Goal: Task Accomplishment & Management: Use online tool/utility

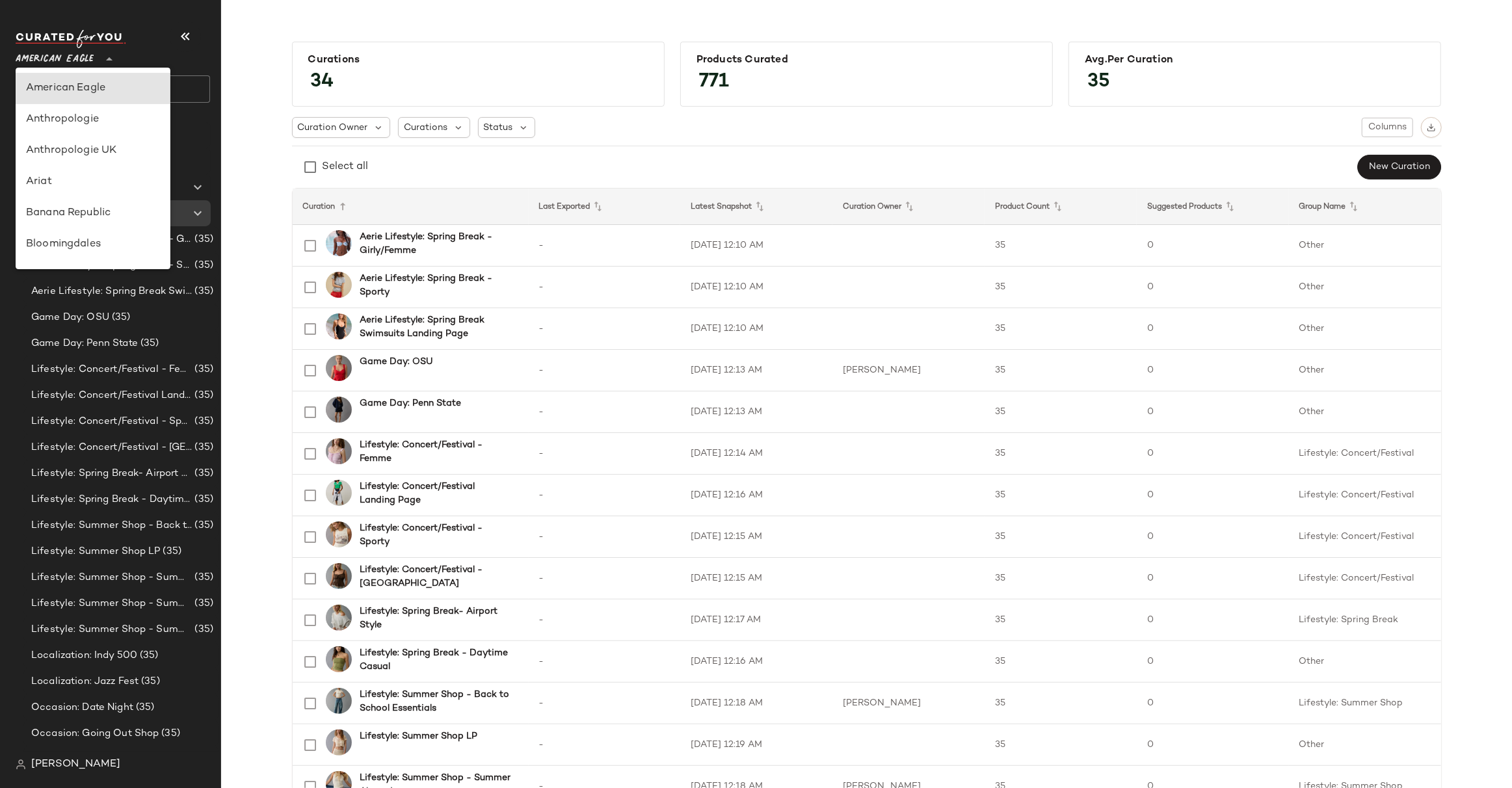
click at [46, 59] on span "American Eagle" at bounding box center [54, 55] width 78 height 23
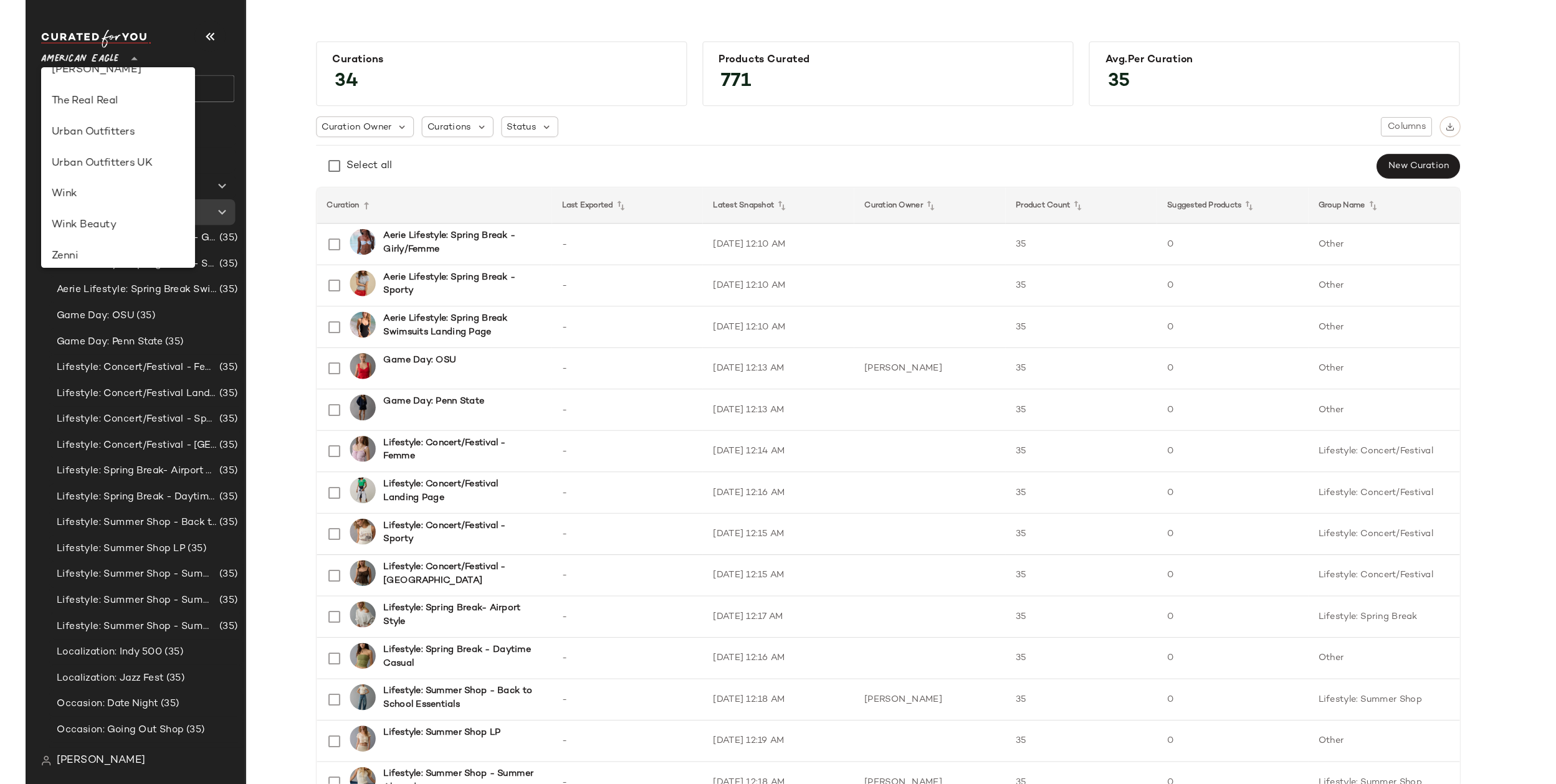
scroll to position [714, 0]
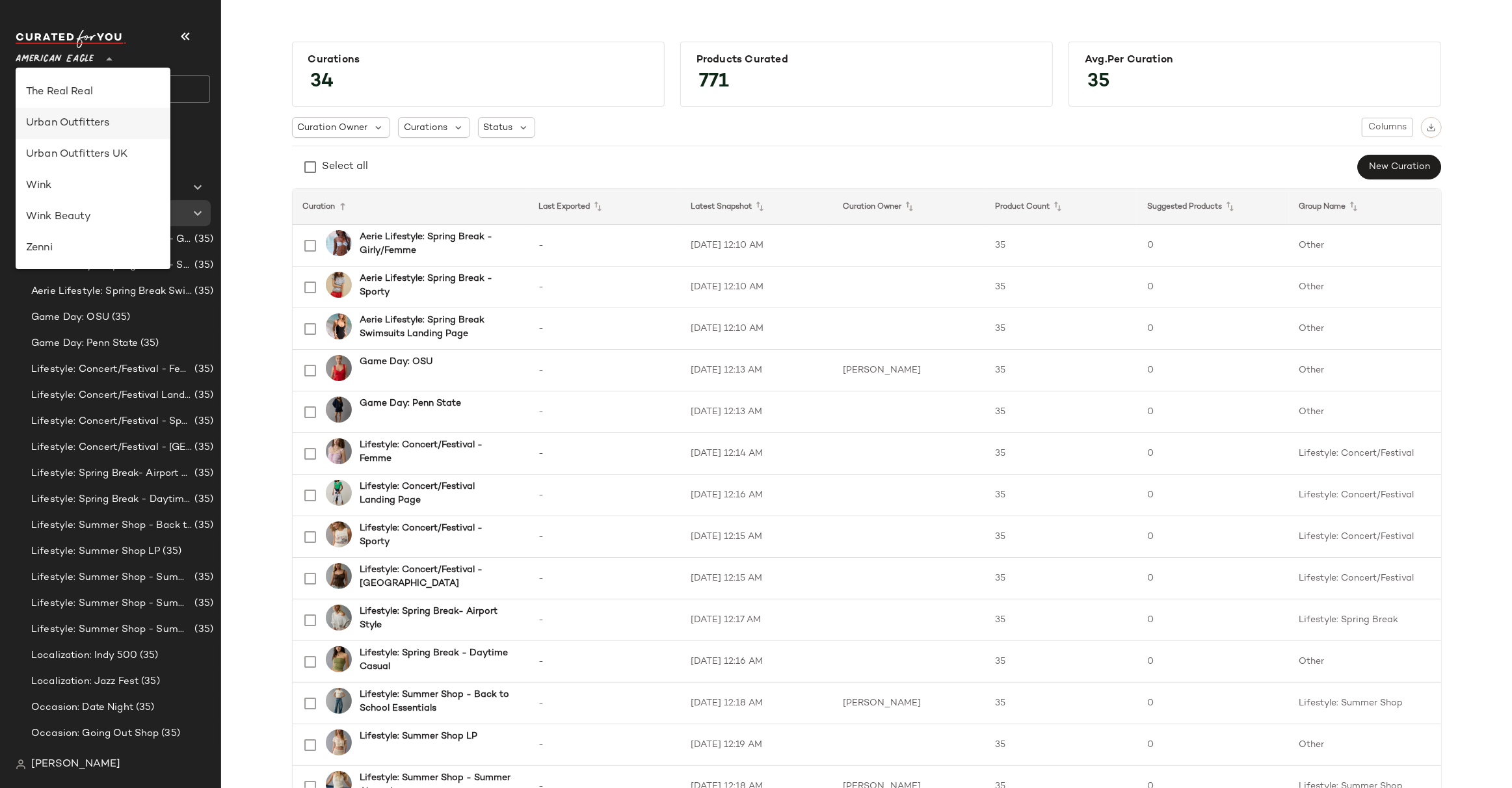
click at [68, 117] on div "Urban Outfitters" at bounding box center [93, 123] width 134 height 15
type input "**"
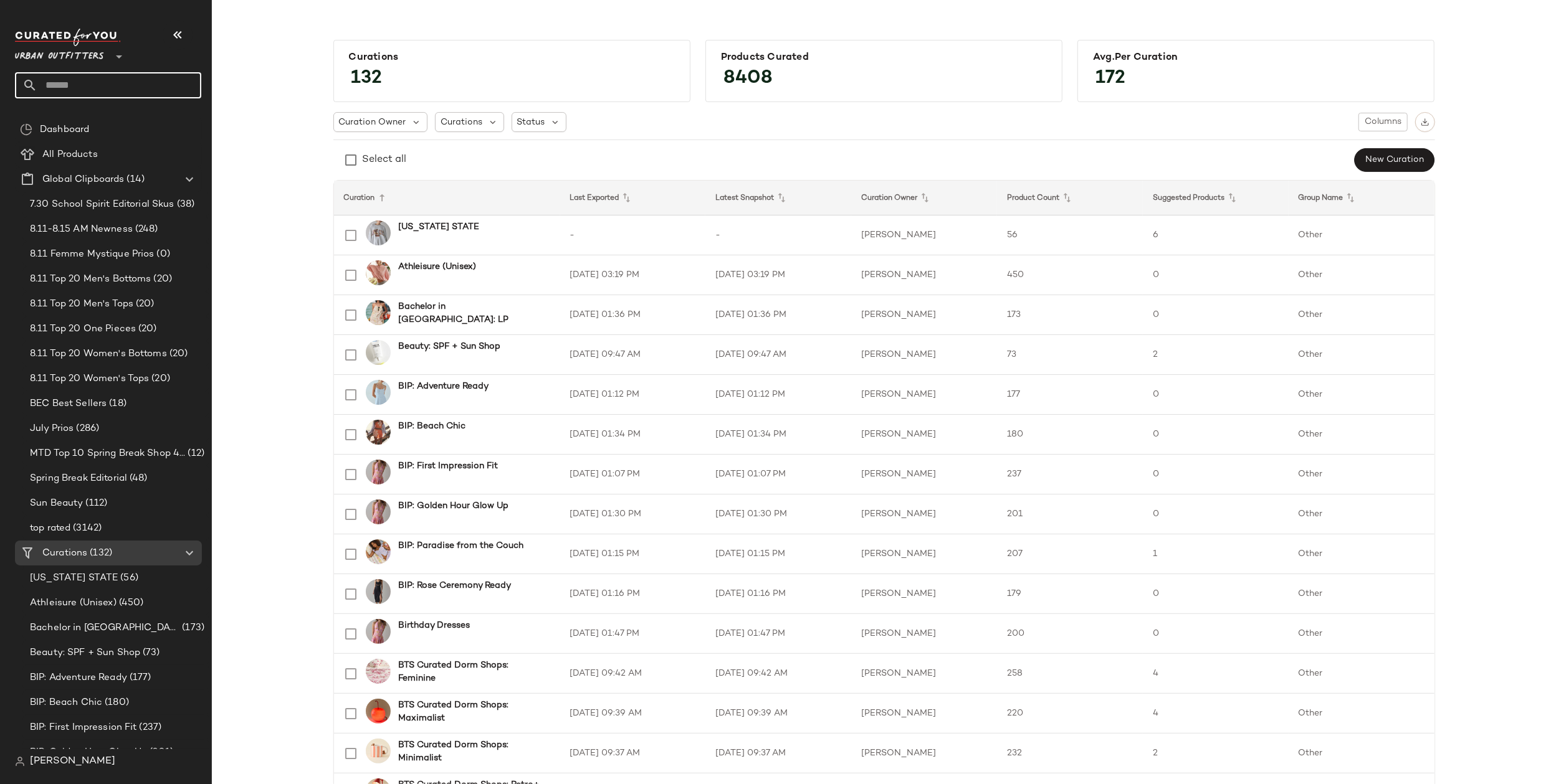
click at [140, 93] on input "text" at bounding box center [119, 85] width 164 height 26
type input "***"
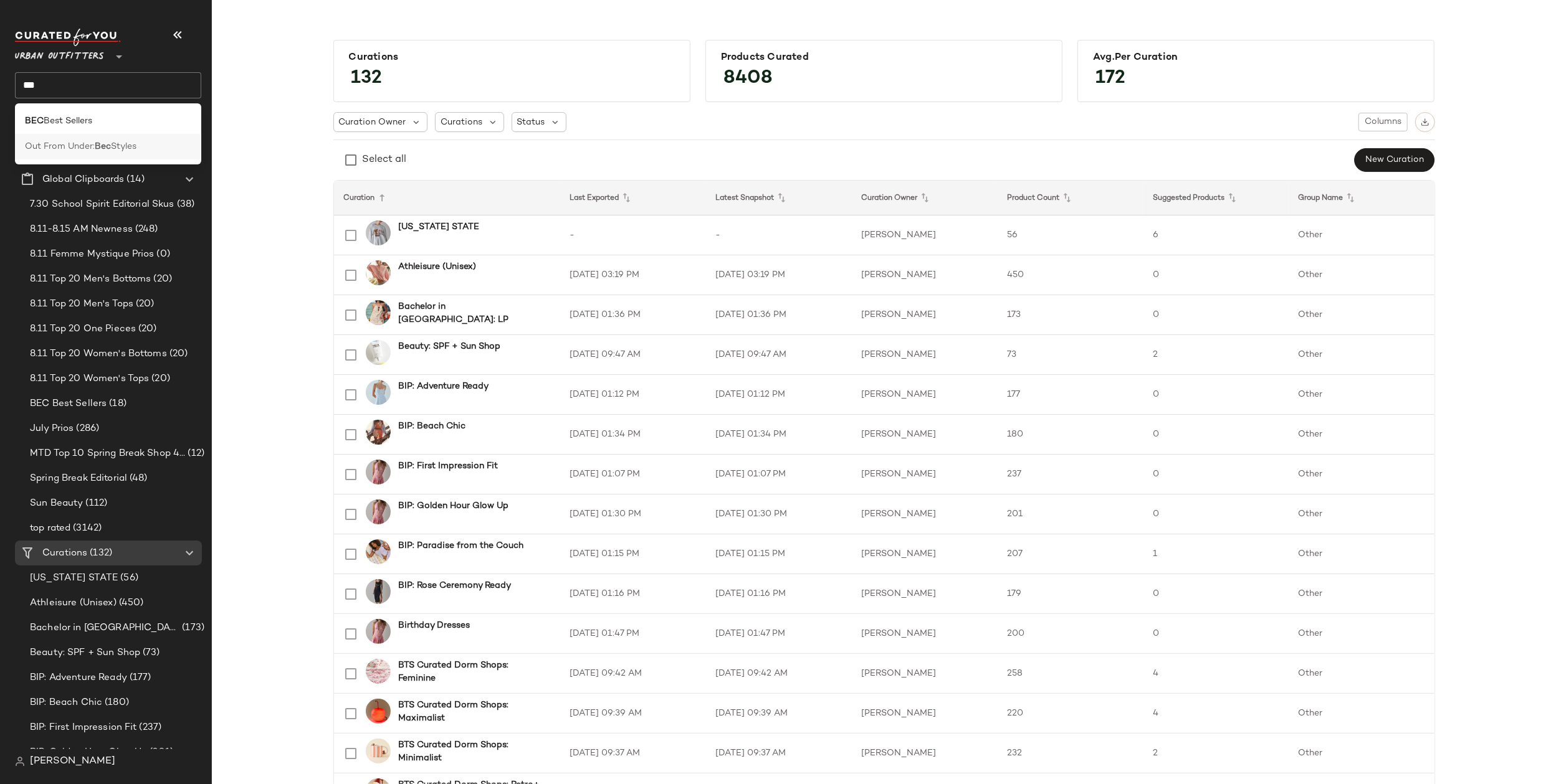
click at [129, 148] on span "Styles" at bounding box center [124, 147] width 26 height 13
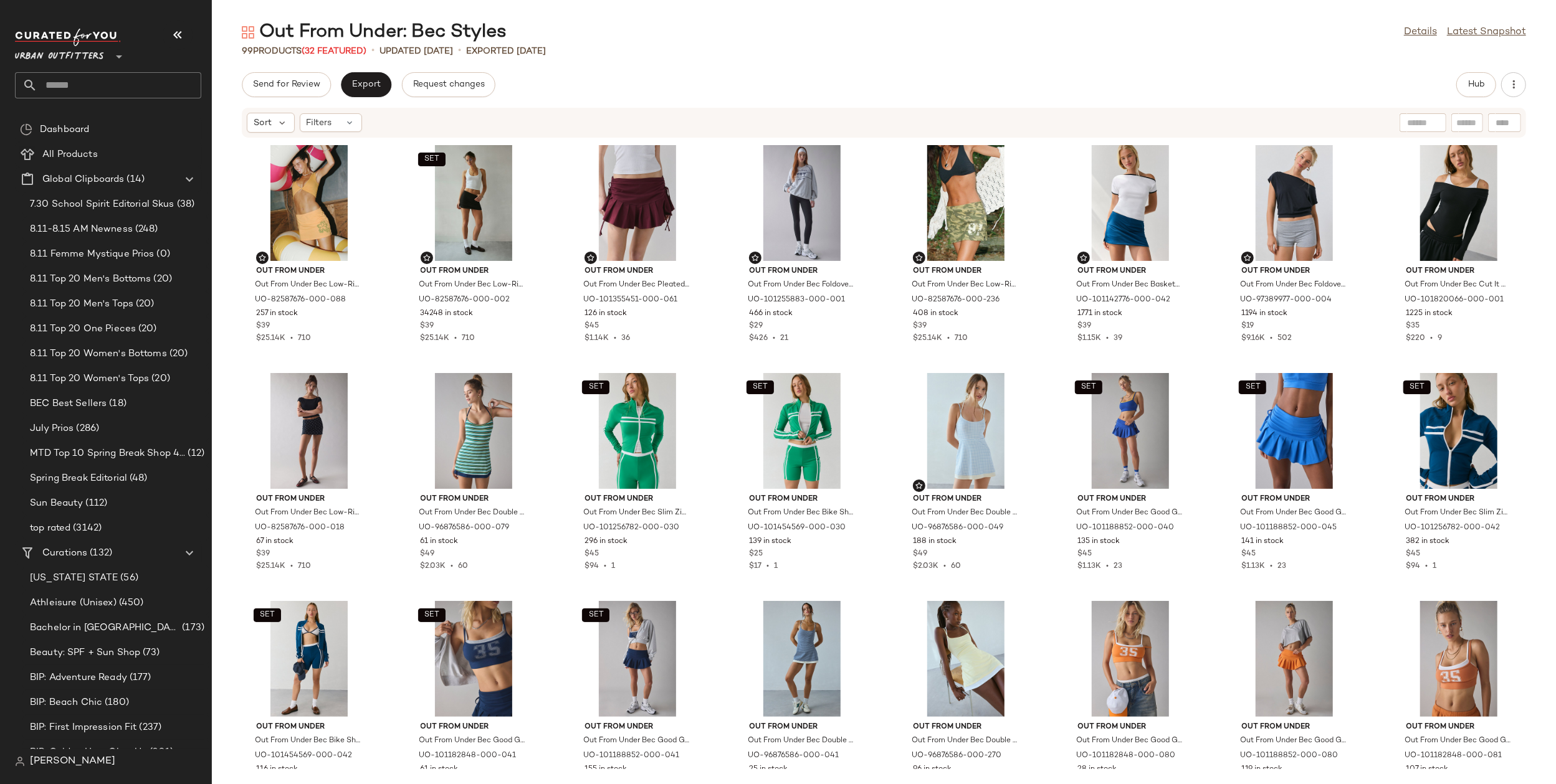
click at [378, 37] on div "Out From Under: Bec Styles" at bounding box center [375, 32] width 265 height 25
copy div "Out From Under: Bec Styles"
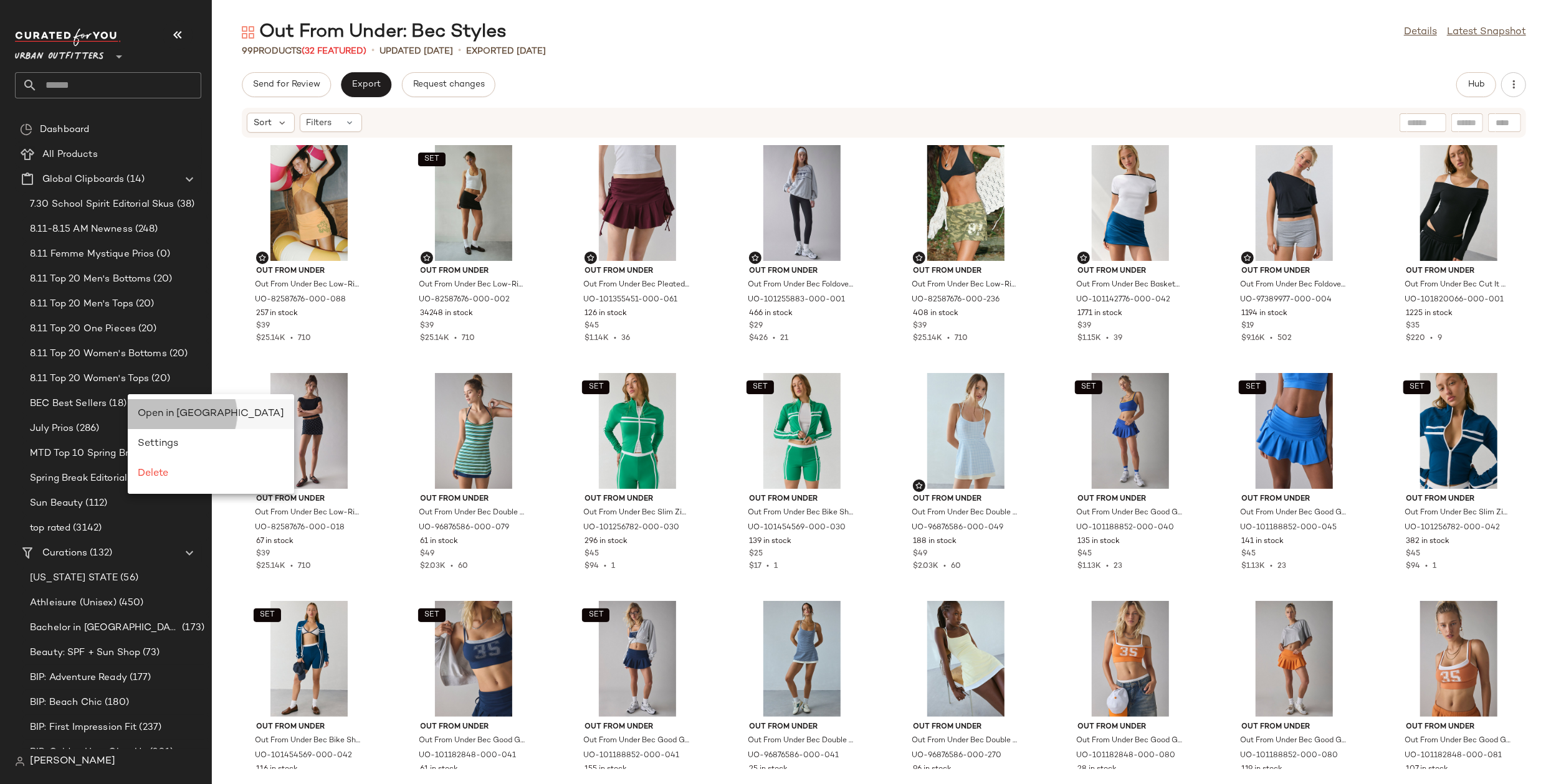
click at [199, 416] on span "Open in Split View" at bounding box center [211, 413] width 147 height 11
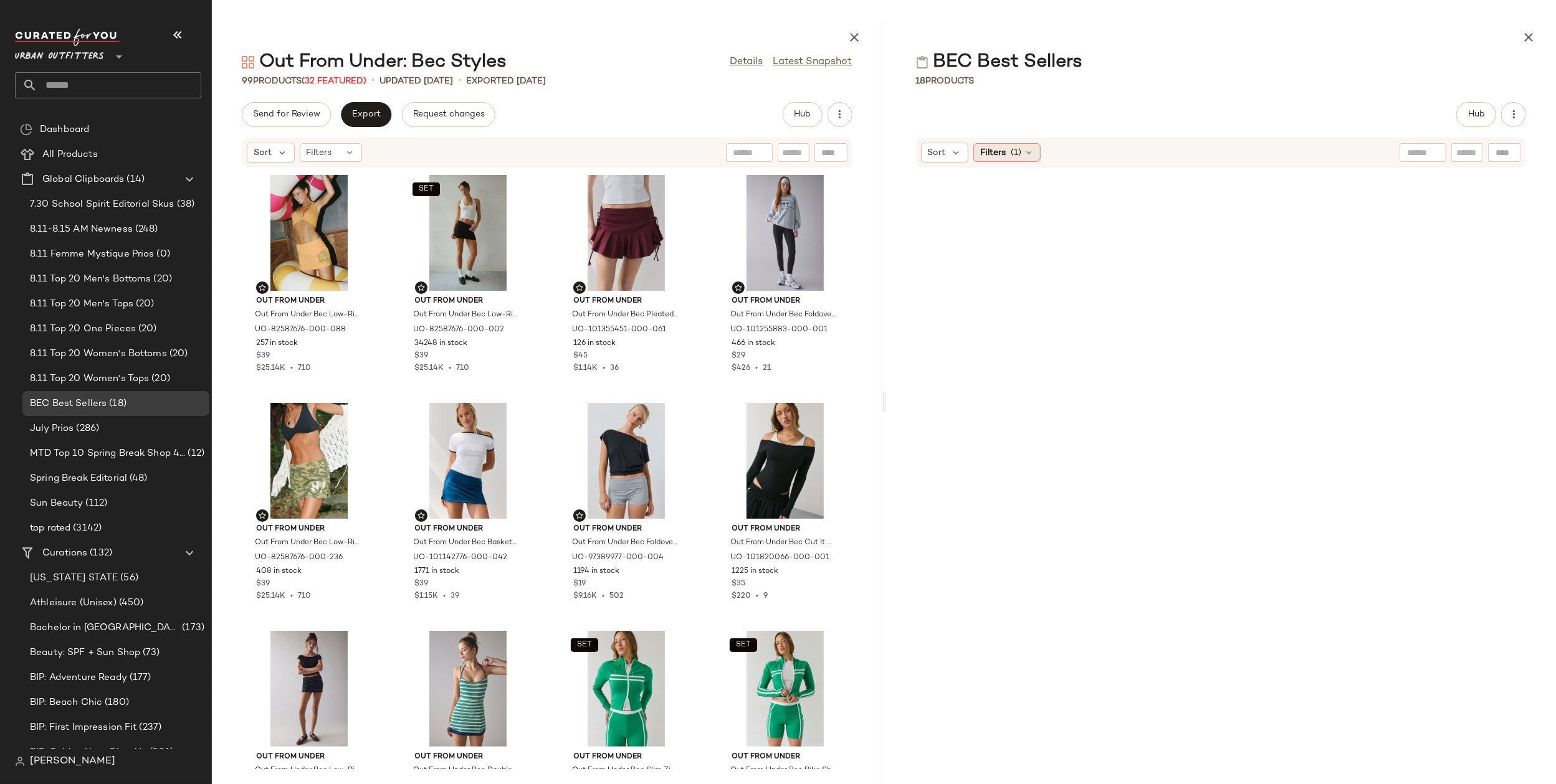
click at [1025, 152] on icon at bounding box center [1029, 153] width 10 height 10
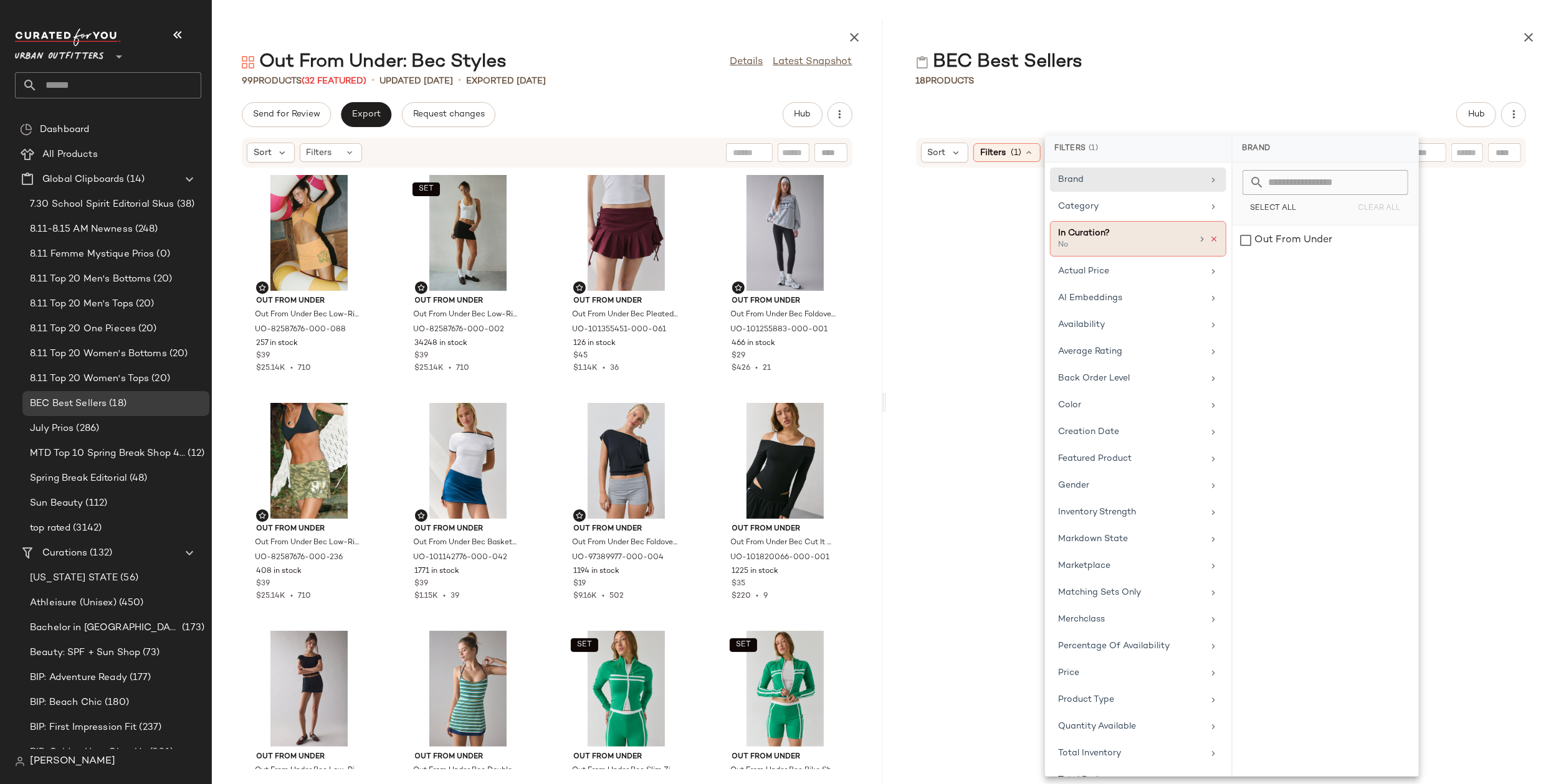
click at [1210, 235] on icon at bounding box center [1214, 239] width 9 height 9
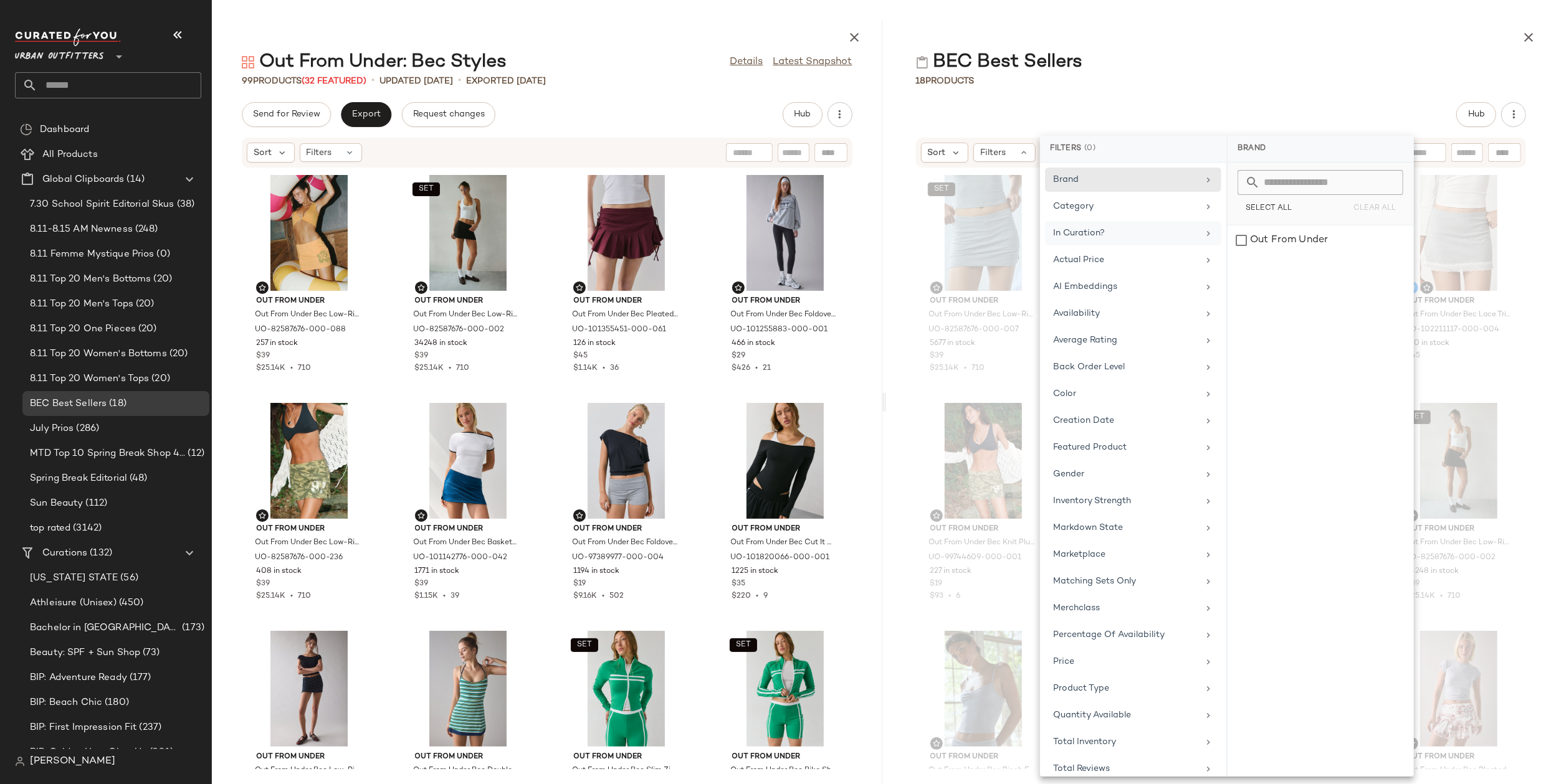
click at [1220, 91] on div "BEC Best Sellers 18 Products Hub Sort Filters Reset SET Out From Under Out From…" at bounding box center [1221, 402] width 670 height 764
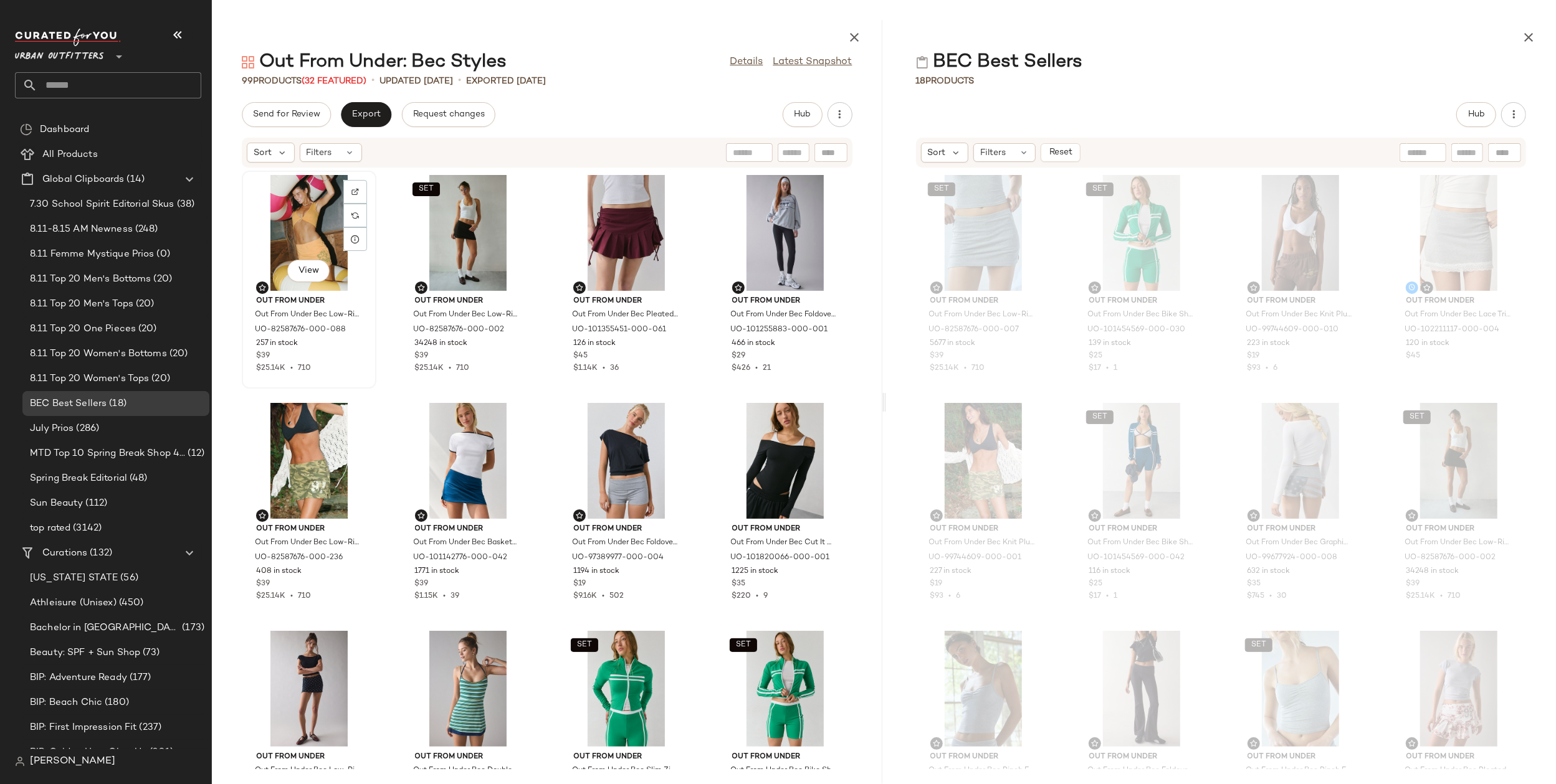
click at [290, 235] on div "View" at bounding box center [309, 232] width 126 height 116
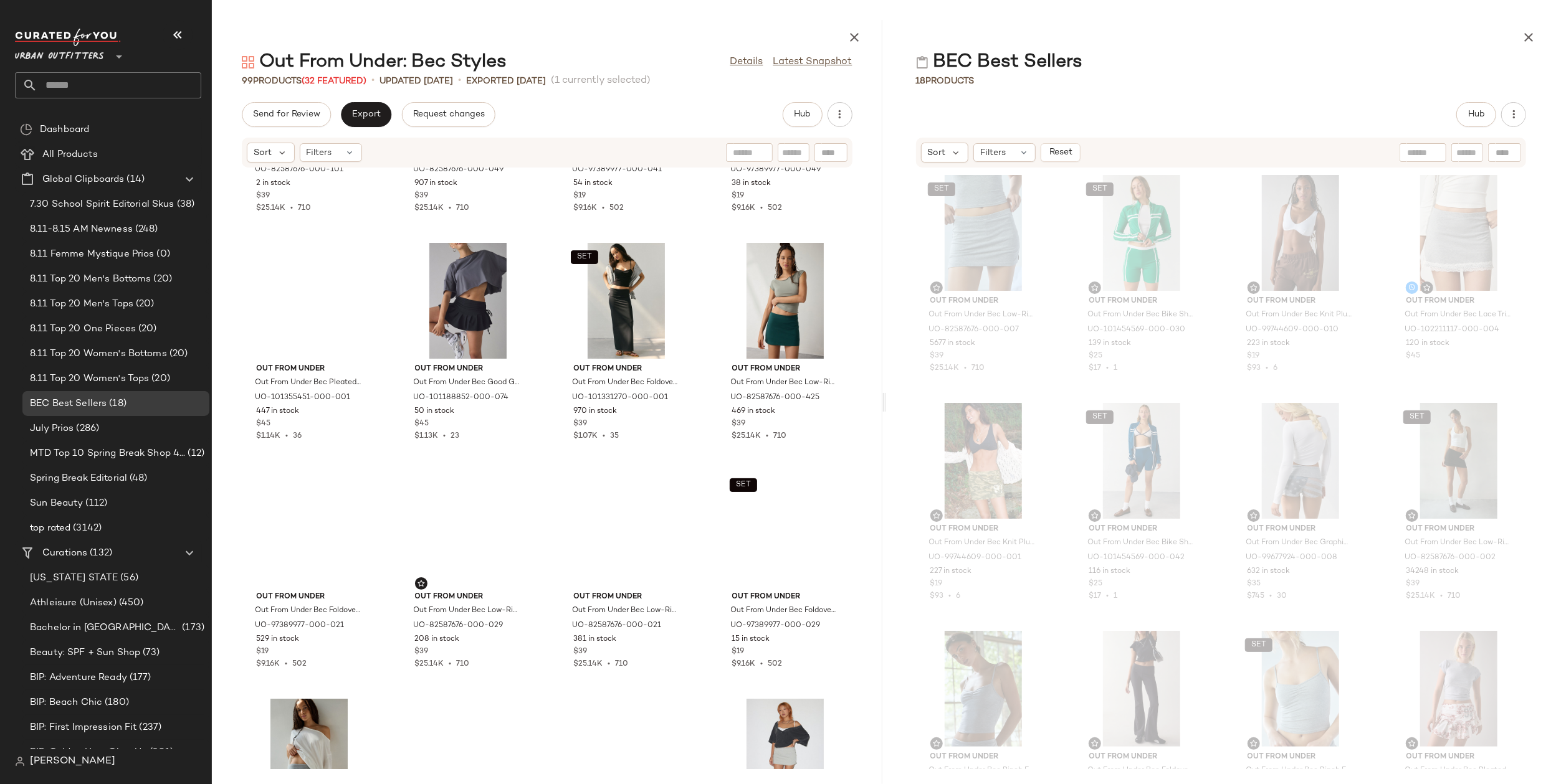
scroll to position [5101, 0]
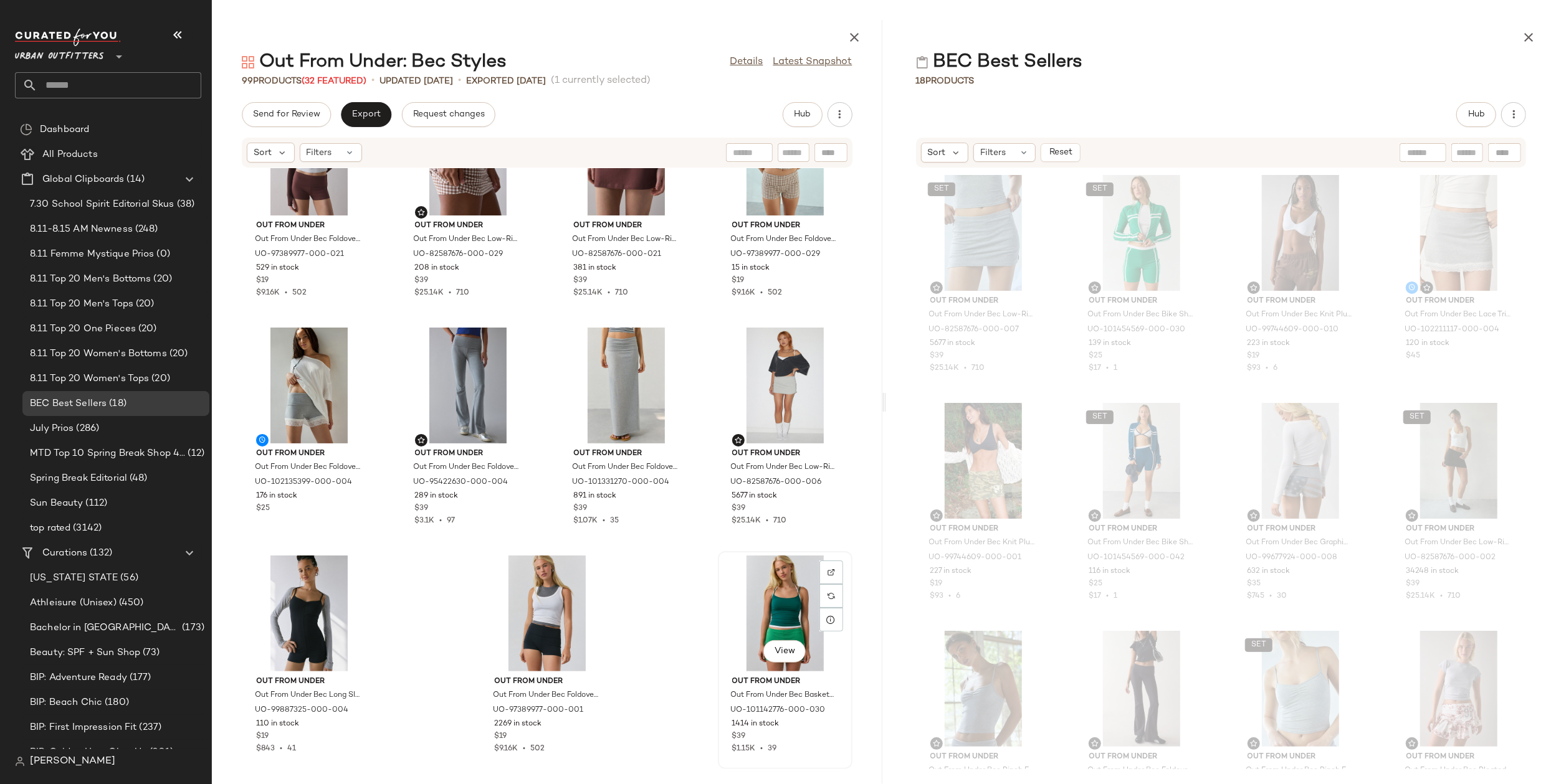
click at [768, 602] on div "View" at bounding box center [785, 613] width 126 height 116
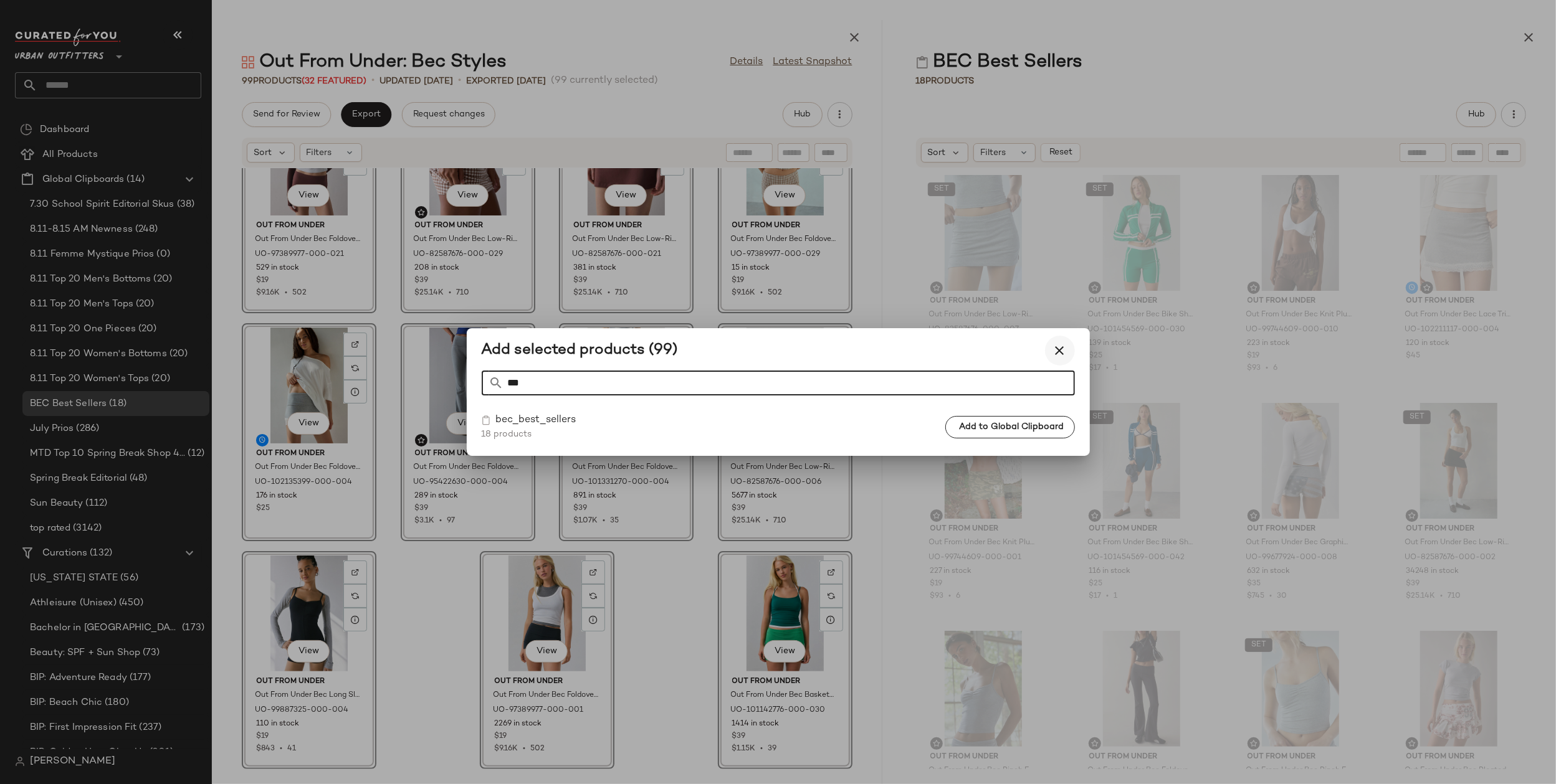
type input "***"
click at [1063, 348] on icon "button" at bounding box center [1060, 350] width 15 height 15
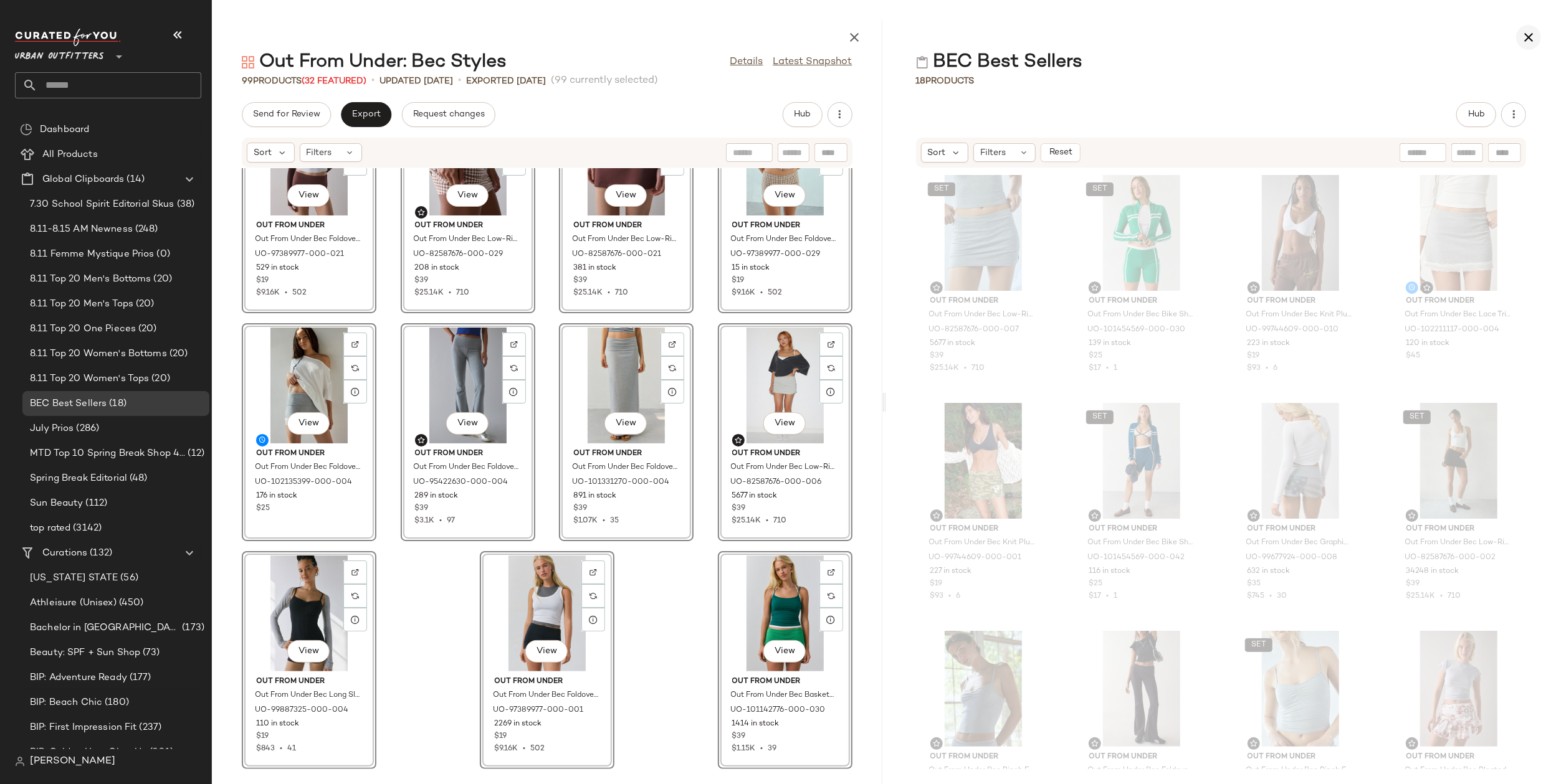
click at [1448, 33] on icon "button" at bounding box center [1528, 37] width 15 height 15
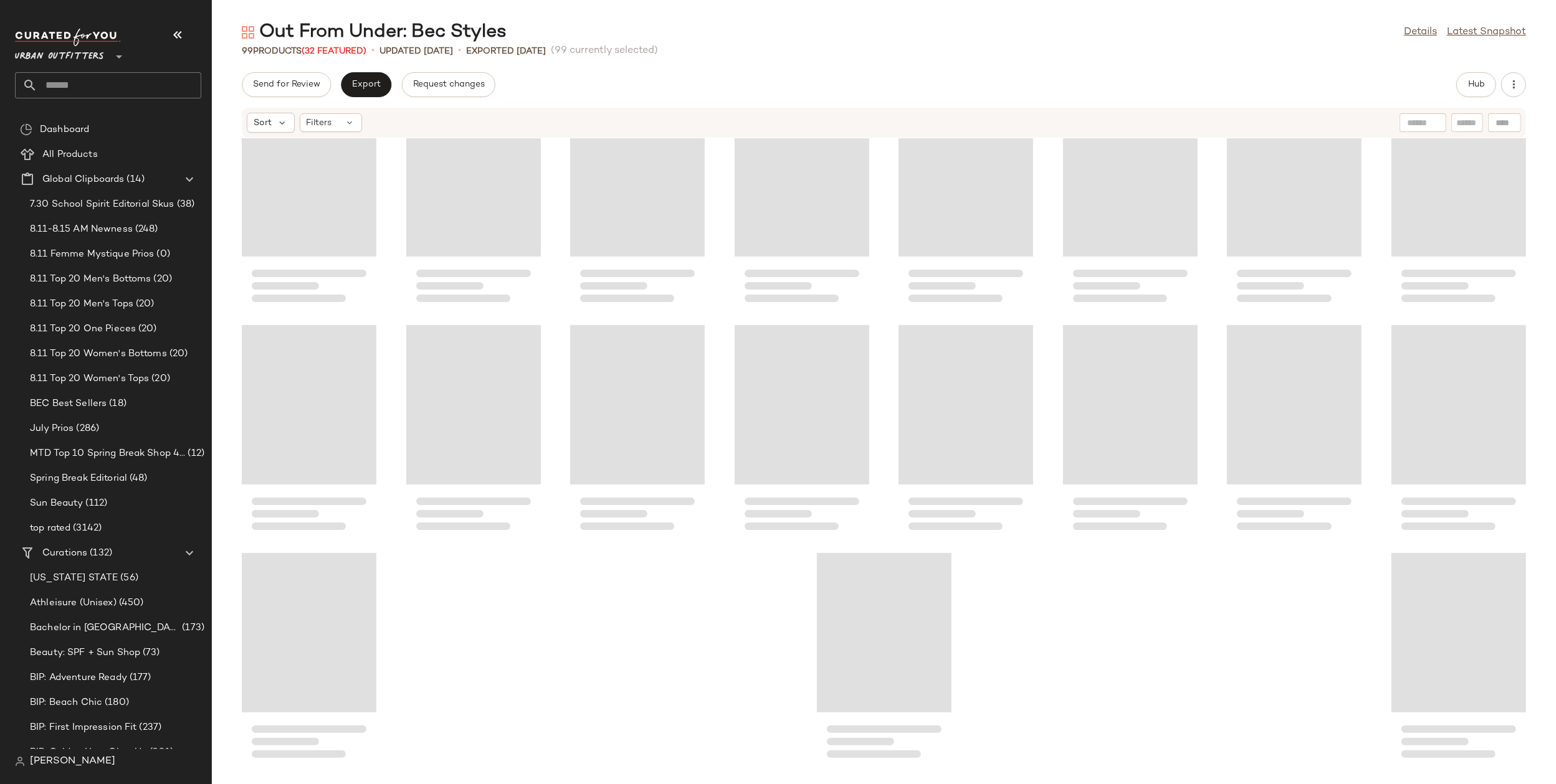
scroll to position [2335, 0]
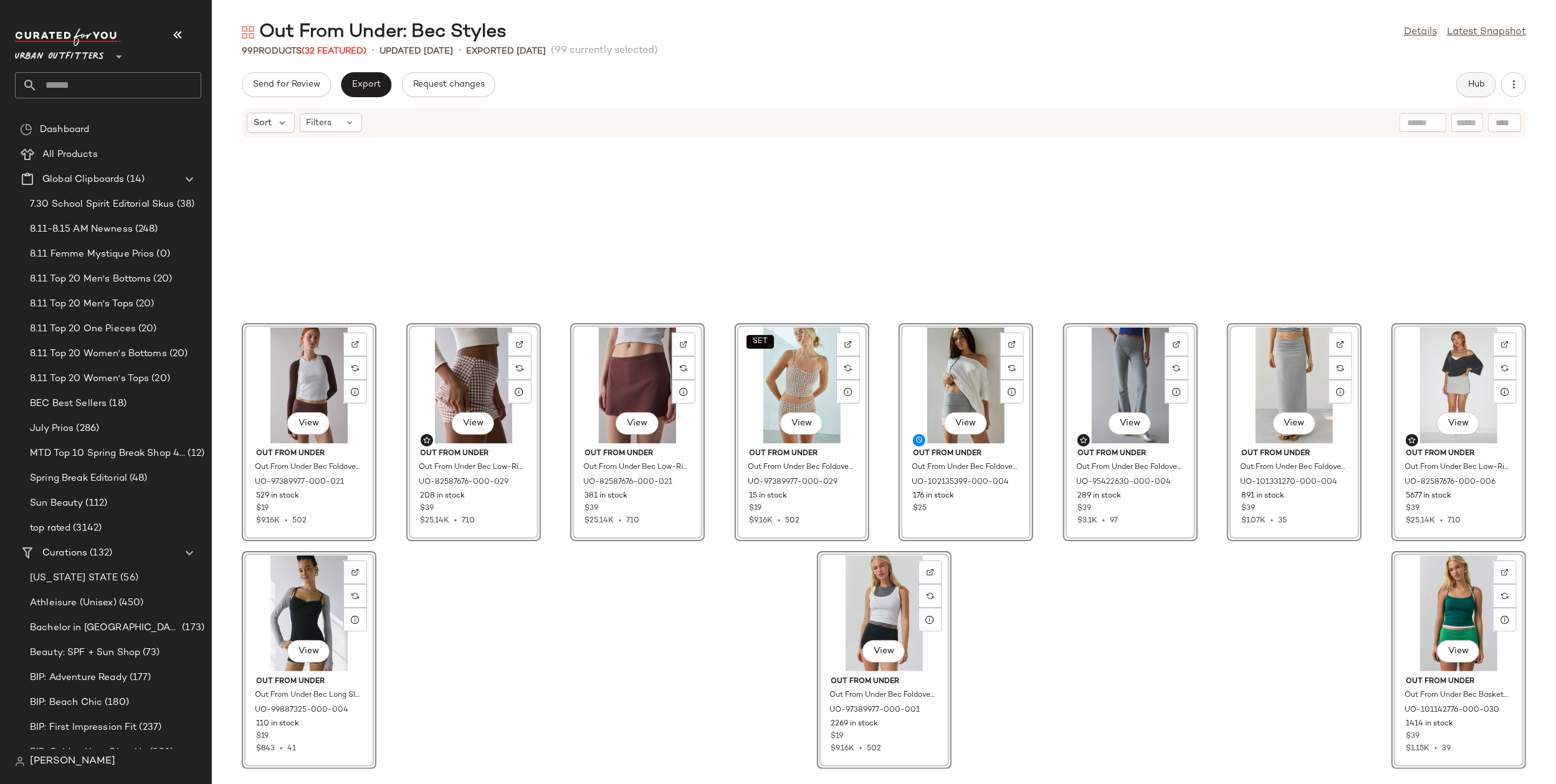
click at [1448, 91] on button "Hub" at bounding box center [1476, 84] width 40 height 25
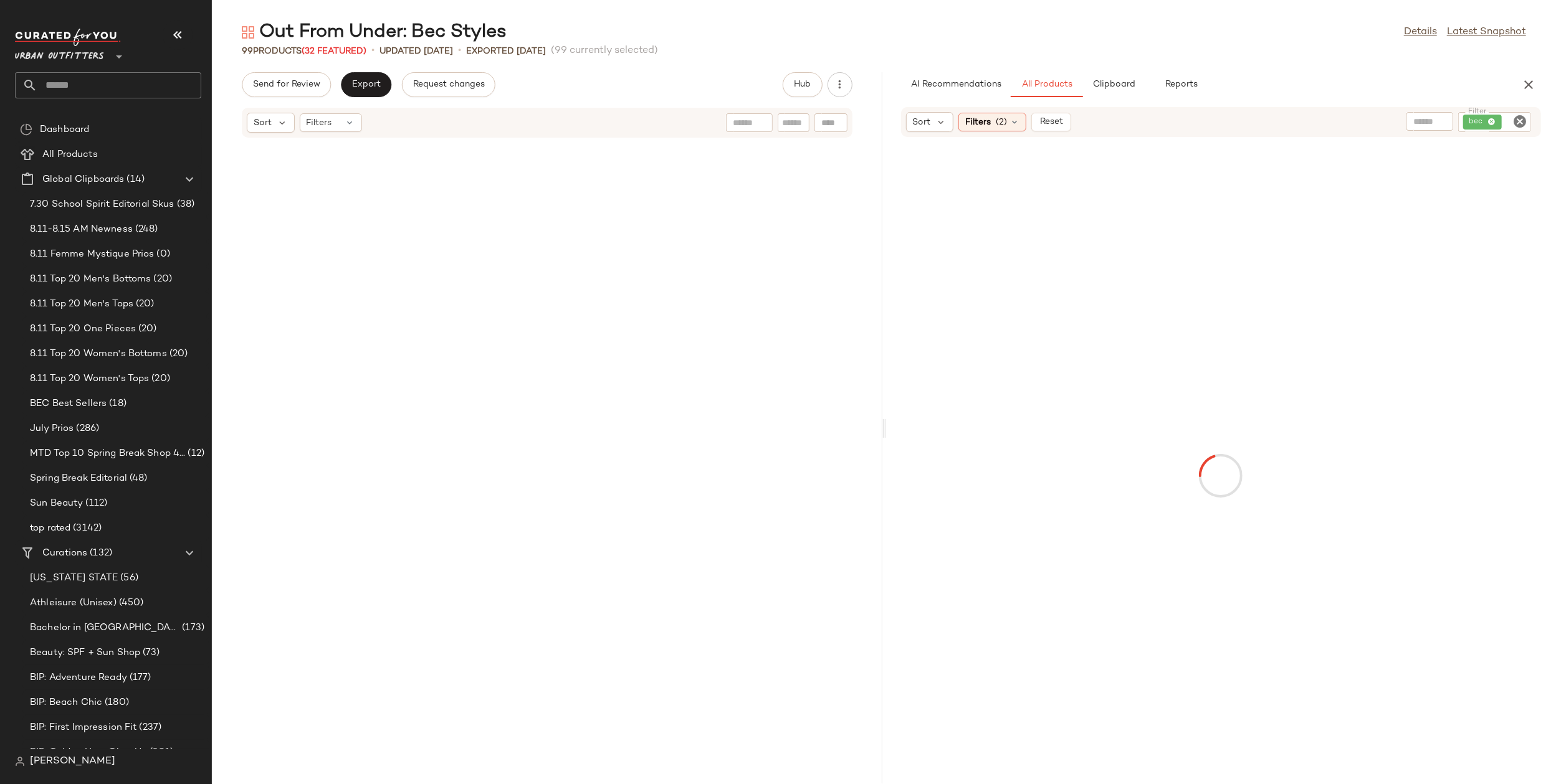
scroll to position [5071, 0]
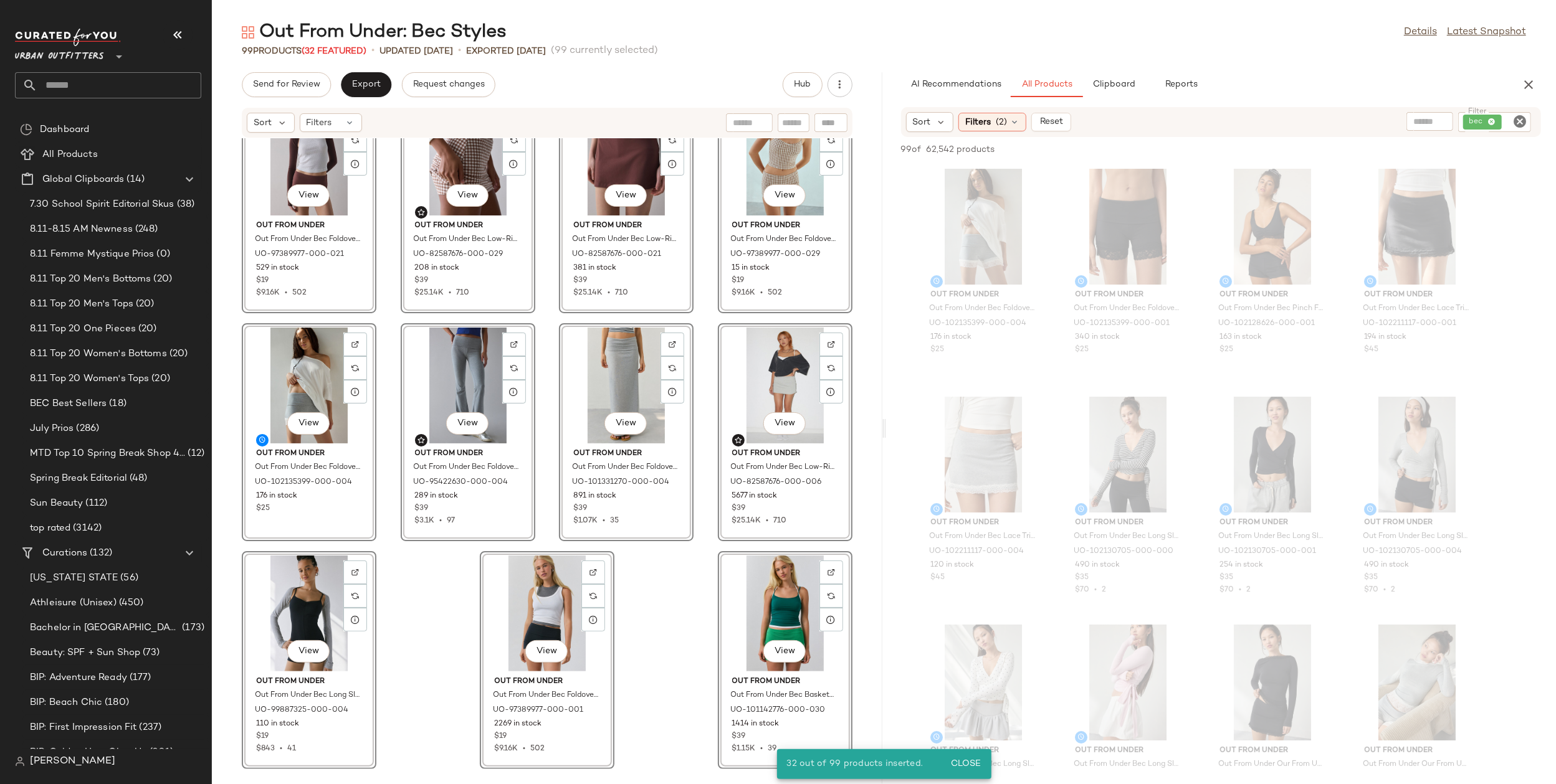
click at [658, 598] on div "View Out From Under Out From Under Bec Foldover Micro Short in Chocolate, Women…" at bounding box center [547, 454] width 670 height 631
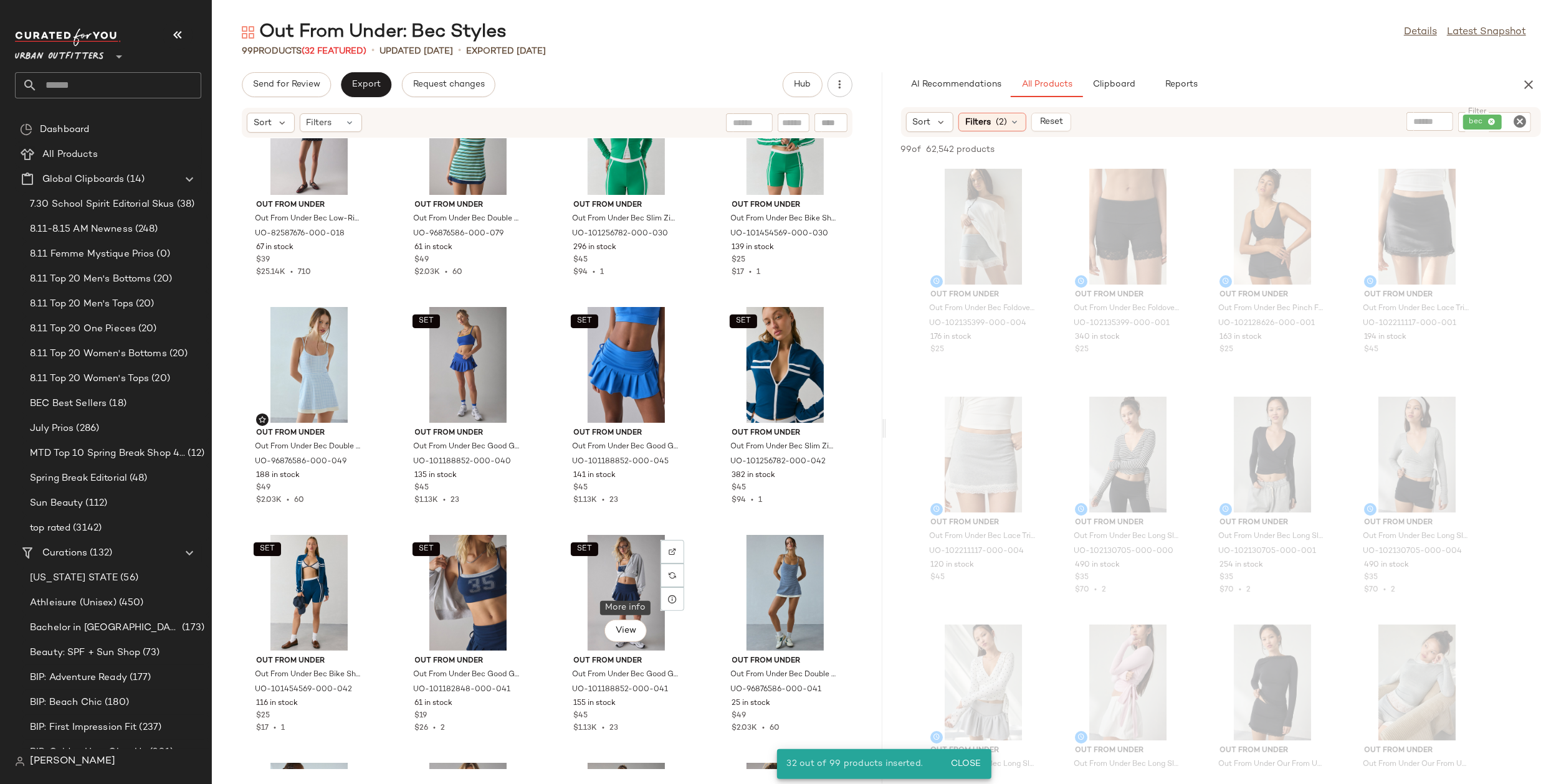
scroll to position [0, 0]
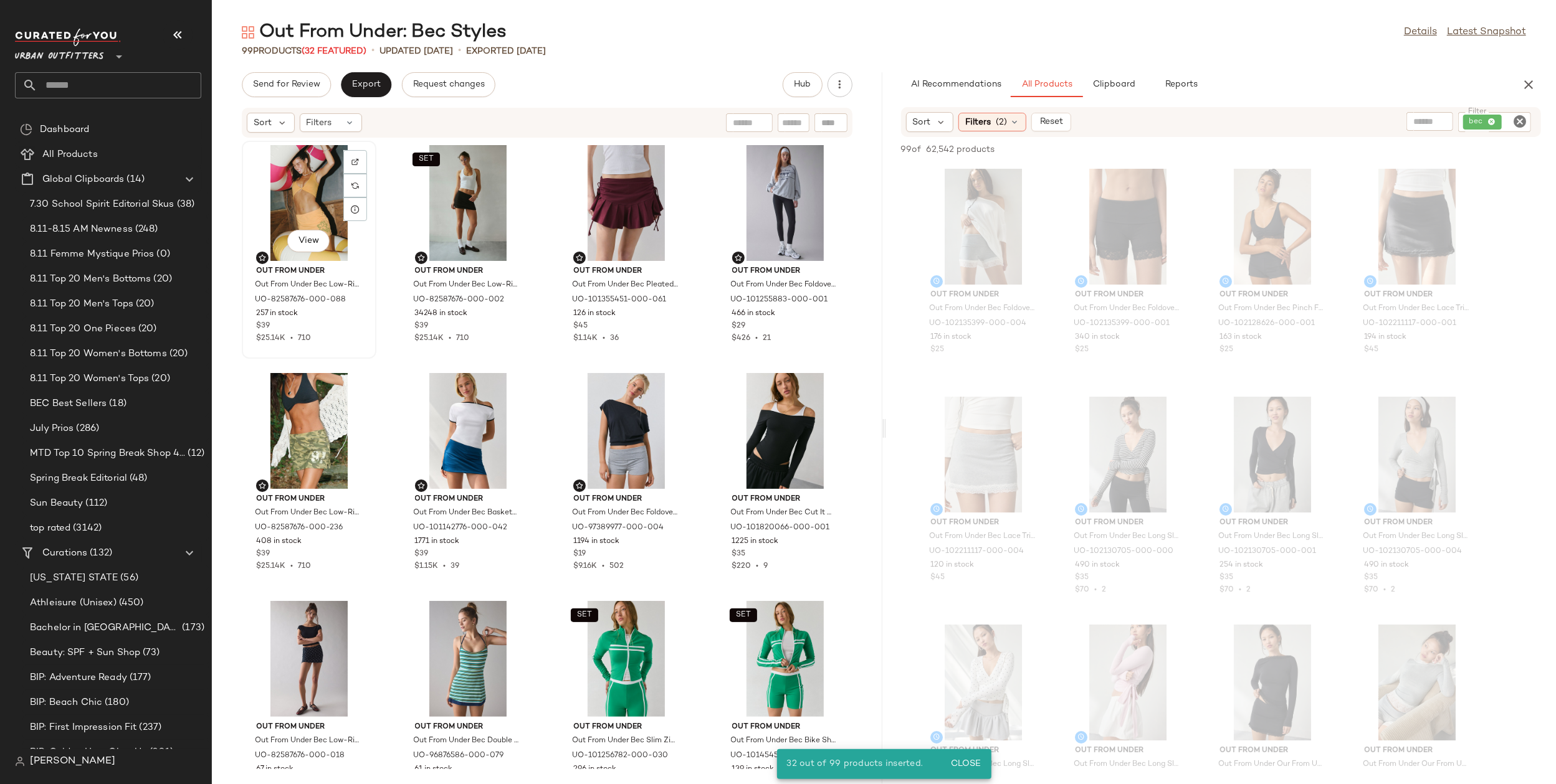
click at [311, 192] on div "View" at bounding box center [309, 203] width 126 height 116
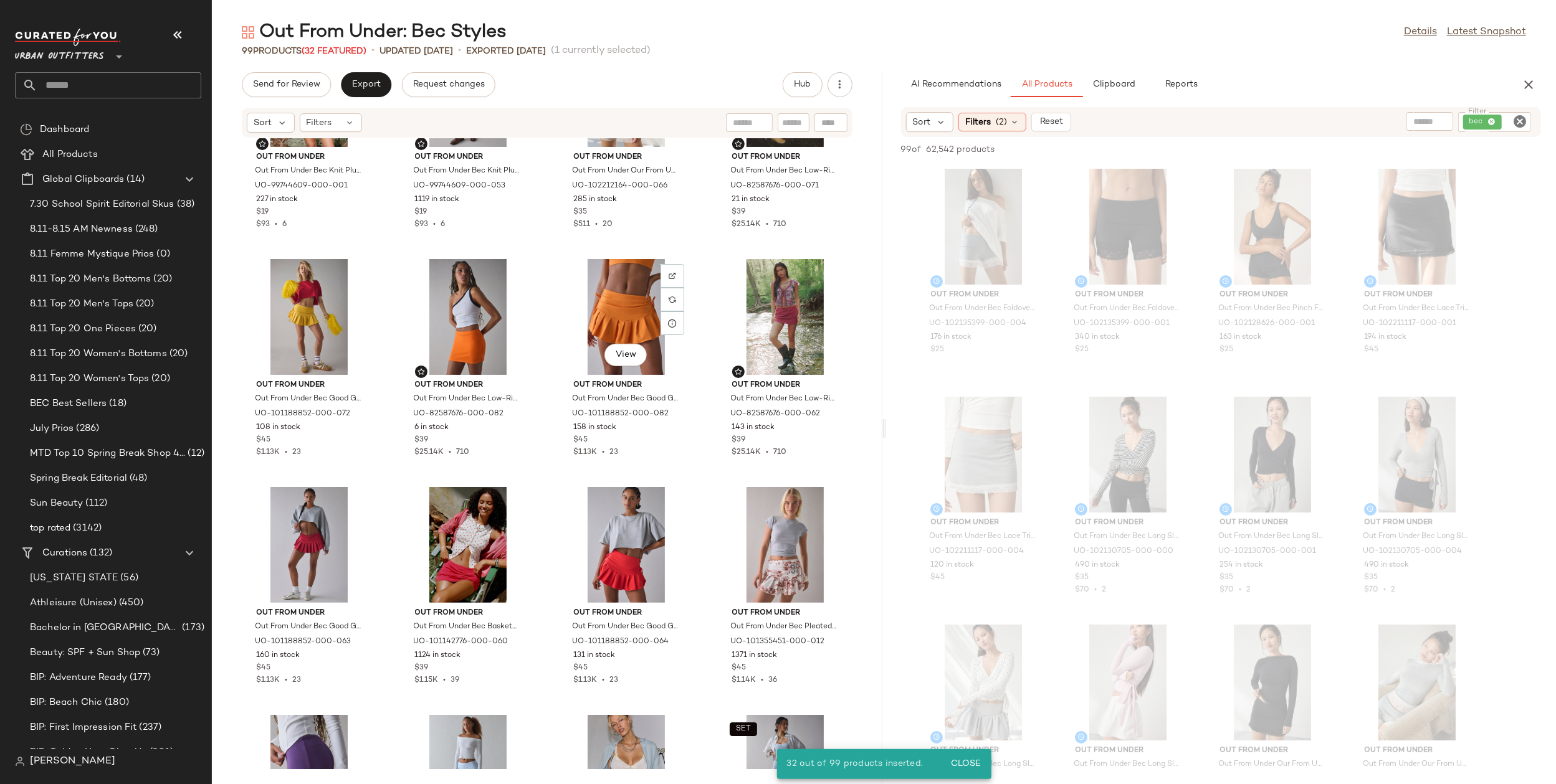
scroll to position [5071, 0]
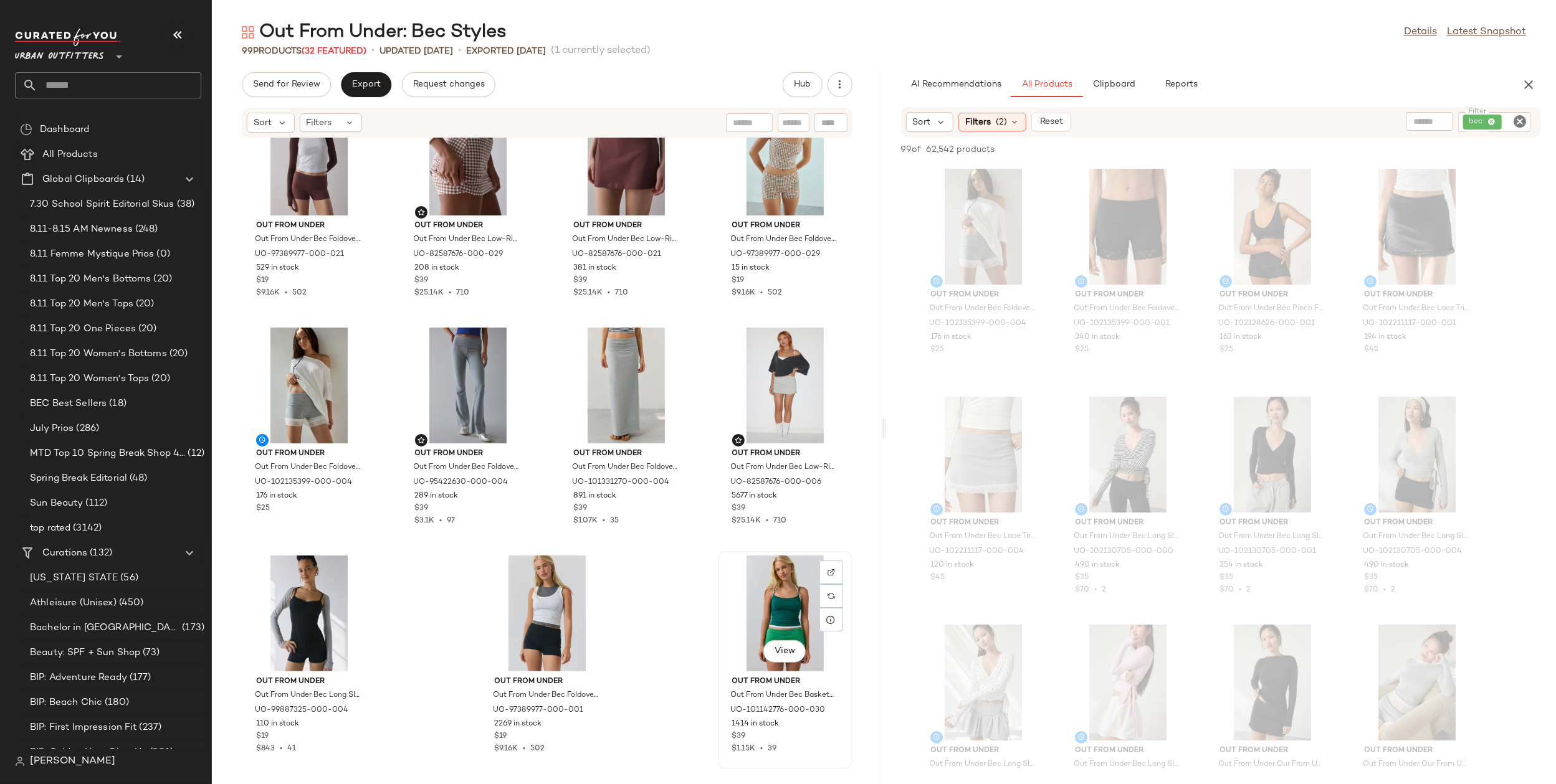
click at [764, 605] on div "View" at bounding box center [785, 613] width 126 height 116
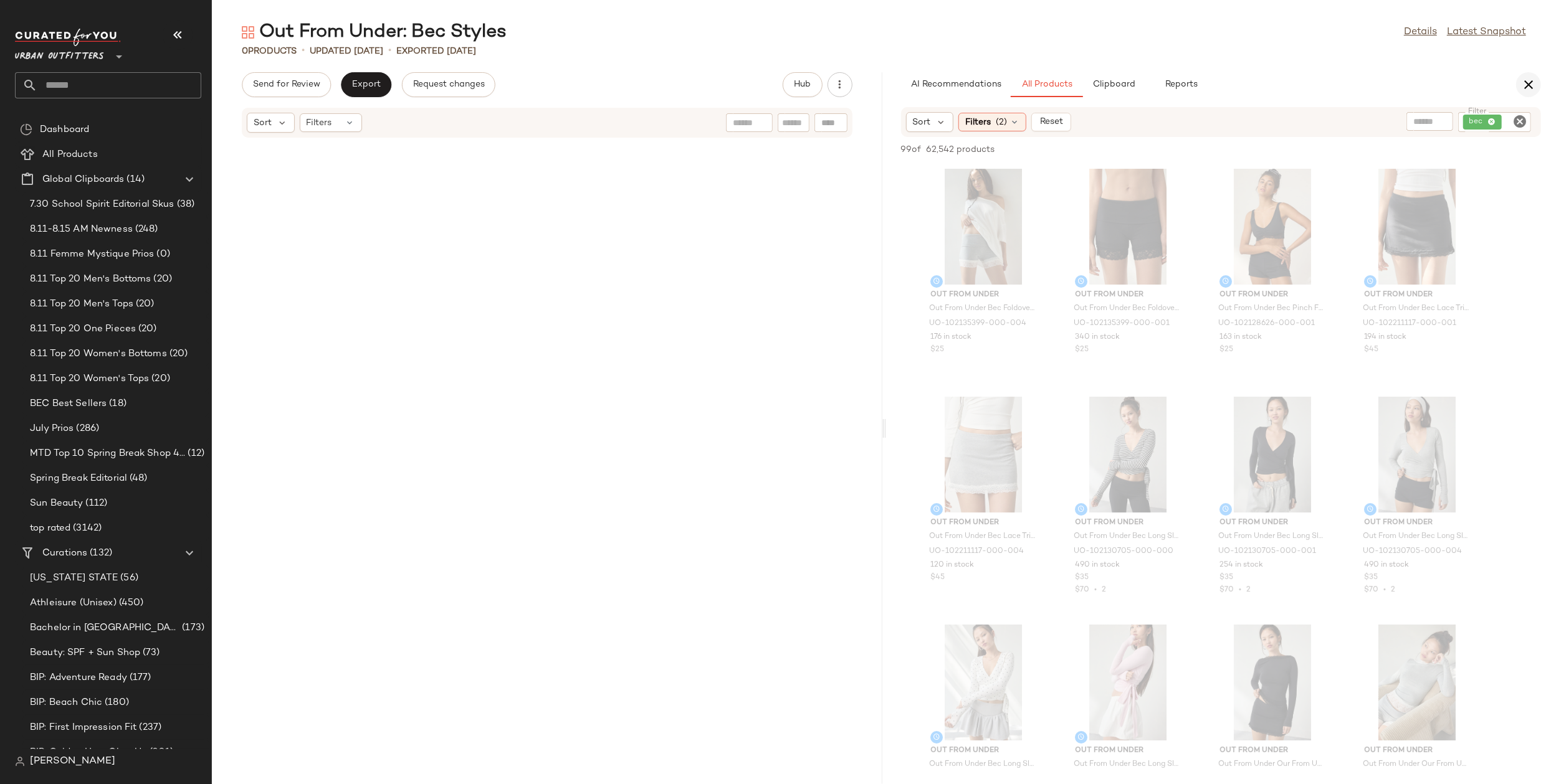
click at [1448, 90] on icon "button" at bounding box center [1528, 84] width 15 height 15
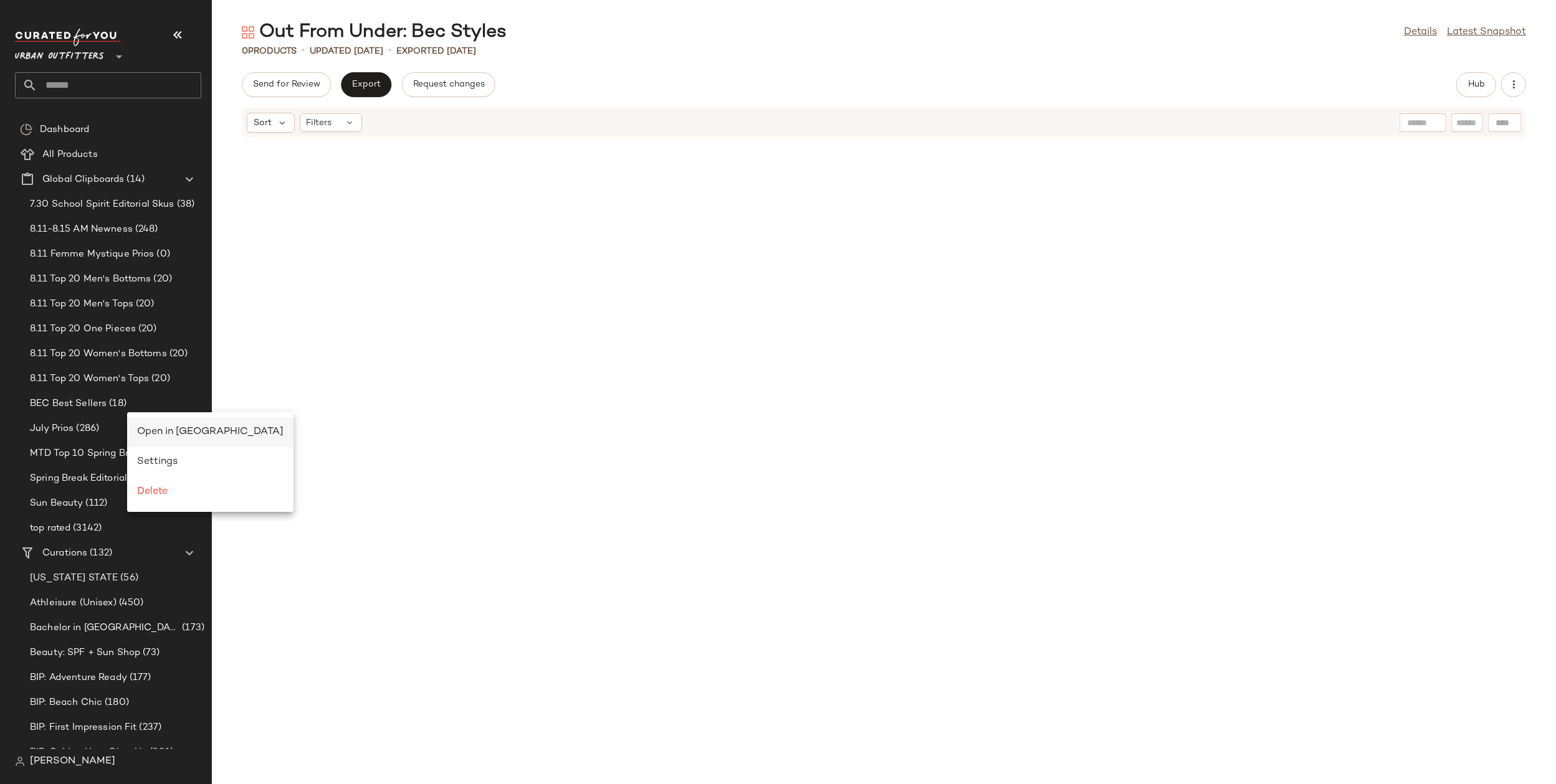
click at [178, 429] on span "Open in Split View" at bounding box center [210, 432] width 147 height 11
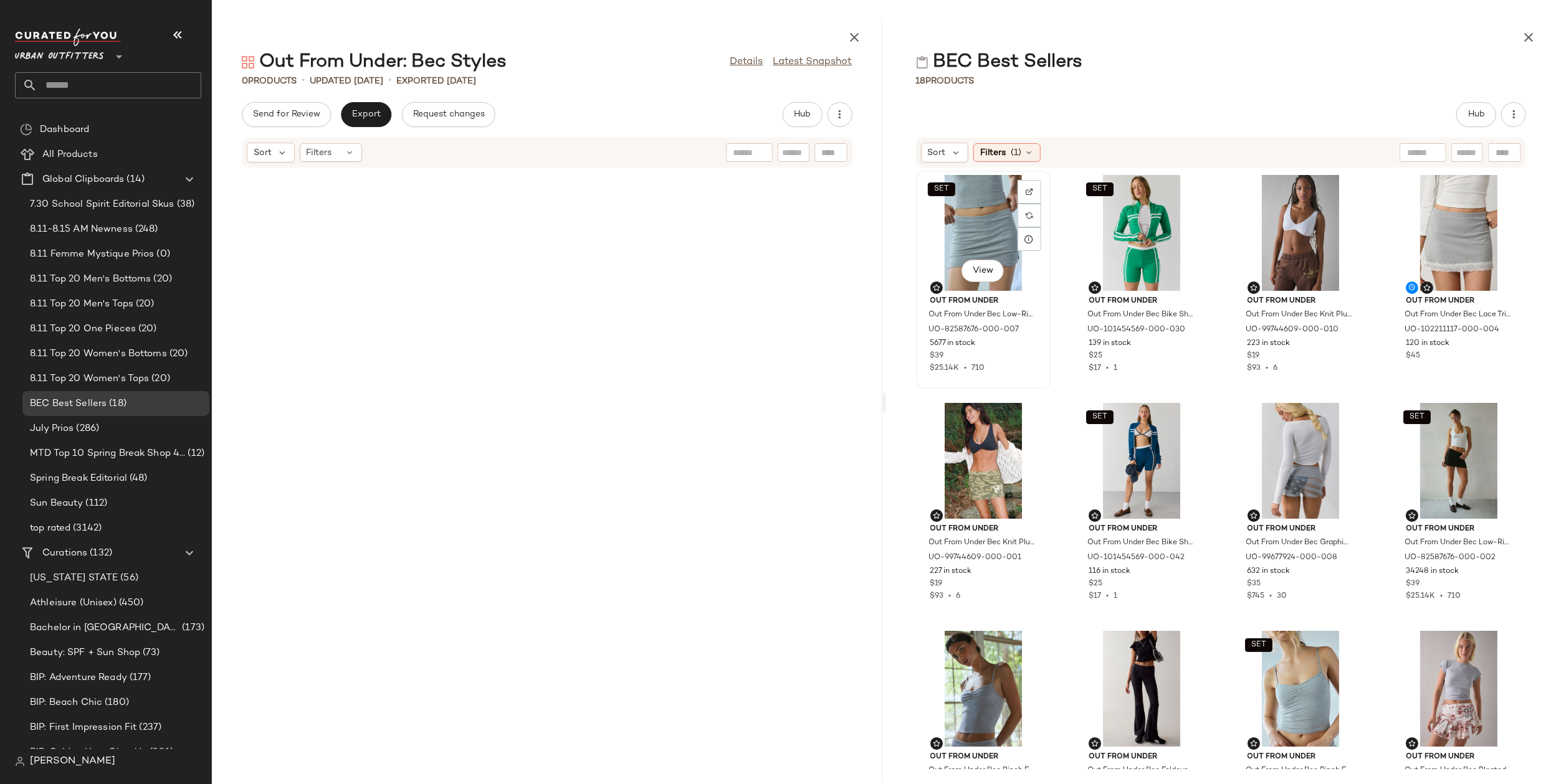
click at [991, 231] on div "SET View" at bounding box center [983, 232] width 126 height 116
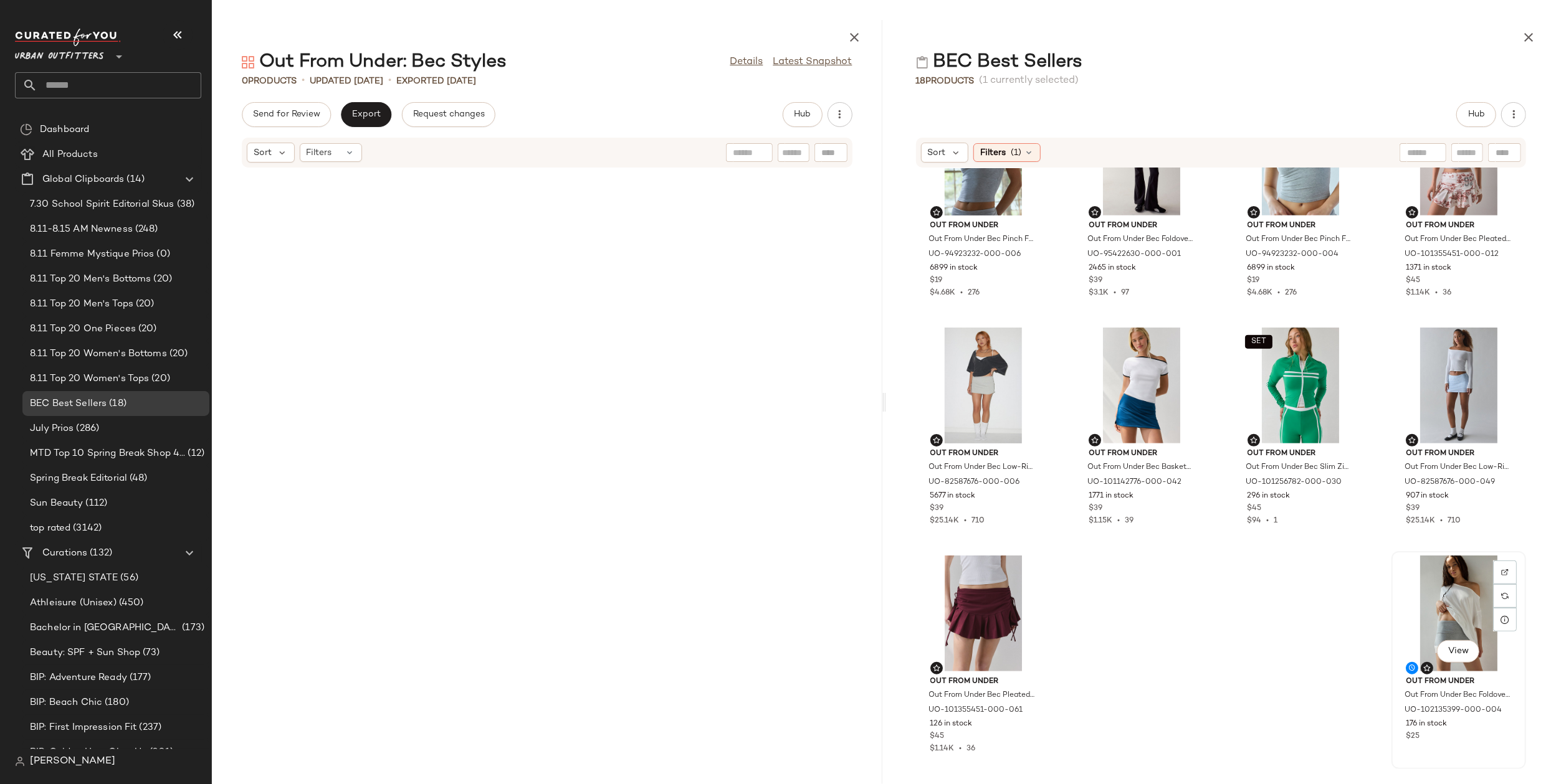
click at [1448, 587] on div "View" at bounding box center [1459, 613] width 126 height 116
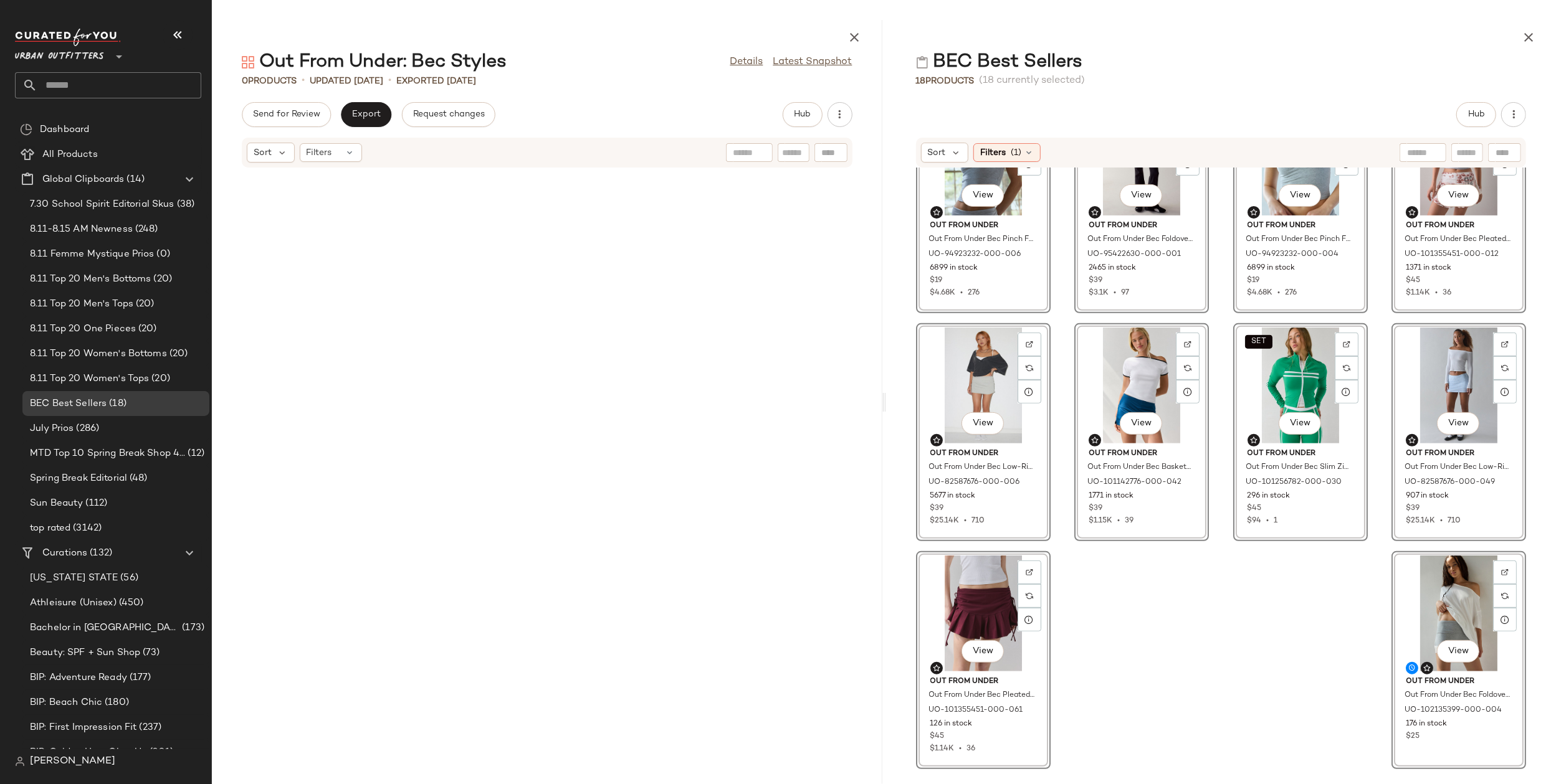
scroll to position [0, 0]
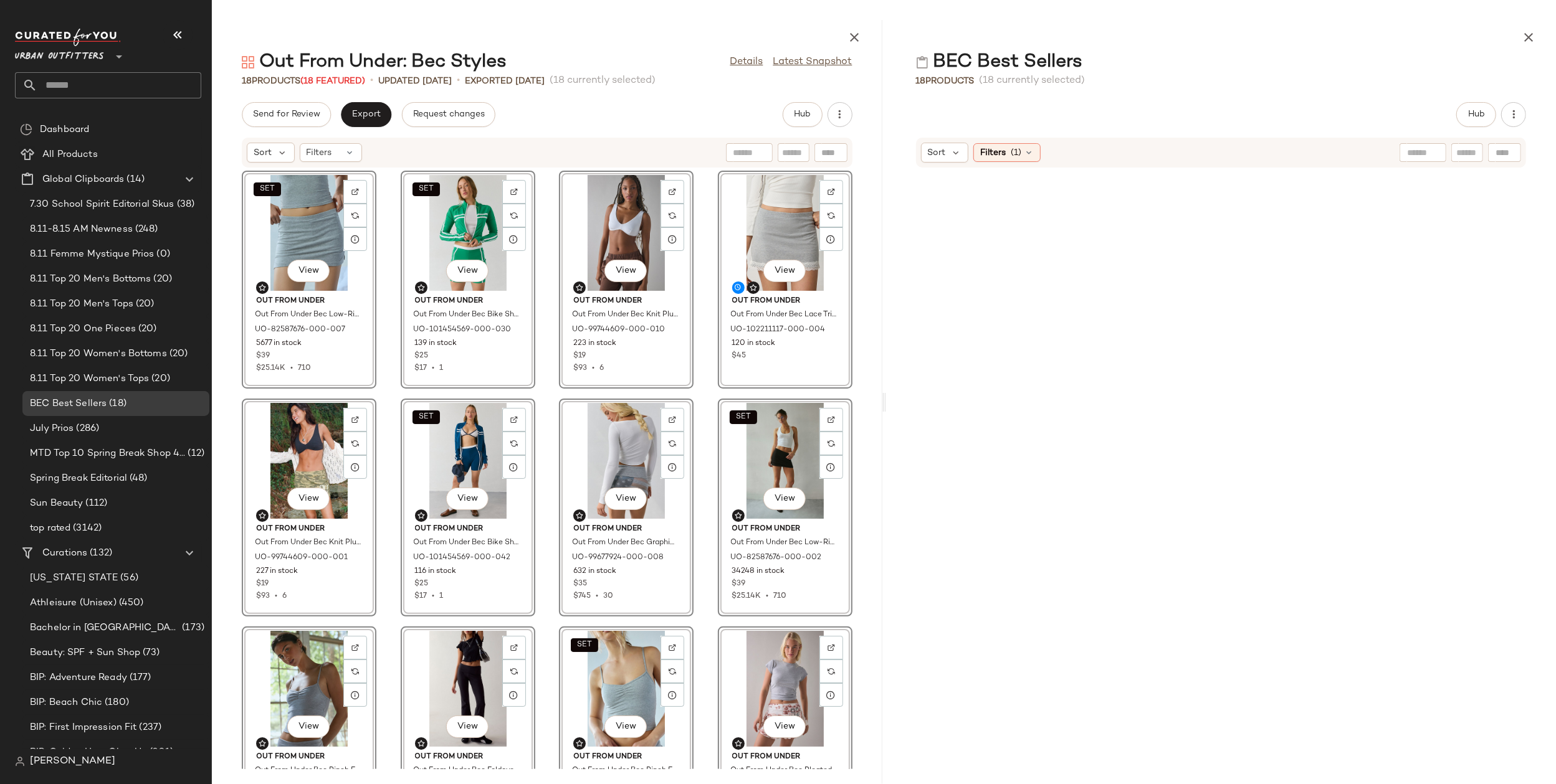
click at [704, 431] on div "SET View Out From Under Out From Under Bec Low-Rise Micro Mini Skort in Dark He…" at bounding box center [547, 468] width 670 height 601
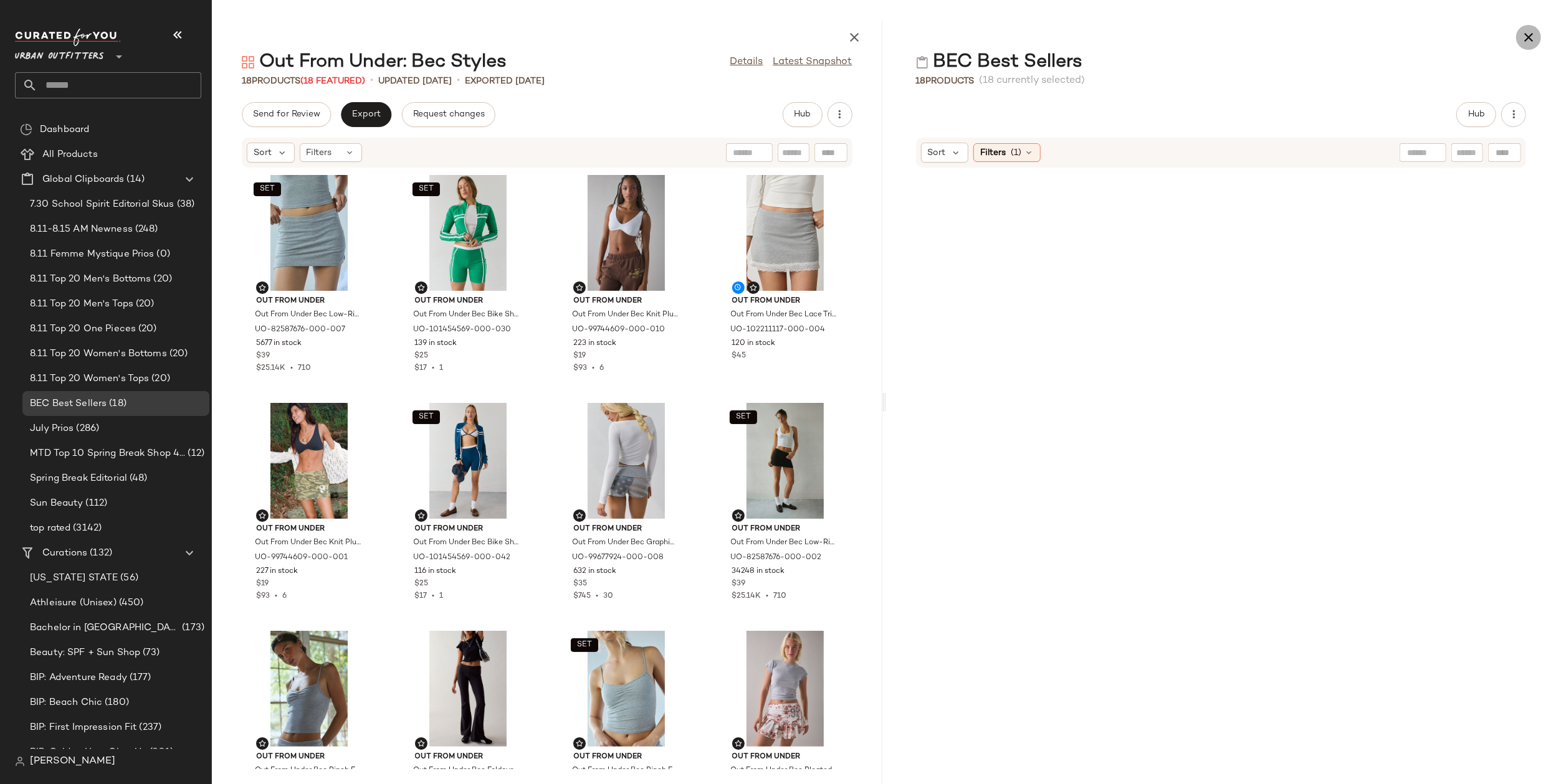
click at [1448, 32] on icon "button" at bounding box center [1528, 37] width 15 height 15
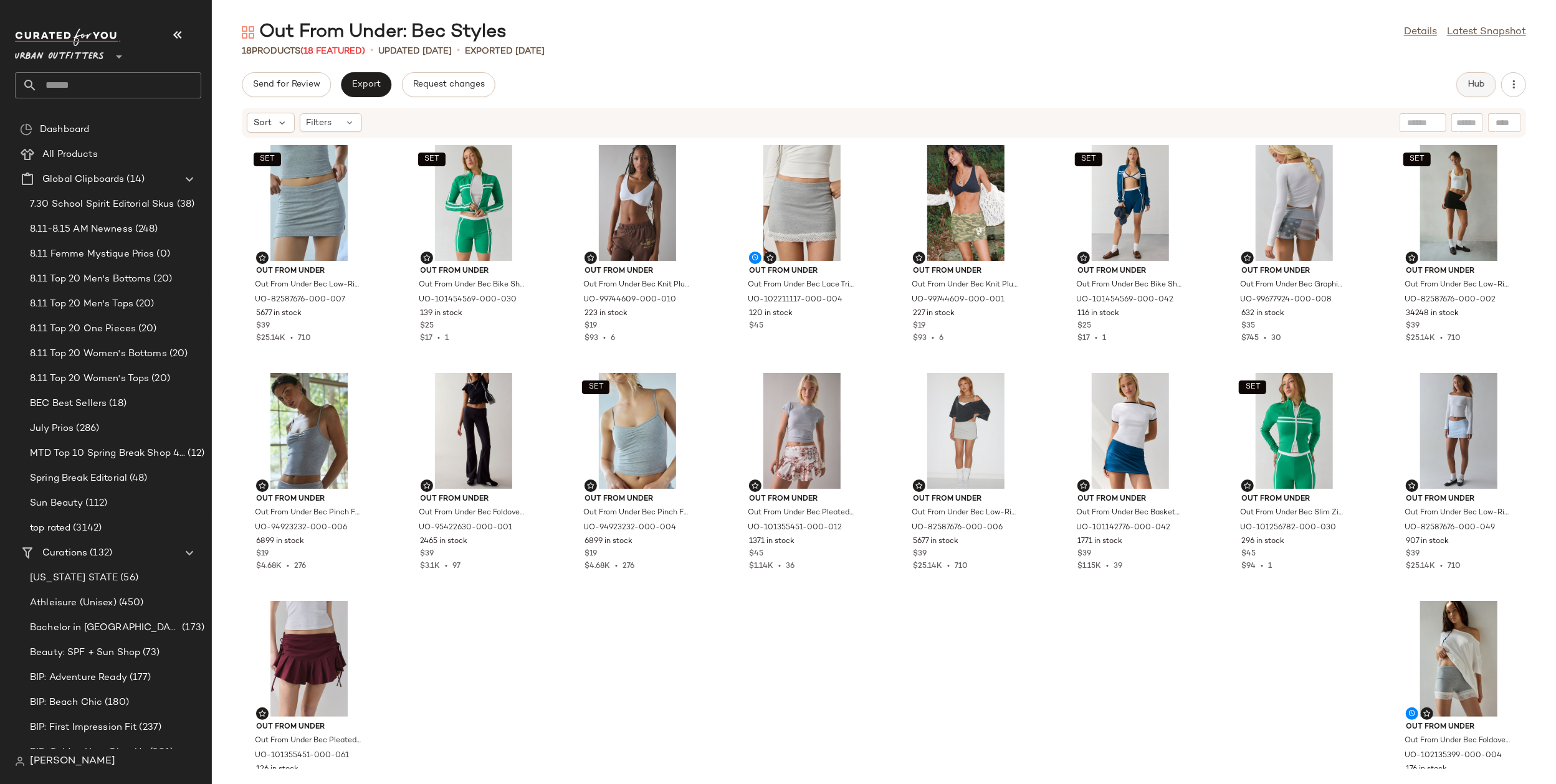
click at [1448, 85] on span "Hub" at bounding box center [1476, 85] width 17 height 10
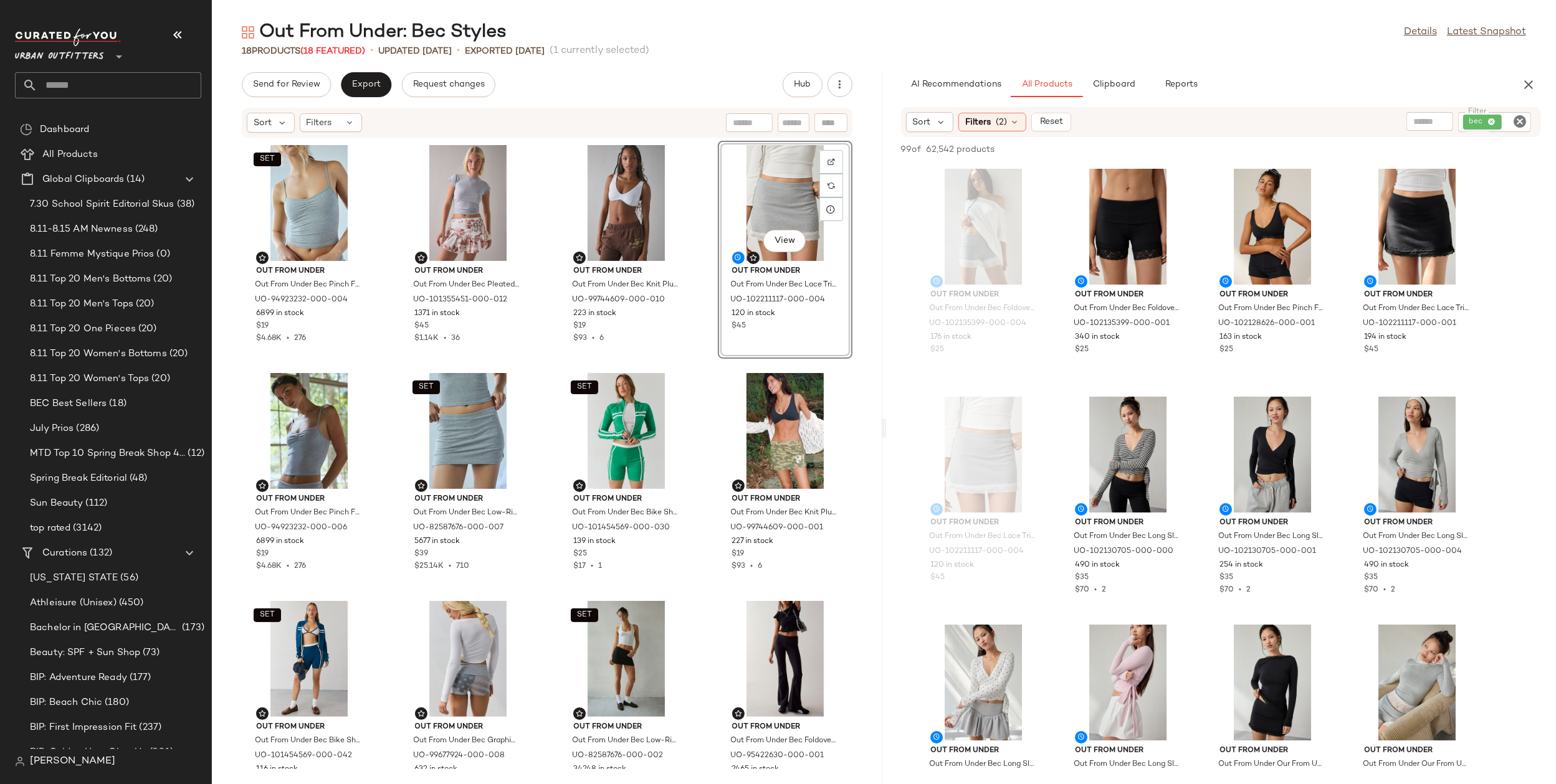
click at [701, 532] on div "SET Out From Under Out From Under Bec Pinch Front Fitted Cami in Light Heather …" at bounding box center [547, 454] width 670 height 631
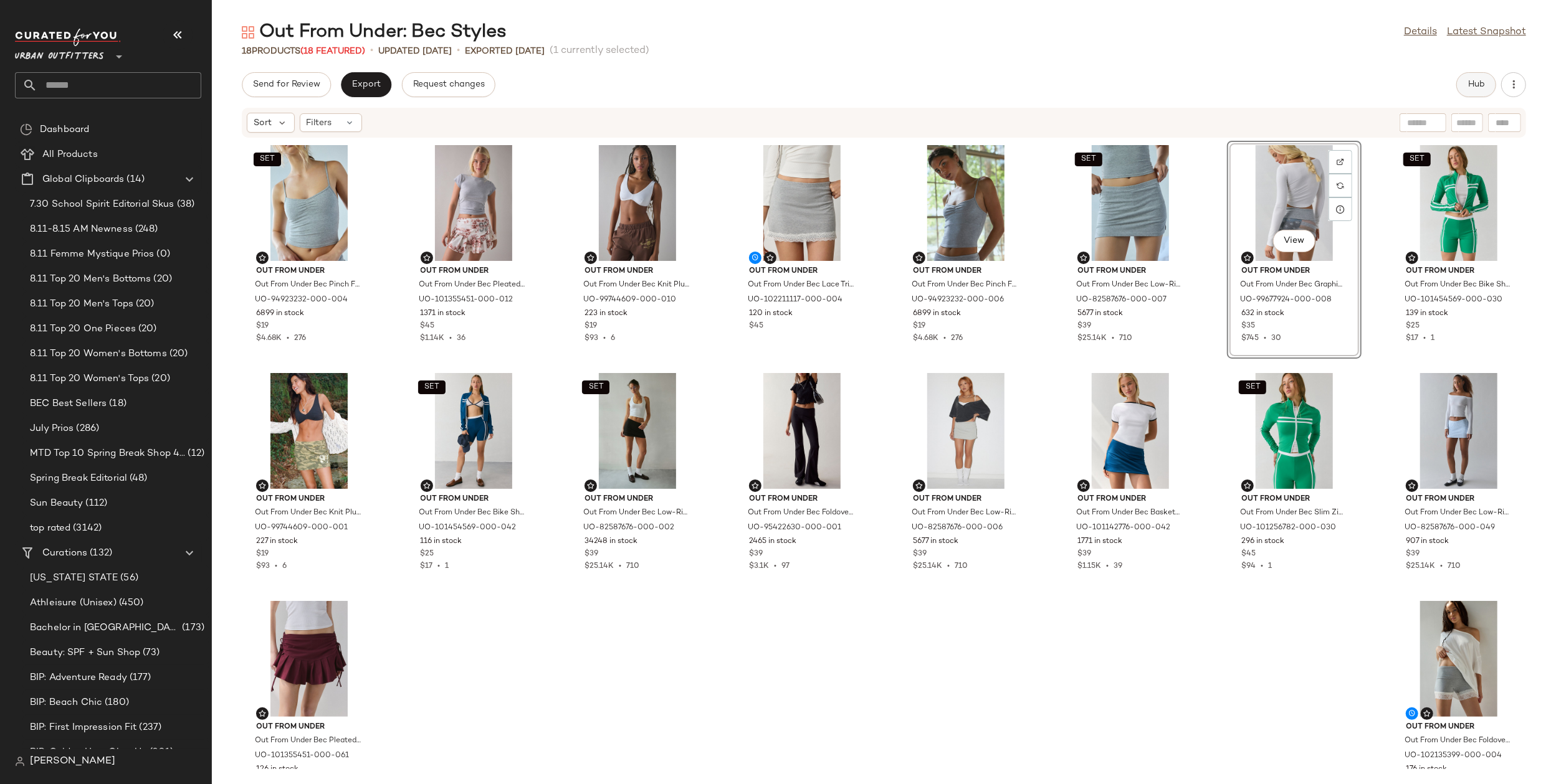
click at [1469, 74] on button "Hub" at bounding box center [1476, 84] width 40 height 25
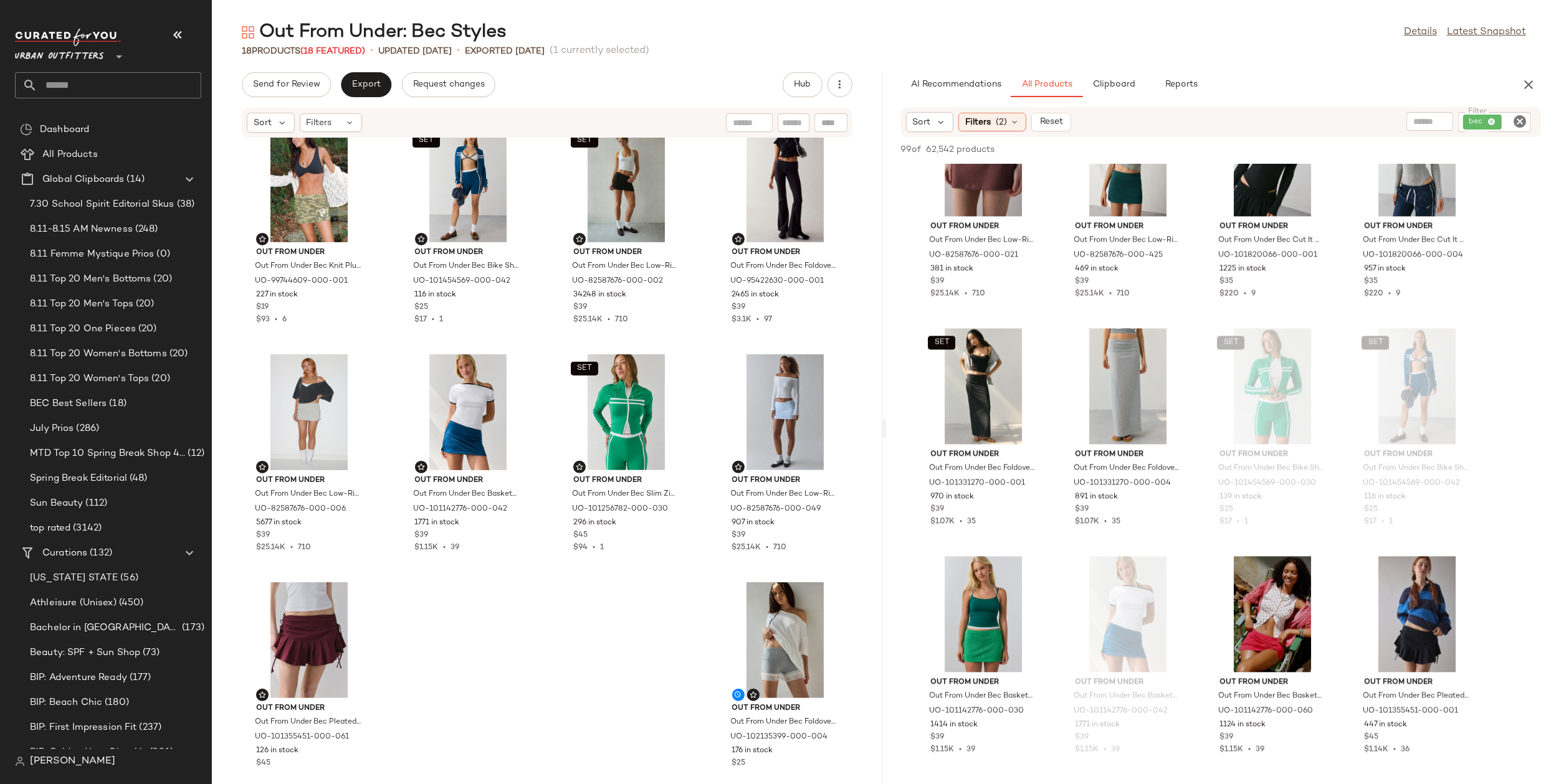
scroll to position [511, 0]
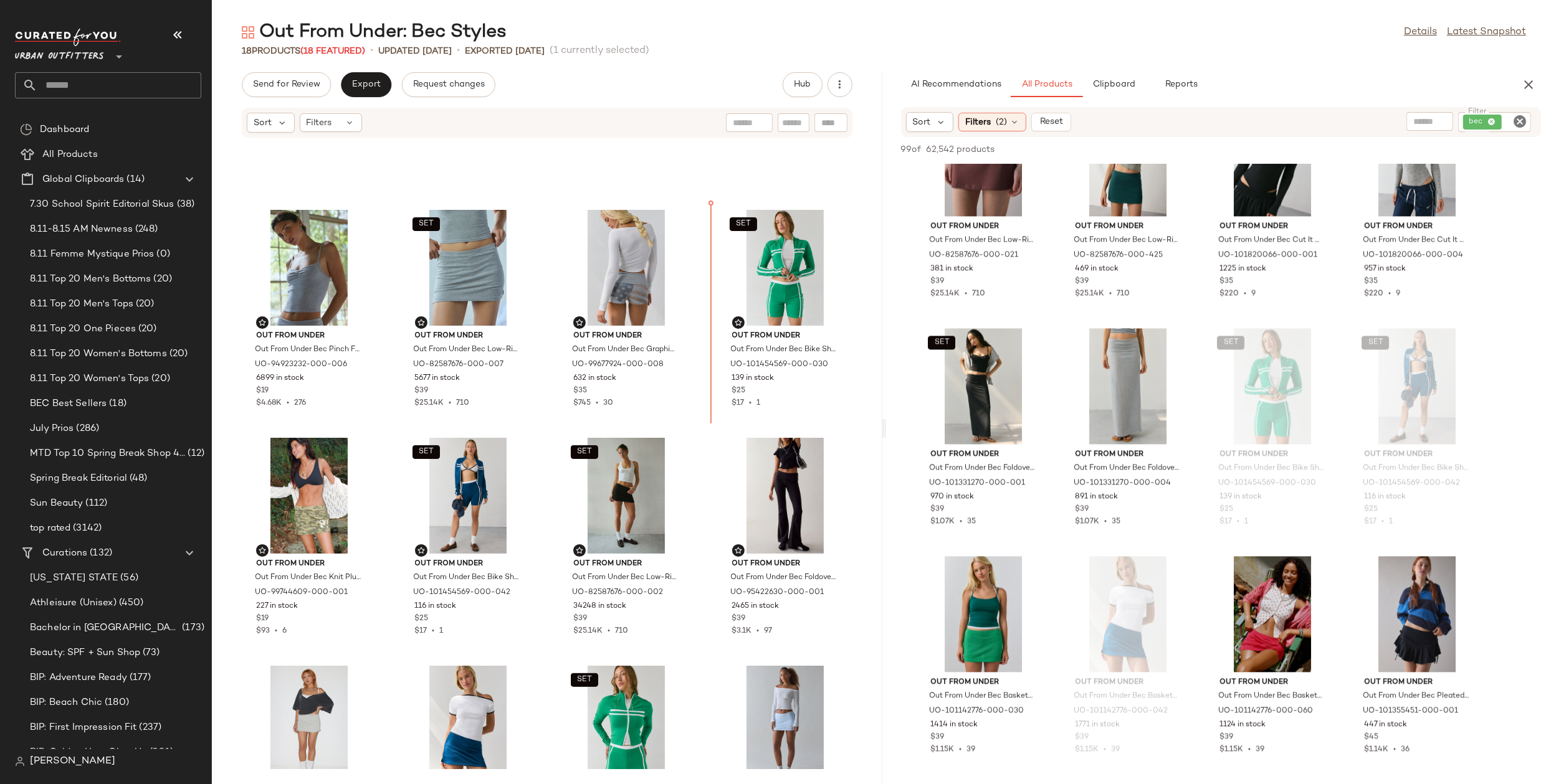
scroll to position [143, 0]
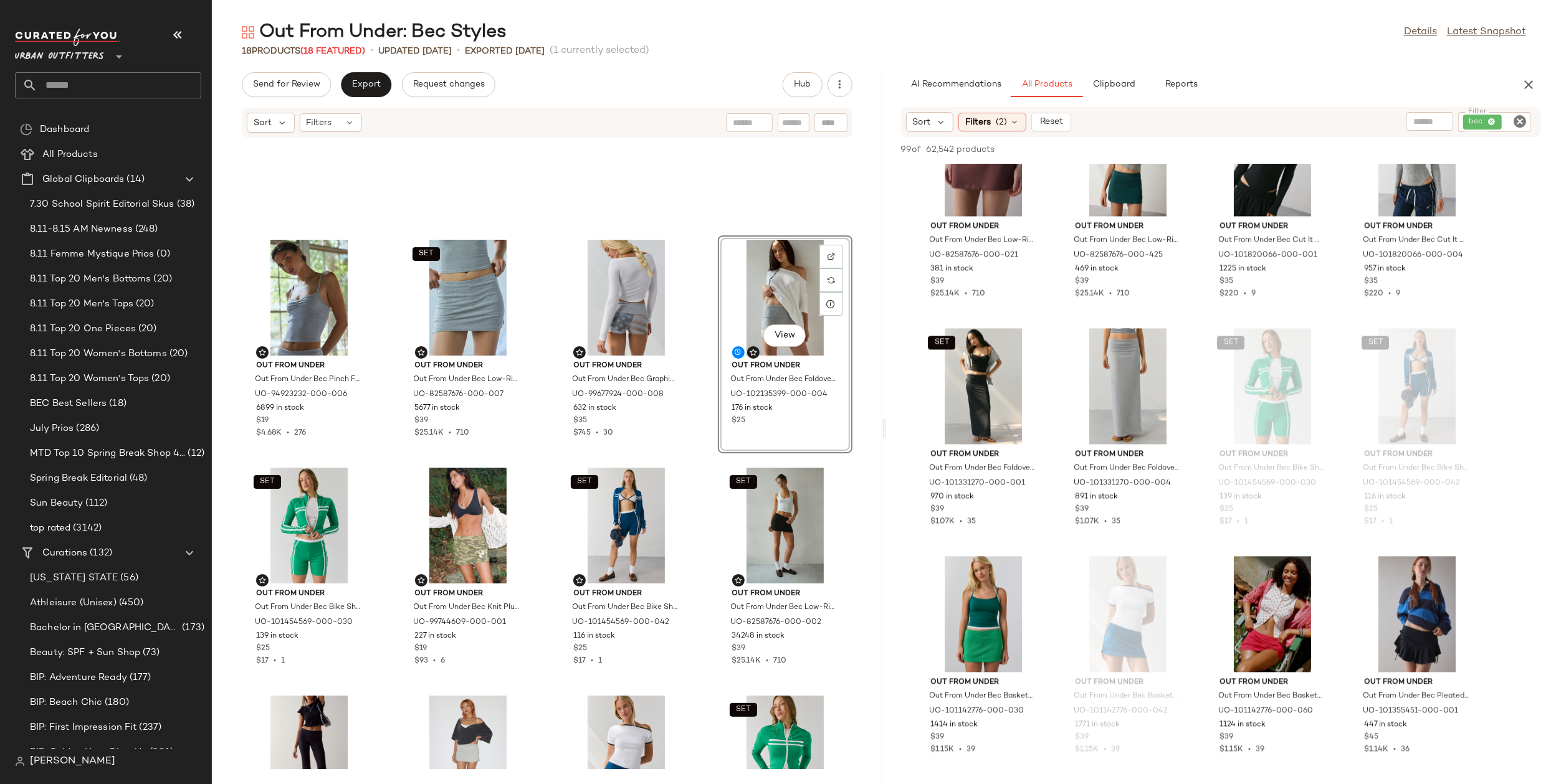
click at [687, 460] on div "Out From Under Out From Under Bec Pinch Front Fitted Cami in Dark Heather Grey,…" at bounding box center [547, 454] width 670 height 631
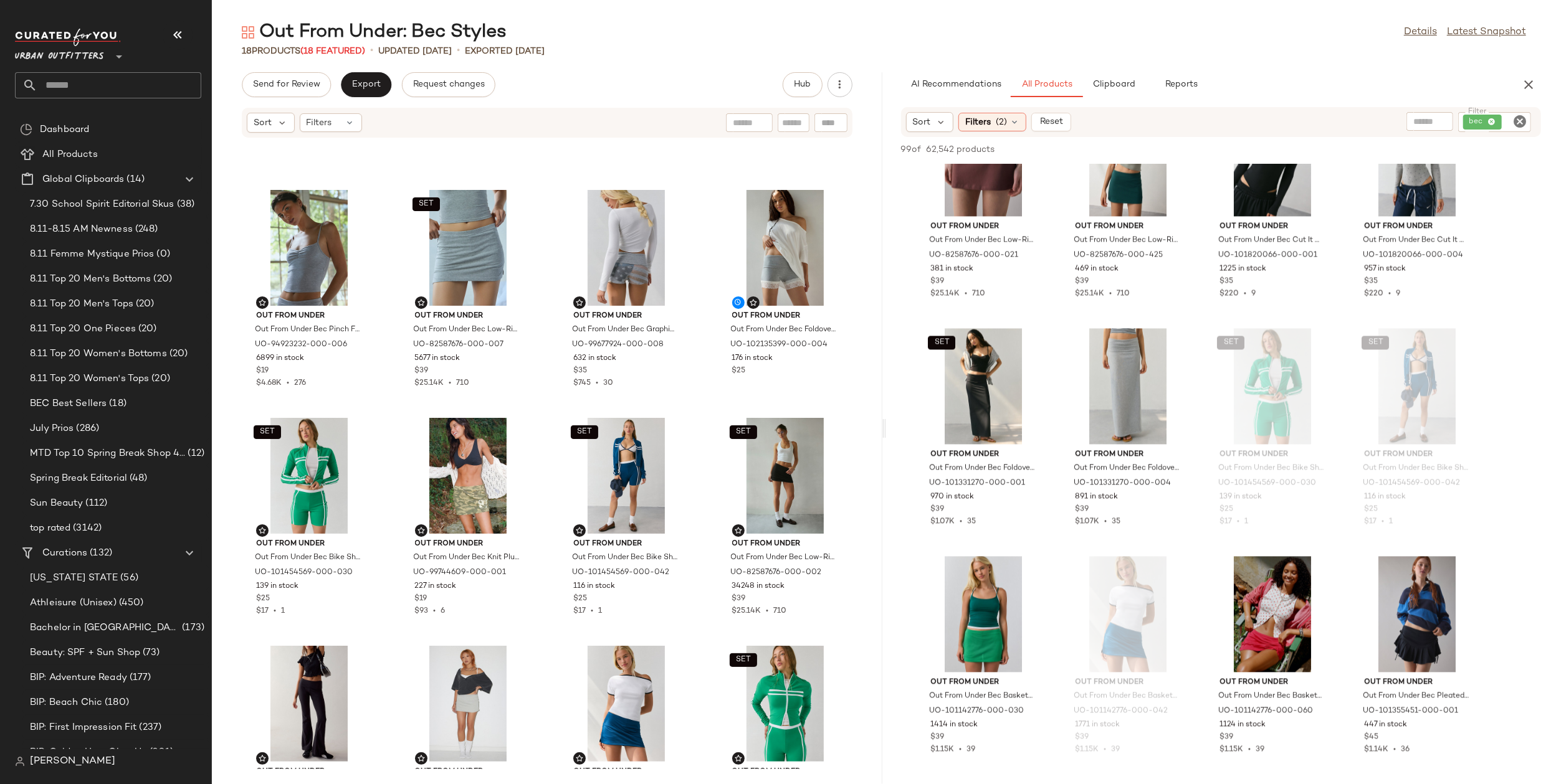
scroll to position [248, 0]
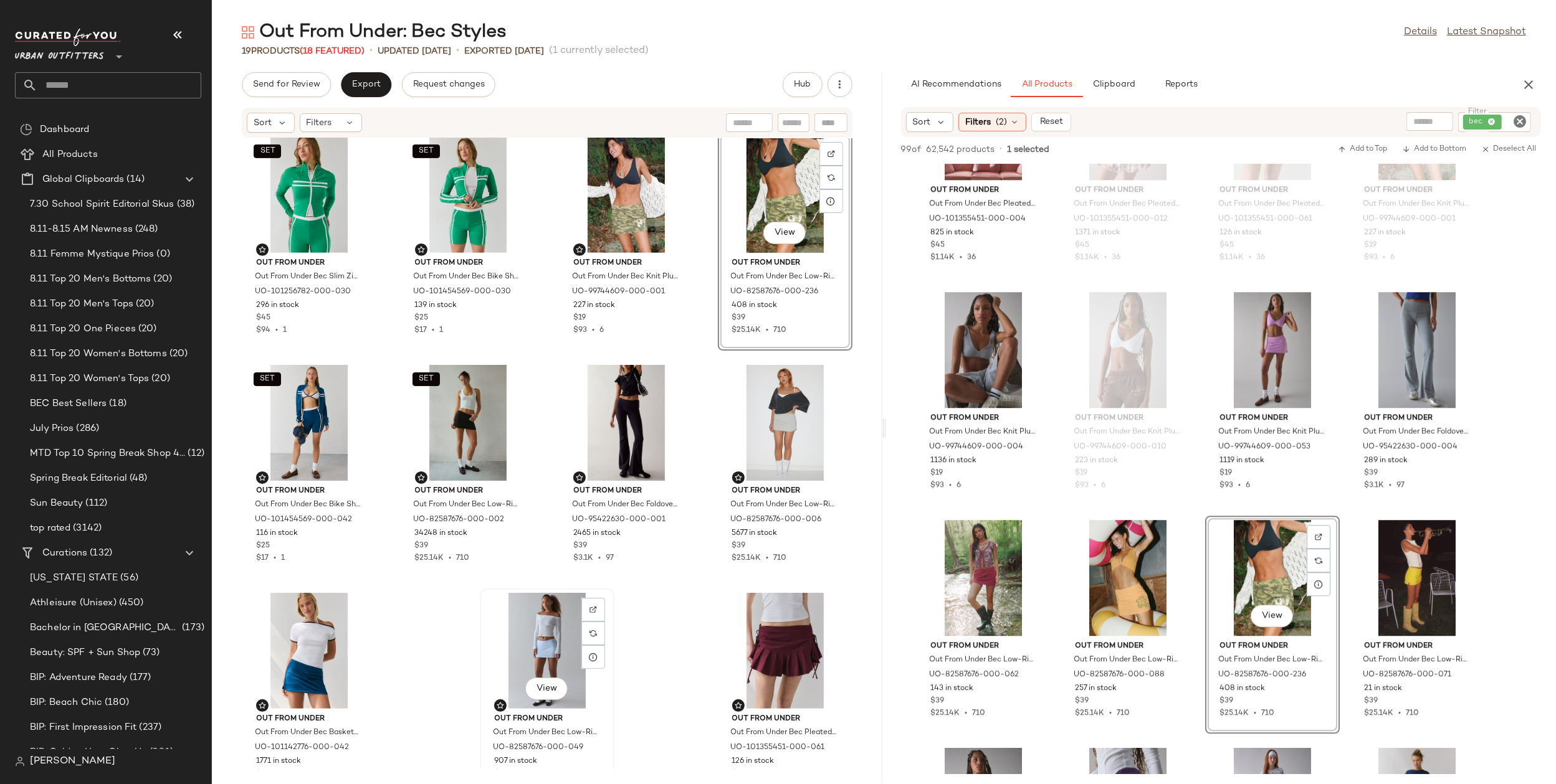
scroll to position [471, 0]
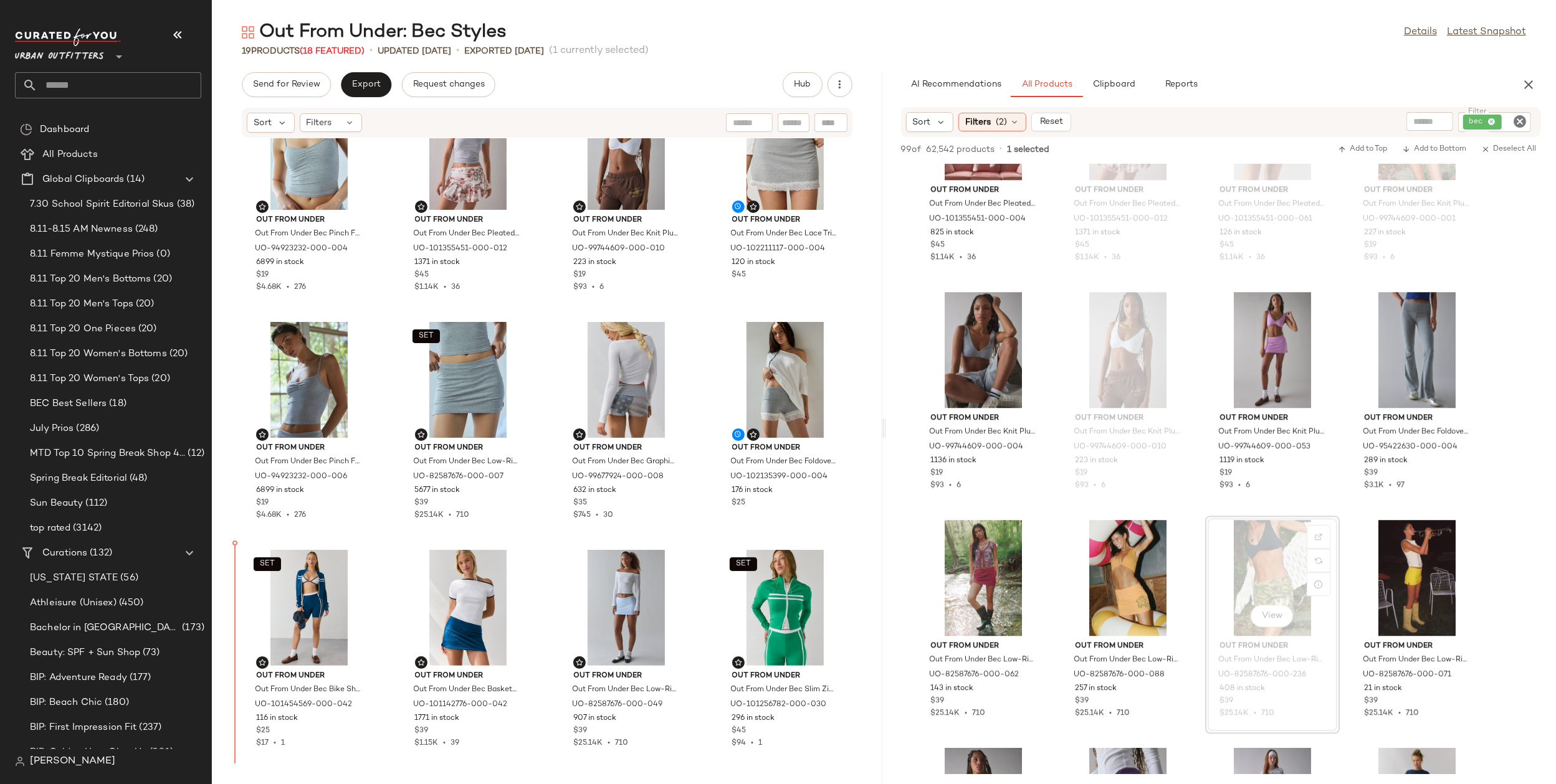
scroll to position [54, 0]
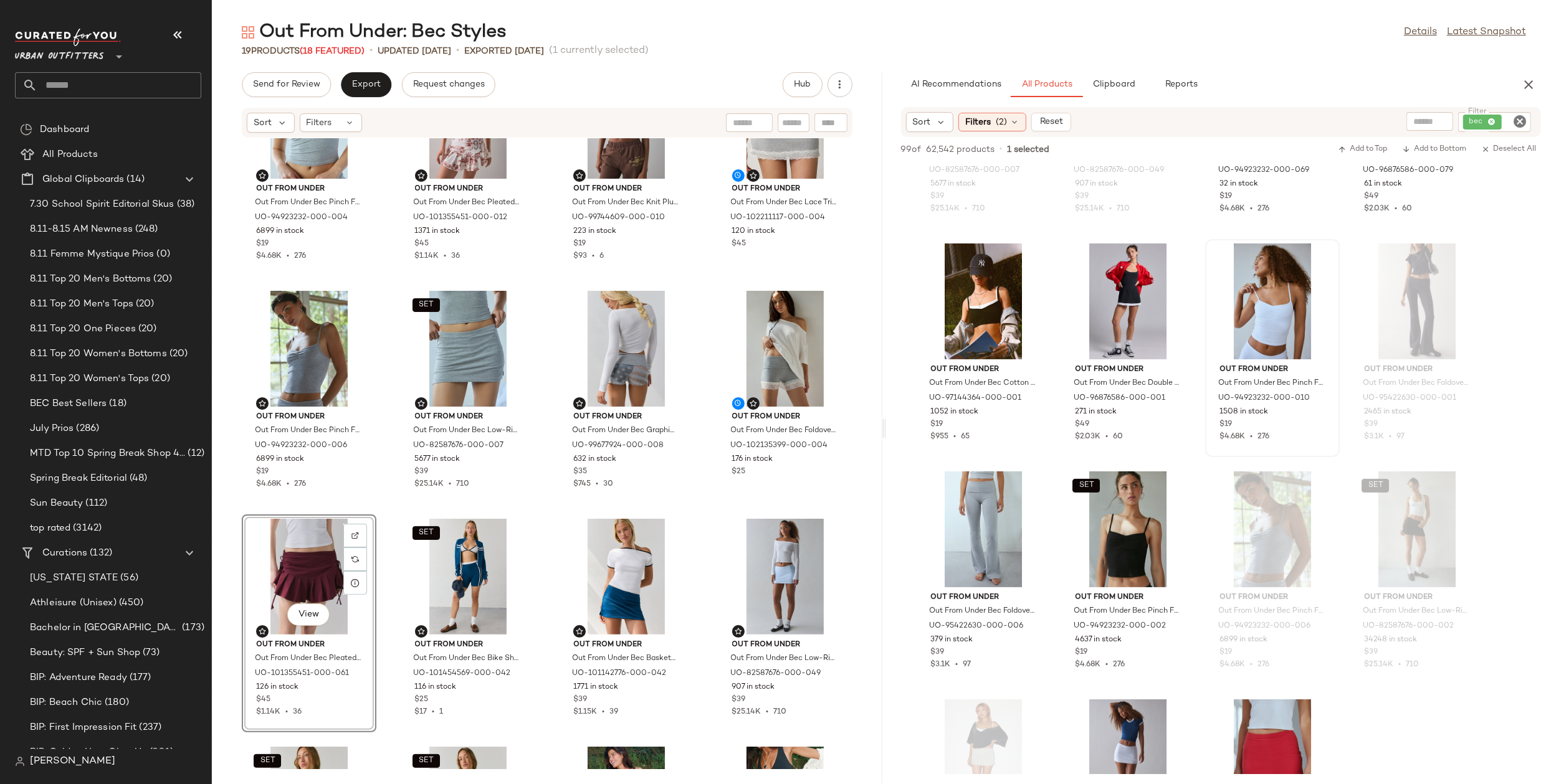
scroll to position [83, 0]
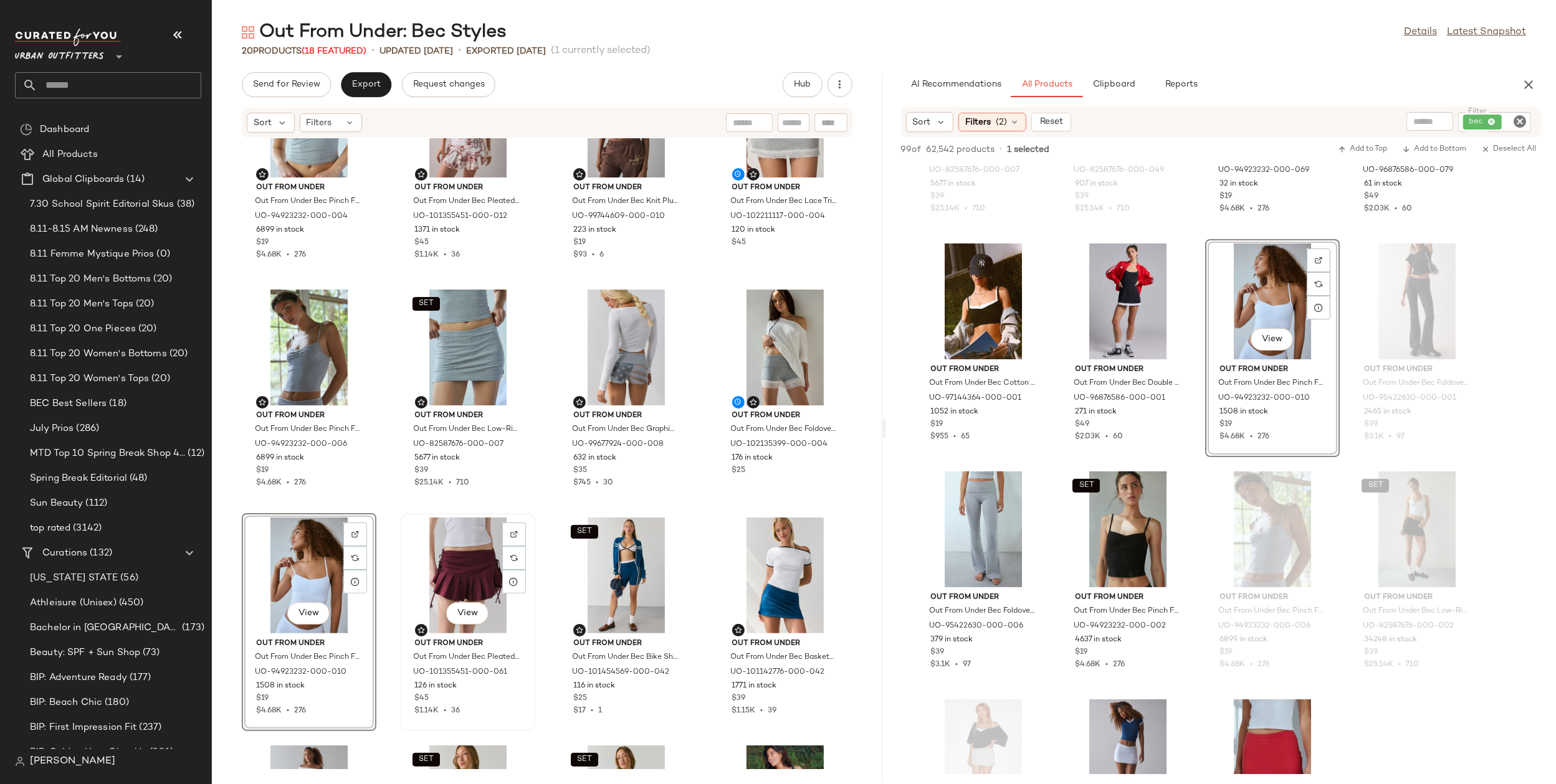
click at [401, 566] on div "View Out From Under Out From Under Bec Pleated Micro Mini Skort in Maroon, Wome…" at bounding box center [468, 622] width 134 height 218
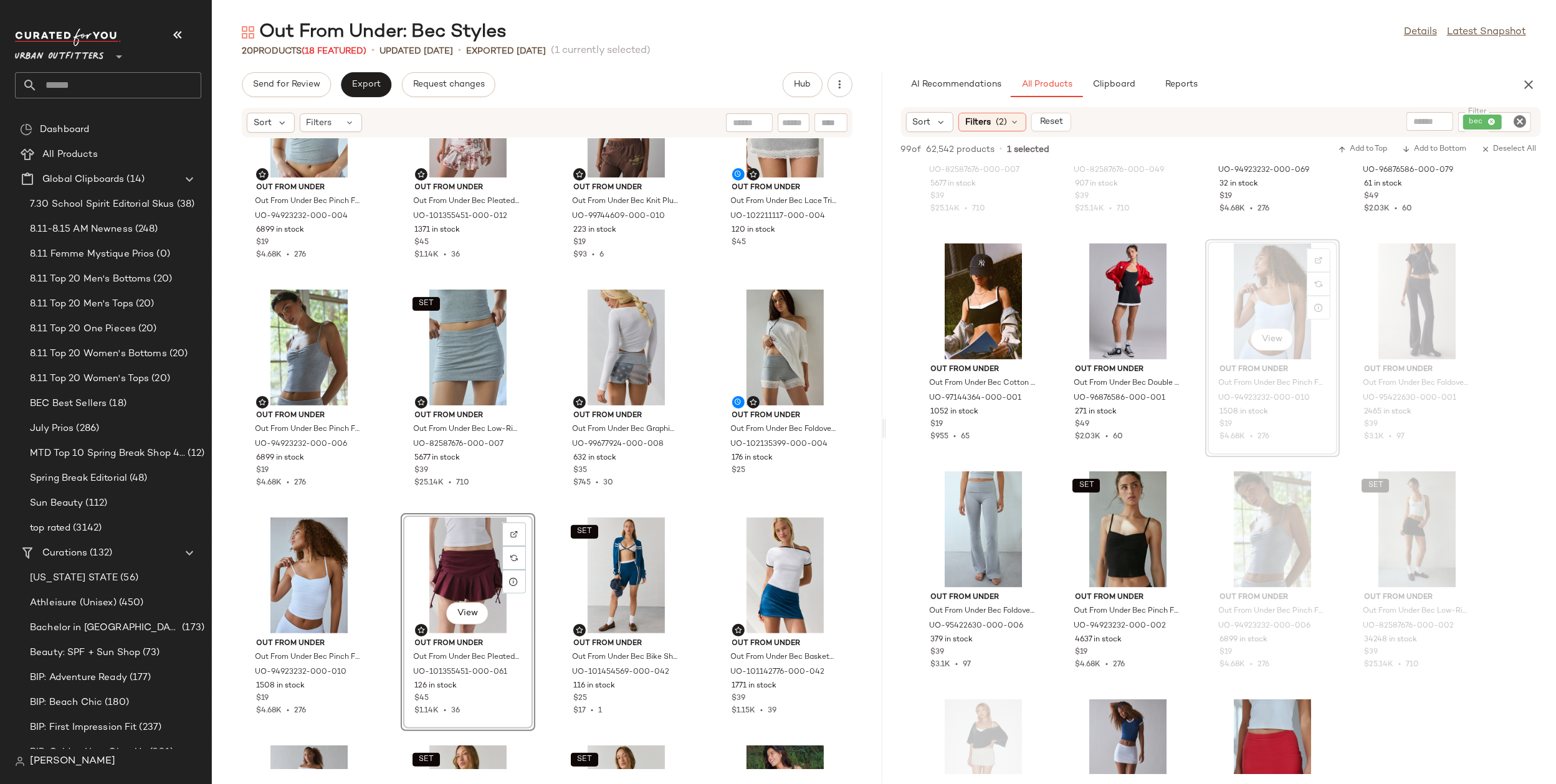
click at [402, 566] on div "View Out From Under Out From Under Bec Pleated Micro Mini Skort in Maroon, Wome…" at bounding box center [468, 622] width 132 height 216
click at [393, 572] on div "SET Out From Under Out From Under Bec Pinch Front Fitted Cami in Light Heather …" at bounding box center [547, 454] width 670 height 631
click at [280, 564] on div "View" at bounding box center [309, 575] width 126 height 116
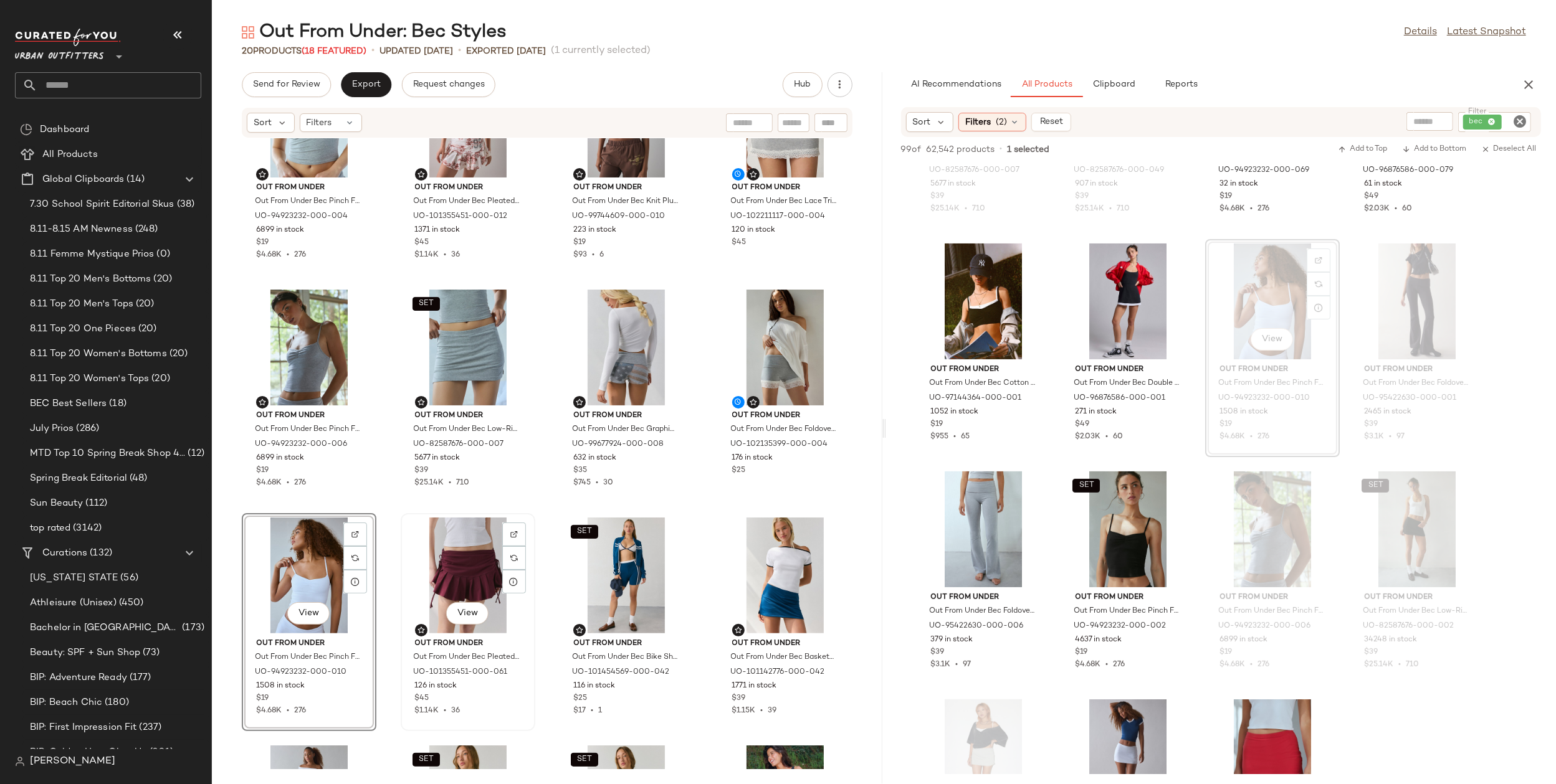
click at [467, 548] on div "View" at bounding box center [468, 575] width 126 height 116
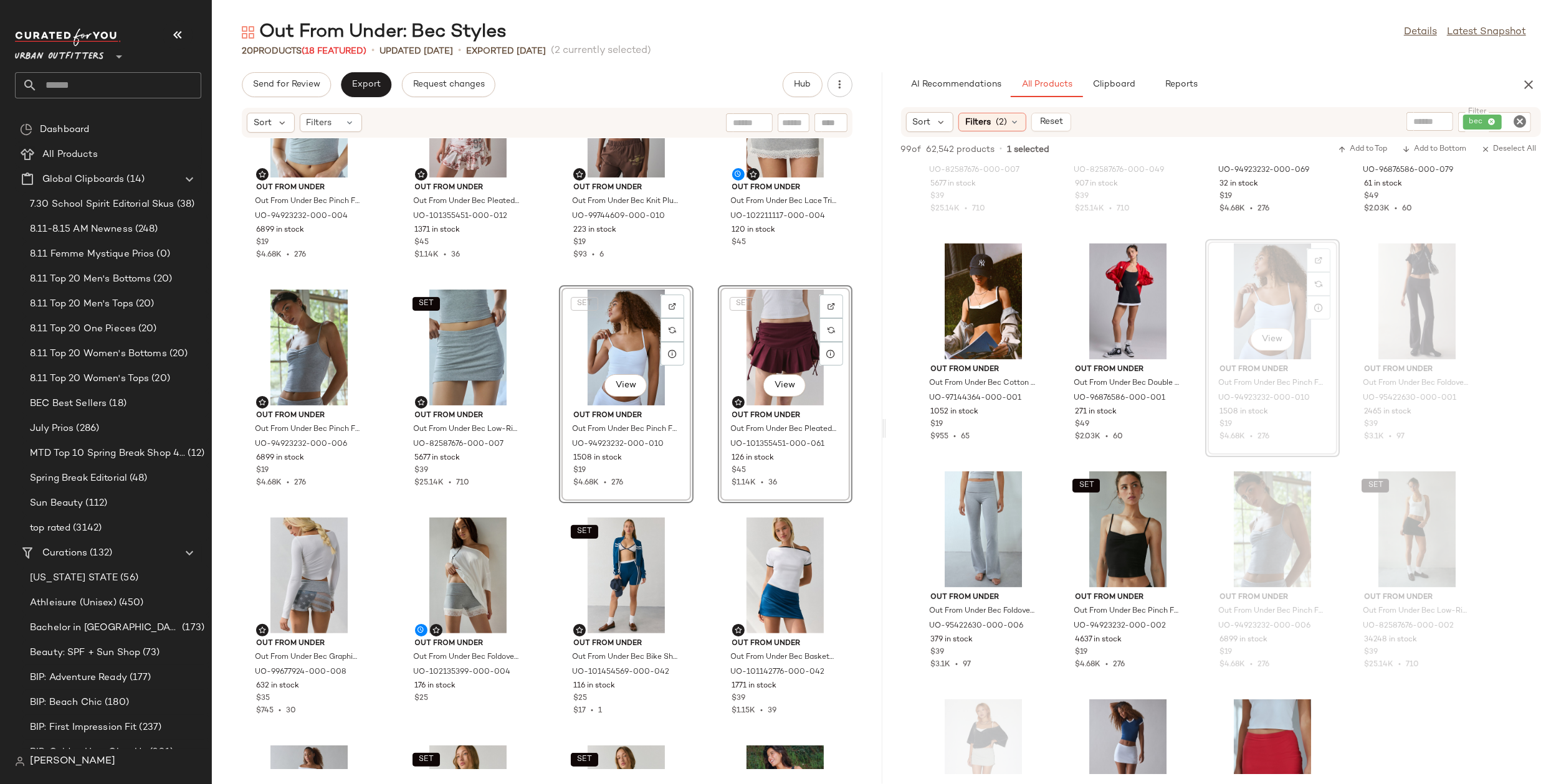
click at [539, 544] on div "SET Out From Under Out From Under Bec Pinch Front Fitted Cami in Light Heather …" at bounding box center [547, 454] width 670 height 631
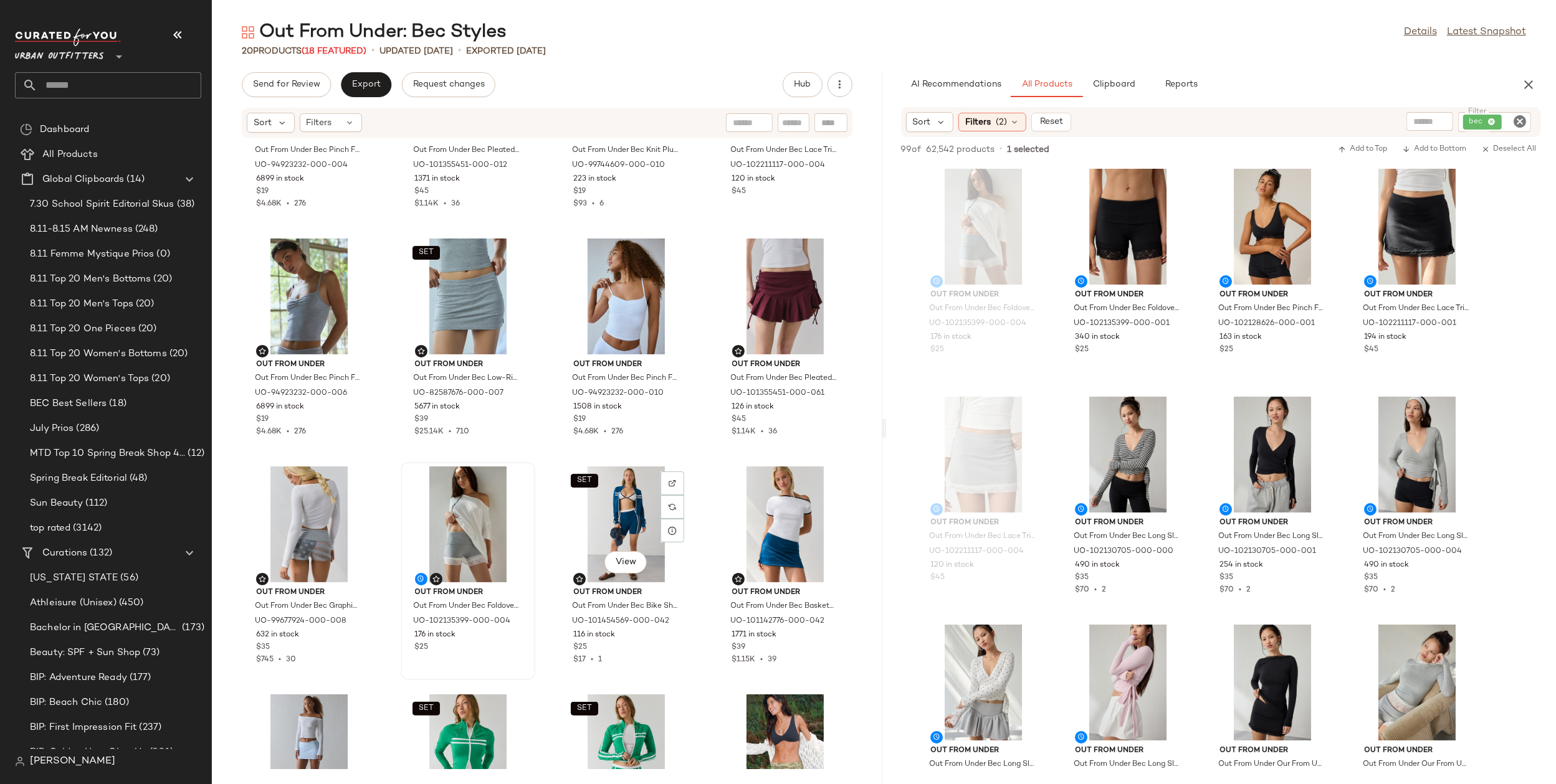
scroll to position [134, 0]
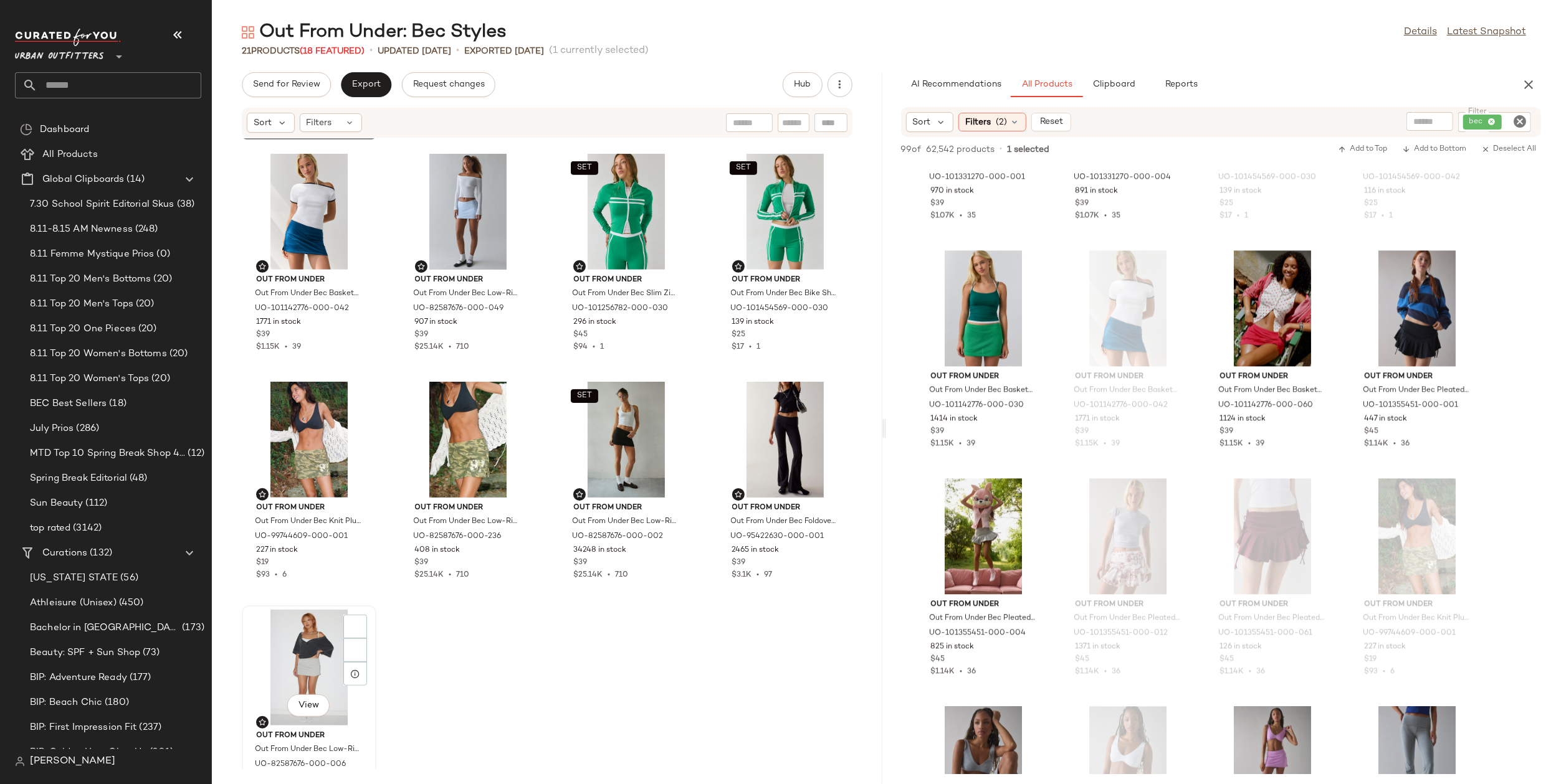
scroll to position [694, 0]
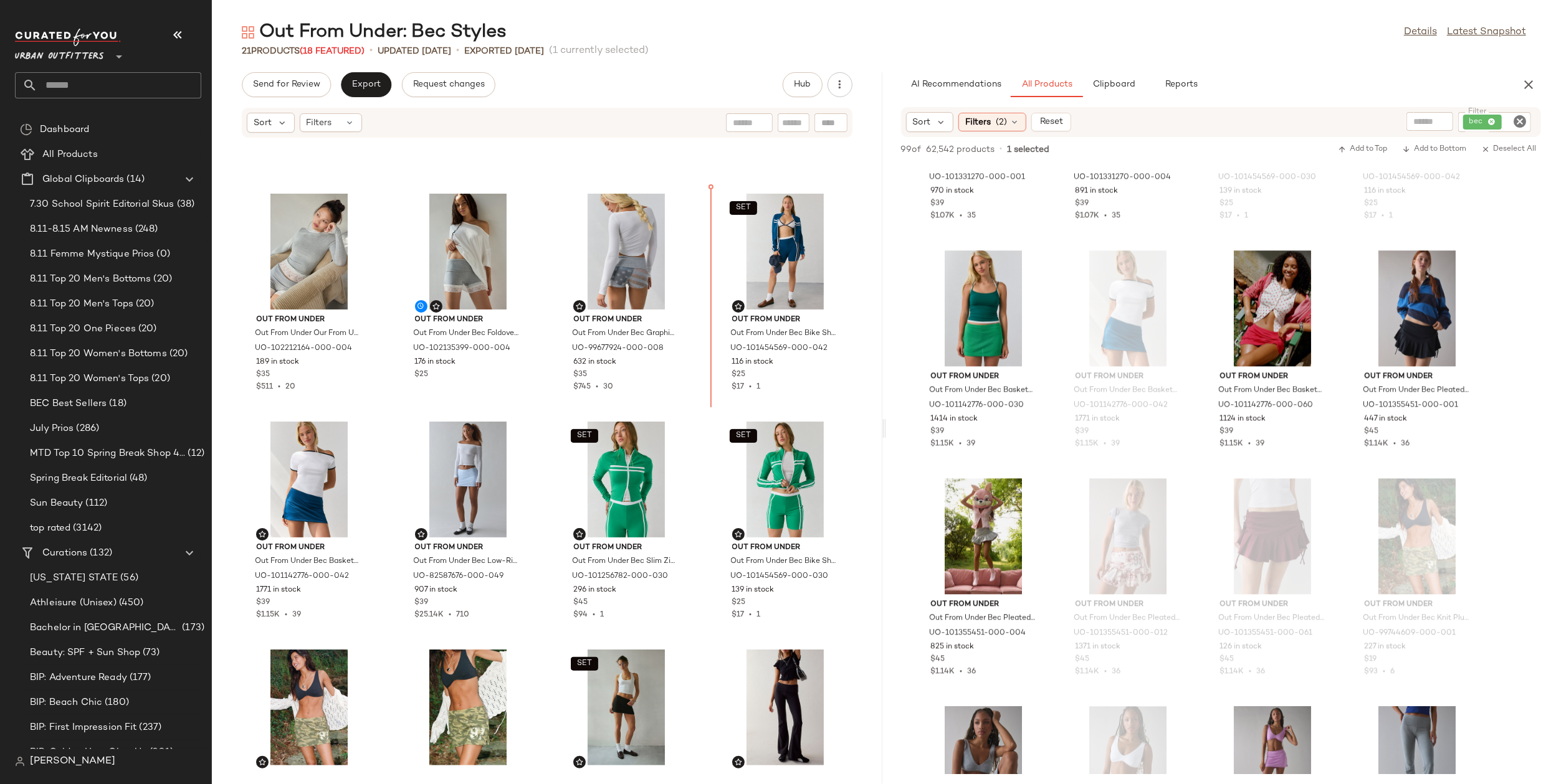
scroll to position [417, 0]
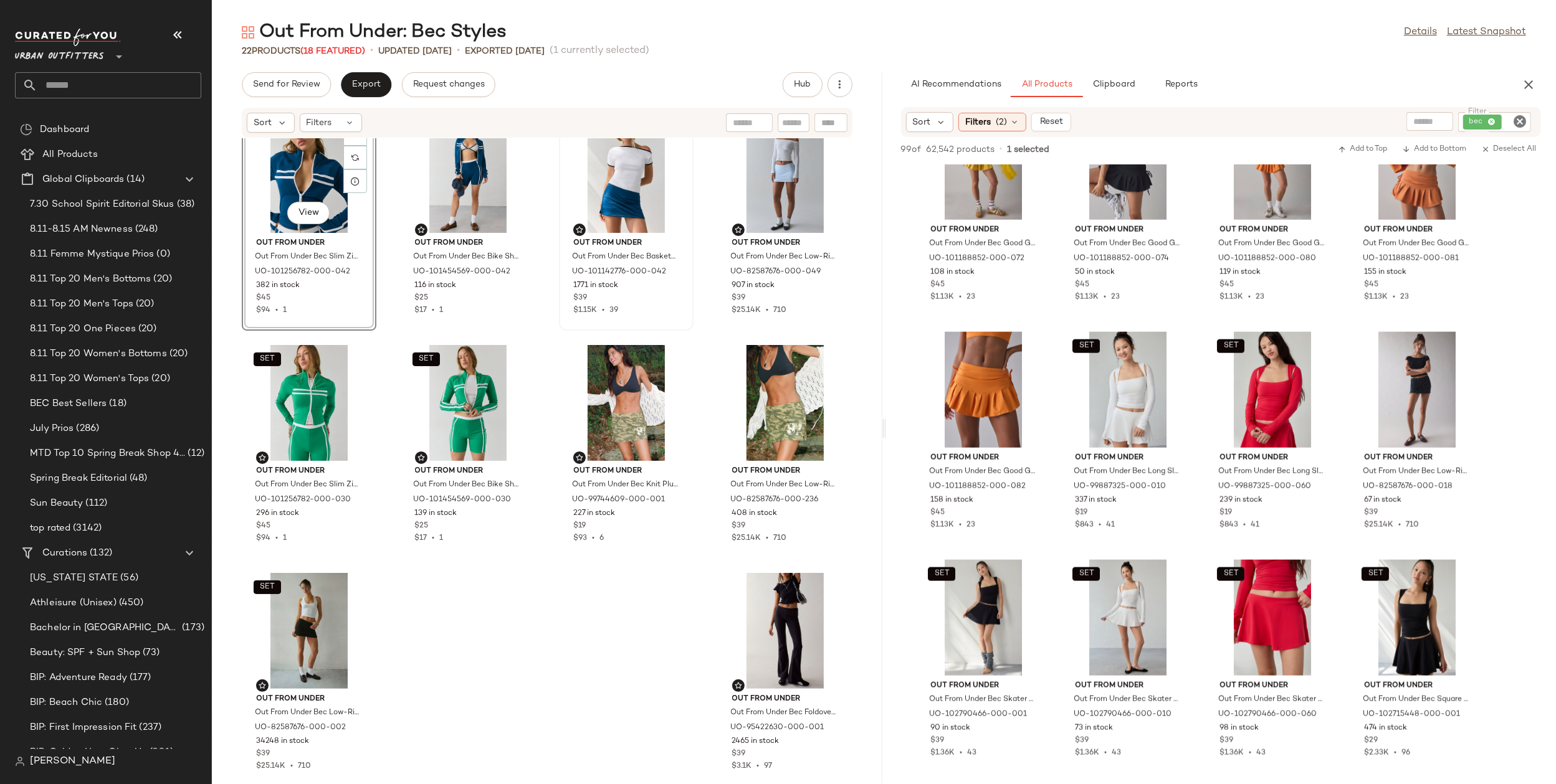
scroll to position [739, 0]
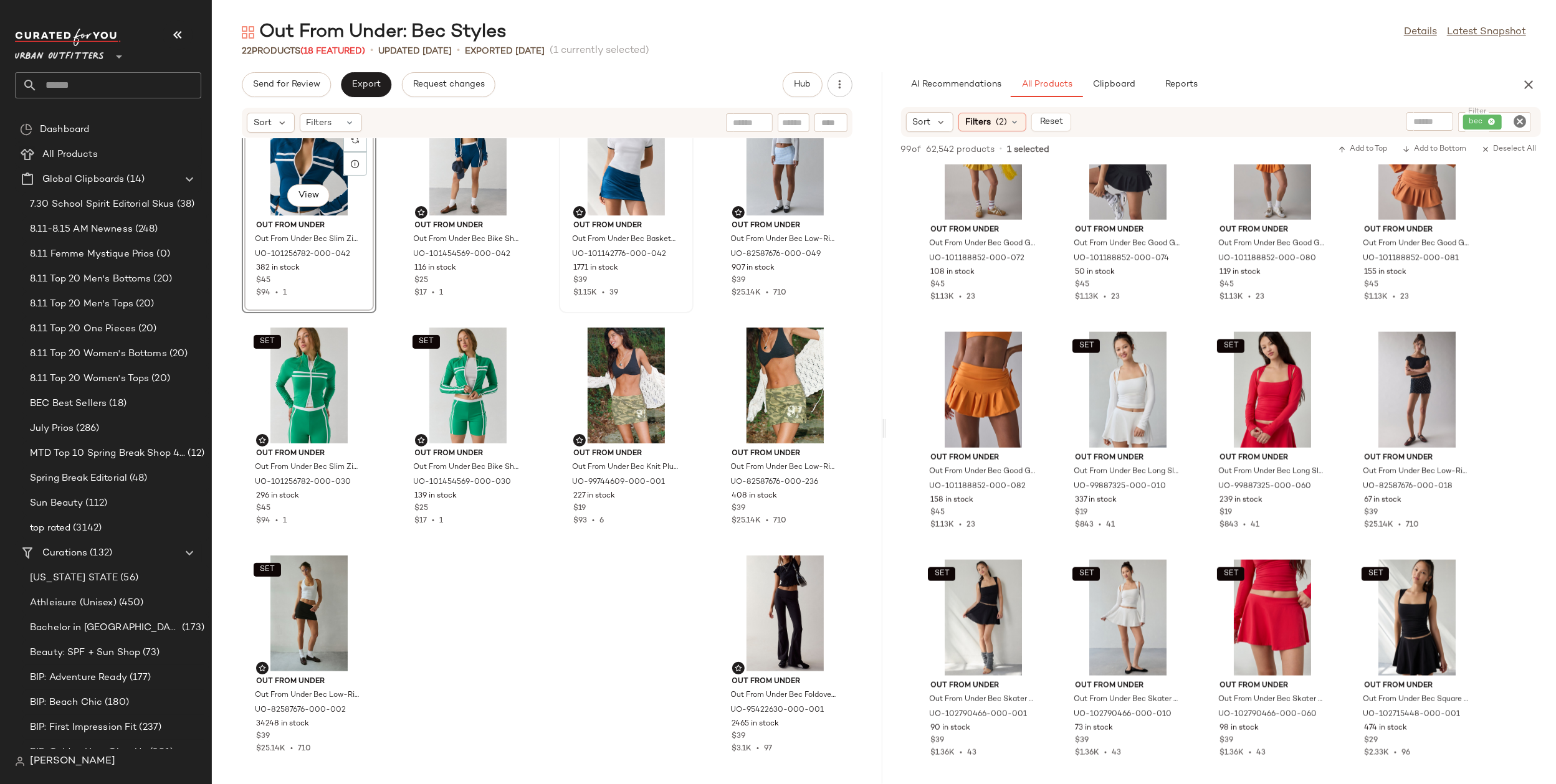
click at [630, 590] on div "SET View Out From Under Out From Under Bec Slim Zip-Up Jacket in Dark Blue, Wom…" at bounding box center [547, 454] width 670 height 631
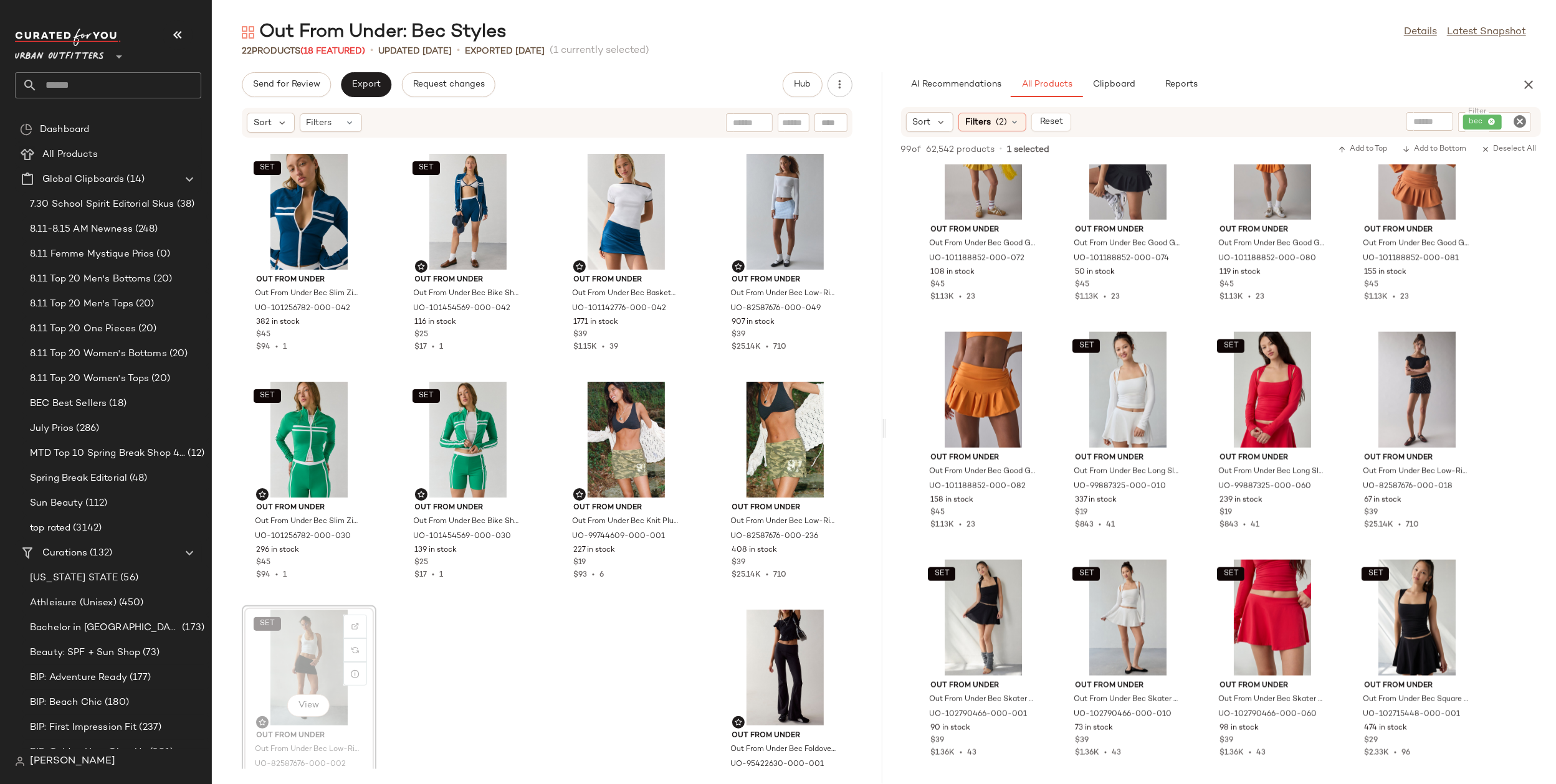
scroll to position [687, 0]
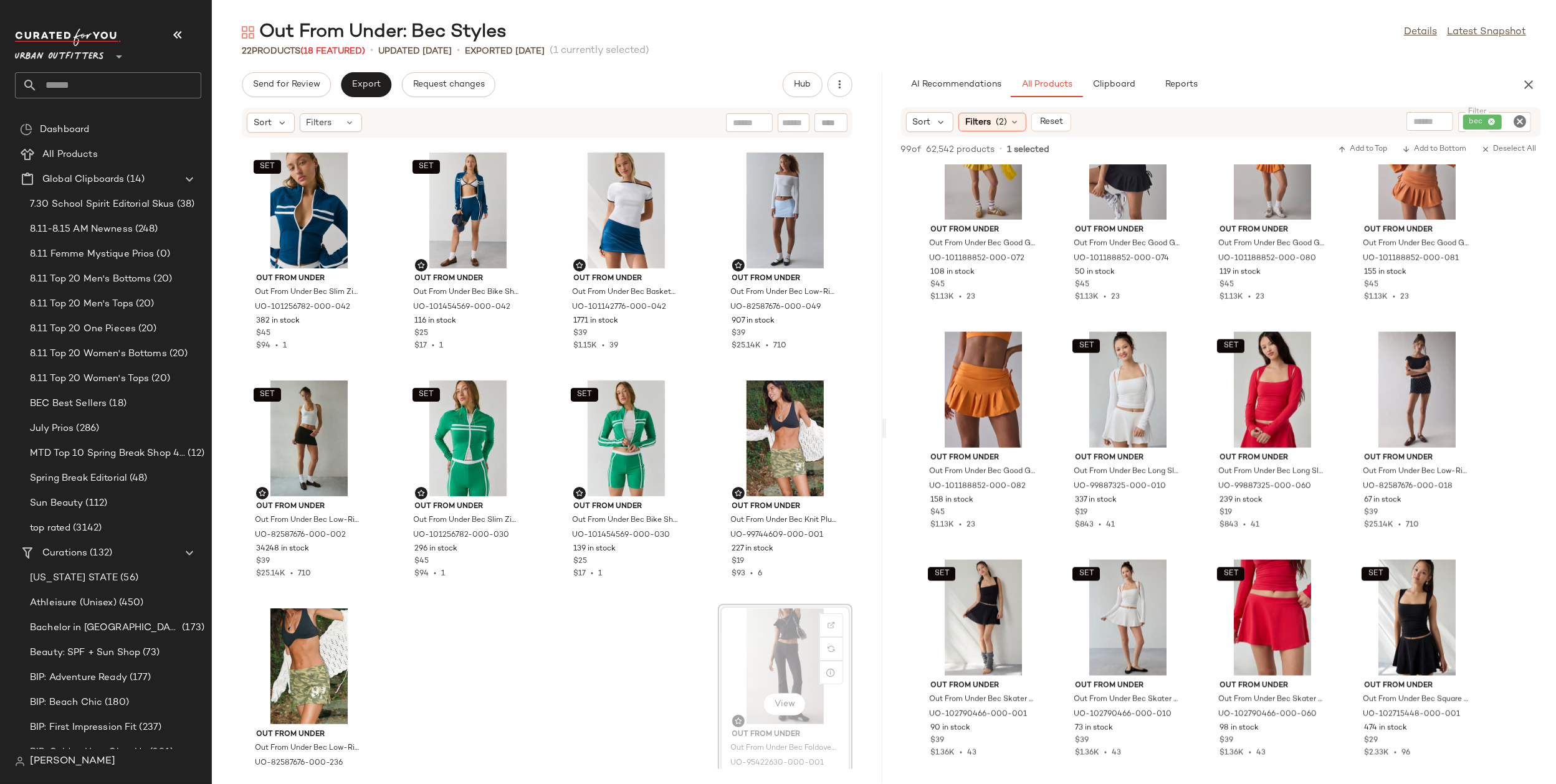
scroll to position [687, 0]
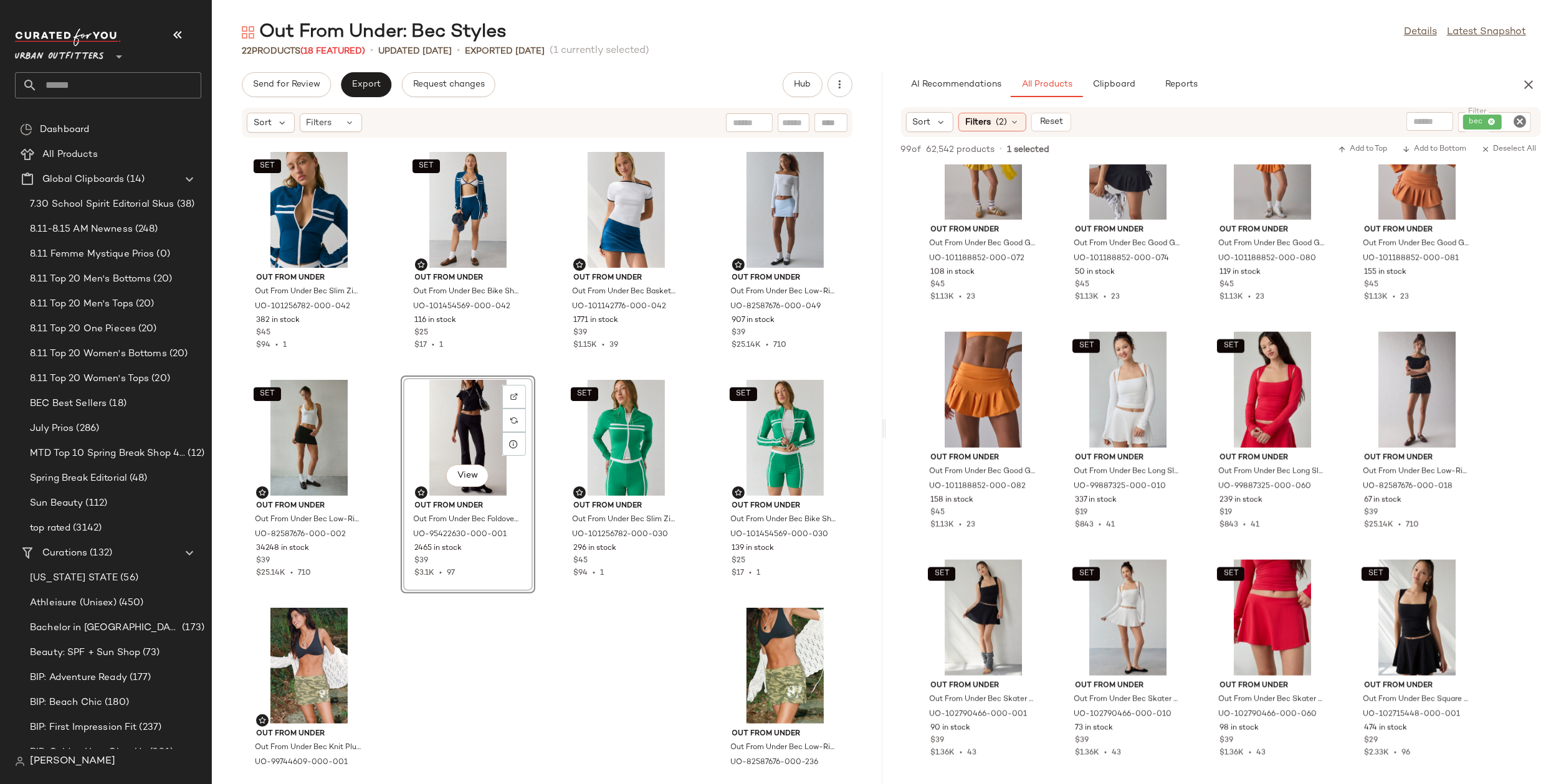
click at [598, 664] on div "SET Out From Under Out From Under Bec Slim Zip-Up Jacket in Dark Blue, Women's …" at bounding box center [547, 454] width 670 height 631
click at [297, 660] on div "View" at bounding box center [309, 666] width 126 height 116
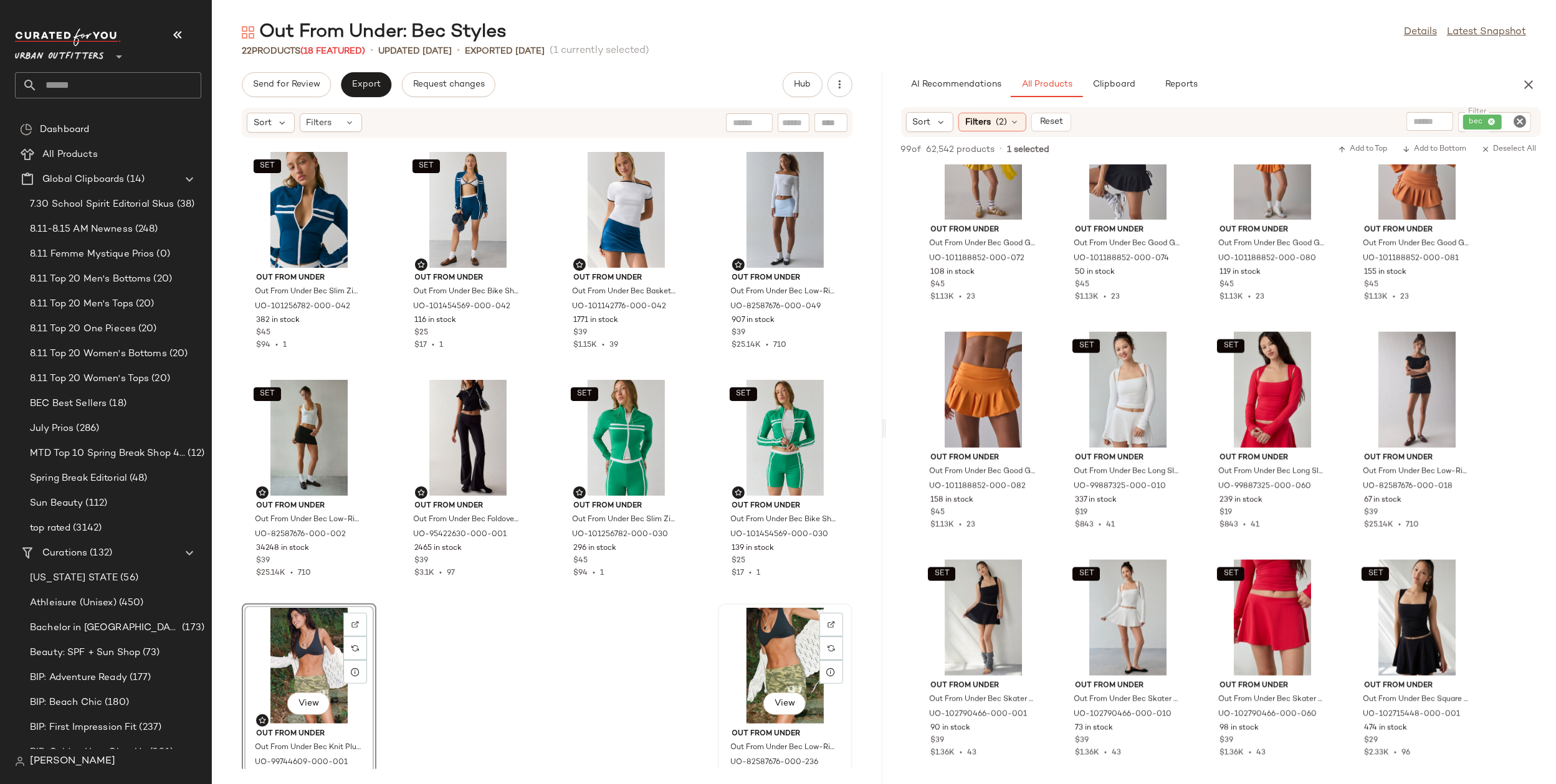
click at [779, 657] on div "View" at bounding box center [785, 666] width 126 height 116
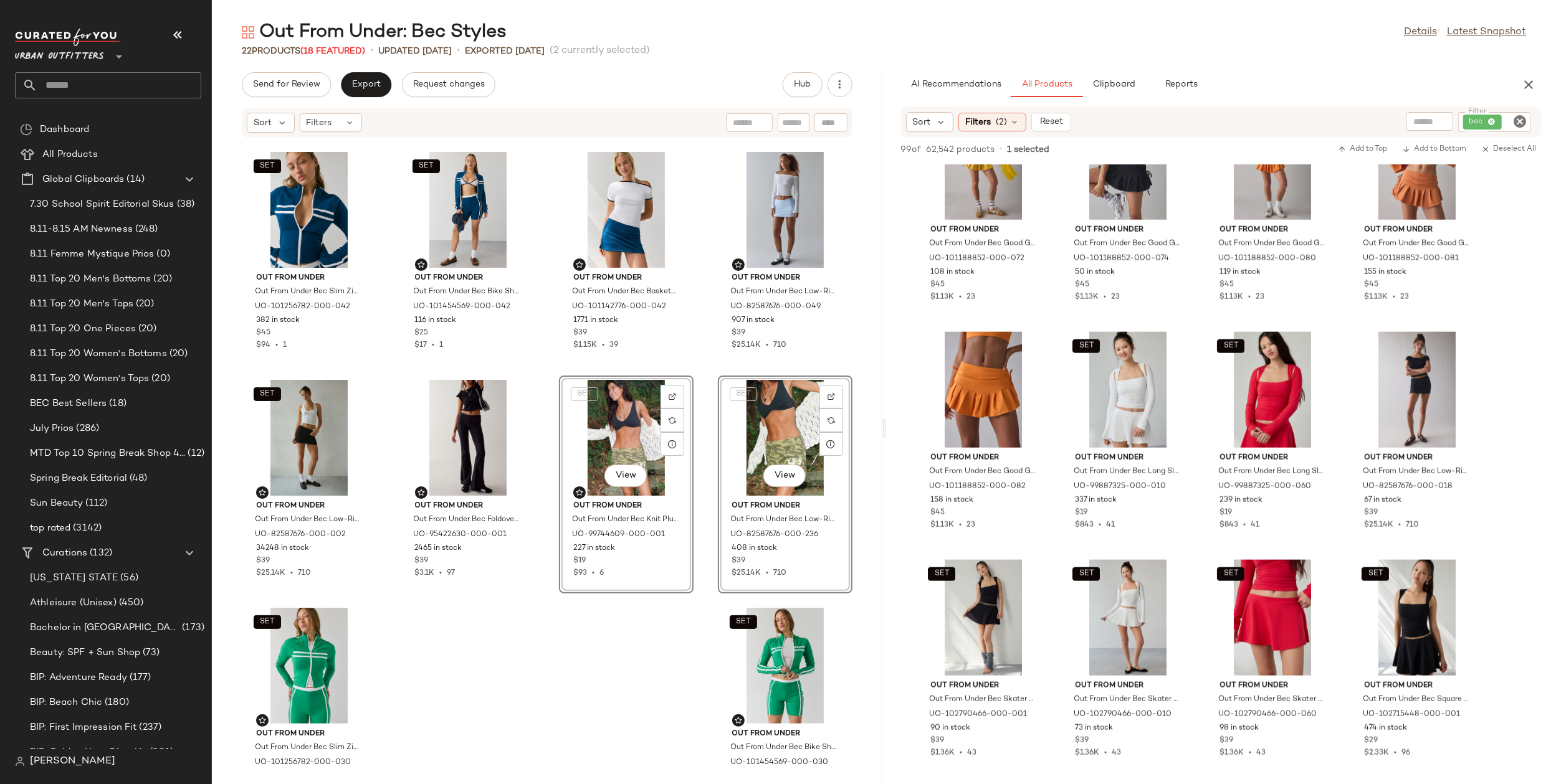
click at [539, 655] on div "SET Out From Under Out From Under Bec Slim Zip-Up Jacket in Dark Blue, Women's …" at bounding box center [547, 454] width 670 height 631
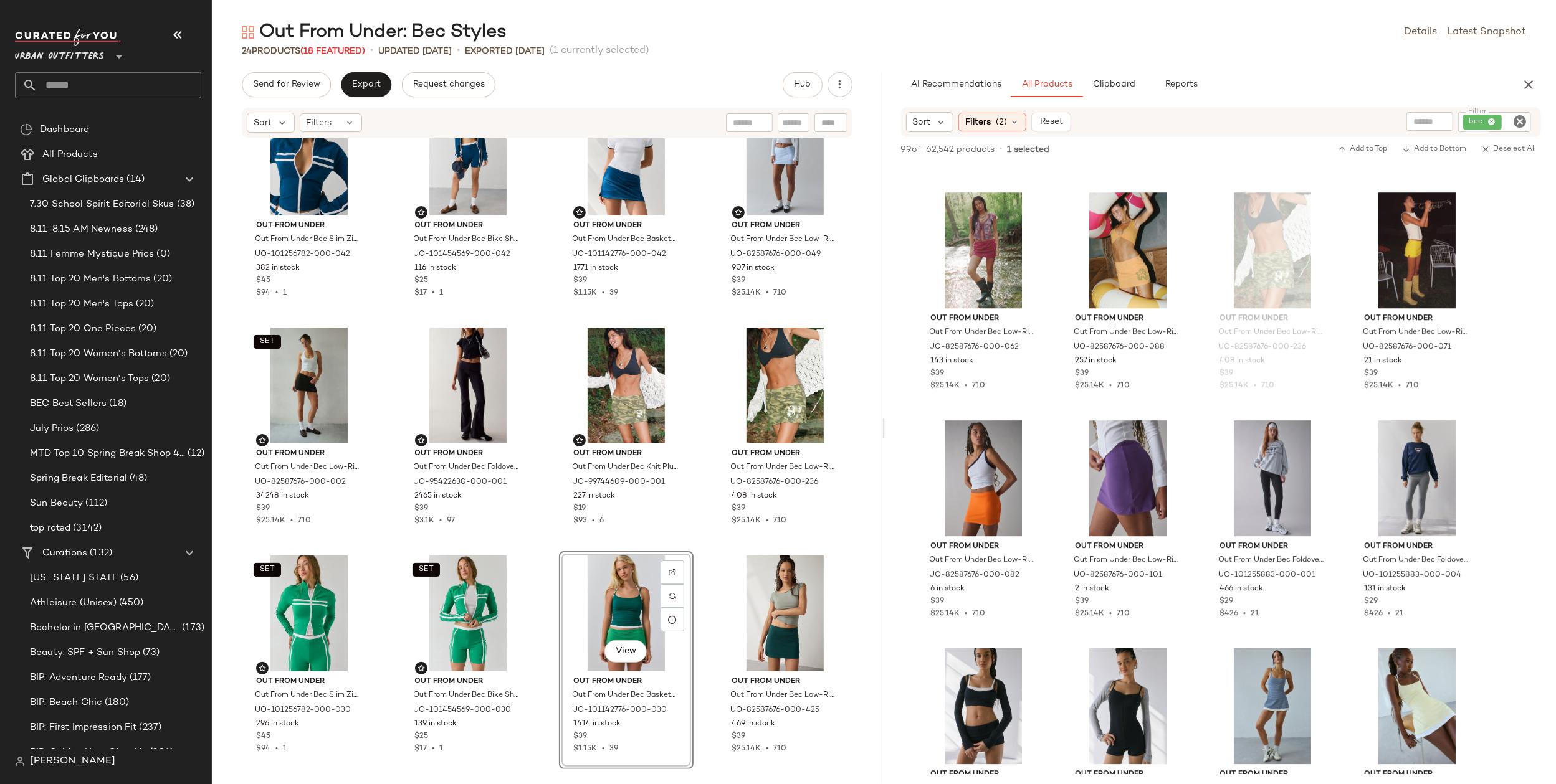
scroll to position [3930, 0]
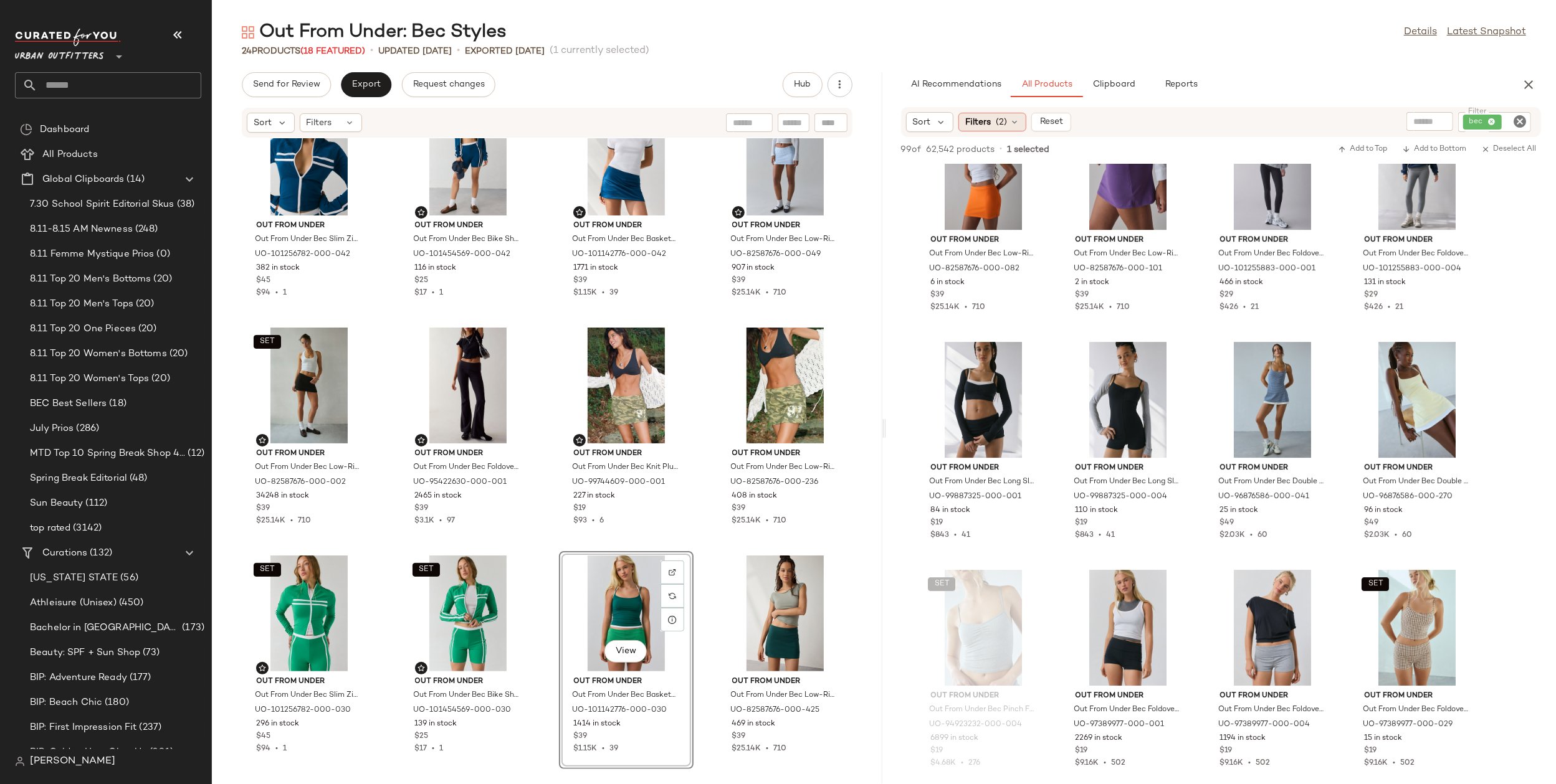
click at [990, 116] on span "Filters" at bounding box center [978, 122] width 26 height 13
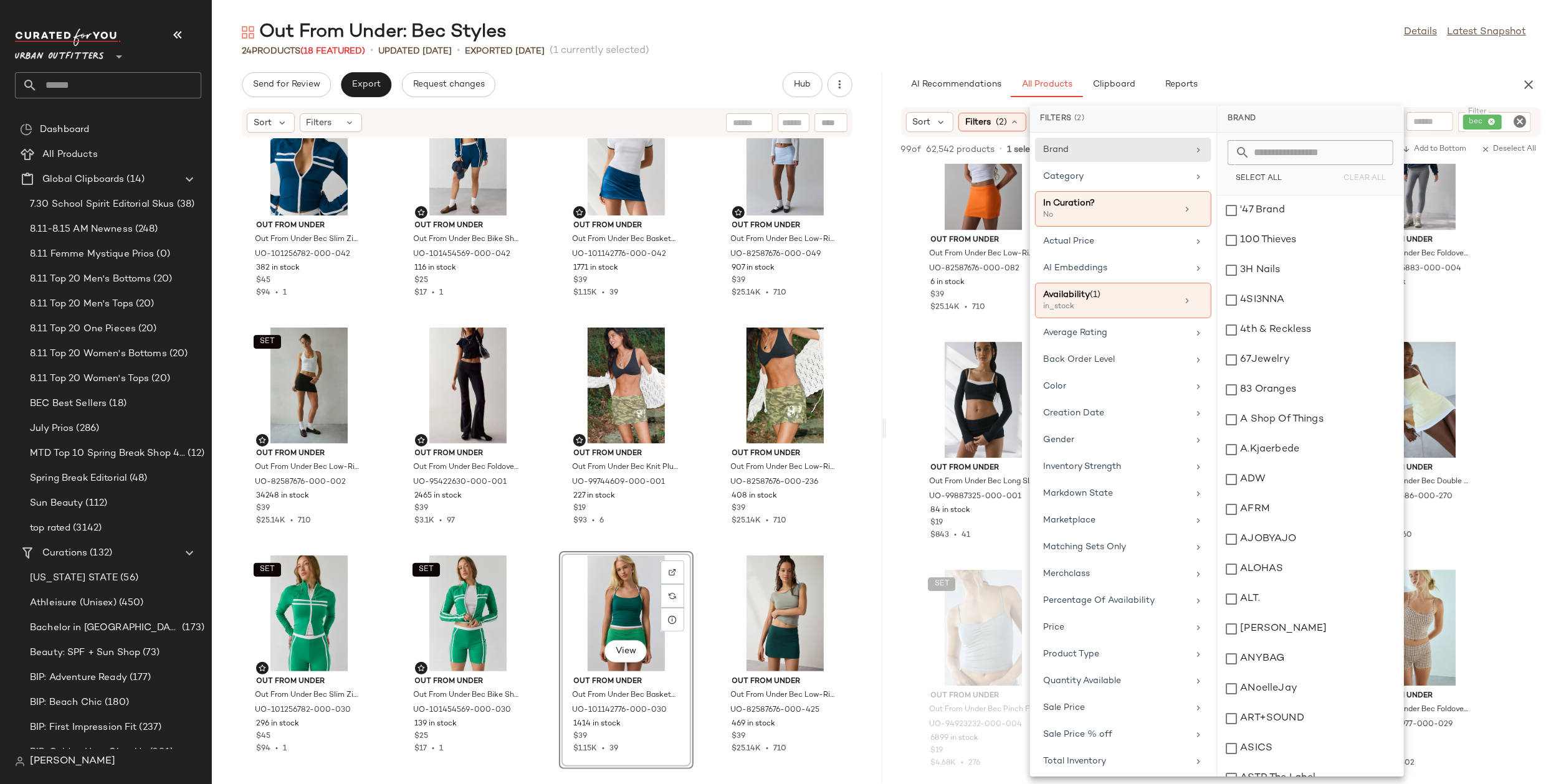
click at [1330, 76] on div "AI Recommendations All Products Clipboard Reports" at bounding box center [1201, 84] width 601 height 25
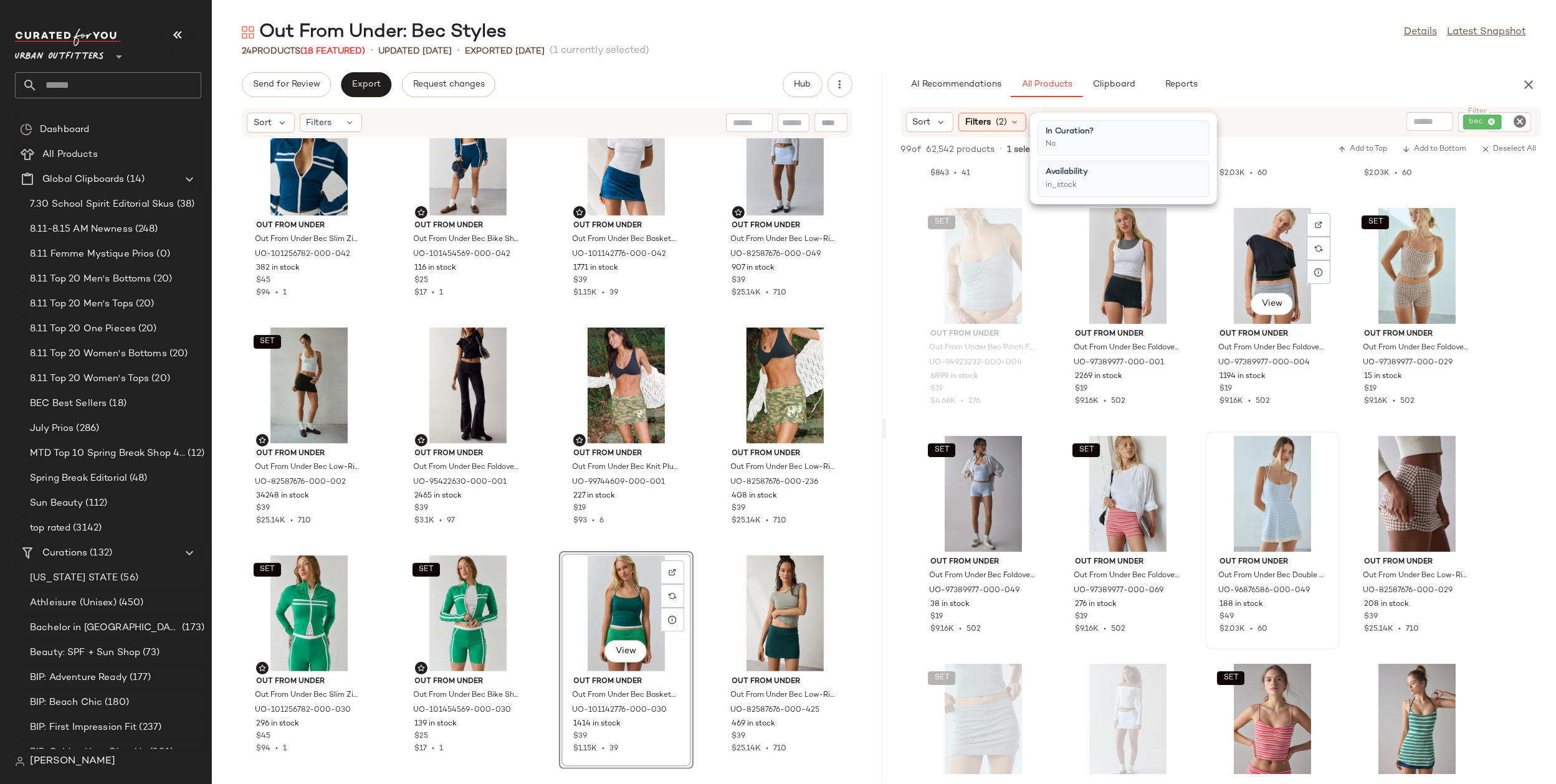
scroll to position [4432, 0]
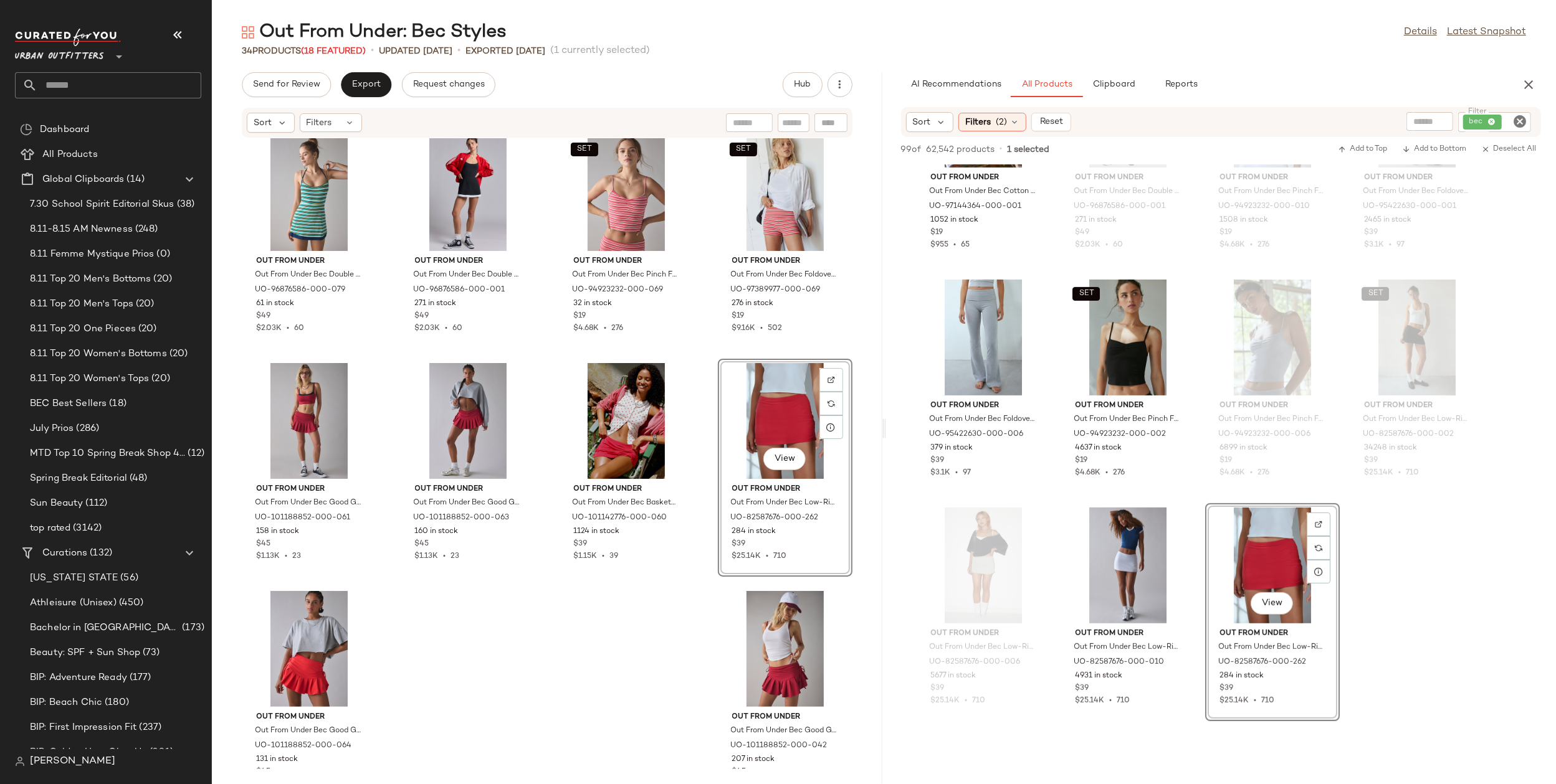
scroll to position [1423, 0]
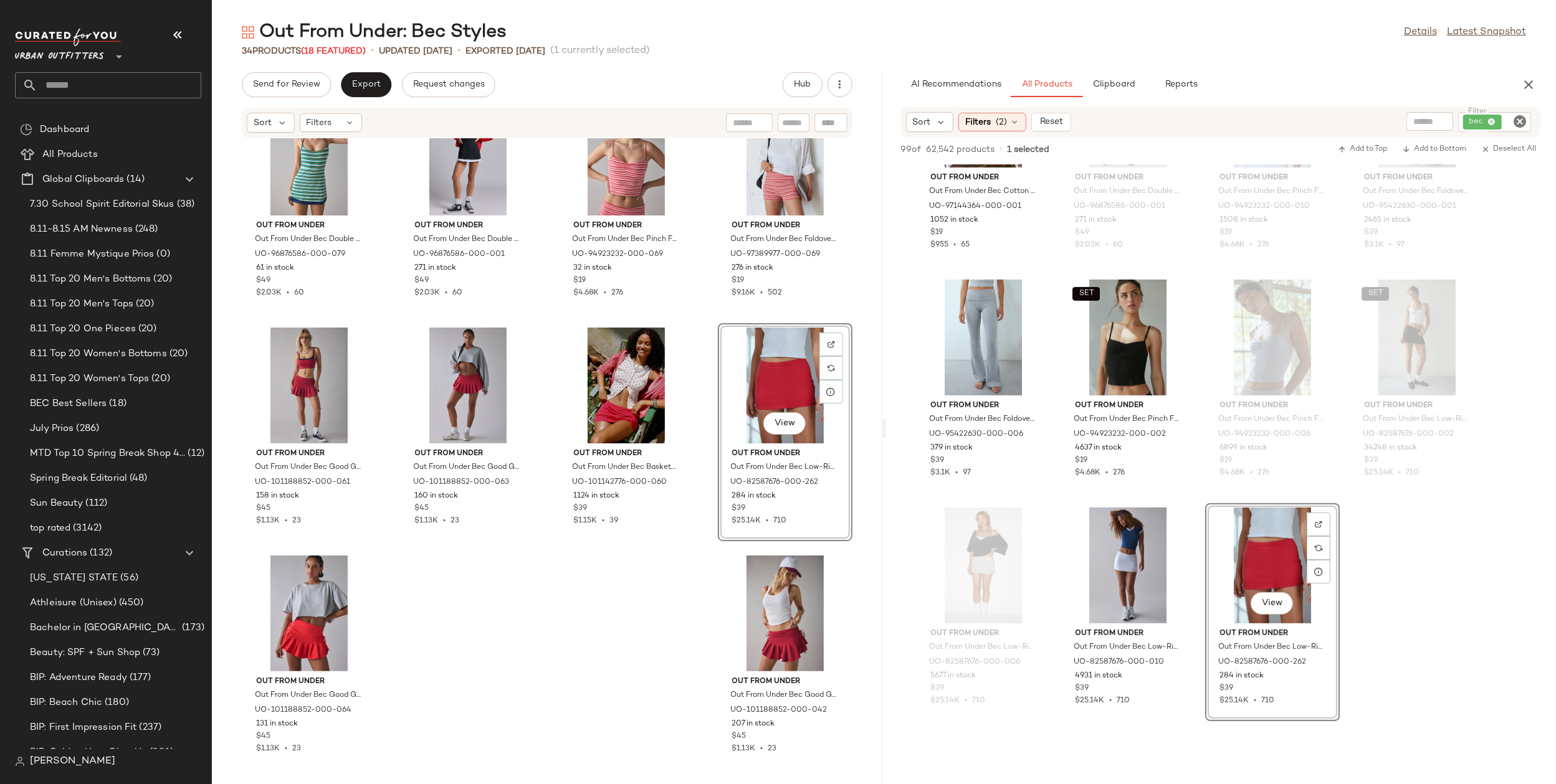
click at [591, 639] on div "Out From Under Out From Under Bec Double Layer Mini Dress in Green Stripe, Wome…" at bounding box center [547, 454] width 670 height 631
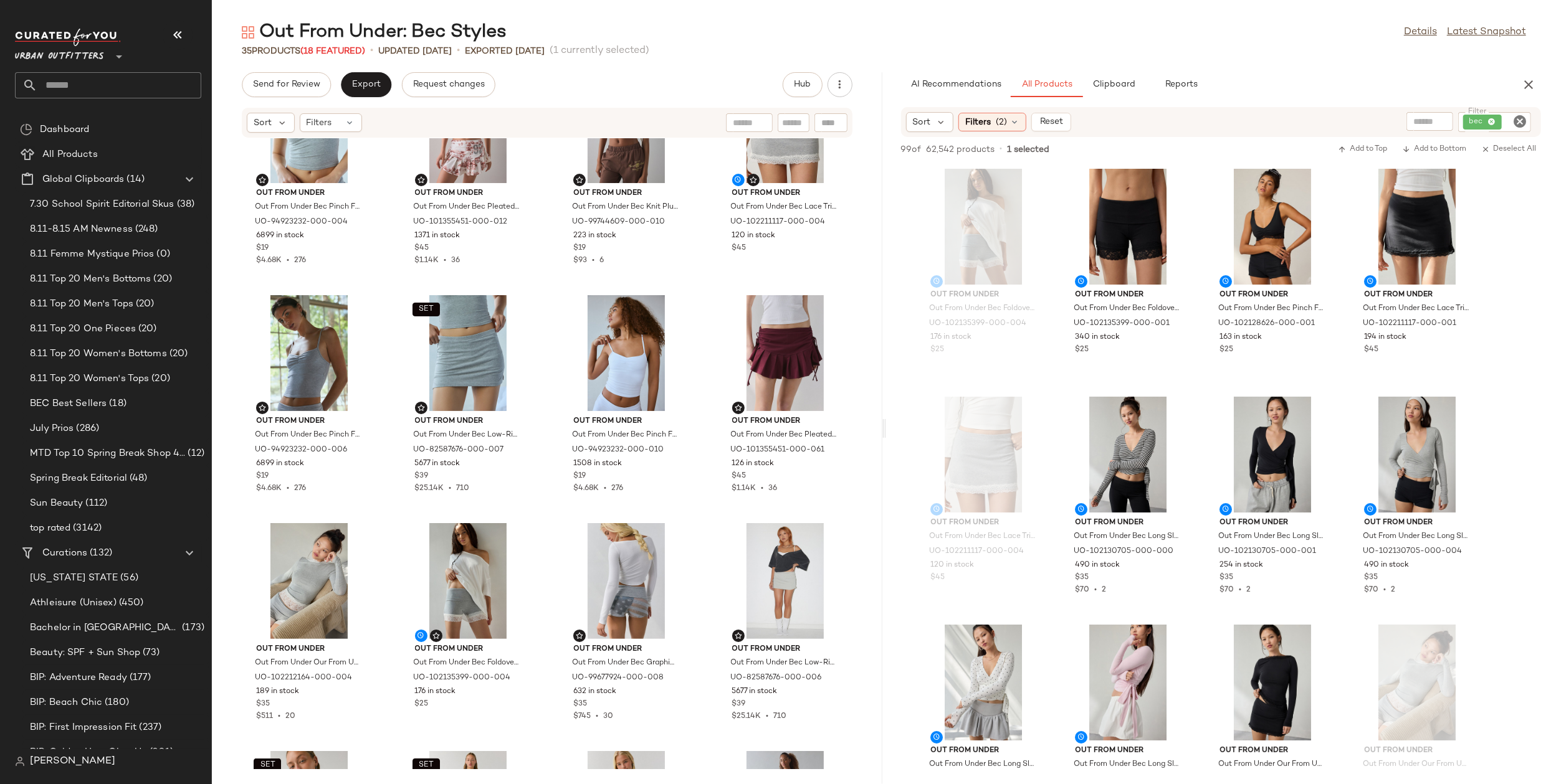
scroll to position [0, 0]
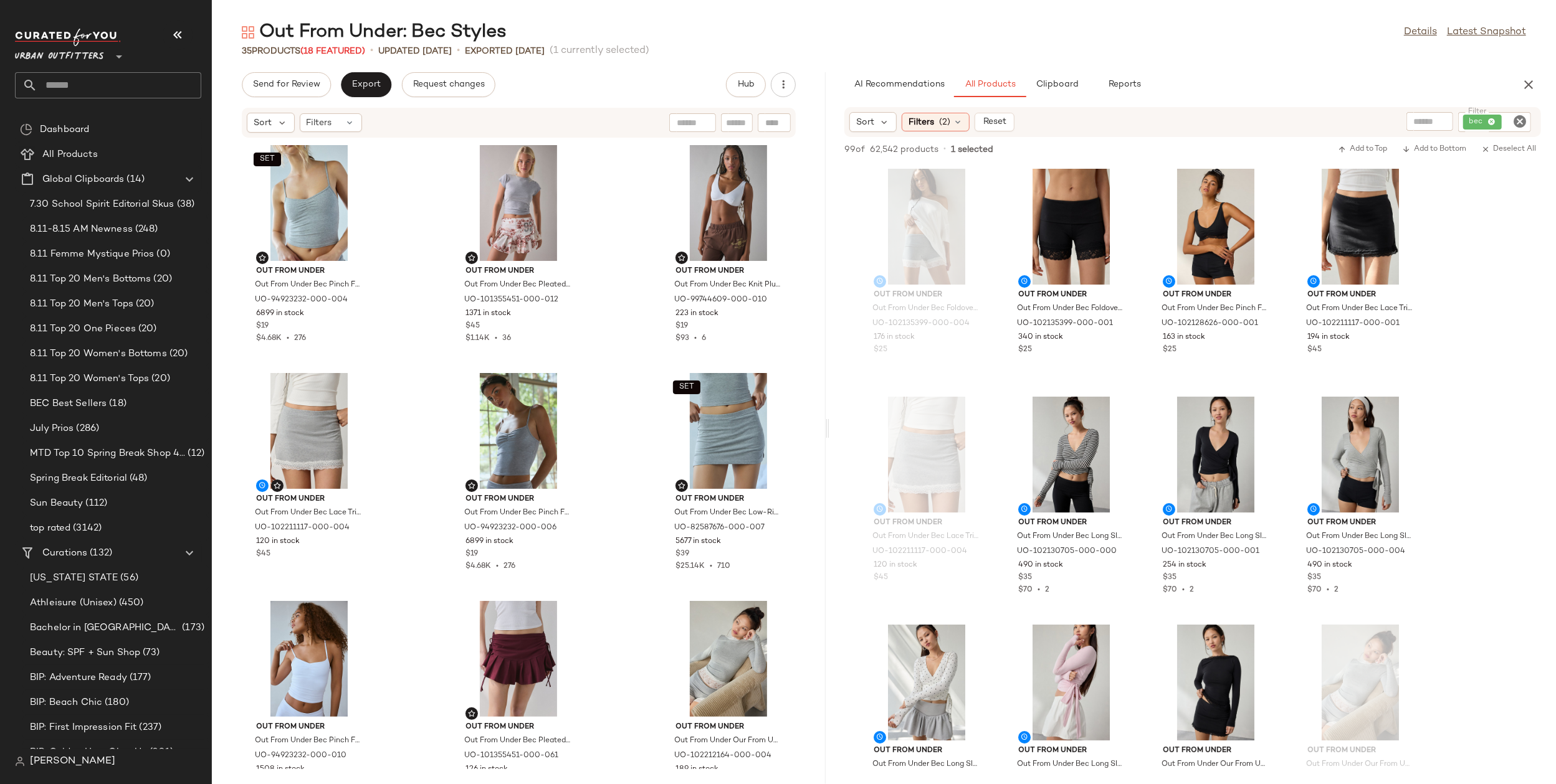
drag, startPoint x: 886, startPoint y: 421, endPoint x: 831, endPoint y: 435, distance: 56.8
click at [831, 435] on div "Out From Under: Bec Styles Details Latest Snapshot 35 Products (18 Featured) • …" at bounding box center [884, 402] width 1344 height 764
click at [617, 551] on div "SET Out From Under Out From Under Bec Pinch Front Fitted Cami in Light Heather …" at bounding box center [519, 454] width 614 height 631
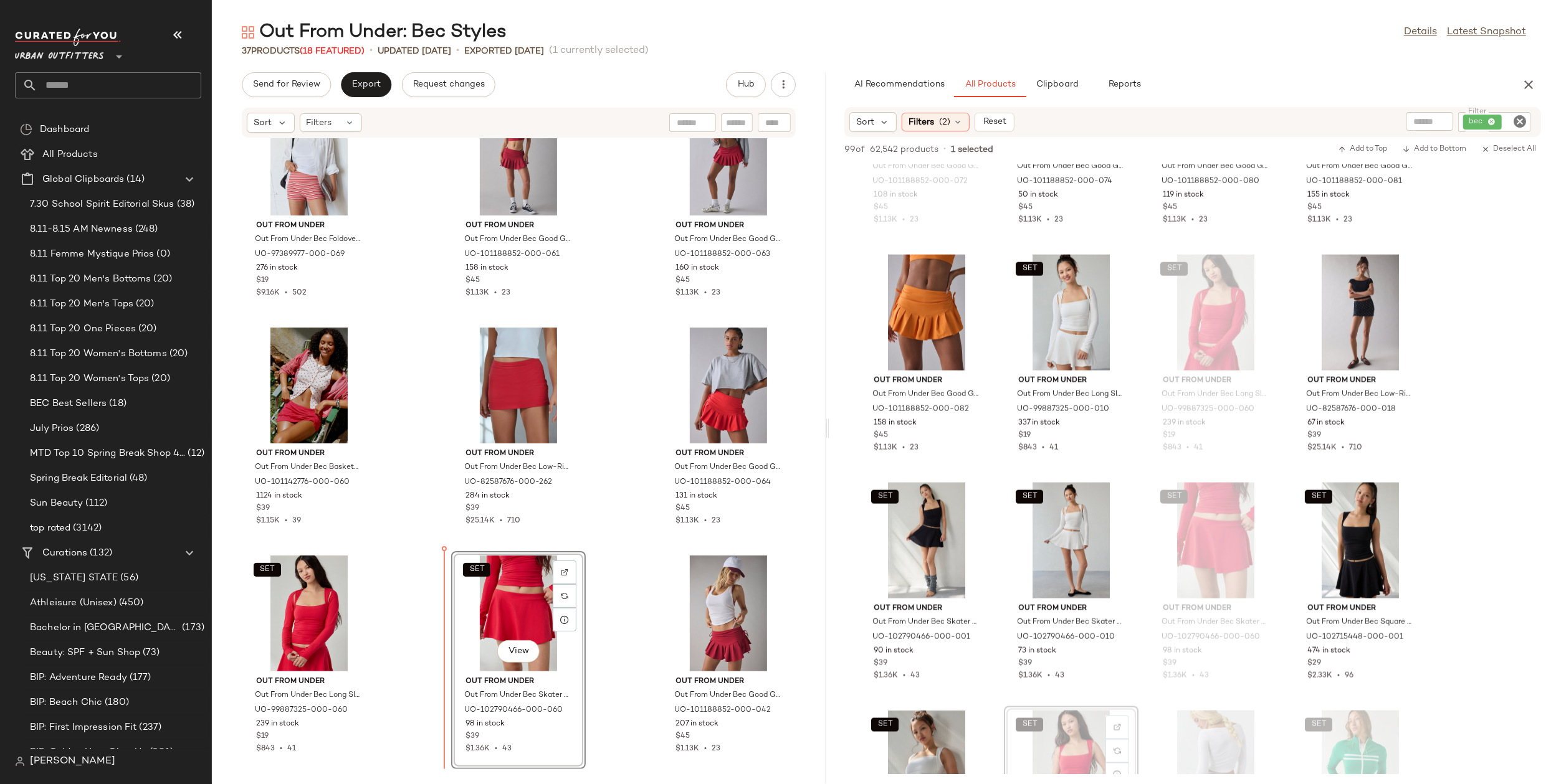
scroll to position [2108, 0]
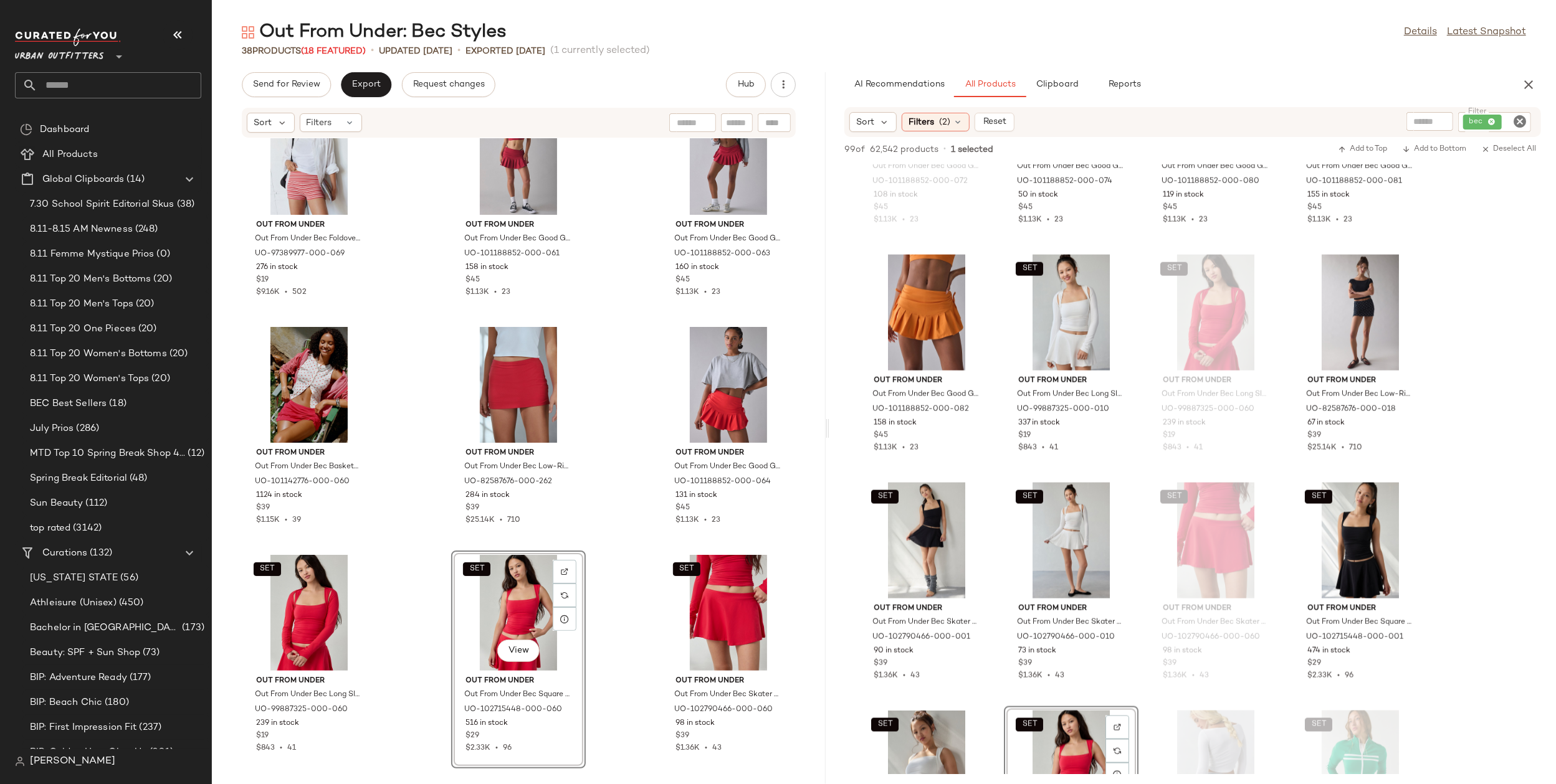
click at [589, 644] on div "SET Out From Under Out From Under Bec Foldover Micro Short in Red Stripe, Women…" at bounding box center [519, 454] width 614 height 631
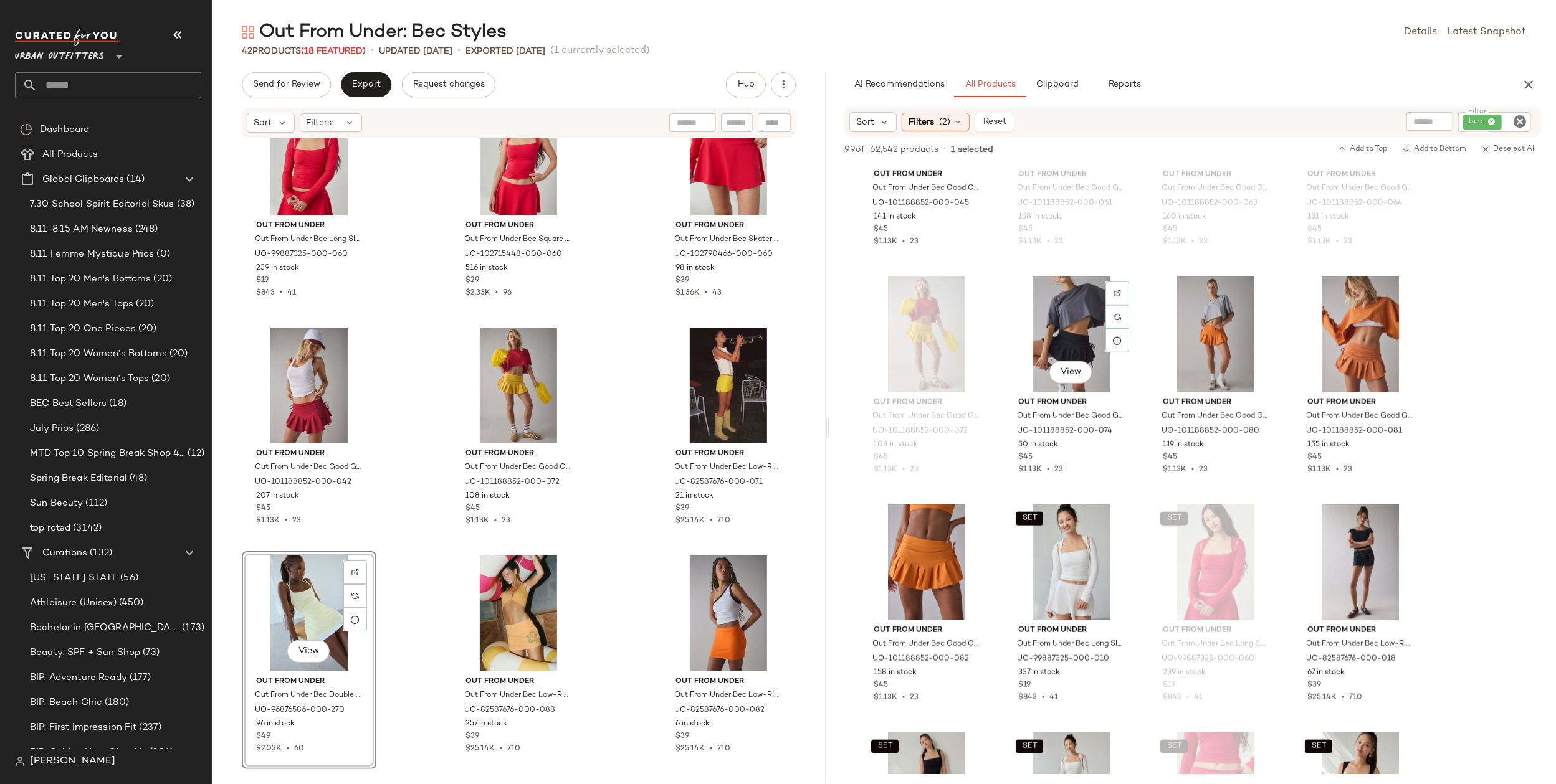
scroll to position [1261, 0]
click at [1225, 314] on div "View" at bounding box center [1216, 333] width 126 height 116
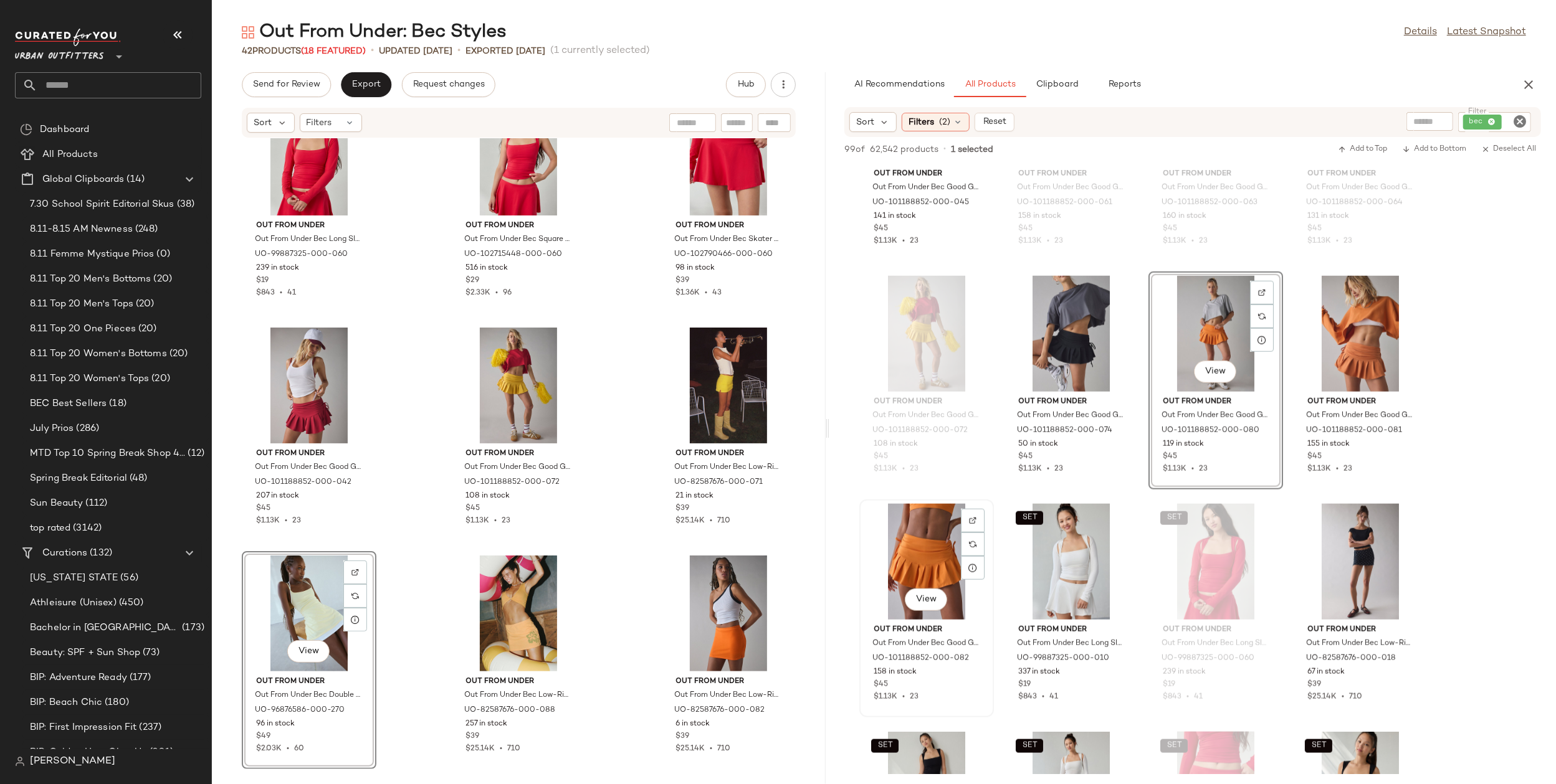
click at [900, 572] on div "View" at bounding box center [927, 561] width 126 height 116
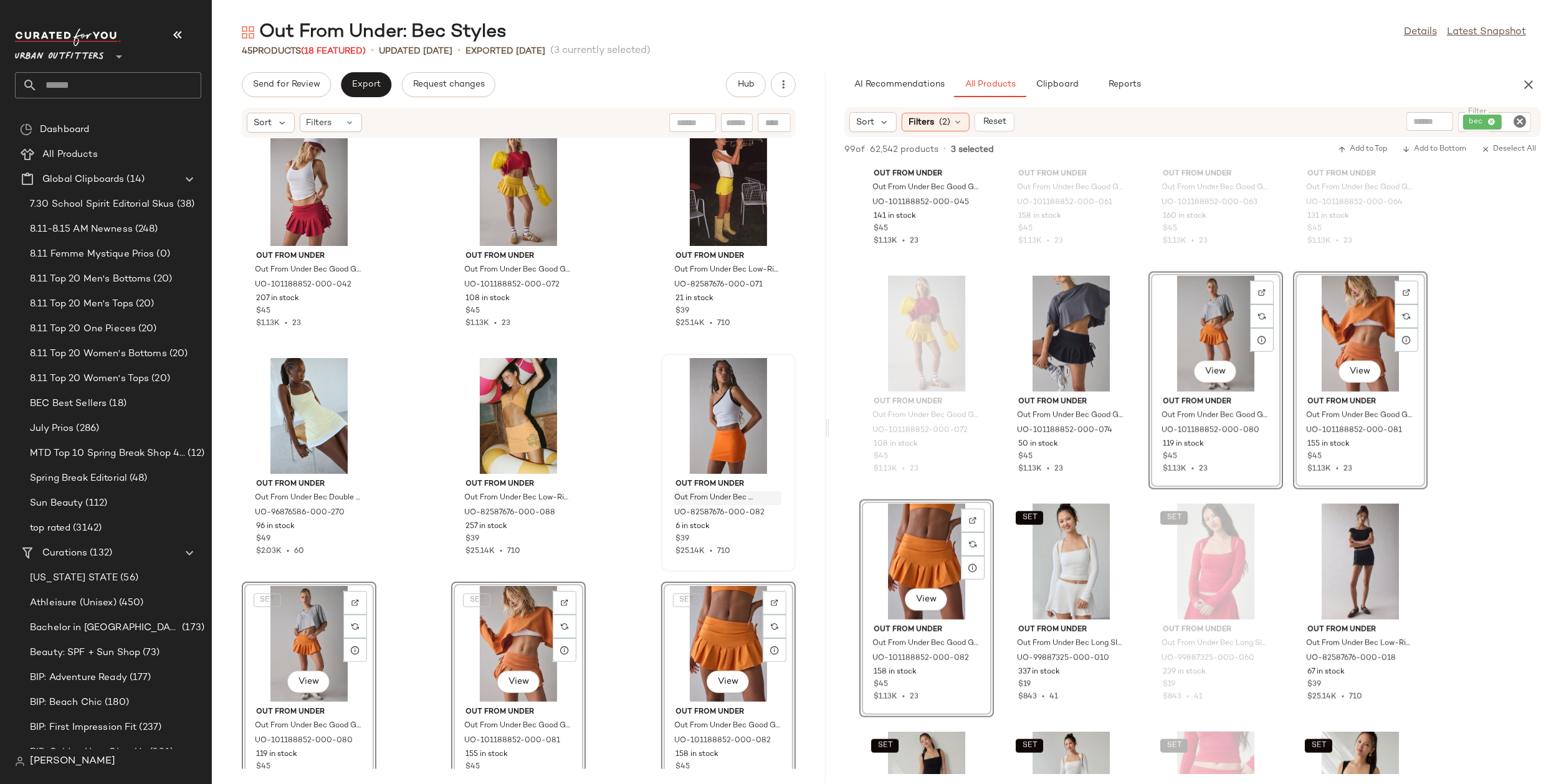
scroll to position [2791, 0]
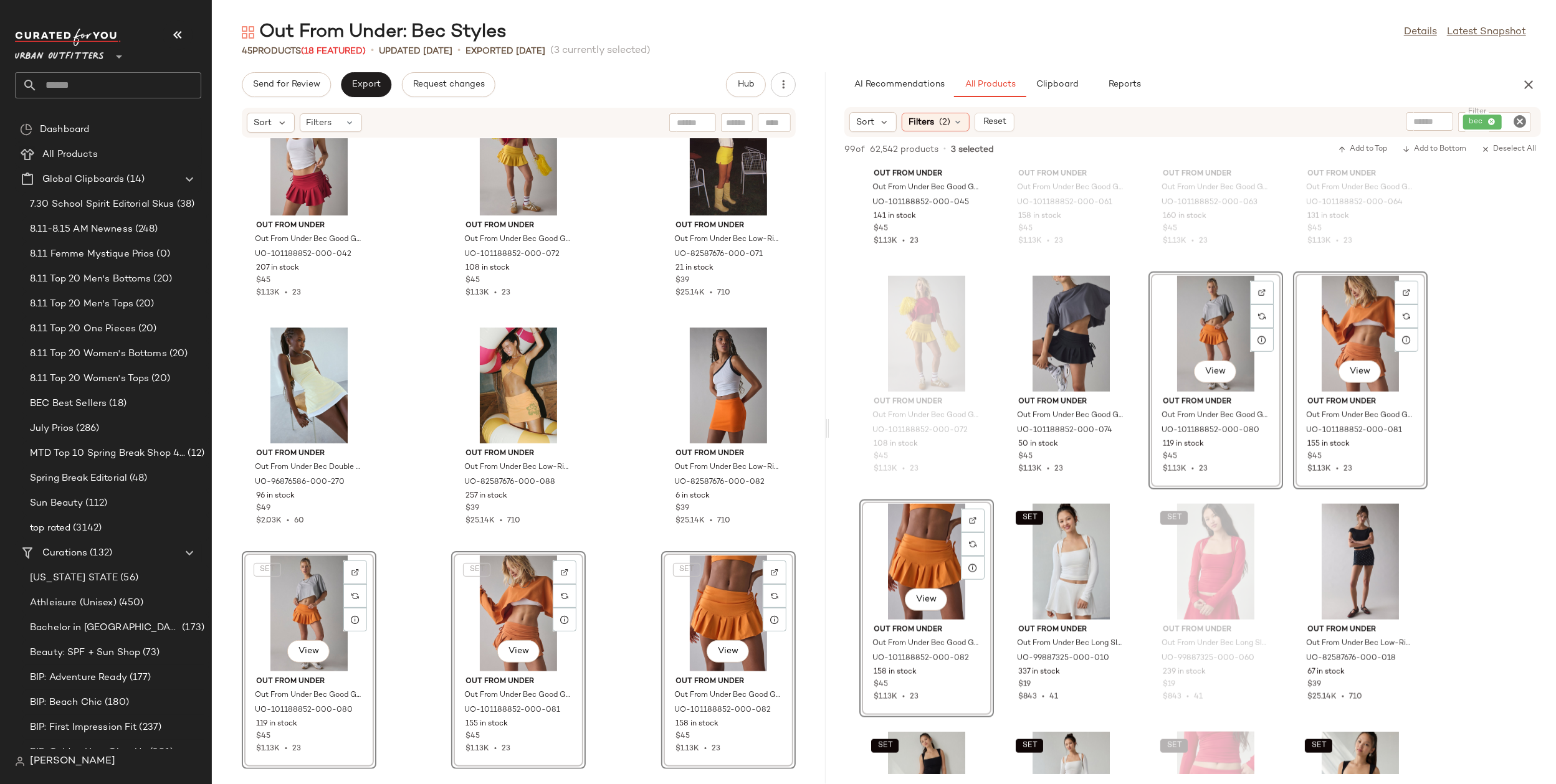
click at [644, 701] on div "Out From Under Out From Under Bec Good Game Pleated Micro Mini Skort in Raspber…" at bounding box center [519, 454] width 614 height 631
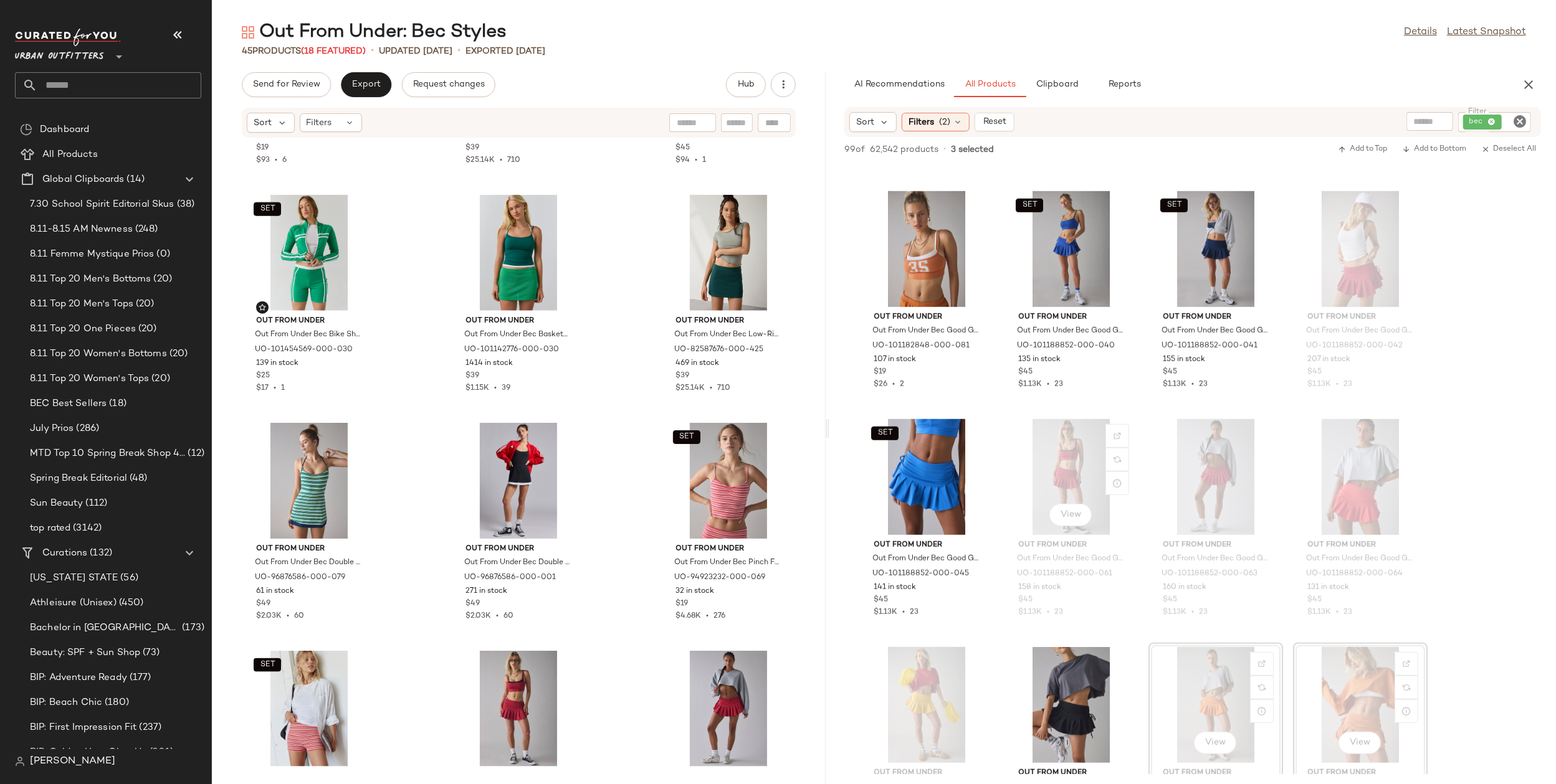
scroll to position [886, 0]
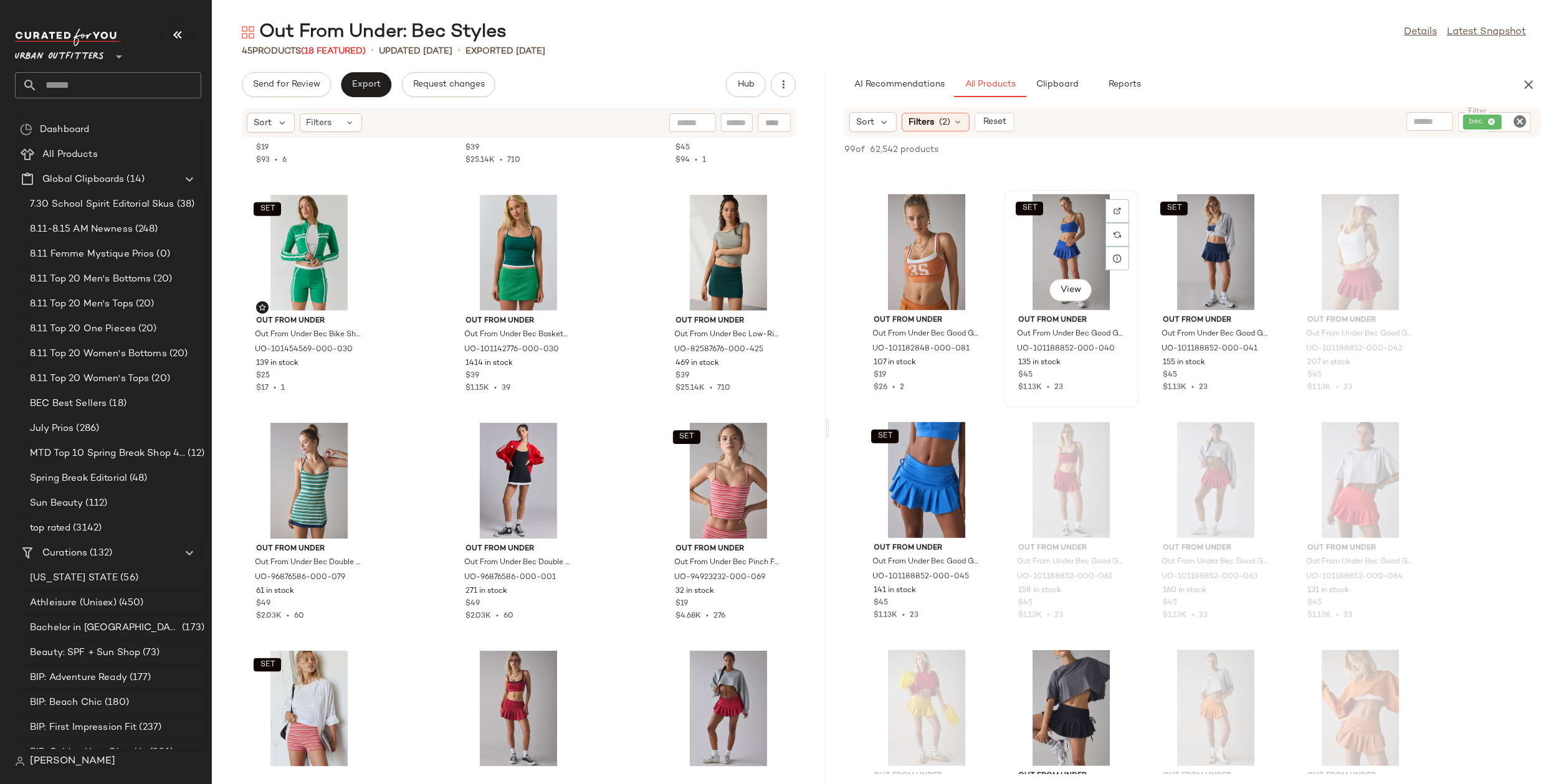
click at [1065, 250] on div "SET View" at bounding box center [1071, 252] width 126 height 116
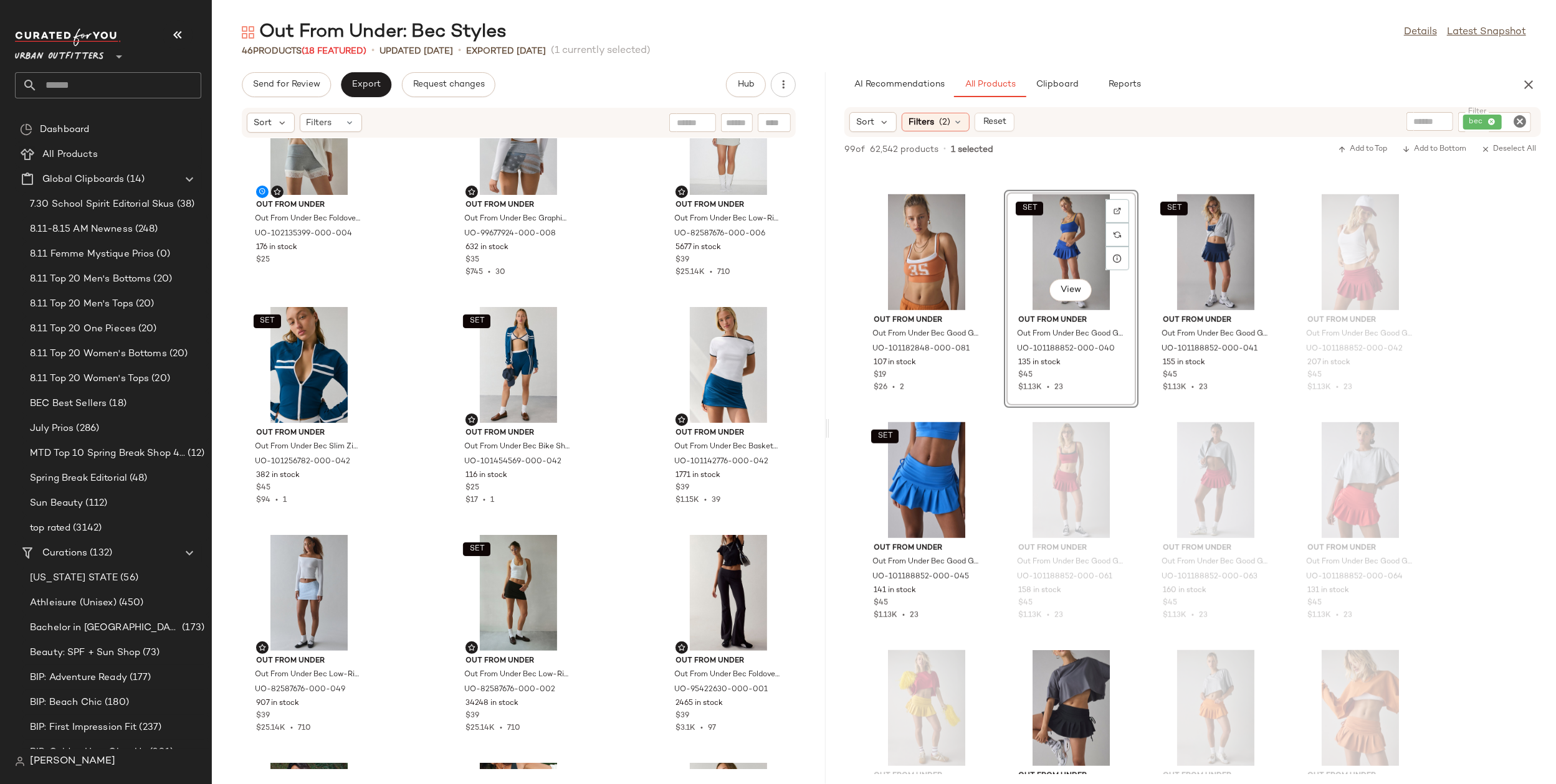
scroll to position [1071, 0]
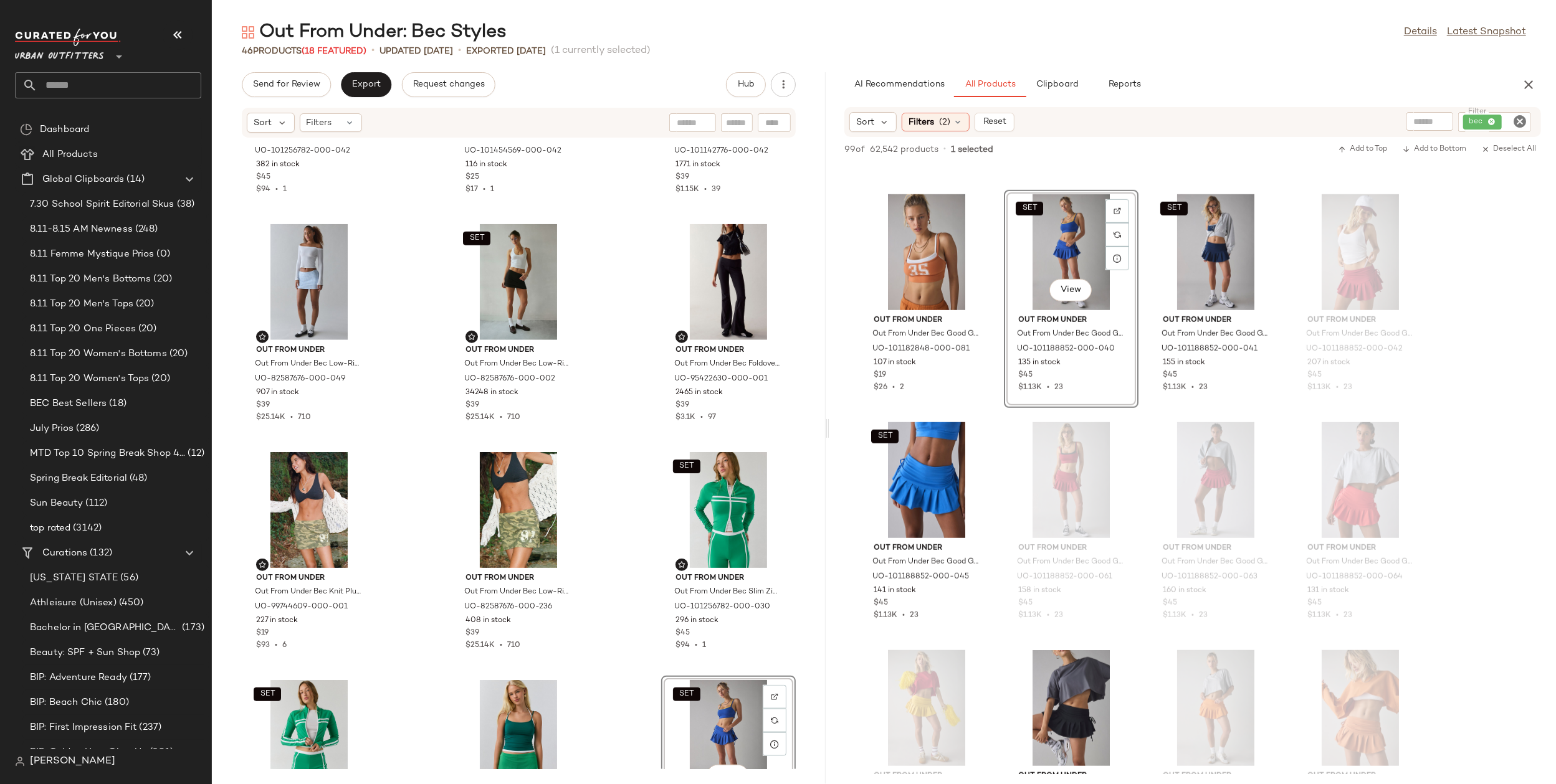
click at [606, 595] on div "SET Out From Under Out From Under Bec Slim Zip-Up Jacket in Dark Blue, Women's …" at bounding box center [519, 454] width 614 height 631
click at [711, 707] on div "SET View" at bounding box center [728, 738] width 126 height 116
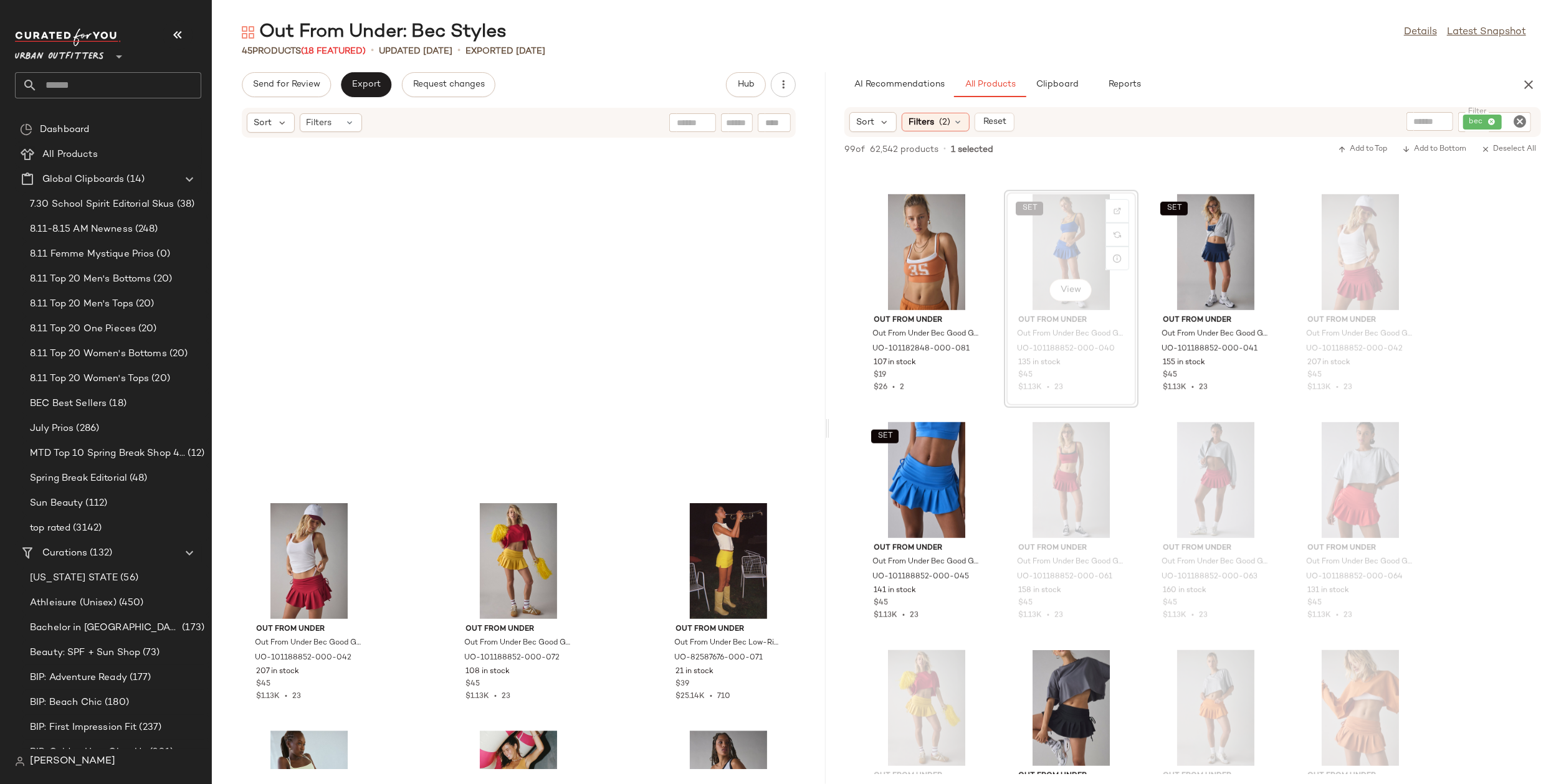
scroll to position [2791, 0]
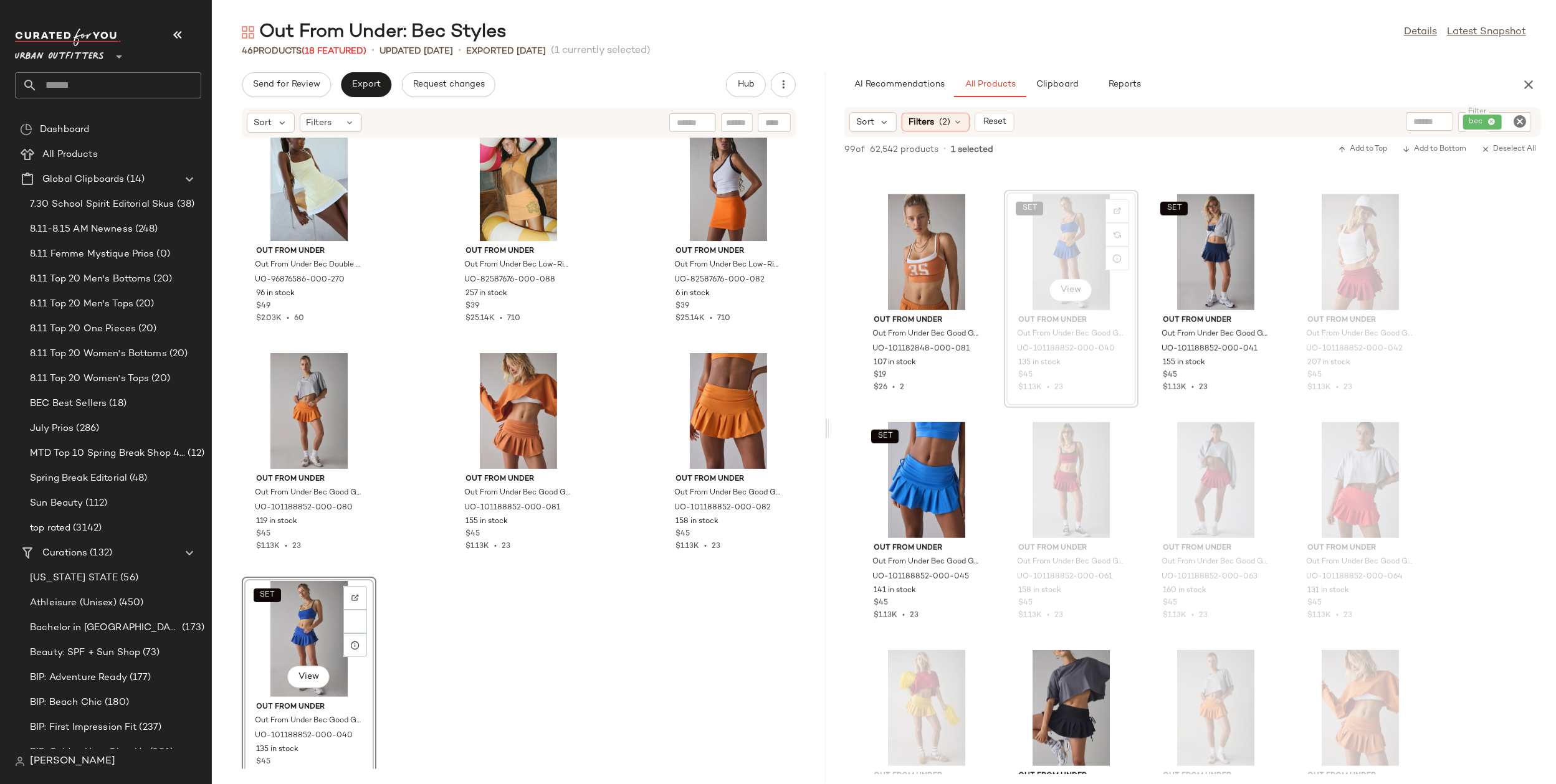
scroll to position [3019, 0]
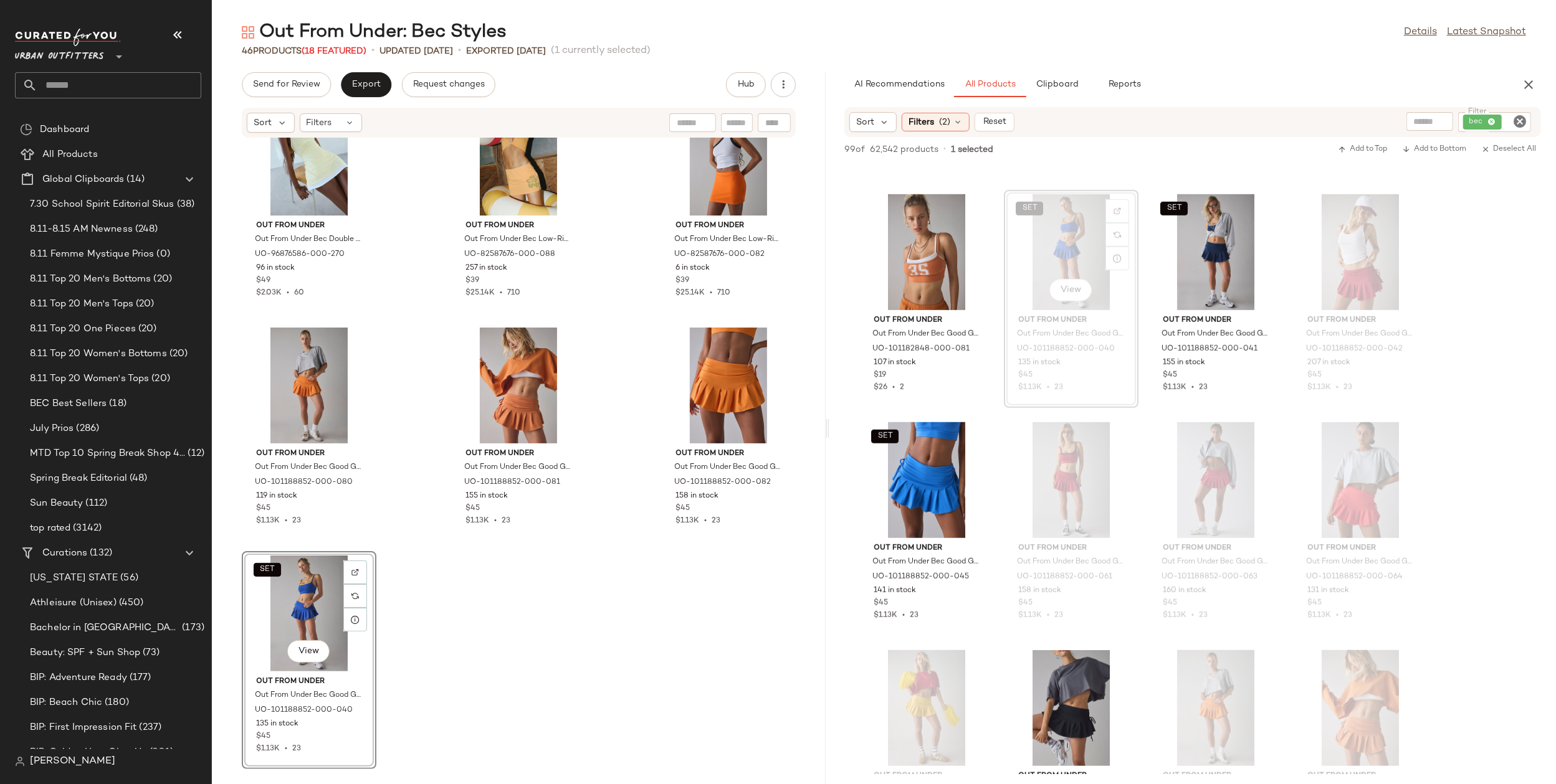
click at [641, 664] on div "Out From Under Out From Under Bec Good Game Pleated Micro Mini Skort in Raspber…" at bounding box center [519, 454] width 614 height 631
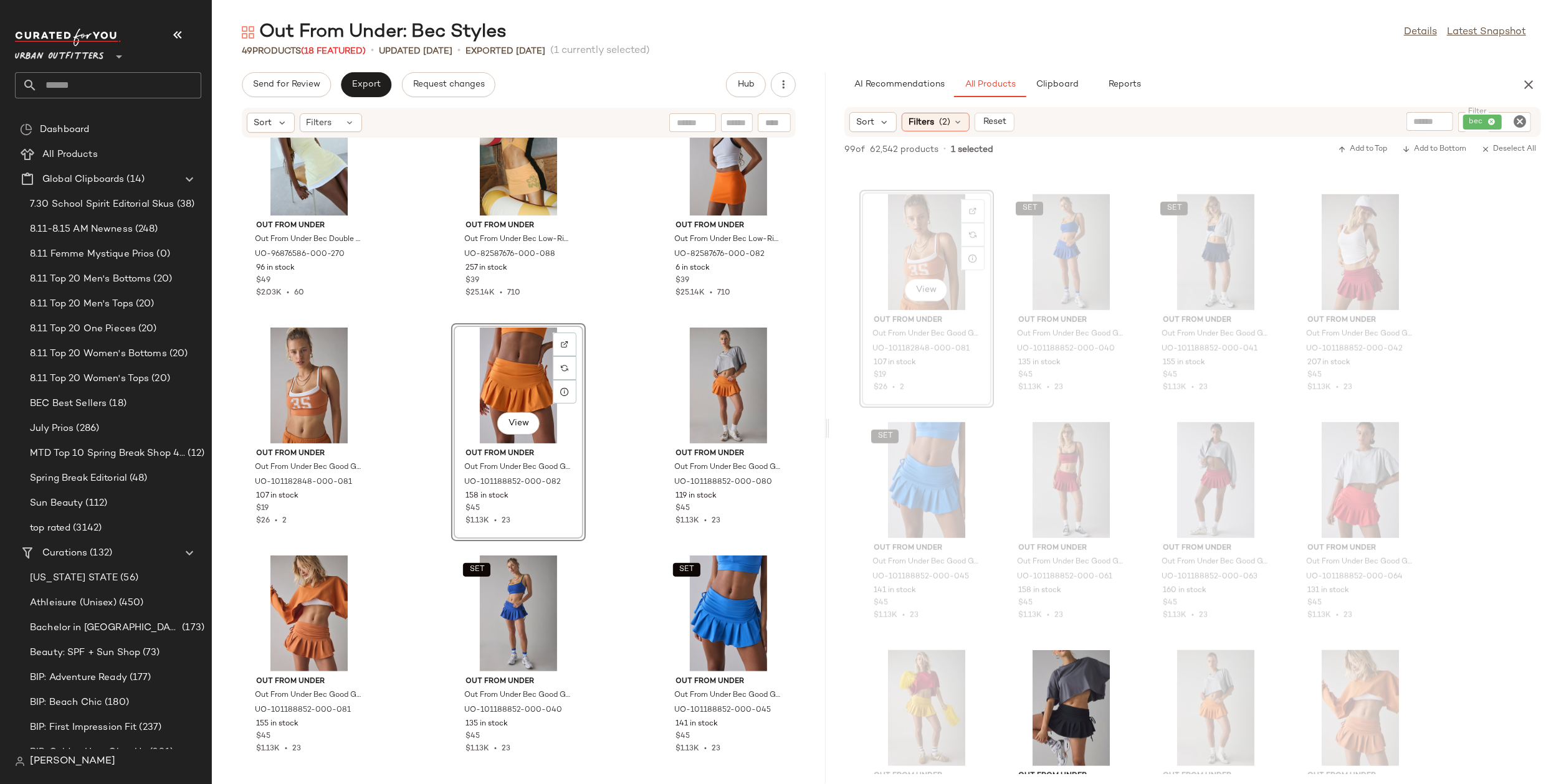
click at [645, 510] on div "Out From Under Out From Under Bec Good Game Pleated Micro Mini Skort in Raspber…" at bounding box center [519, 454] width 614 height 631
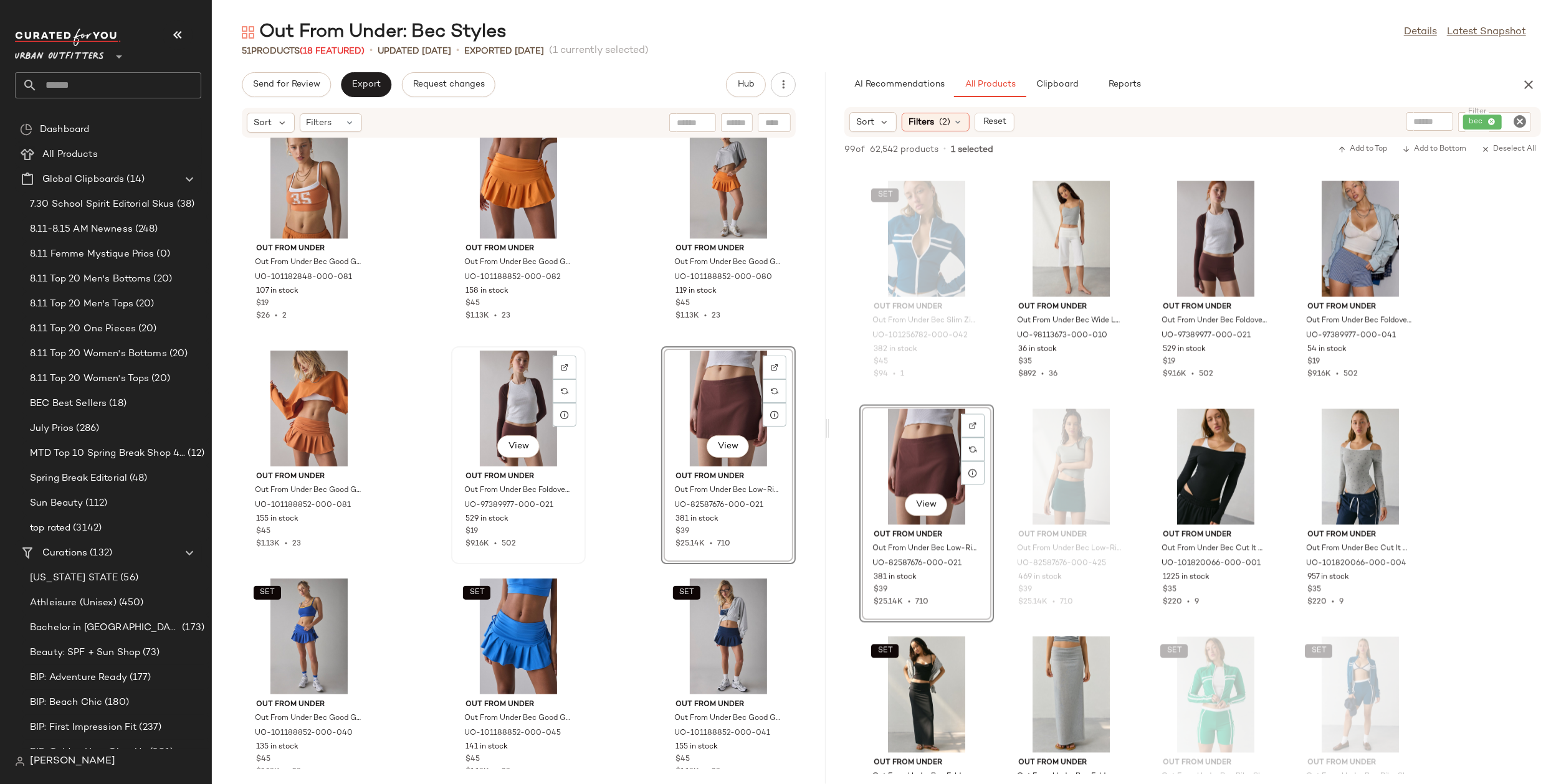
scroll to position [3247, 0]
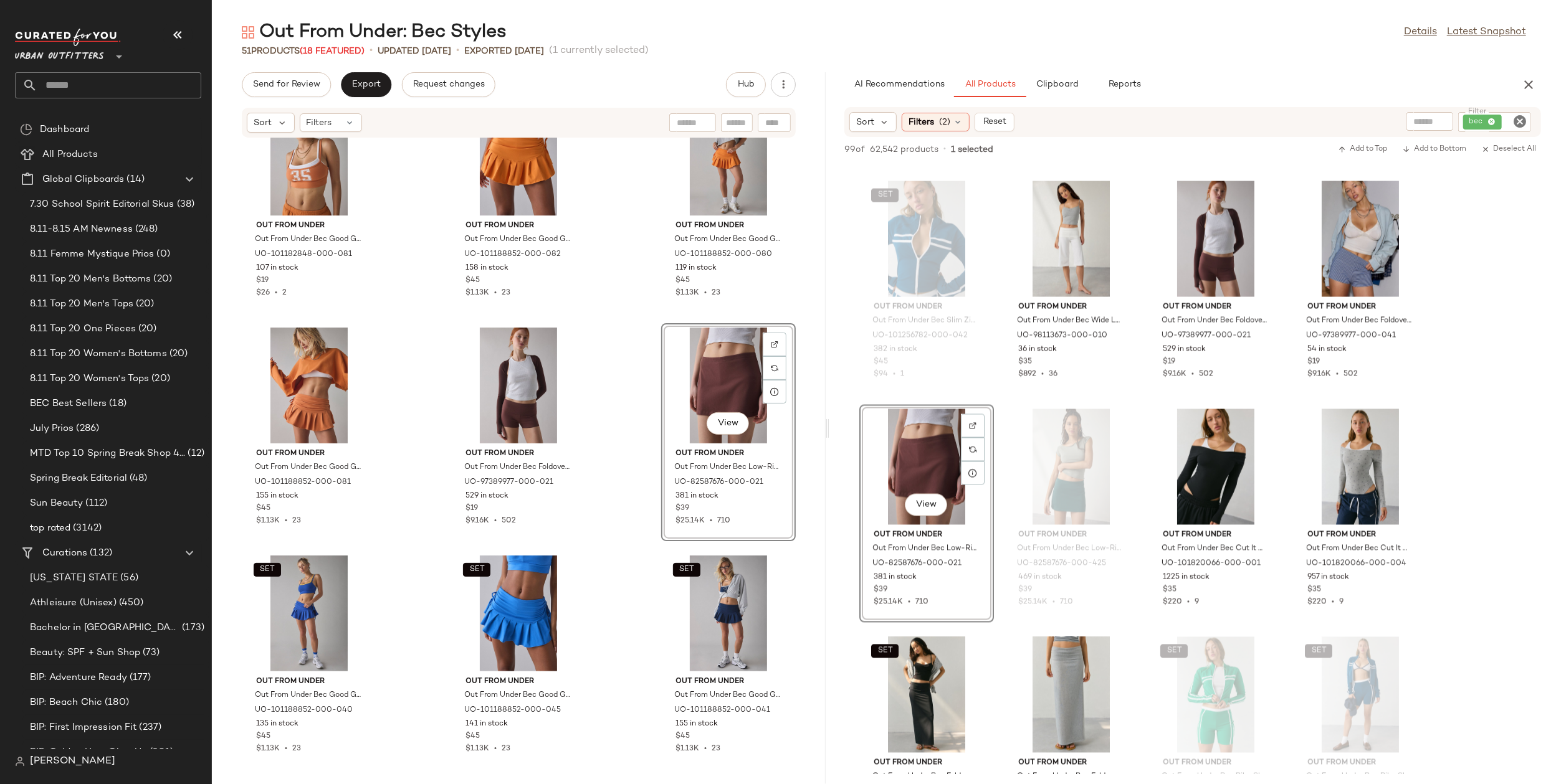
click at [649, 644] on div "Out From Under Out From Under Bec Double Layer Mini Dress in Pastel Yellow, Wom…" at bounding box center [519, 454] width 614 height 631
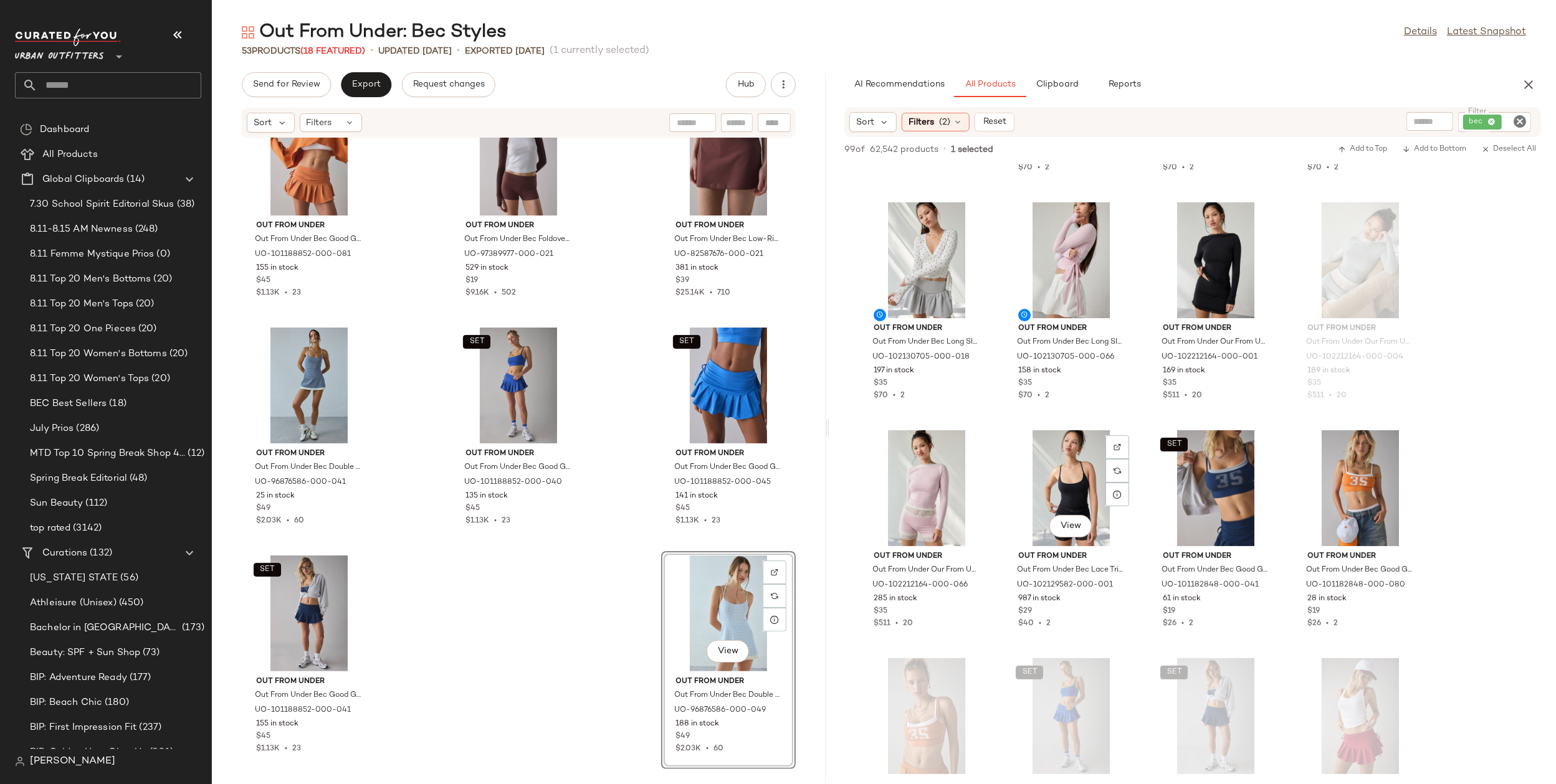
scroll to position [0, 0]
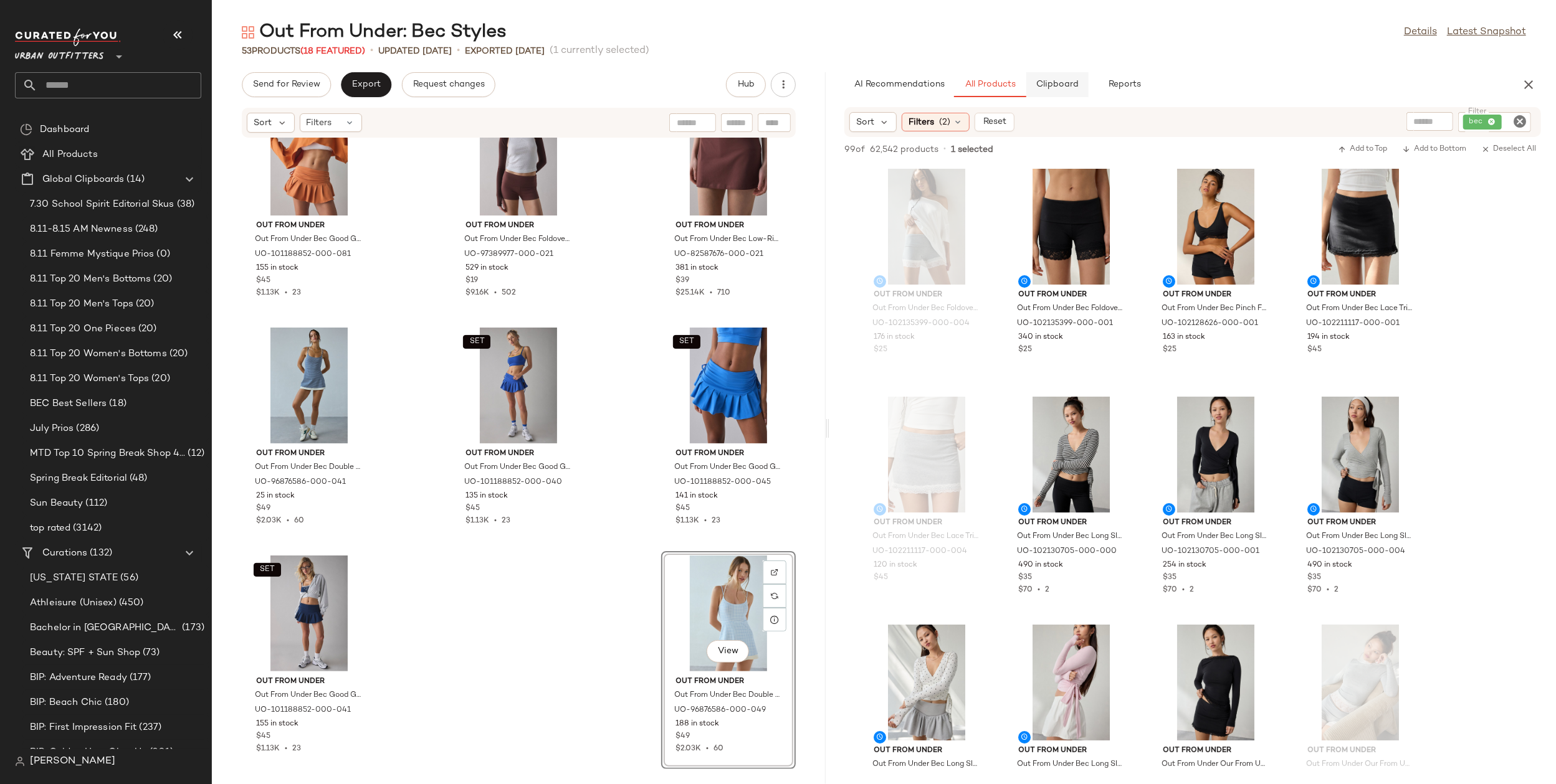
click at [1048, 90] on button "Clipboard" at bounding box center [1057, 84] width 62 height 25
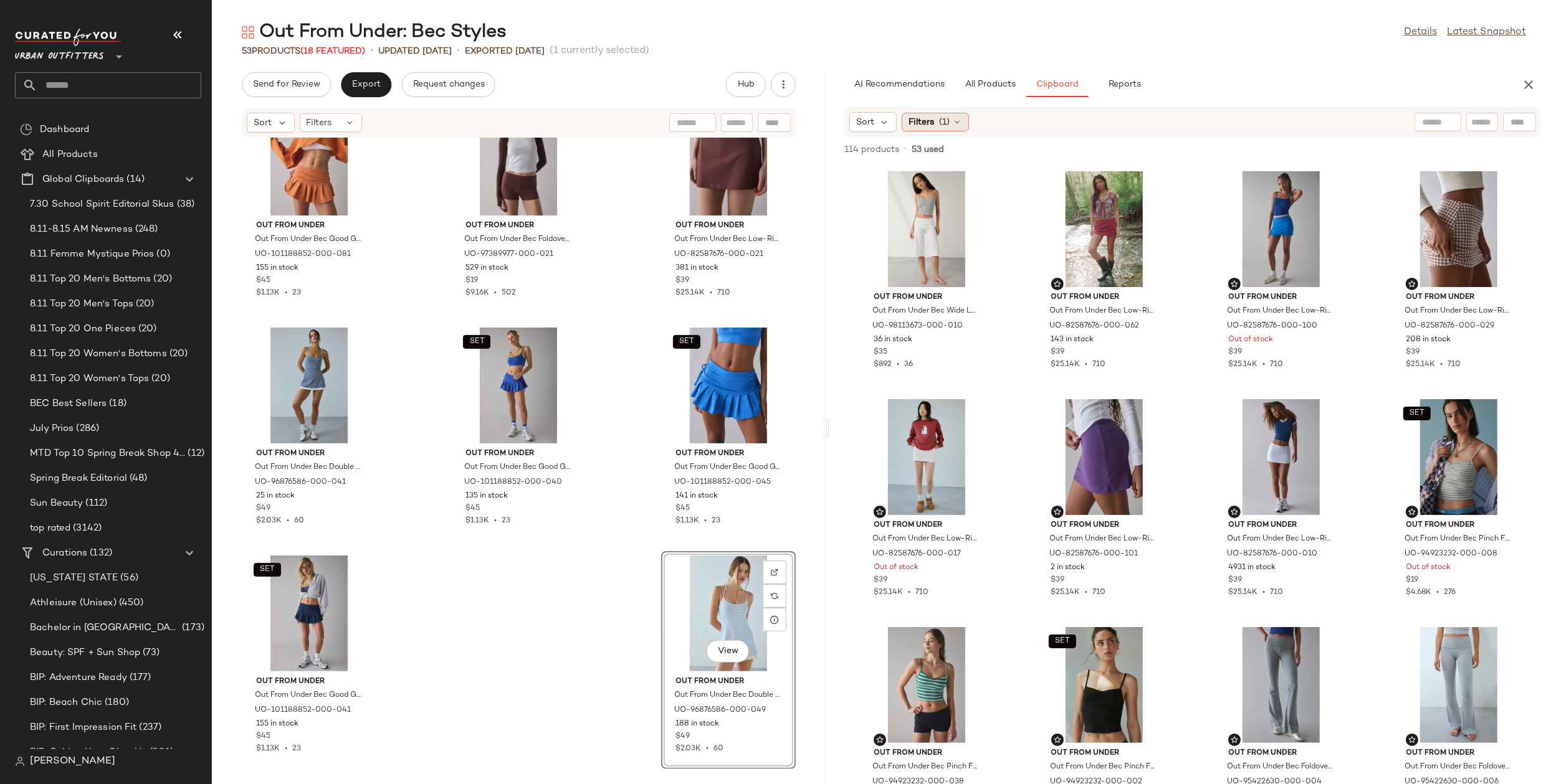
click at [942, 114] on div "Filters (1)" at bounding box center [935, 122] width 67 height 19
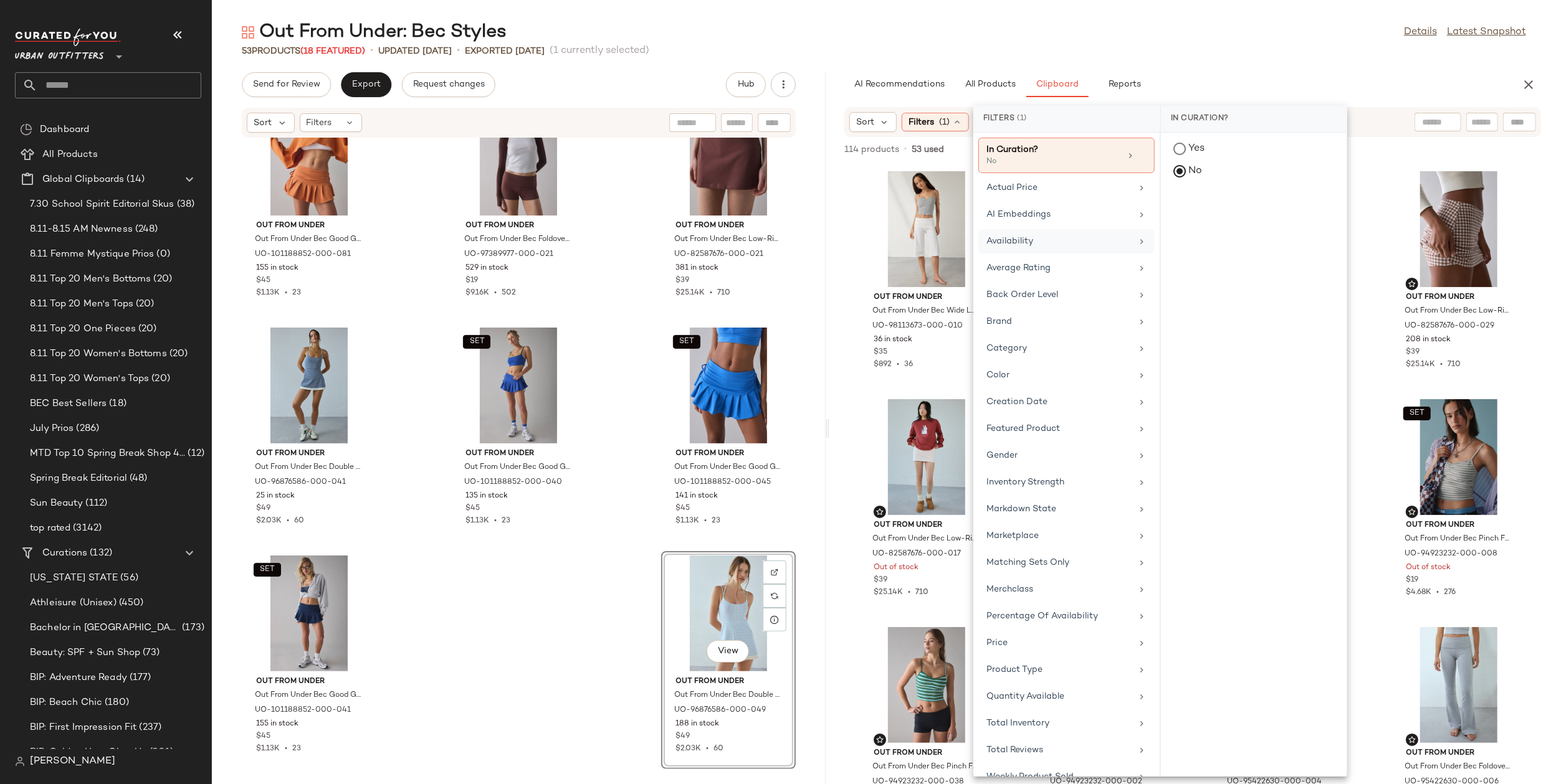
click at [1052, 238] on div "Availability" at bounding box center [1059, 241] width 145 height 13
click at [1252, 225] on div "in_stock" at bounding box center [1254, 240] width 186 height 30
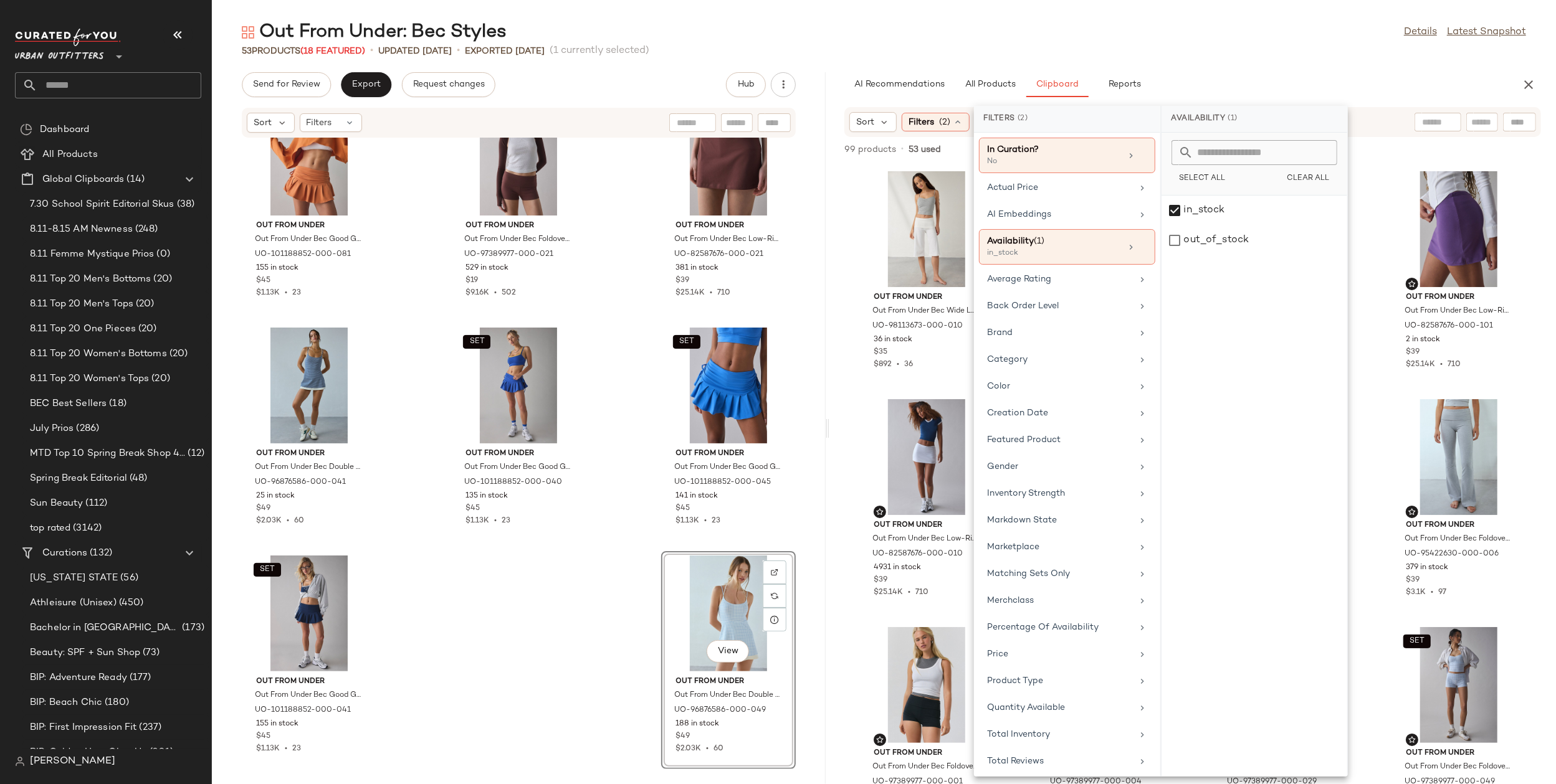
click at [1319, 13] on main "Out From Under: Bec Styles Details Latest Snapshot 53 Products (18 Featured) • …" at bounding box center [778, 392] width 1556 height 784
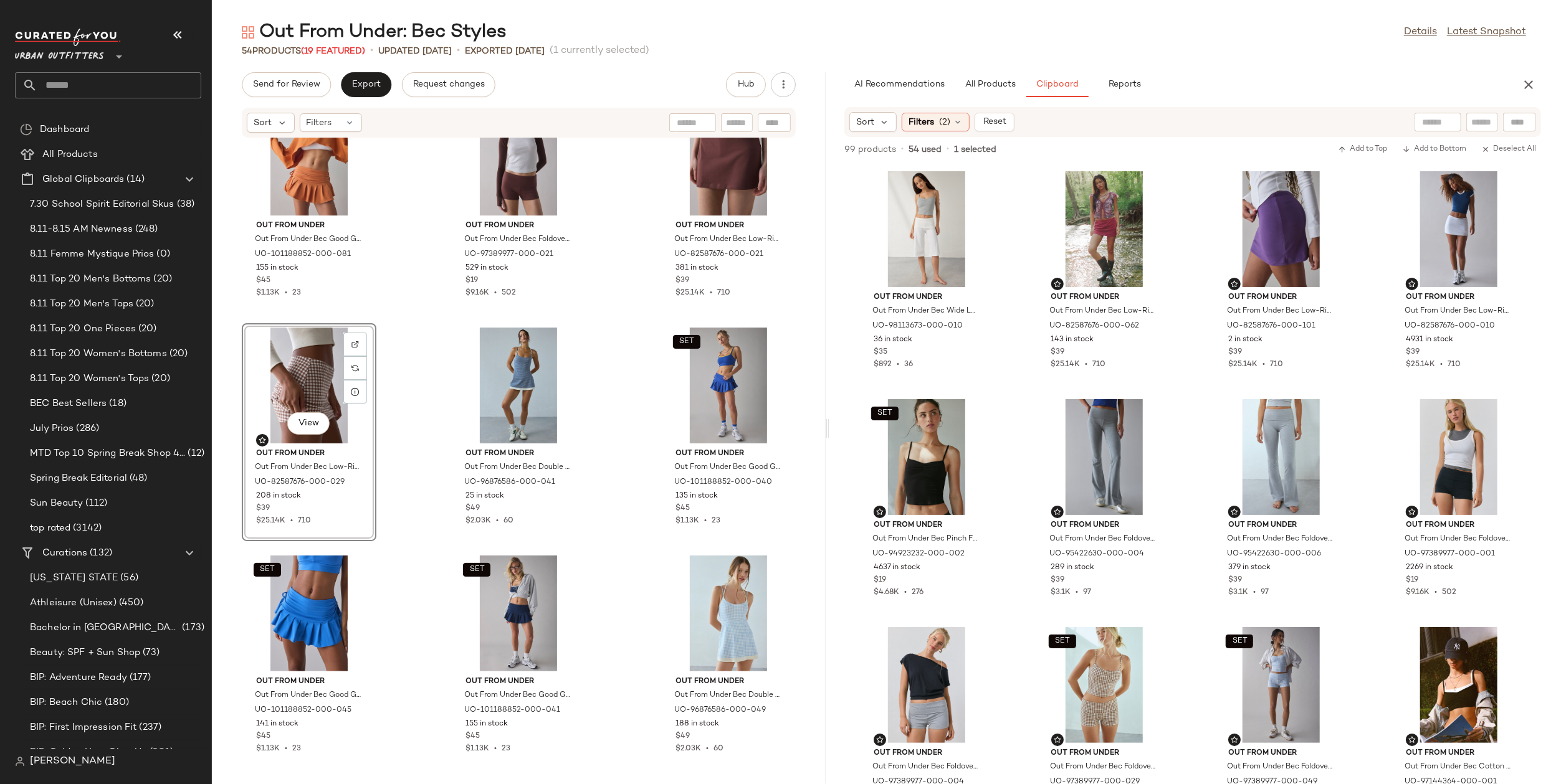
click at [599, 541] on div "Out From Under Out From Under Bec Good Game Double Layer Bra Top in Dark Orange…" at bounding box center [519, 454] width 614 height 631
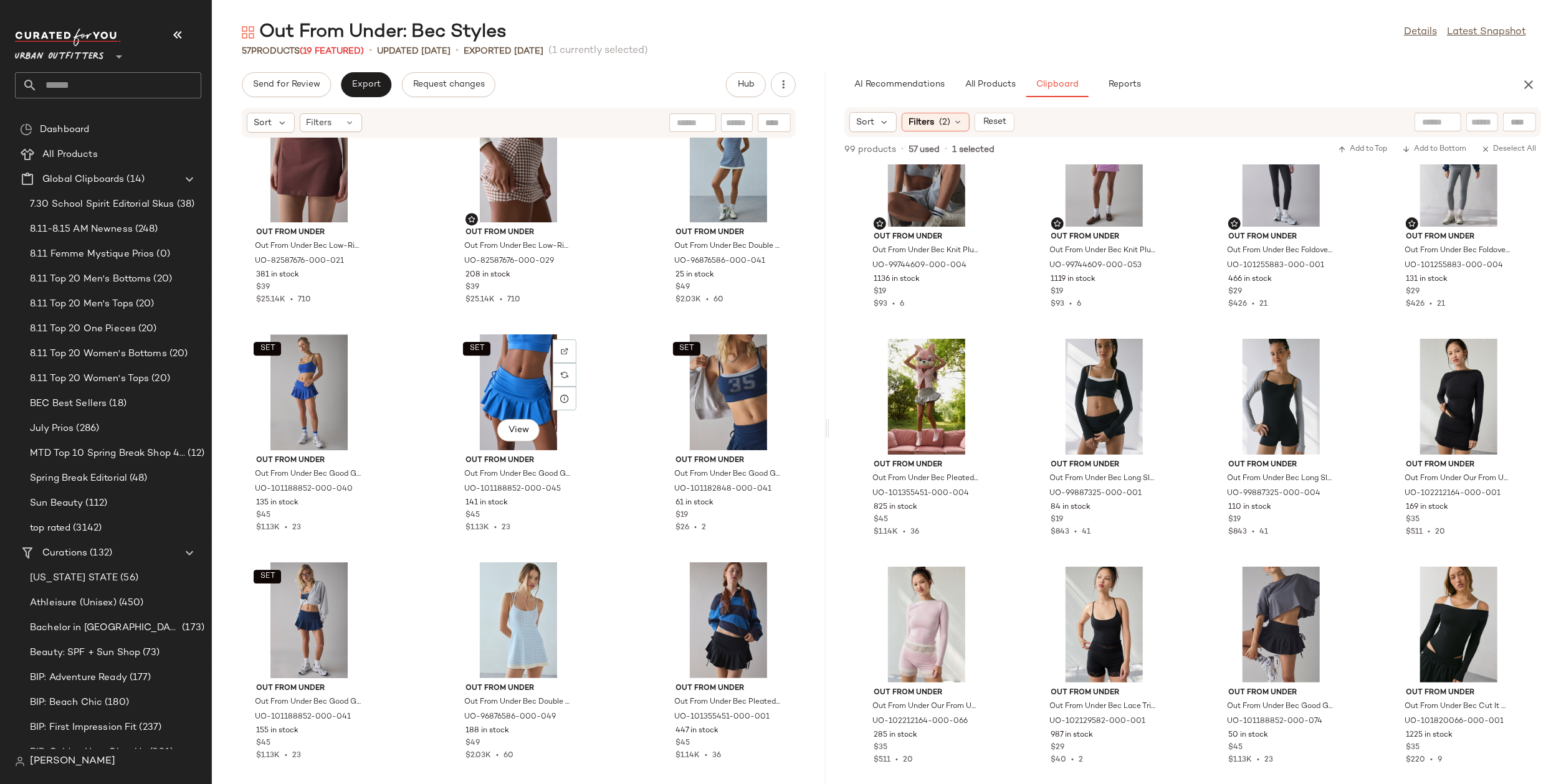
scroll to position [3703, 0]
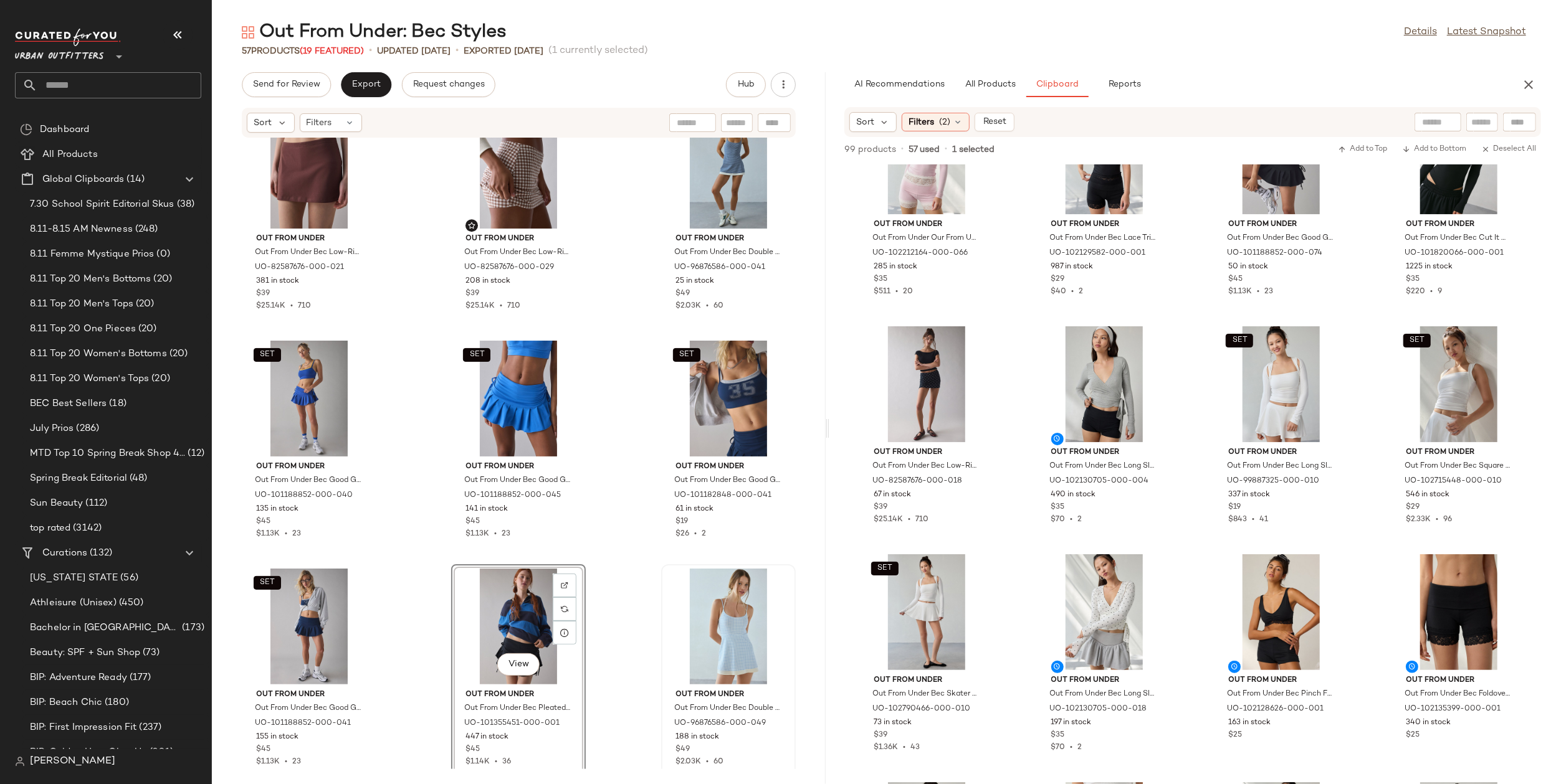
scroll to position [3686, 0]
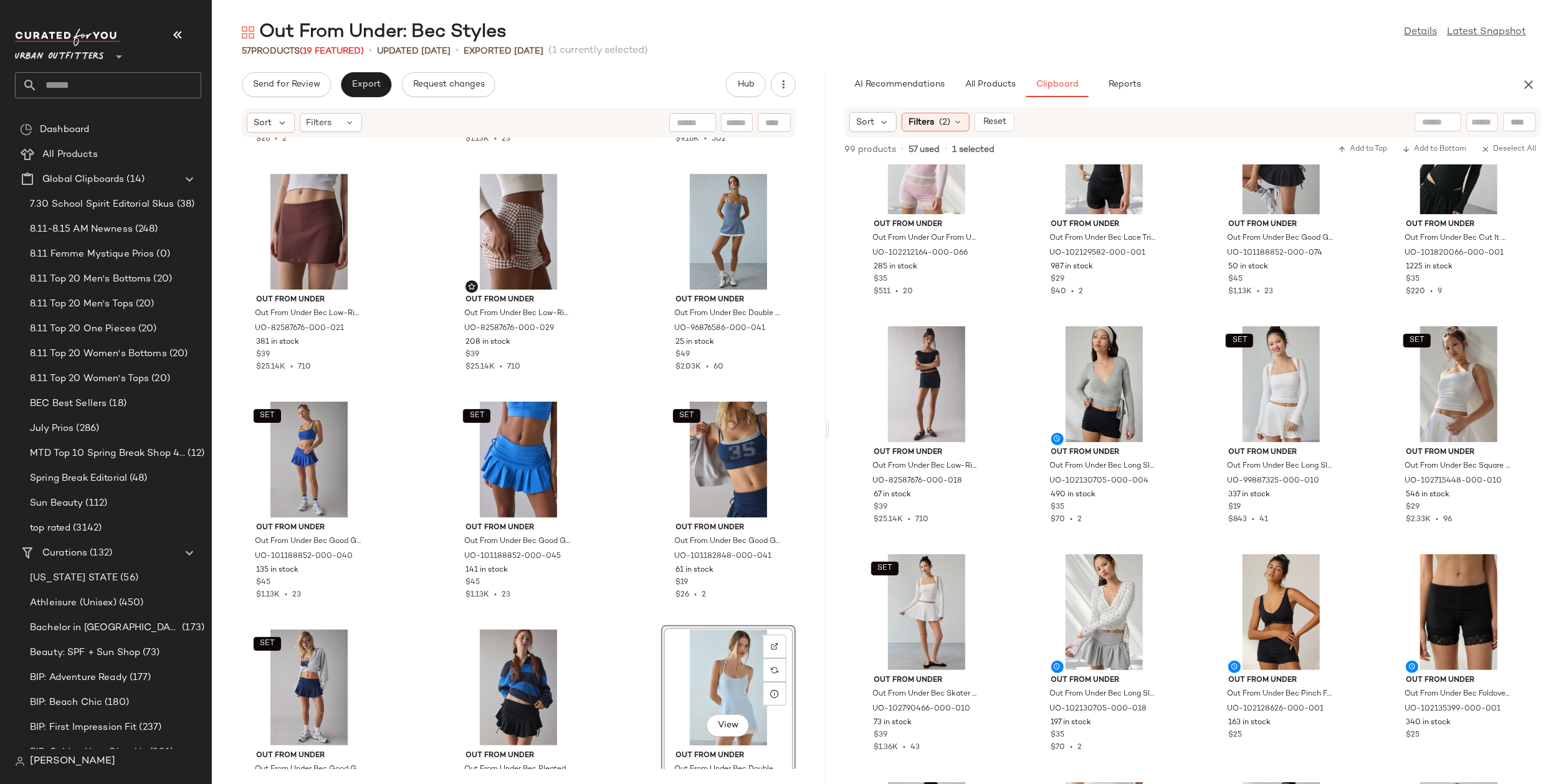
scroll to position [3628, 0]
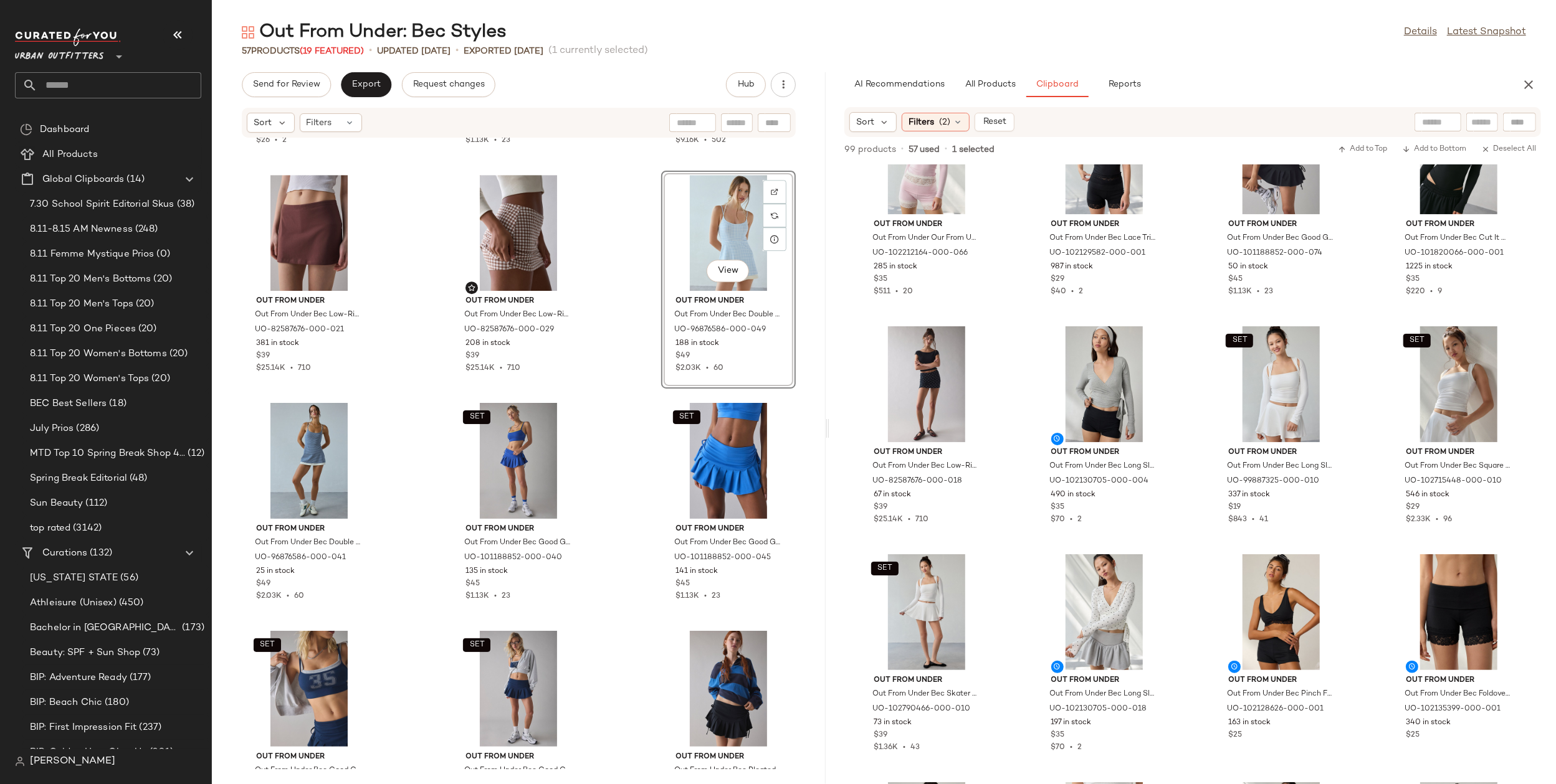
click at [620, 328] on div "Out From Under Out From Under Bec Good Game Double Layer Bra Top in Orange, Wom…" at bounding box center [519, 454] width 614 height 631
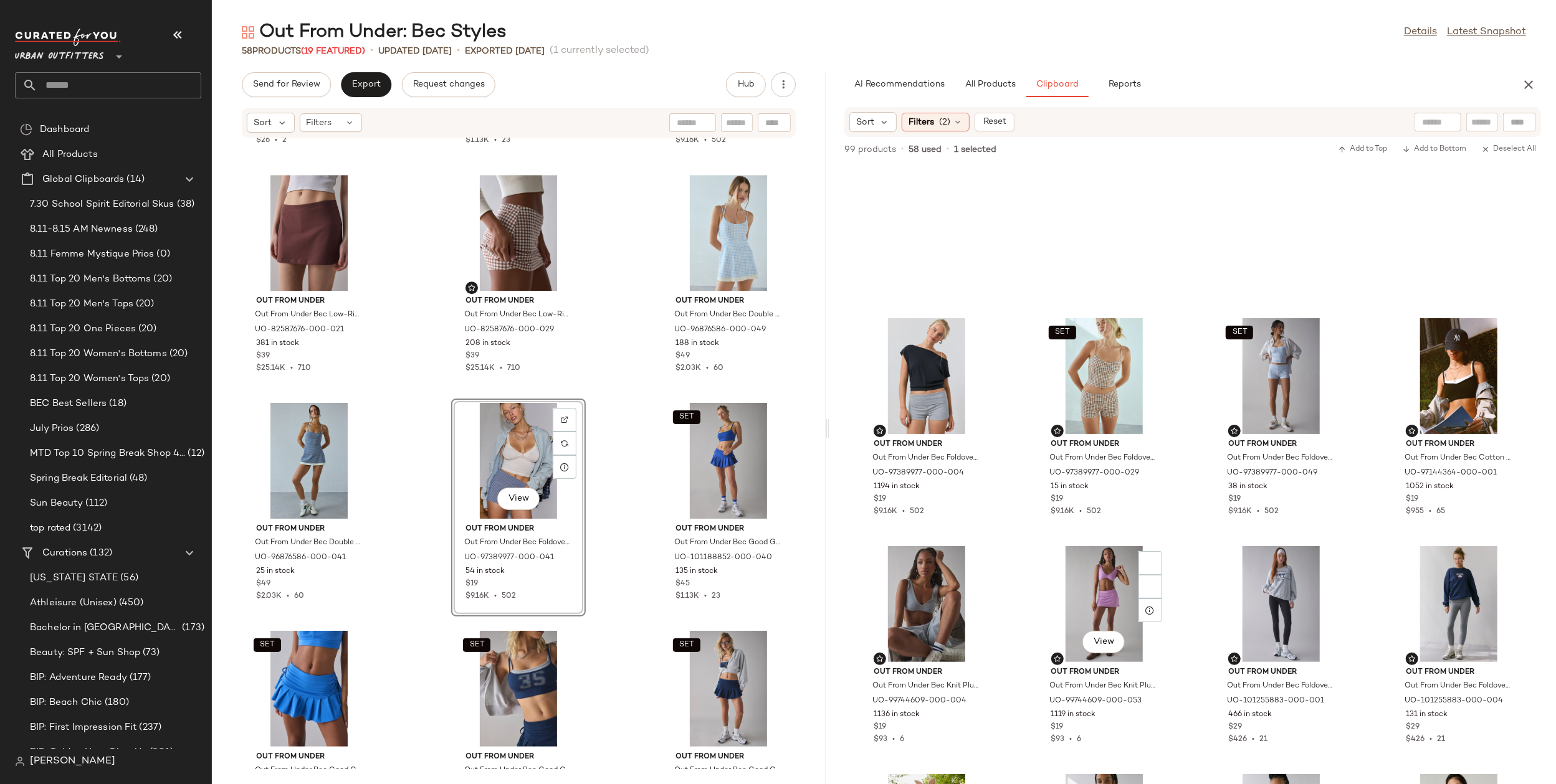
scroll to position [311, 0]
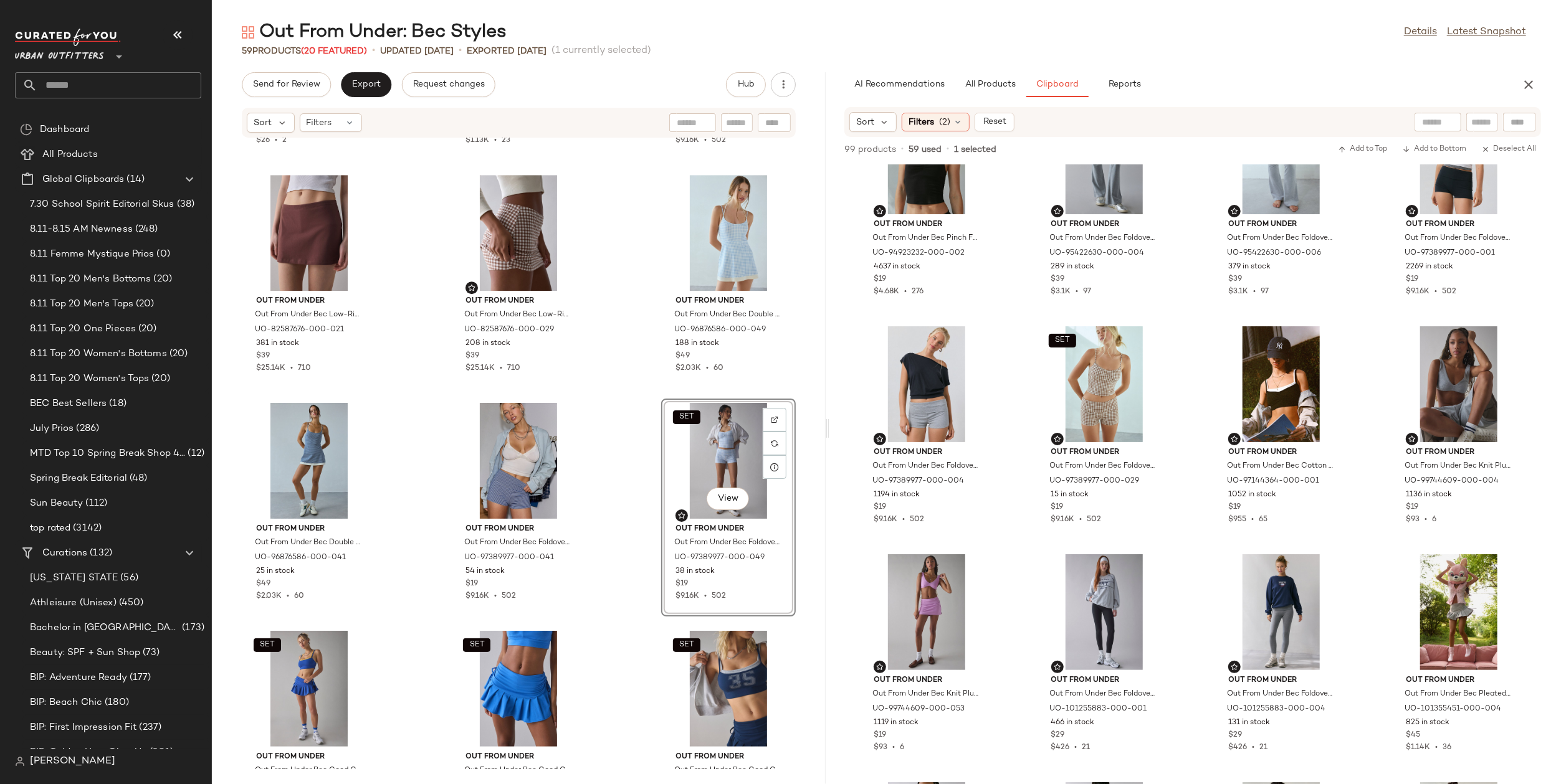
click at [641, 536] on div "Out From Under Out From Under Bec Good Game Double Layer Bra Top in Orange, Wom…" at bounding box center [519, 454] width 614 height 631
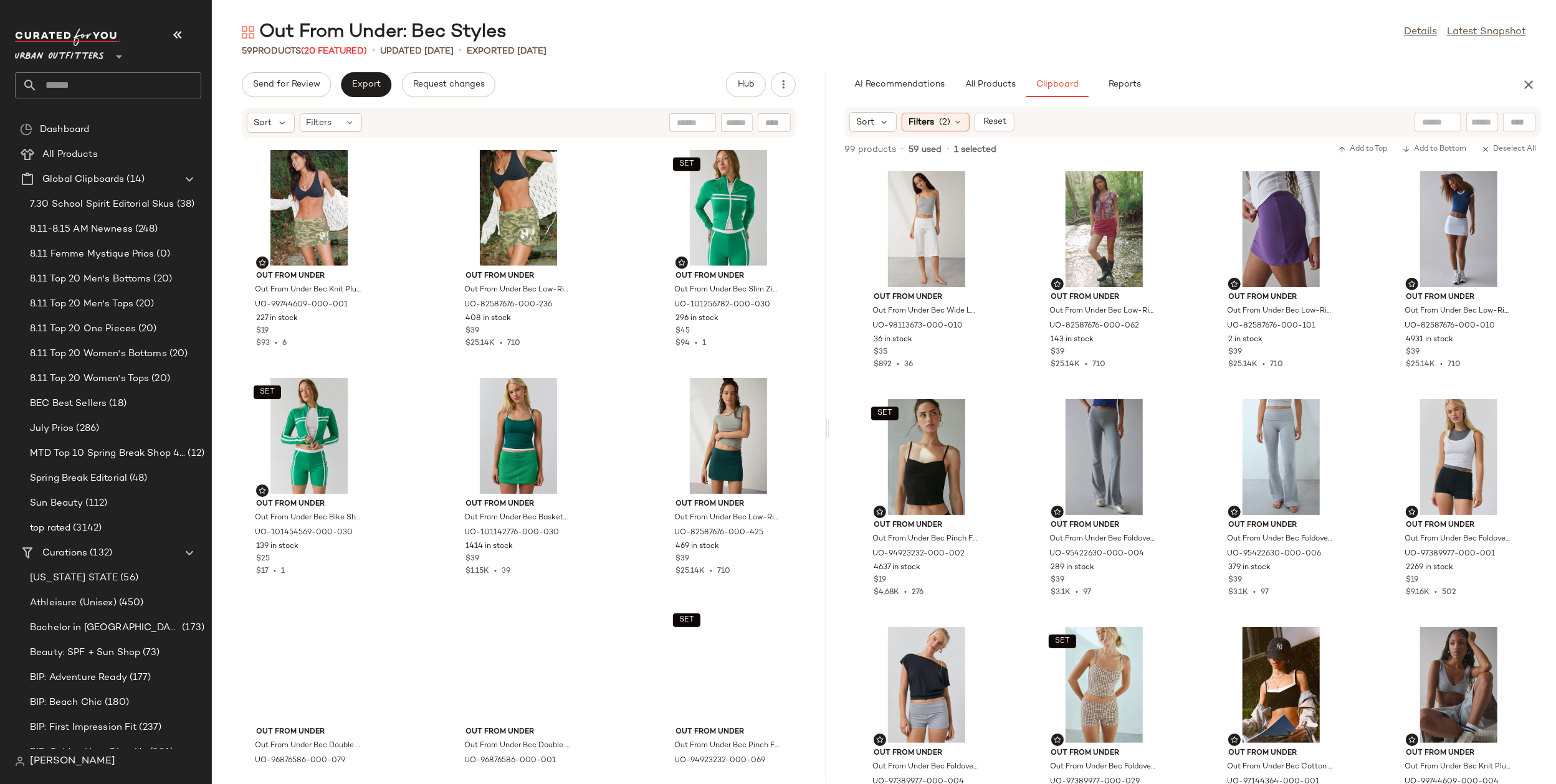
scroll to position [1416, 0]
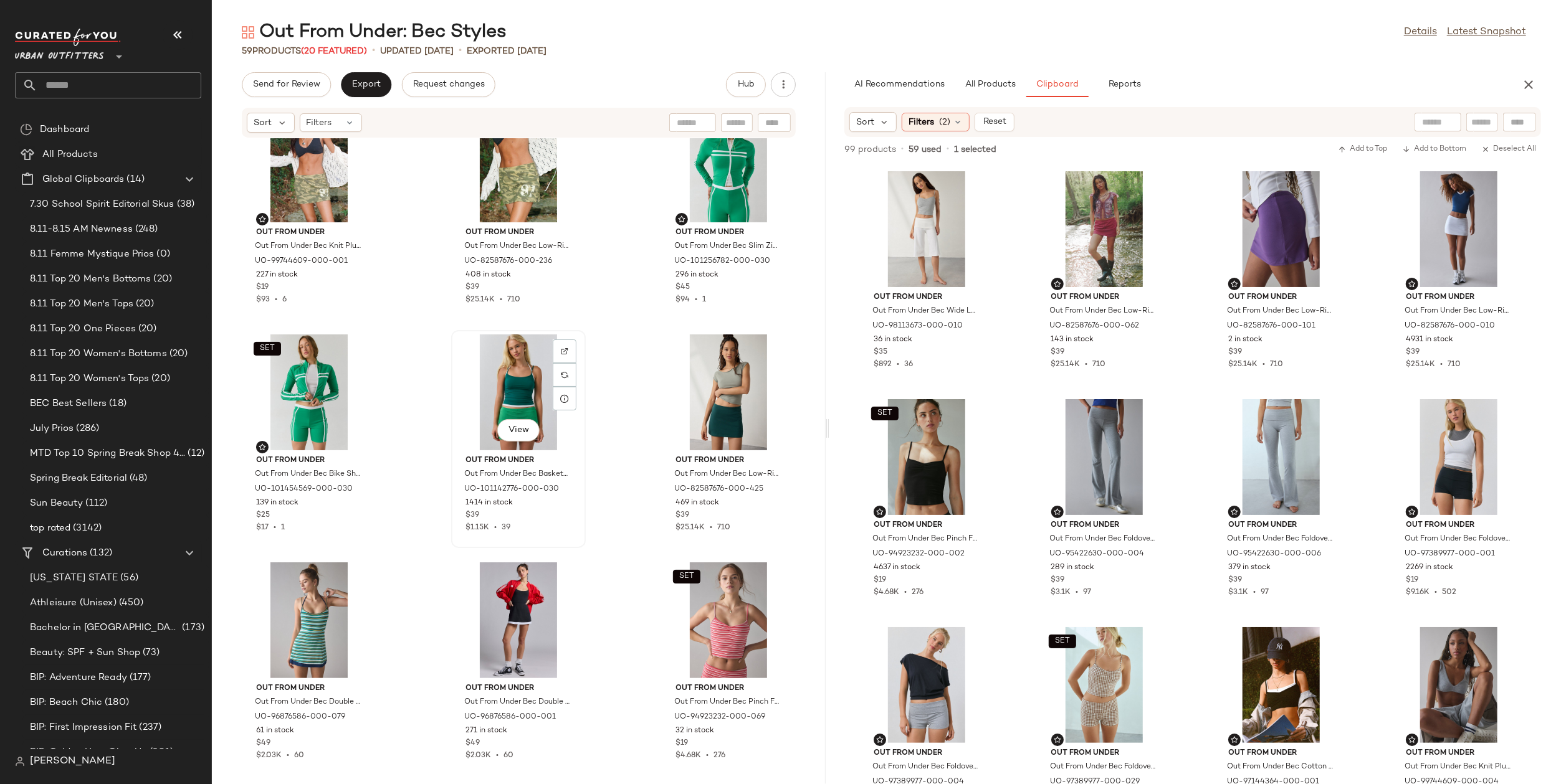
click at [509, 383] on div "View" at bounding box center [518, 392] width 126 height 116
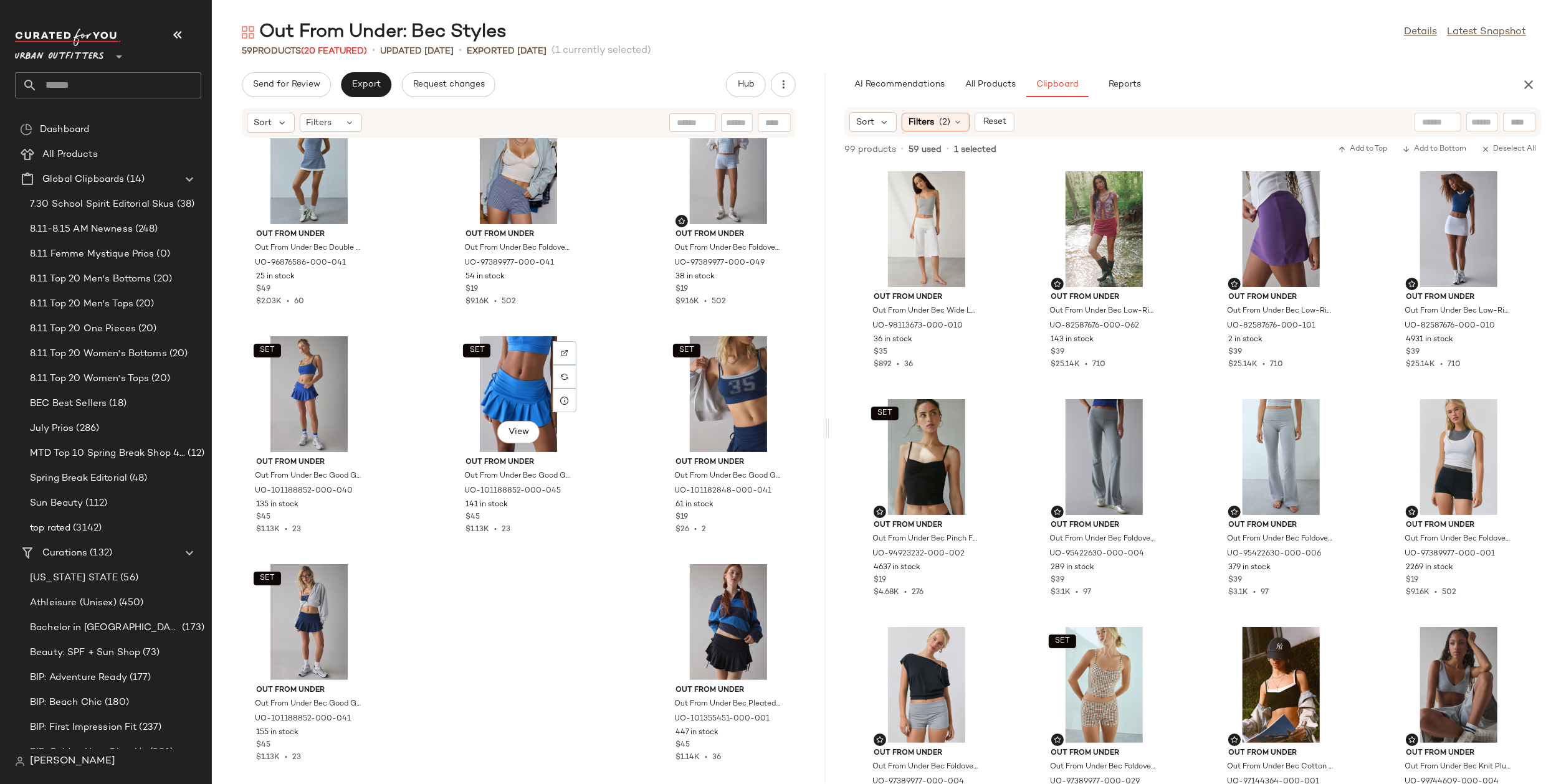
scroll to position [3931, 0]
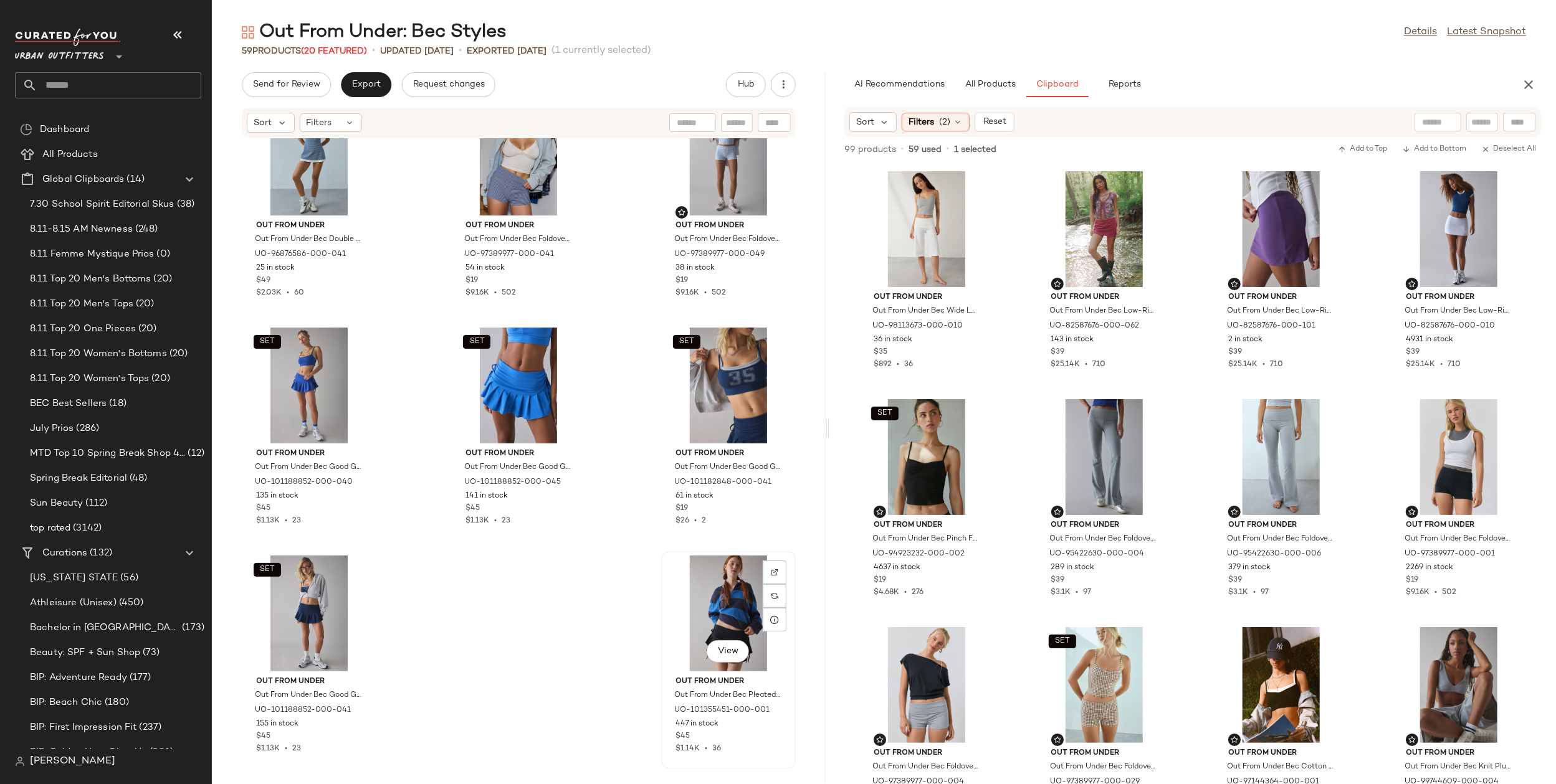
click at [729, 591] on div "View" at bounding box center [728, 613] width 126 height 116
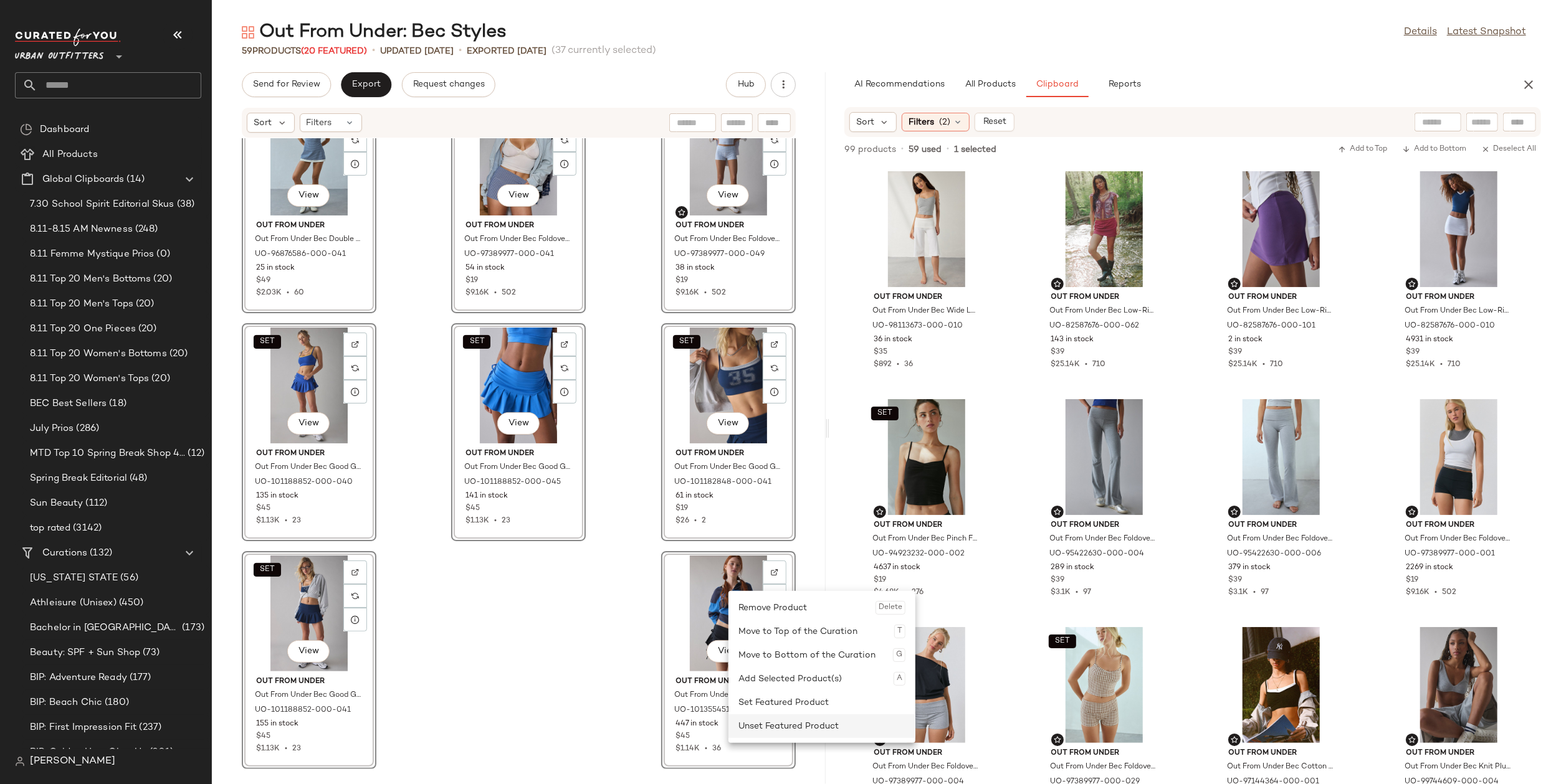
click at [807, 719] on div "Unset Featured Product" at bounding box center [822, 726] width 167 height 24
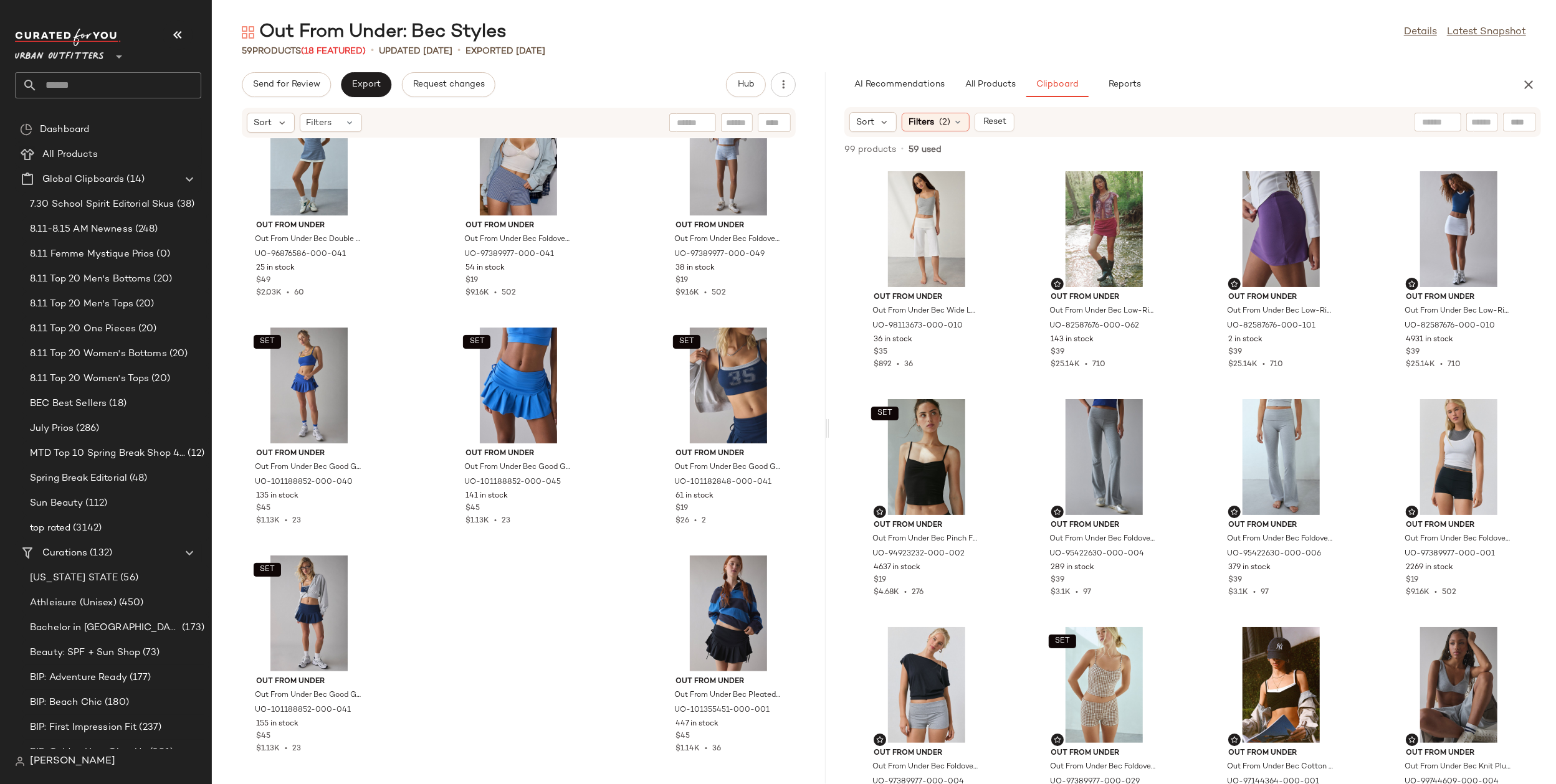
click at [493, 620] on div "Out From Under Out From Under Bec Double Layer Mini Dress in Navy Stripe, Women…" at bounding box center [519, 454] width 614 height 631
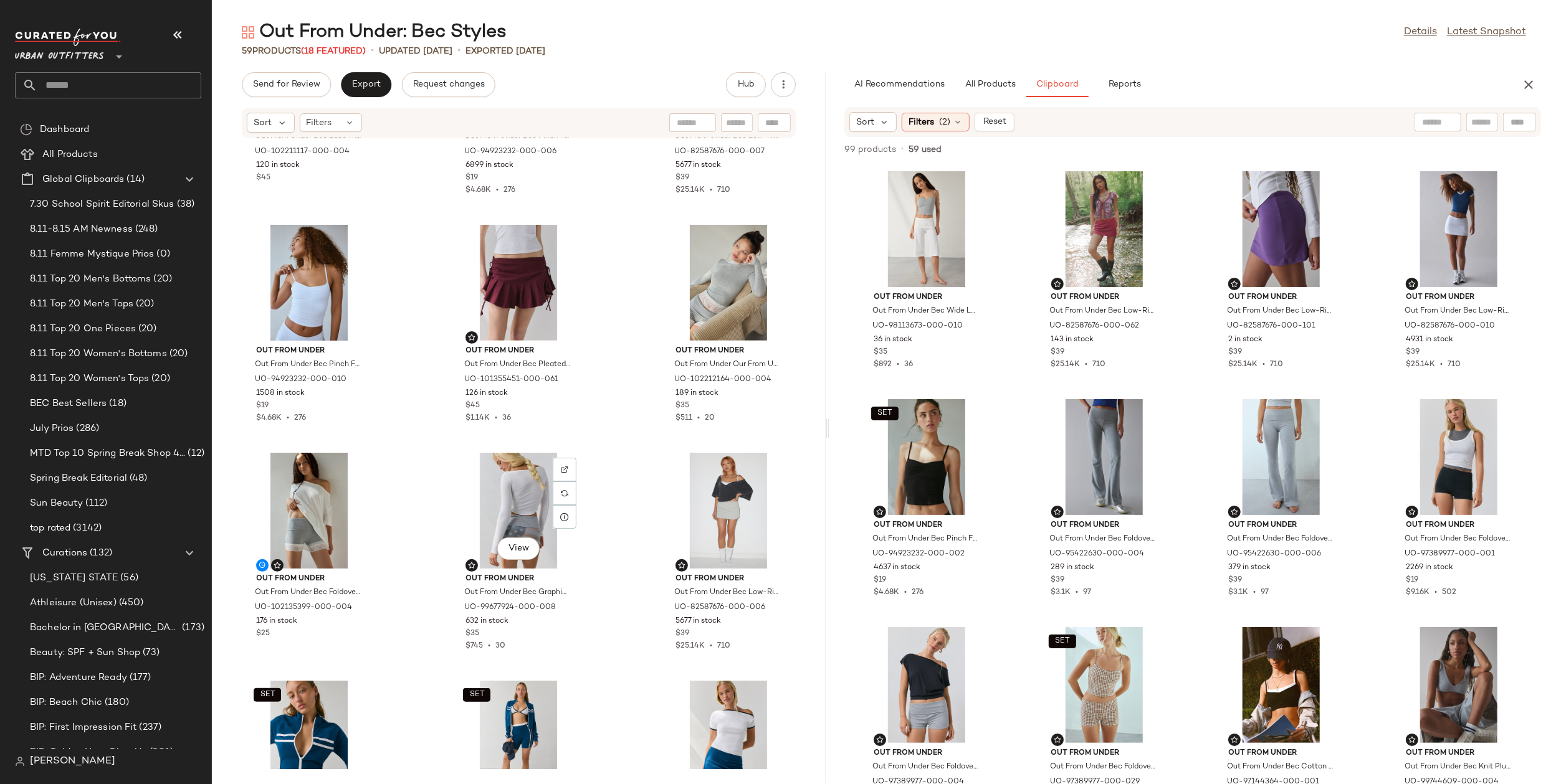
scroll to position [390, 0]
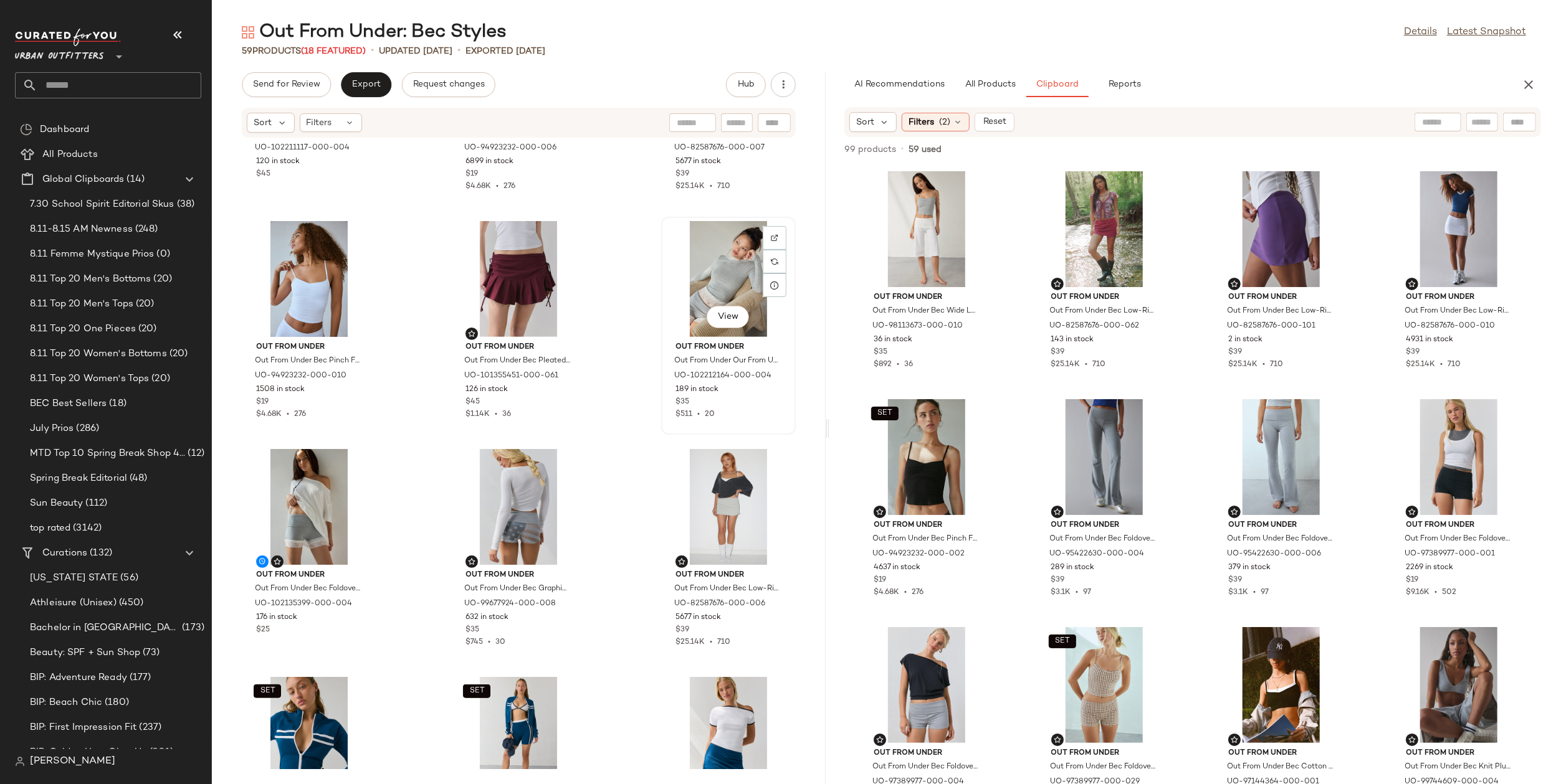
click at [683, 303] on div "View" at bounding box center [728, 279] width 126 height 116
click at [294, 493] on div "View" at bounding box center [309, 507] width 126 height 116
click at [641, 503] on div "Out From Under Out From Under Bec Lace Trim Low-Rise Micro Mini Skort in Grey, …" at bounding box center [519, 454] width 614 height 631
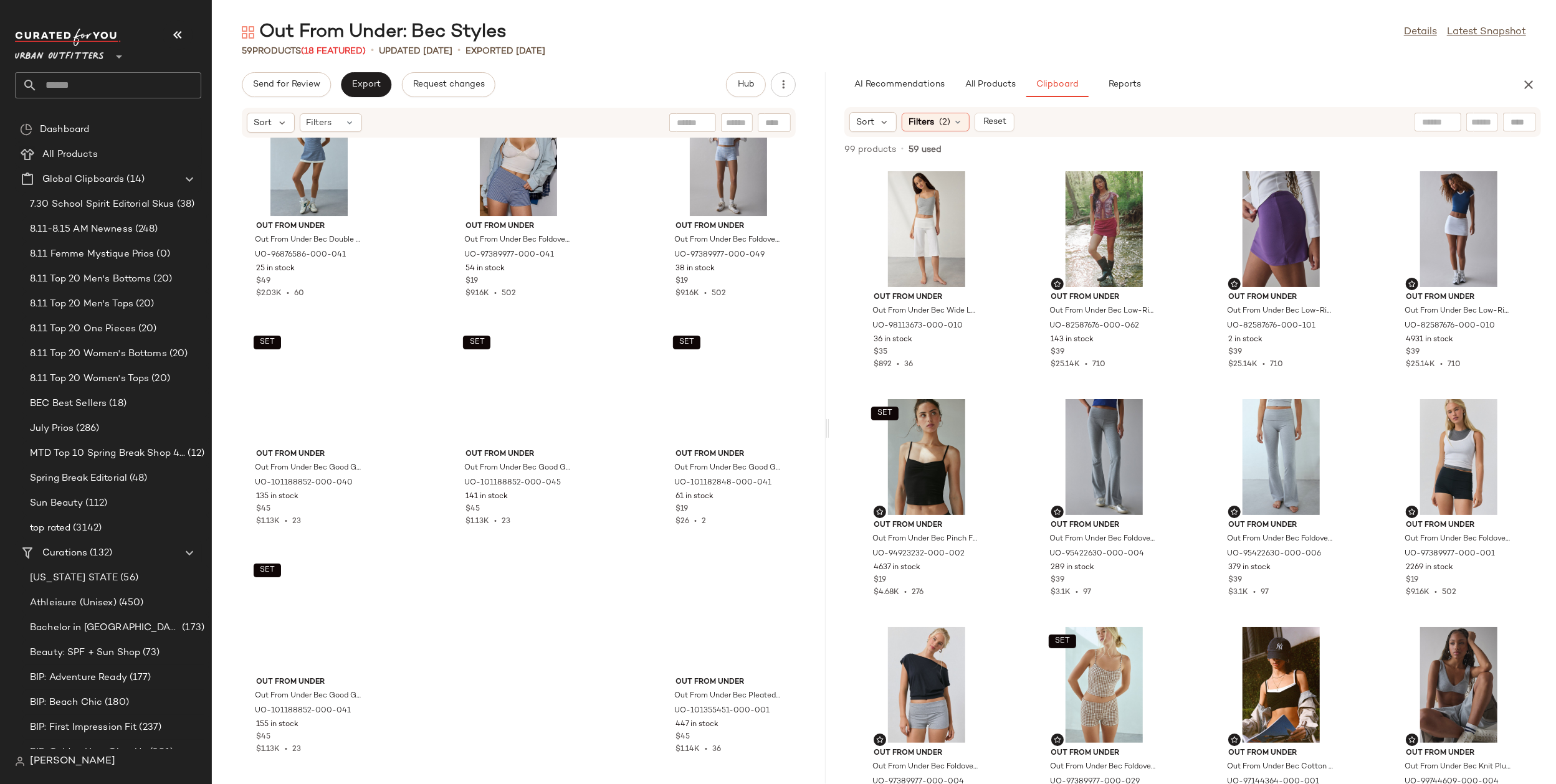
scroll to position [3931, 0]
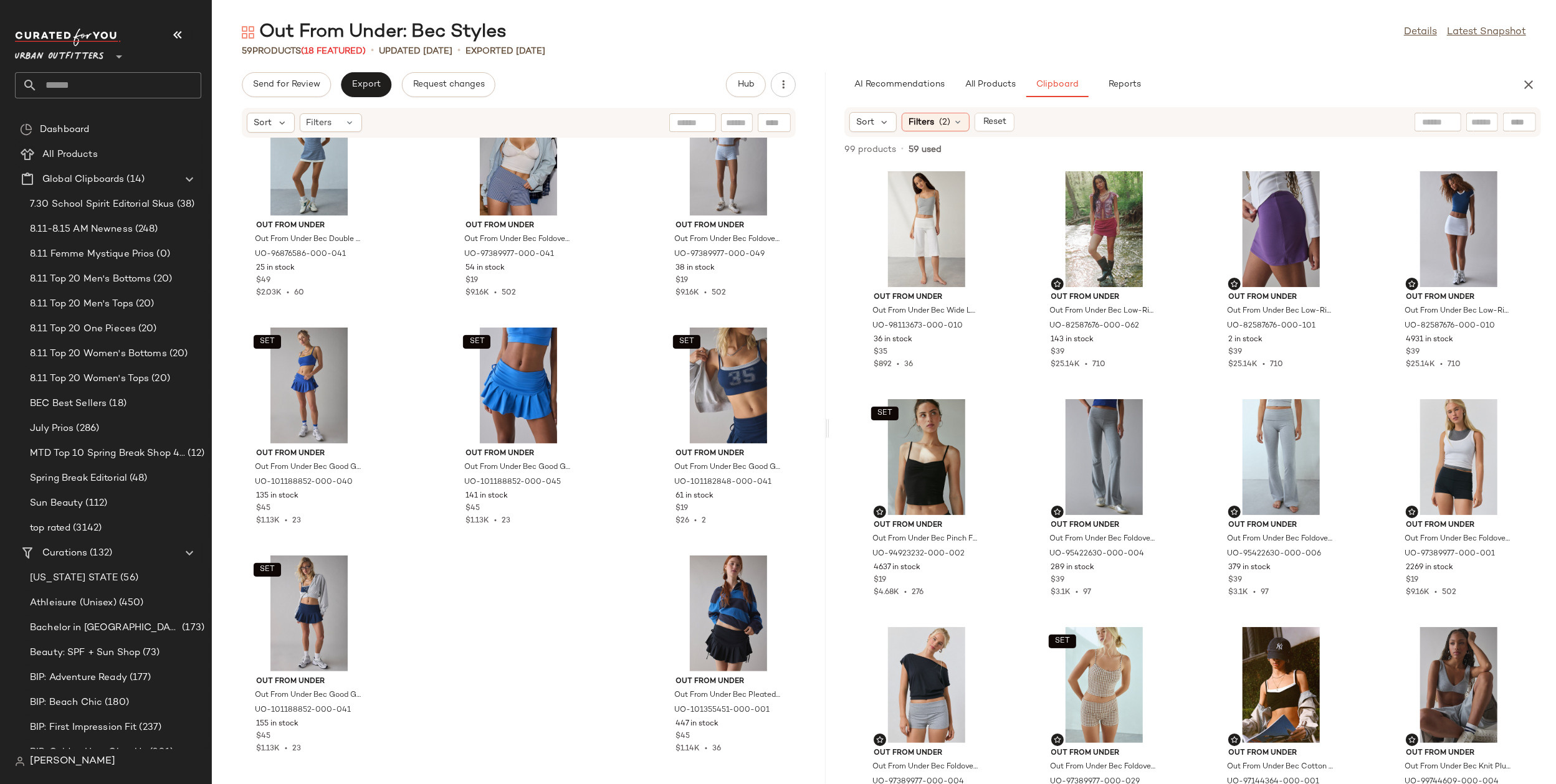
click at [599, 567] on div "Out From Under Out From Under Bec Low-Rise Micro Mini Skort in Chocolate, Women…" at bounding box center [519, 454] width 614 height 631
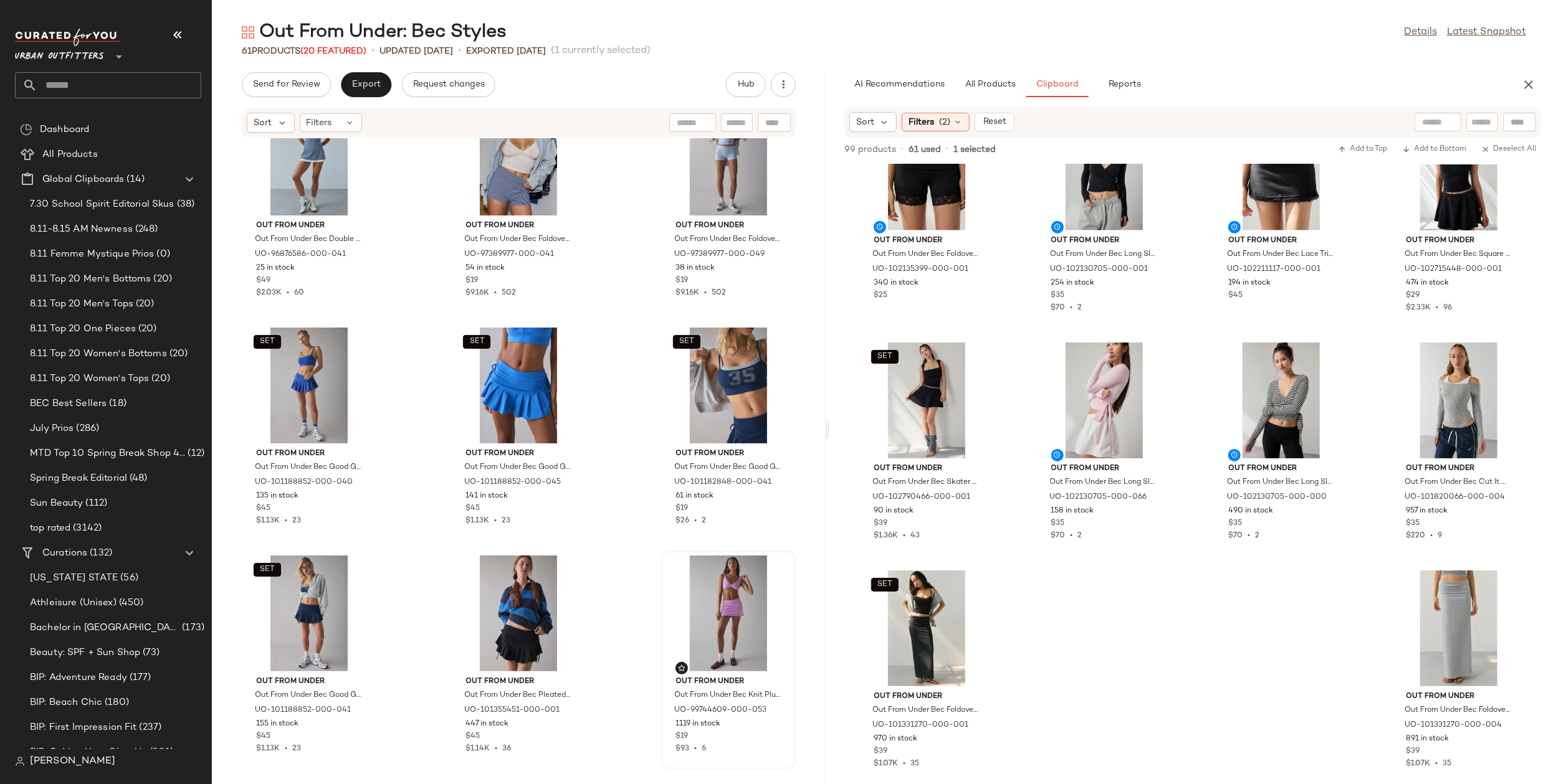
scroll to position [4159, 0]
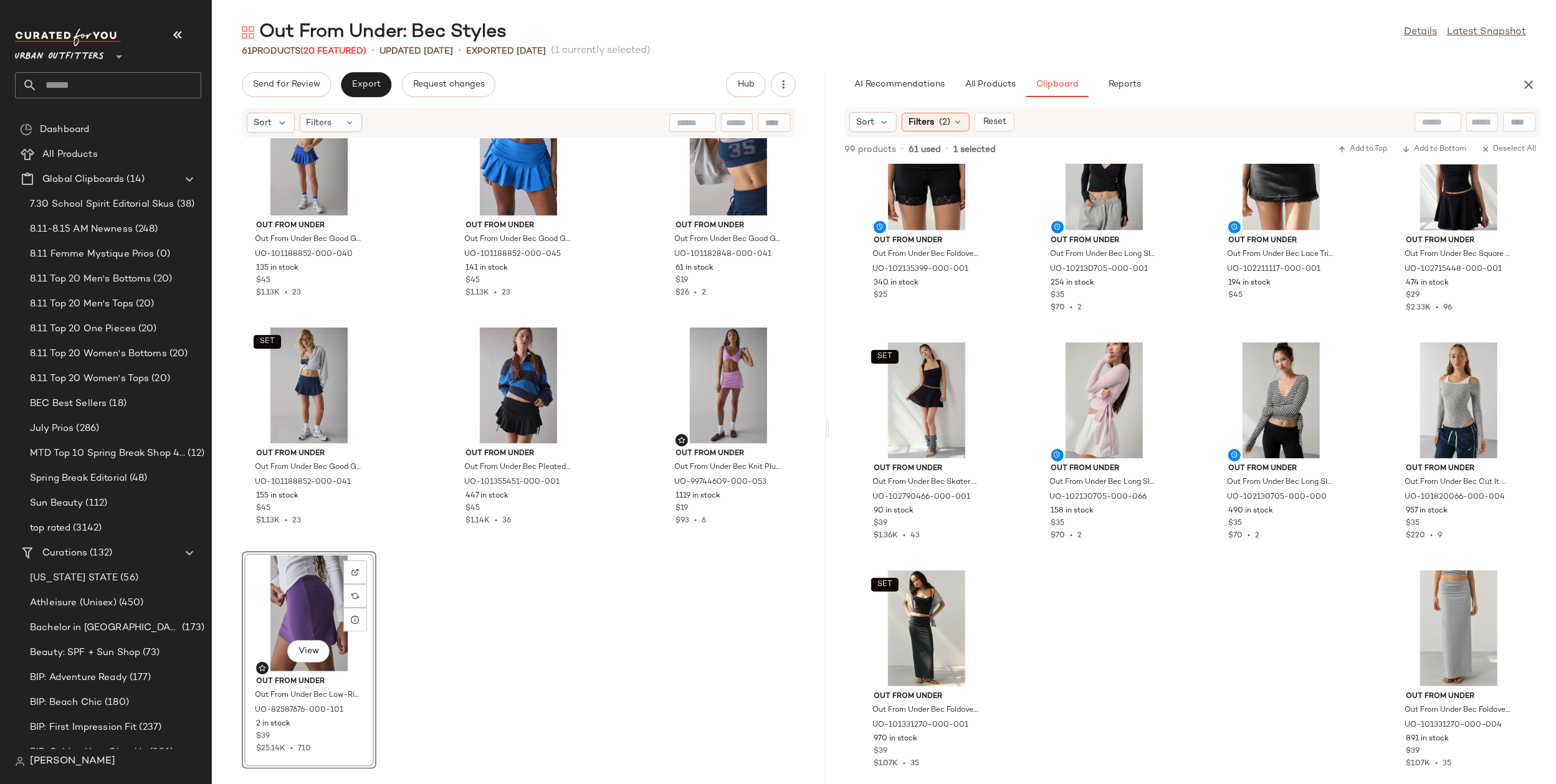
click at [649, 642] on div "SET Out From Under Out From Under Bec Good Game Pleated Micro Mini Skort in Blu…" at bounding box center [519, 454] width 614 height 631
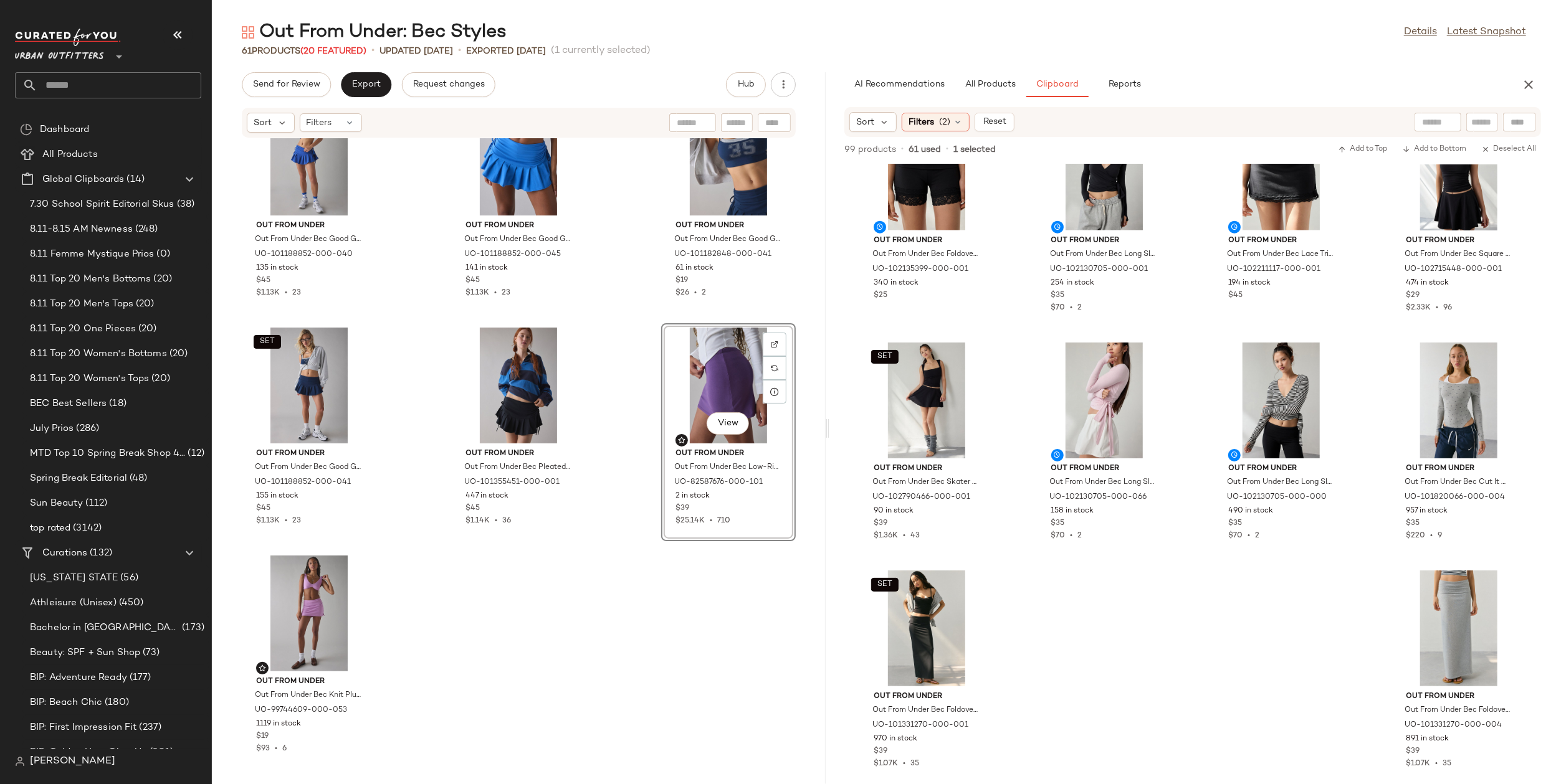
click at [560, 628] on div "SET Out From Under Out From Under Bec Good Game Pleated Micro Mini Skort in Blu…" at bounding box center [519, 454] width 614 height 631
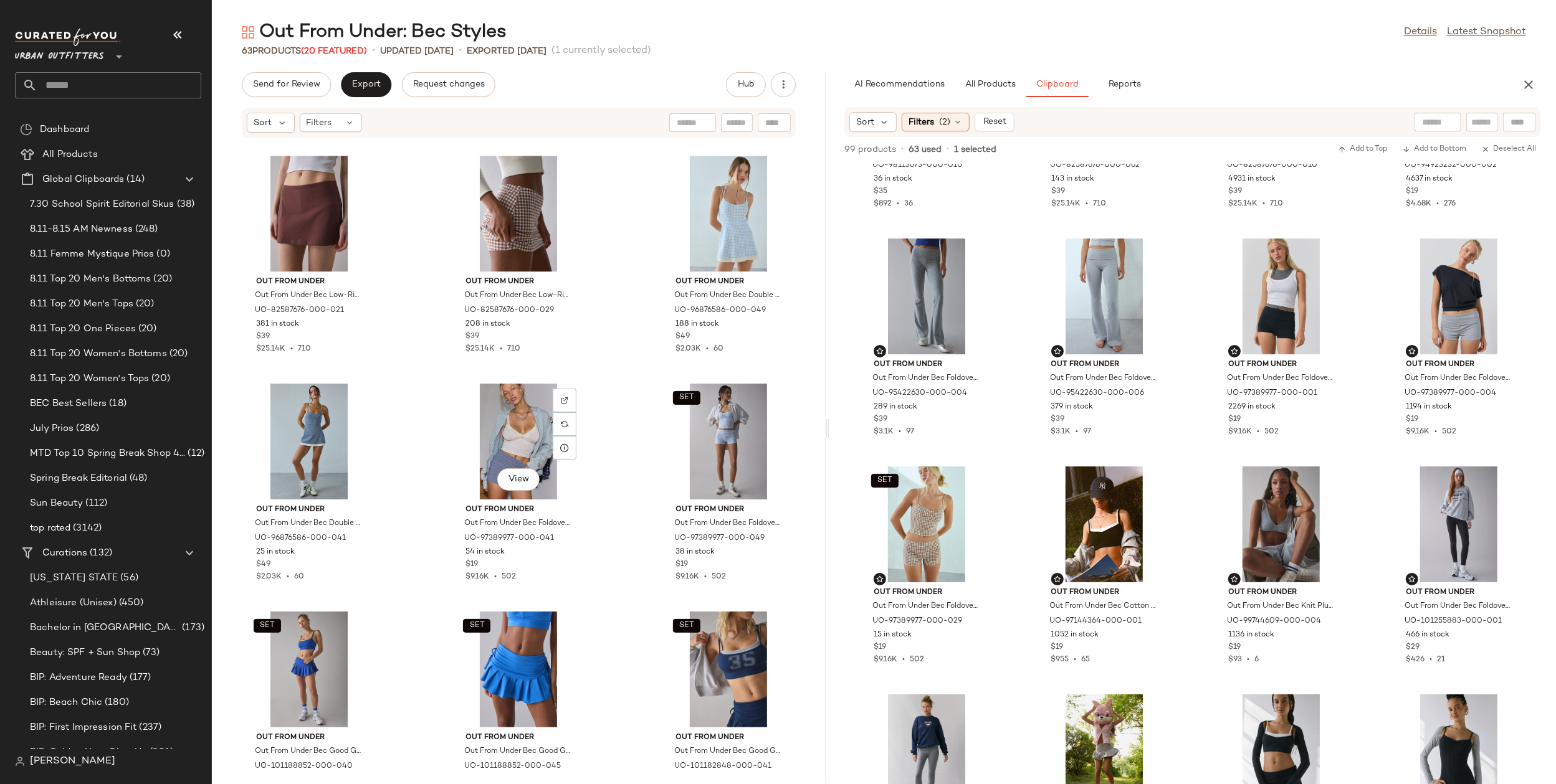
scroll to position [3388, 0]
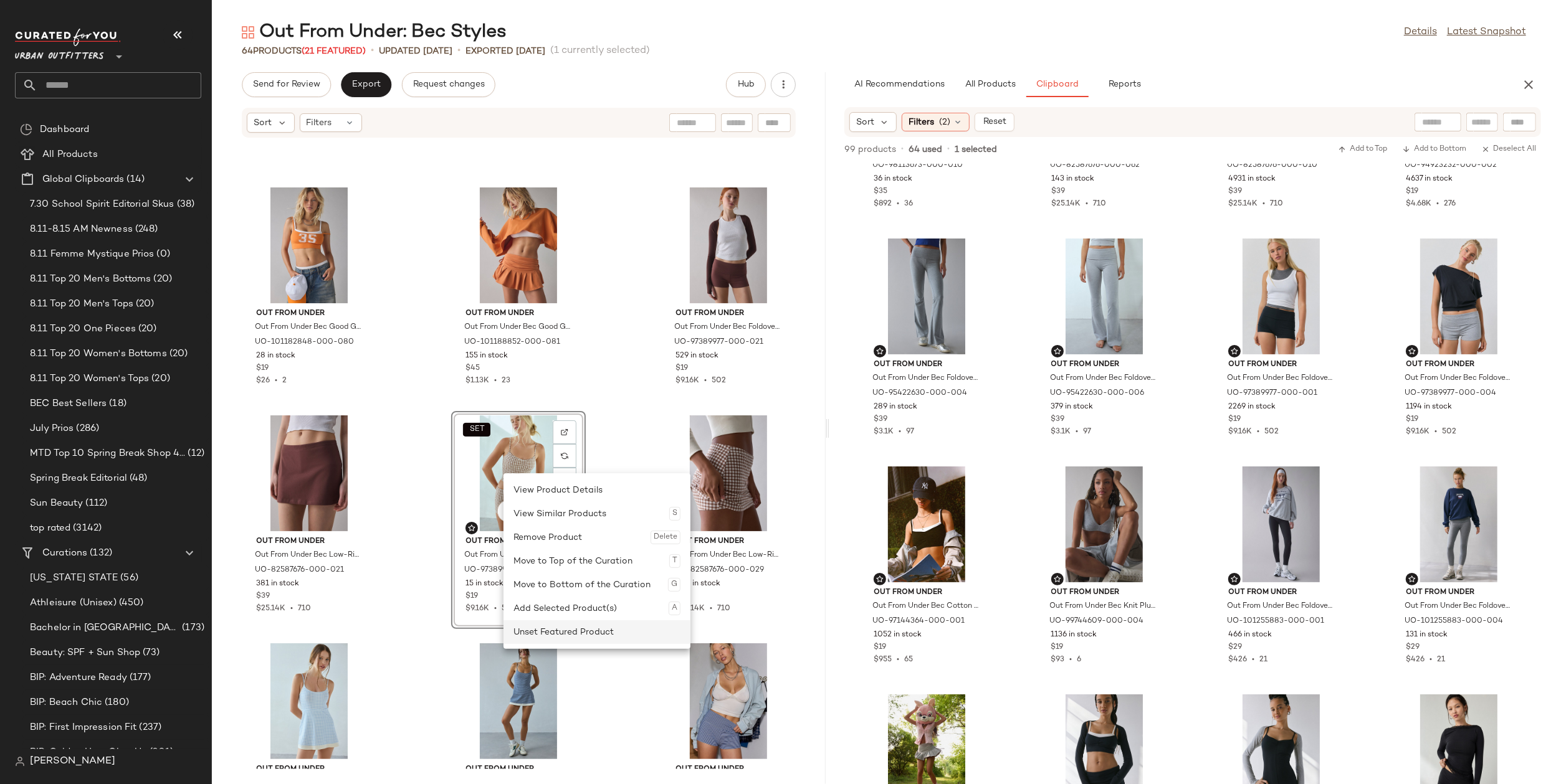
click at [572, 639] on div "Unset Featured Product" at bounding box center [597, 632] width 167 height 24
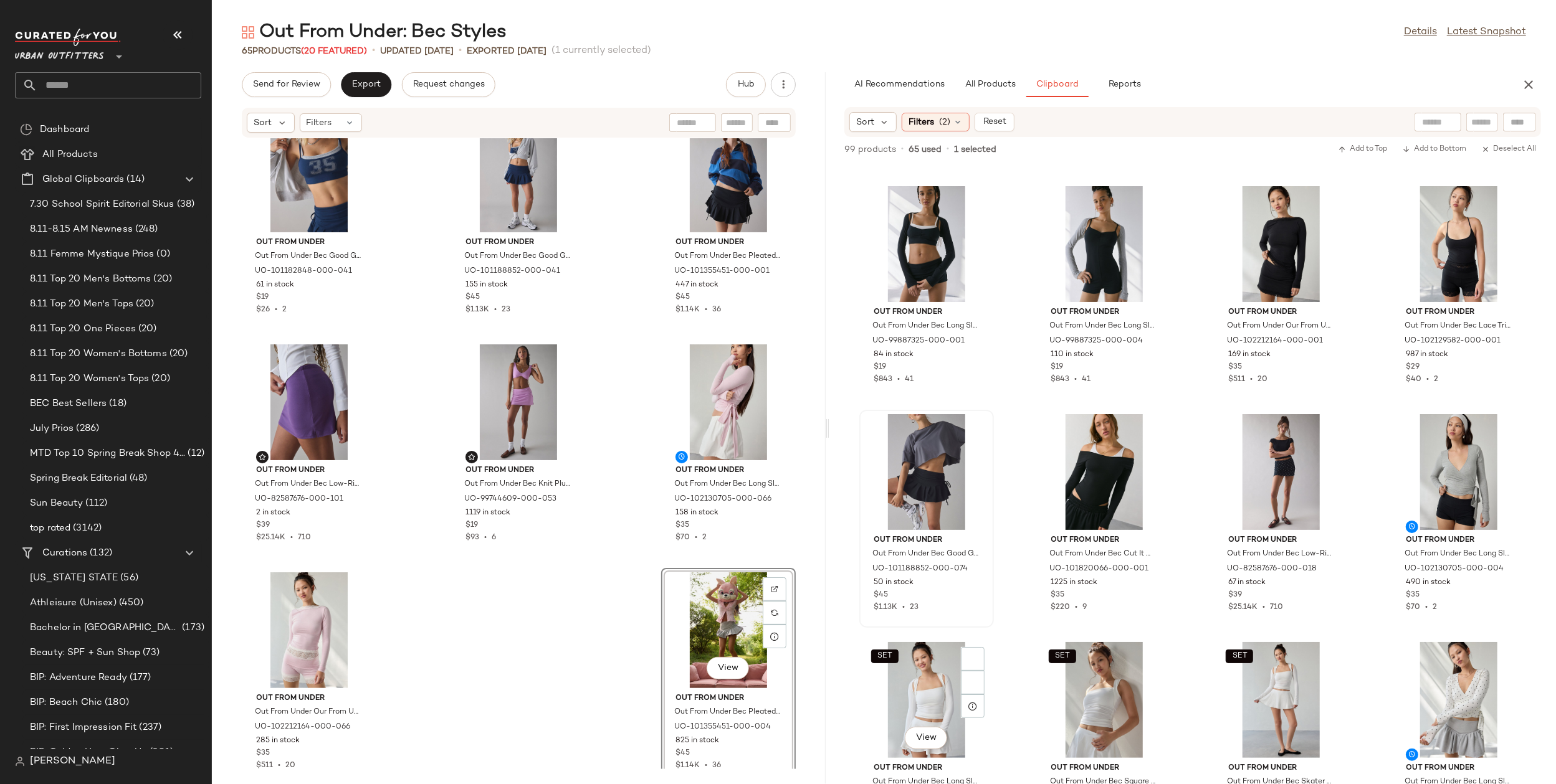
scroll to position [876, 0]
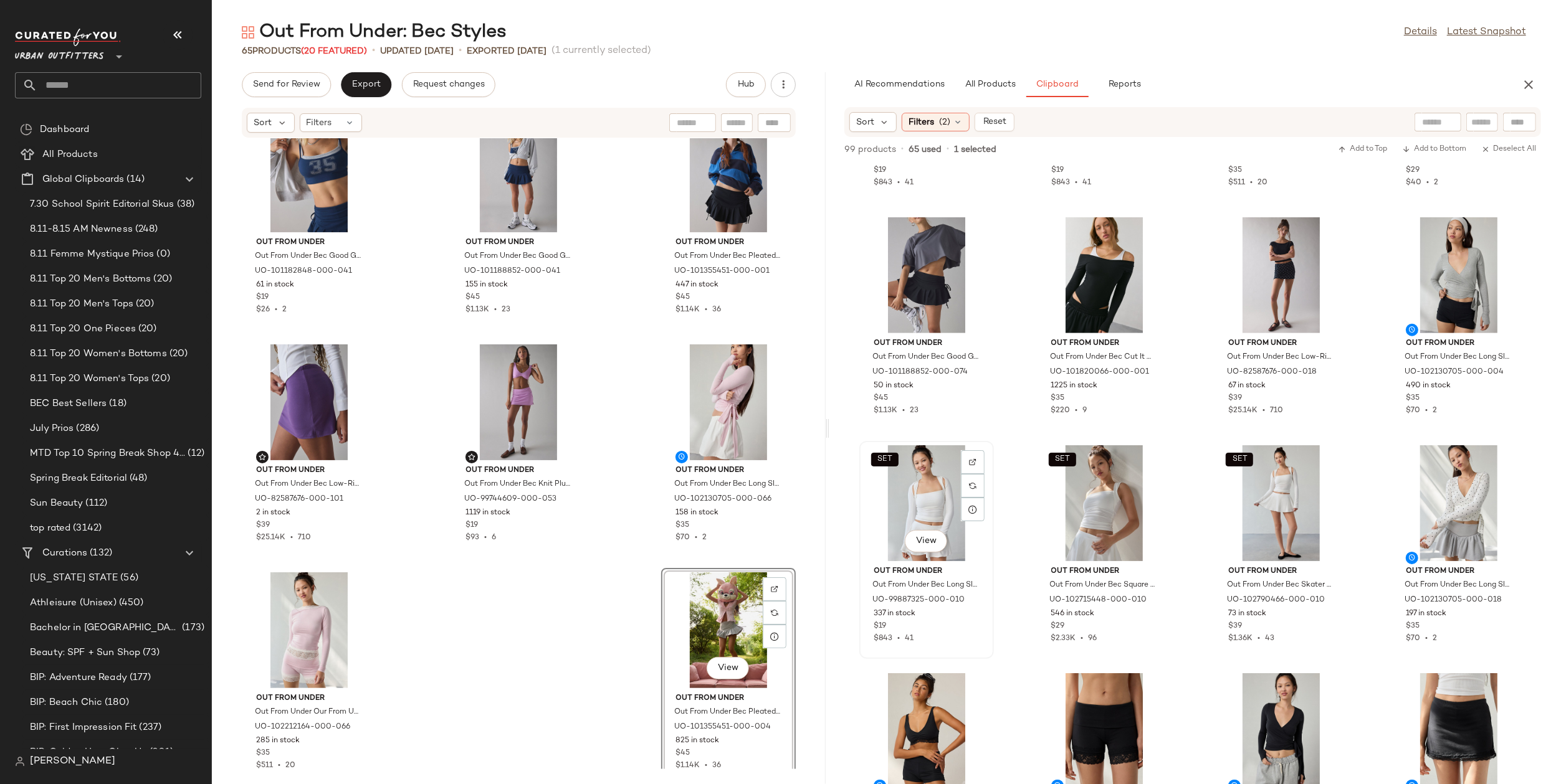
click at [918, 499] on div "SET View" at bounding box center [927, 503] width 126 height 116
click at [1258, 500] on div "SET View" at bounding box center [1281, 503] width 126 height 116
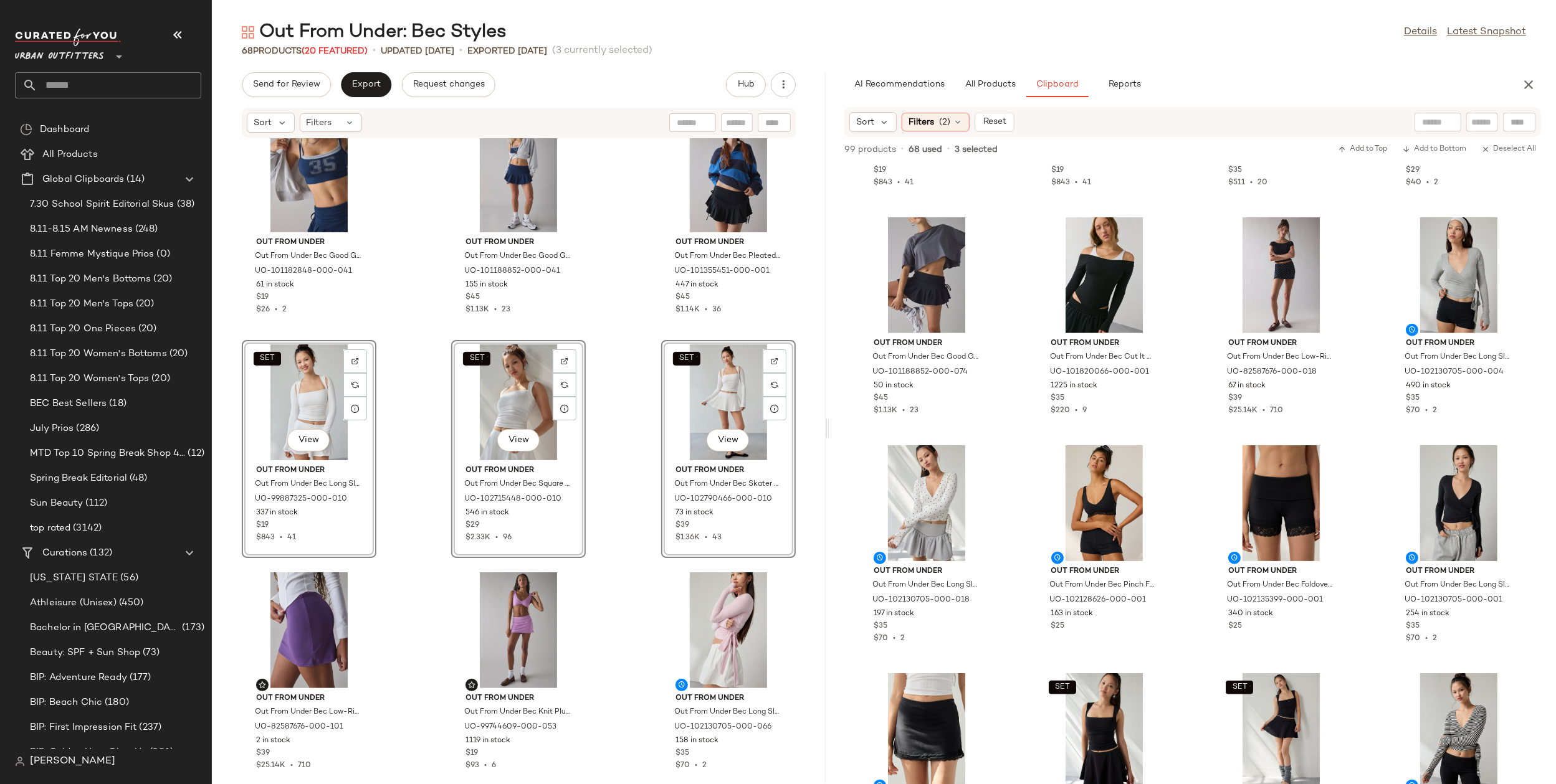
click at [650, 573] on div "SET Out From Under Out From Under Bec Good Game Double Layer Bra Top in Navy, W…" at bounding box center [519, 454] width 614 height 631
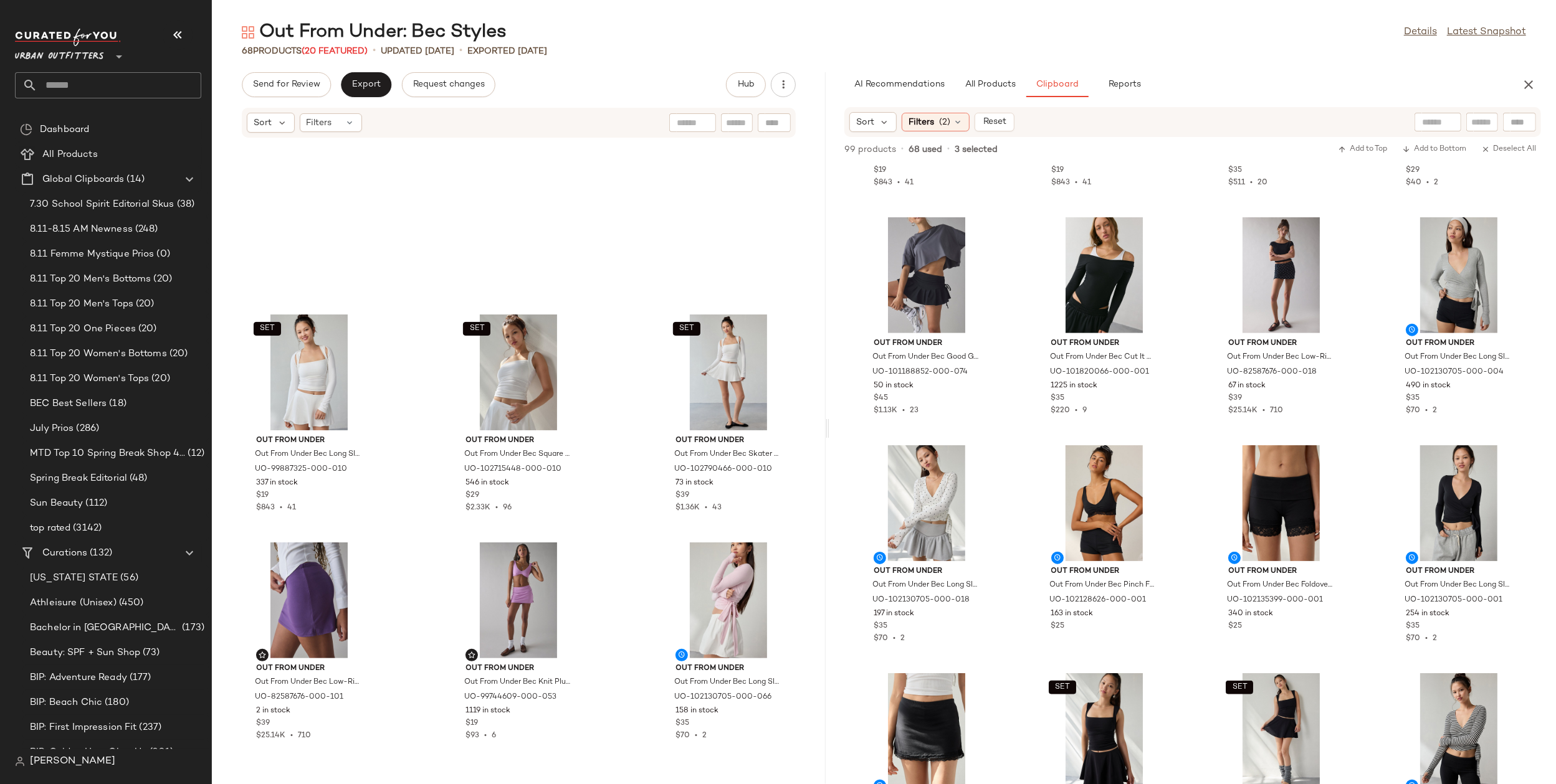
scroll to position [4615, 0]
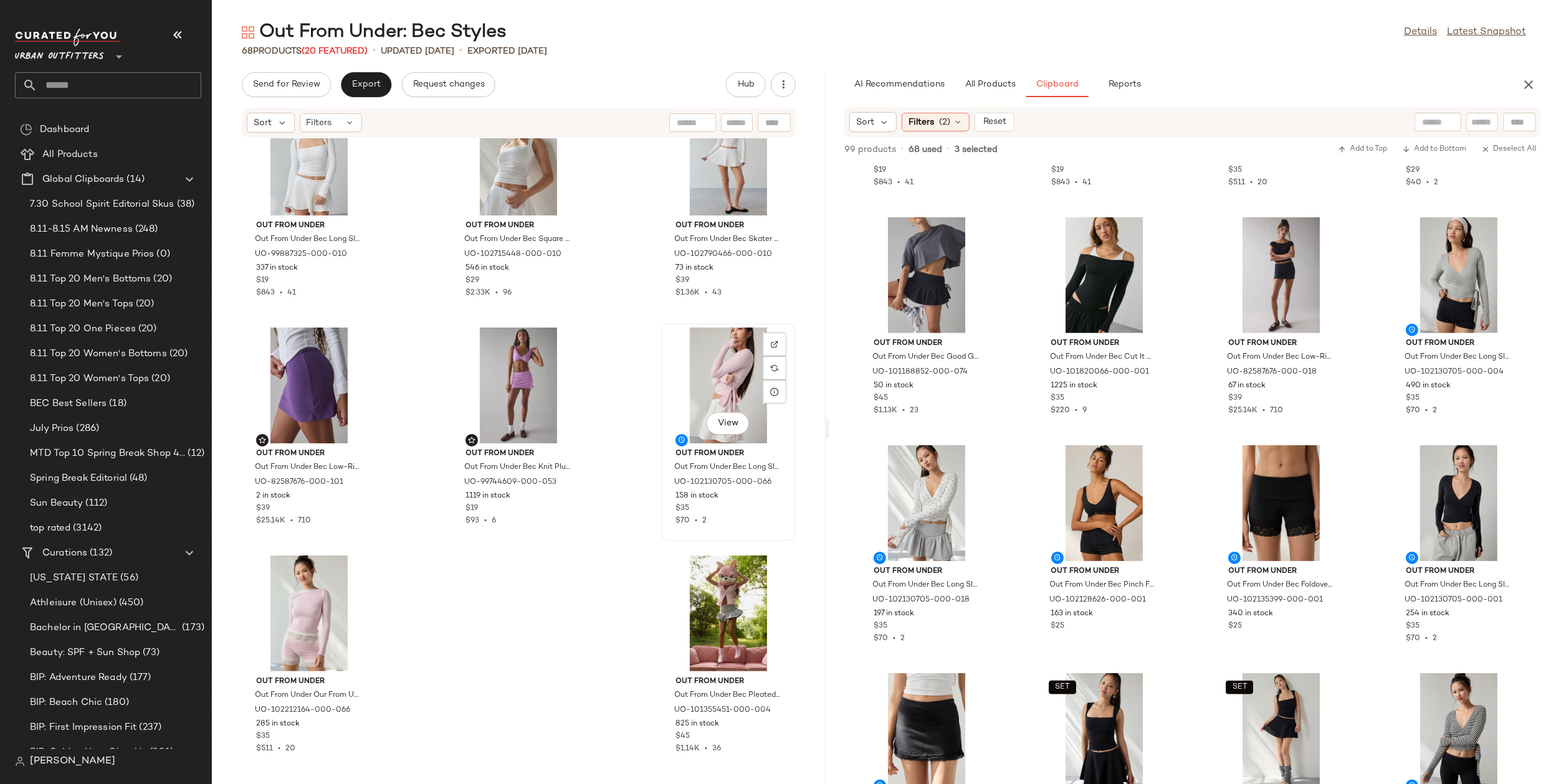
click at [685, 373] on div "View" at bounding box center [728, 385] width 126 height 116
click at [725, 596] on div "View" at bounding box center [728, 613] width 126 height 116
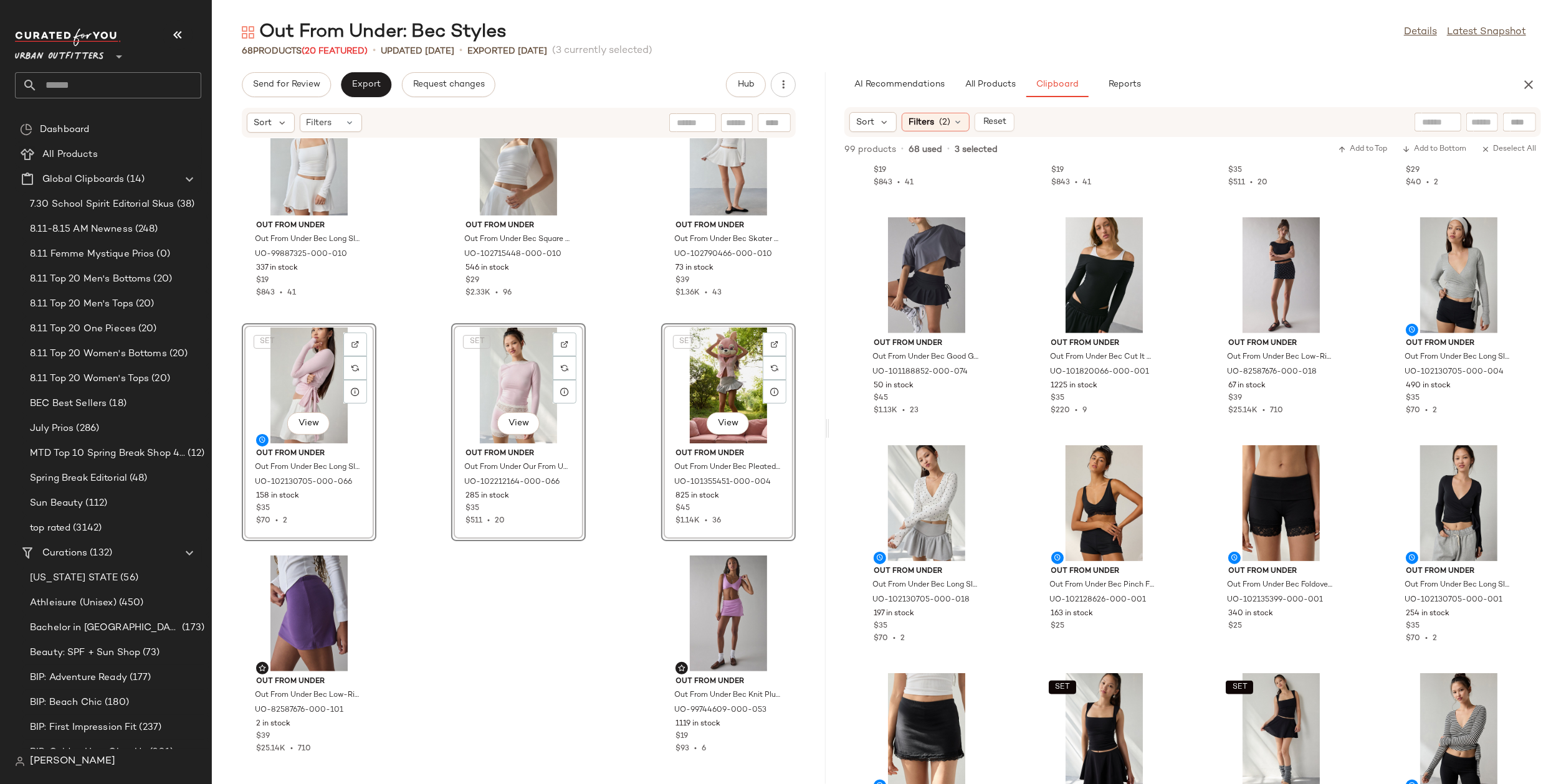
click at [645, 438] on div "SET Out From Under Out From Under Bec Long Sleeve Shrug Top in White, Women's a…" at bounding box center [519, 454] width 614 height 631
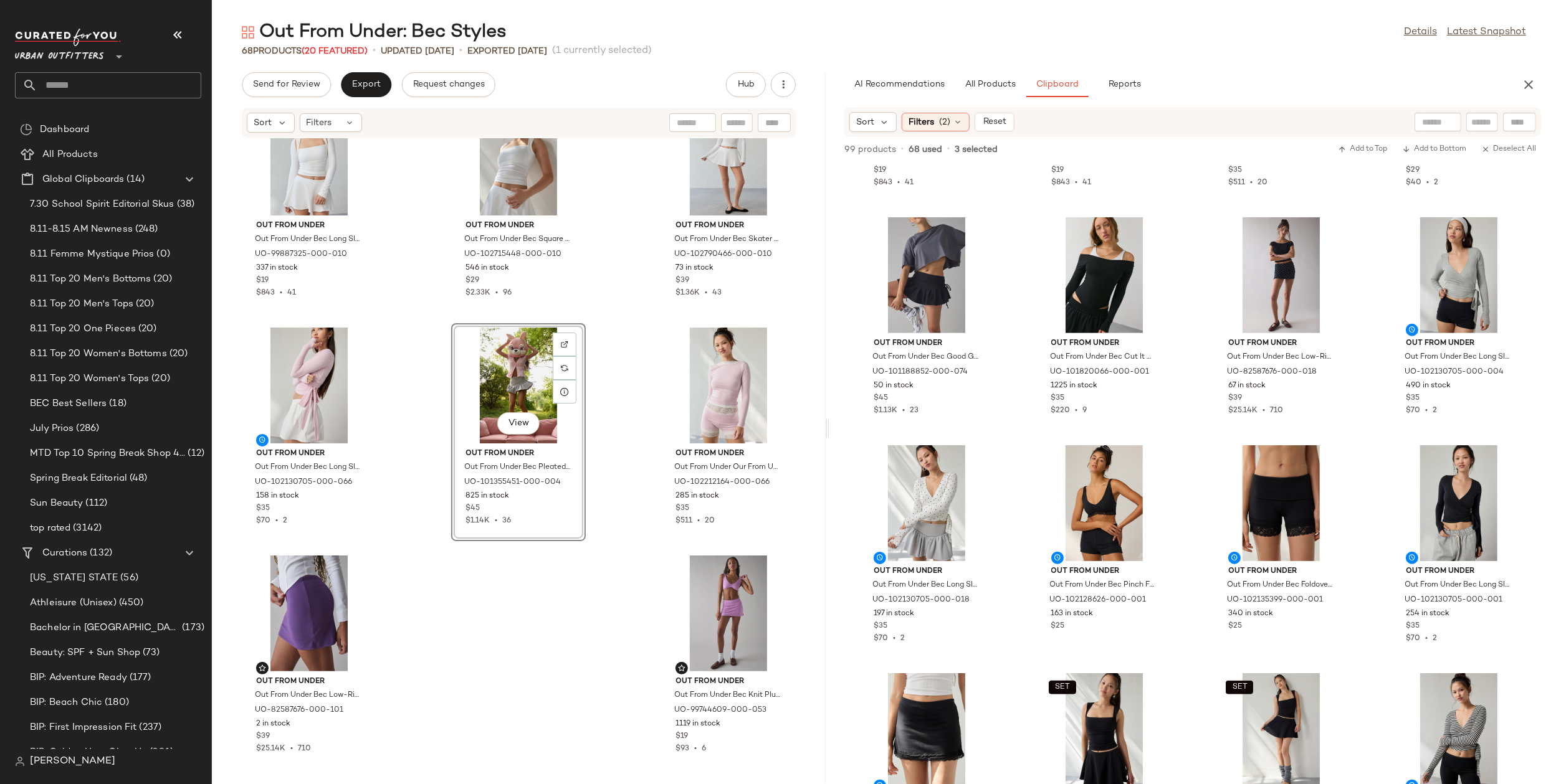
click at [617, 454] on div "SET Out From Under Out From Under Bec Long Sleeve Shrug Top in White, Women's a…" at bounding box center [519, 454] width 614 height 631
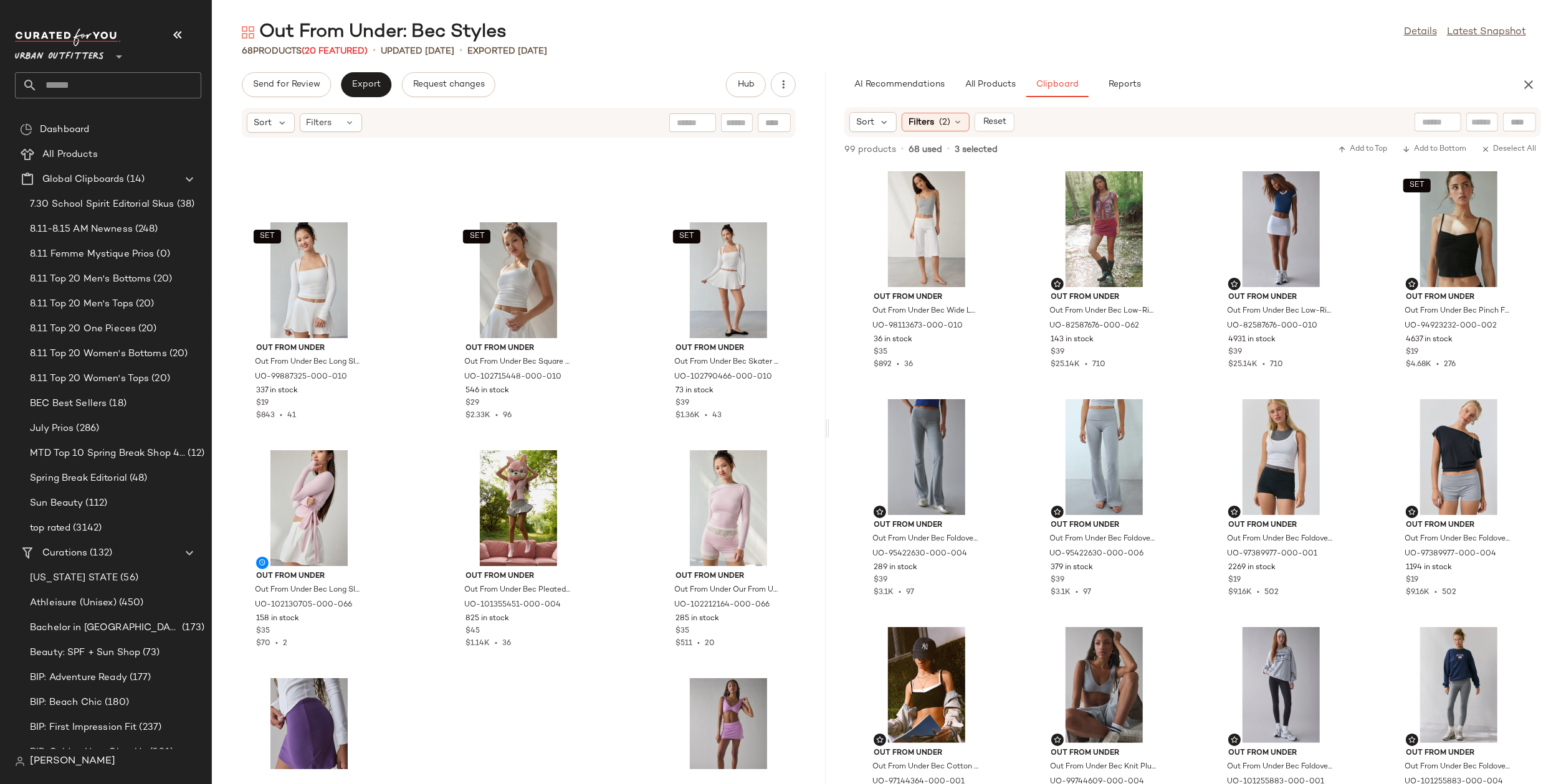
scroll to position [4615, 0]
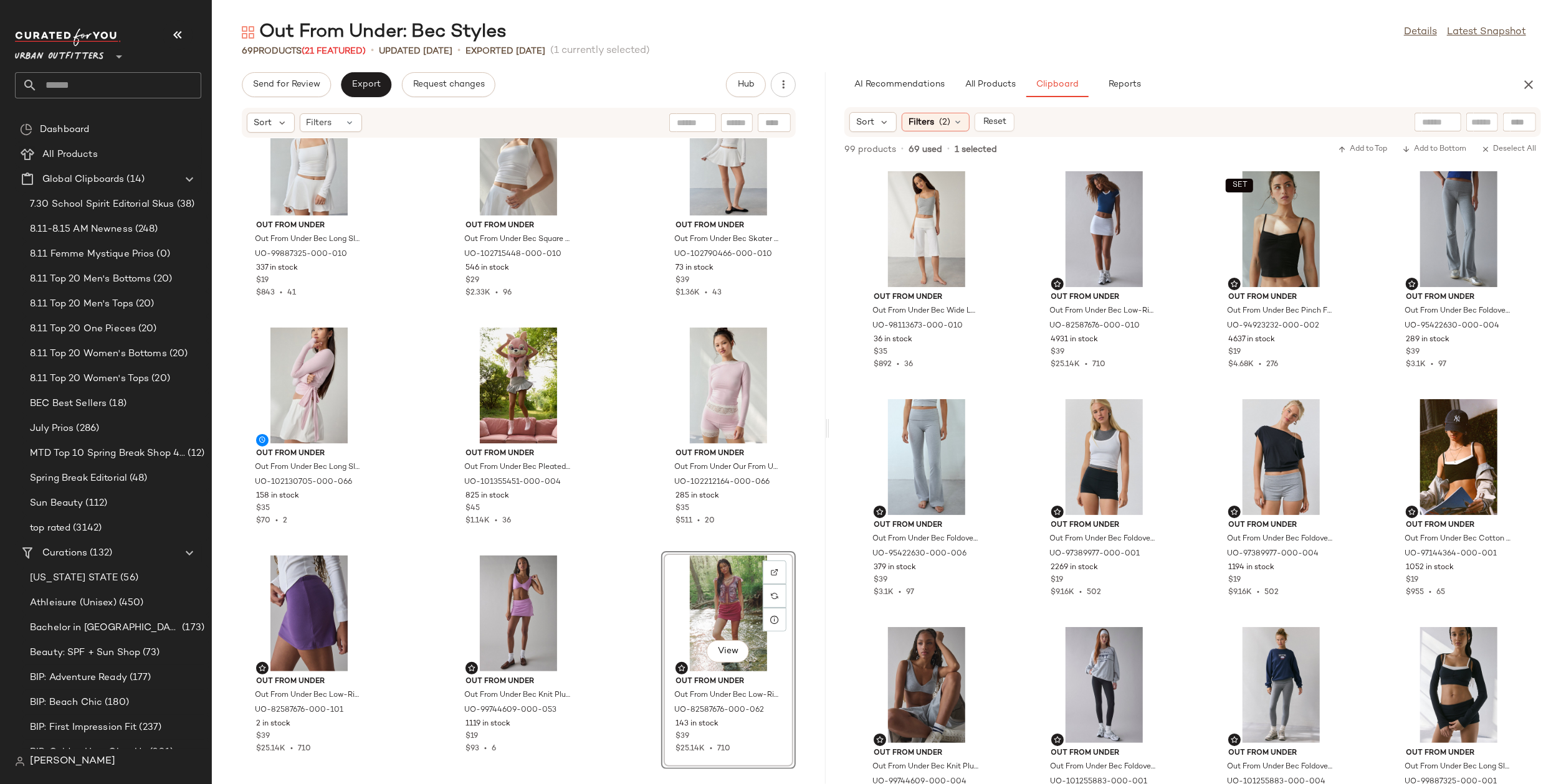
click at [634, 653] on div "SET Out From Under Out From Under Bec Long Sleeve Shrug Top in White, Women's a…" at bounding box center [519, 454] width 614 height 631
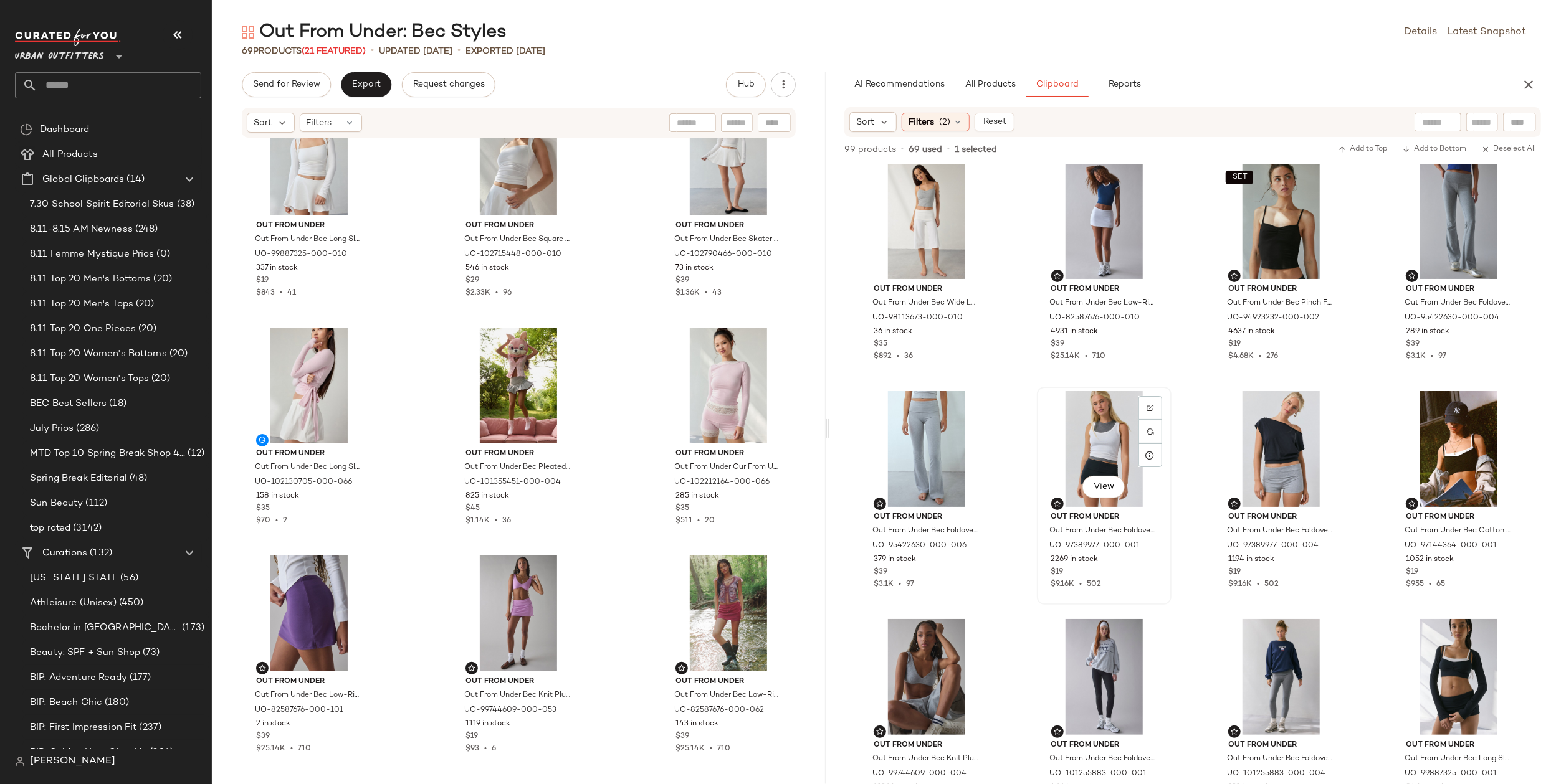
scroll to position [25, 0]
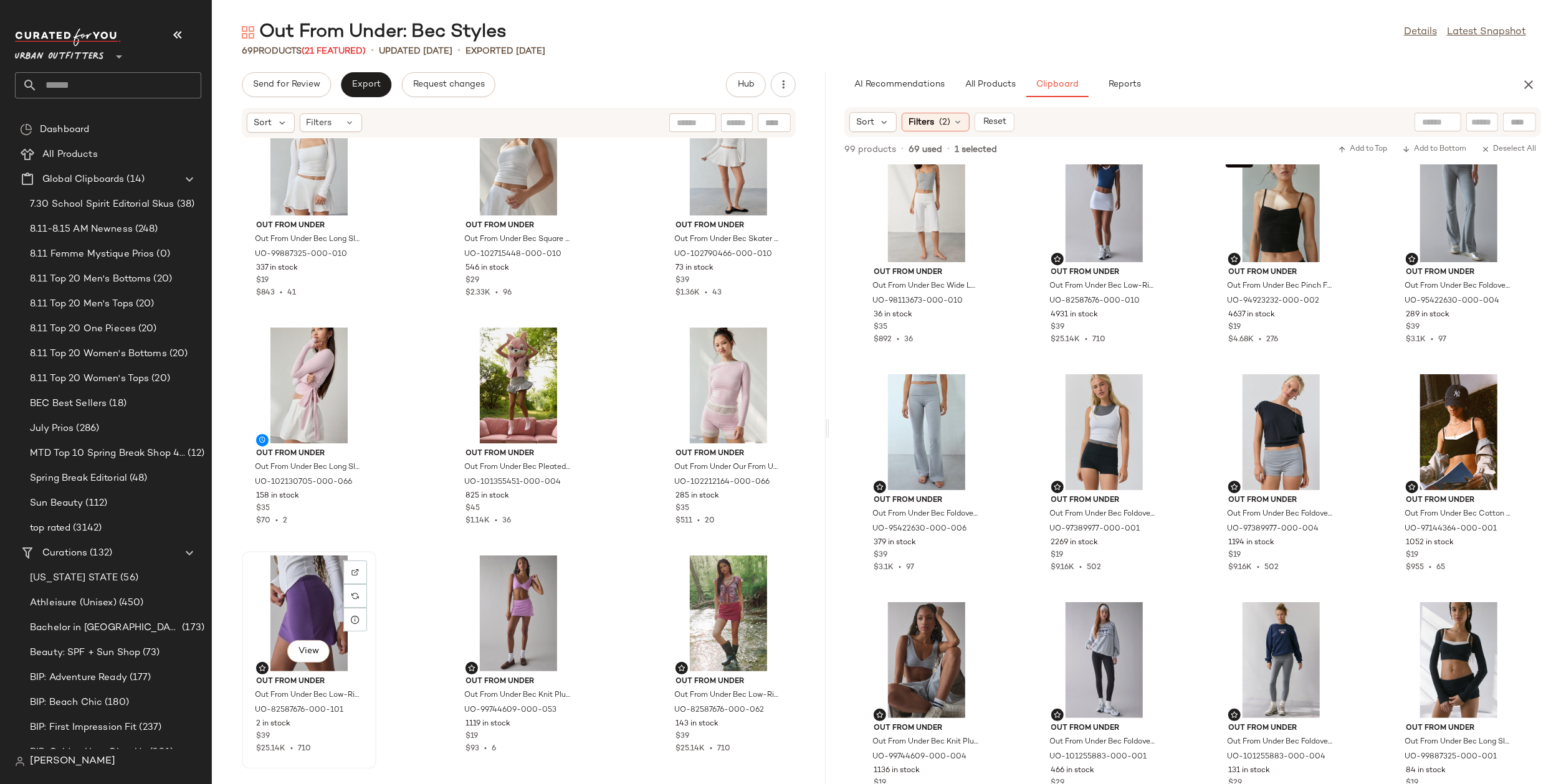
click at [304, 595] on div "View" at bounding box center [309, 613] width 126 height 116
click at [692, 595] on div "View" at bounding box center [728, 613] width 126 height 116
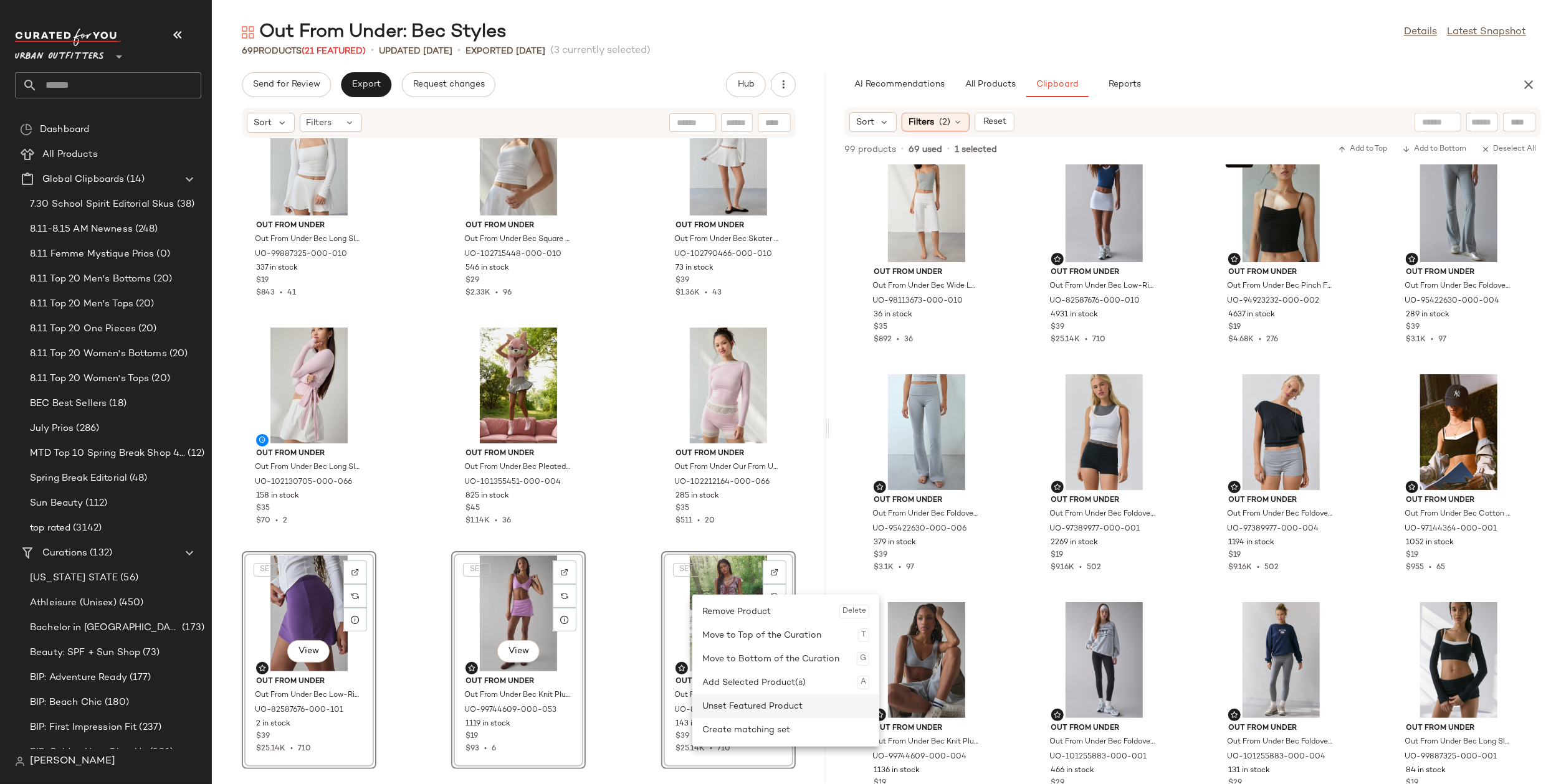
click at [759, 695] on div "Unset Featured Product" at bounding box center [786, 706] width 167 height 24
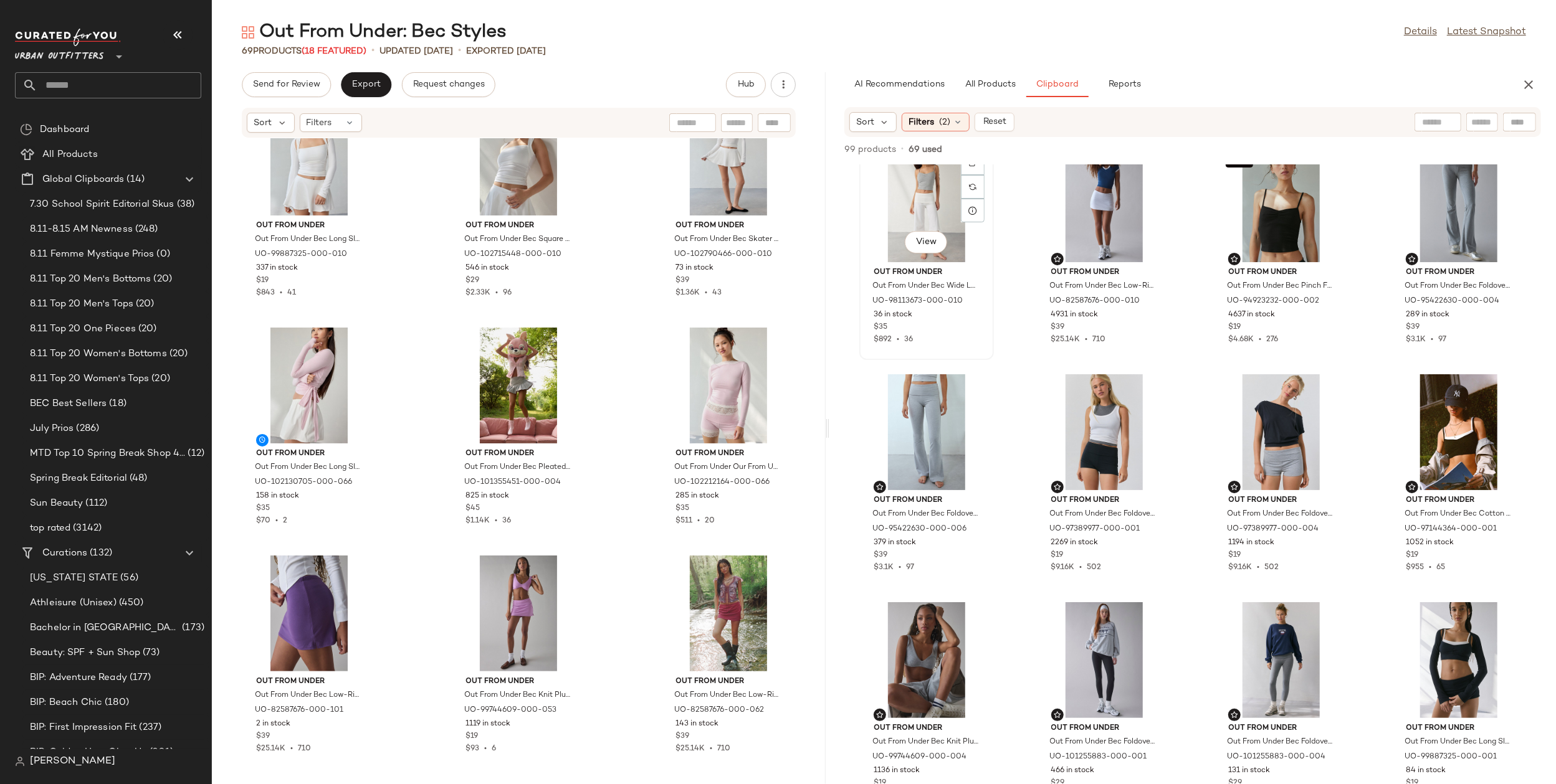
click at [922, 191] on div "View" at bounding box center [927, 204] width 126 height 116
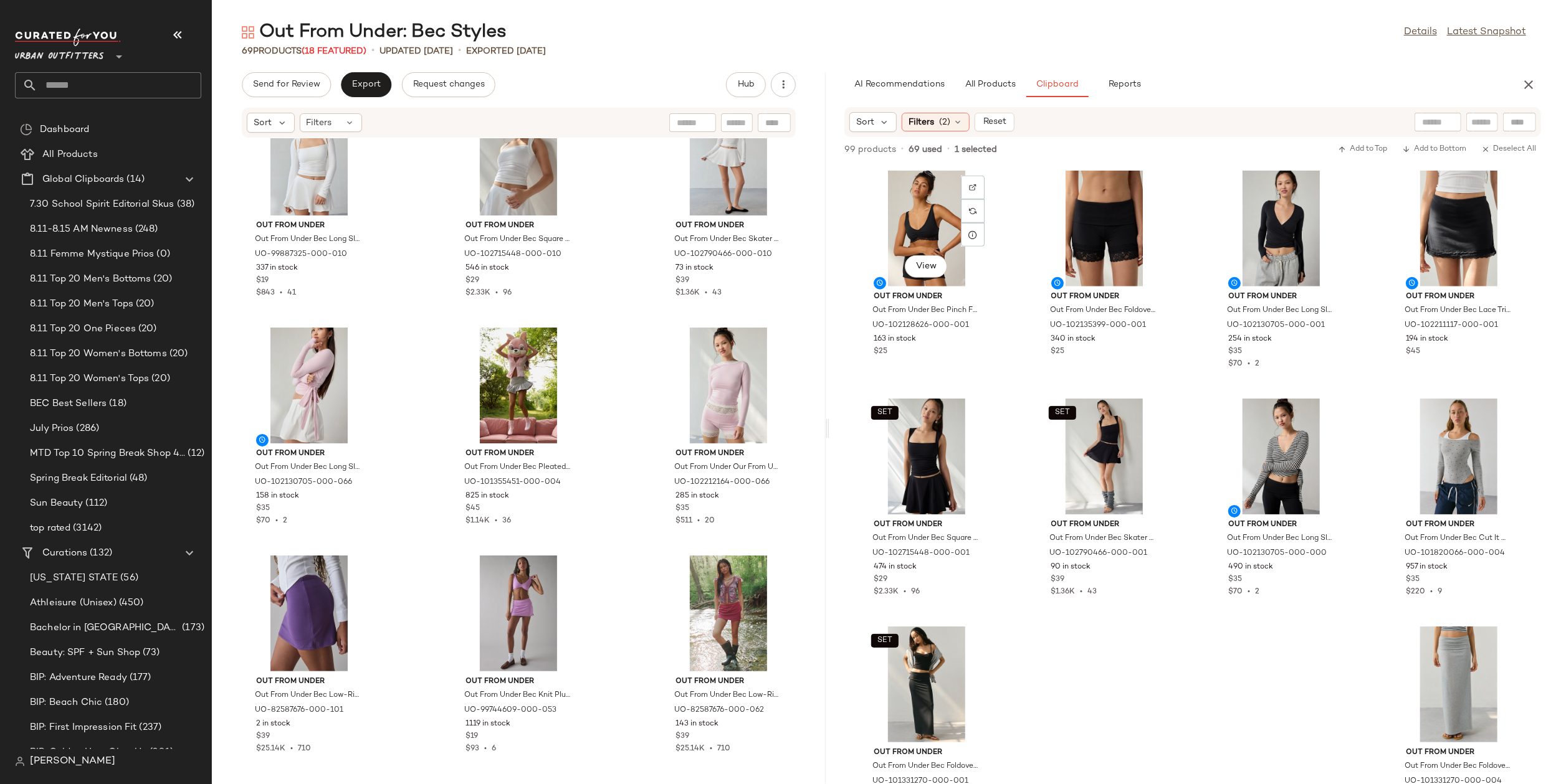
scroll to position [1206, 0]
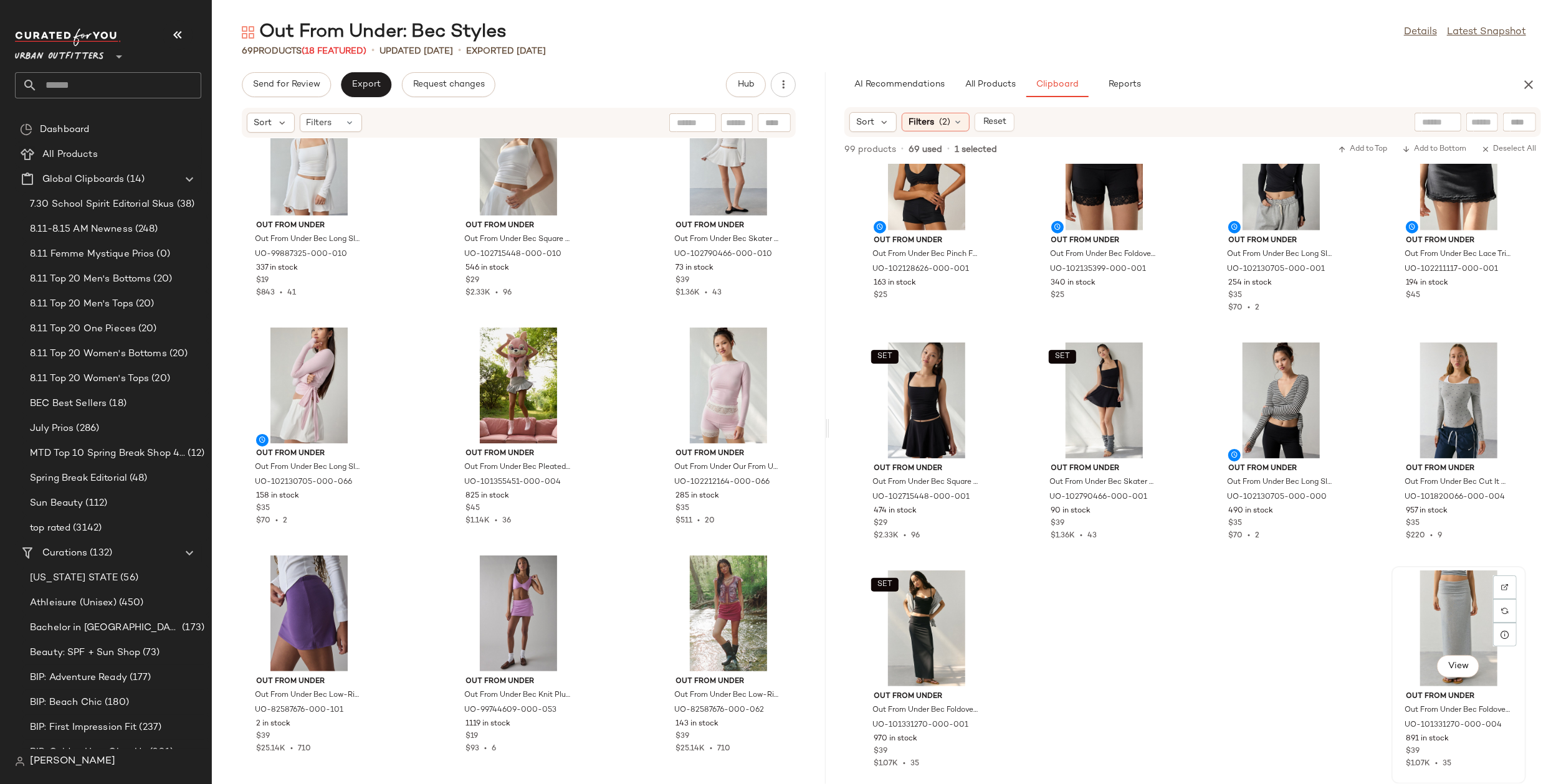
click at [1421, 621] on div "View" at bounding box center [1459, 628] width 126 height 116
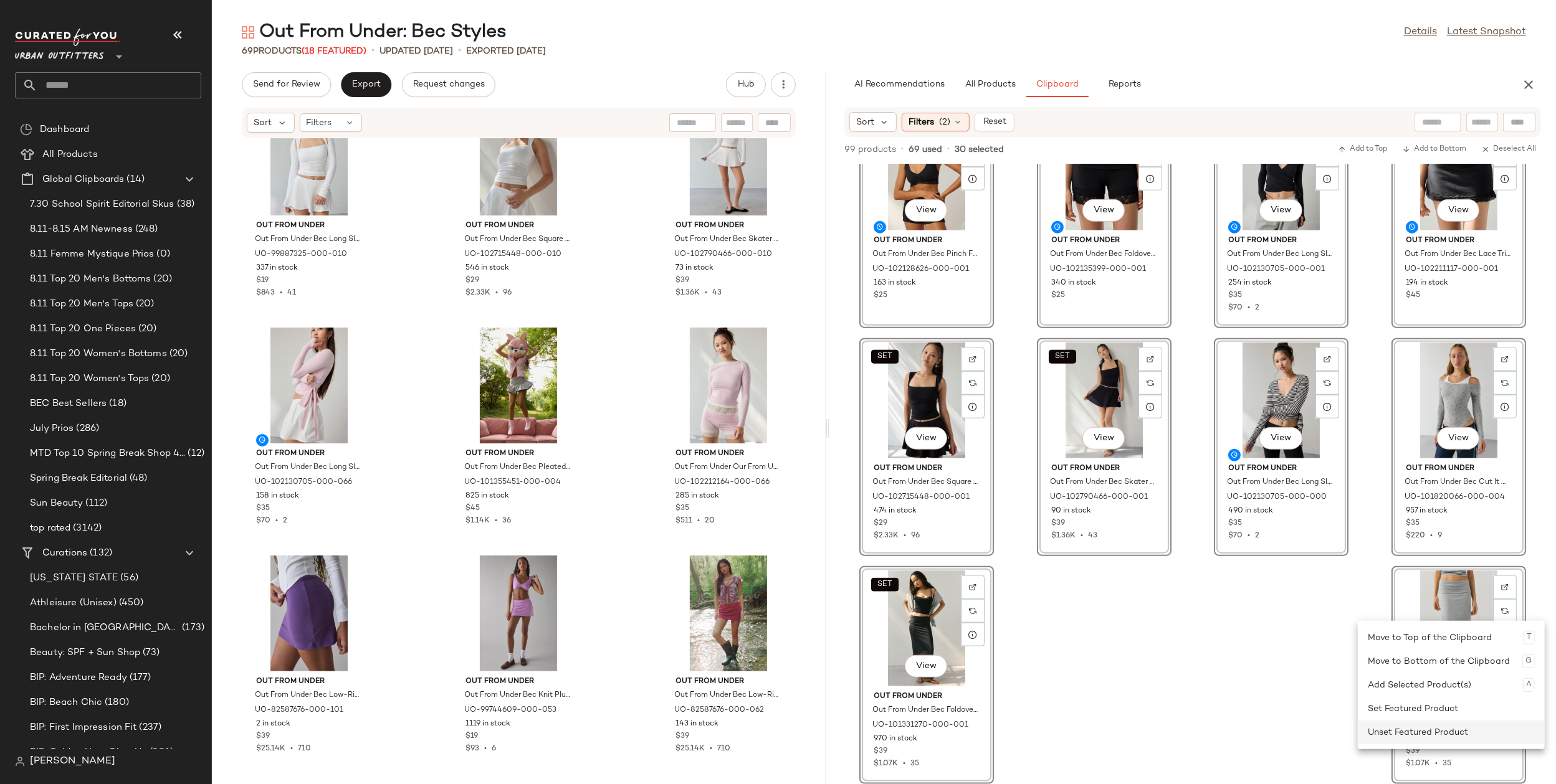
click at [1397, 738] on div "Unset Featured Product" at bounding box center [1451, 732] width 167 height 24
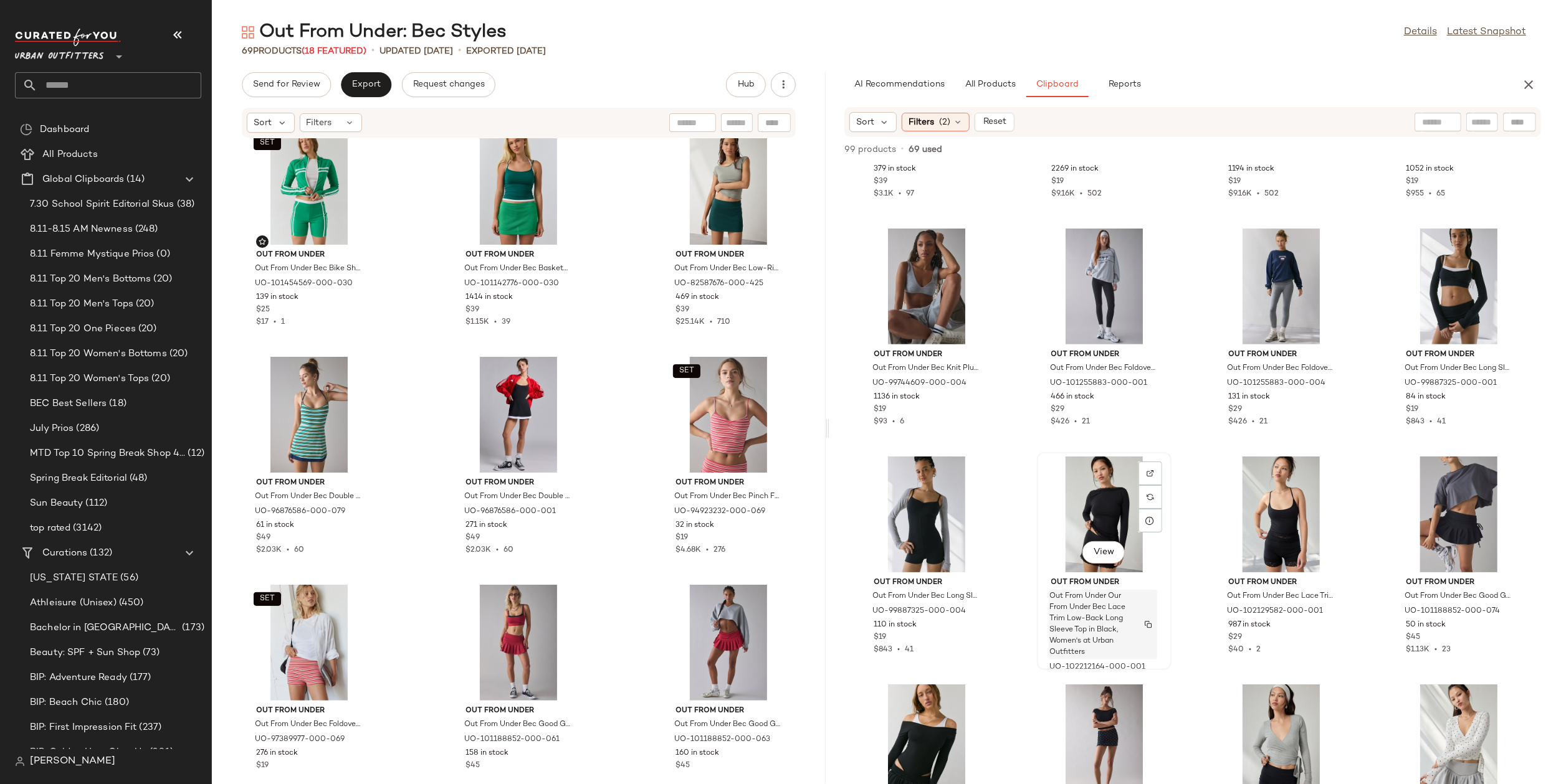
scroll to position [470, 0]
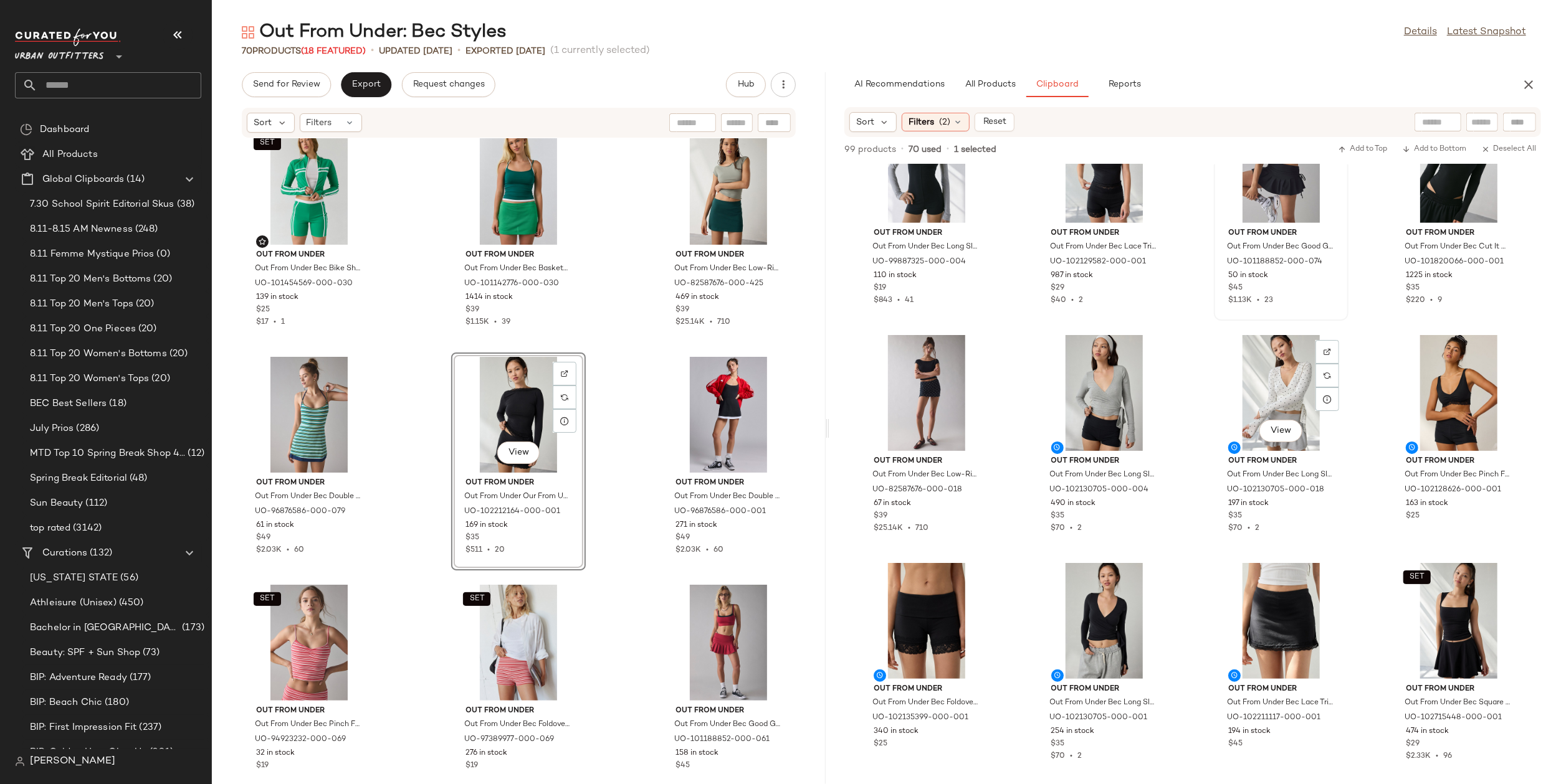
scroll to position [761, 0]
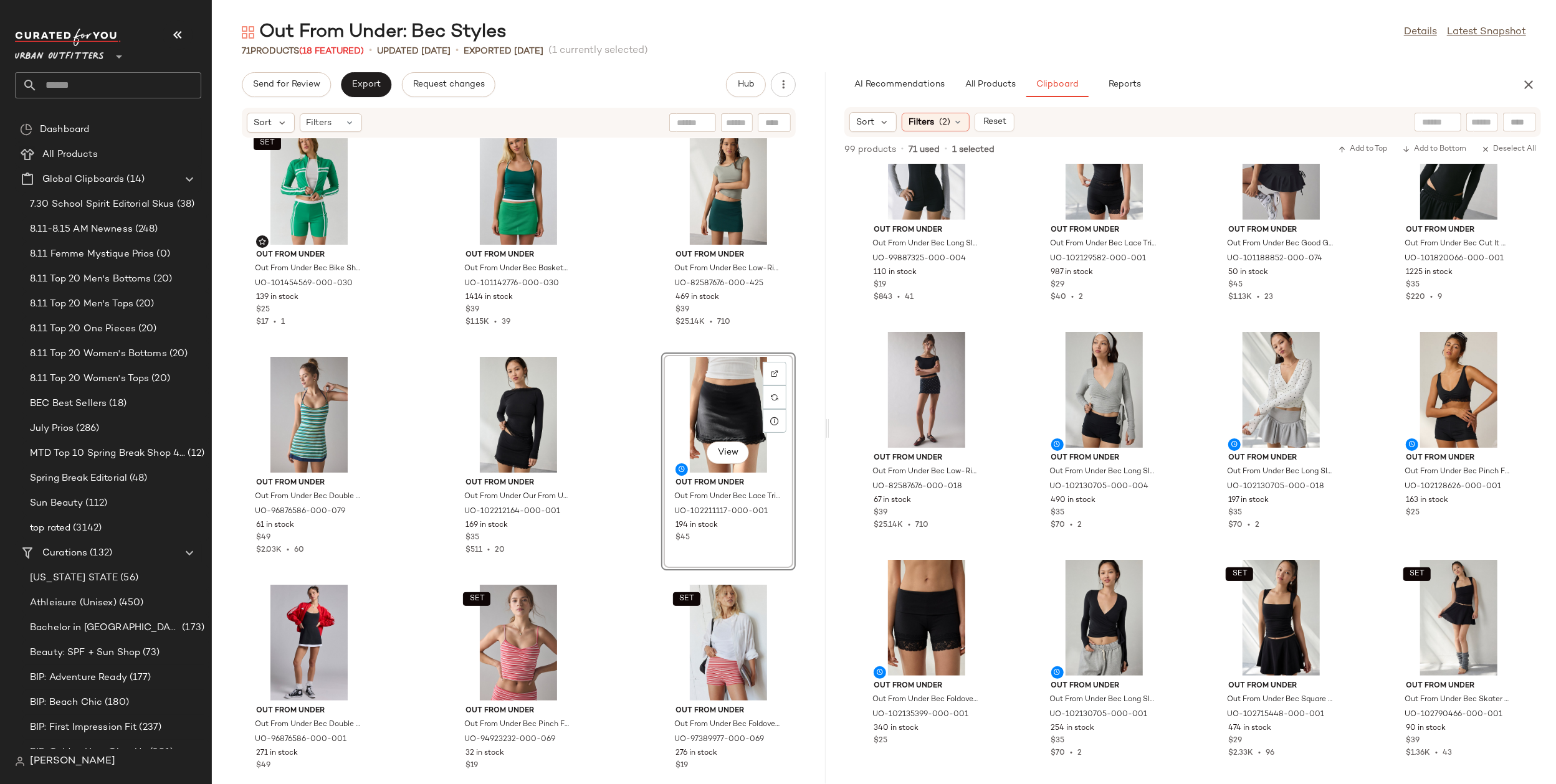
click at [608, 479] on div "SET Out From Under Out From Under Bec Bike Short in Green, Women's at Urban Out…" at bounding box center [519, 454] width 614 height 631
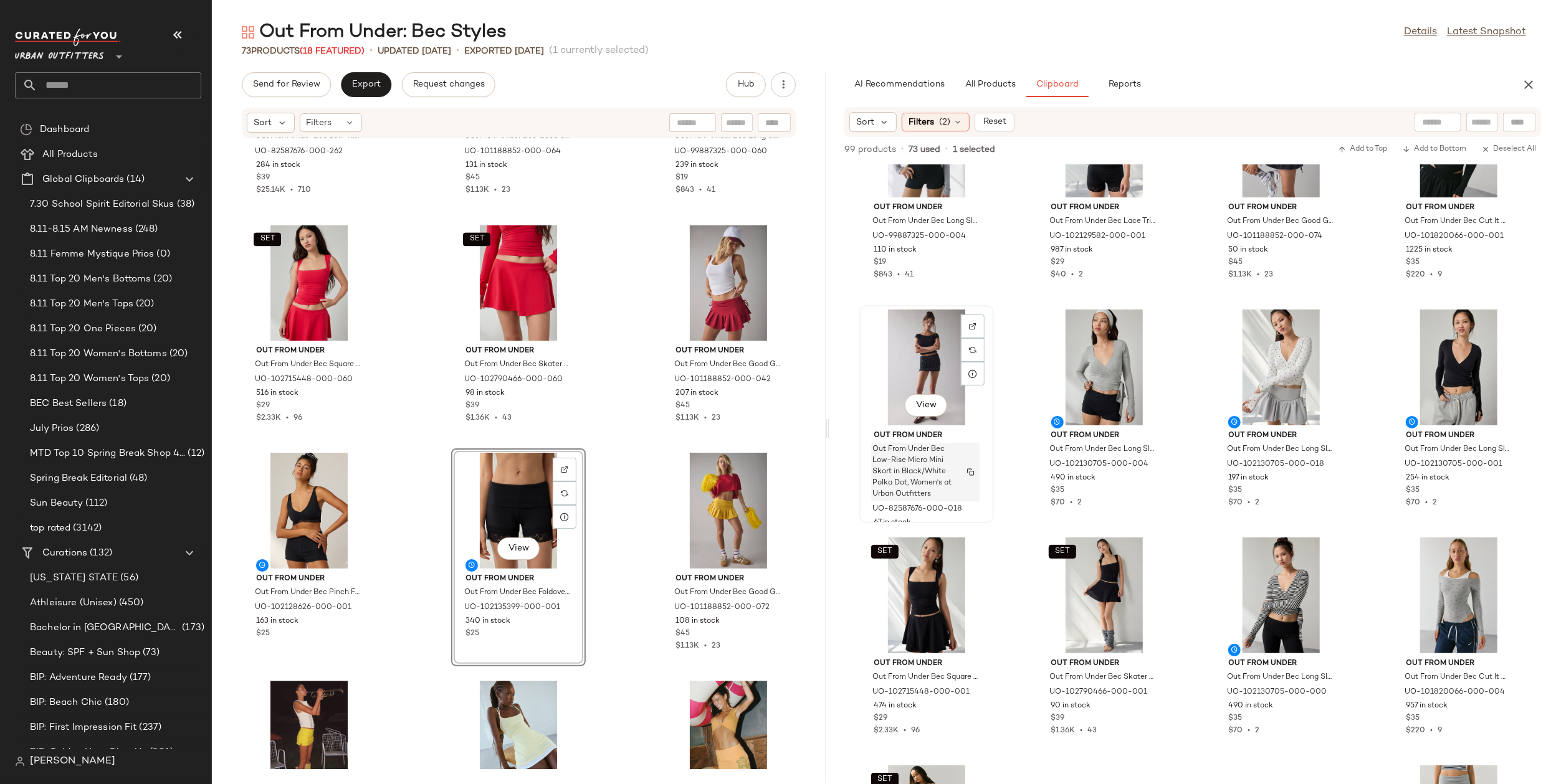
scroll to position [596, 0]
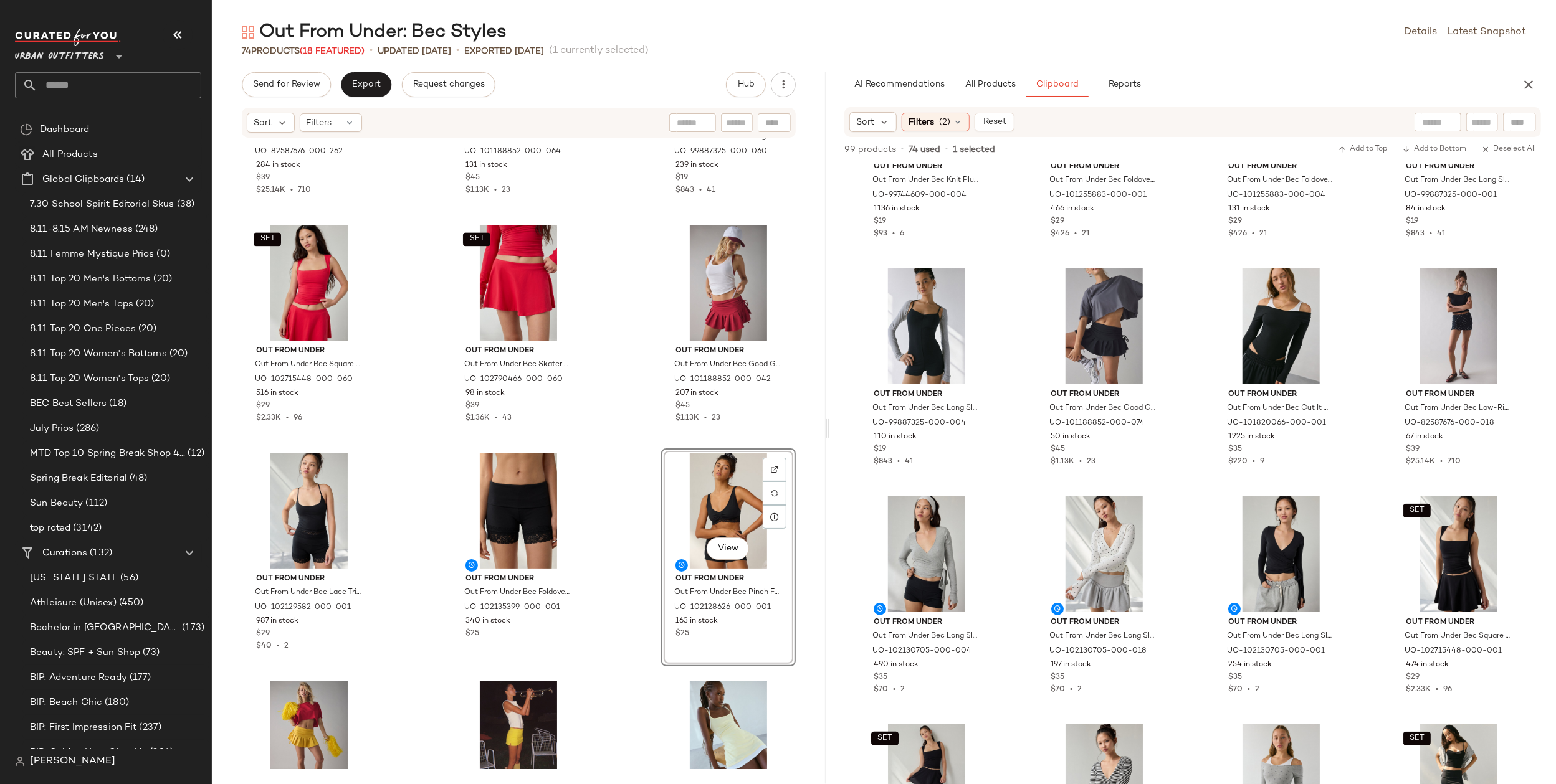
click at [640, 617] on div "Out From Under Out From Under Bec Low-Rise Micro Mini Skort in Red Berry, Women…" at bounding box center [519, 454] width 614 height 631
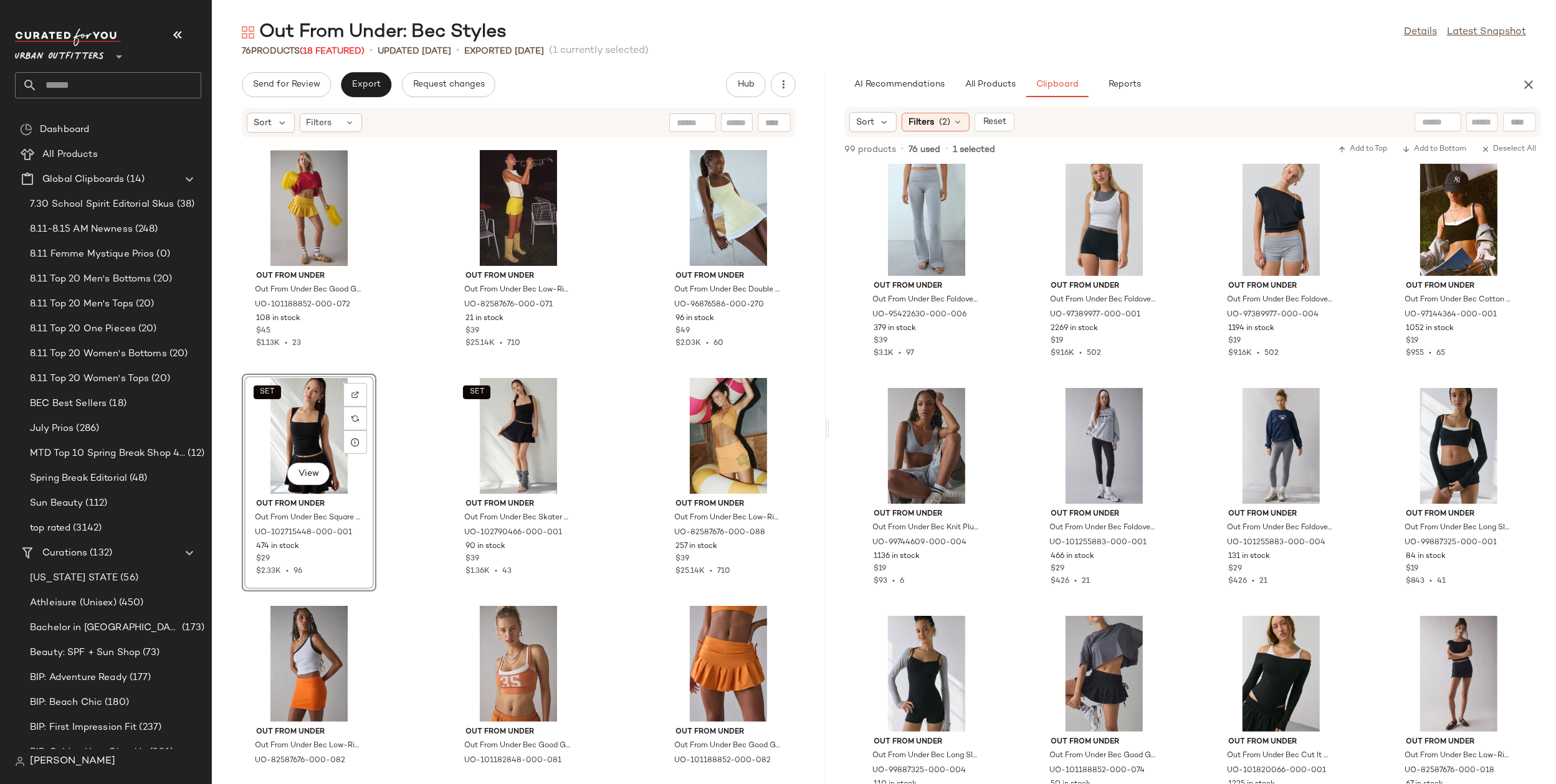
scroll to position [239, 0]
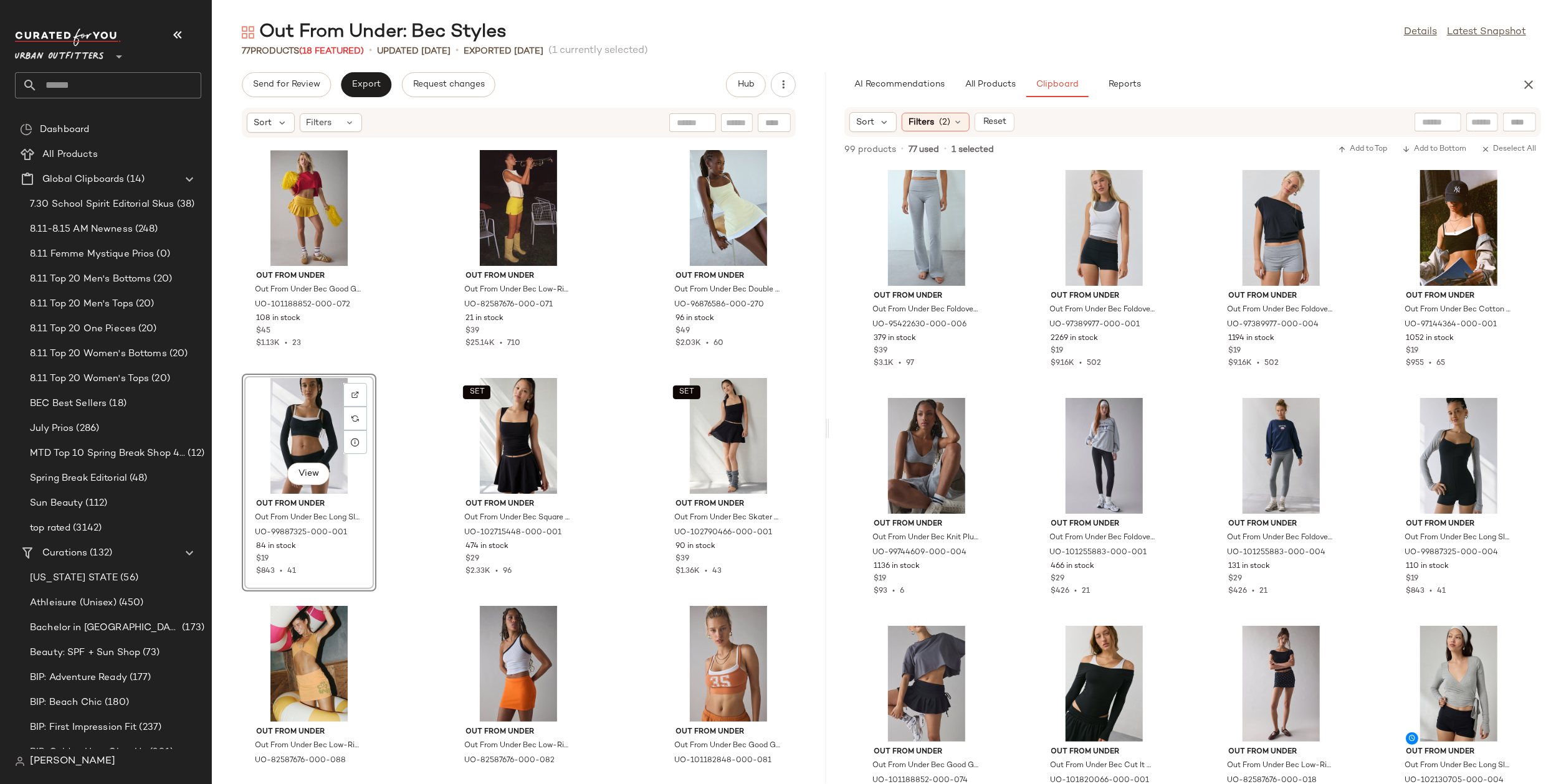
click at [596, 532] on div "Out From Under Out From Under Bec Lace Trim Cropped Cami in Black, Women's at U…" at bounding box center [519, 454] width 614 height 631
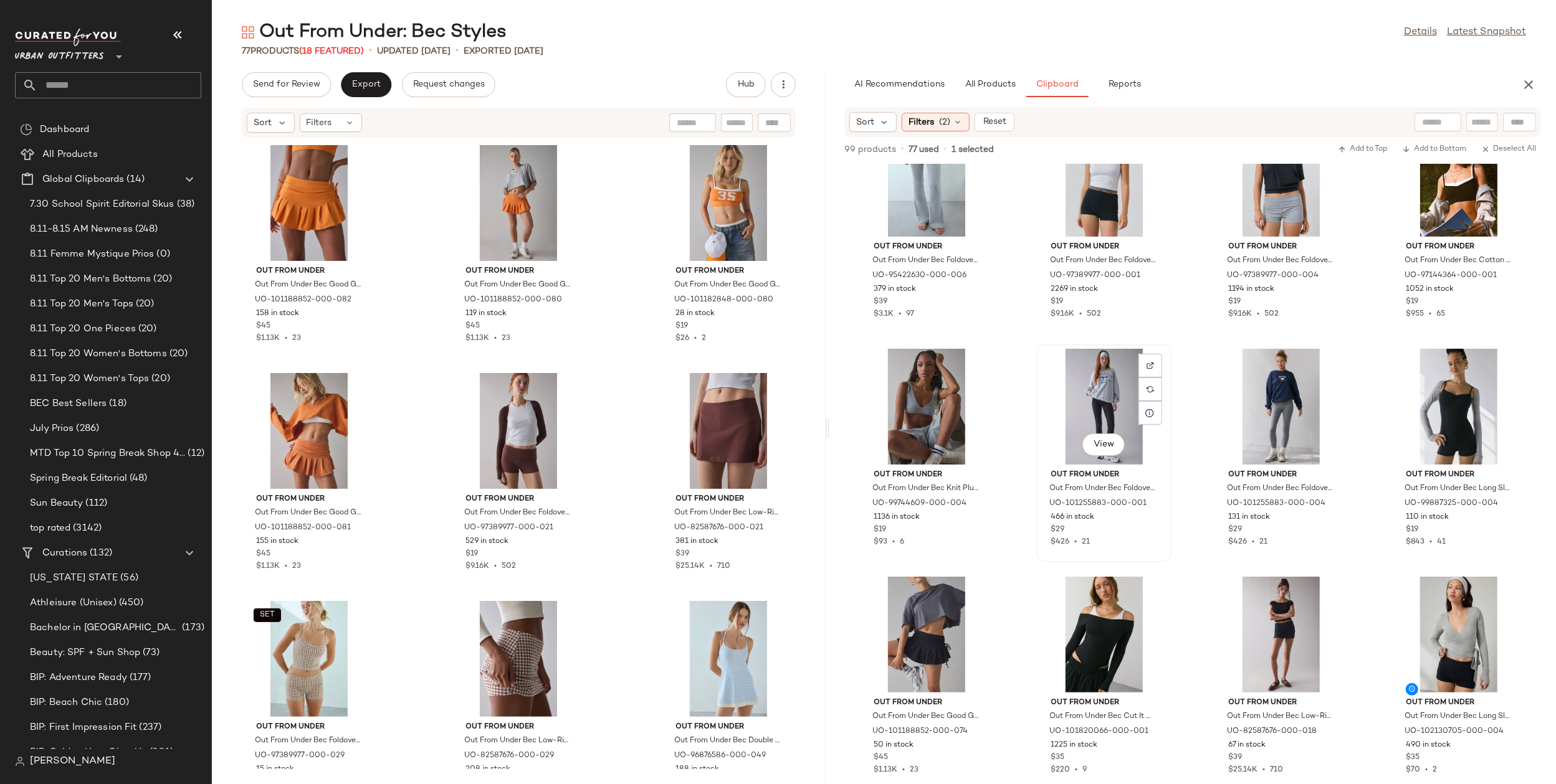
scroll to position [172, 0]
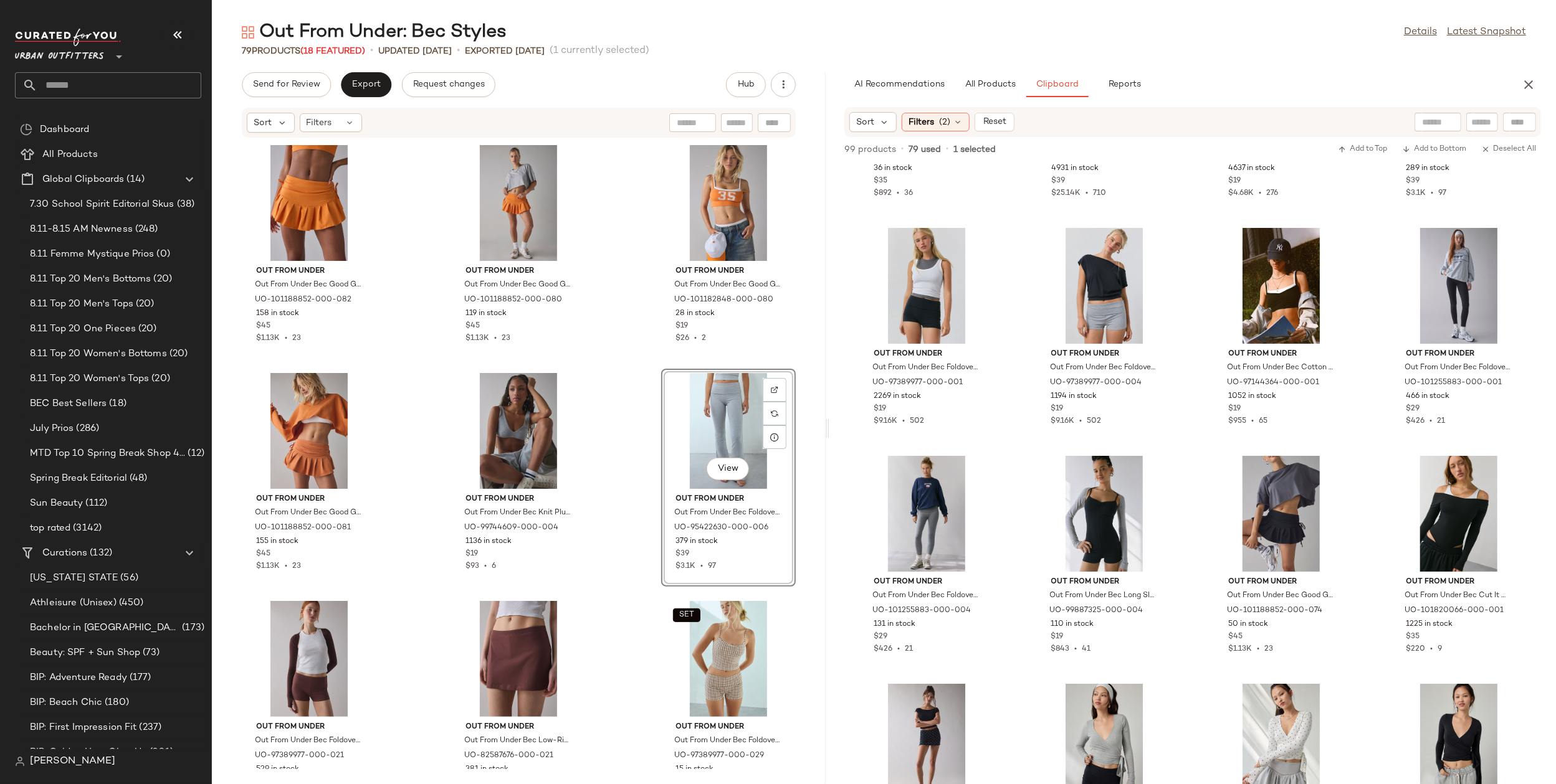
click at [617, 476] on div "Out From Under Out From Under Bec Good Game Pleated Micro Mini Skort in Medium …" at bounding box center [519, 454] width 614 height 631
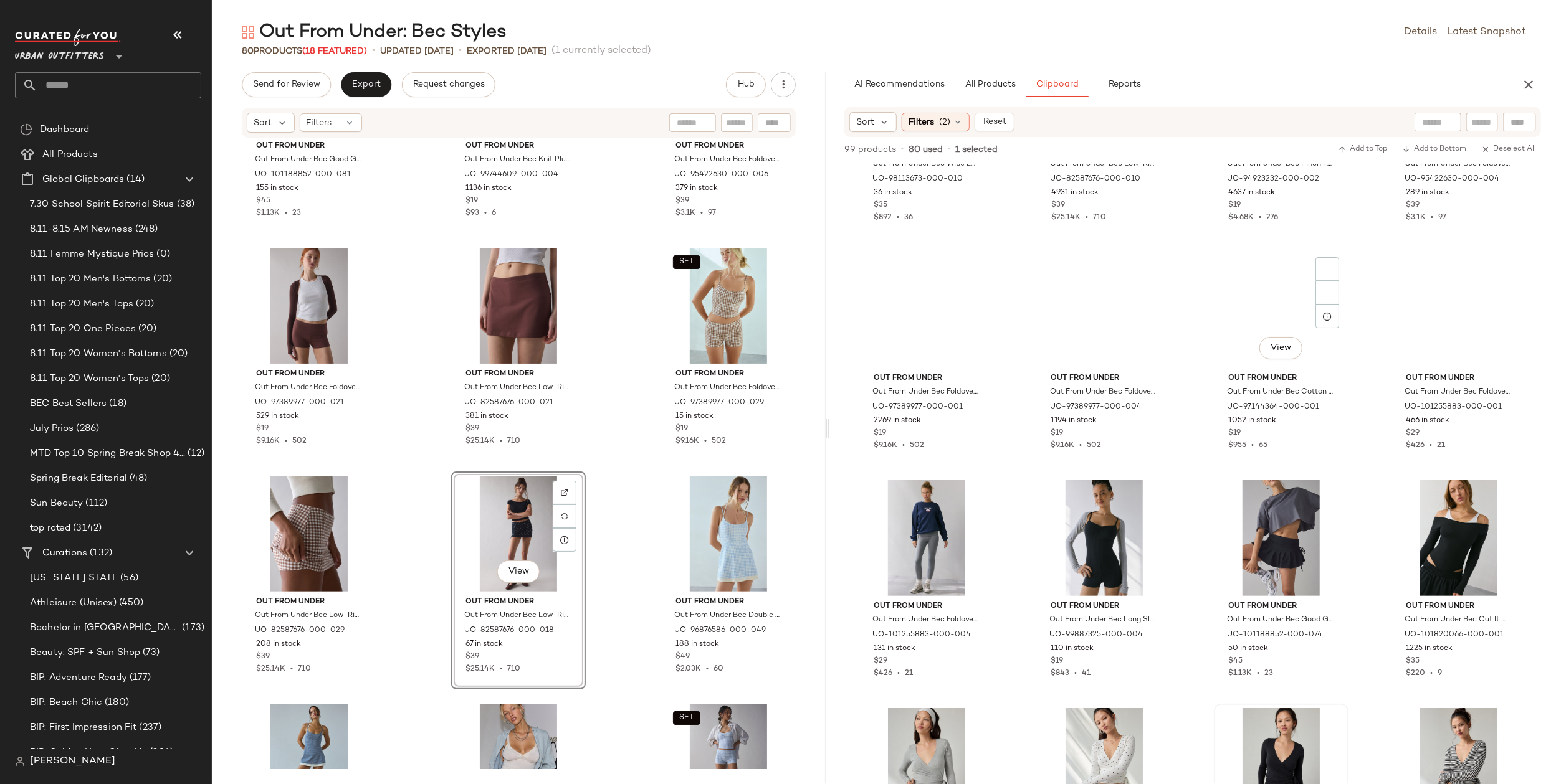
scroll to position [0, 0]
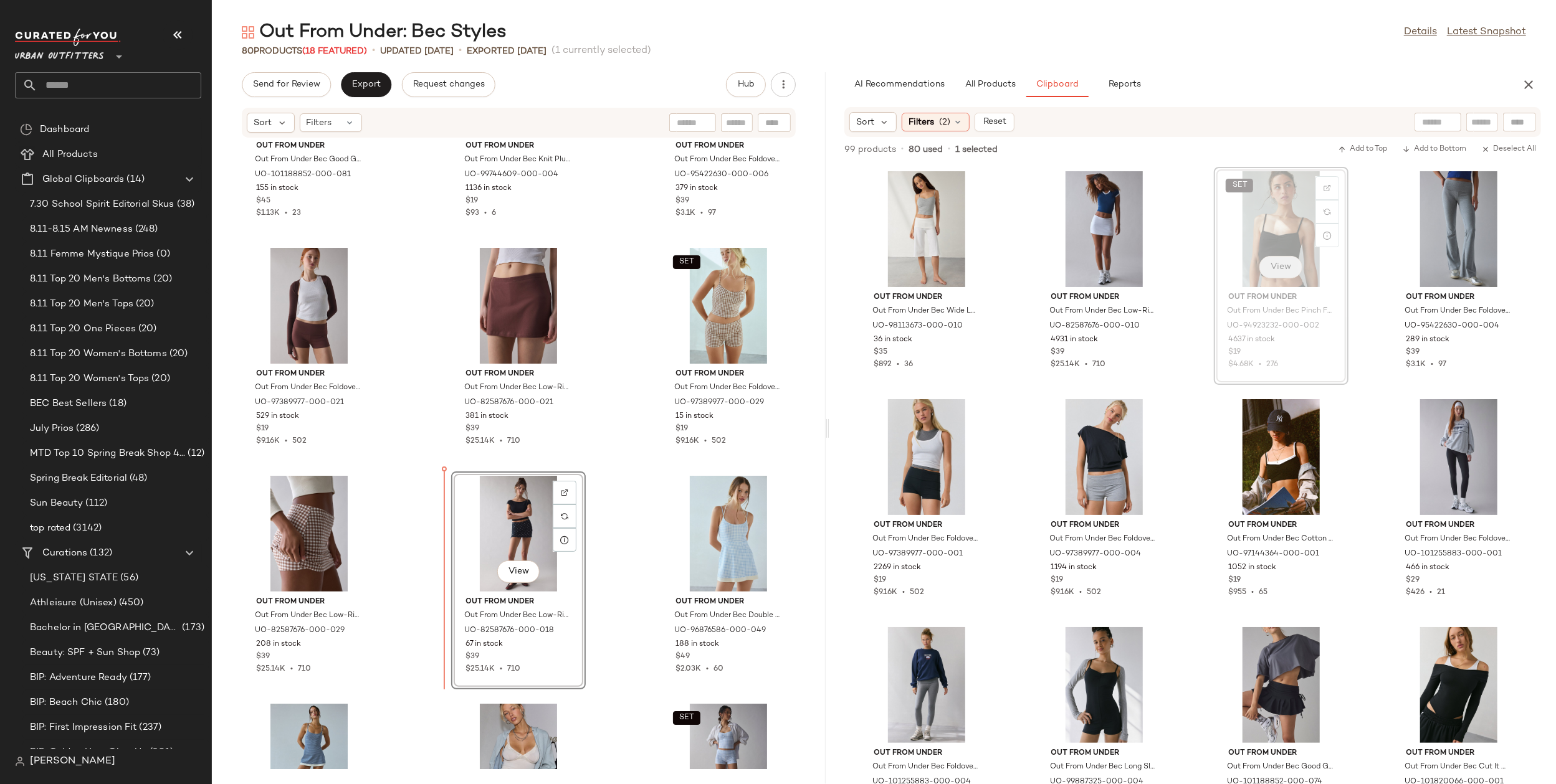
drag, startPoint x: 1253, startPoint y: 237, endPoint x: 1261, endPoint y: 273, distance: 36.9
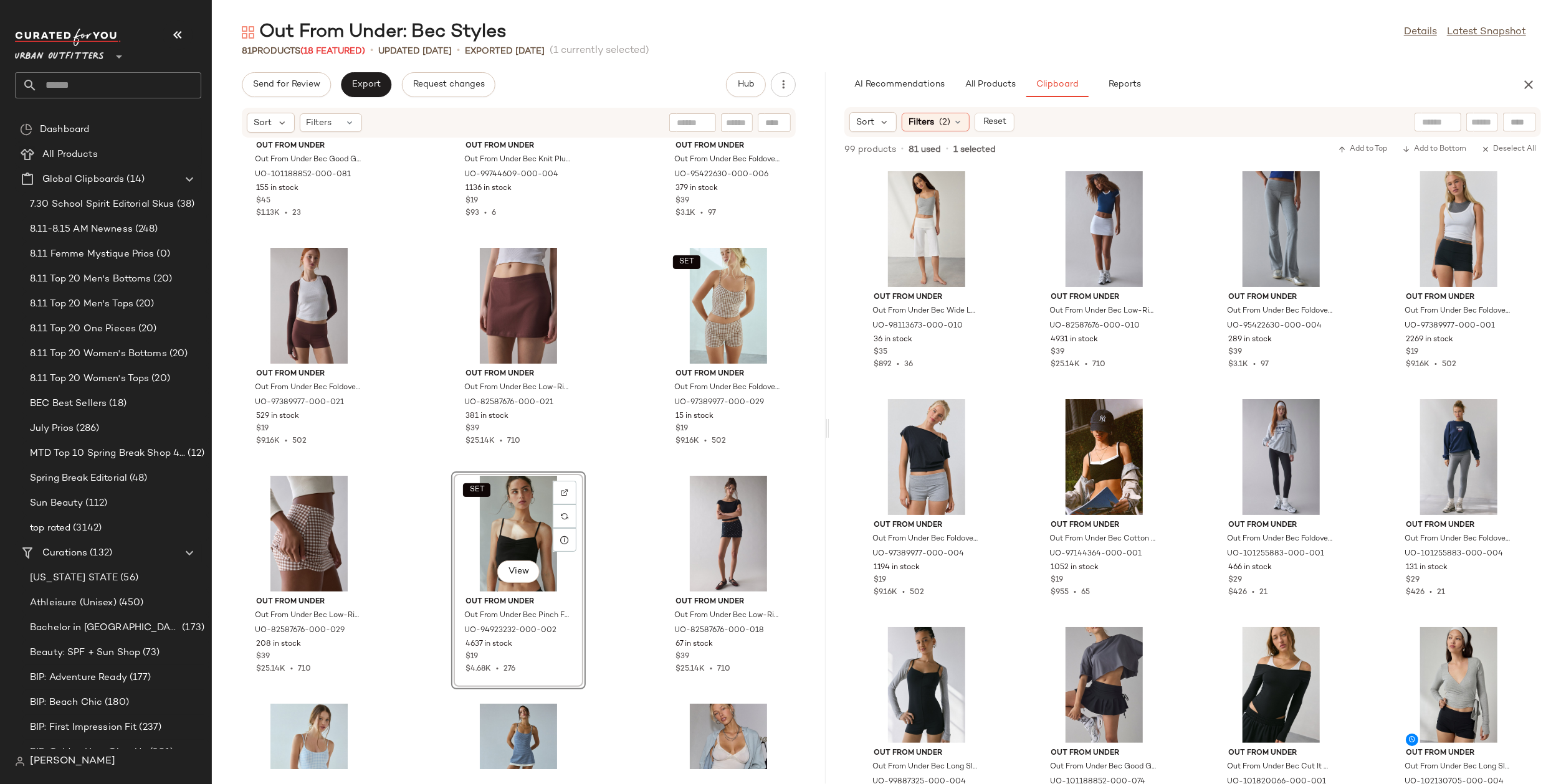
click at [638, 617] on div "Out From Under Out From Under Bec Good Game Pleated Micro Mini Skort in Dark Or…" at bounding box center [519, 454] width 614 height 631
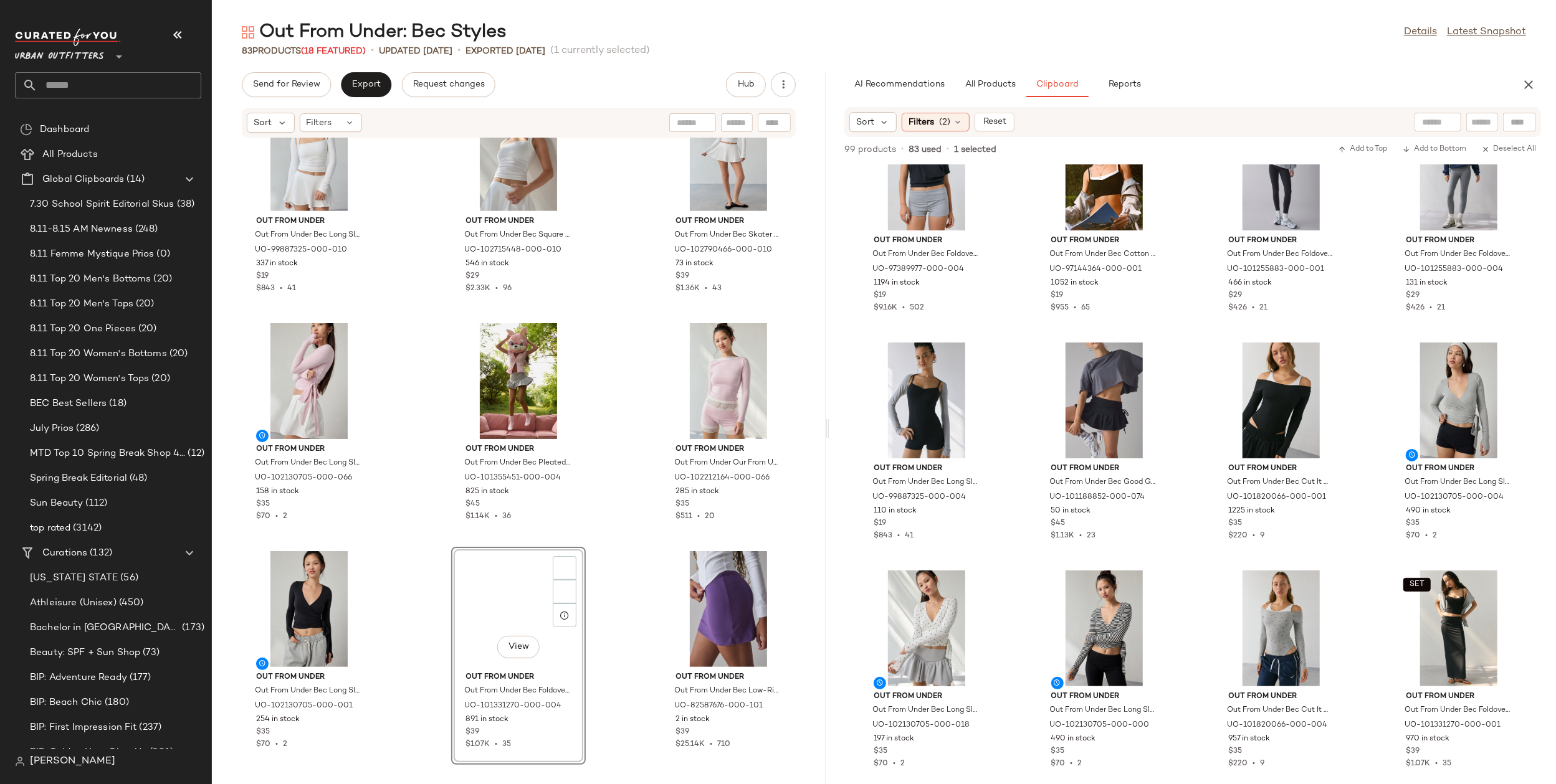
scroll to position [294, 0]
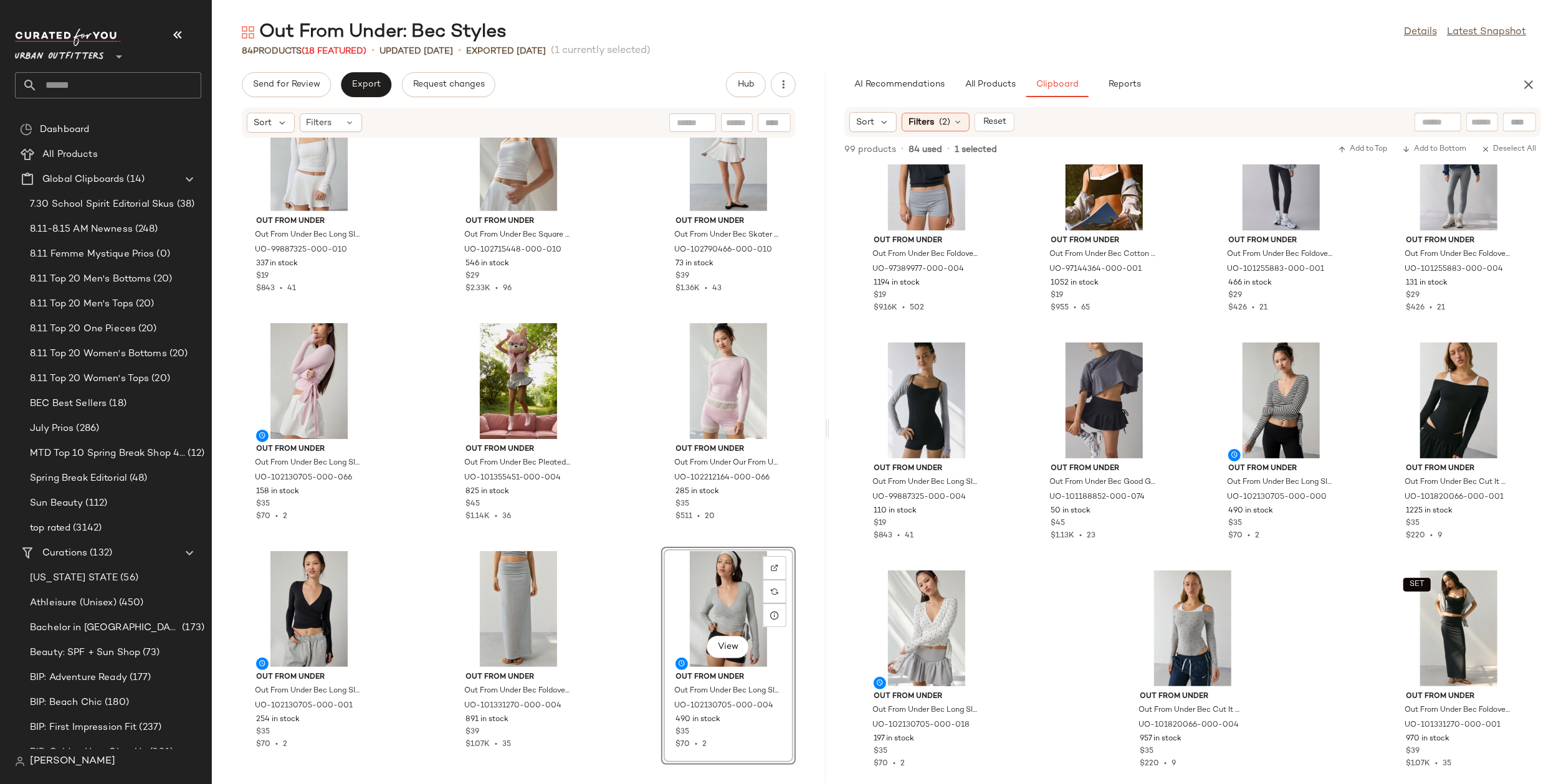
click at [614, 659] on div "SET Out From Under Out From Under Bec Good Game Double Layer Bra Top in Navy, W…" at bounding box center [519, 454] width 614 height 631
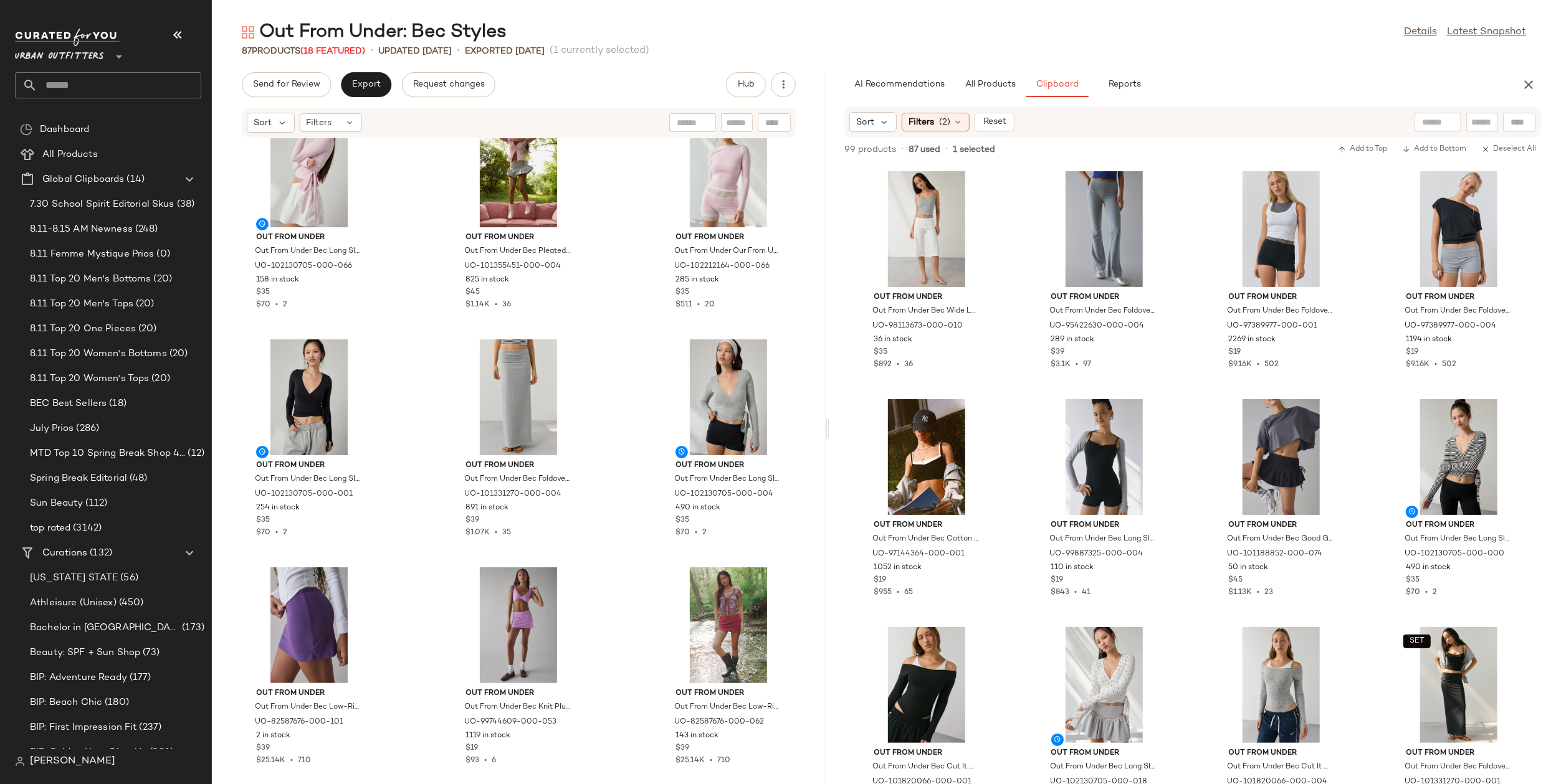
scroll to position [5983, 0]
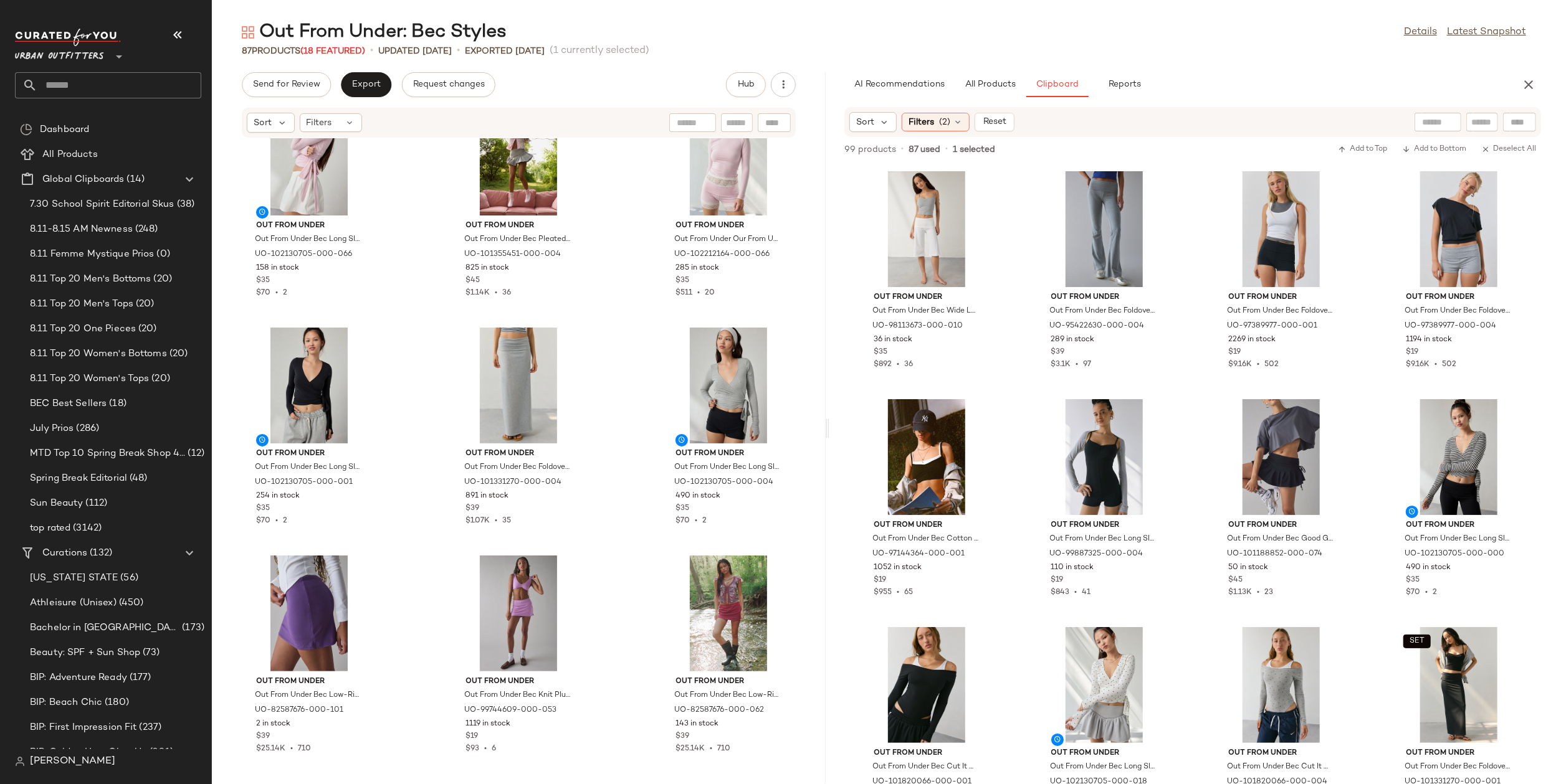
click at [641, 605] on div "Out From Under Out From Under Bec Long Sleeve Ballet Wrap Top in Pink, Women's …" at bounding box center [519, 454] width 614 height 631
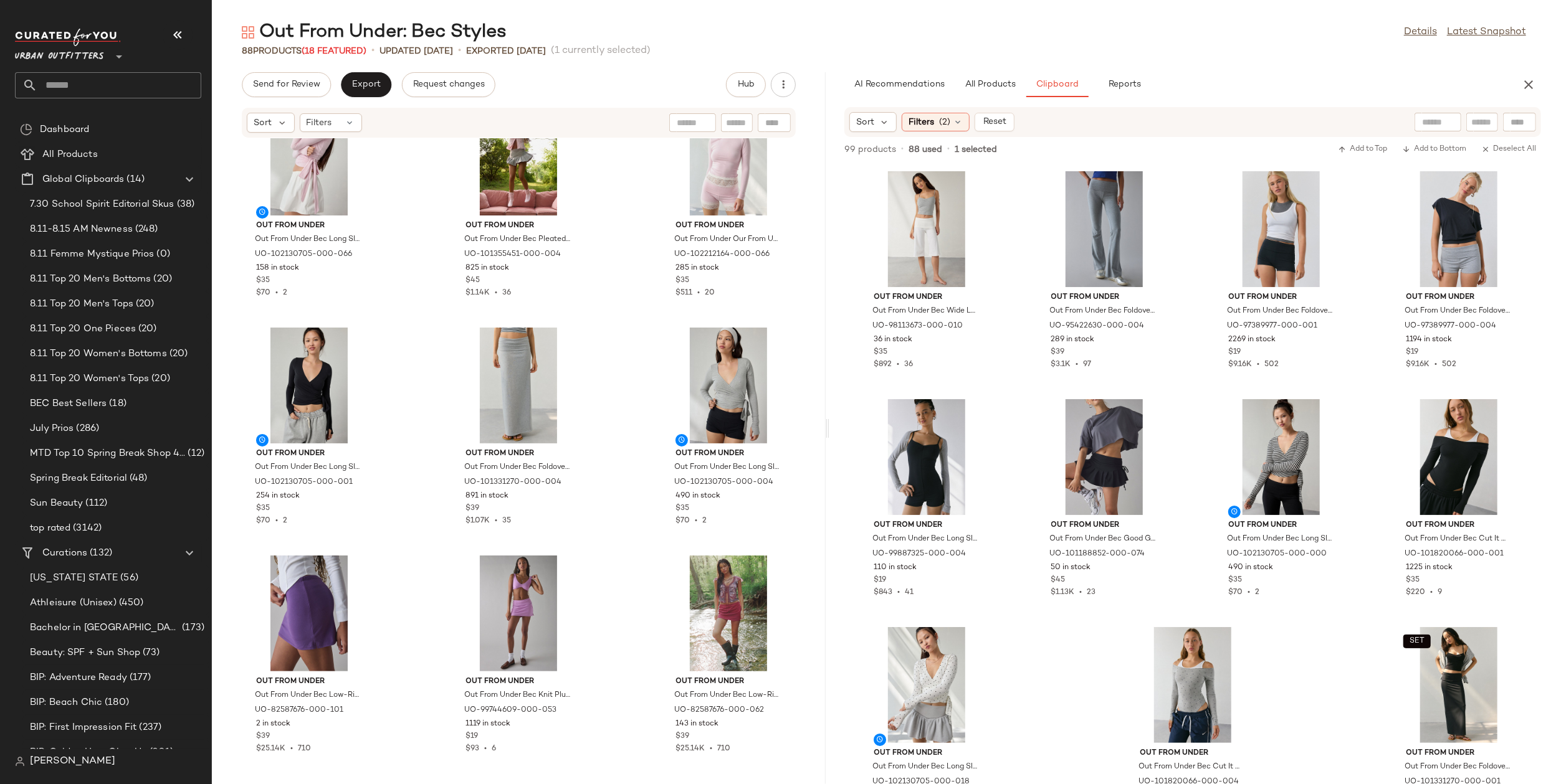
scroll to position [6211, 0]
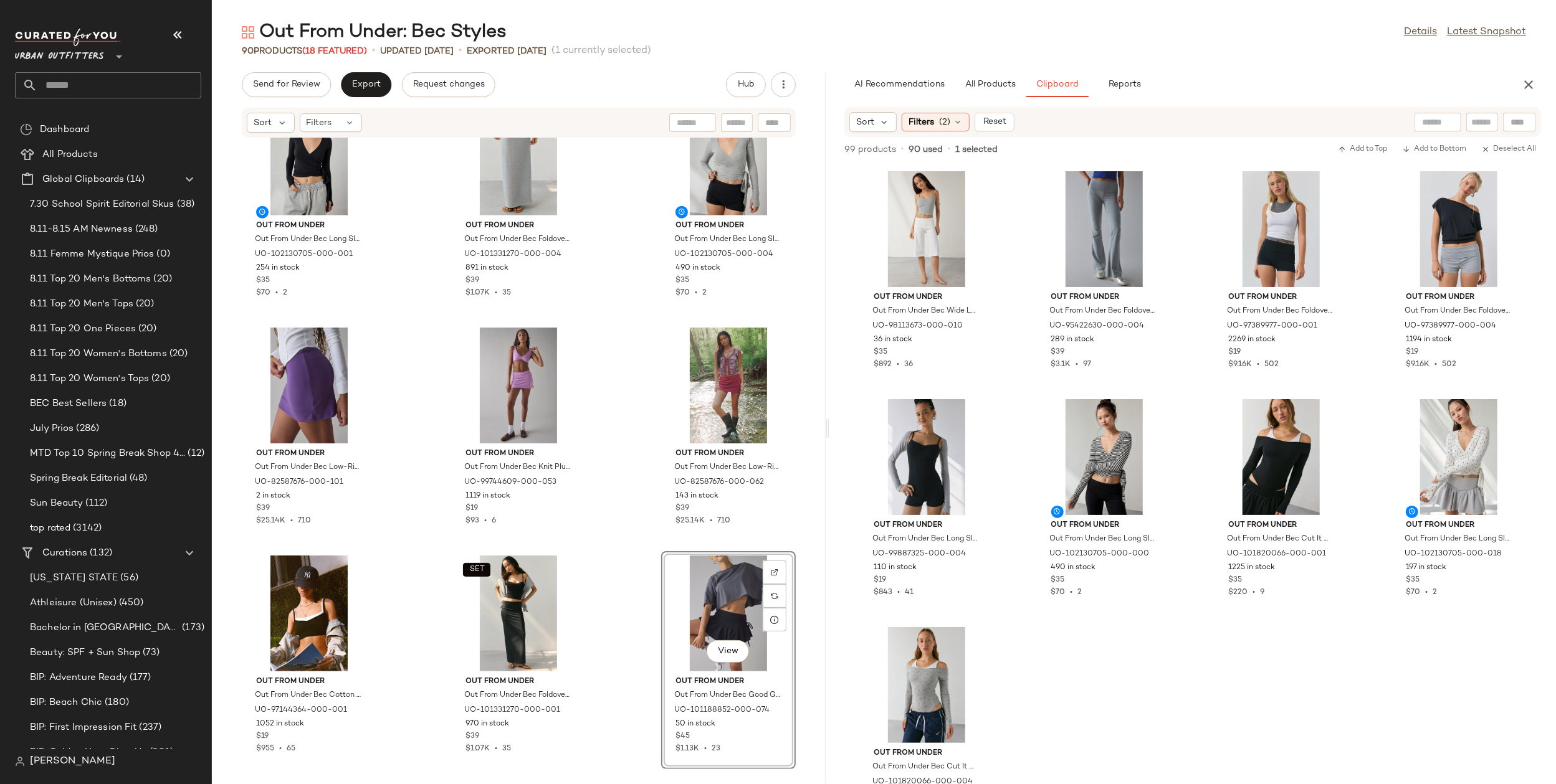
click at [628, 680] on div "Out From Under Out From Under Bec Long Sleeve Ballet Wrap Top in Pink, Women's …" at bounding box center [519, 454] width 614 height 631
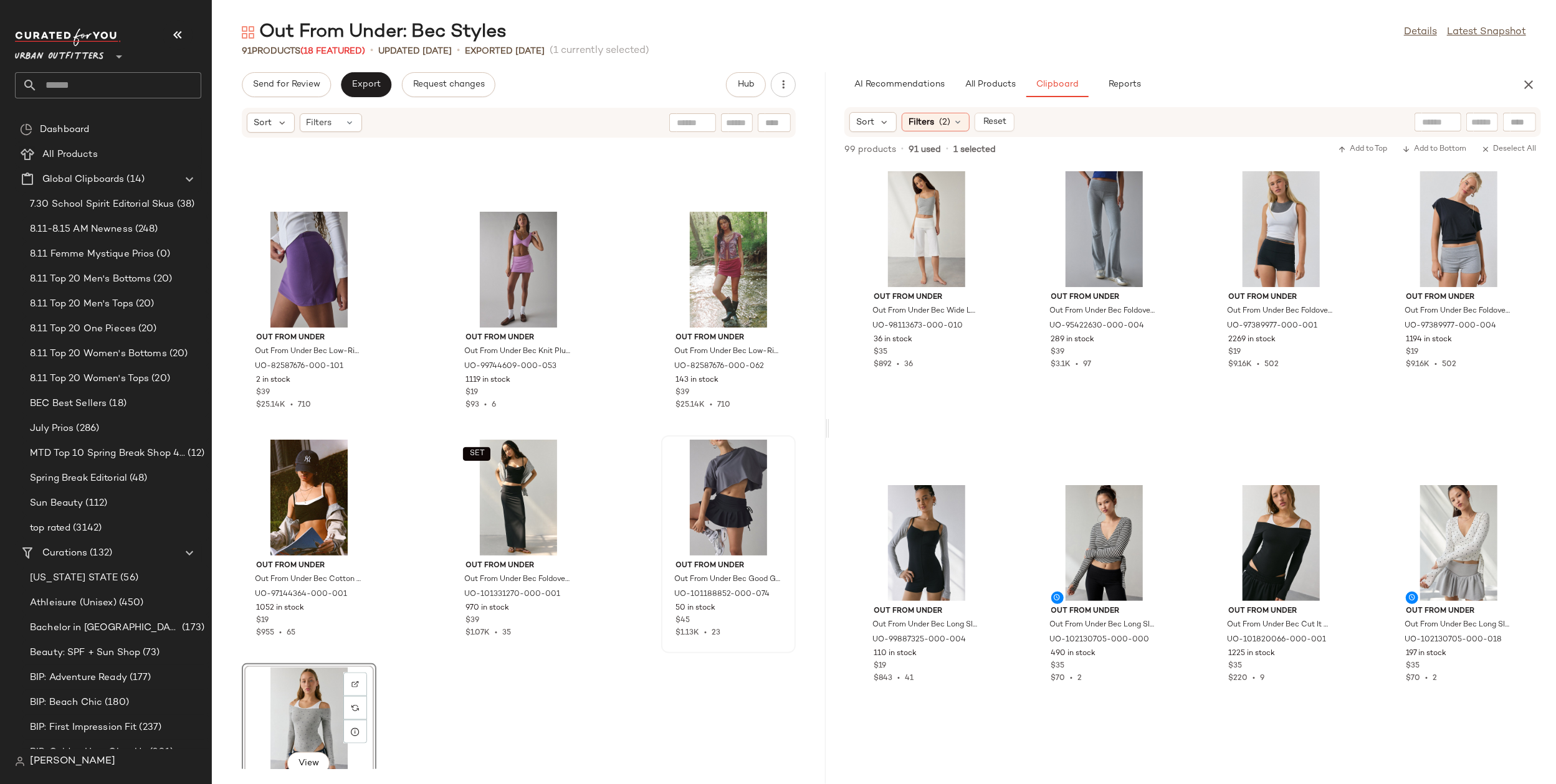
scroll to position [6439, 0]
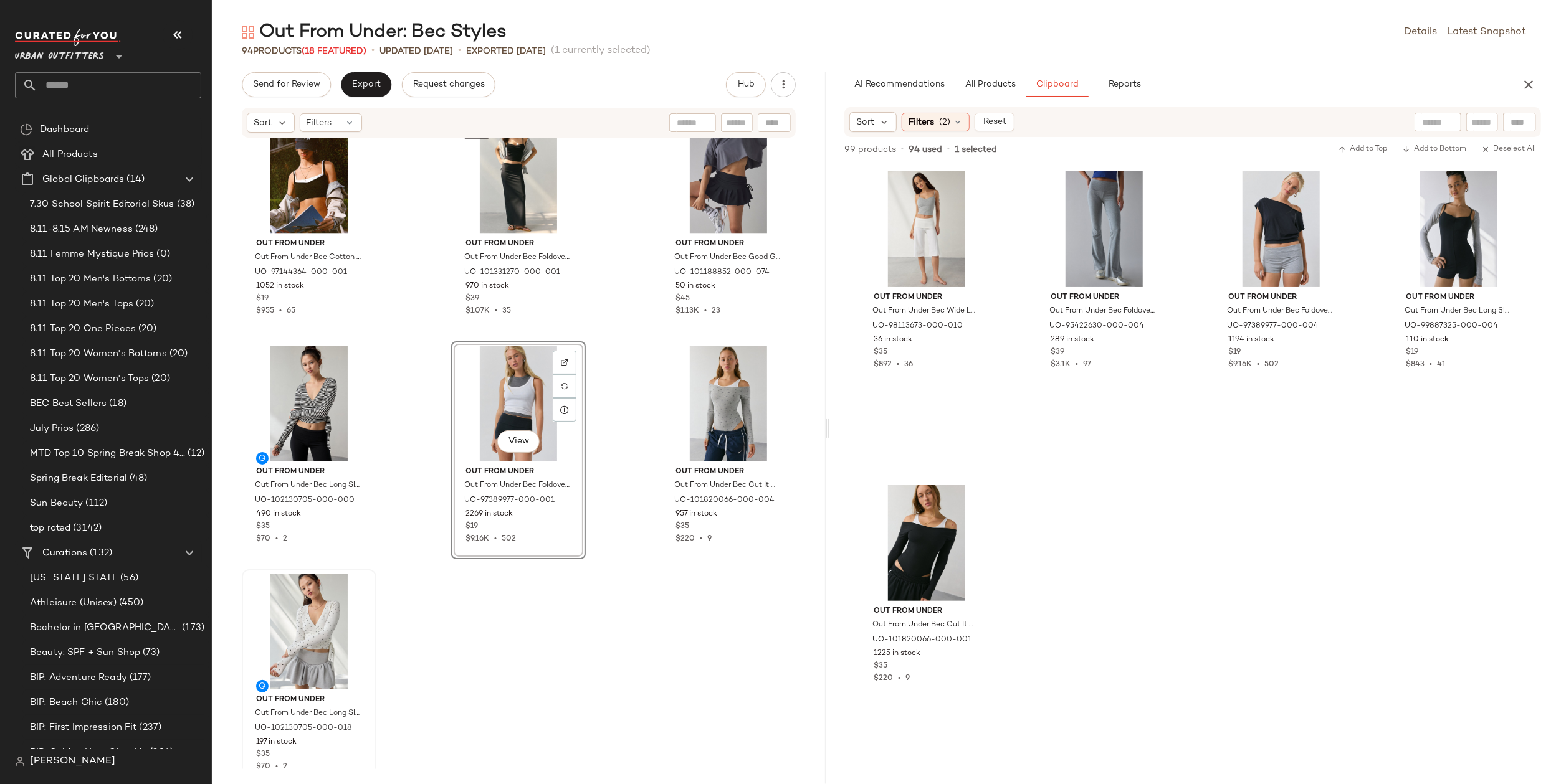
scroll to position [6667, 0]
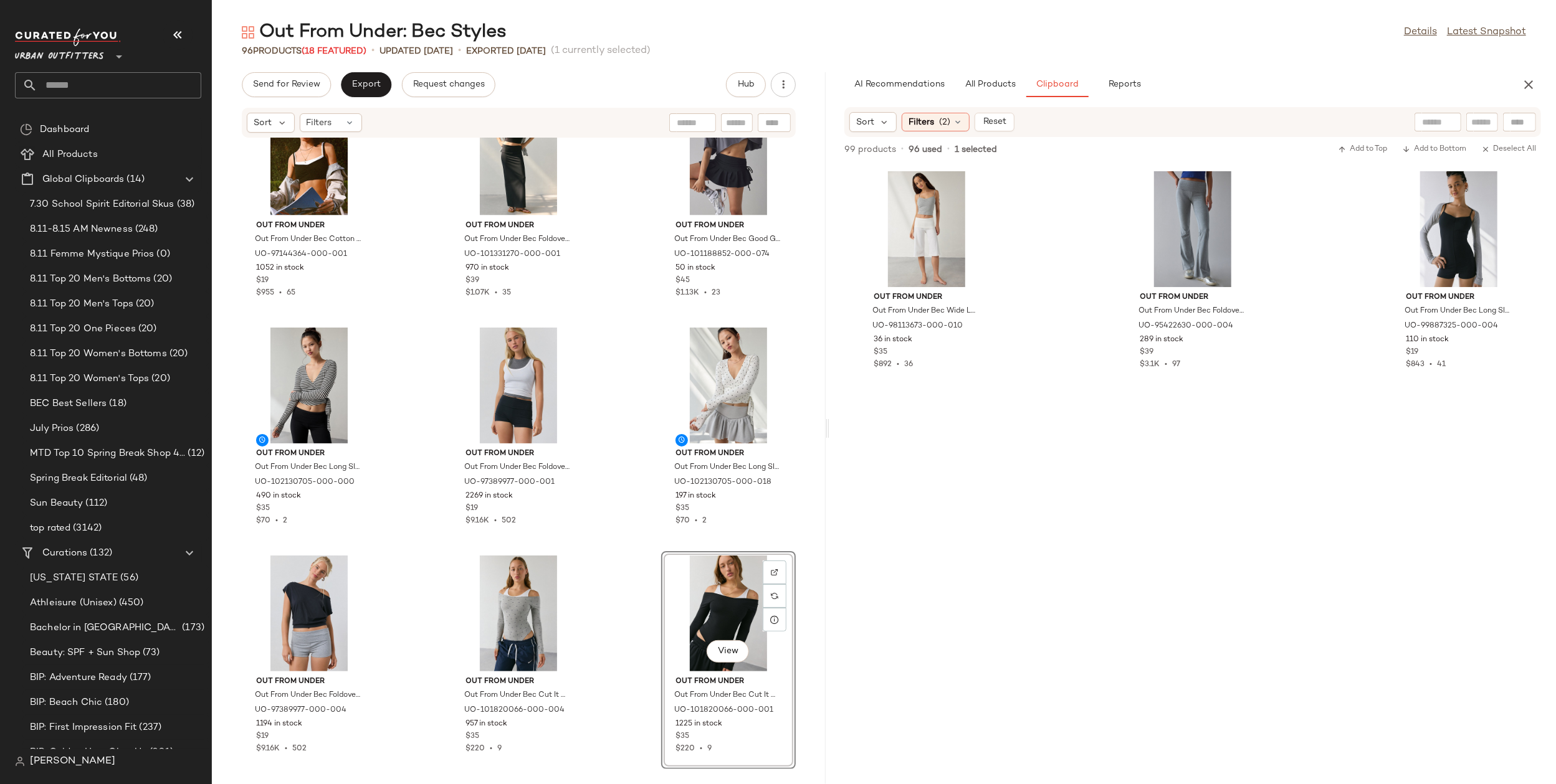
click at [597, 676] on div "Out From Under Out From Under Bec Low-Rise Micro Mini Skort in Deep Purple, Wom…" at bounding box center [519, 454] width 614 height 631
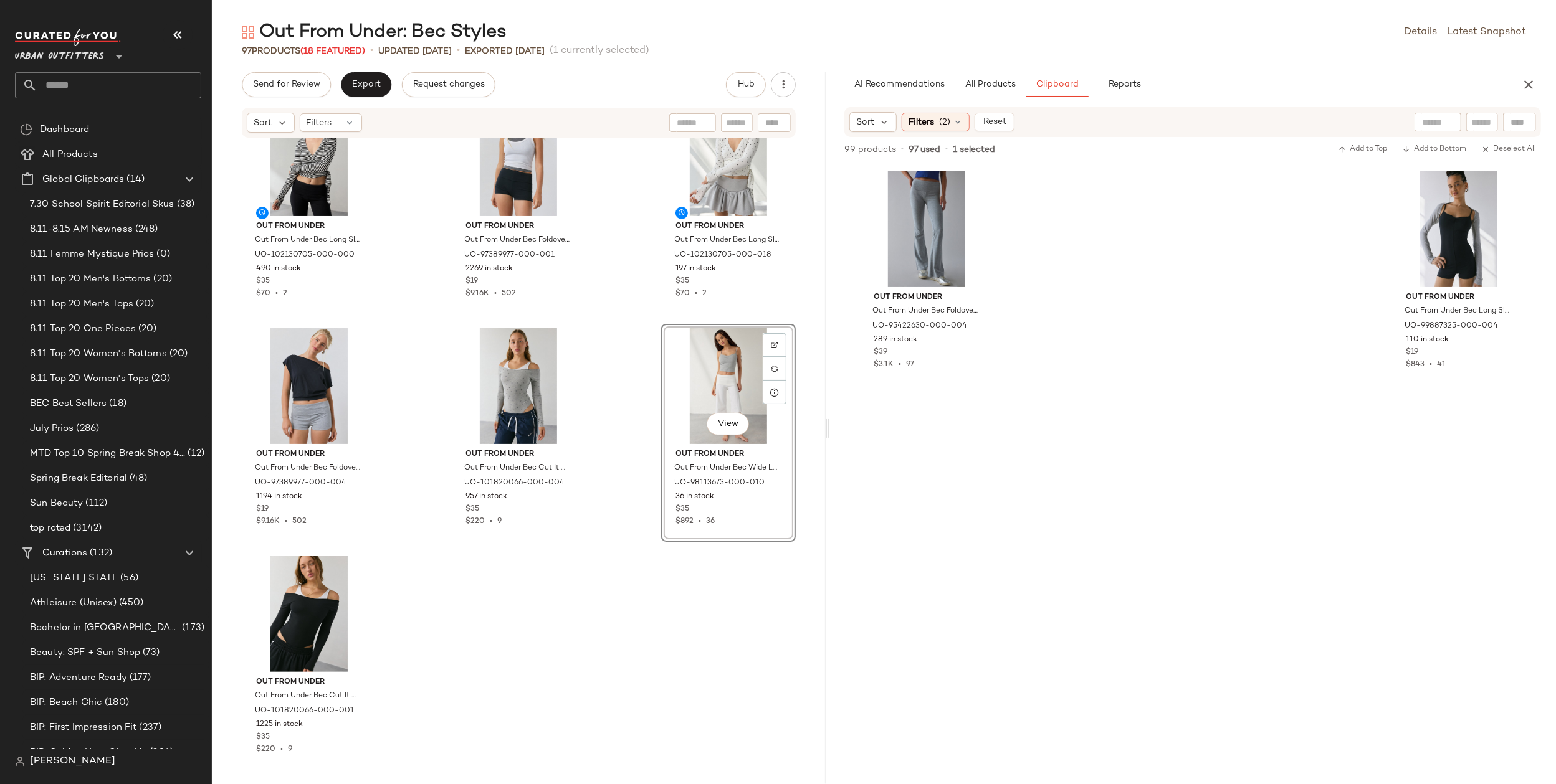
scroll to position [6895, 0]
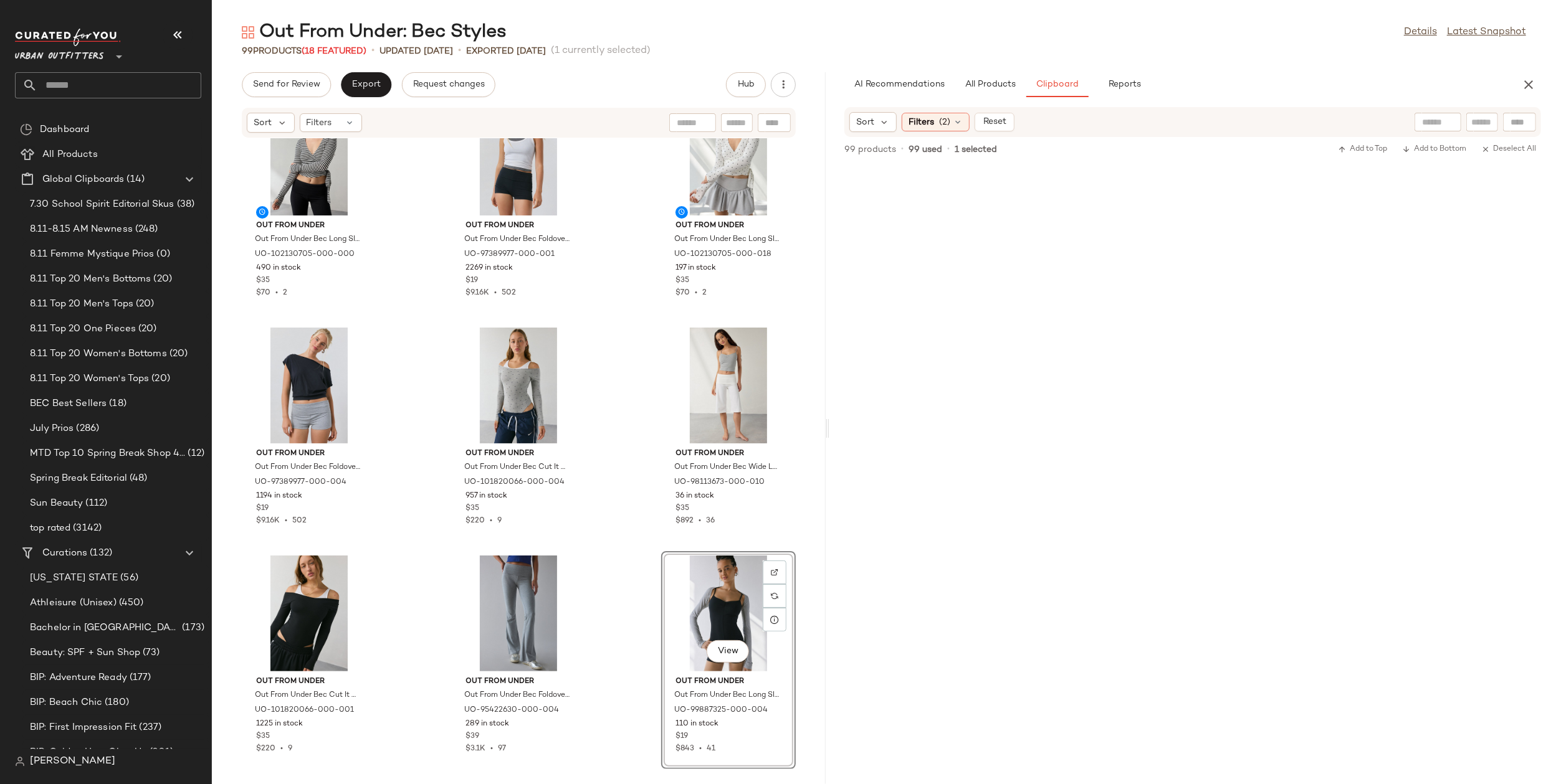
click at [604, 577] on div "Out From Under Out From Under Bec Long Sleeve Ballet Wrap Top in Black/White St…" at bounding box center [519, 454] width 614 height 631
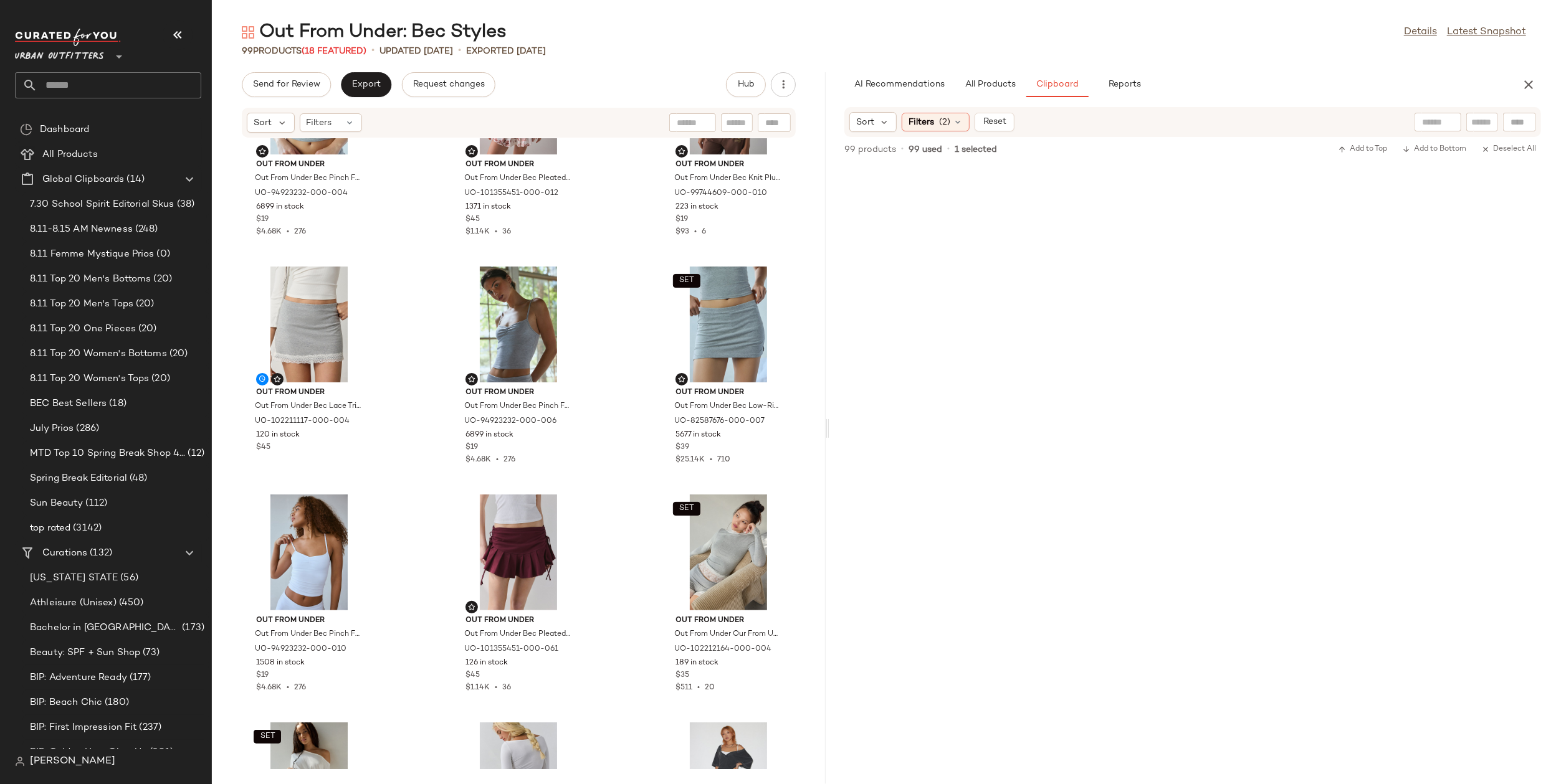
scroll to position [0, 0]
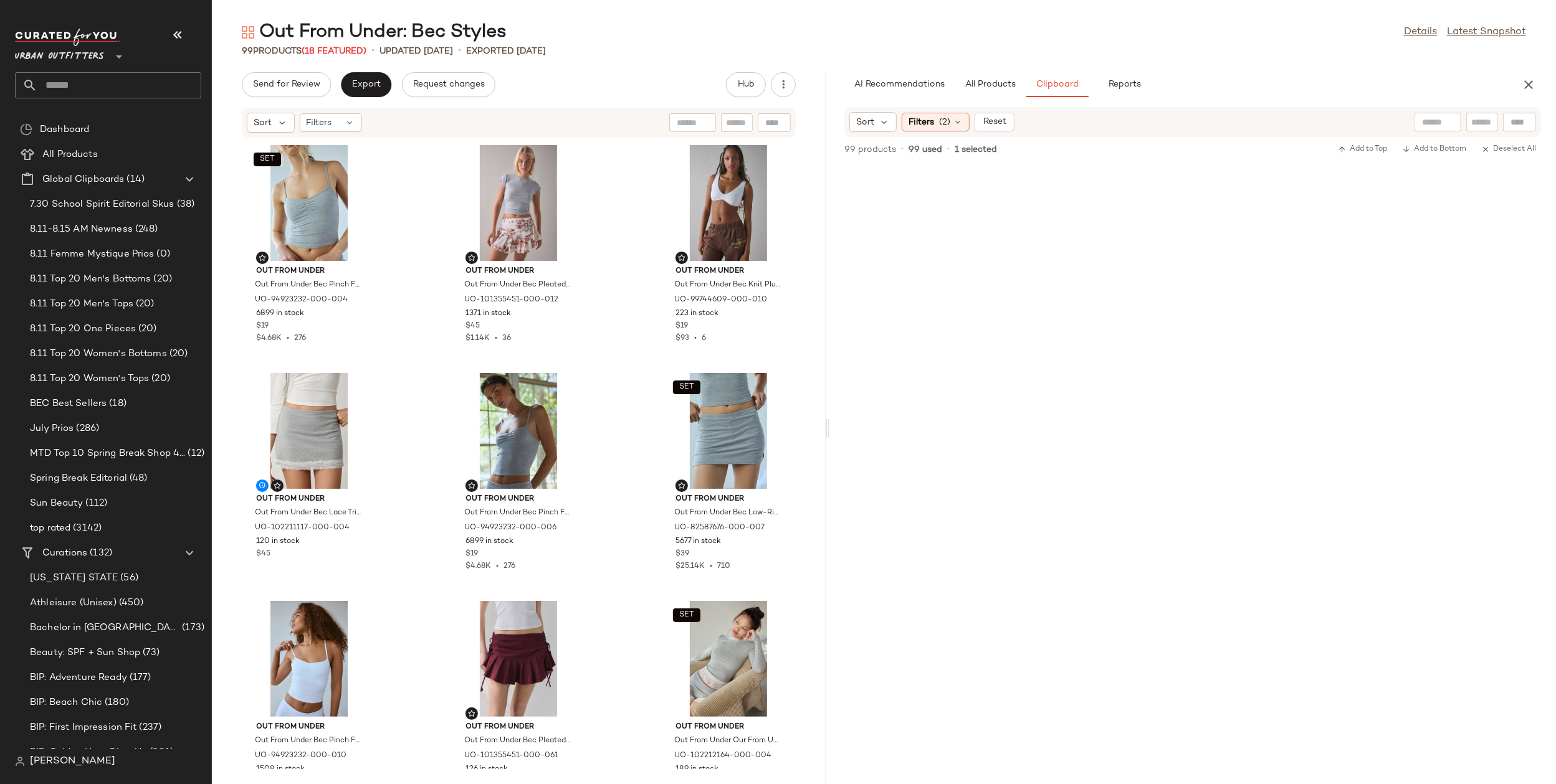
click at [151, 86] on input "text" at bounding box center [119, 85] width 164 height 26
type input "*********"
click at [73, 126] on div "Halloween" at bounding box center [108, 121] width 166 height 13
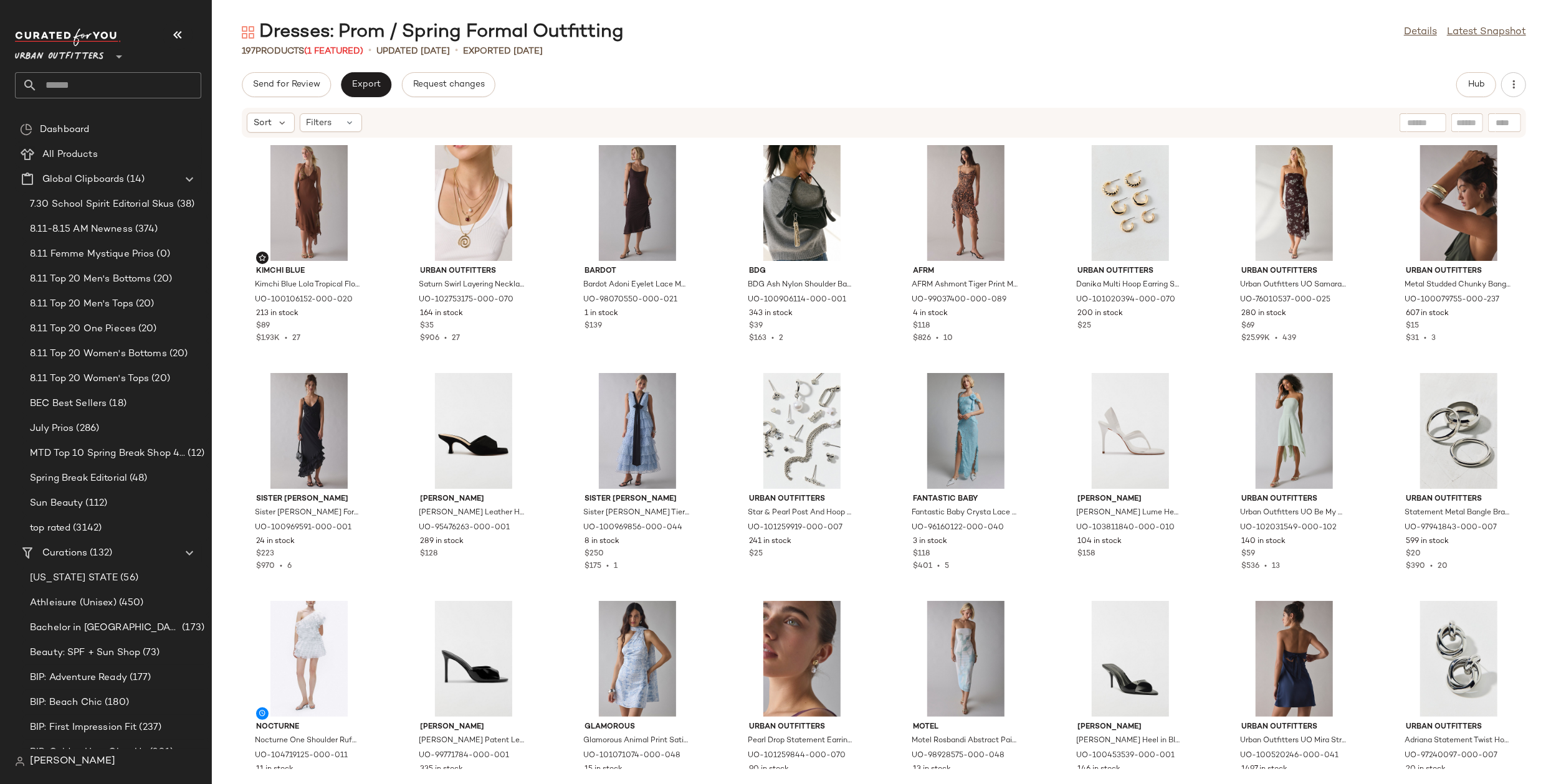
click at [69, 90] on input "text" at bounding box center [119, 85] width 164 height 26
click at [74, 84] on input "**********" at bounding box center [108, 85] width 186 height 26
type input "*"
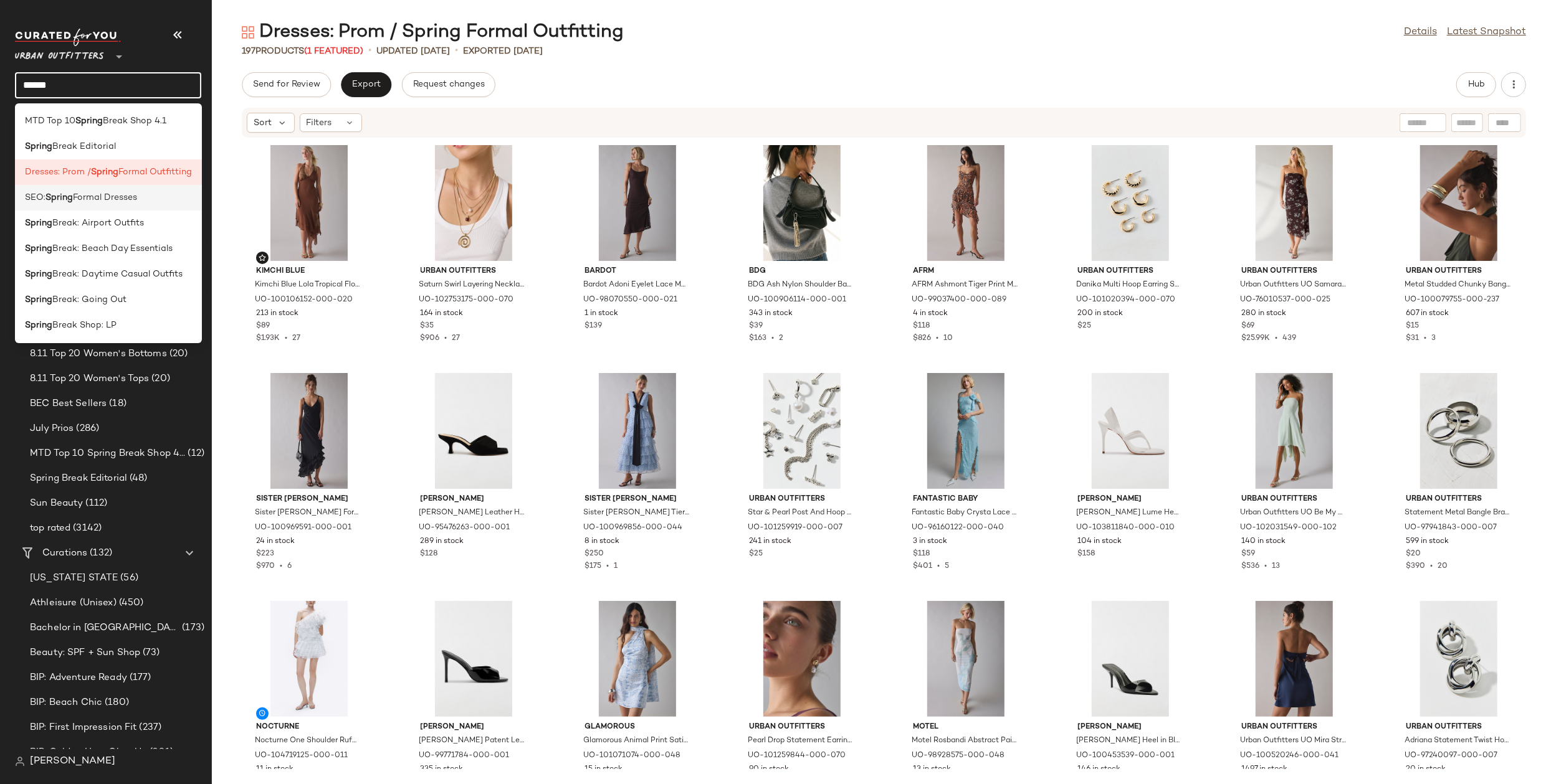
type input "******"
click at [68, 198] on b "Spring" at bounding box center [59, 198] width 28 height 13
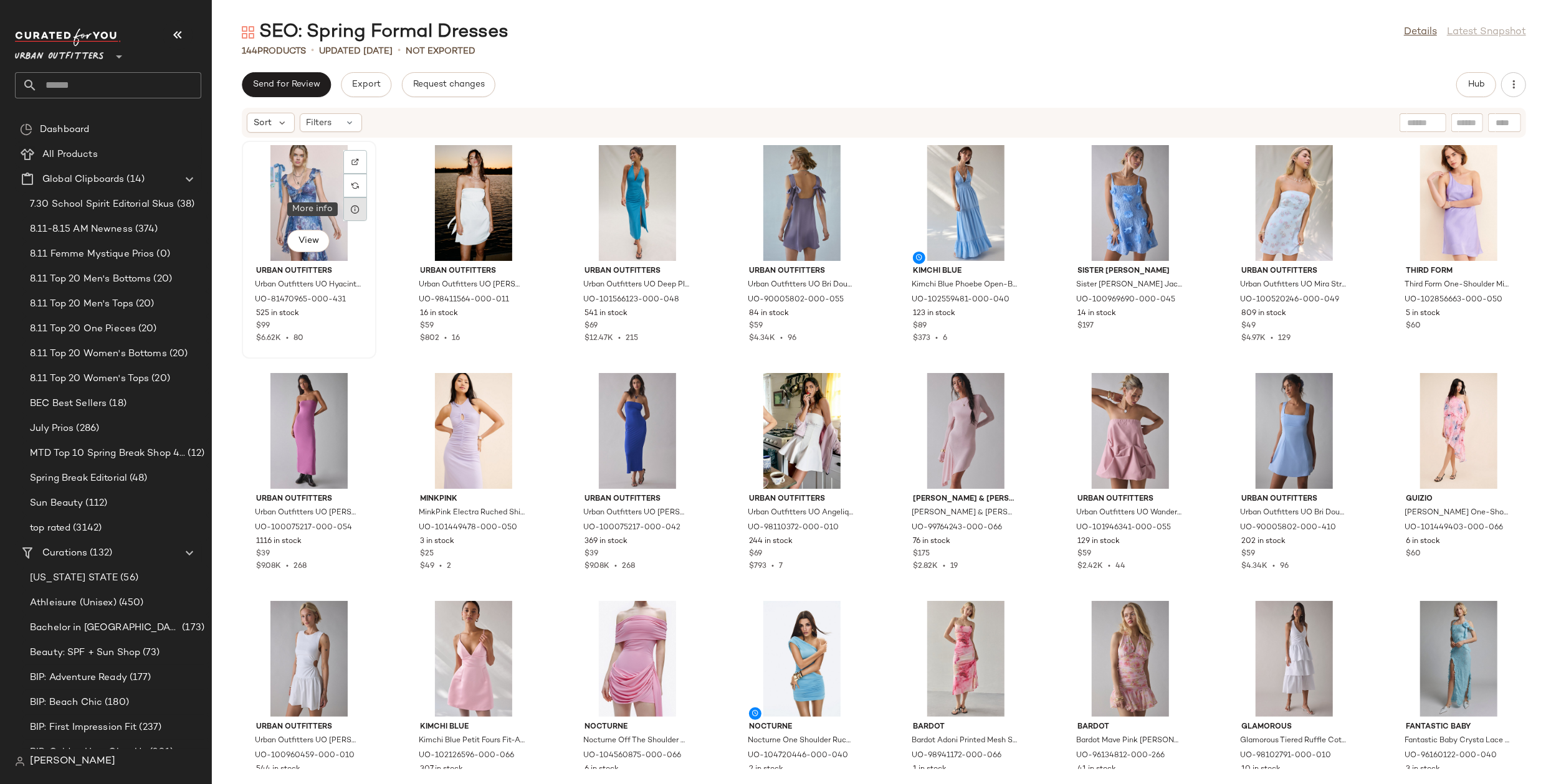
click at [359, 213] on icon at bounding box center [355, 209] width 10 height 10
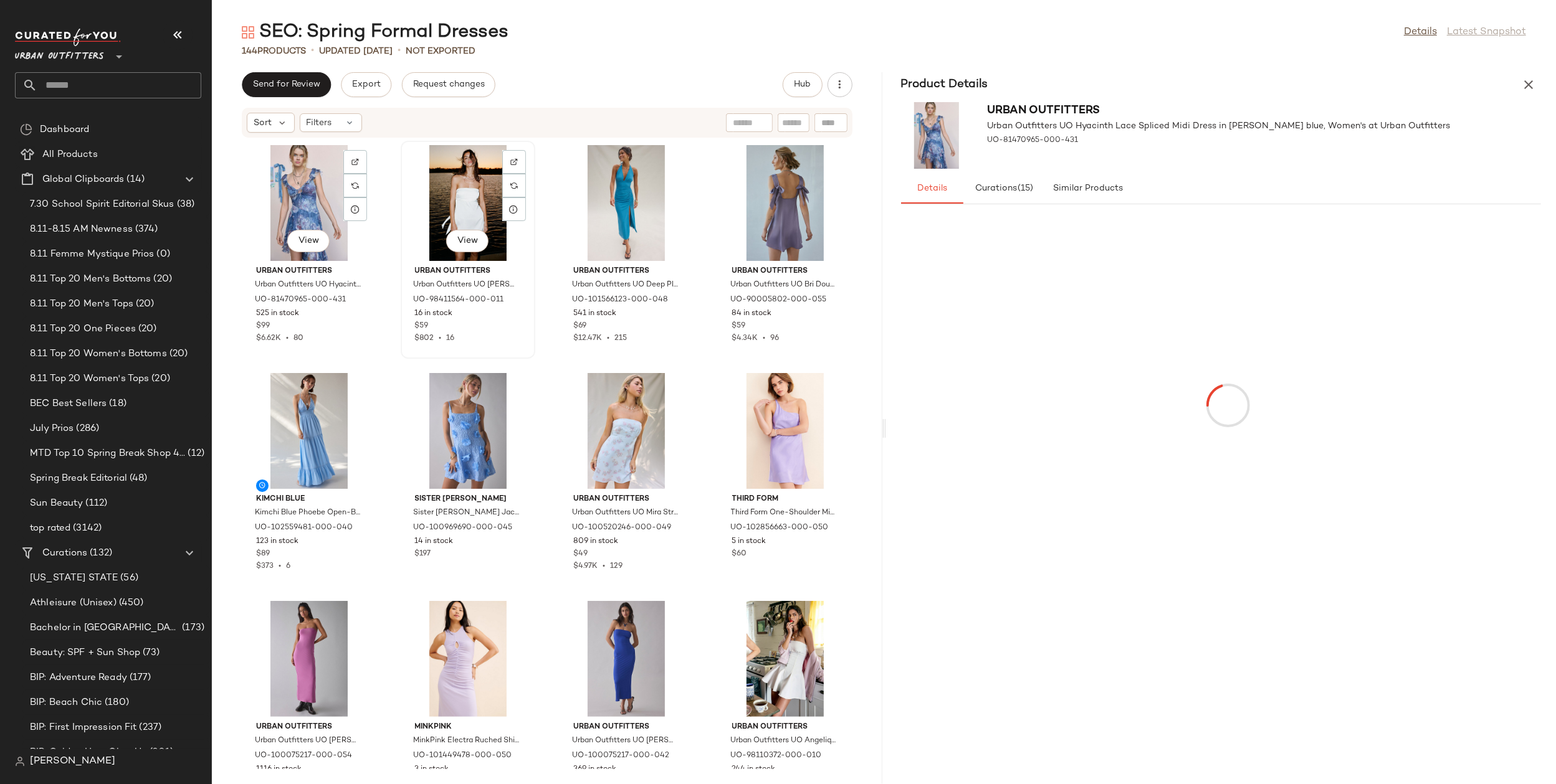
click at [461, 205] on div "View" at bounding box center [468, 203] width 126 height 116
click at [295, 195] on div "View" at bounding box center [309, 203] width 126 height 116
click at [637, 214] on div "View" at bounding box center [626, 203] width 126 height 116
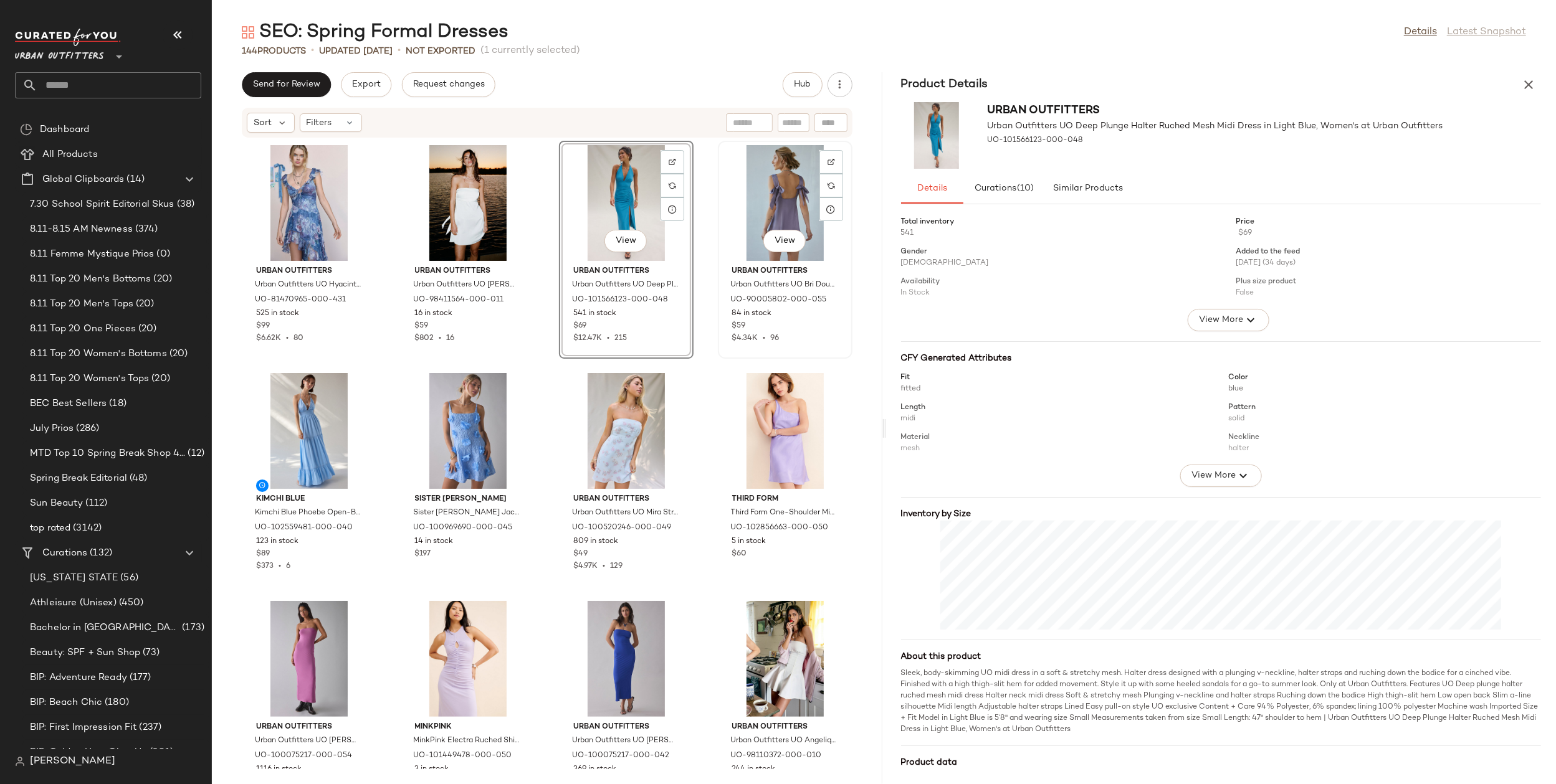
click at [784, 205] on div "View" at bounding box center [785, 203] width 126 height 116
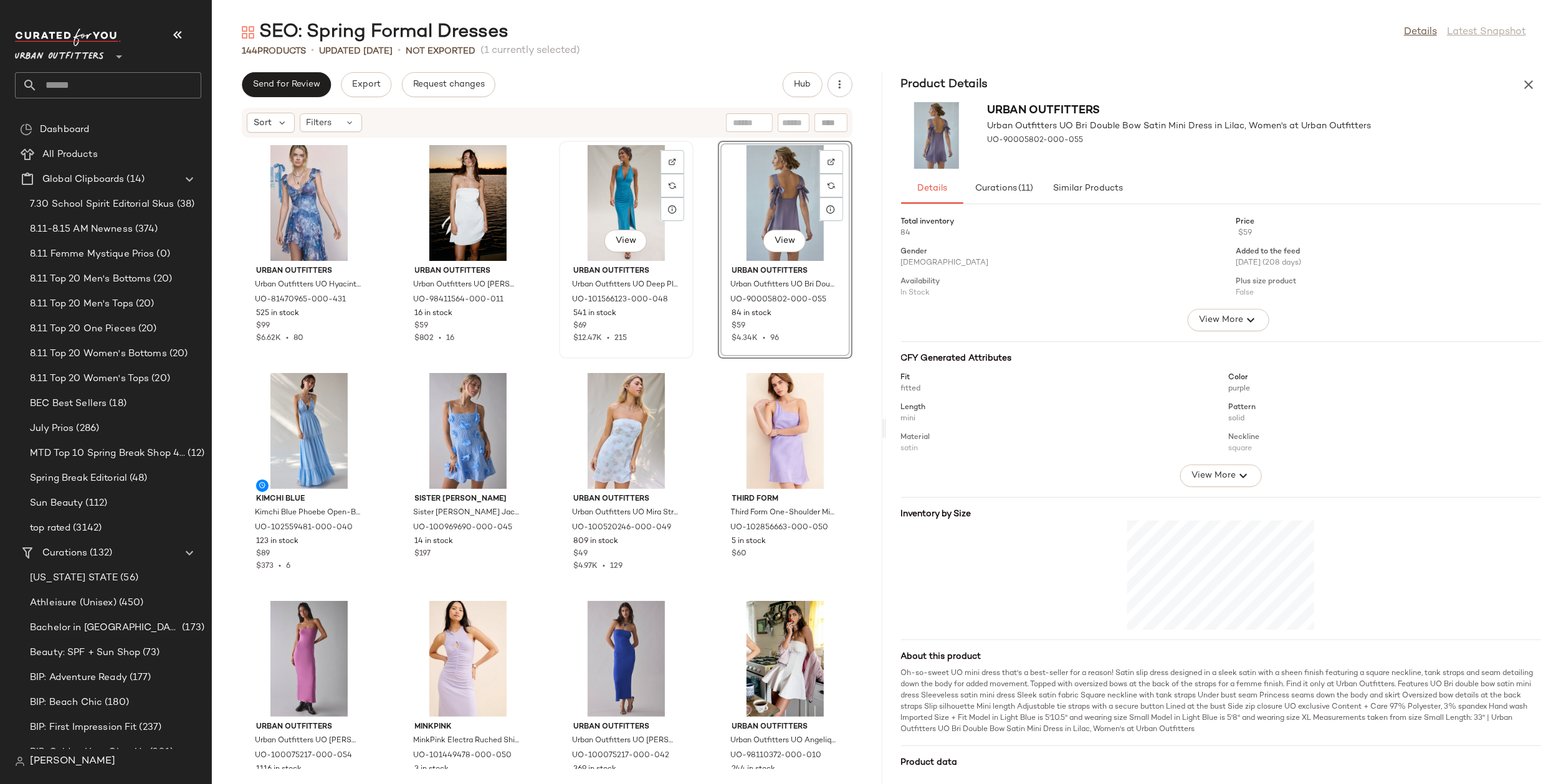
click at [618, 195] on div "View" at bounding box center [626, 203] width 126 height 116
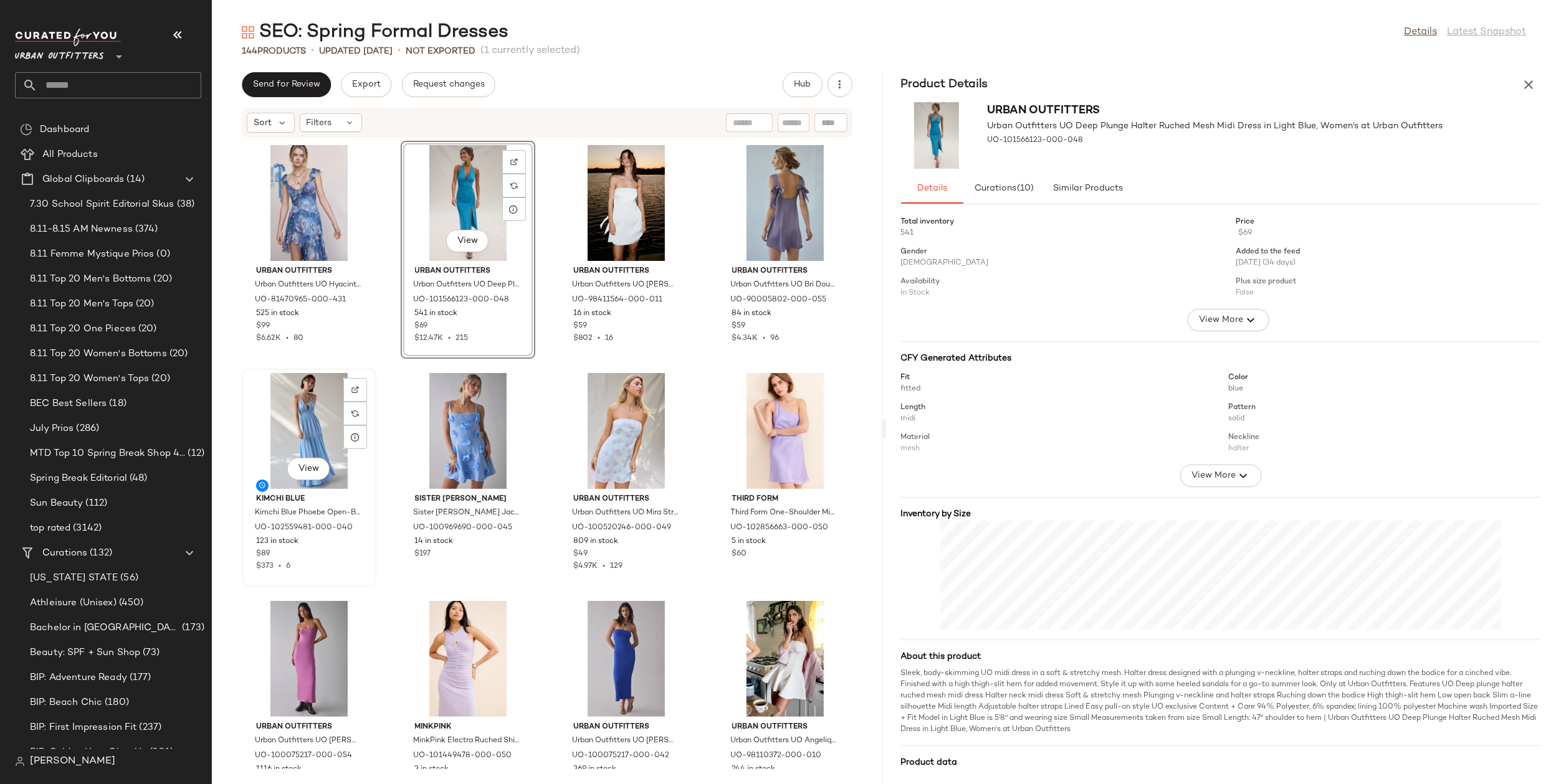
click at [308, 414] on div "View" at bounding box center [309, 431] width 126 height 116
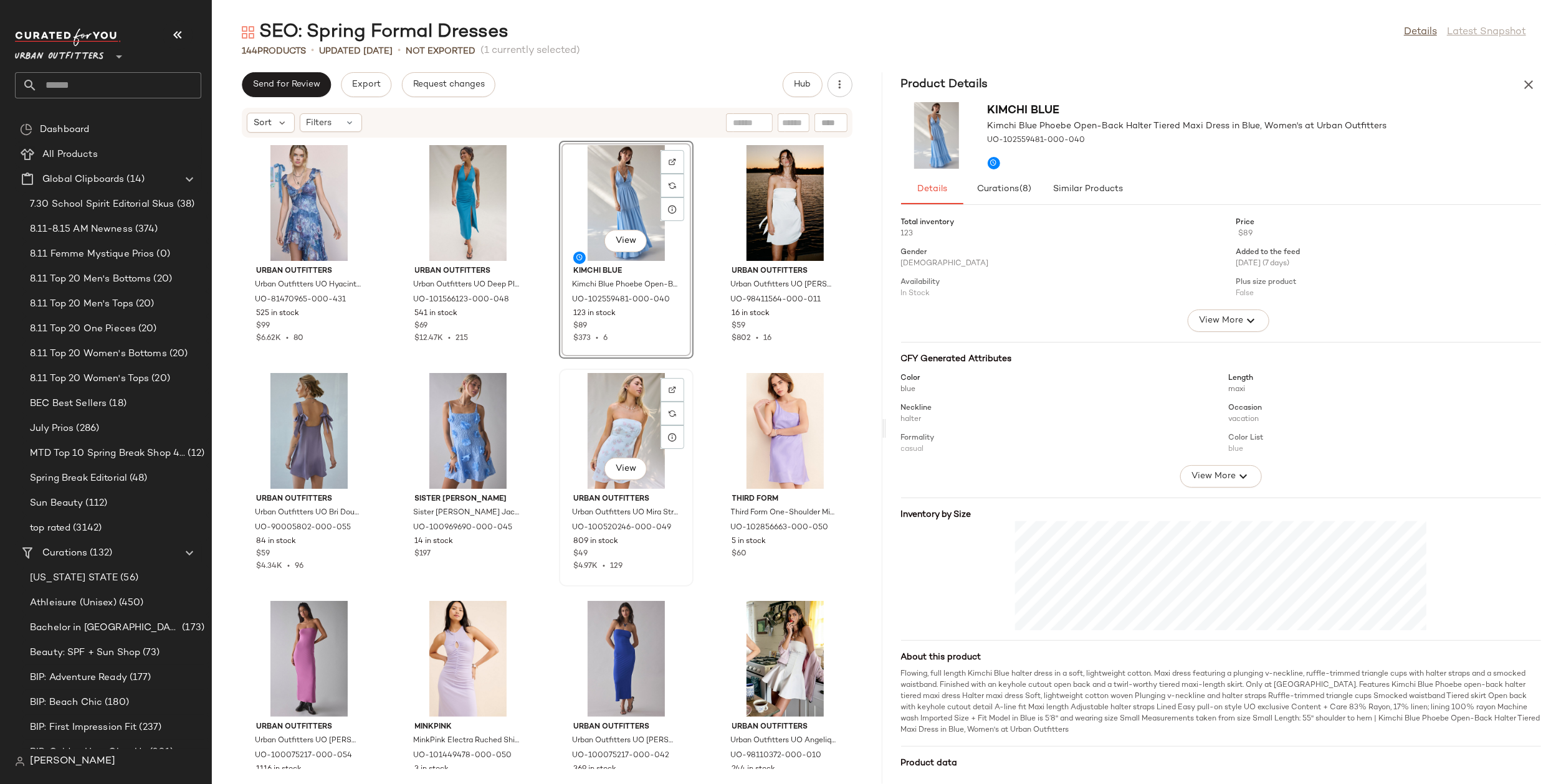
click at [593, 433] on div "View" at bounding box center [626, 431] width 126 height 116
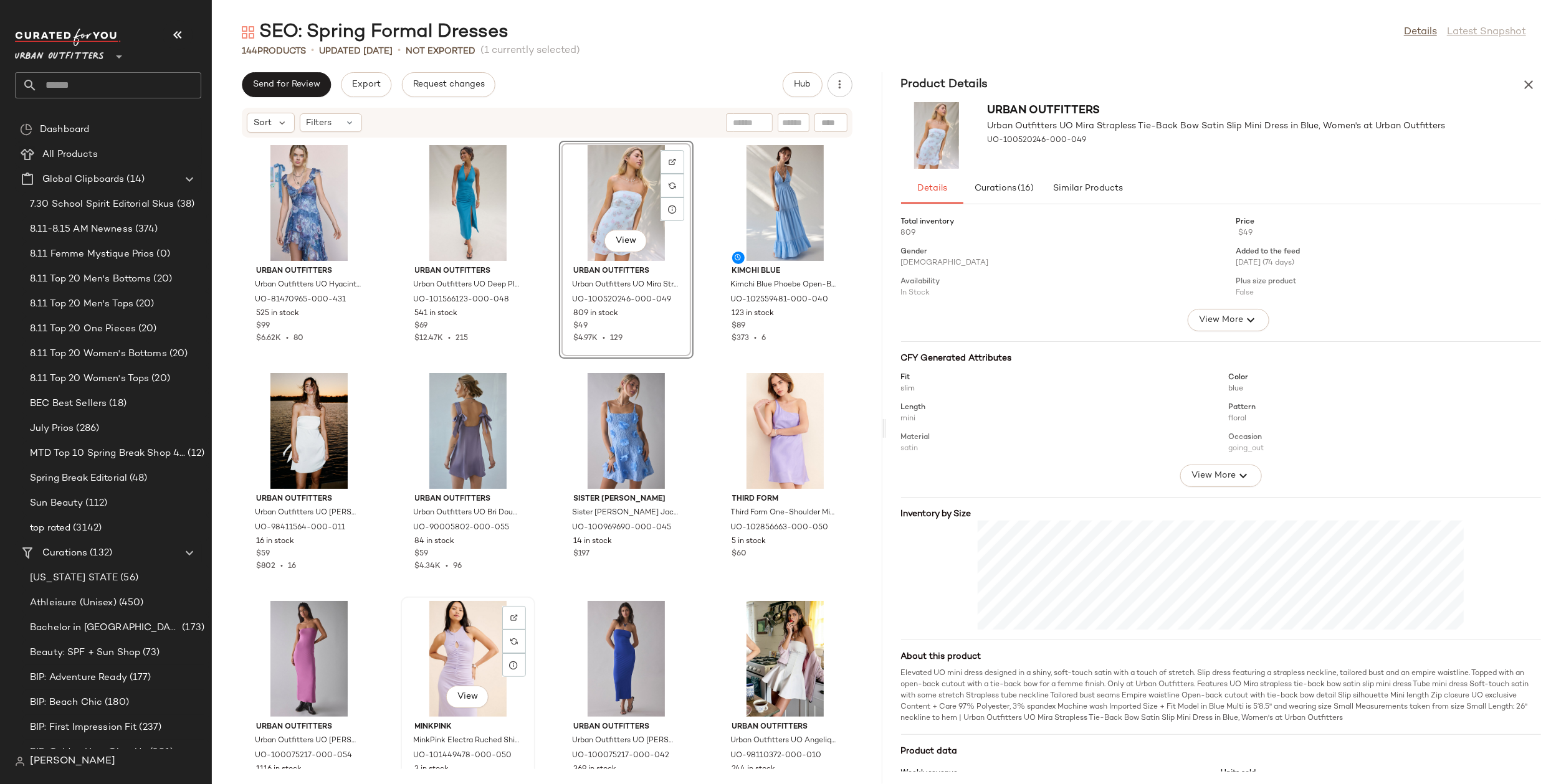
scroll to position [22, 0]
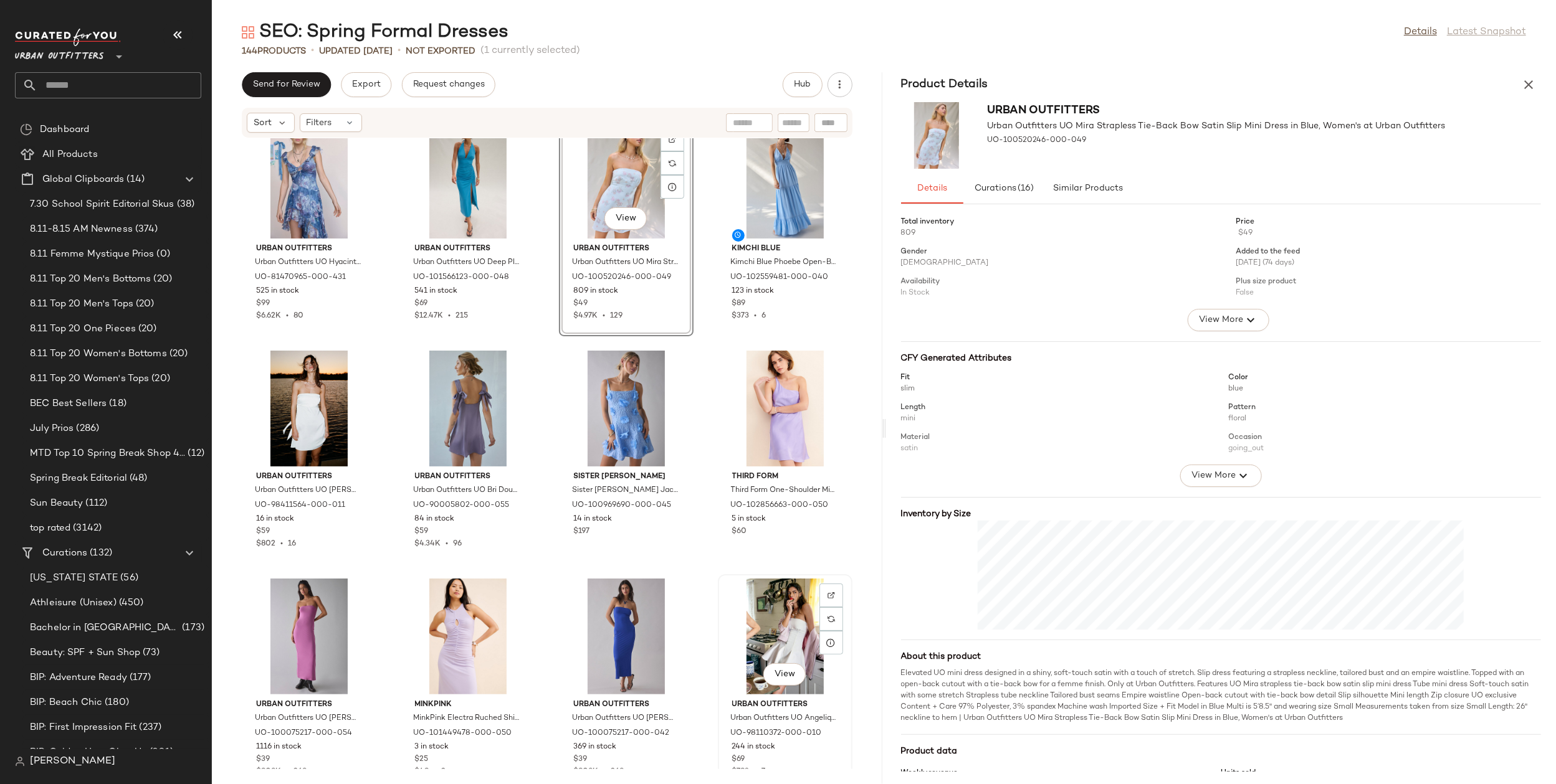
click at [745, 598] on div "View" at bounding box center [785, 636] width 126 height 116
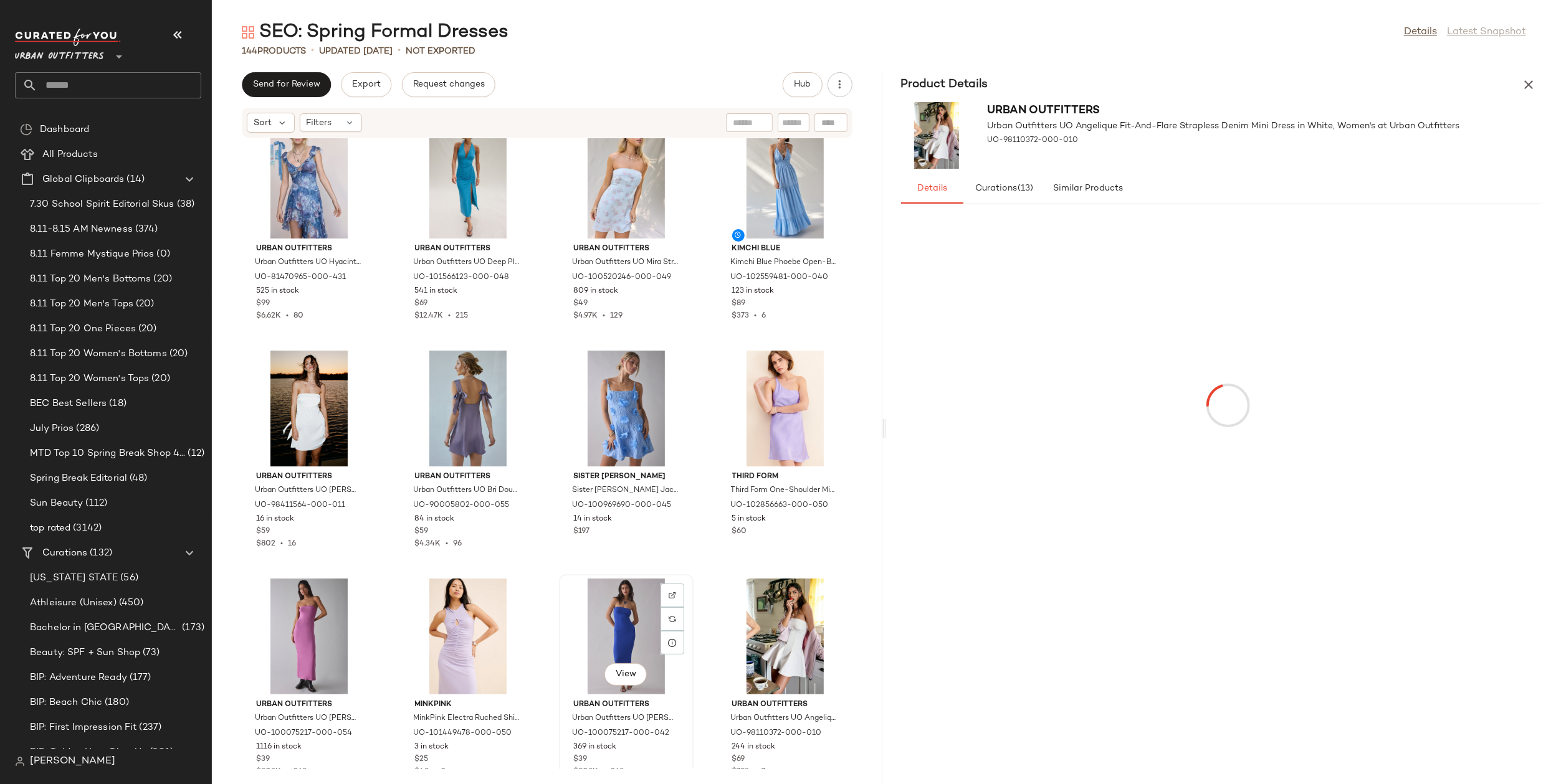
click at [631, 621] on div "View" at bounding box center [626, 636] width 126 height 116
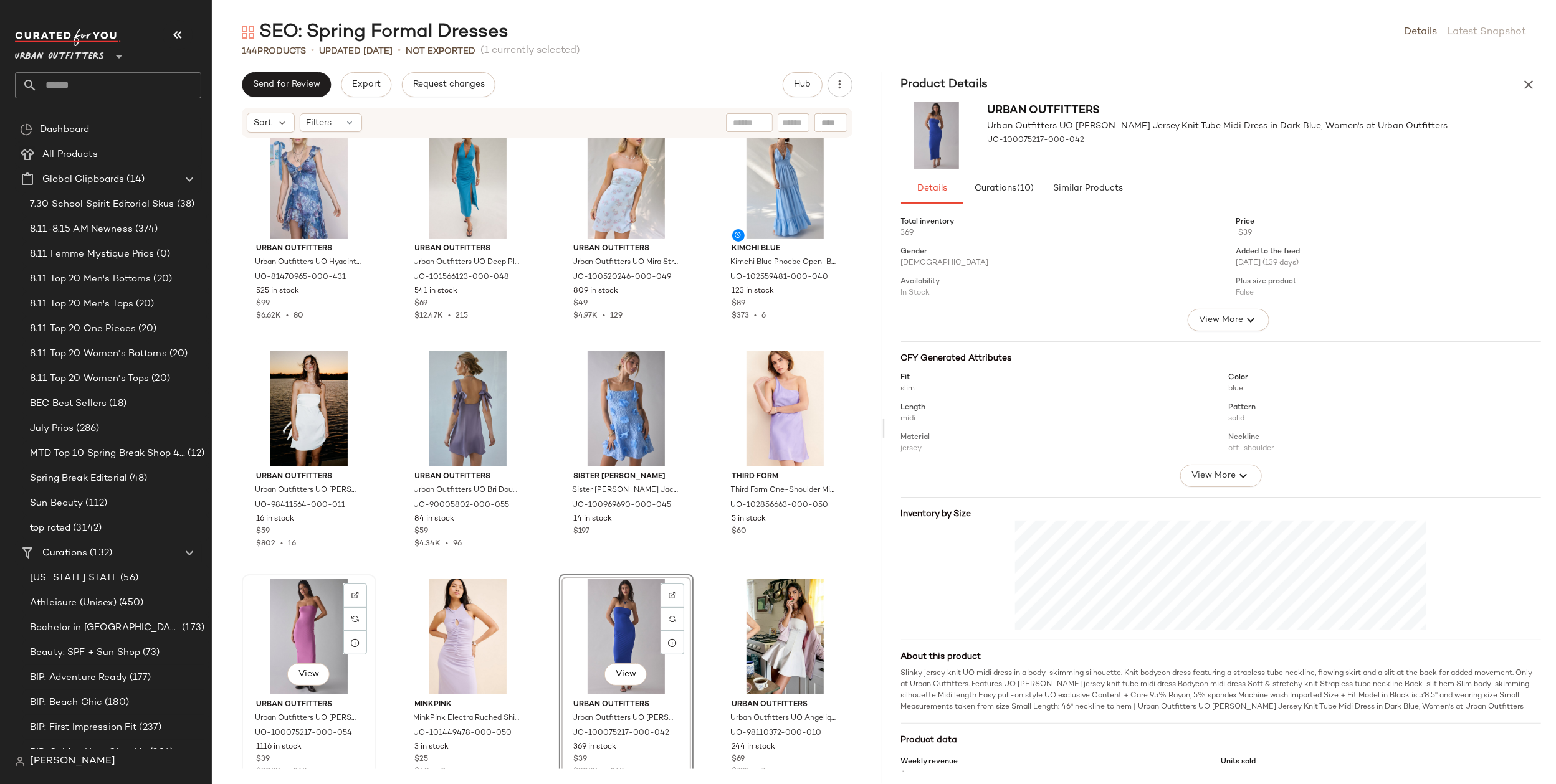
click at [305, 634] on div "View" at bounding box center [309, 636] width 126 height 116
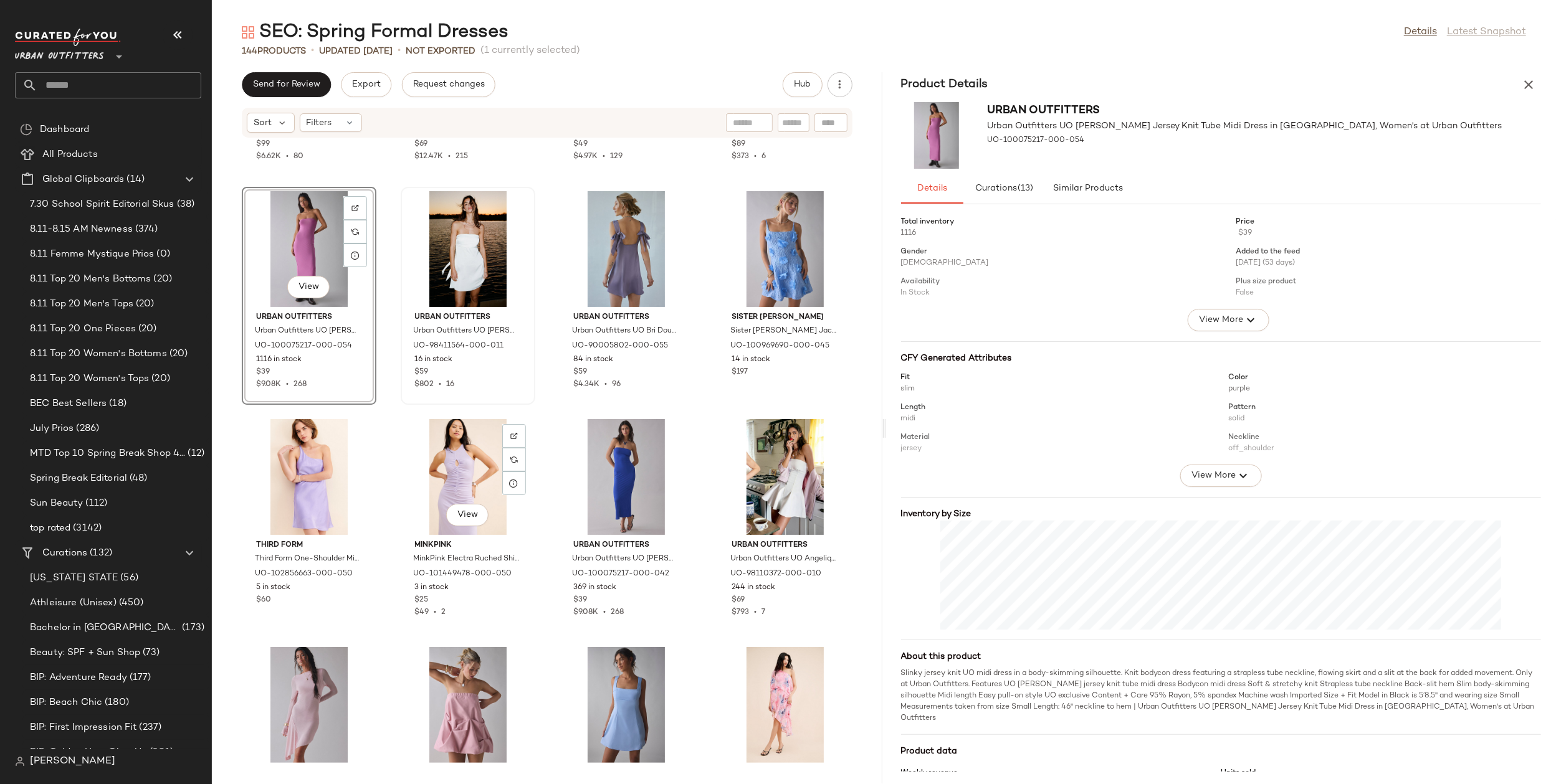
scroll to position [232, 0]
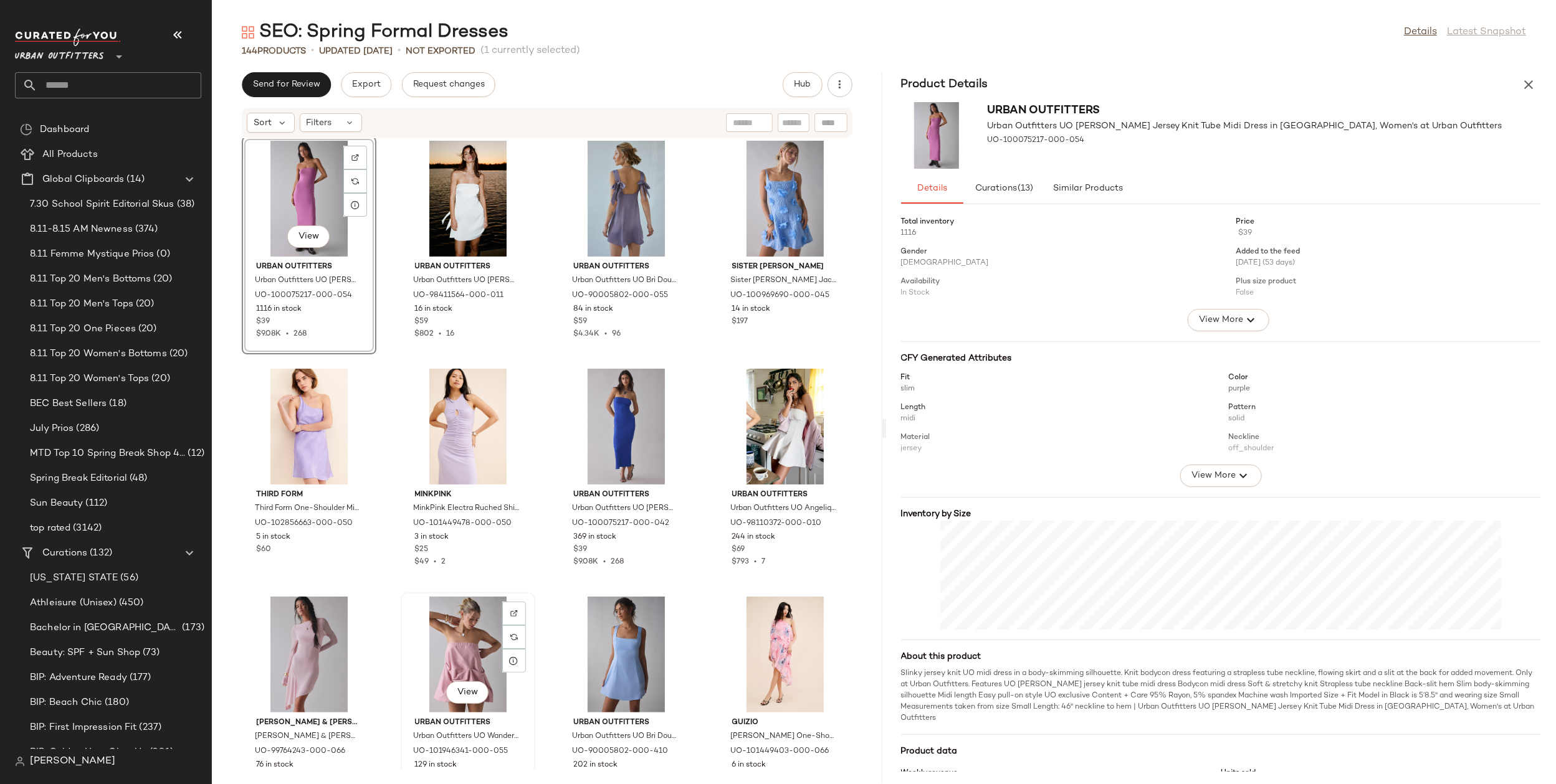
click at [475, 643] on div "View" at bounding box center [468, 654] width 126 height 116
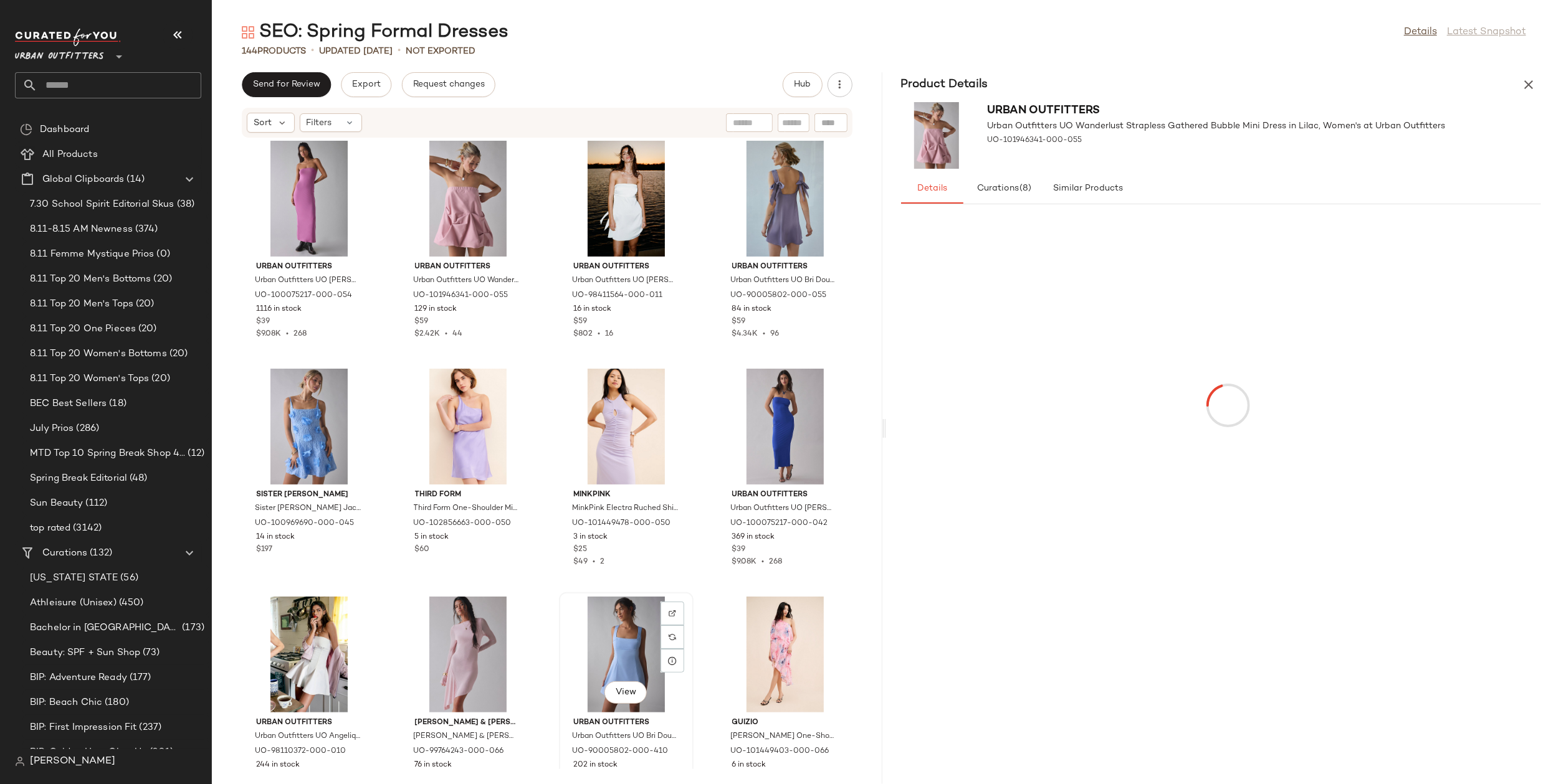
click at [588, 634] on div "View" at bounding box center [626, 654] width 126 height 116
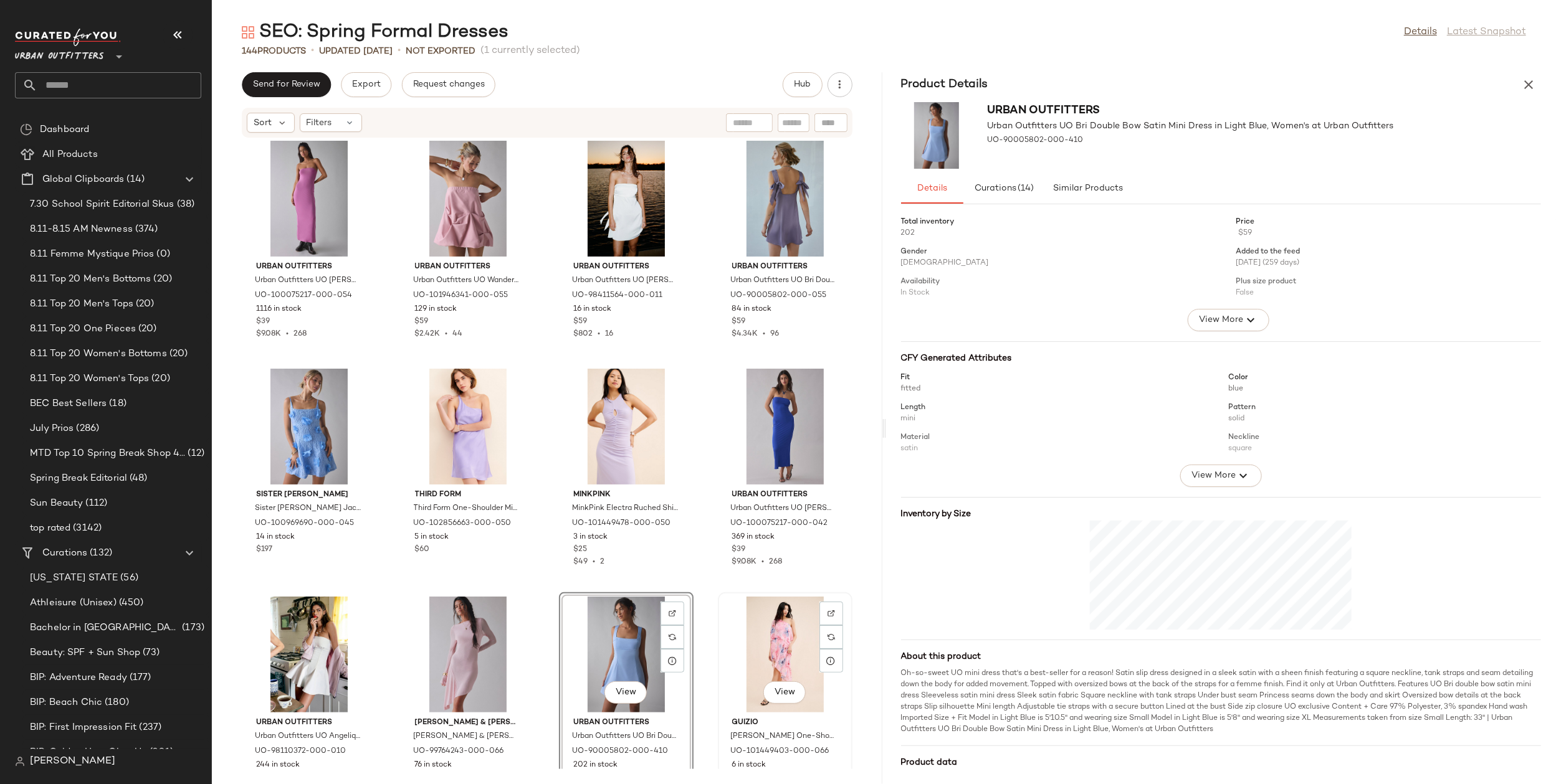
click at [780, 642] on div "View" at bounding box center [785, 654] width 126 height 116
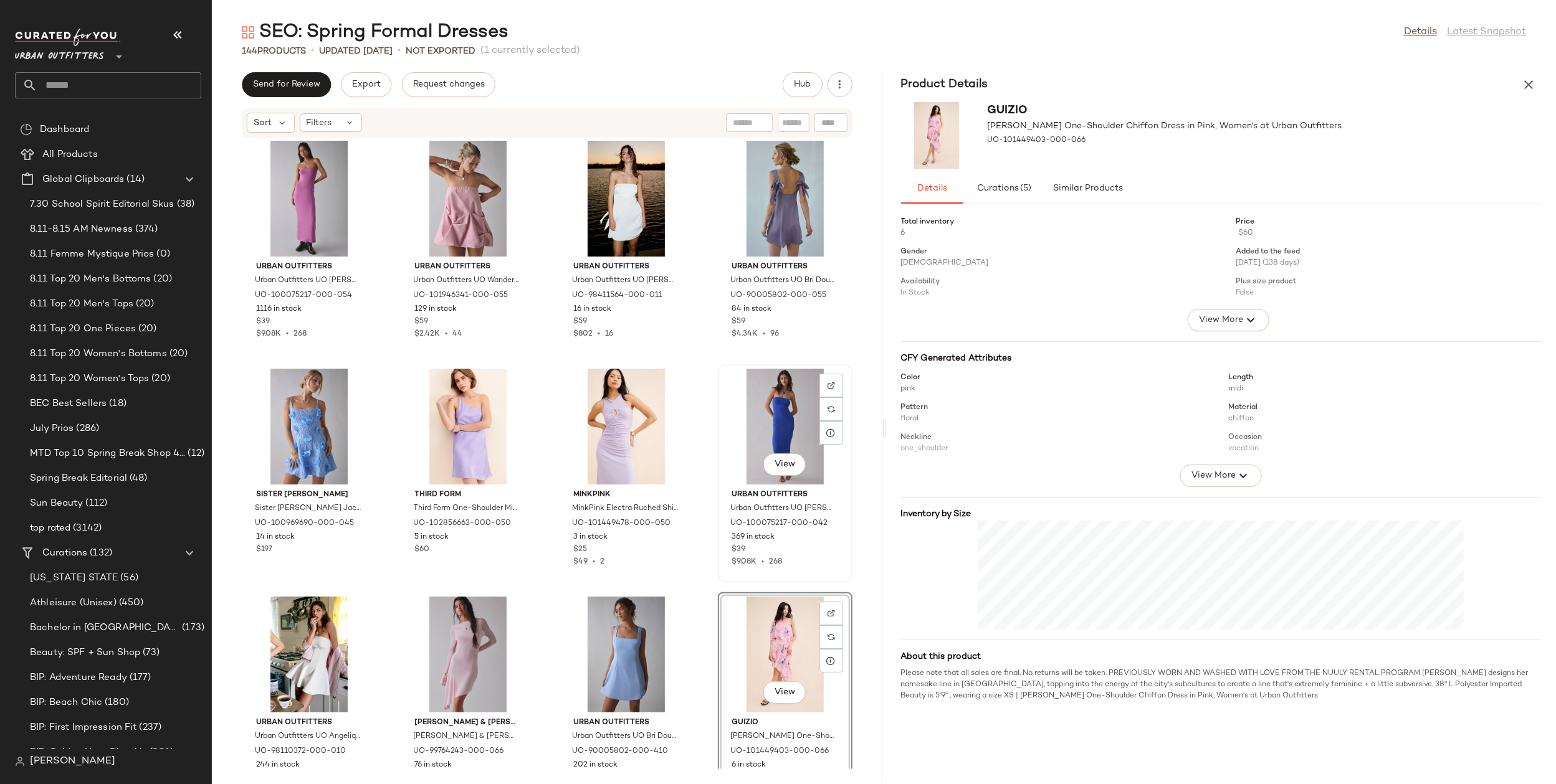
click at [779, 414] on div "View" at bounding box center [785, 426] width 126 height 116
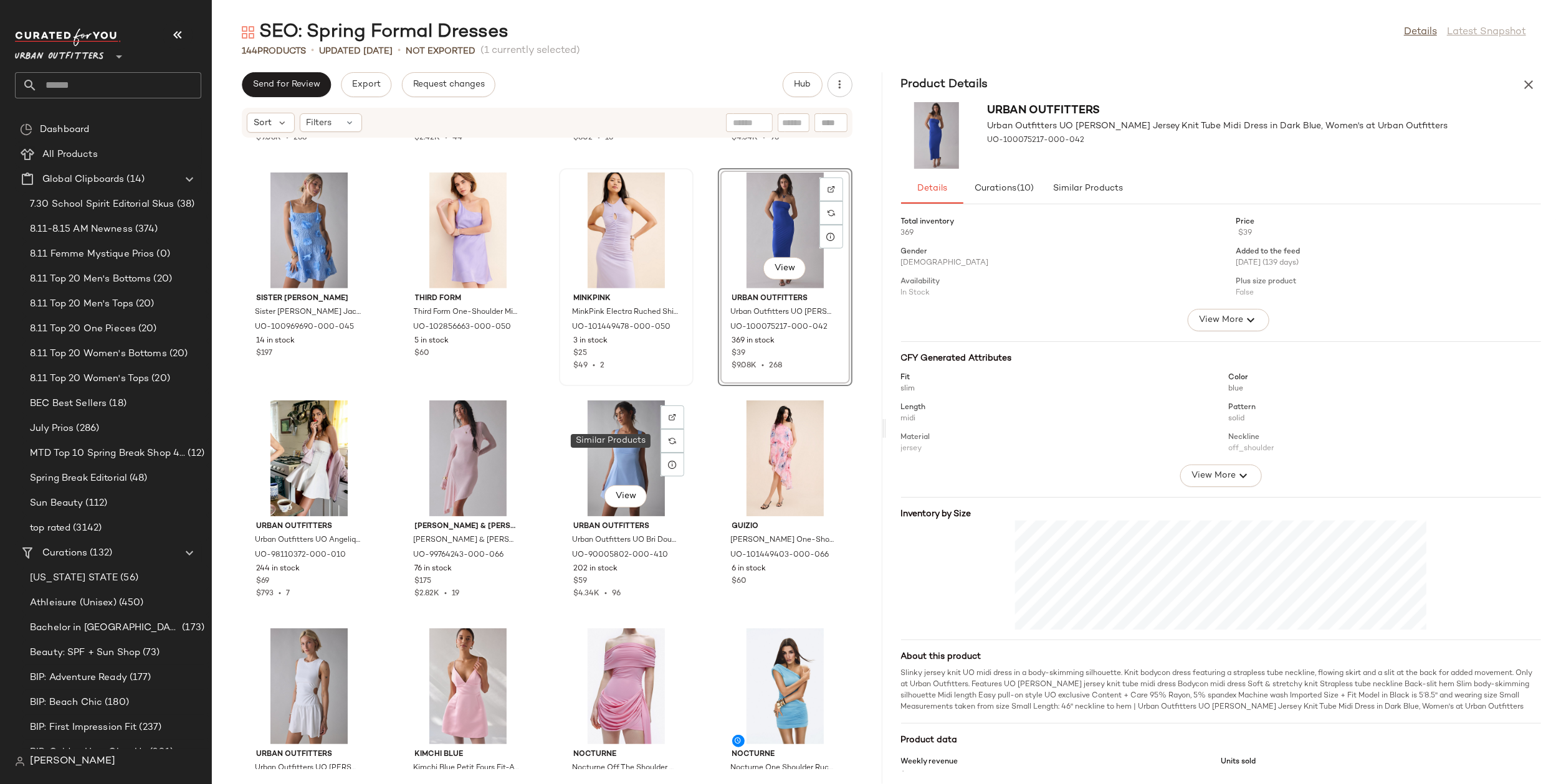
scroll to position [513, 0]
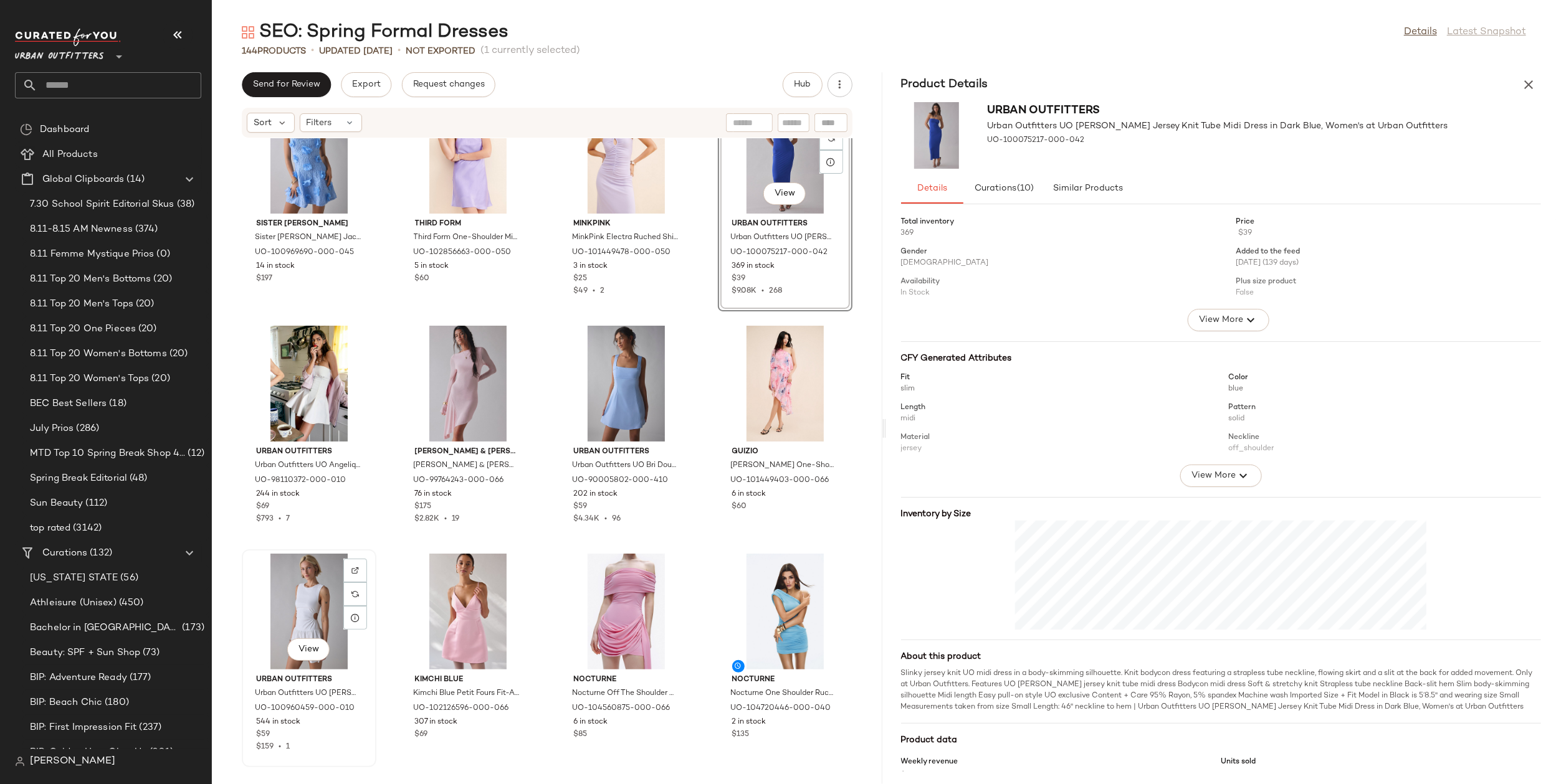
click at [312, 595] on div "View" at bounding box center [309, 611] width 126 height 116
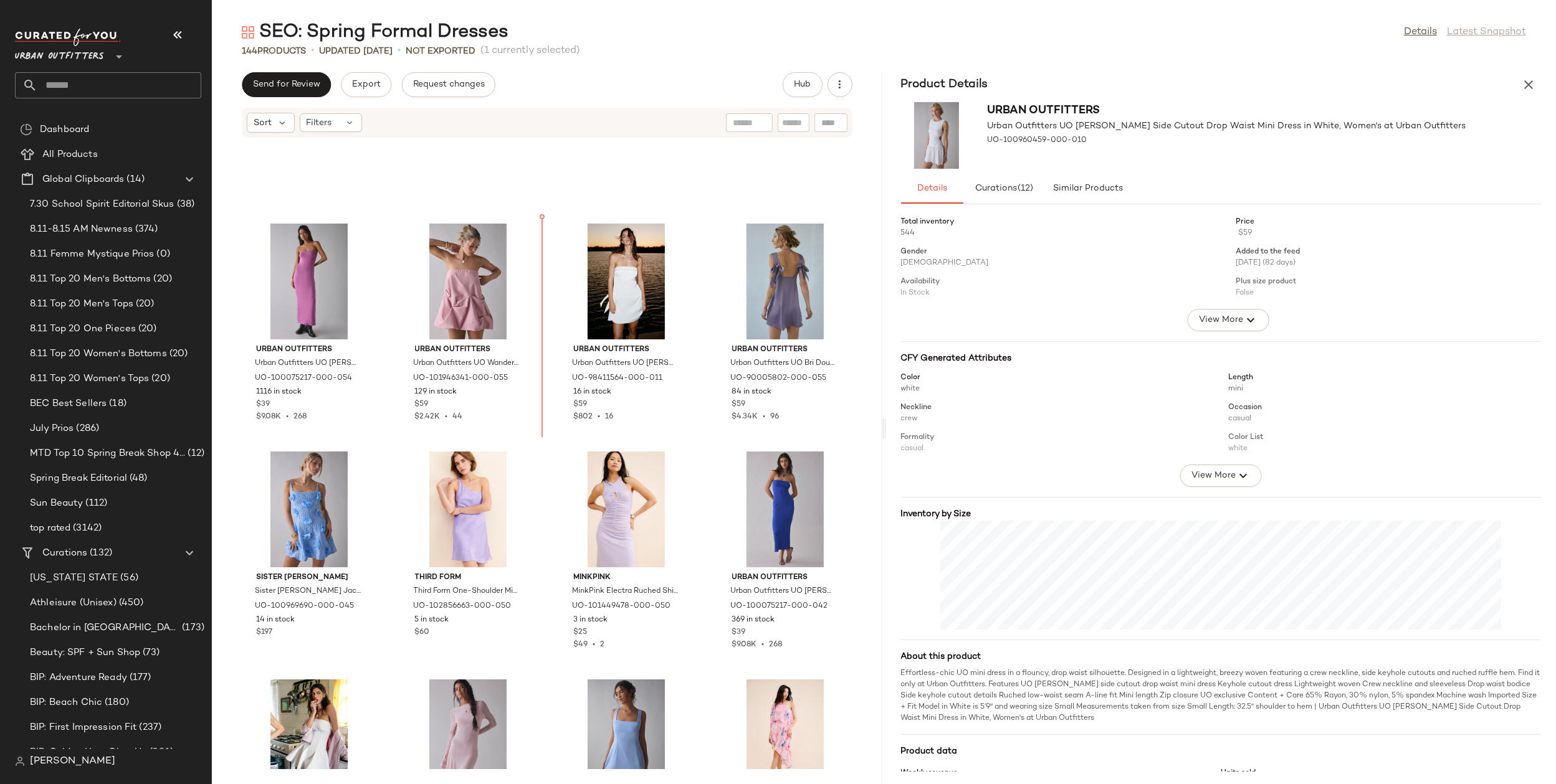
scroll to position [159, 0]
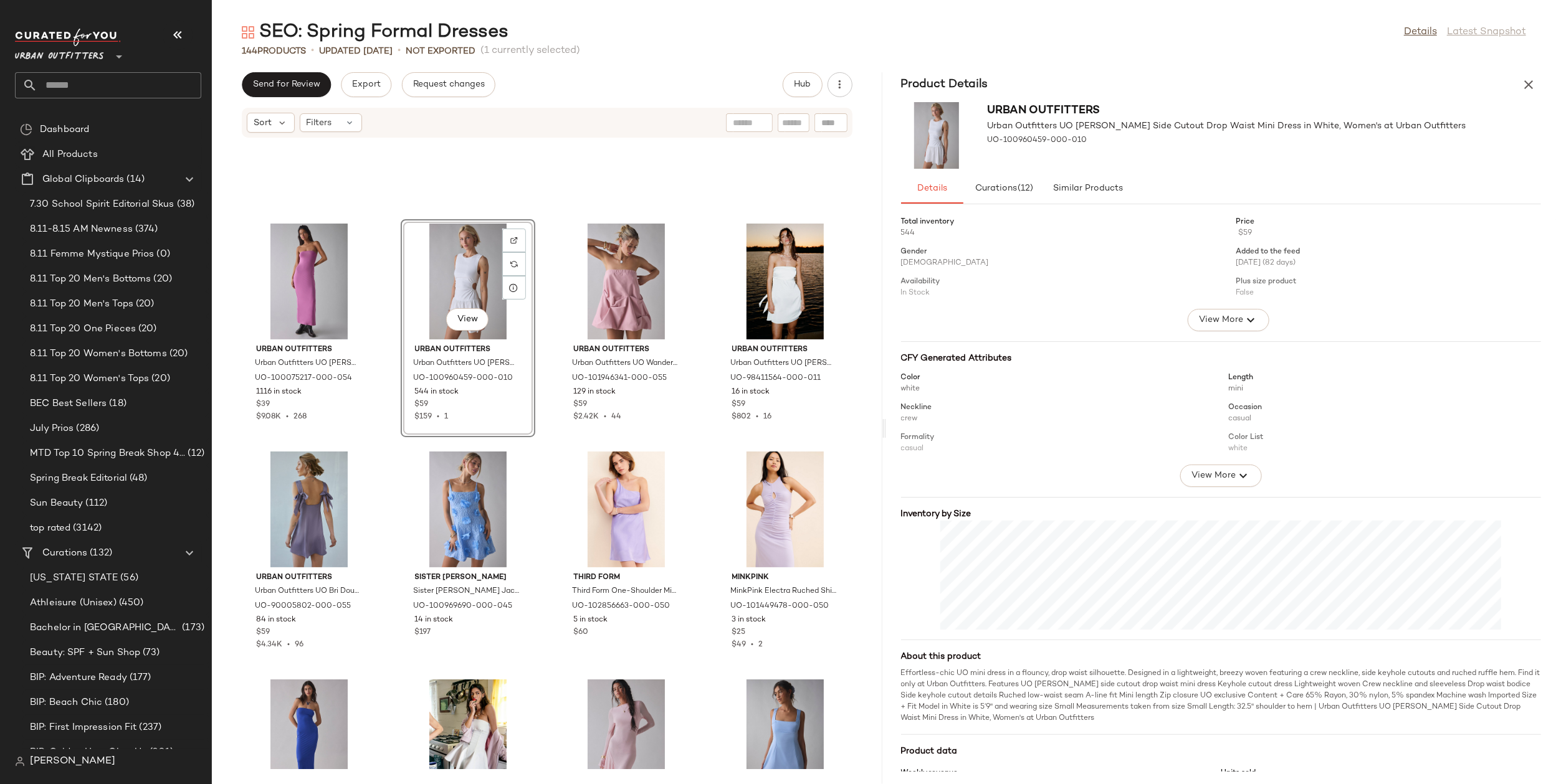
click at [558, 441] on div "Urban Outfitters Urban Outfitters UO Nora Jersey Knit Tube Midi Dress in Mauve,…" at bounding box center [547, 454] width 670 height 631
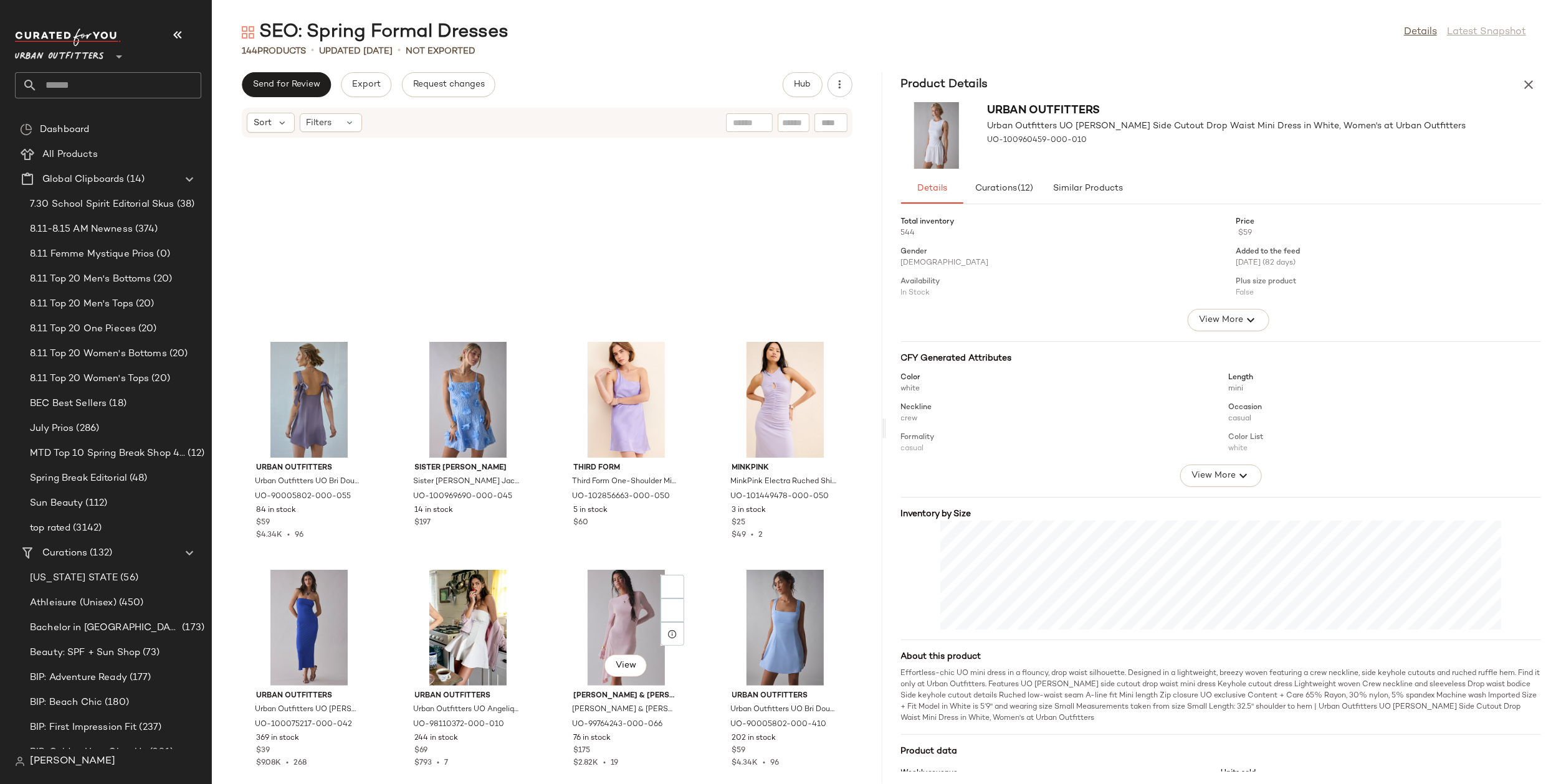
scroll to position [593, 0]
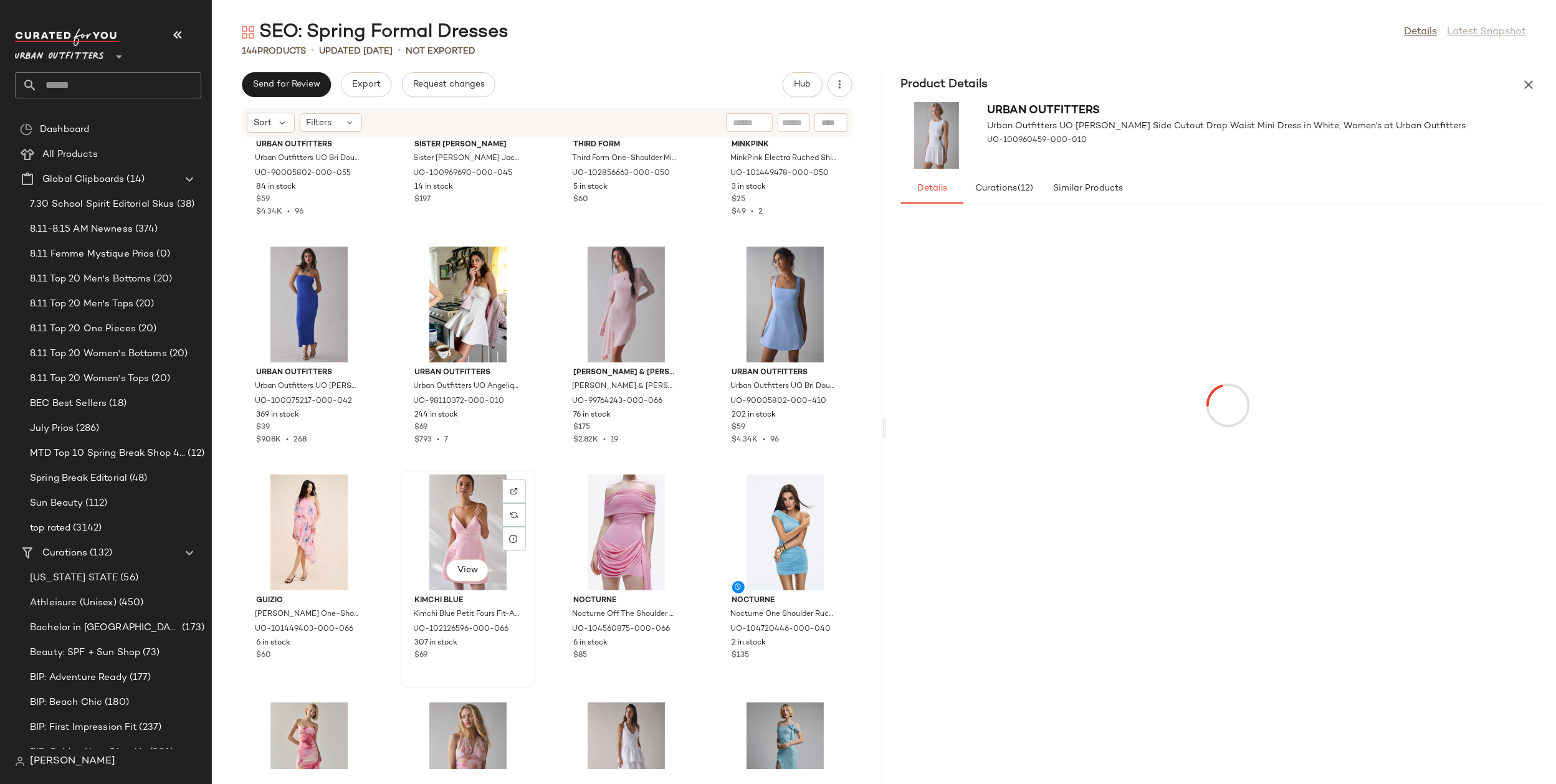
click at [464, 520] on div "View" at bounding box center [468, 532] width 126 height 116
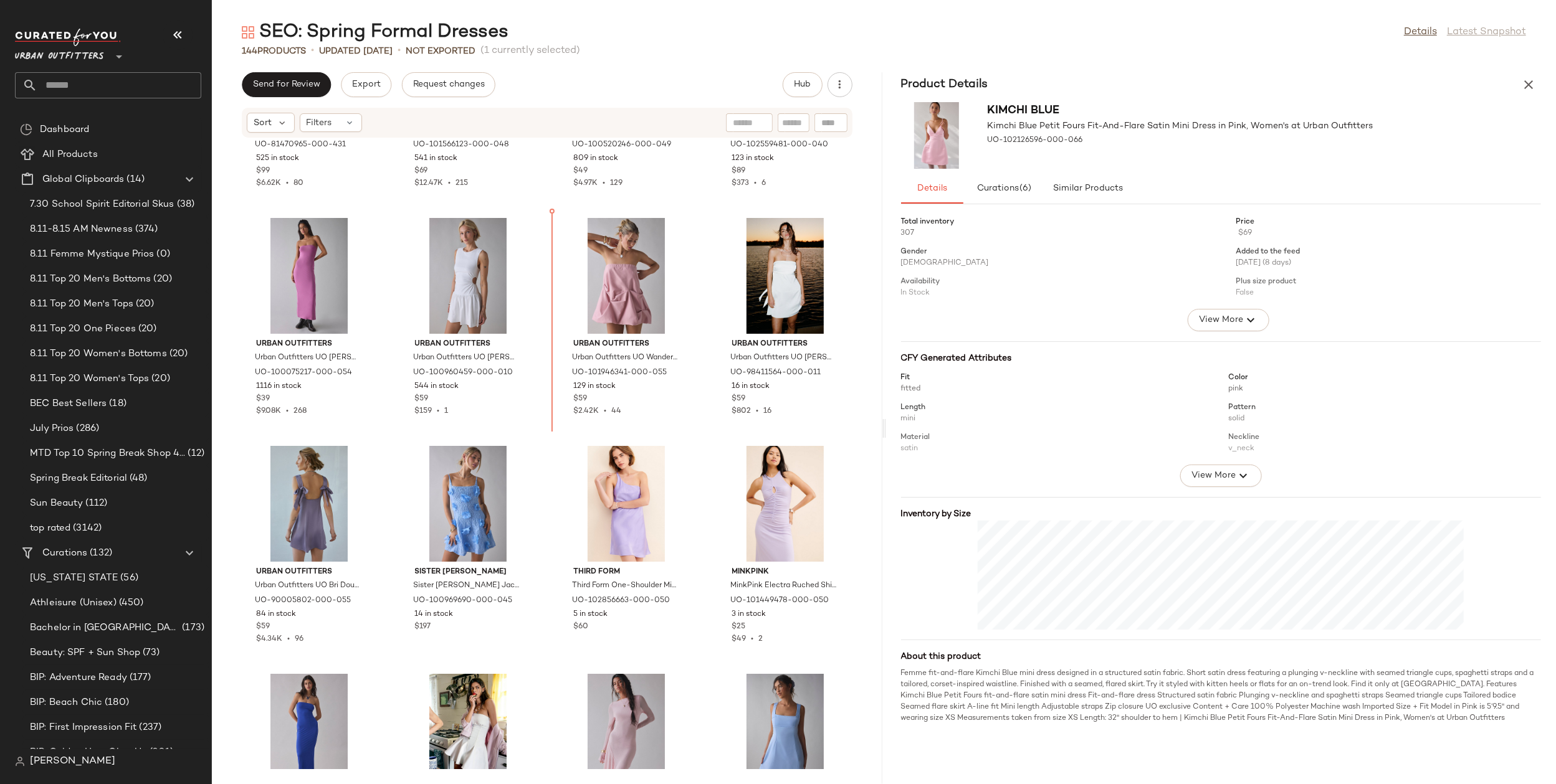
scroll to position [155, 0]
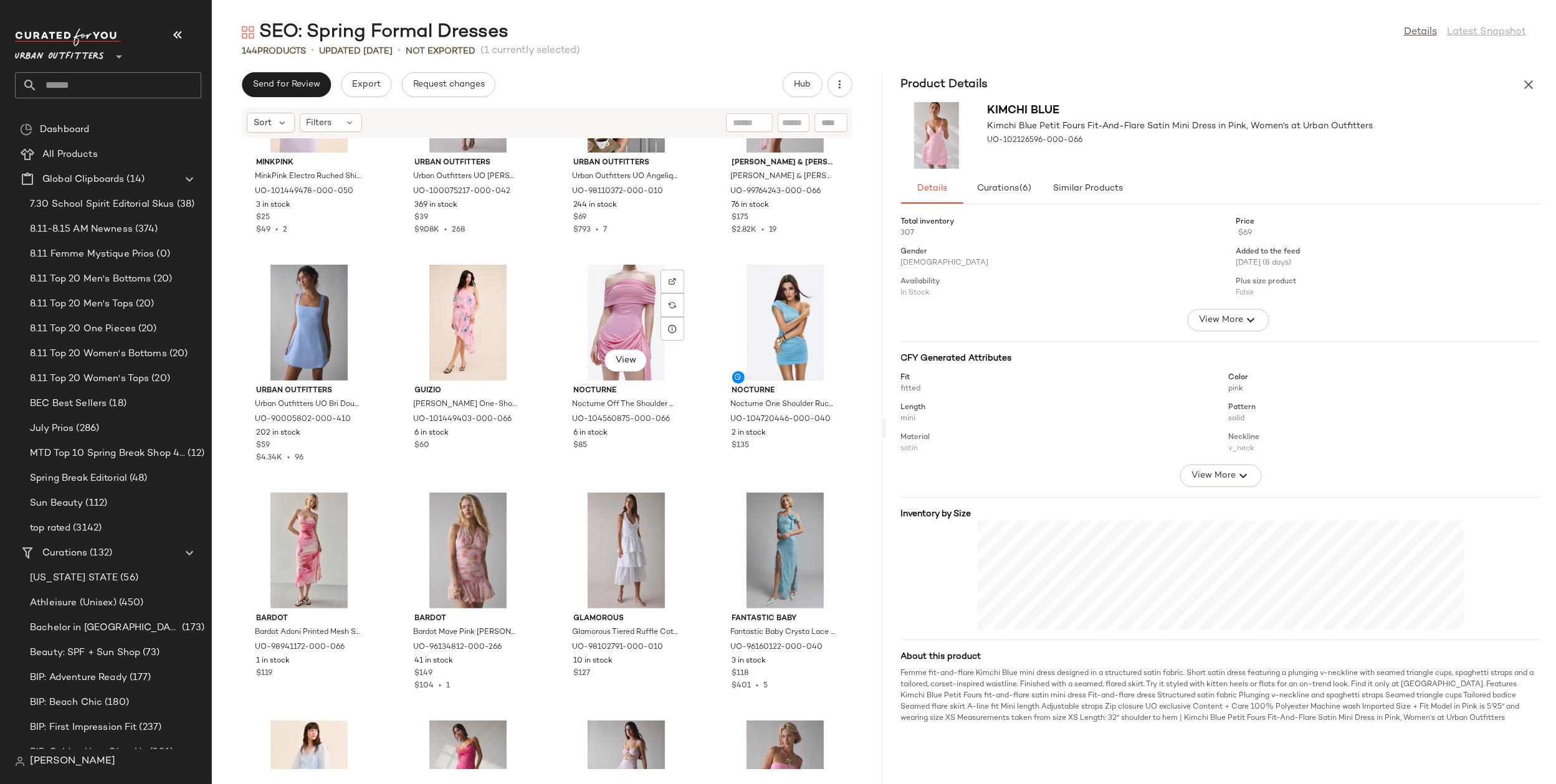
scroll to position [883, 0]
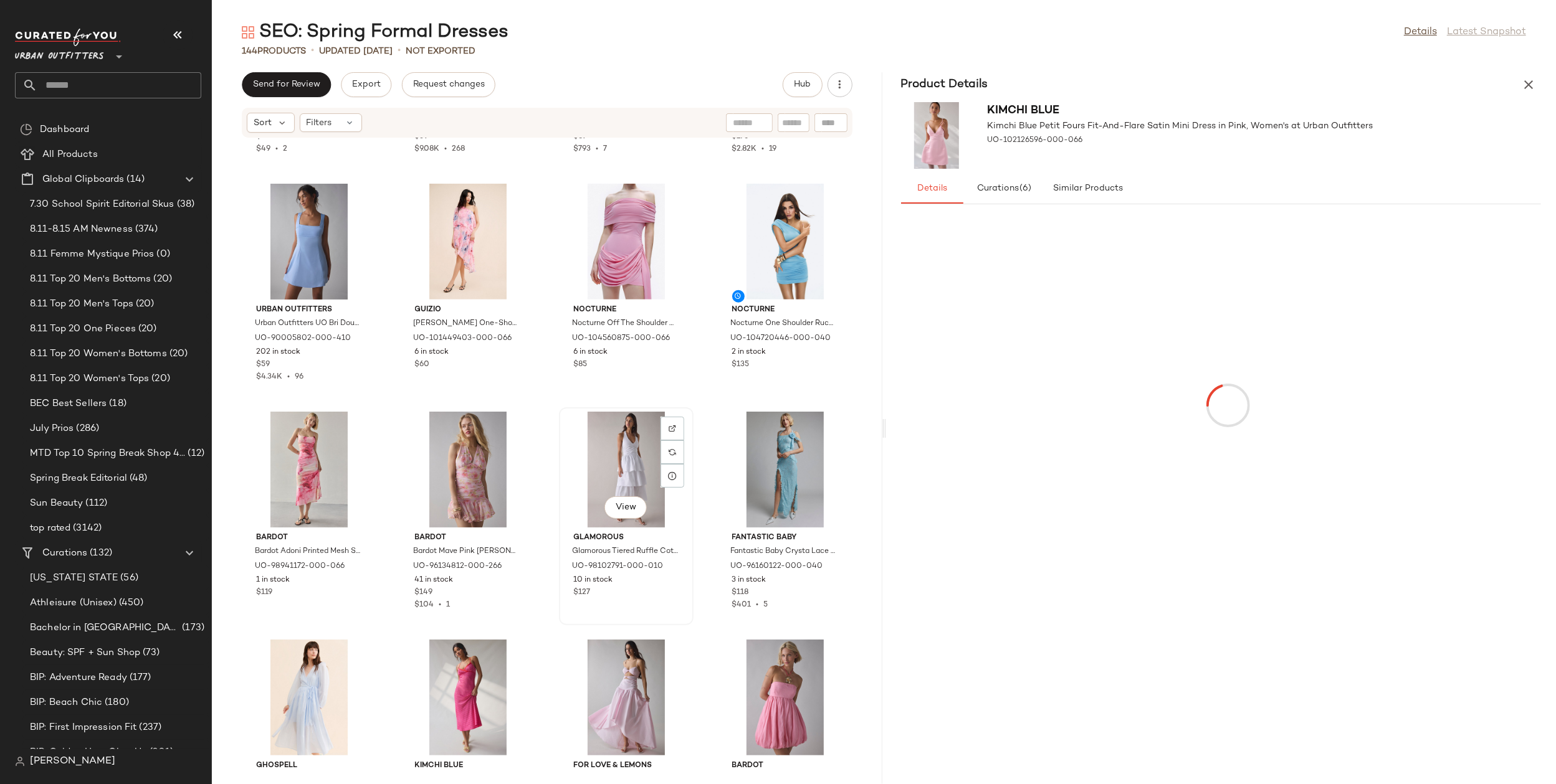
click at [629, 440] on div "View" at bounding box center [626, 469] width 126 height 116
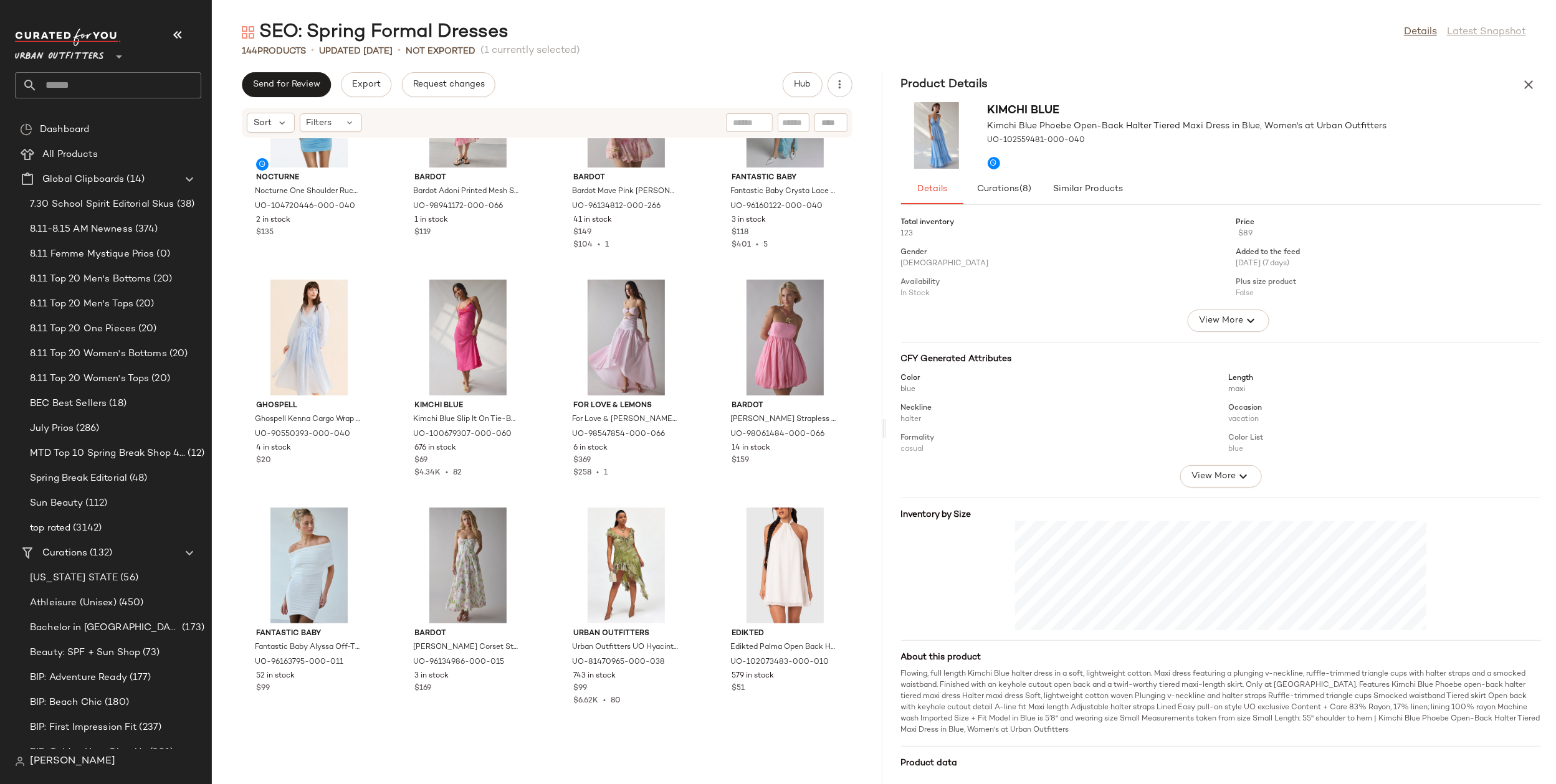
scroll to position [1259, 0]
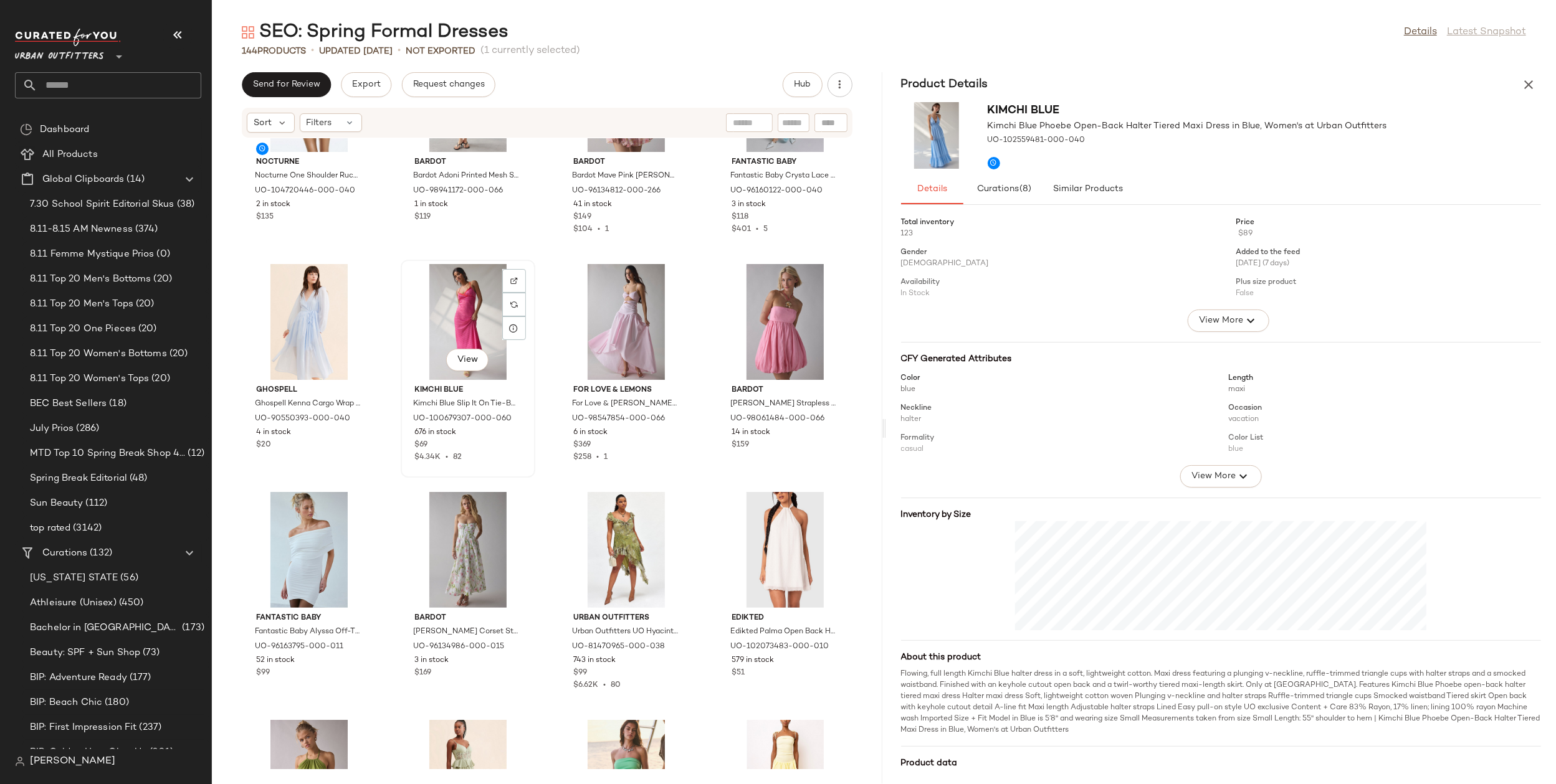
click at [463, 289] on div "View" at bounding box center [468, 322] width 126 height 116
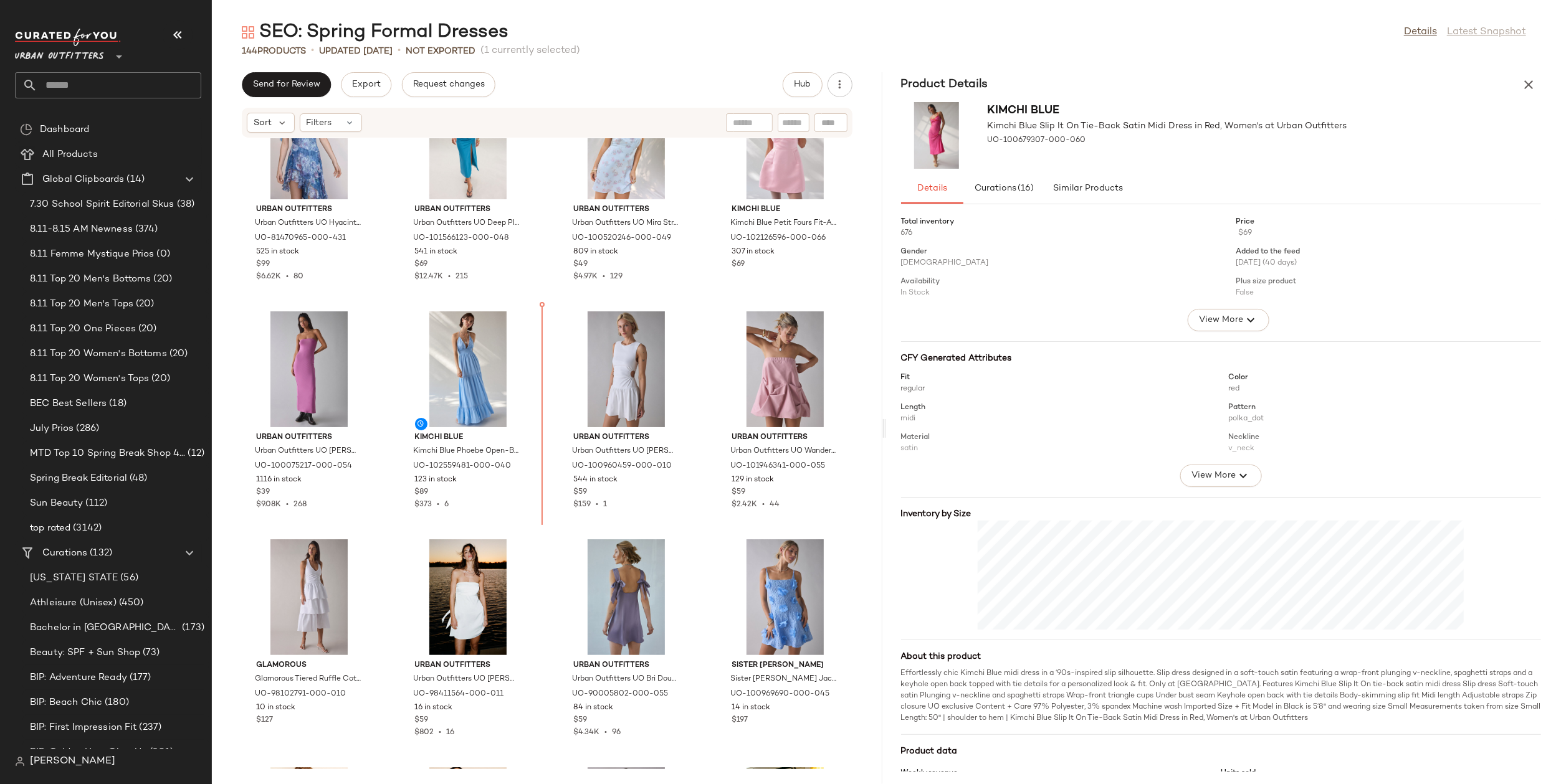
scroll to position [61, 0]
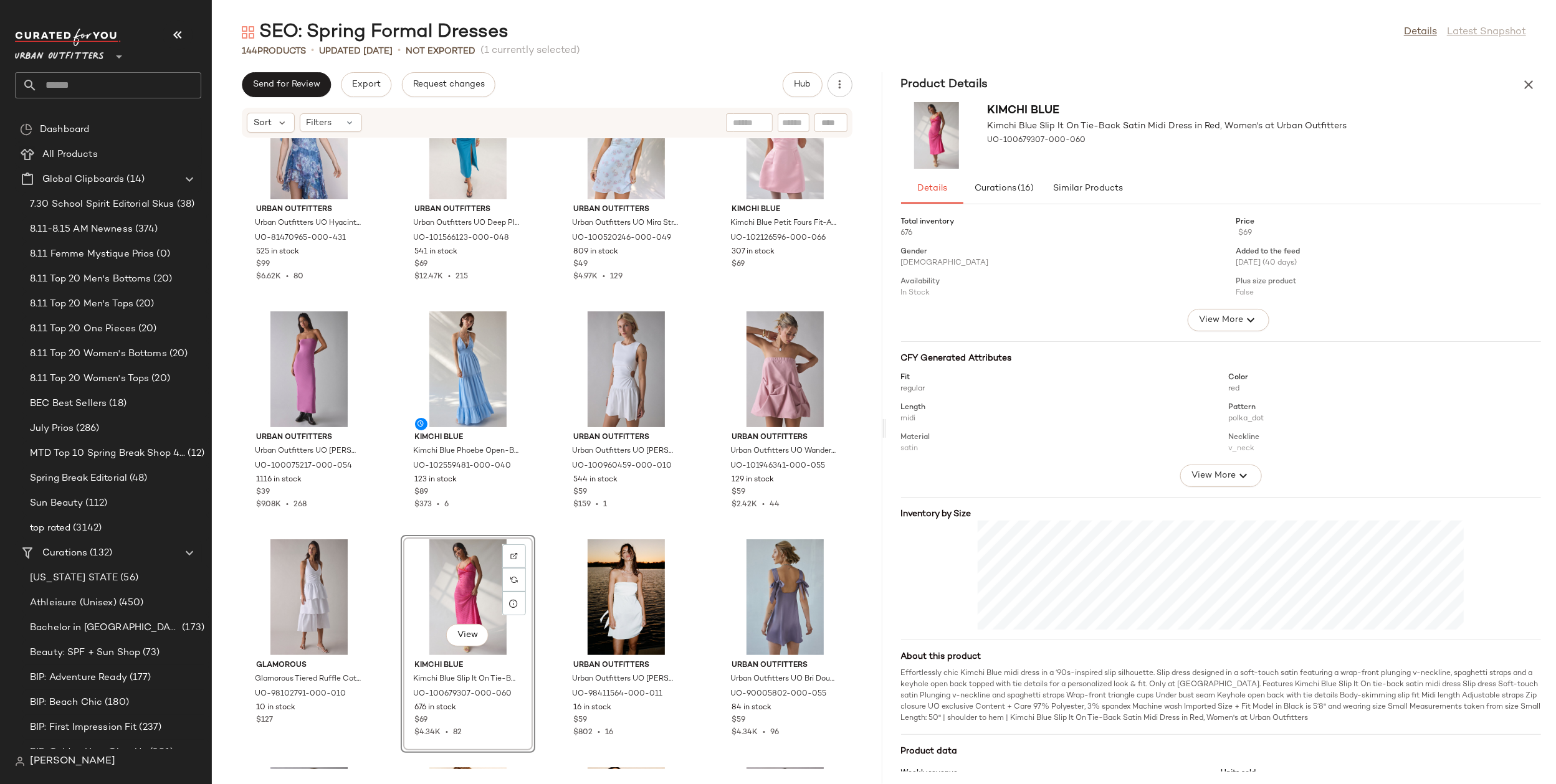
click at [544, 537] on div "Urban Outfitters Urban Outfitters UO Hyacinth Lace Spliced Midi Dress in Misty …" at bounding box center [547, 454] width 670 height 631
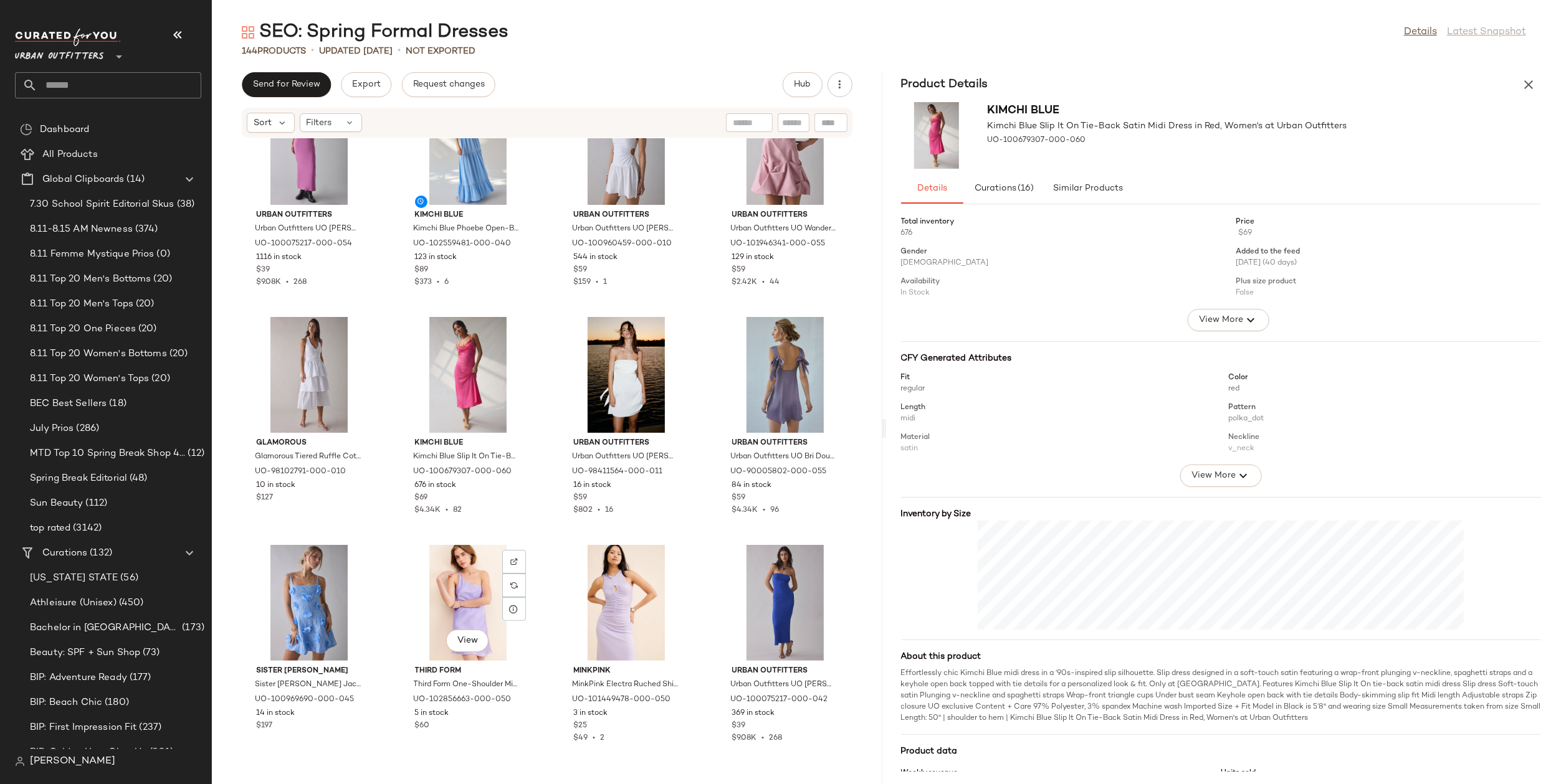
scroll to position [369, 0]
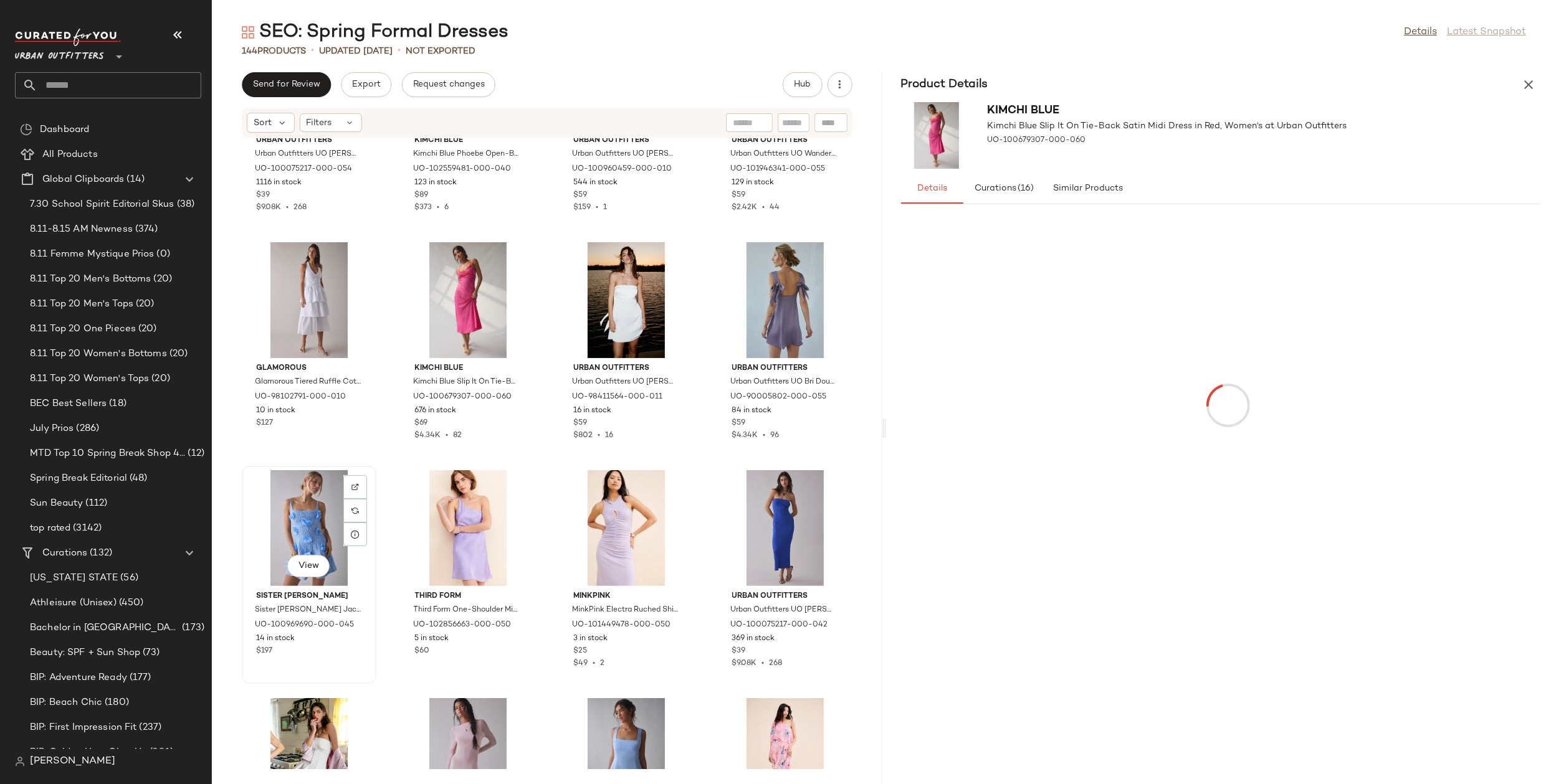
click at [288, 535] on div "View" at bounding box center [309, 528] width 126 height 116
click at [758, 518] on div "View" at bounding box center [785, 528] width 126 height 116
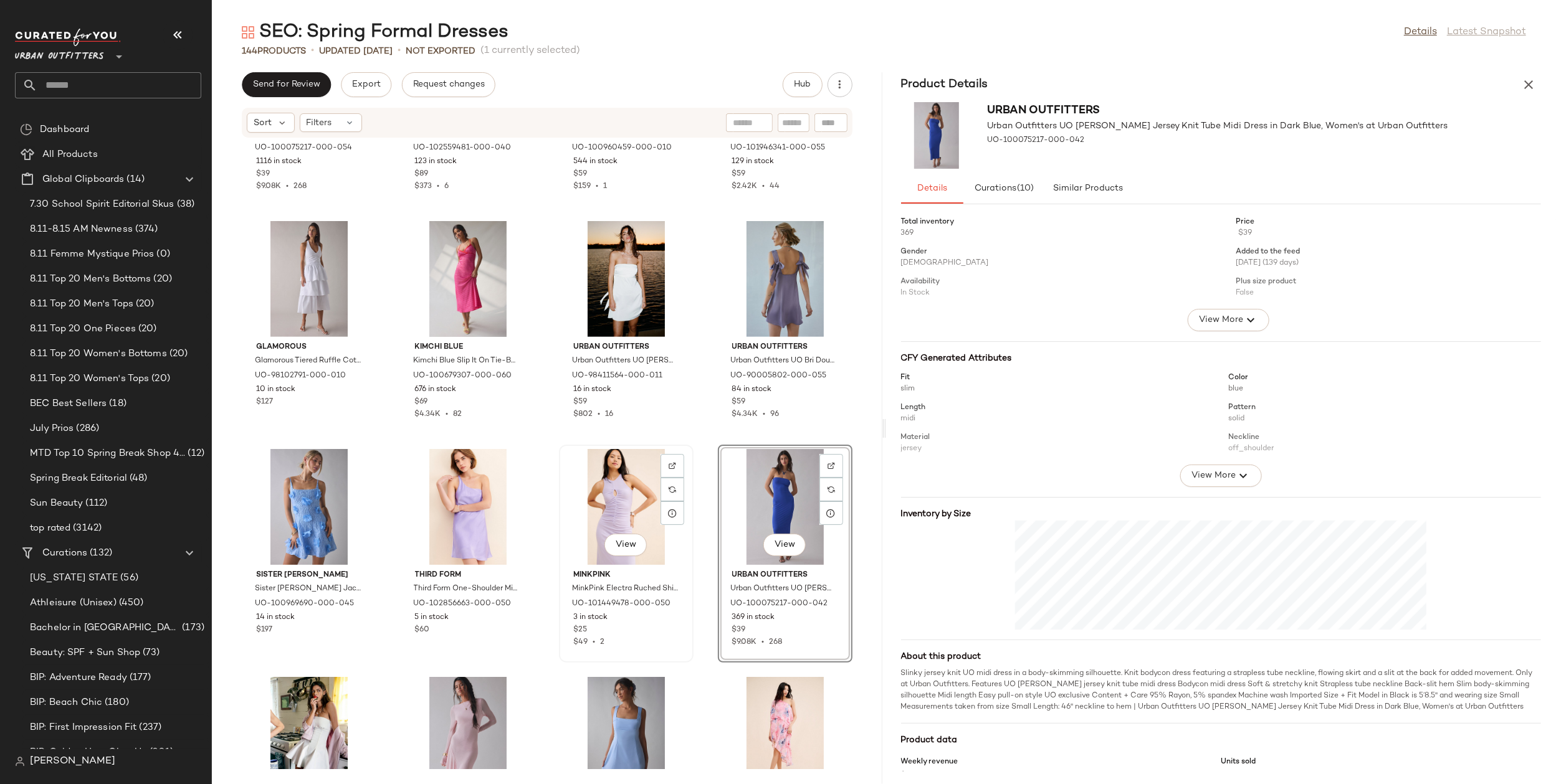
scroll to position [572, 0]
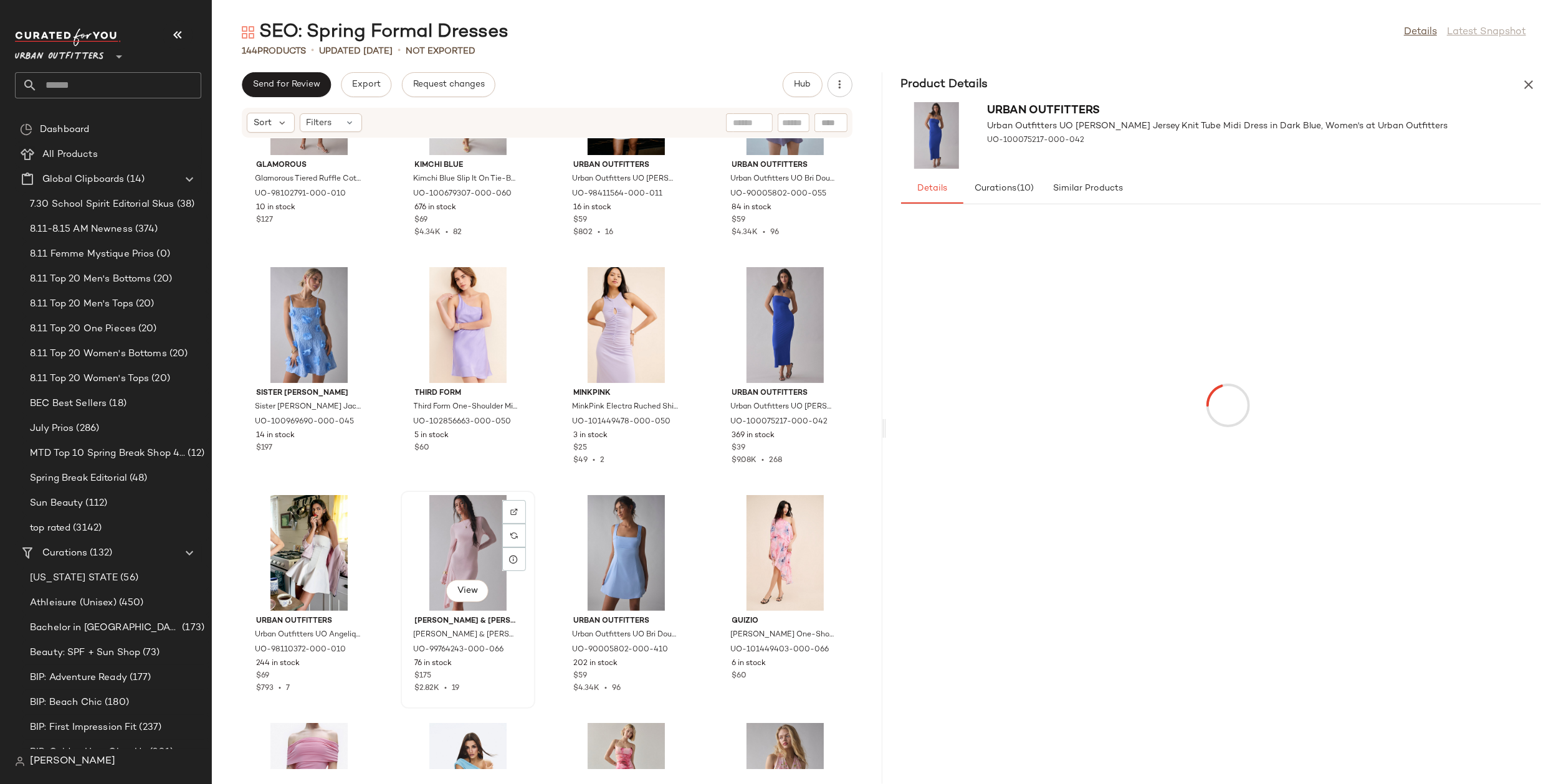
click at [451, 532] on div "View" at bounding box center [468, 553] width 126 height 116
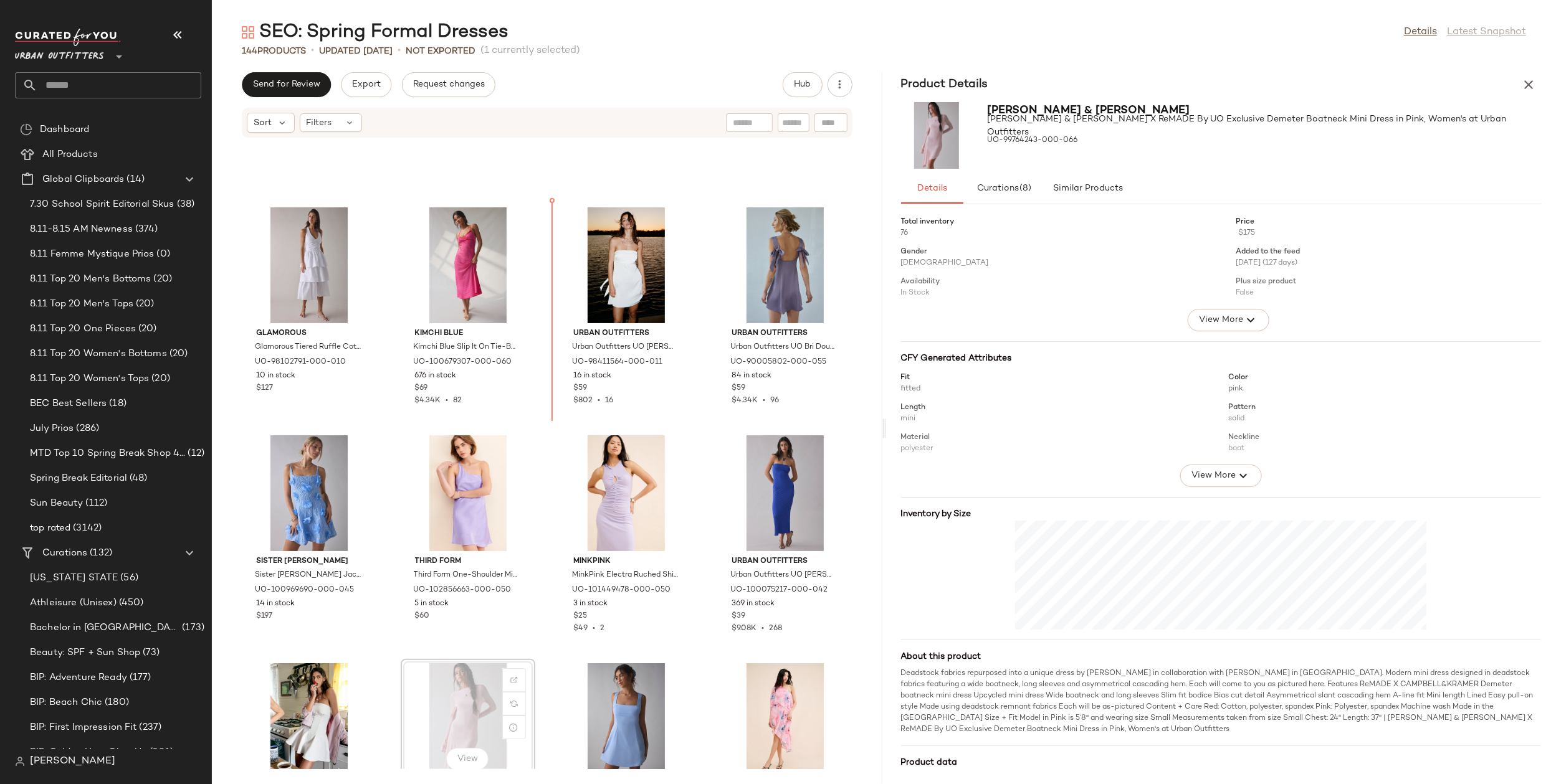
scroll to position [384, 0]
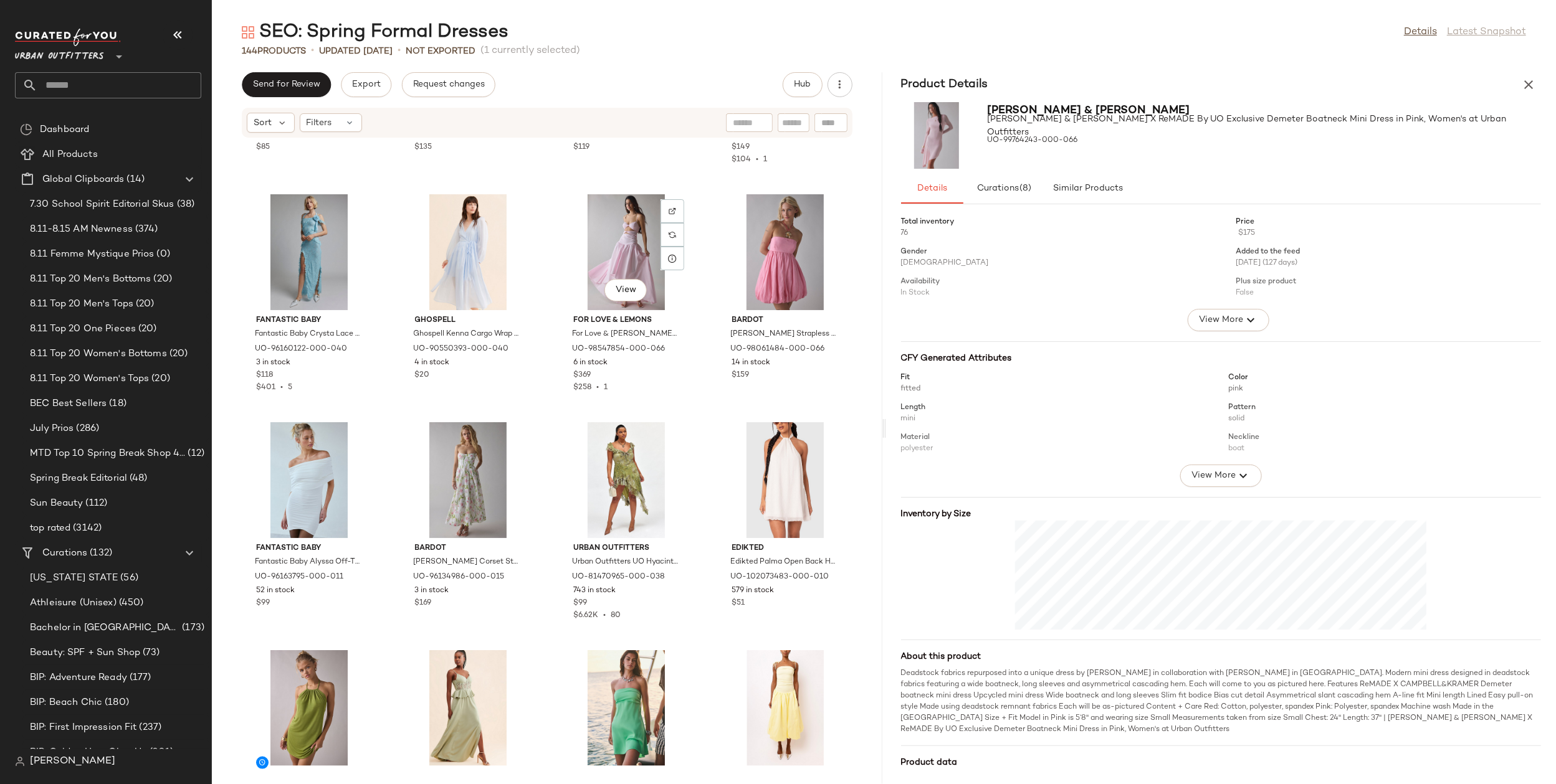
scroll to position [1341, 0]
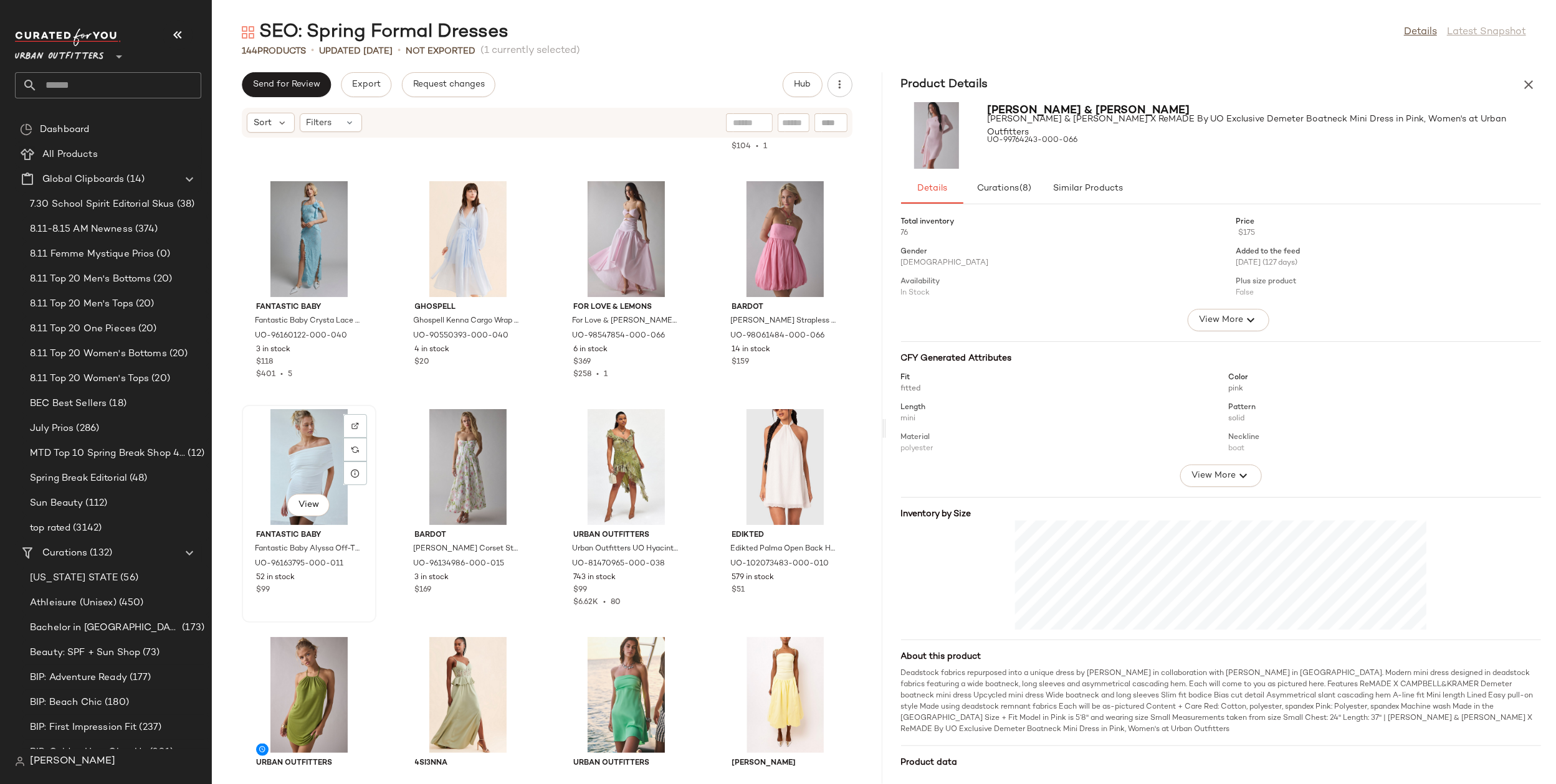
click at [274, 454] on div "View" at bounding box center [309, 467] width 126 height 116
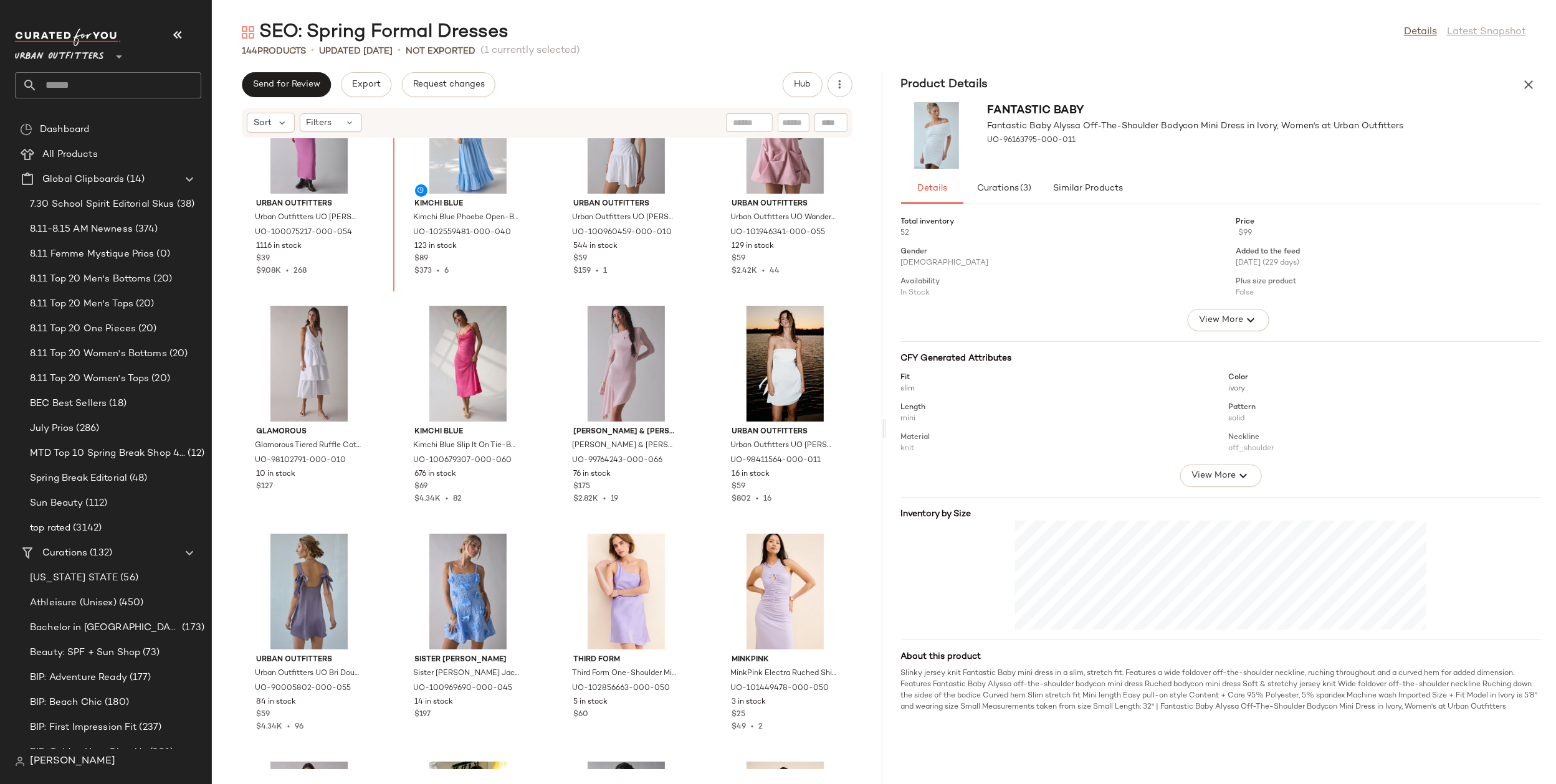
scroll to position [299, 0]
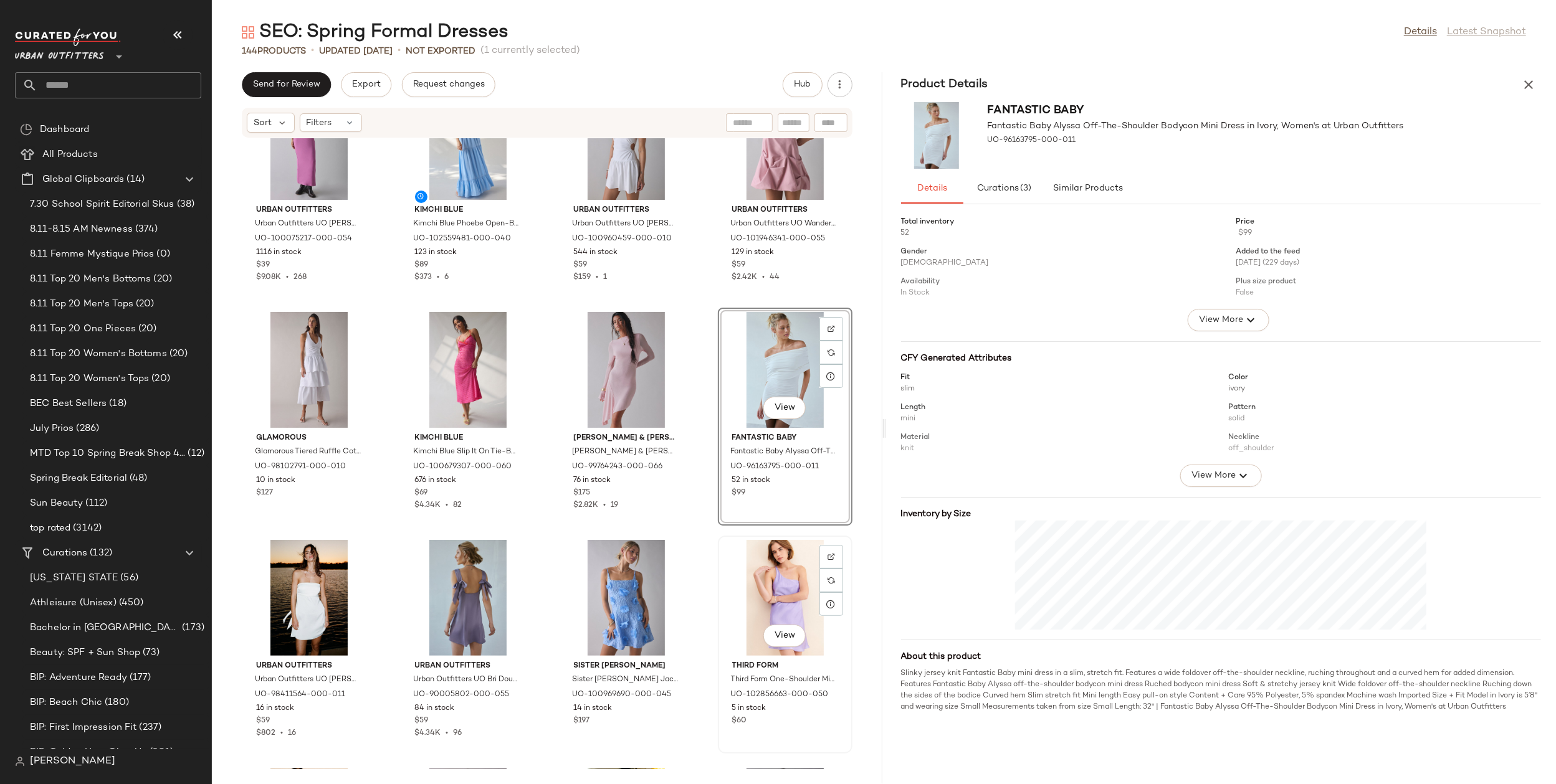
click at [718, 541] on div "View Third Form Third Form One-Shoulder Mini Slip Dress in Purple, Women's at U…" at bounding box center [785, 644] width 134 height 218
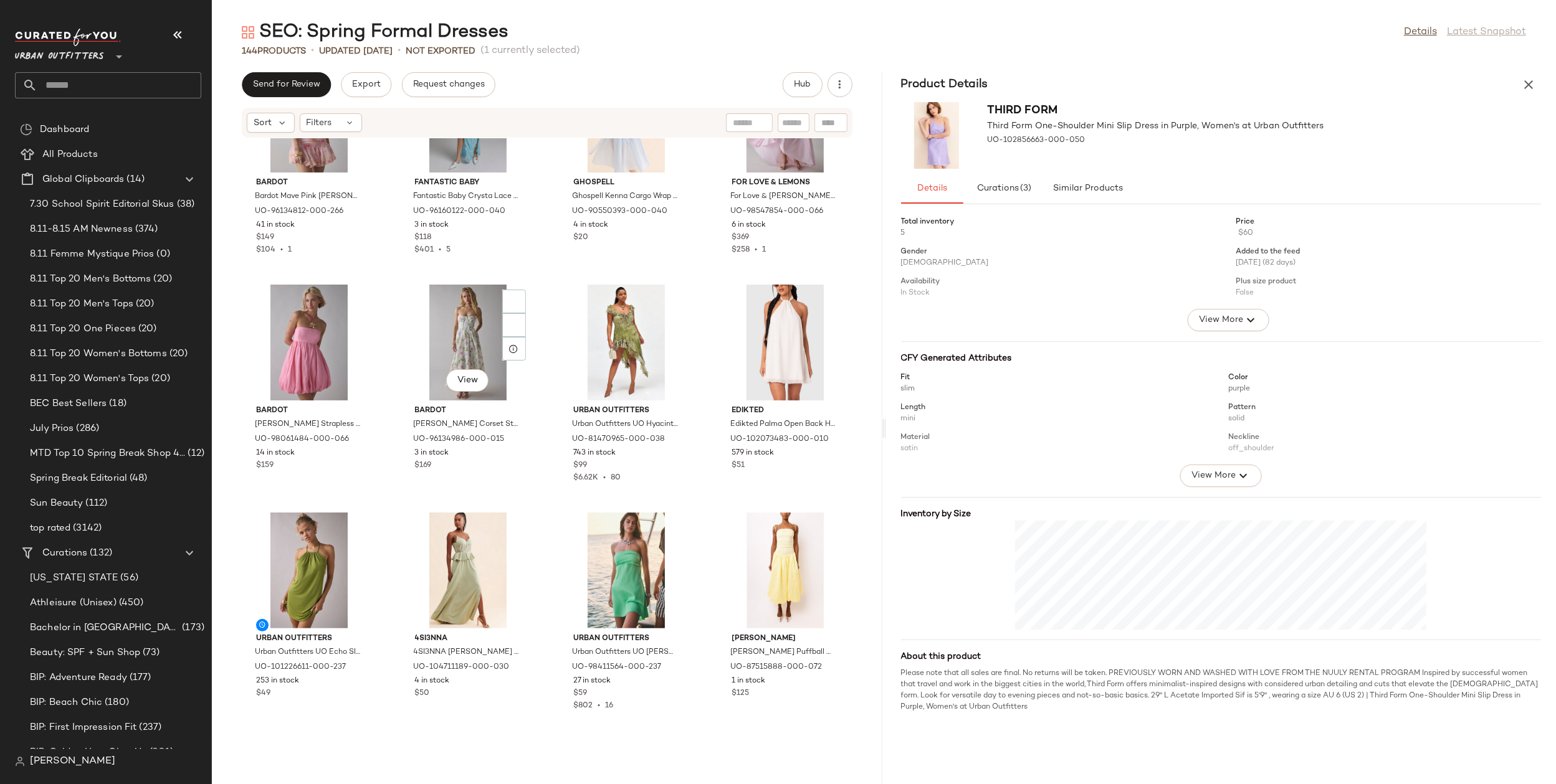
scroll to position [1468, 0]
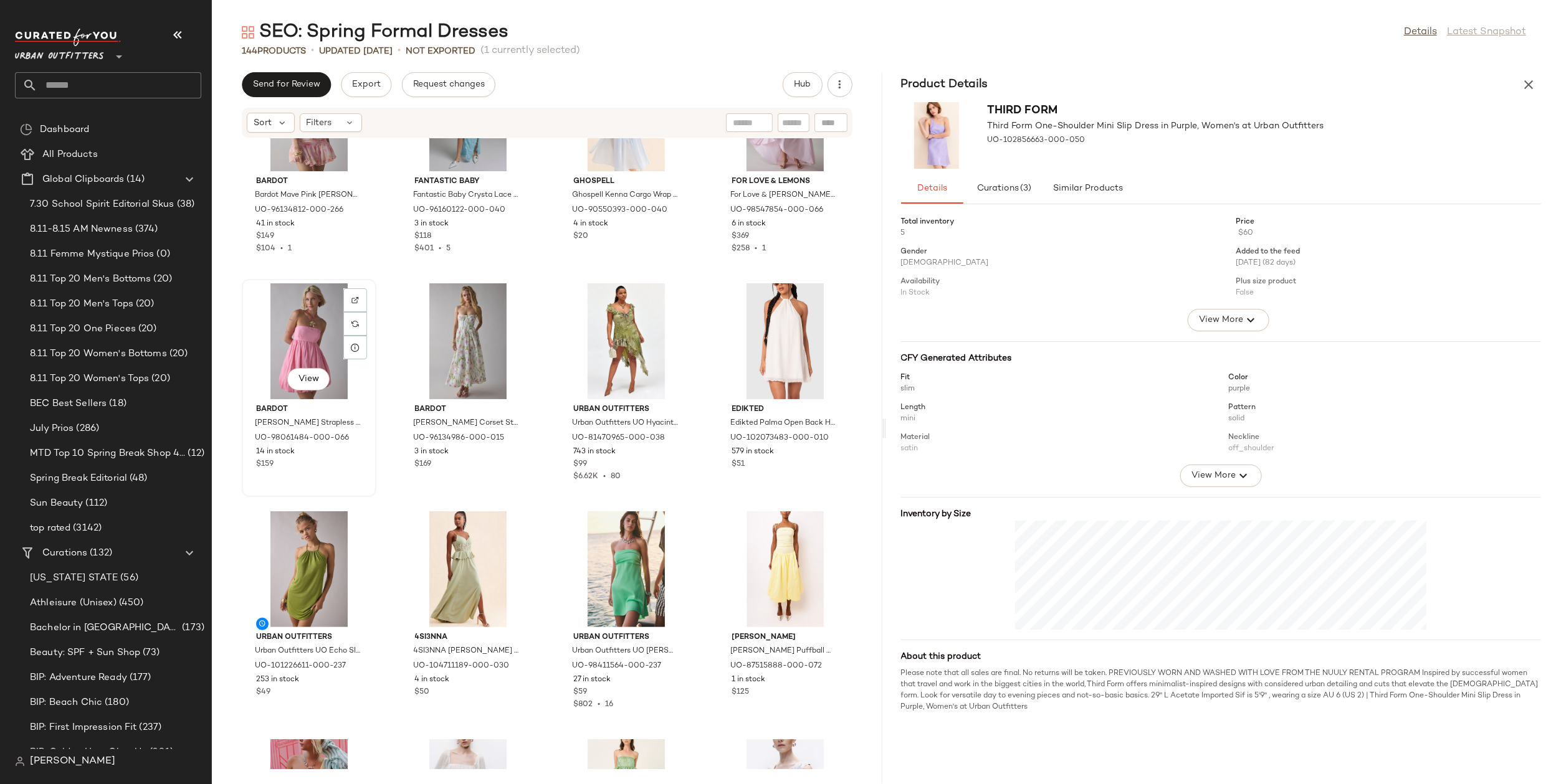
click at [304, 333] on div "View" at bounding box center [309, 341] width 126 height 116
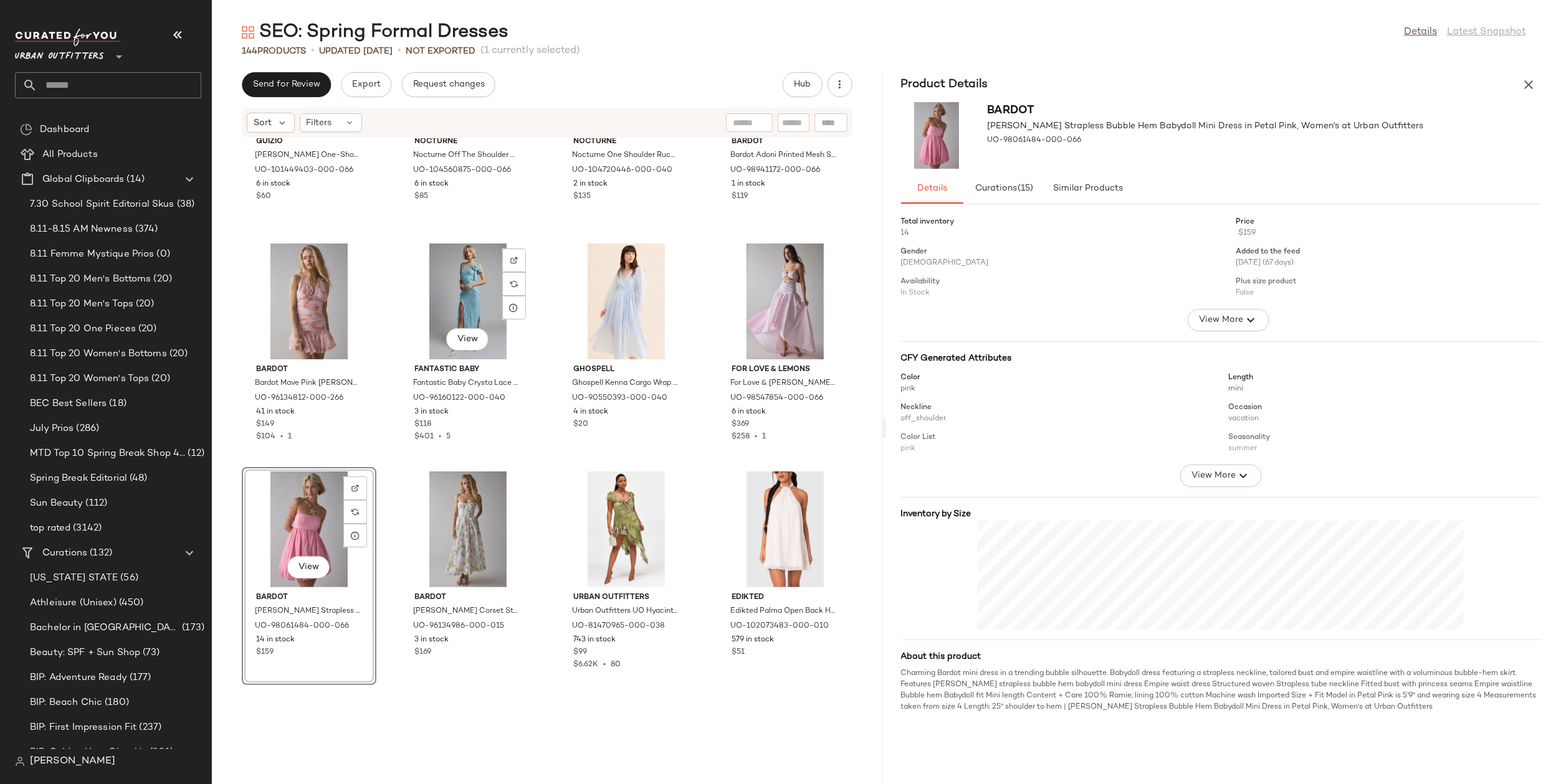
scroll to position [1464, 0]
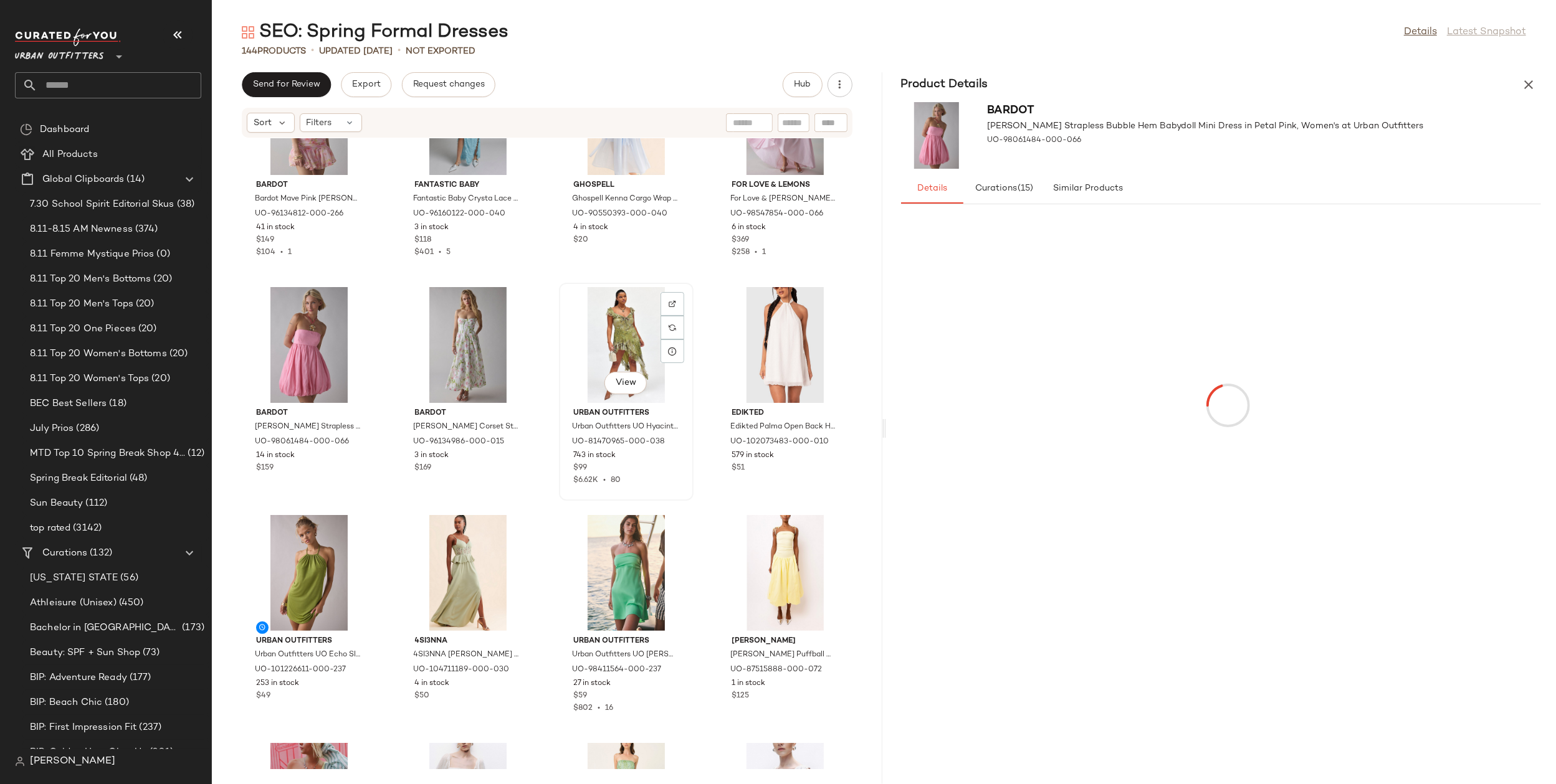
click at [604, 334] on div "View" at bounding box center [626, 345] width 126 height 116
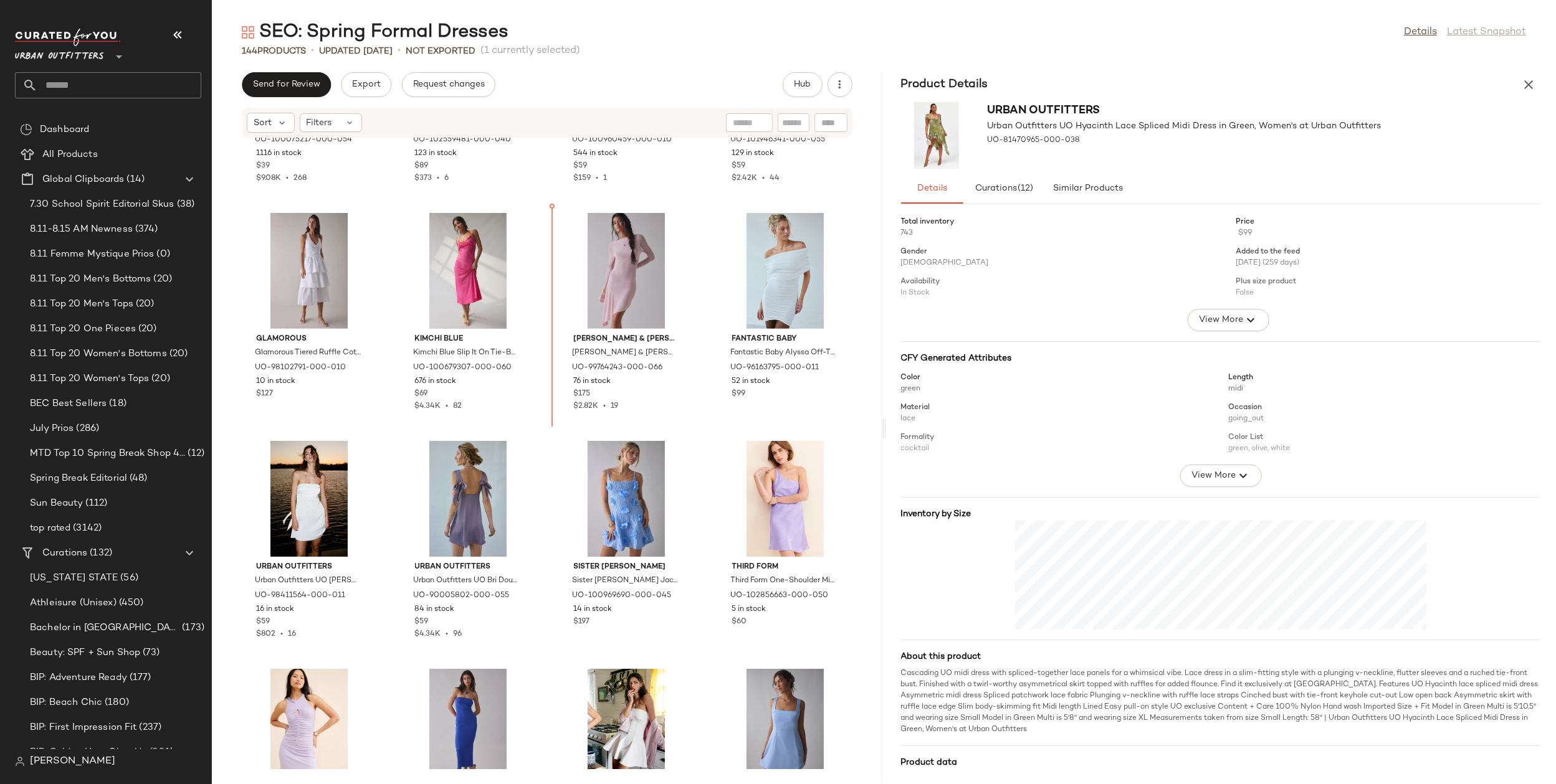
scroll to position [394, 0]
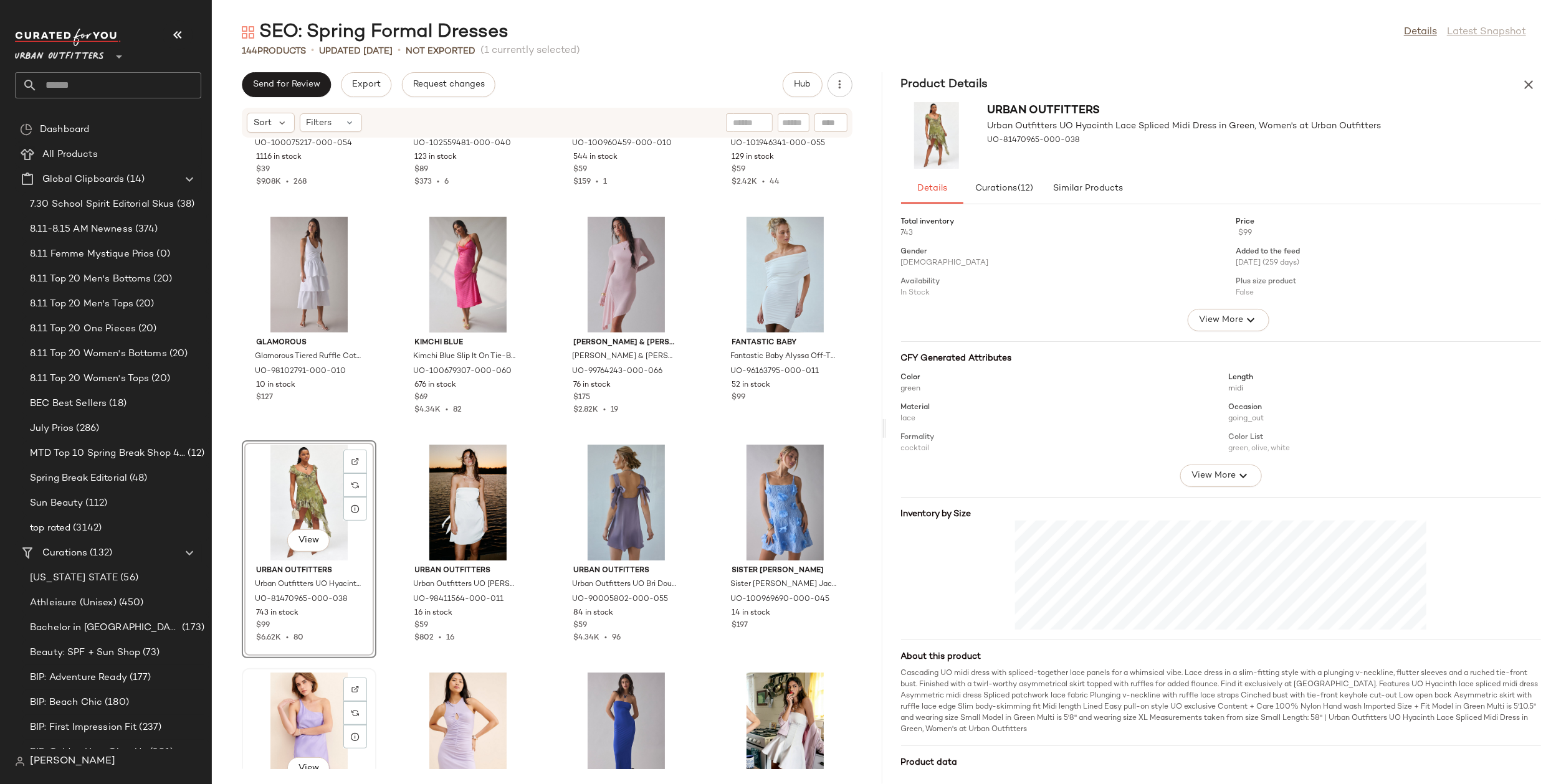
click at [372, 671] on div "View Third Form Third Form One-Shoulder Mini Slip Dress in Purple, Women's at U…" at bounding box center [309, 777] width 132 height 216
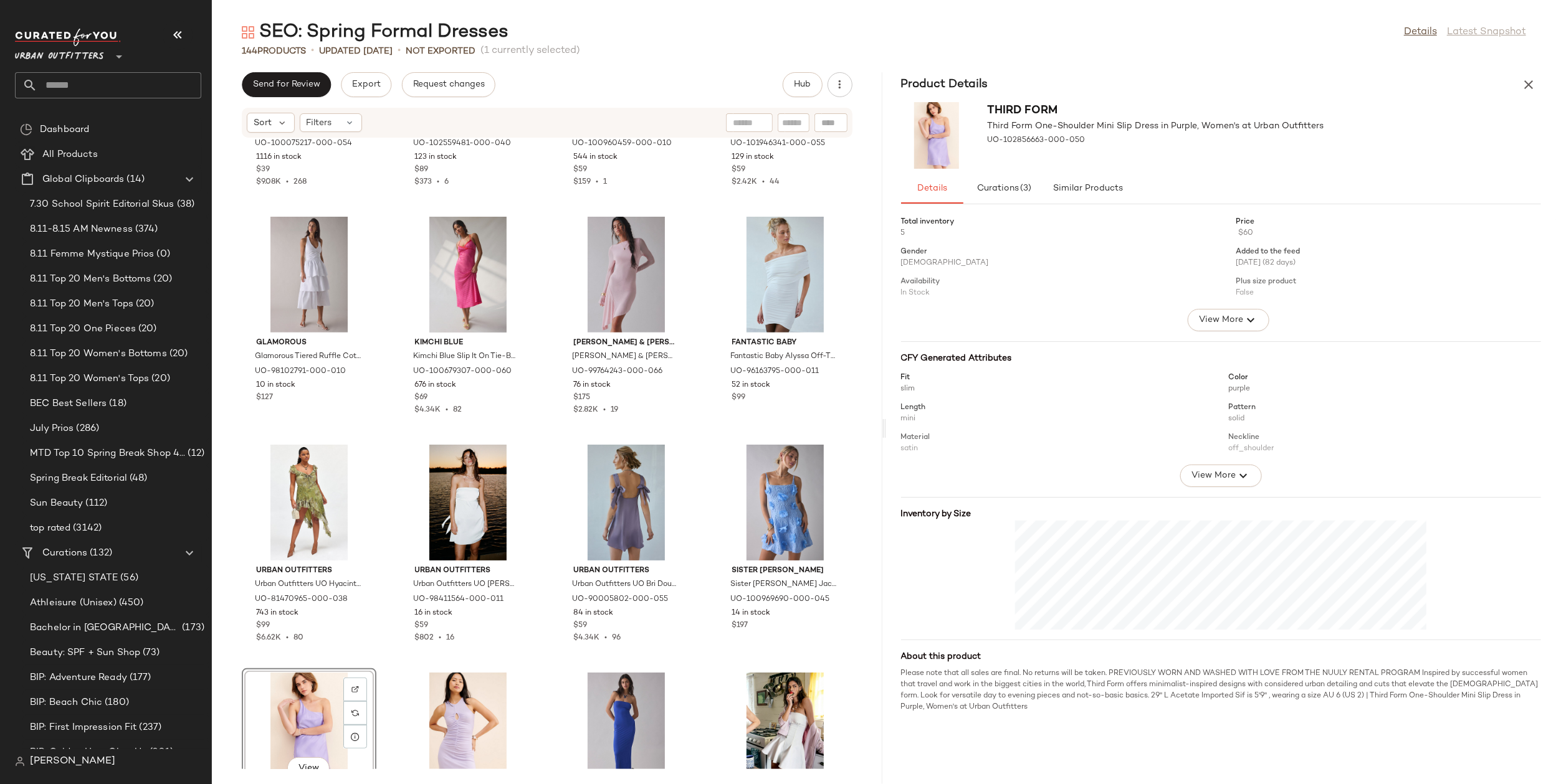
click at [379, 652] on div "Urban Outfitters Urban Outfitters UO Nora Jersey Knit Tube Midi Dress in Mauve,…" at bounding box center [547, 454] width 670 height 631
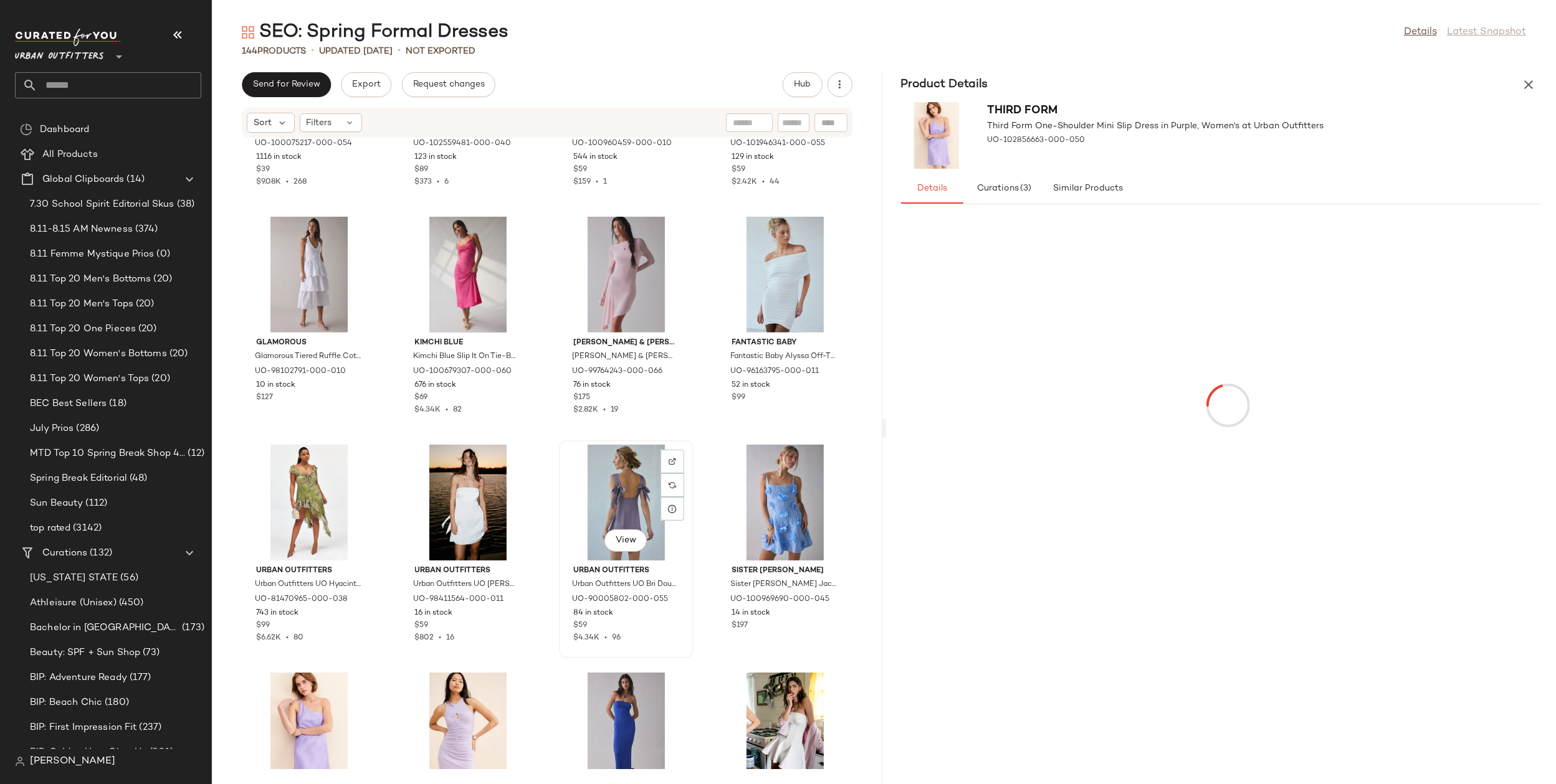
click at [617, 486] on div "View" at bounding box center [626, 502] width 126 height 116
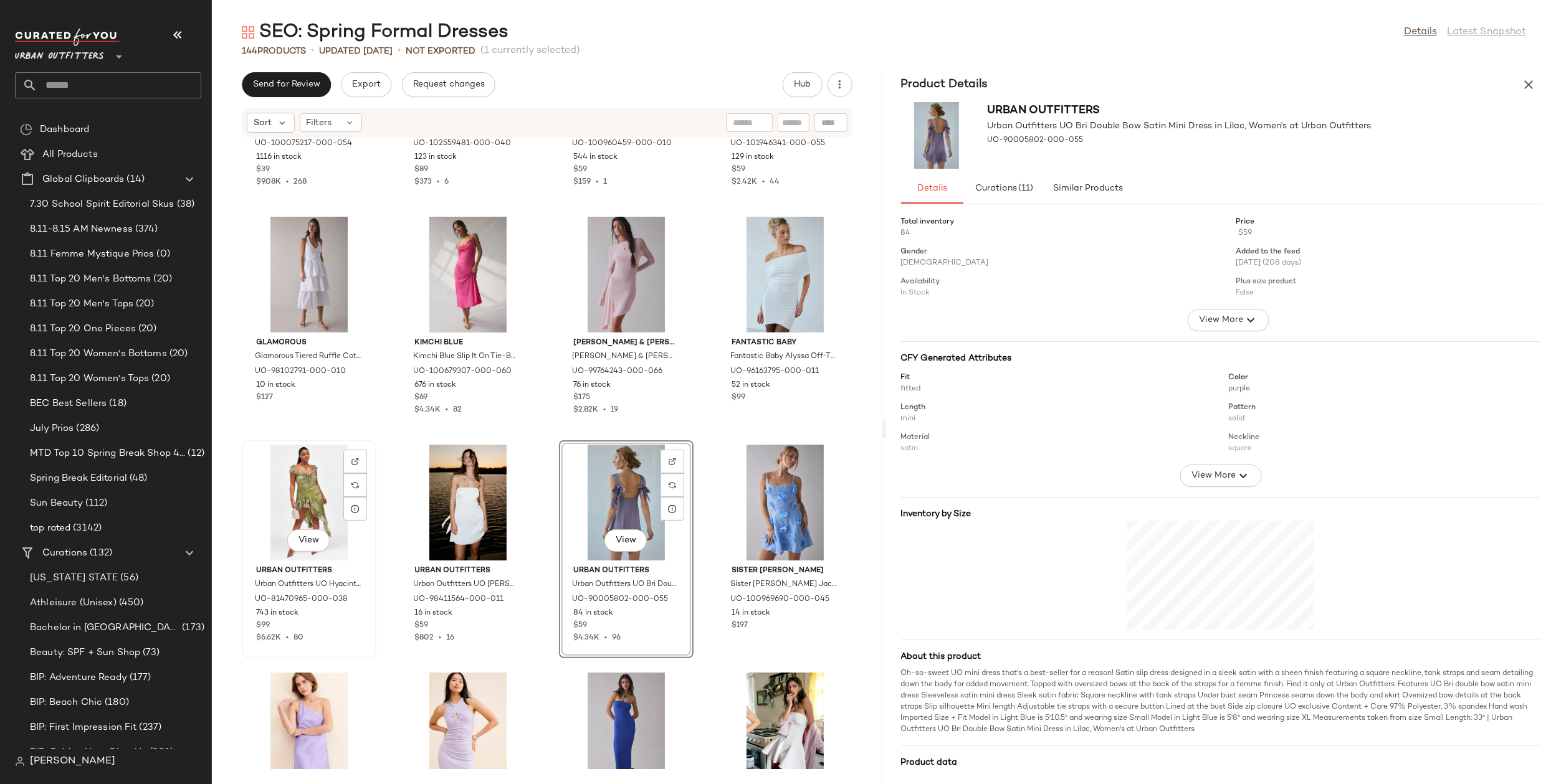
click at [273, 500] on div "View" at bounding box center [309, 502] width 126 height 116
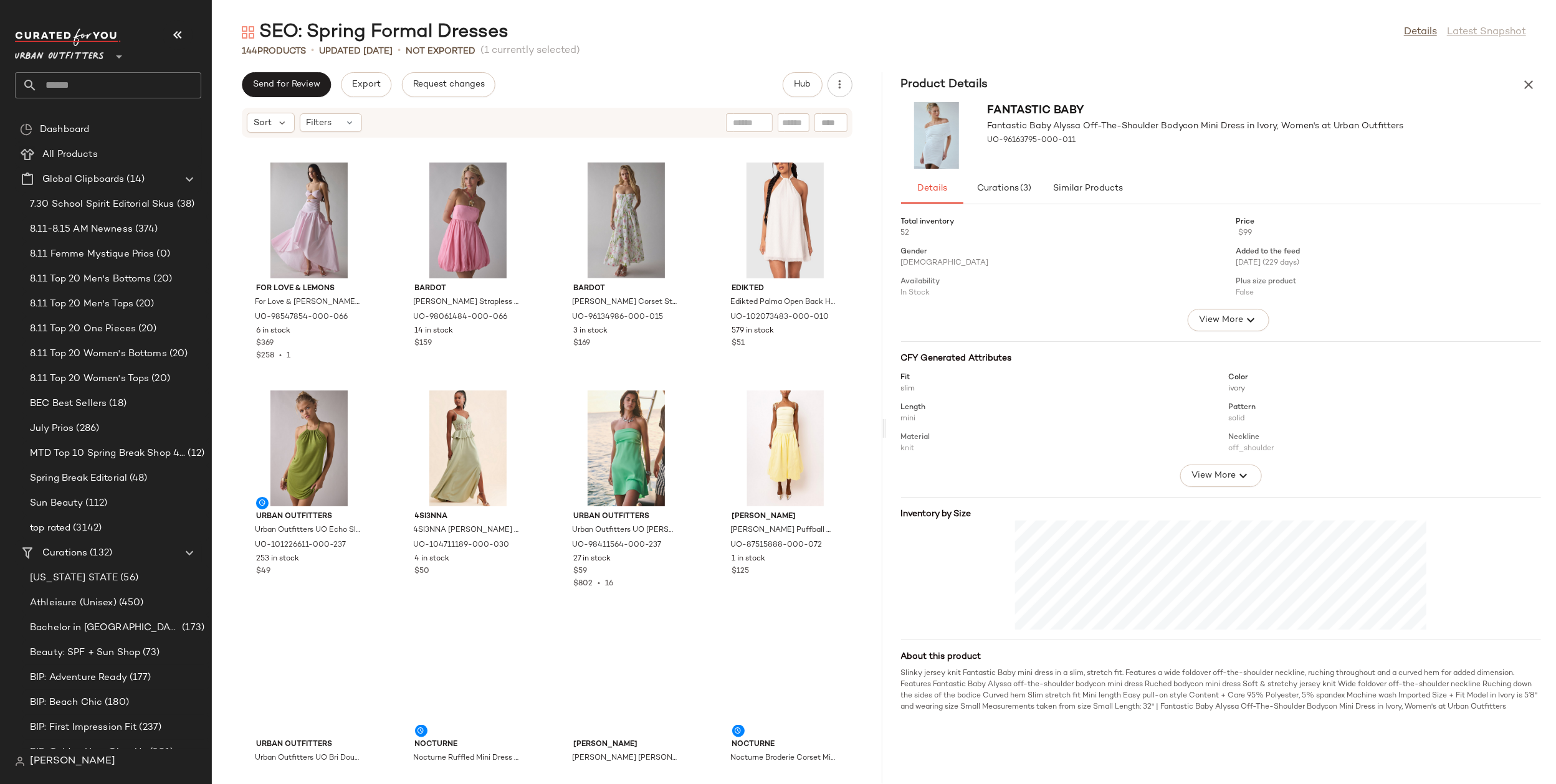
scroll to position [1629, 0]
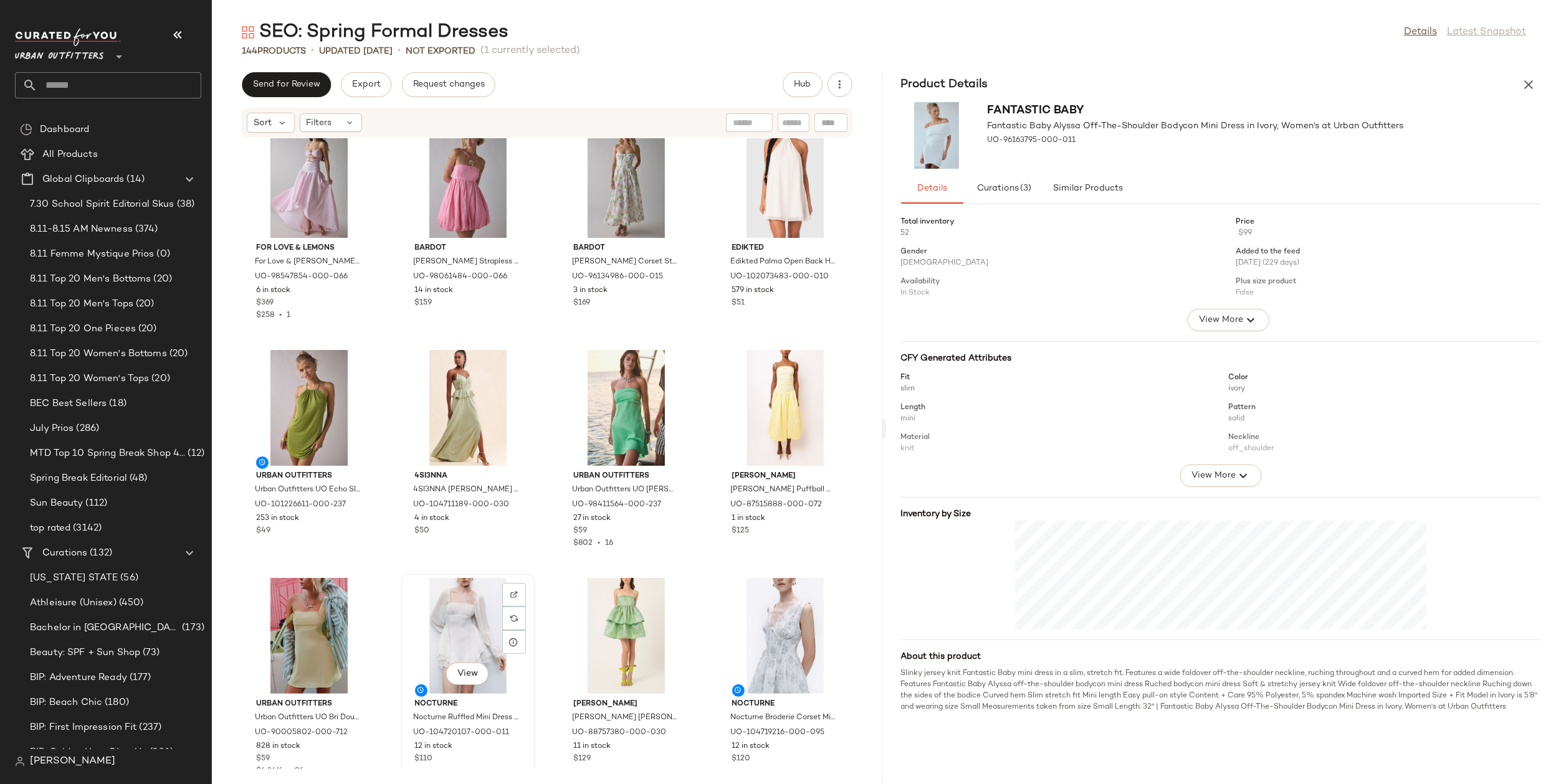
click at [458, 617] on div "View" at bounding box center [468, 636] width 126 height 116
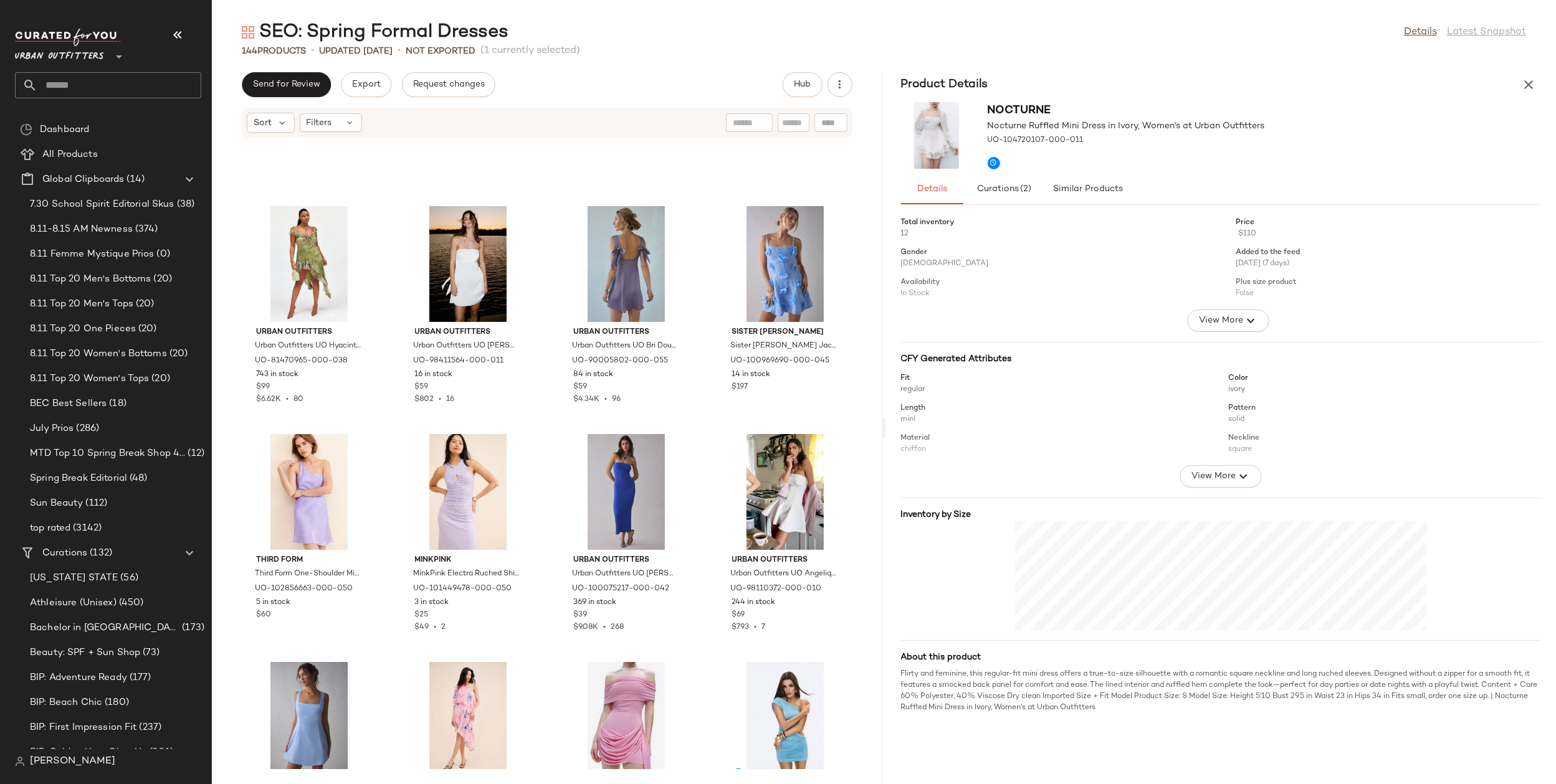
scroll to position [603, 0]
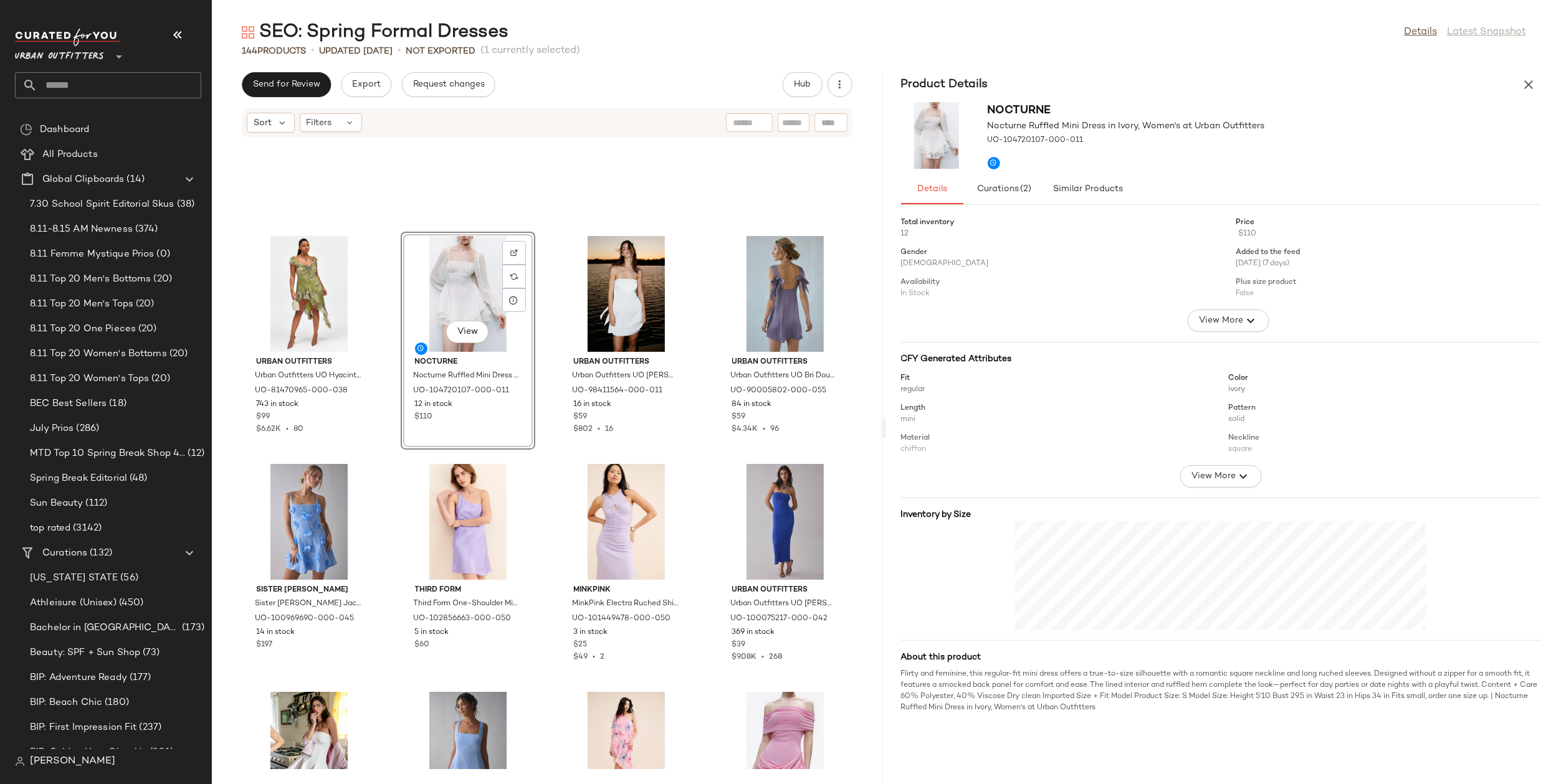
click at [543, 454] on div "Urban Outfitters Urban Outfitters UO Hyacinth Lace Spliced Midi Dress in Green,…" at bounding box center [547, 454] width 670 height 631
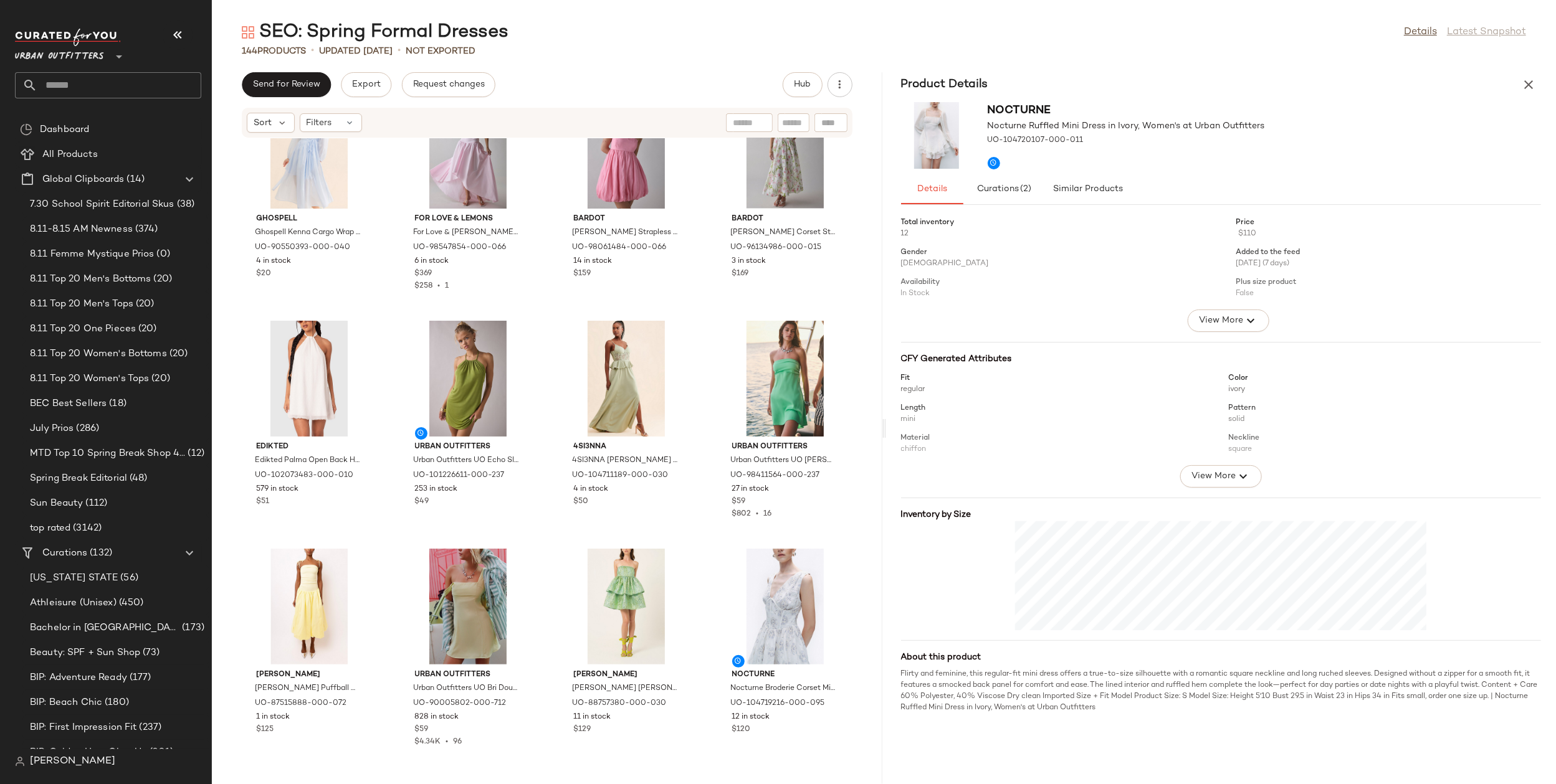
scroll to position [1660, 0]
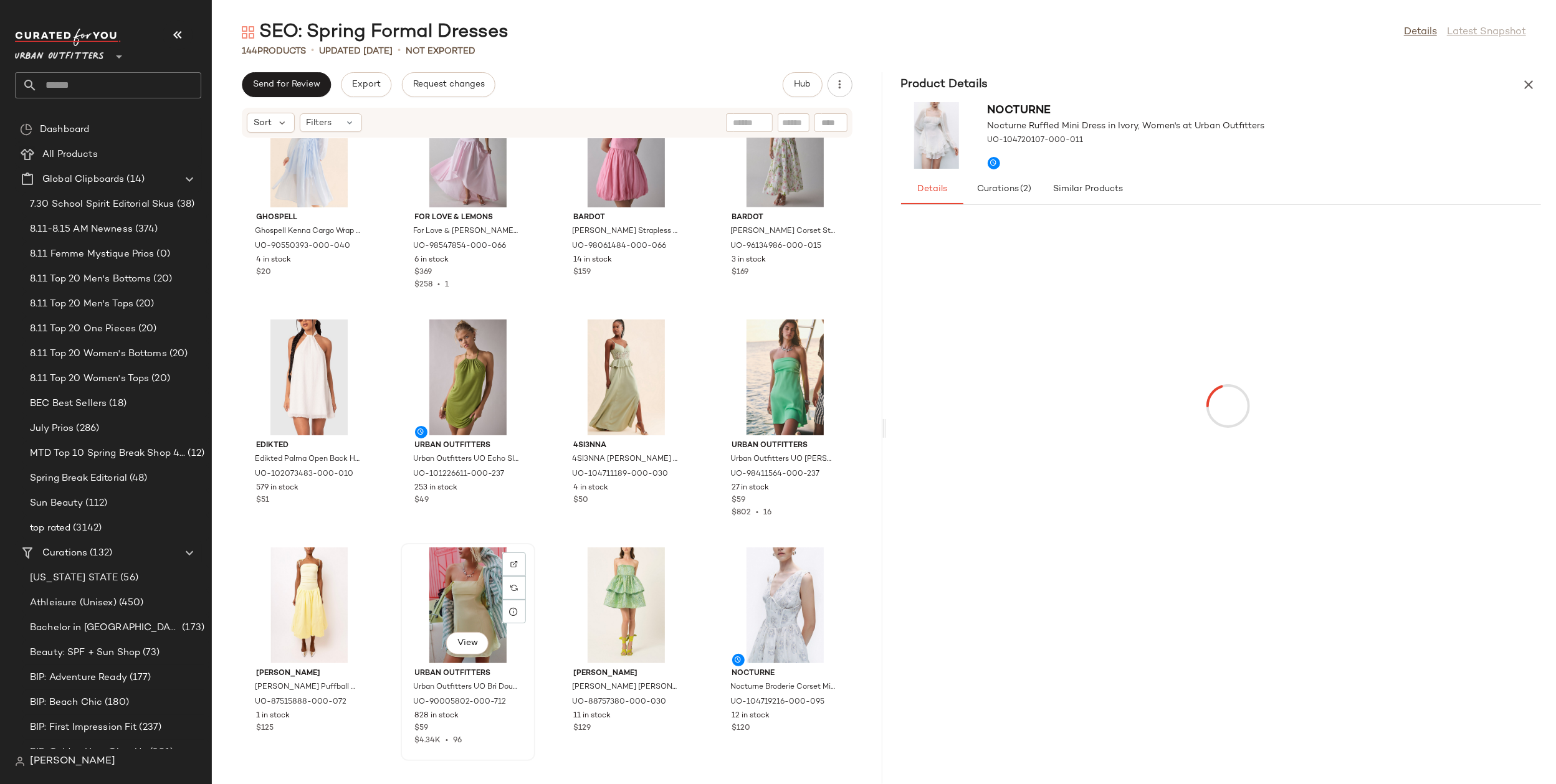
click at [461, 581] on div "View" at bounding box center [468, 605] width 126 height 116
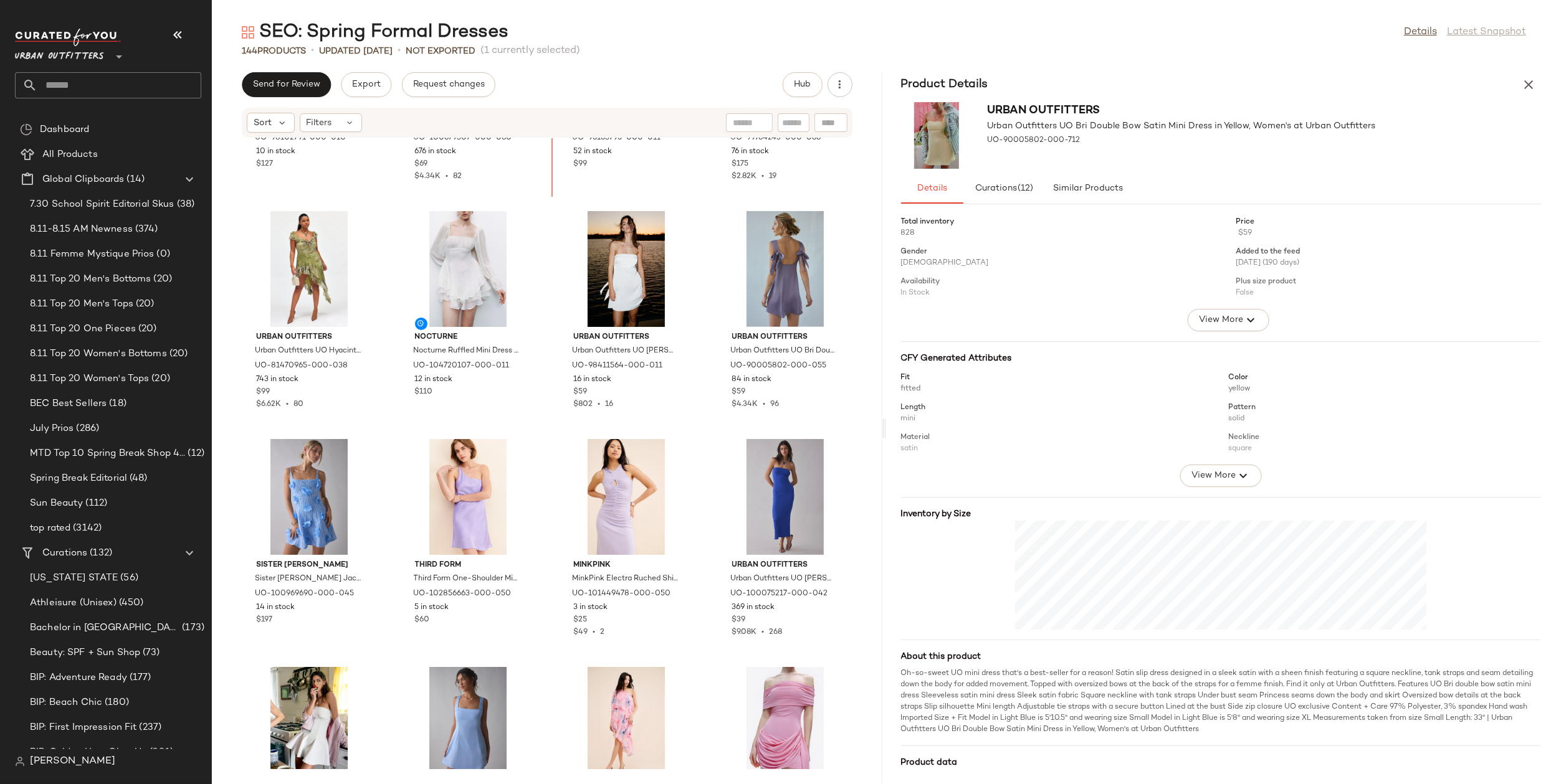
scroll to position [602, 0]
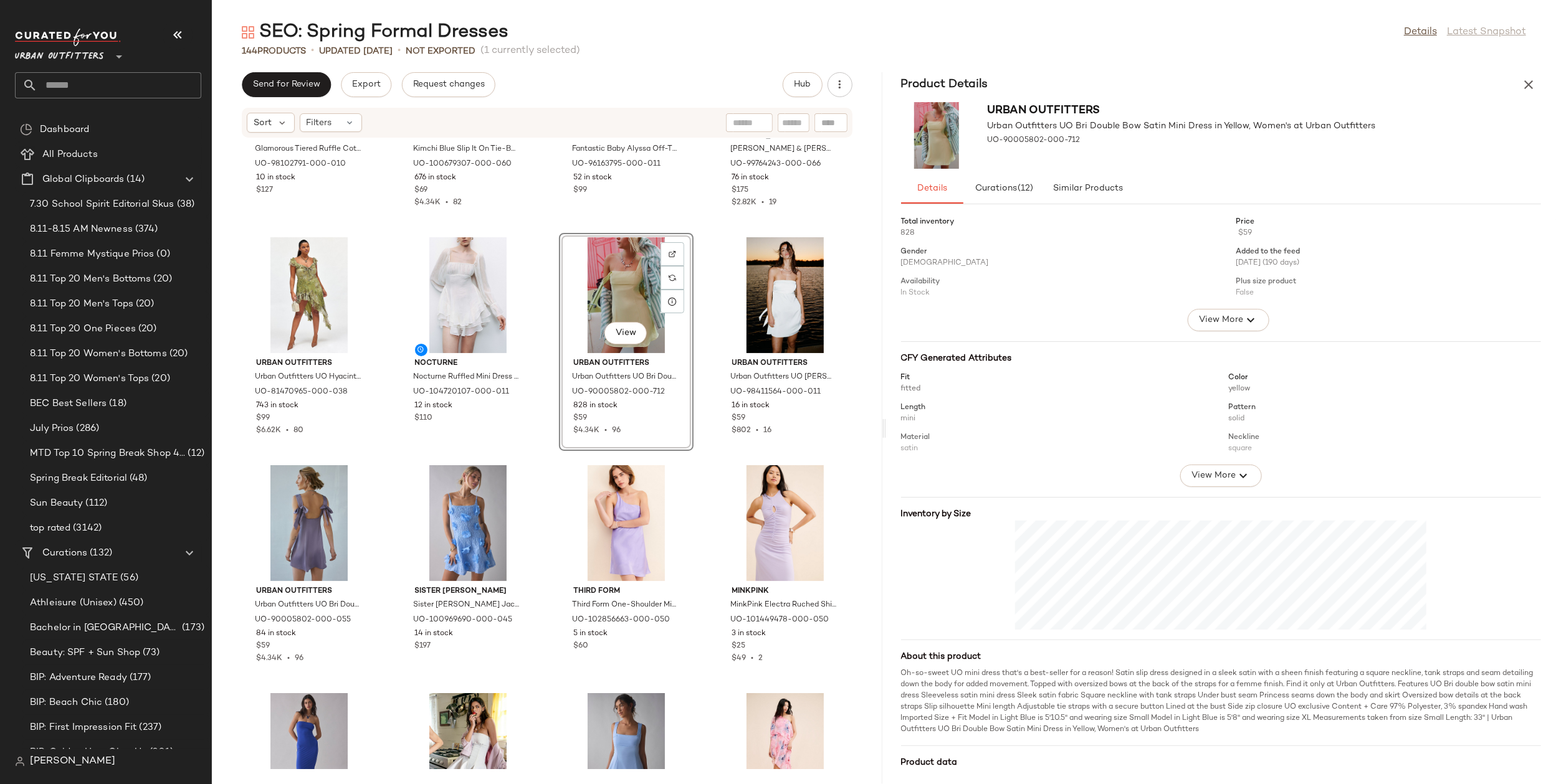
click at [696, 461] on div "Glamorous Glamorous Tiered Ruffle Cotton Halter Midi Dress in White, Women's at…" at bounding box center [547, 454] width 670 height 631
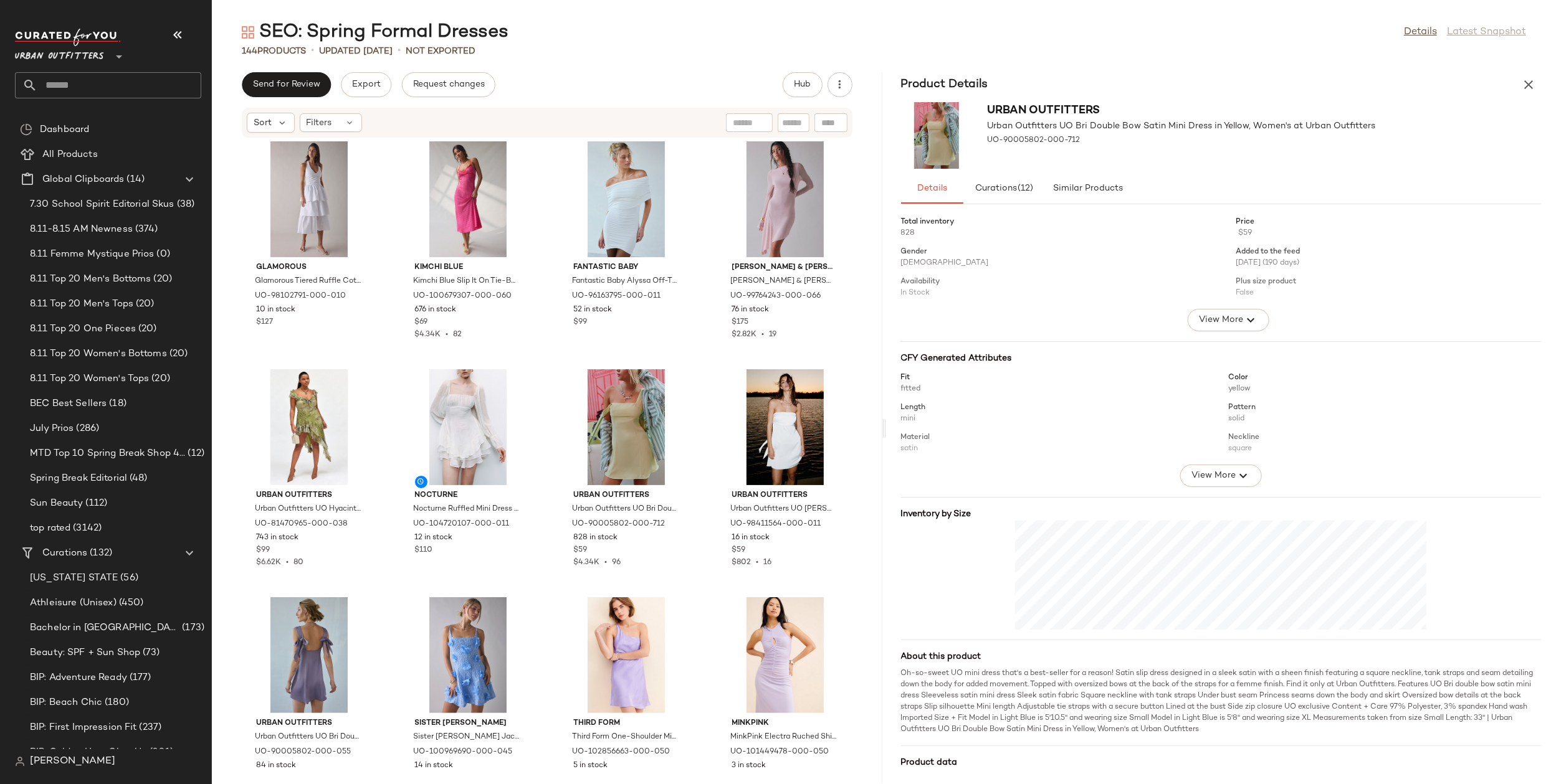
scroll to position [390, 0]
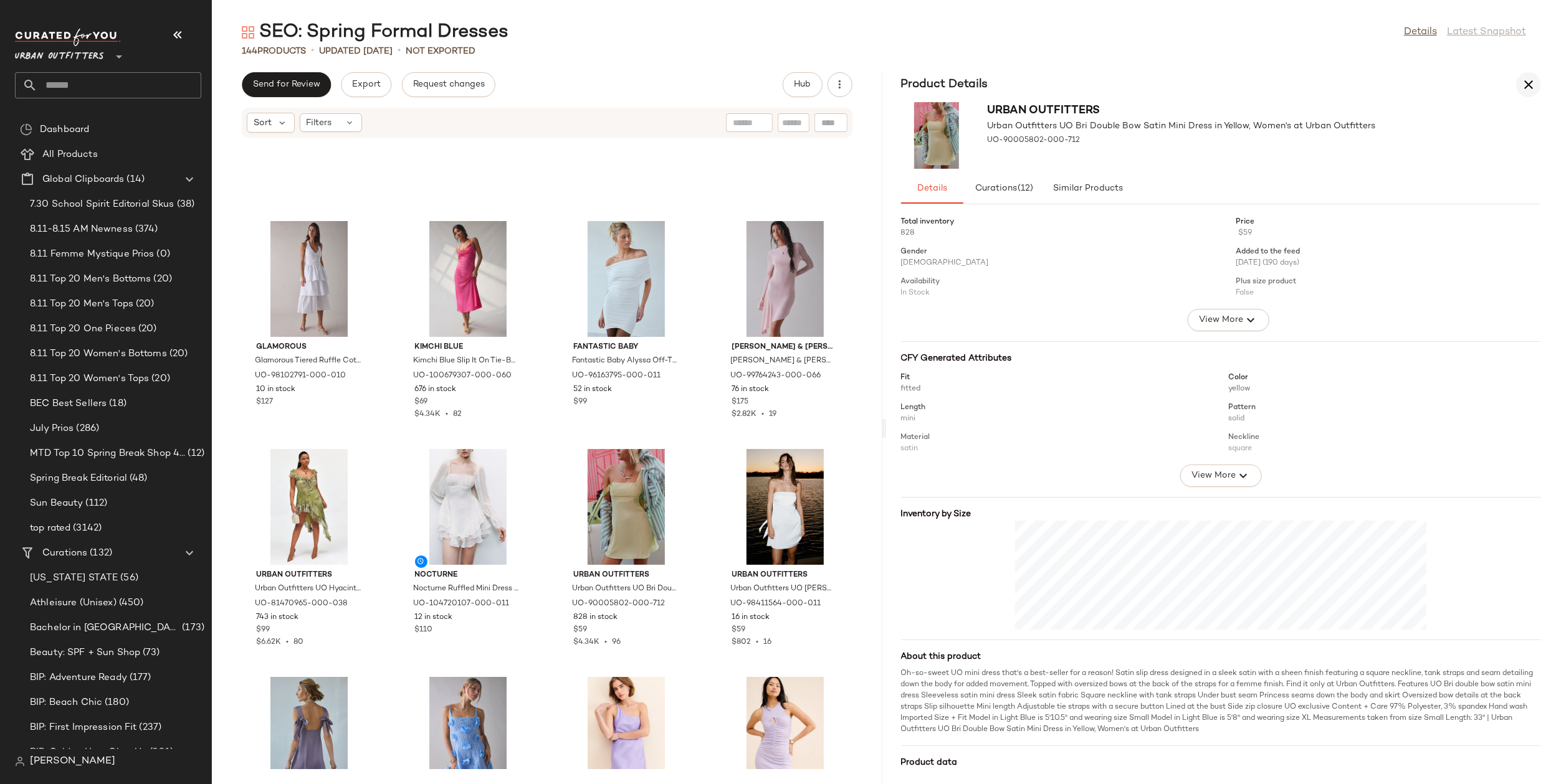
click at [1517, 83] on button "button" at bounding box center [1528, 84] width 25 height 25
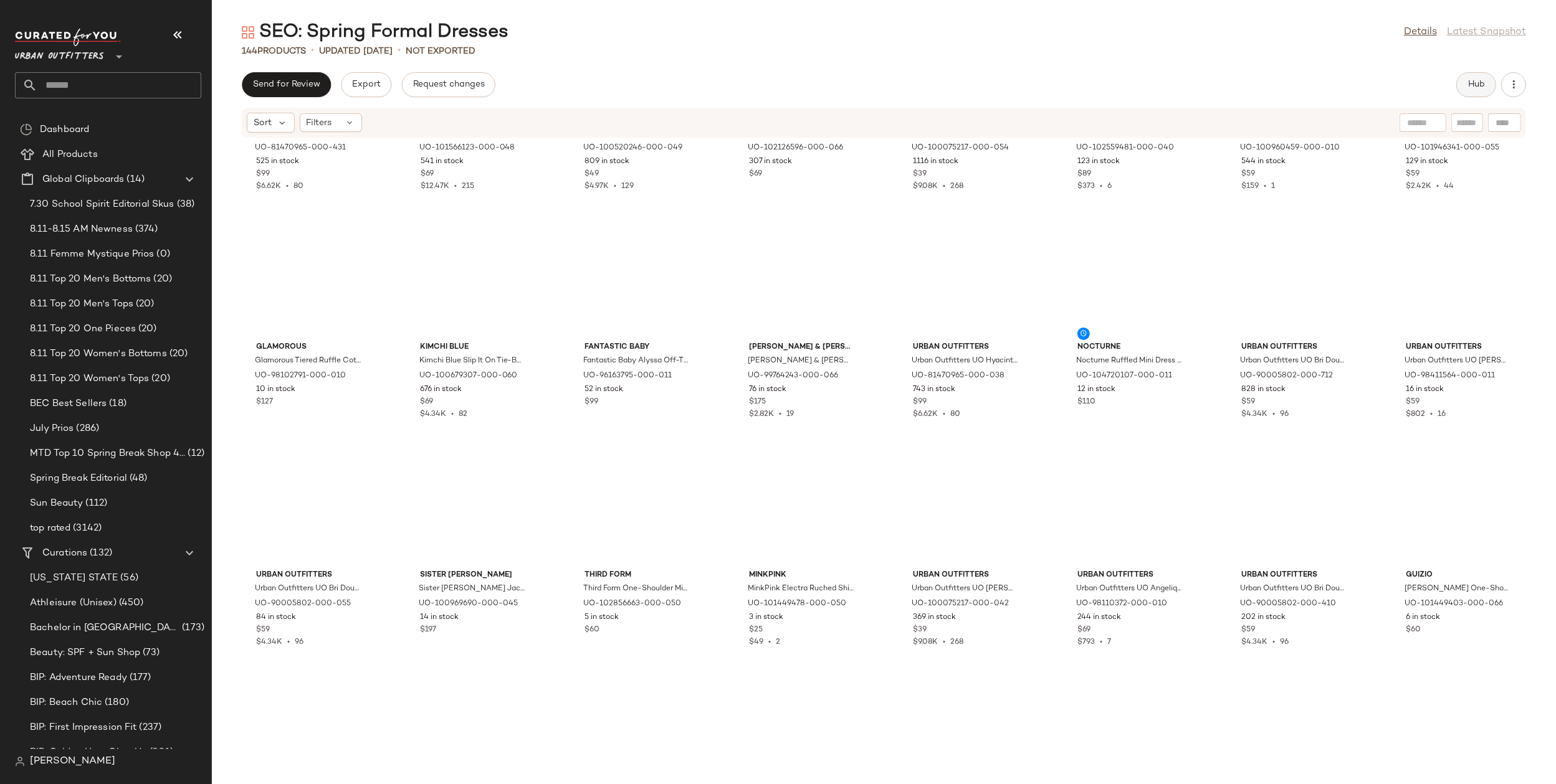
scroll to position [0, 0]
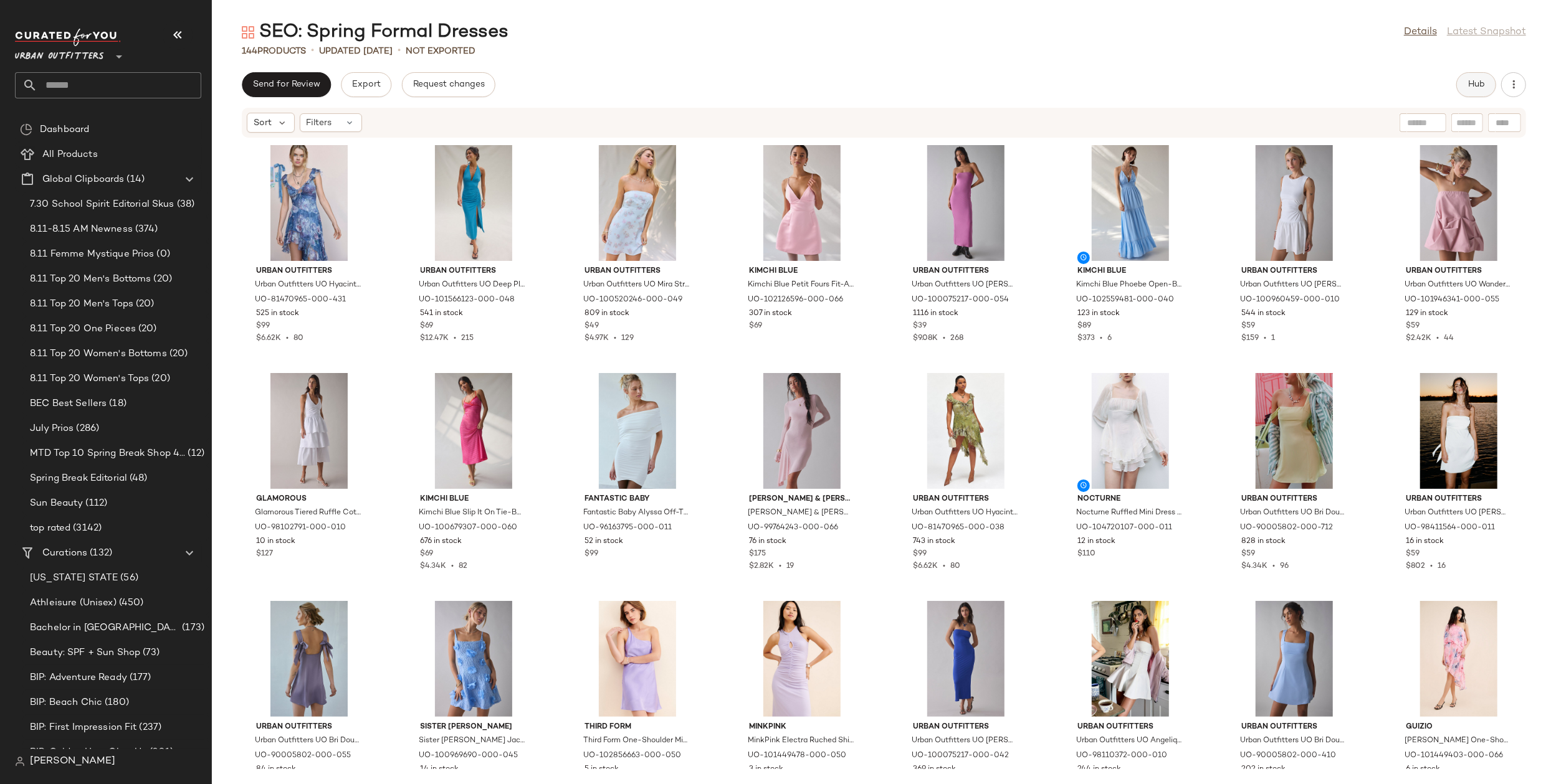
click at [1476, 90] on button "Hub" at bounding box center [1476, 84] width 40 height 25
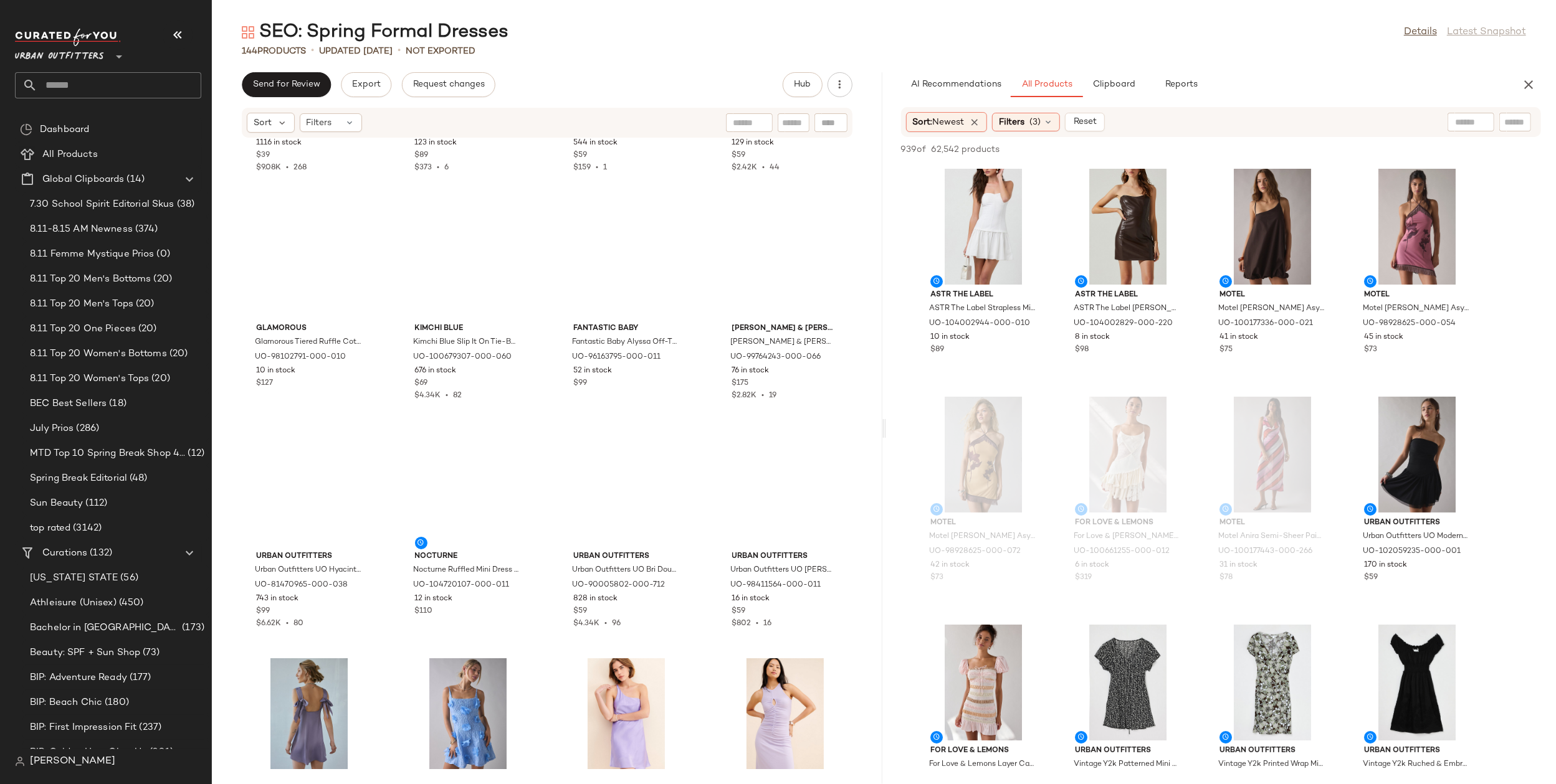
scroll to position [298, 0]
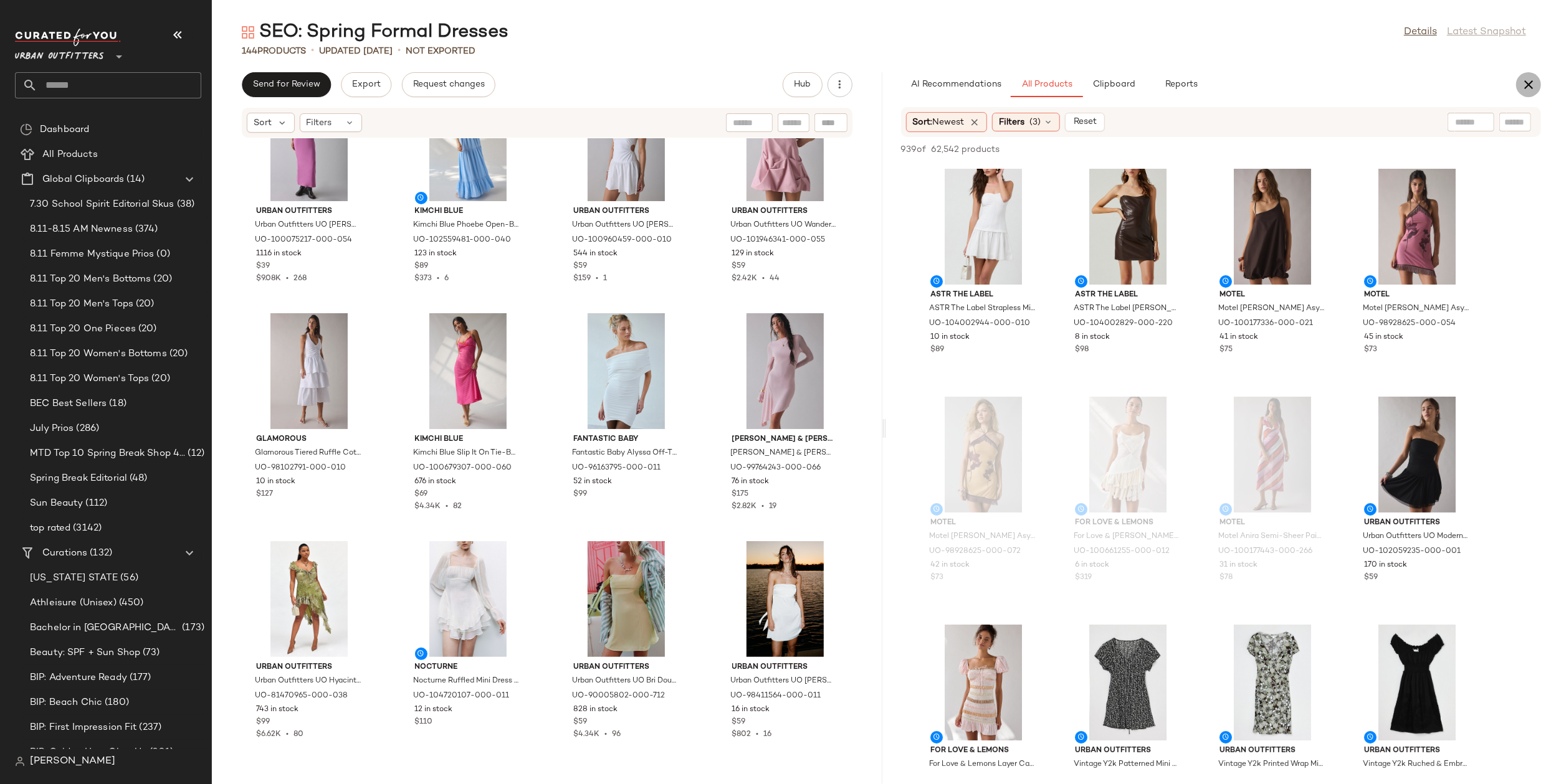
click at [1536, 86] on button "button" at bounding box center [1528, 84] width 25 height 25
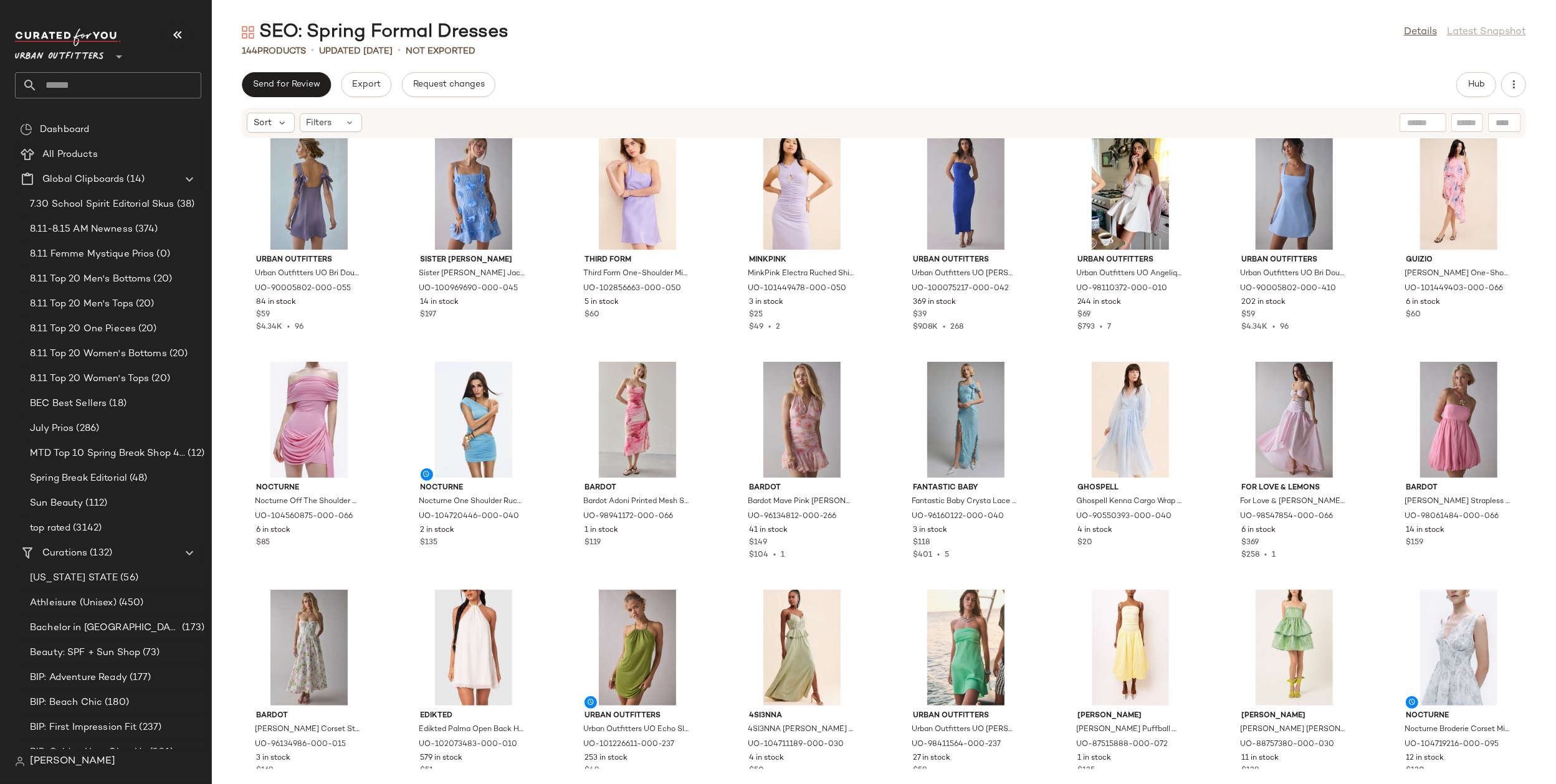
scroll to position [475, 0]
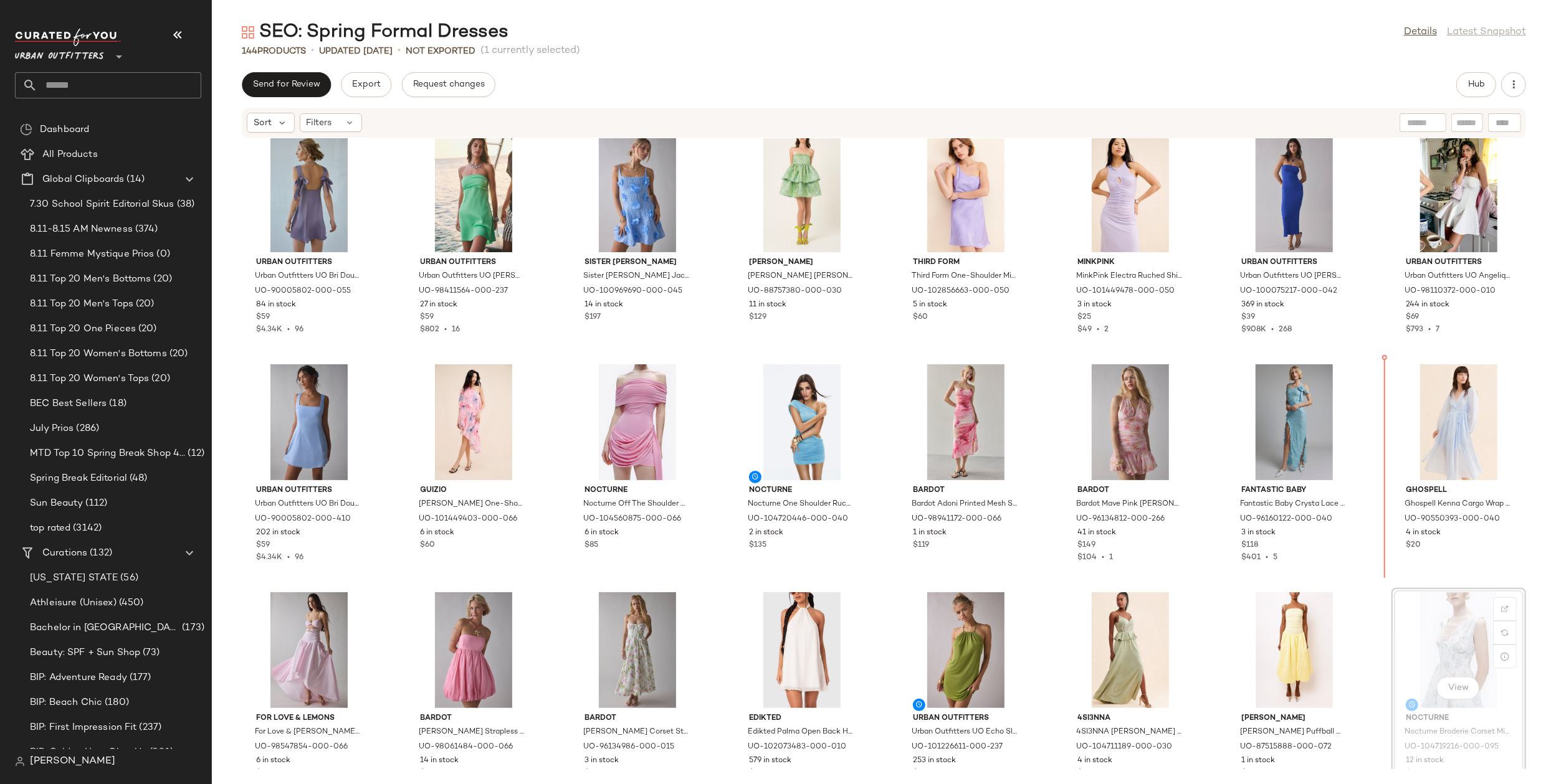
scroll to position [476, 0]
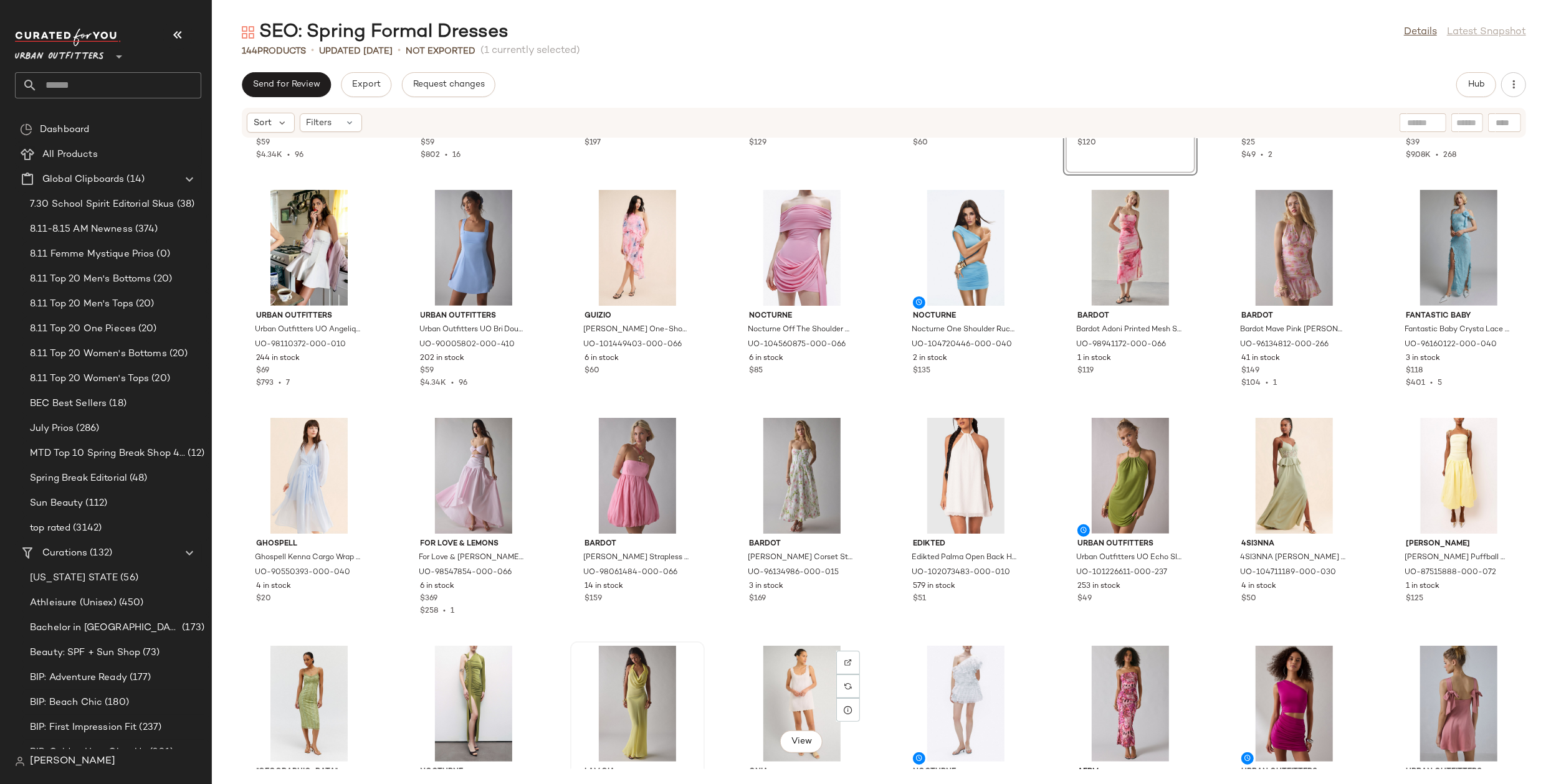
scroll to position [637, 0]
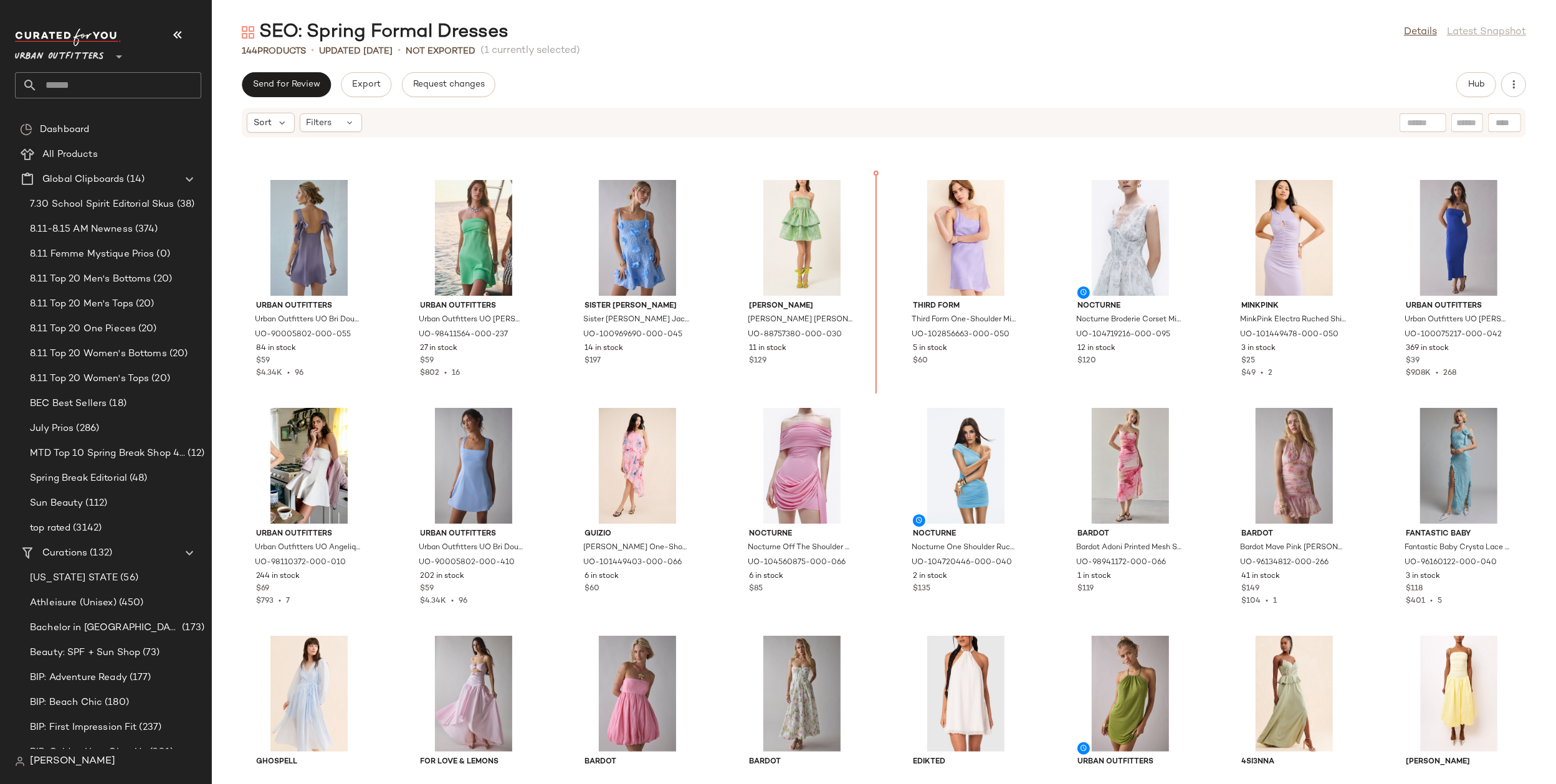
scroll to position [424, 0]
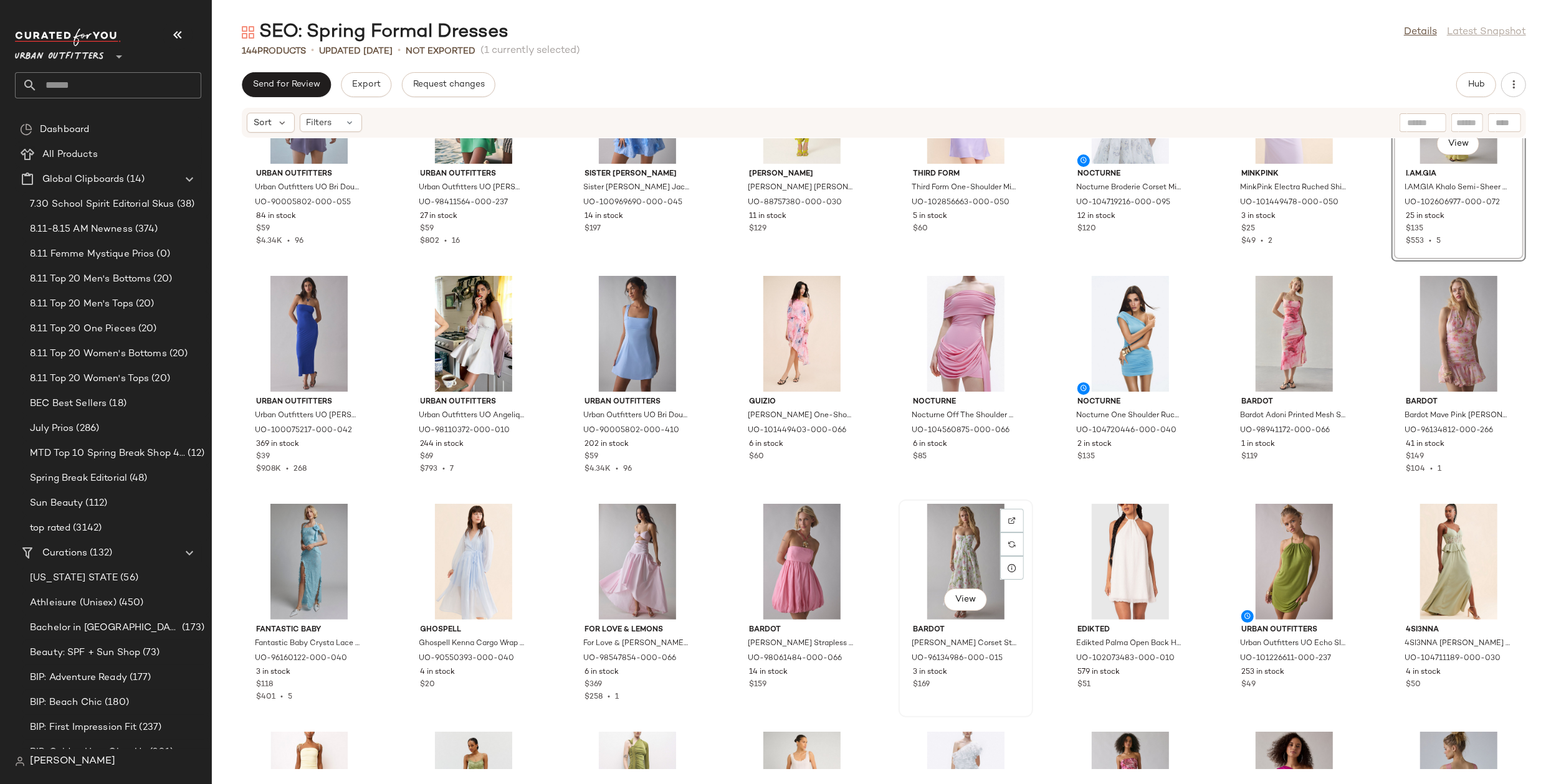
scroll to position [639, 0]
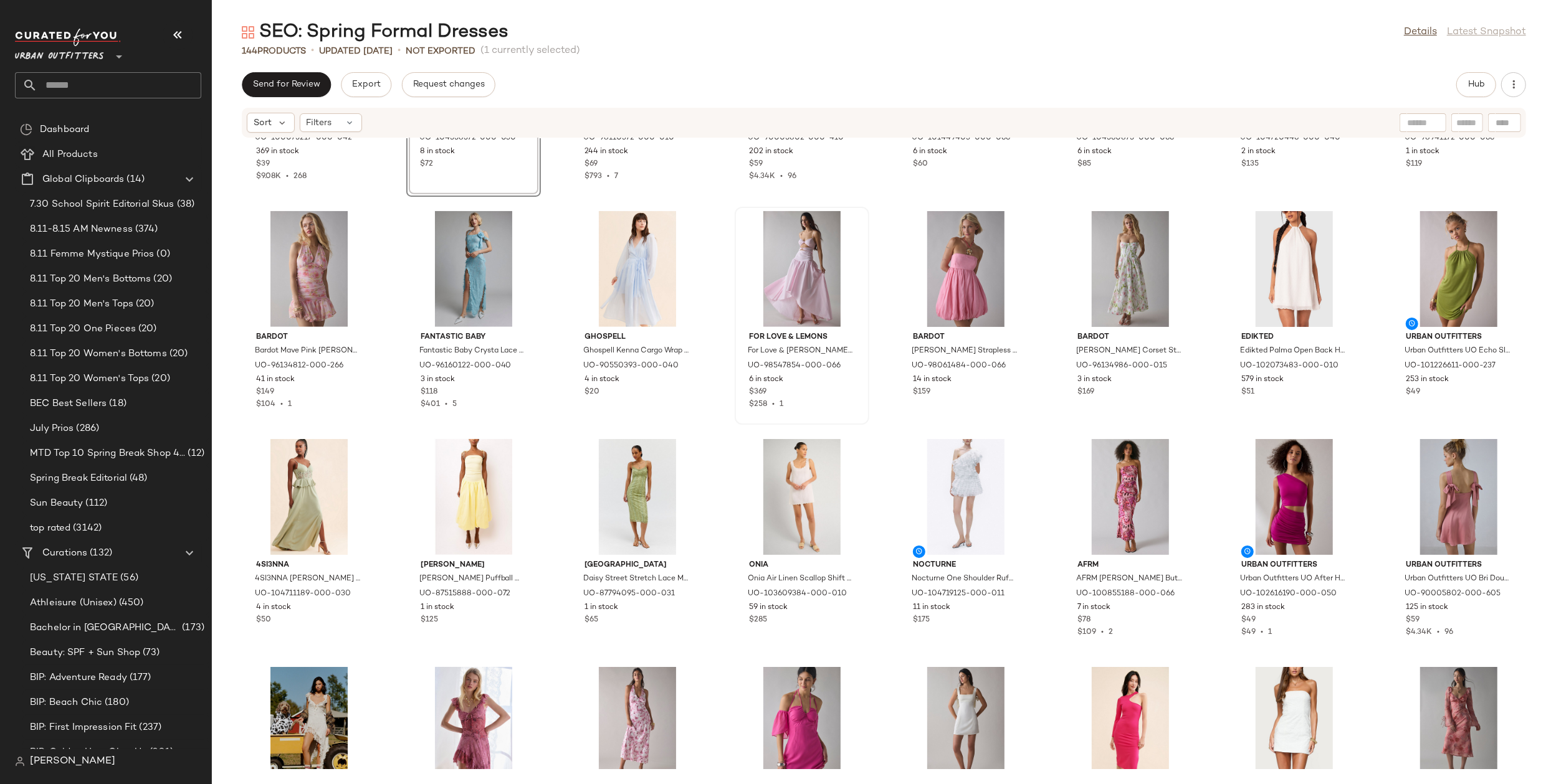
scroll to position [765, 0]
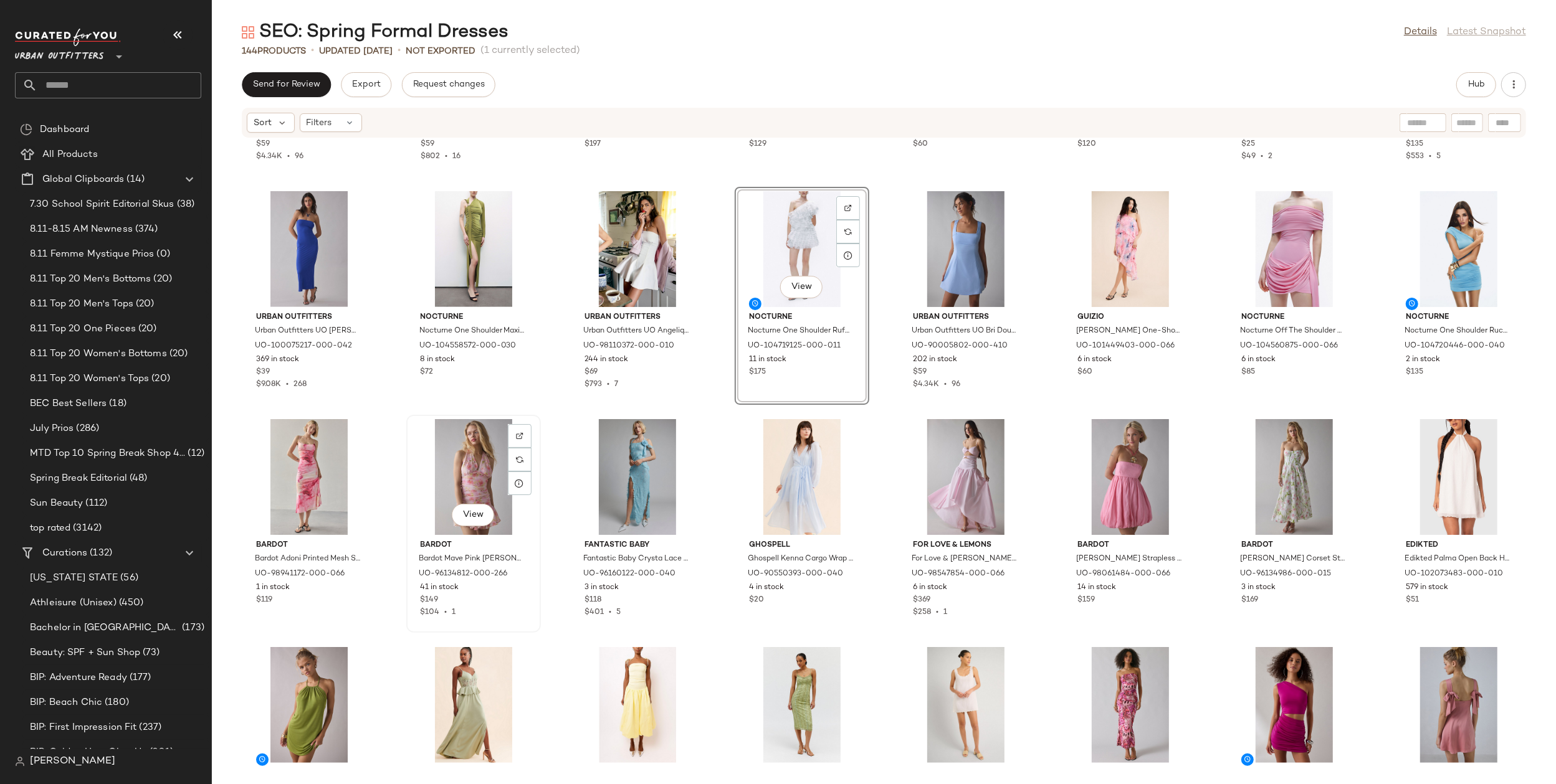
scroll to position [700, 0]
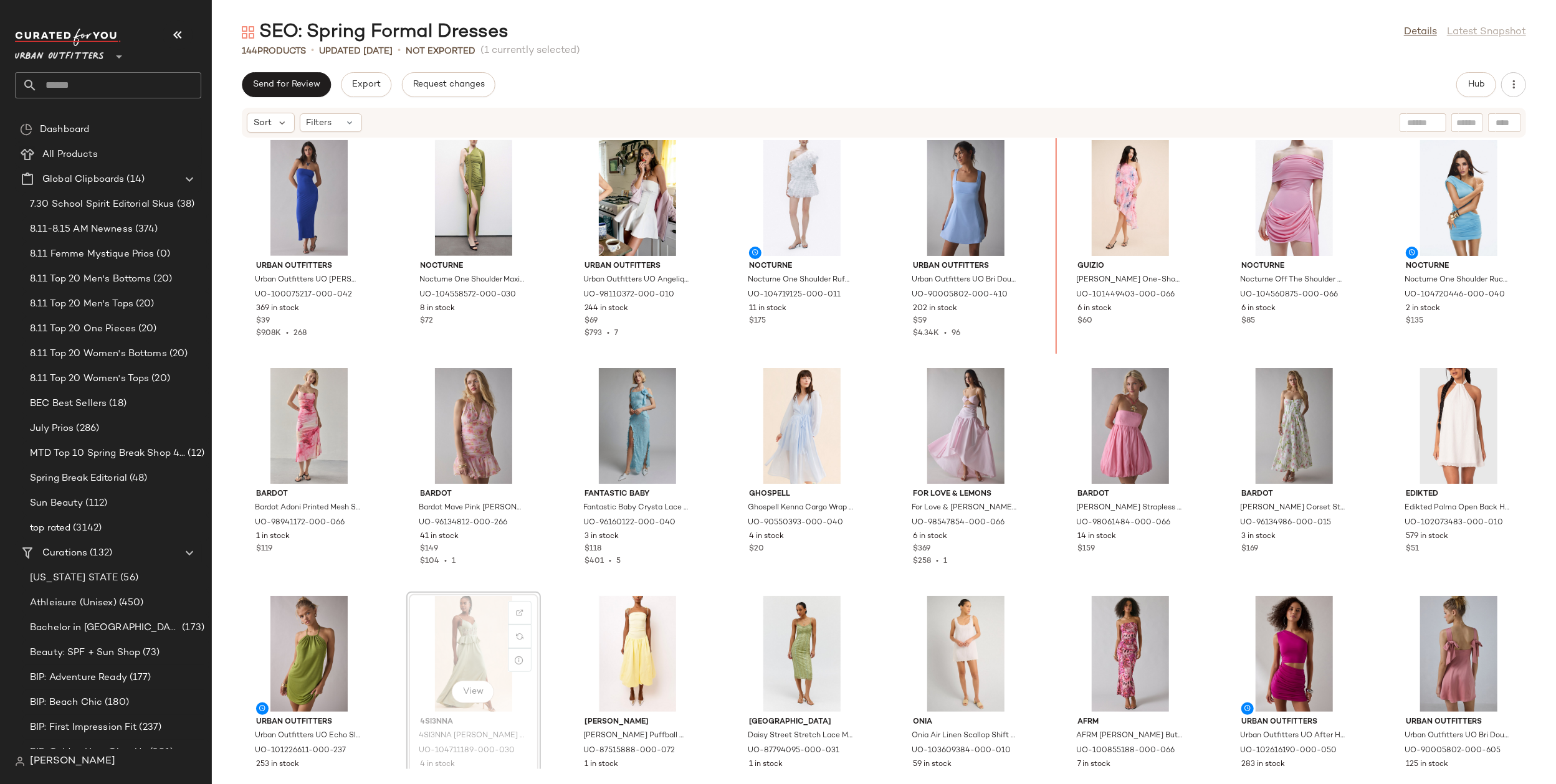
scroll to position [698, 0]
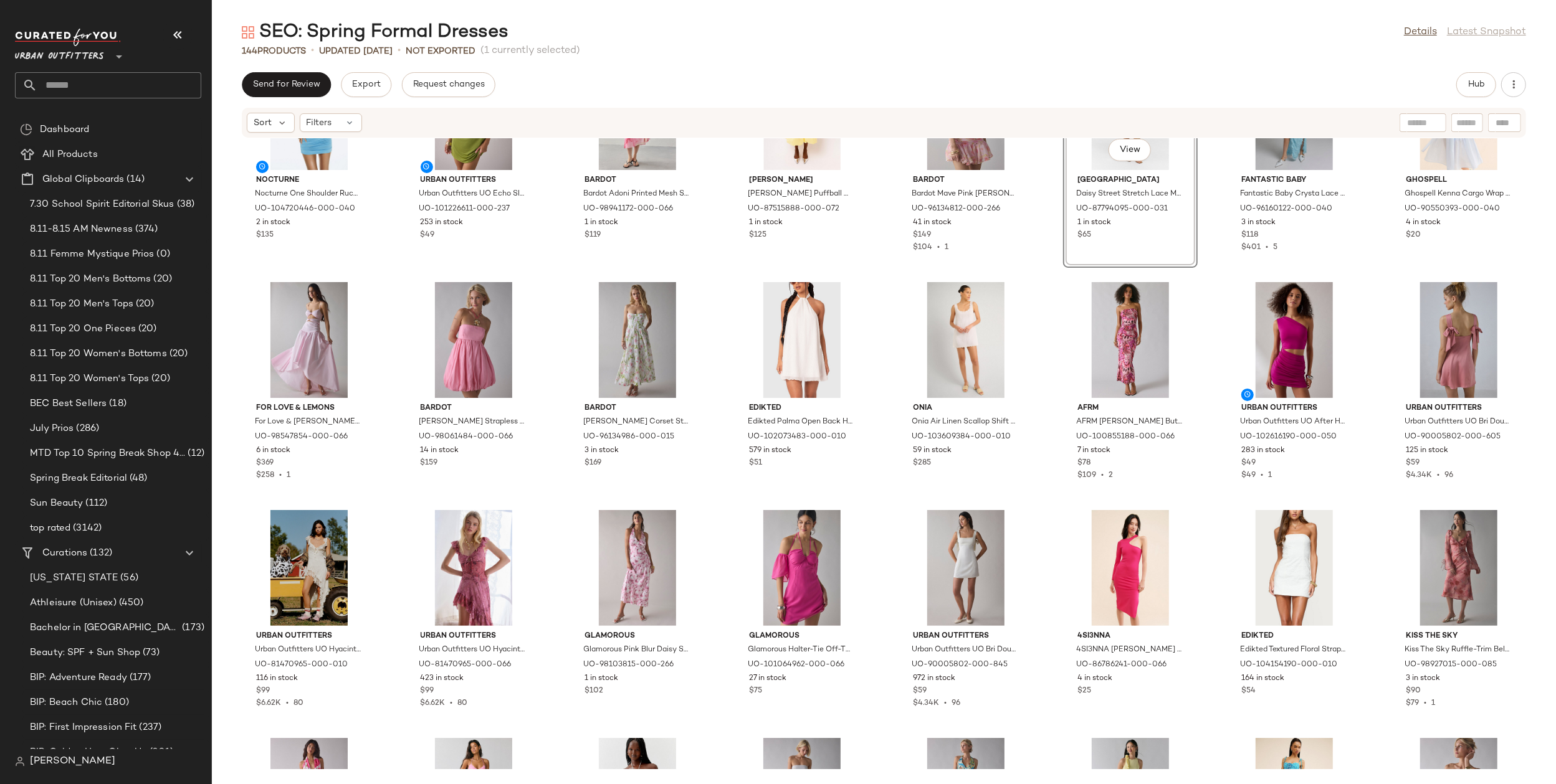
scroll to position [1003, 0]
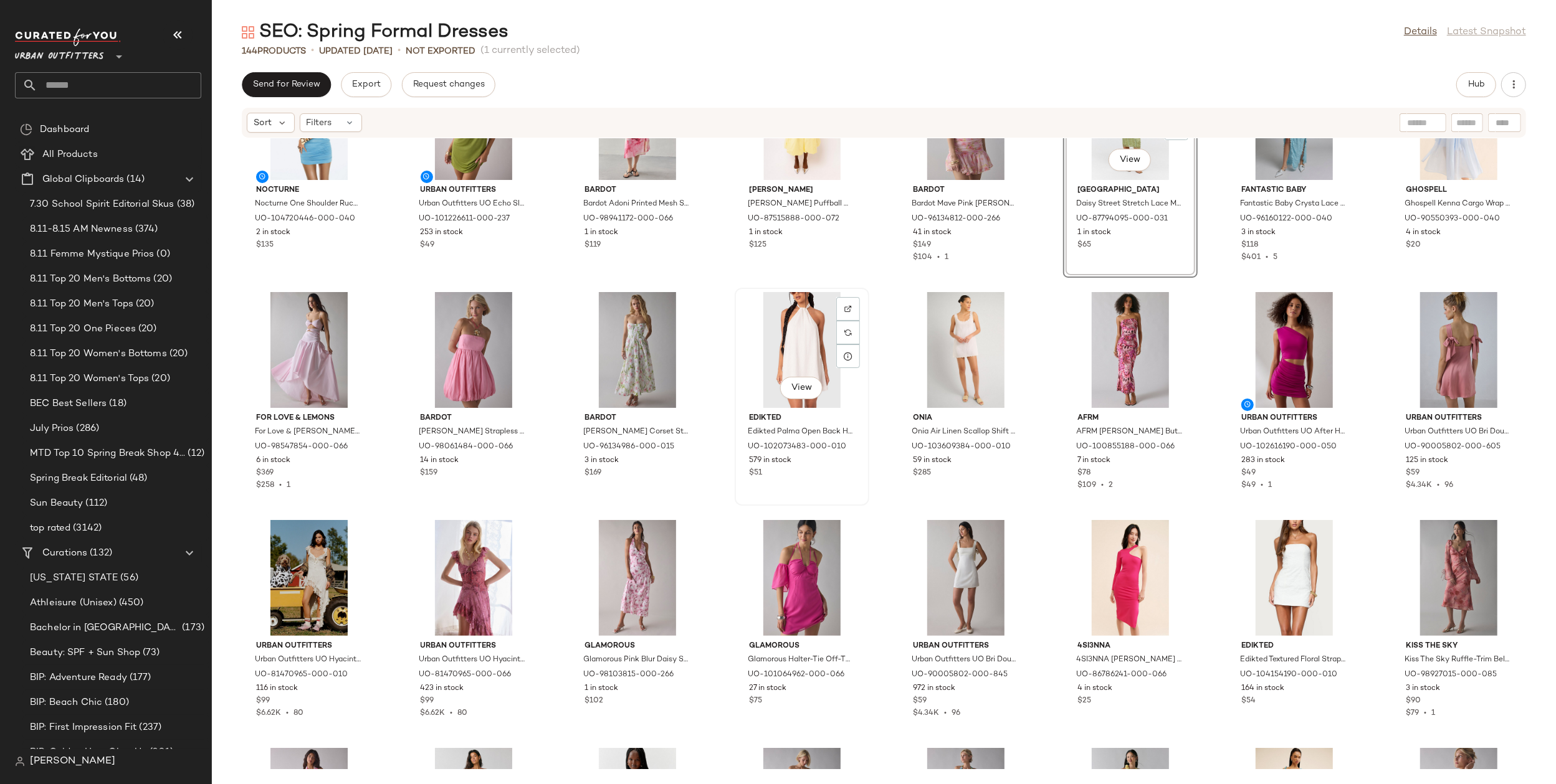
click at [777, 324] on div "View" at bounding box center [802, 349] width 126 height 116
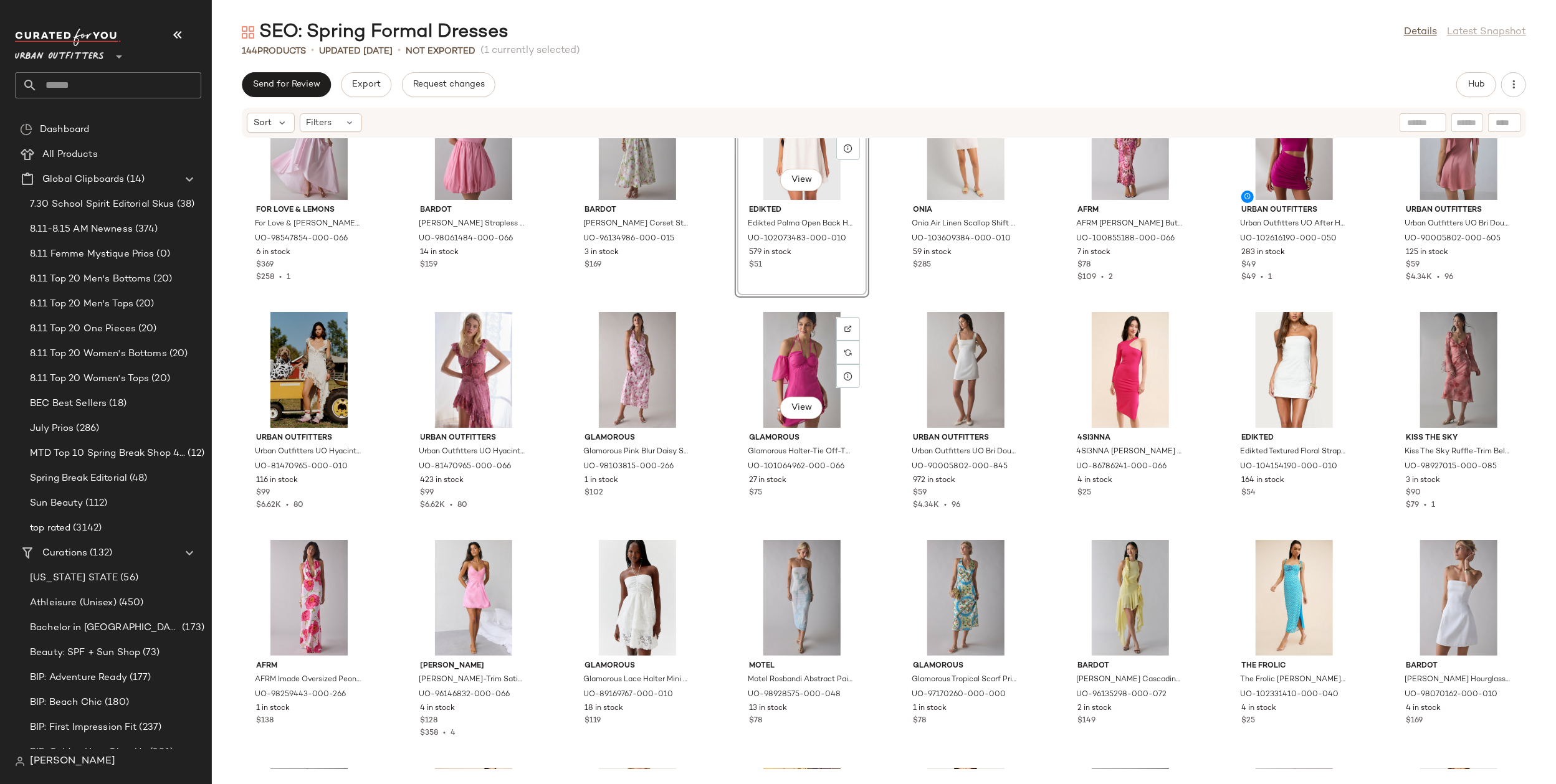
scroll to position [1244, 0]
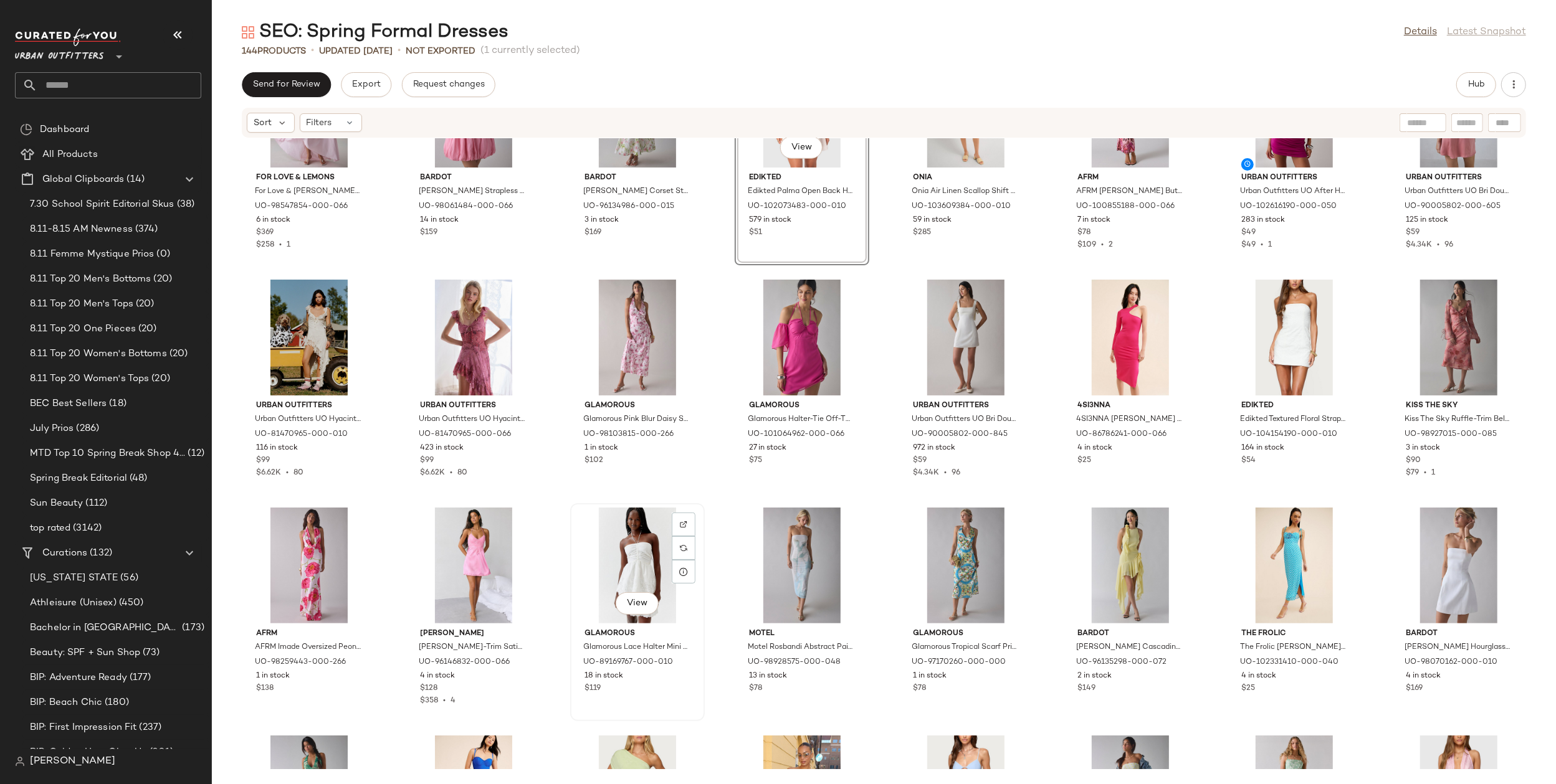
click at [636, 520] on div "View" at bounding box center [637, 565] width 126 height 116
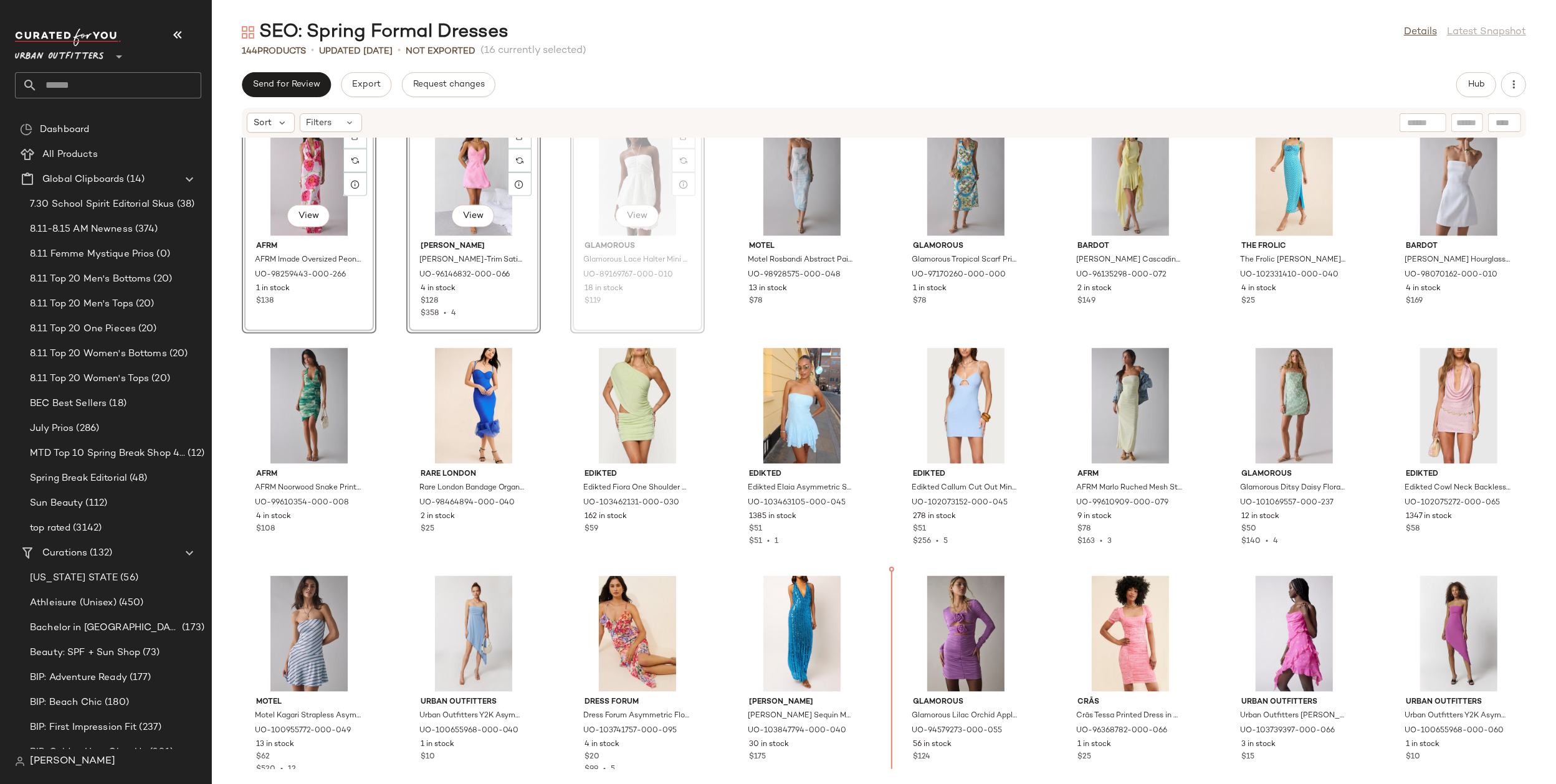
scroll to position [1672, 0]
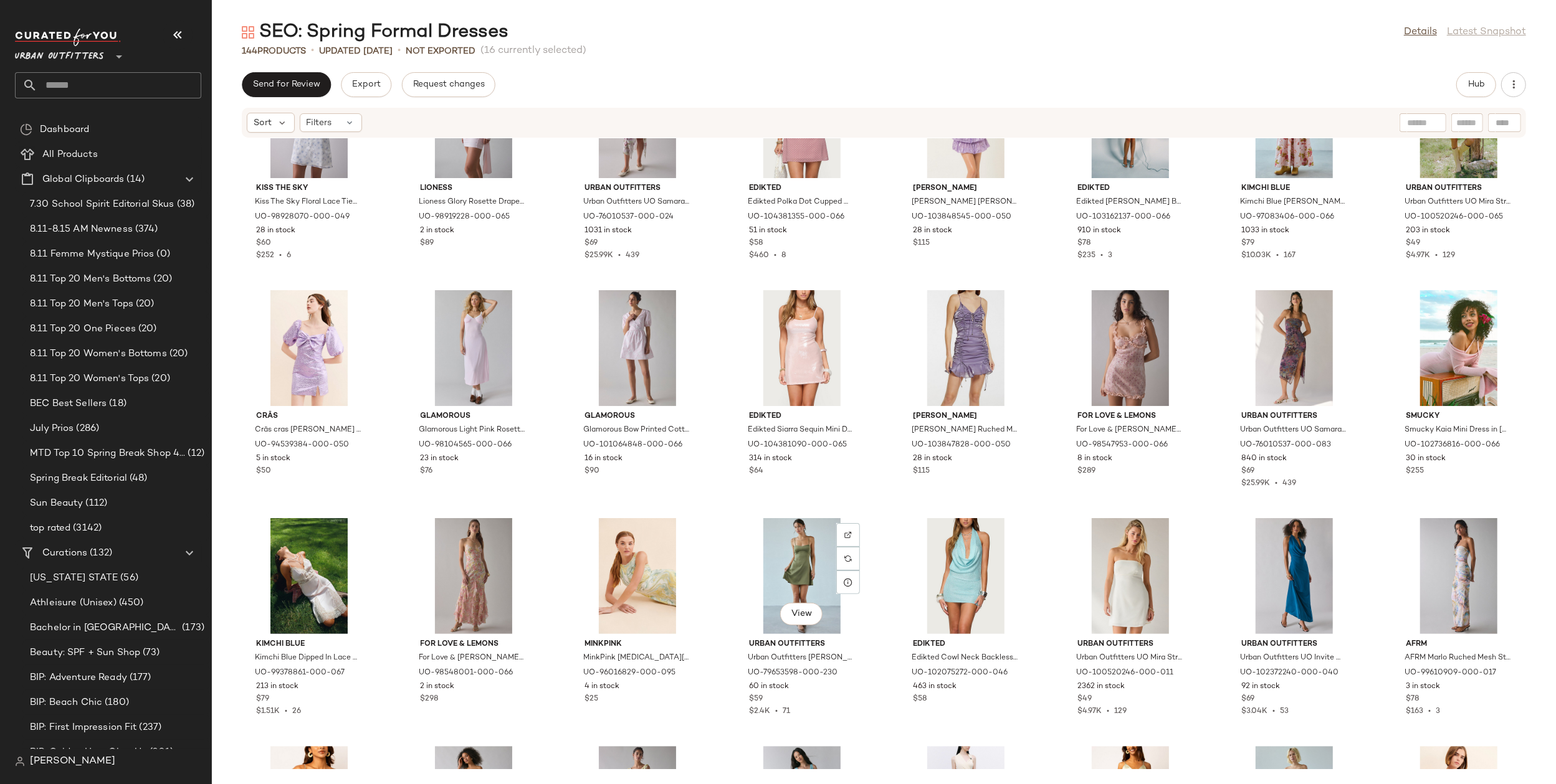
scroll to position [3475, 0]
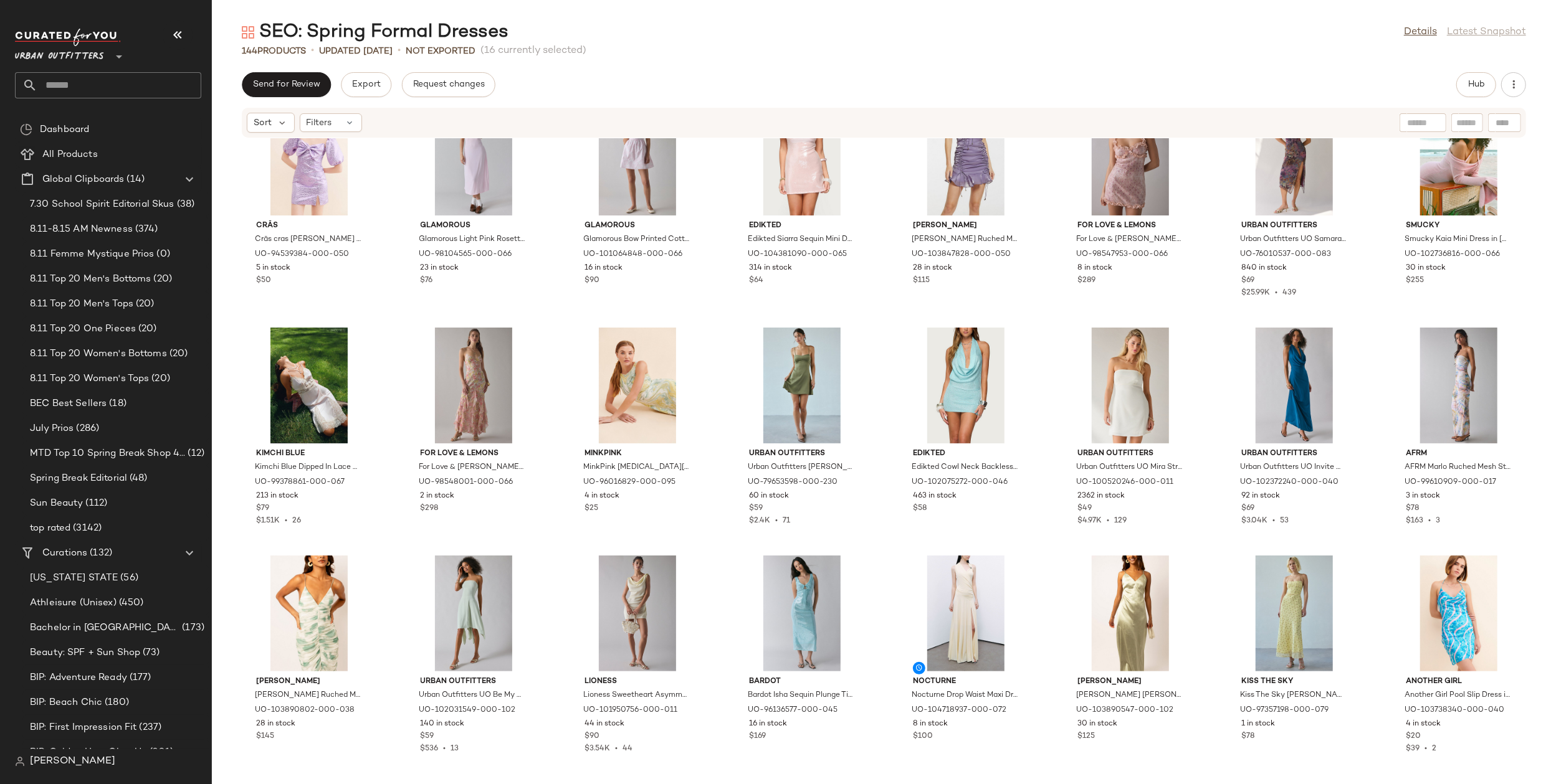
click at [894, 550] on div "Crās Crās cras Jasmine Bow Dress in Purple, Women's at Urban Outfitters UO-9453…" at bounding box center [884, 454] width 1344 height 631
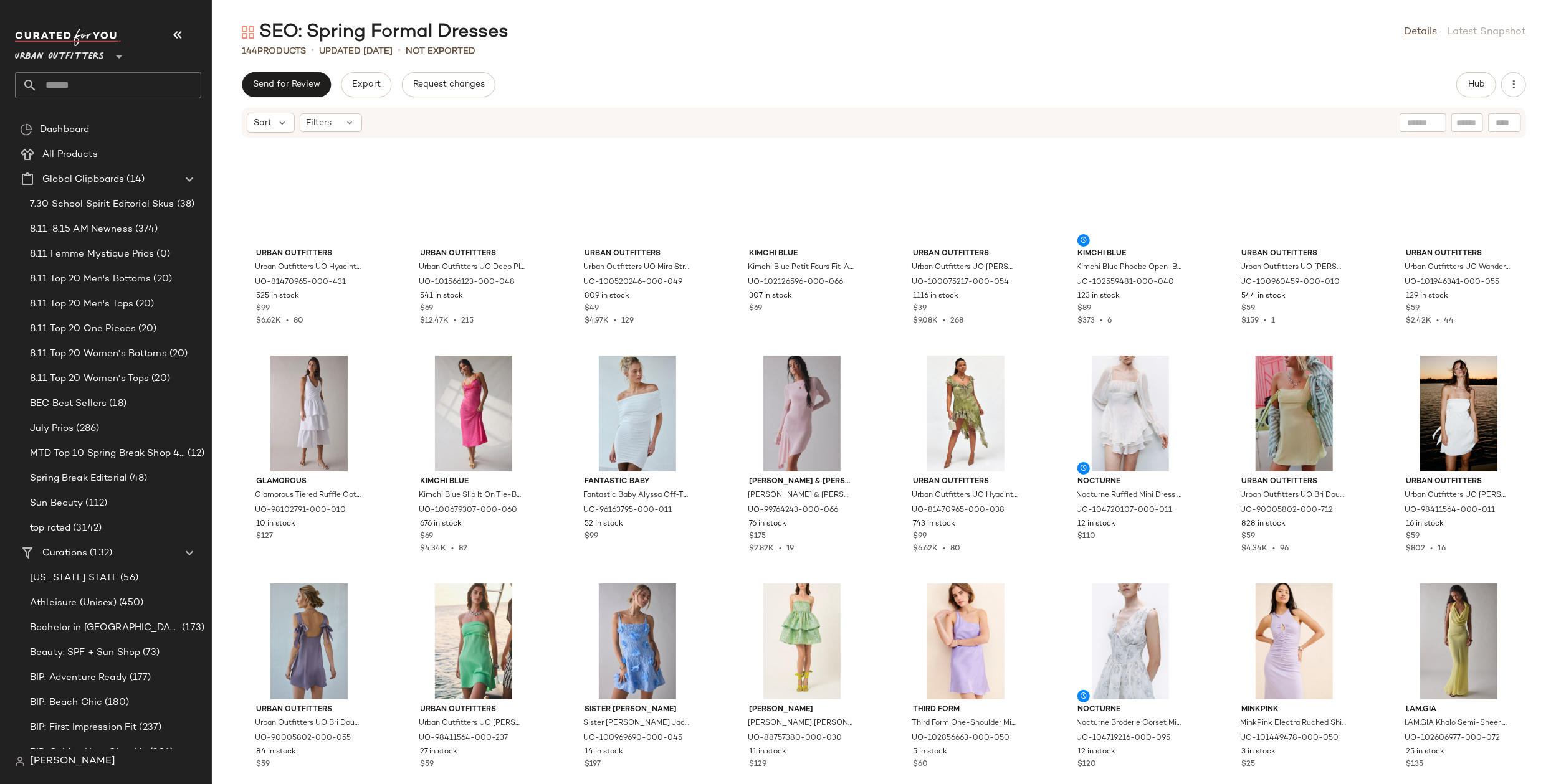
scroll to position [0, 0]
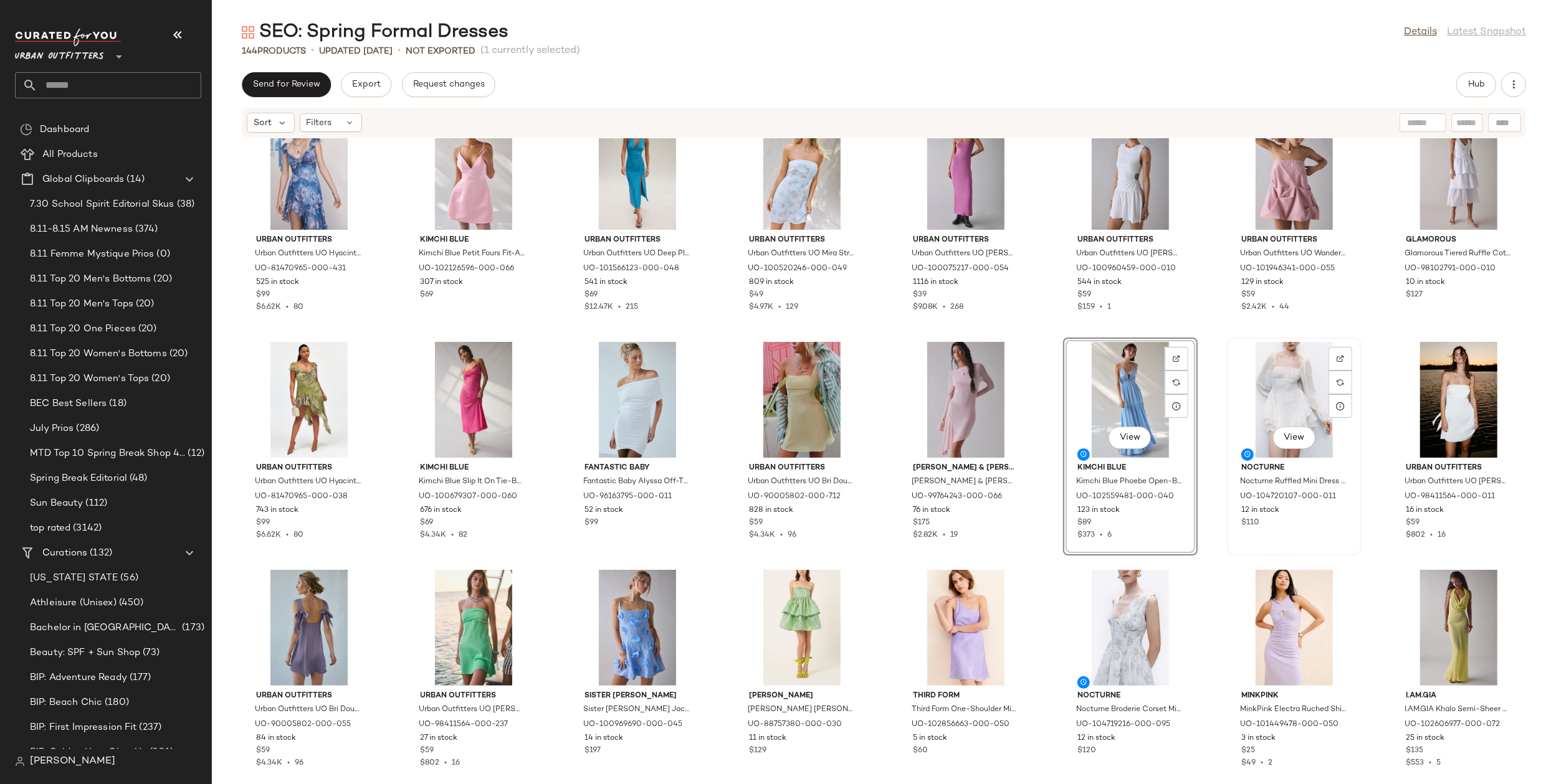
scroll to position [33, 0]
click at [1448, 412] on div "View" at bounding box center [1459, 398] width 126 height 116
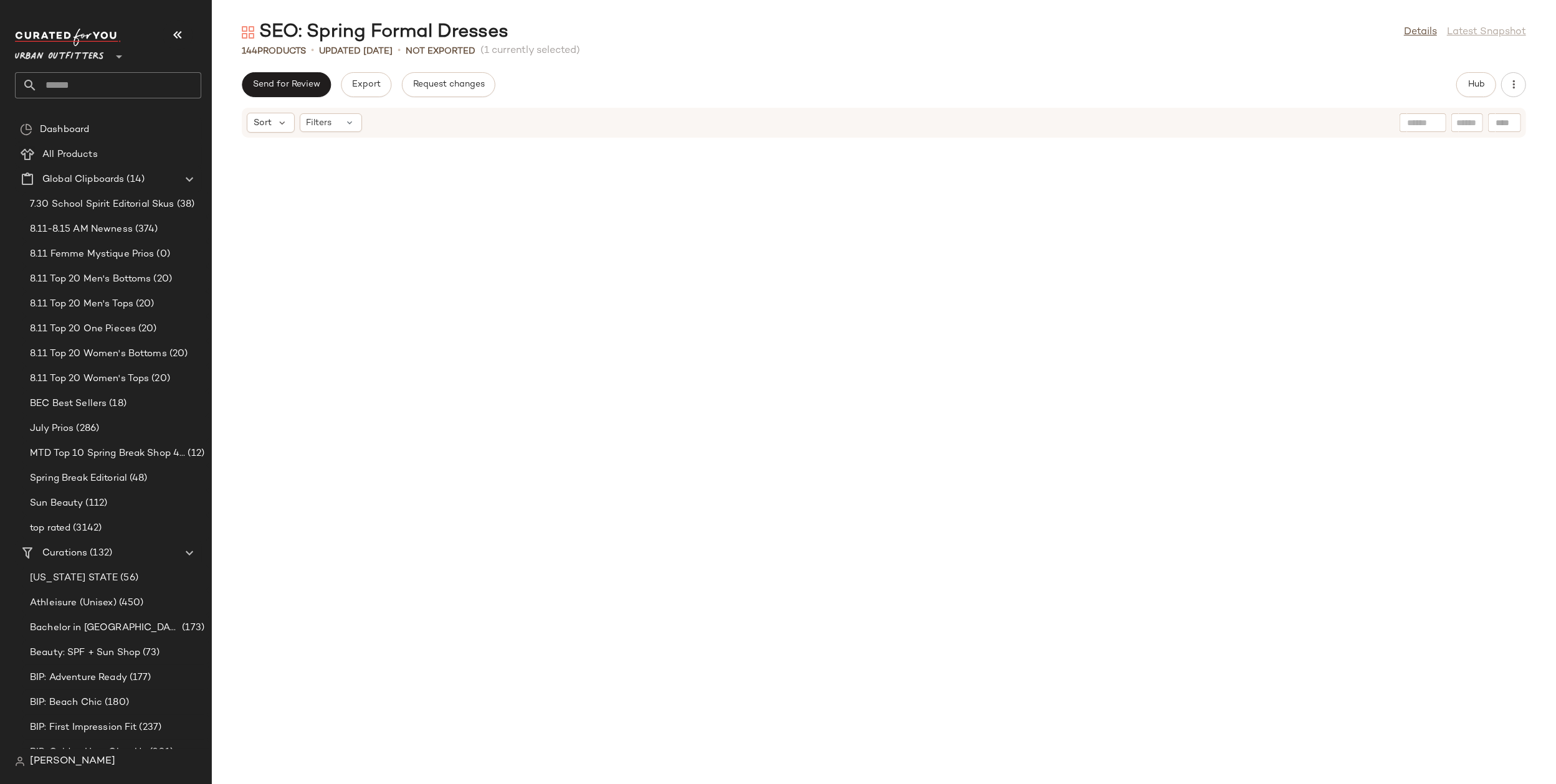
scroll to position [3475, 0]
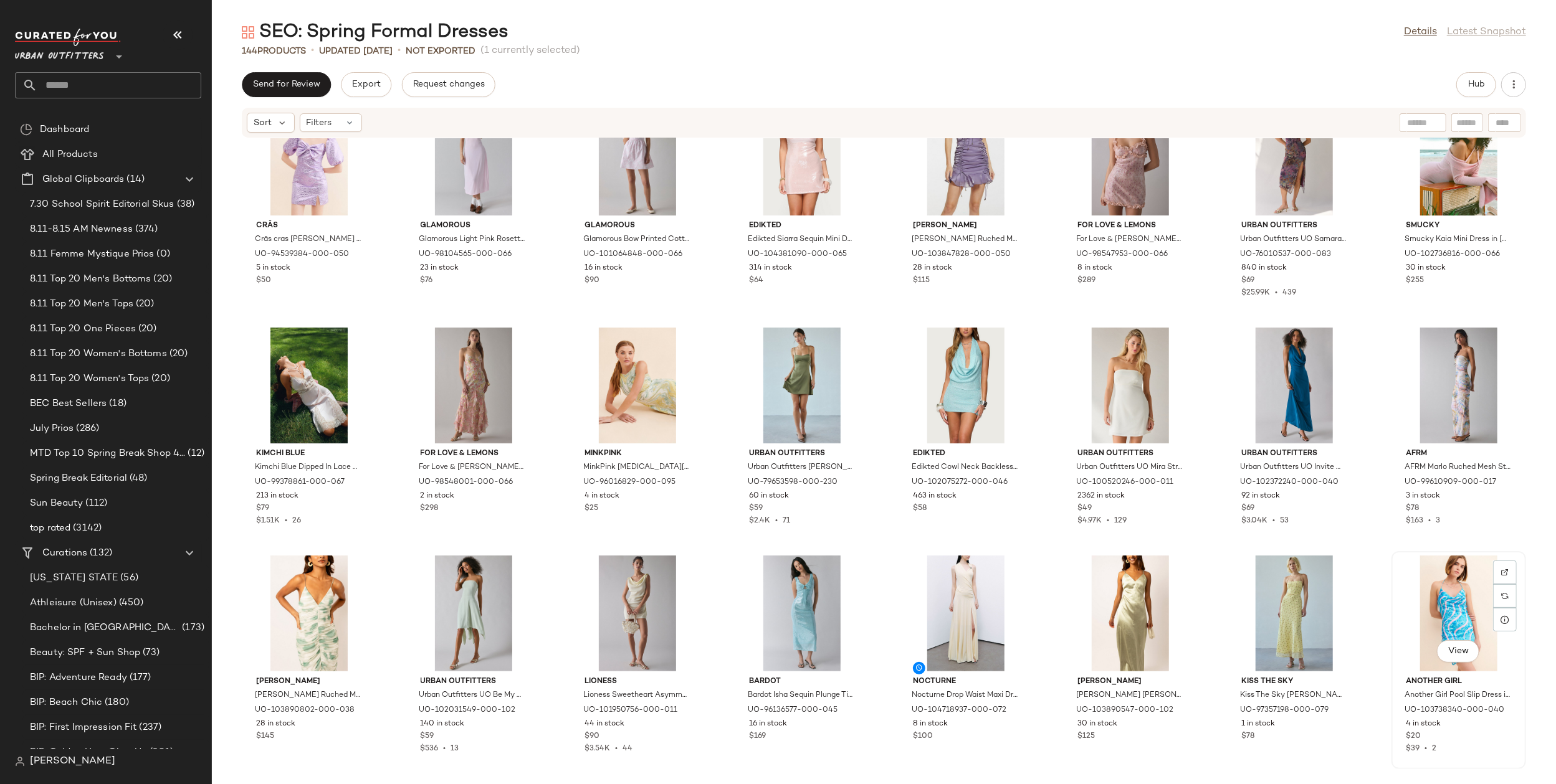
click at [1448, 583] on div "View" at bounding box center [1459, 613] width 126 height 116
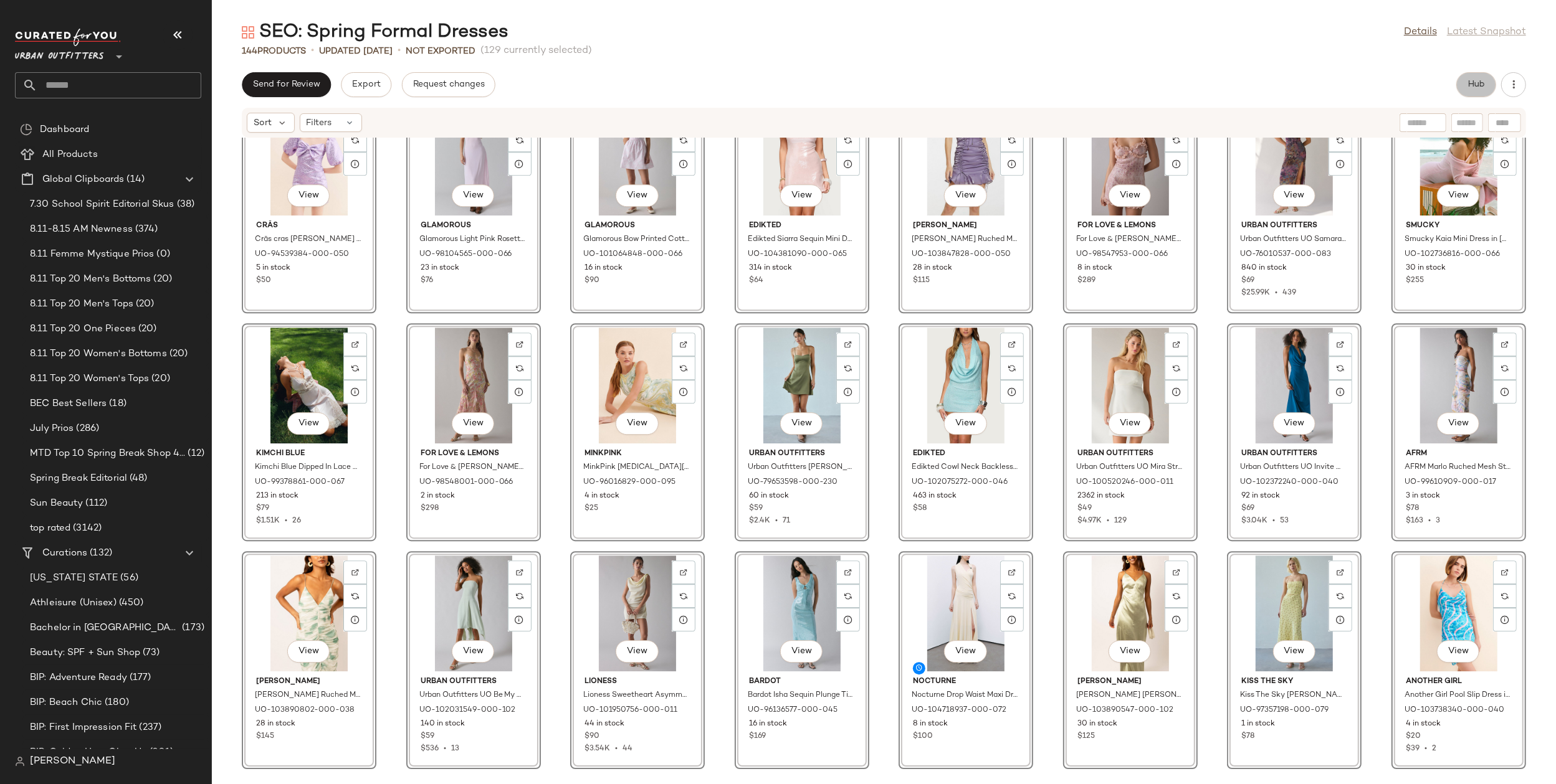
click at [1470, 75] on button "Hub" at bounding box center [1476, 84] width 40 height 25
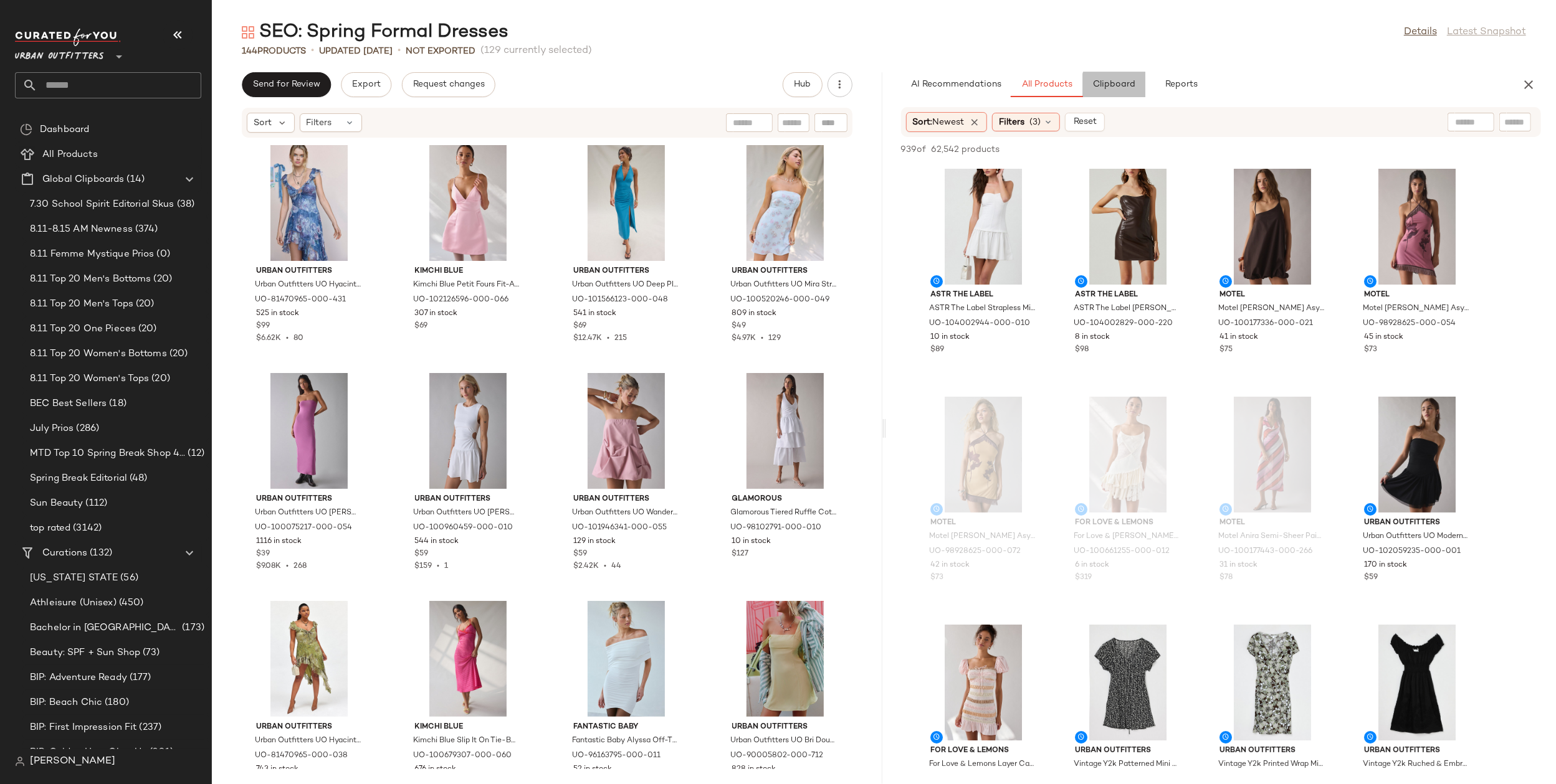
click at [1114, 90] on button "Clipboard" at bounding box center [1114, 84] width 62 height 25
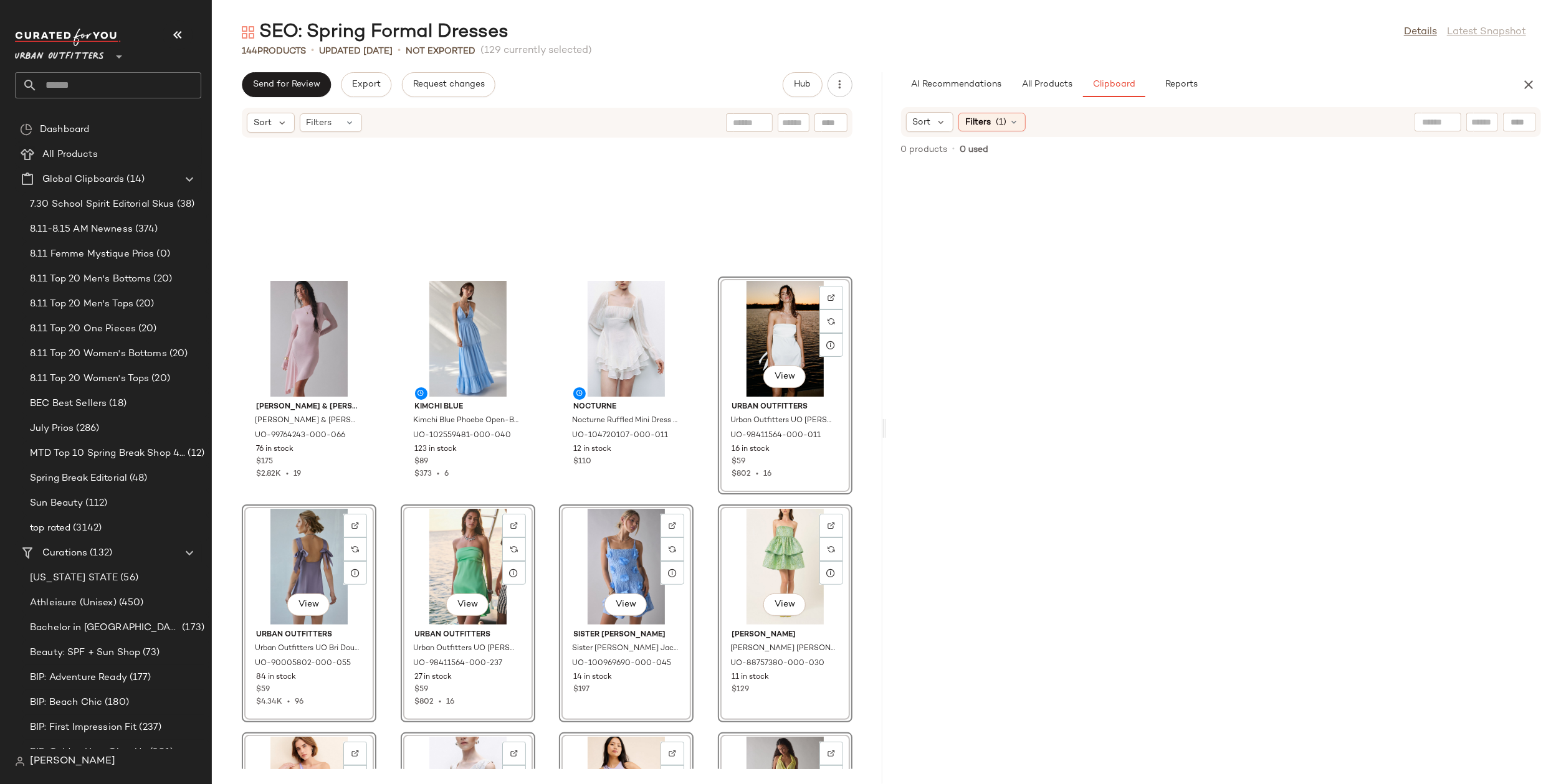
scroll to position [772, 0]
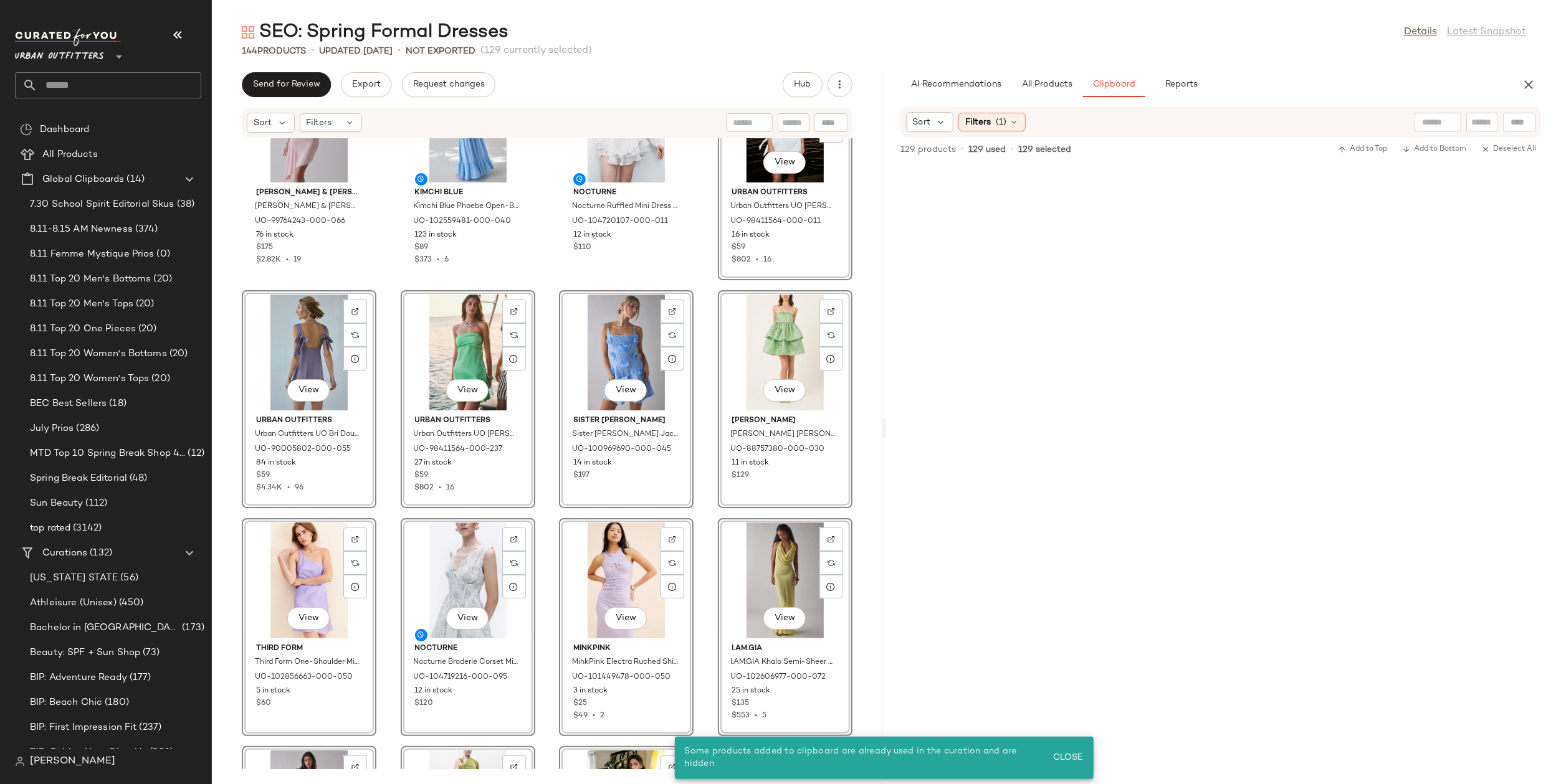
click at [702, 284] on div "Campbell & Kramer Campbell & Kramer CAMPBELL&KRAMER X ReMADE By UO Exclusive De…" at bounding box center [547, 454] width 670 height 631
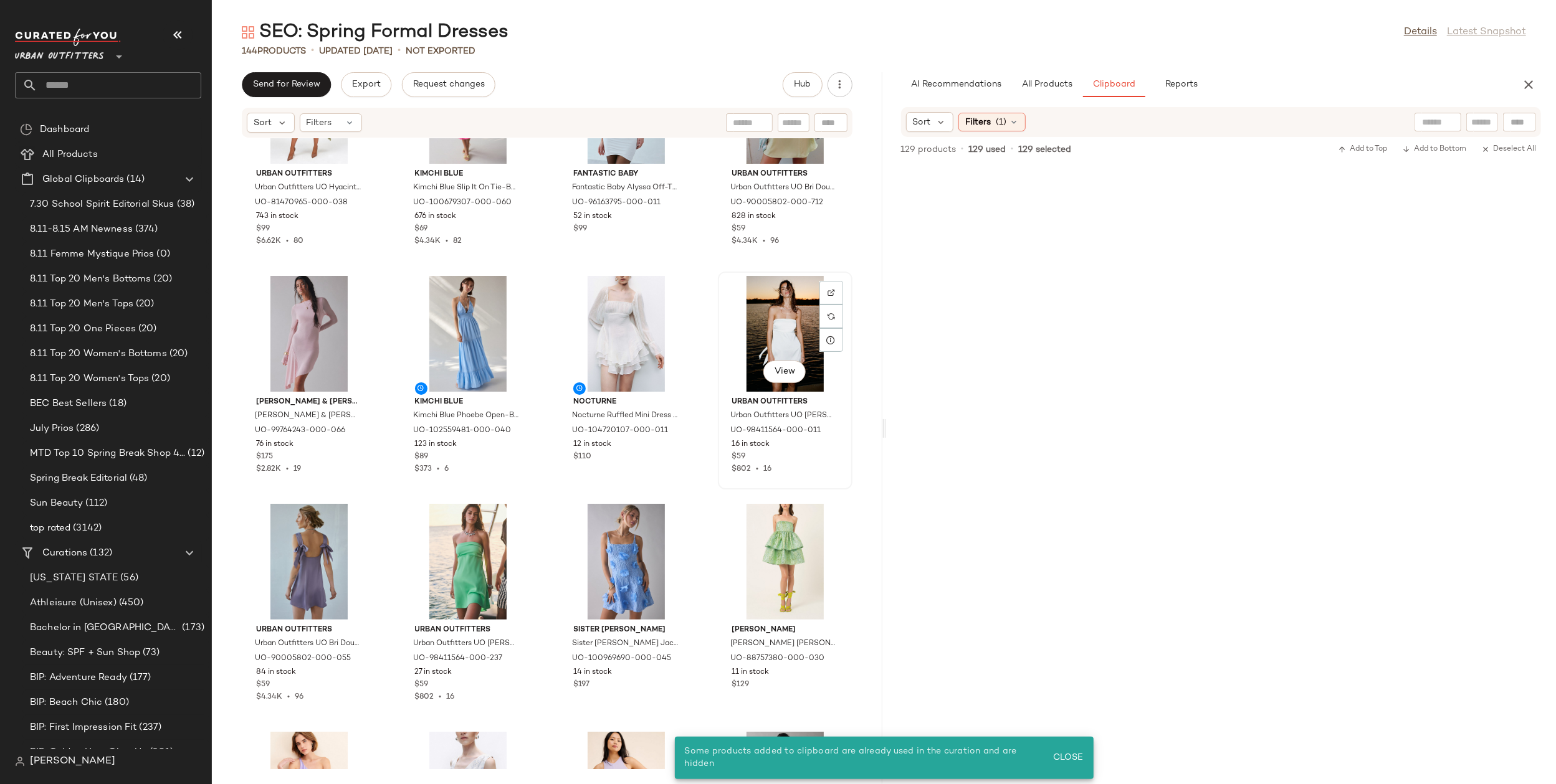
click at [745, 324] on div "View" at bounding box center [785, 333] width 126 height 116
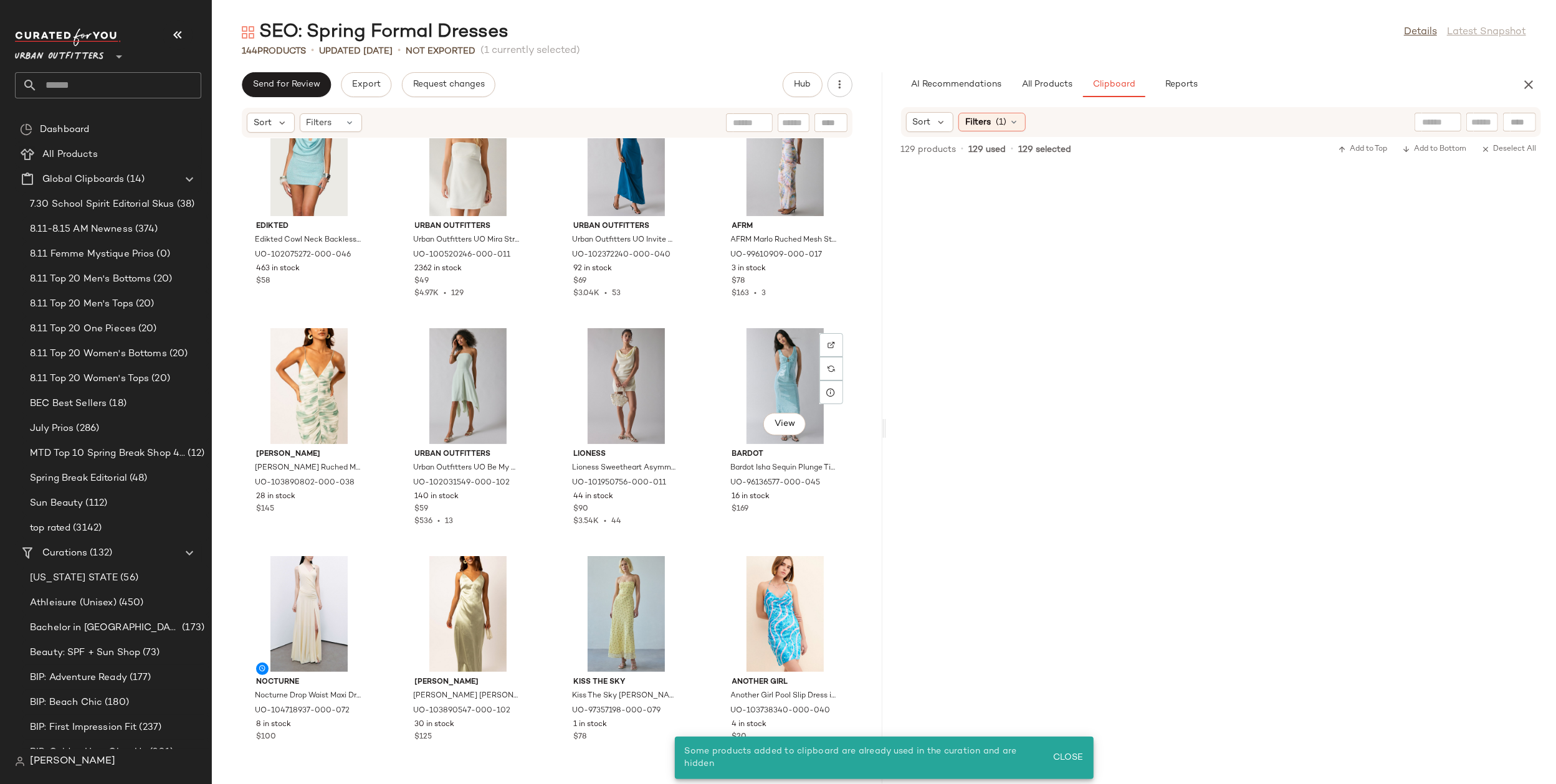
scroll to position [7579, 0]
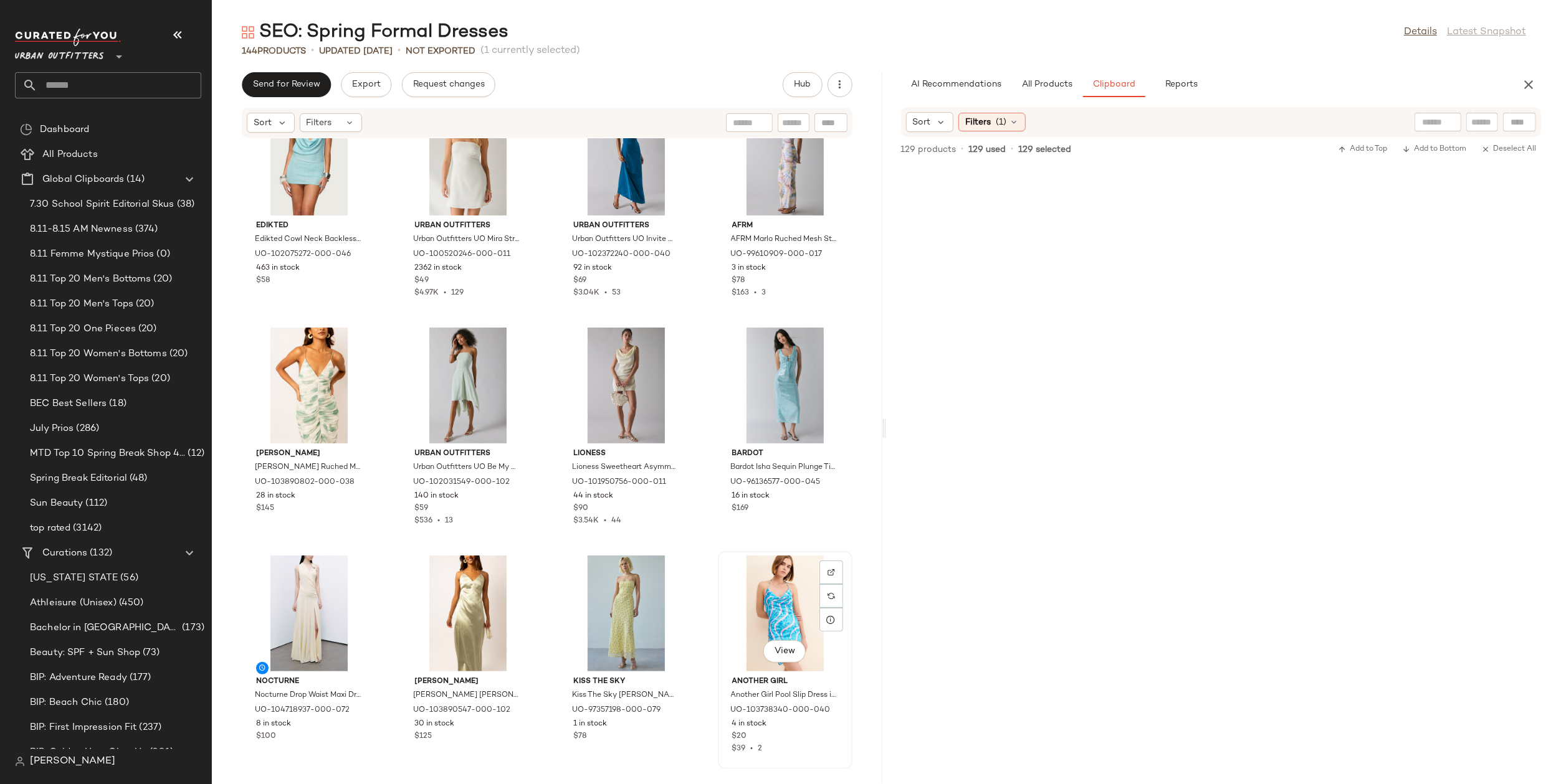
click at [765, 607] on div "View" at bounding box center [785, 613] width 126 height 116
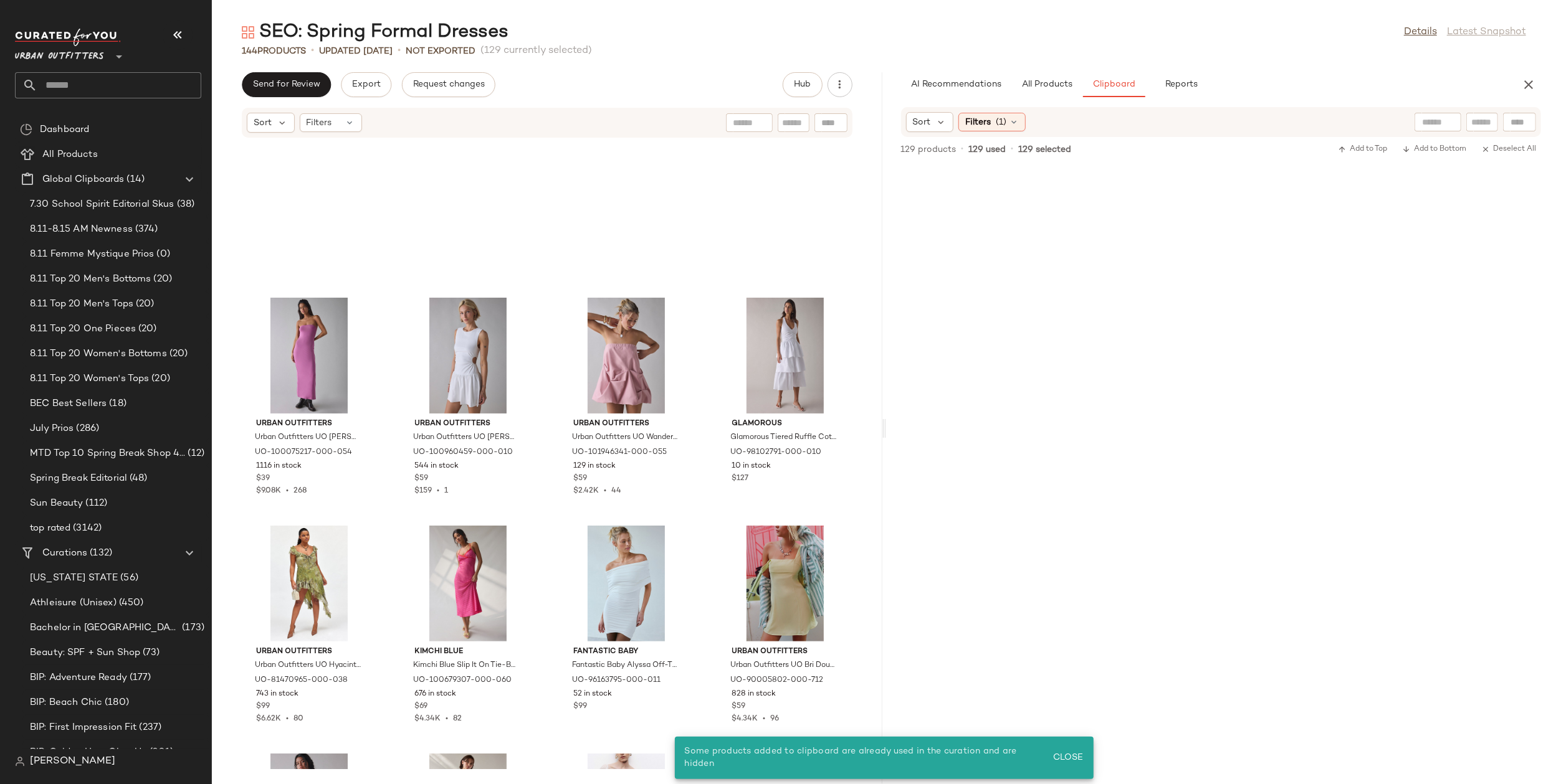
scroll to position [349, 0]
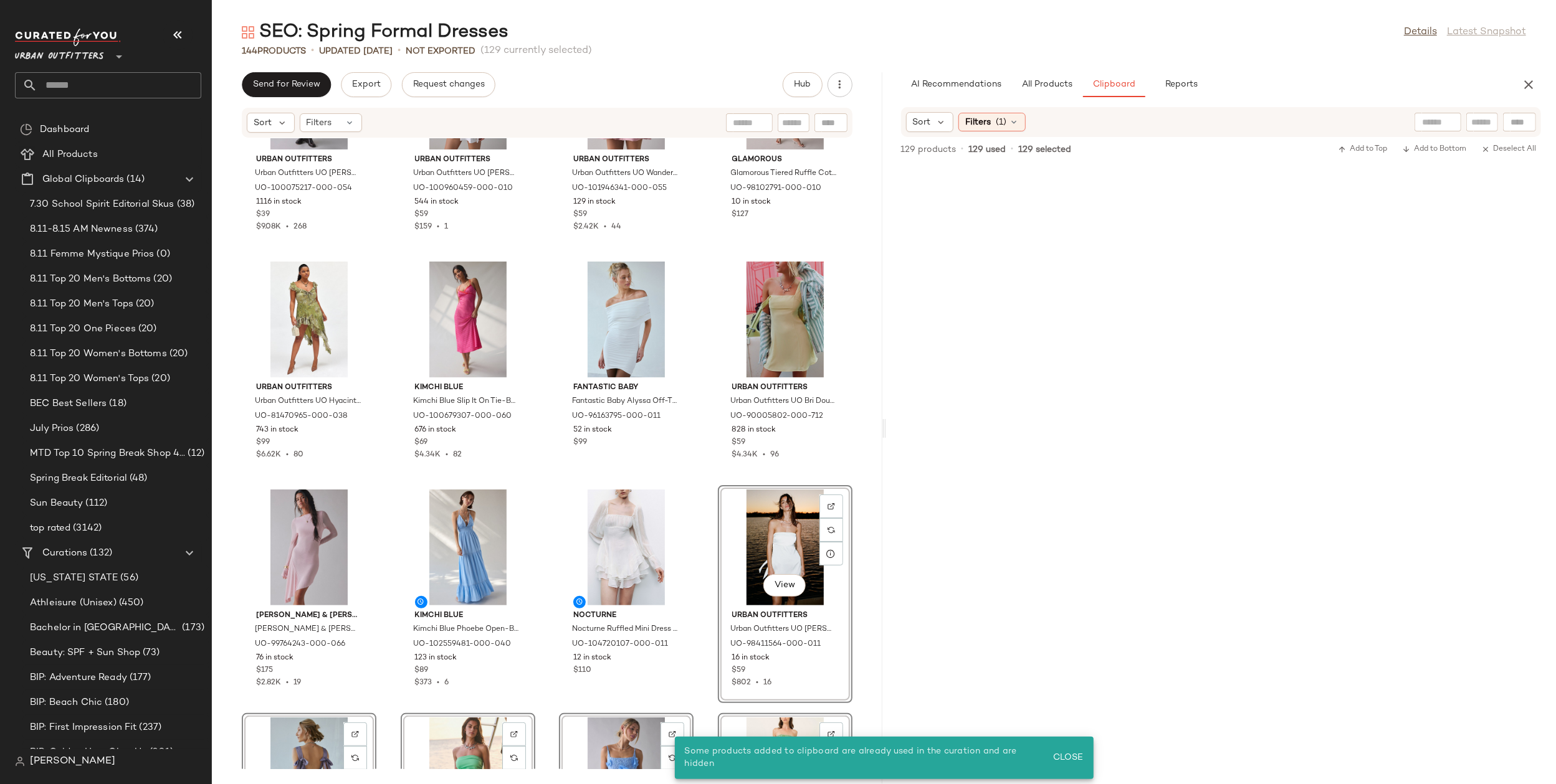
click at [693, 518] on div "Urban Outfitters Urban Outfitters UO Nora Jersey Knit Tube Midi Dress in Mauve,…" at bounding box center [547, 454] width 670 height 631
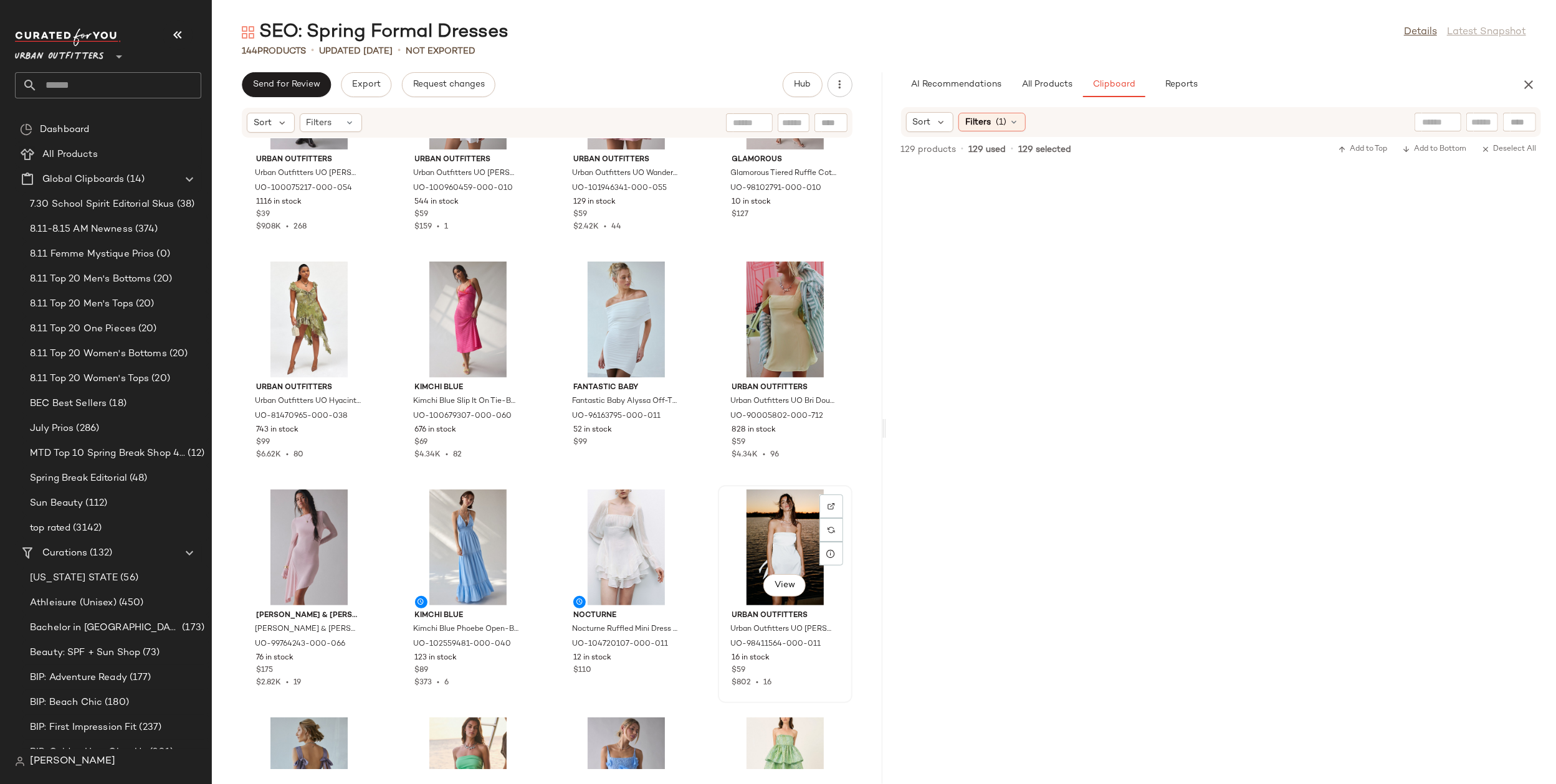
click at [768, 529] on div "View" at bounding box center [785, 547] width 126 height 116
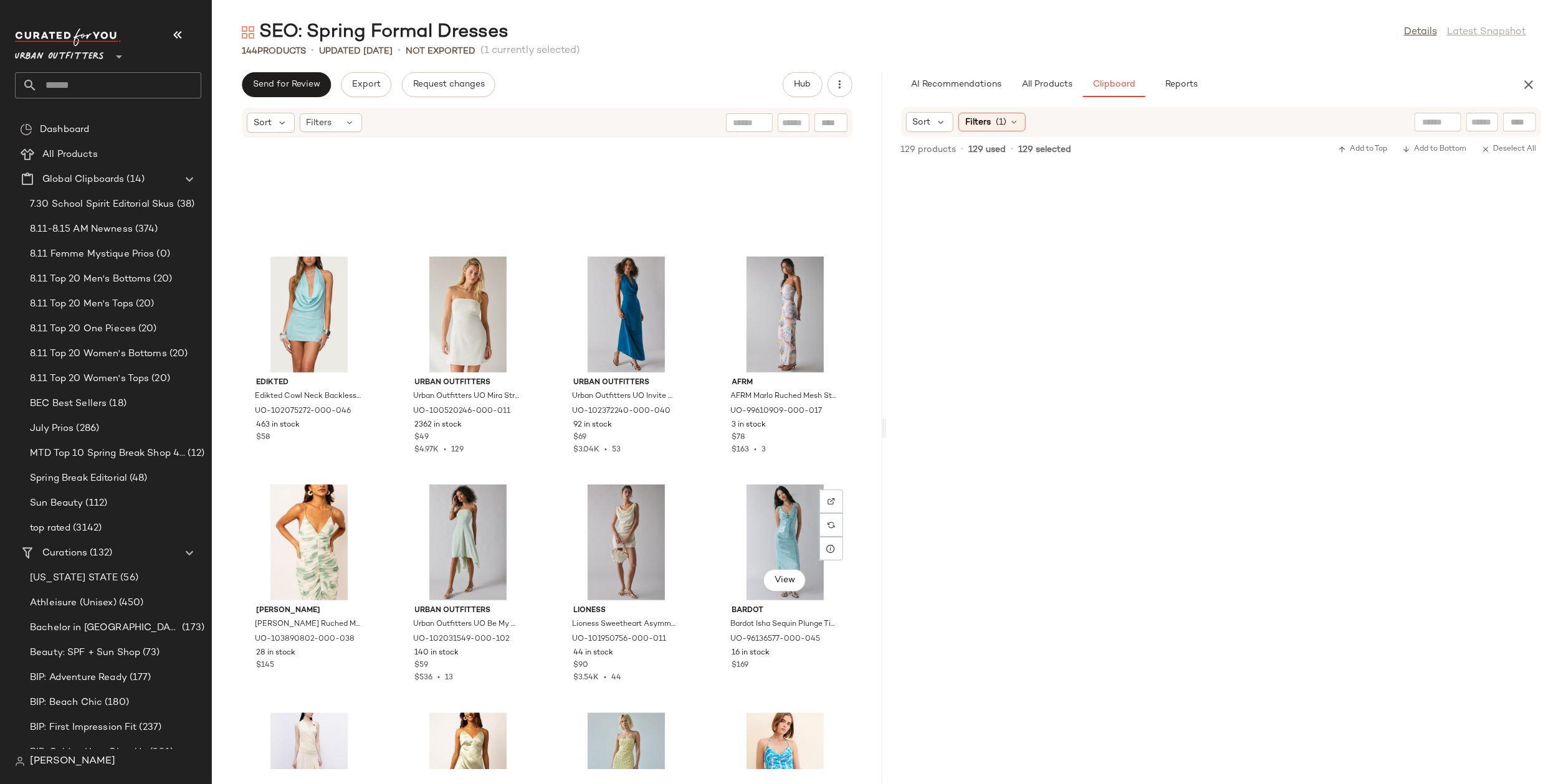
scroll to position [7579, 0]
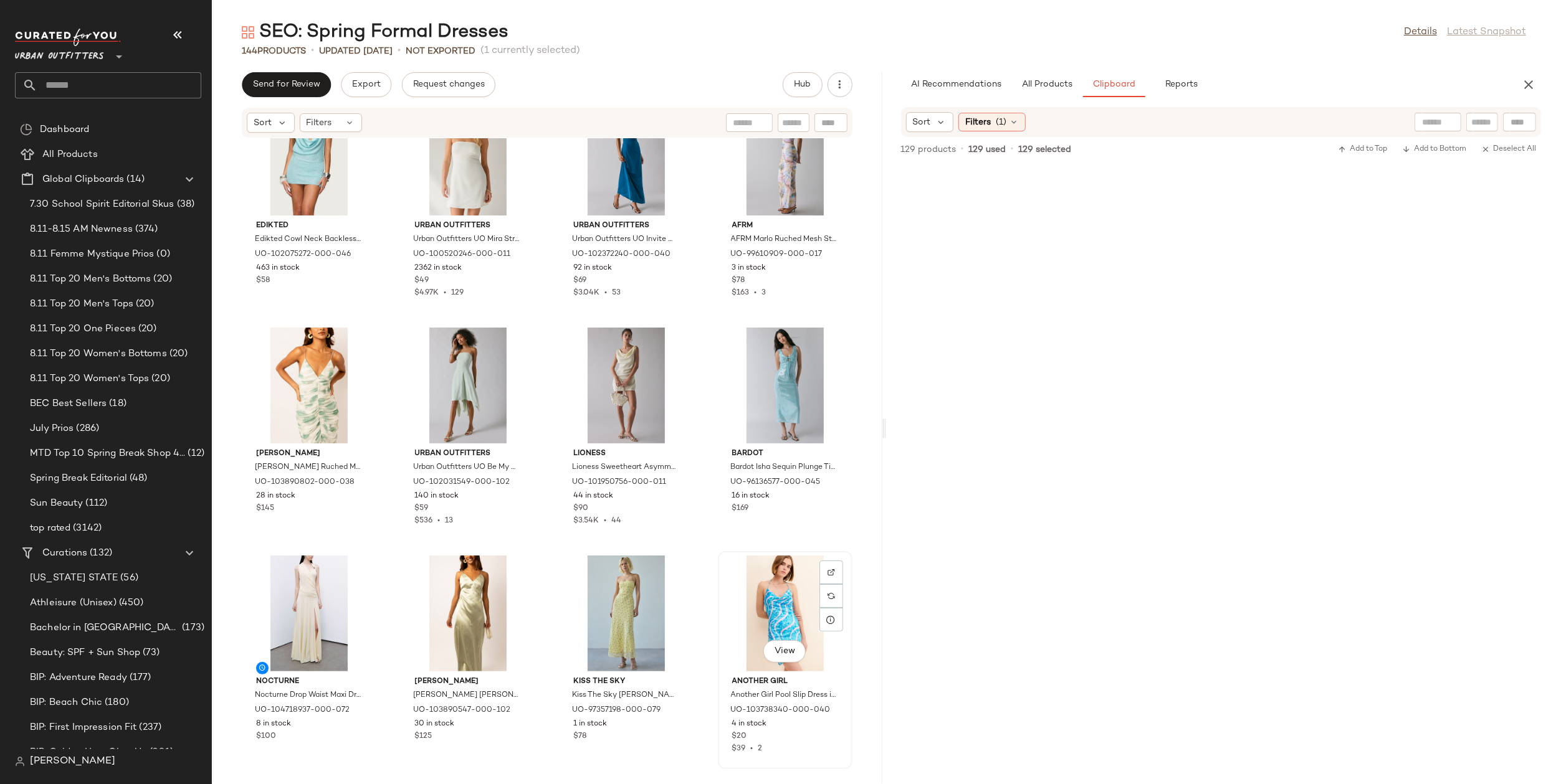
click at [784, 609] on div "View" at bounding box center [785, 613] width 126 height 116
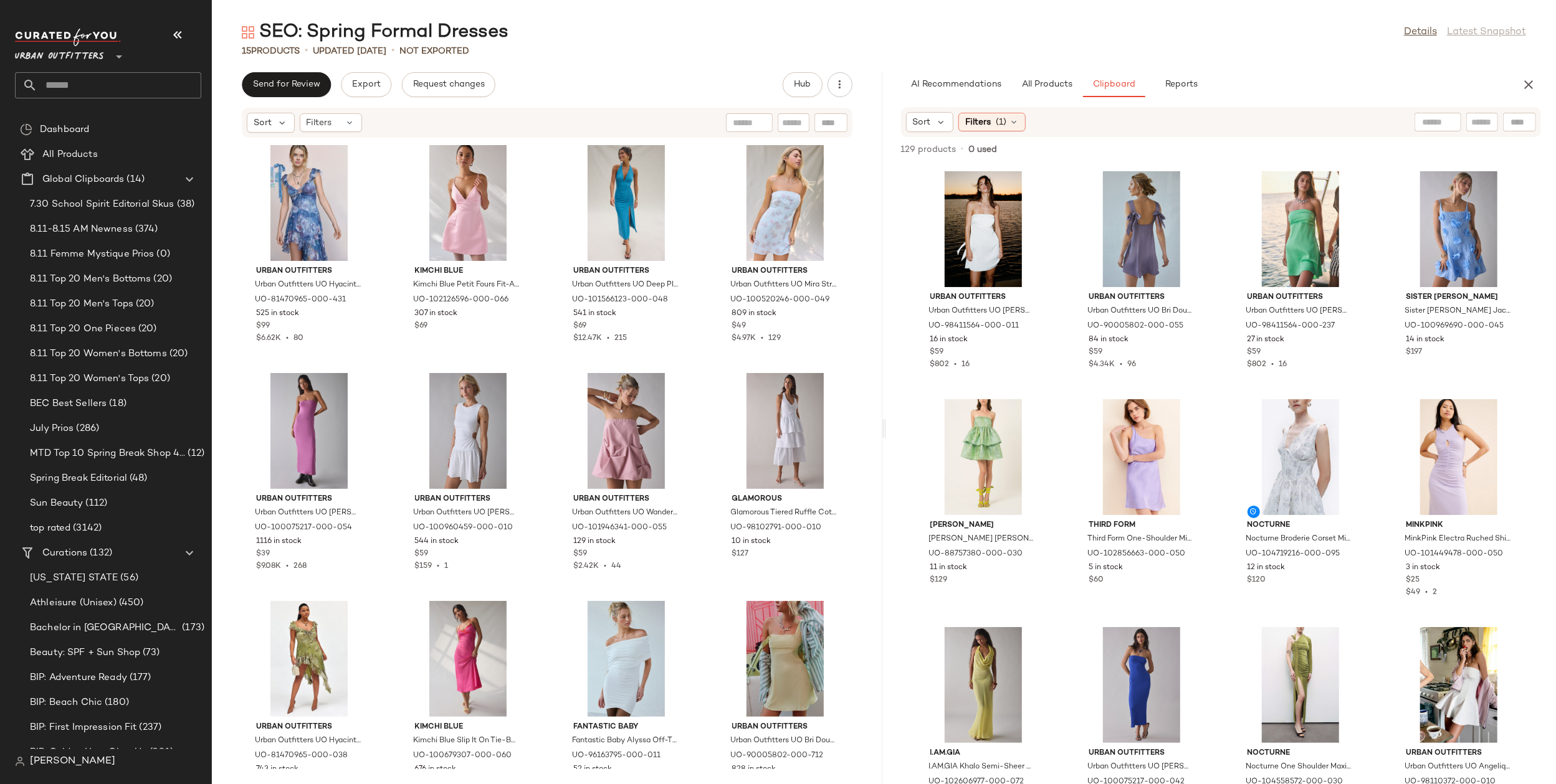
click at [932, 111] on div "Sort Filters (1)" at bounding box center [1221, 122] width 641 height 30
click at [932, 127] on div "Sort" at bounding box center [930, 122] width 48 height 20
click at [964, 177] on span "Highest Inventory" at bounding box center [974, 183] width 76 height 13
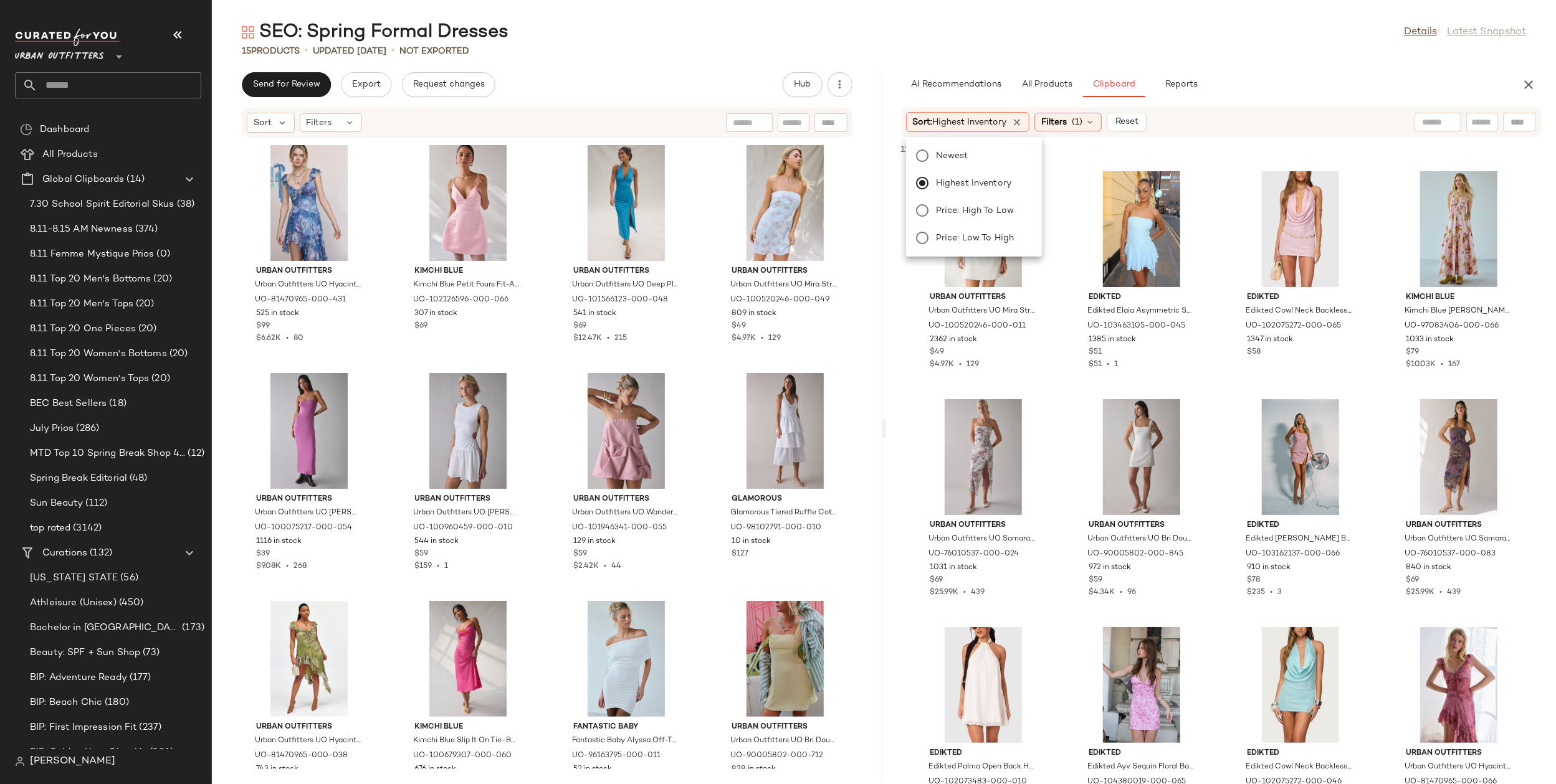
click at [1221, 147] on div "129 products • 0 used • 0 selected Add to Top Add to Bottom Deselect All" at bounding box center [1221, 150] width 670 height 28
click at [1026, 186] on img at bounding box center [1030, 188] width 8 height 8
click at [1028, 243] on div at bounding box center [1029, 235] width 24 height 24
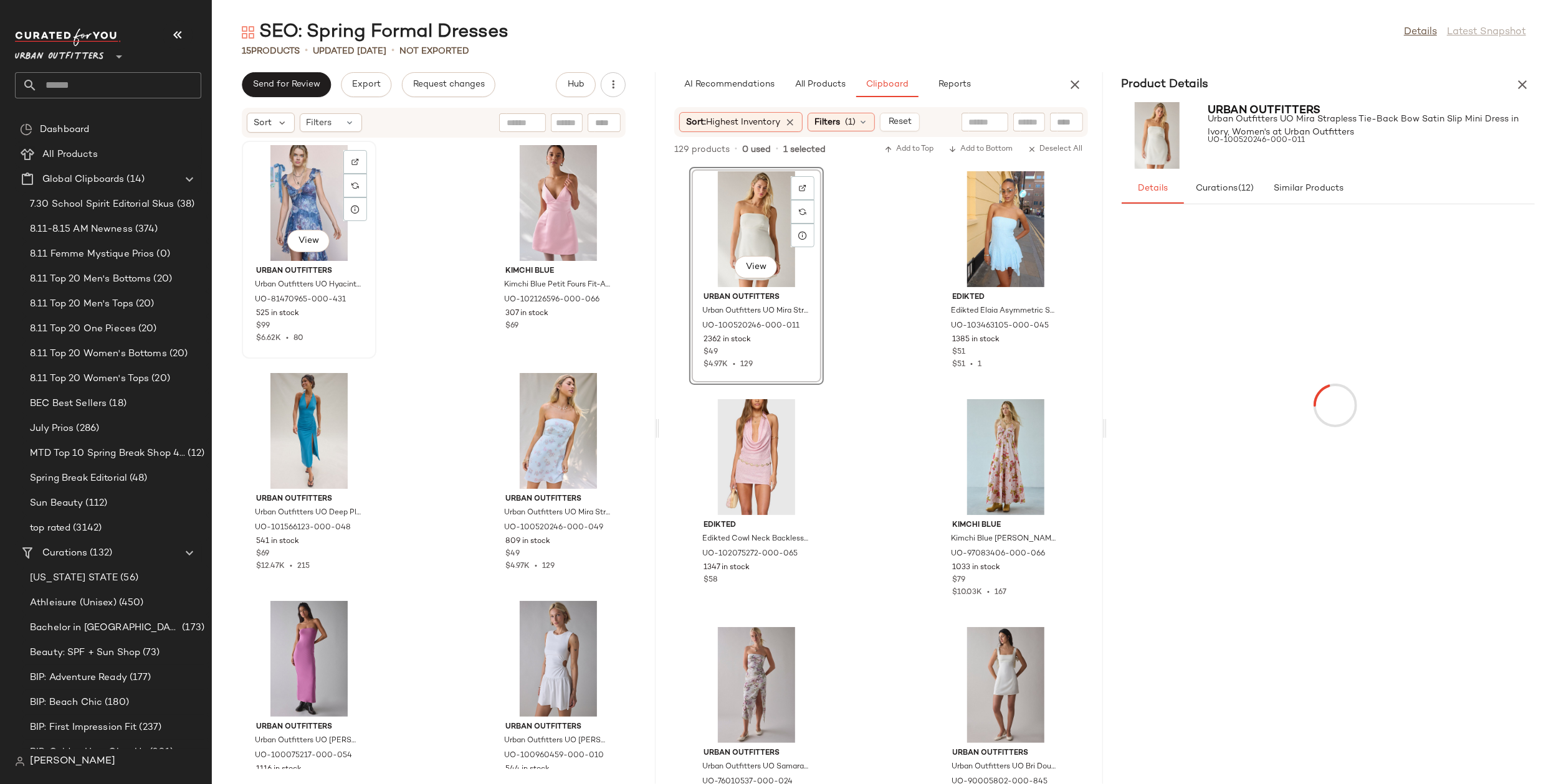
click at [288, 175] on div "View" at bounding box center [309, 203] width 126 height 116
click at [1517, 86] on icon "button" at bounding box center [1522, 84] width 15 height 15
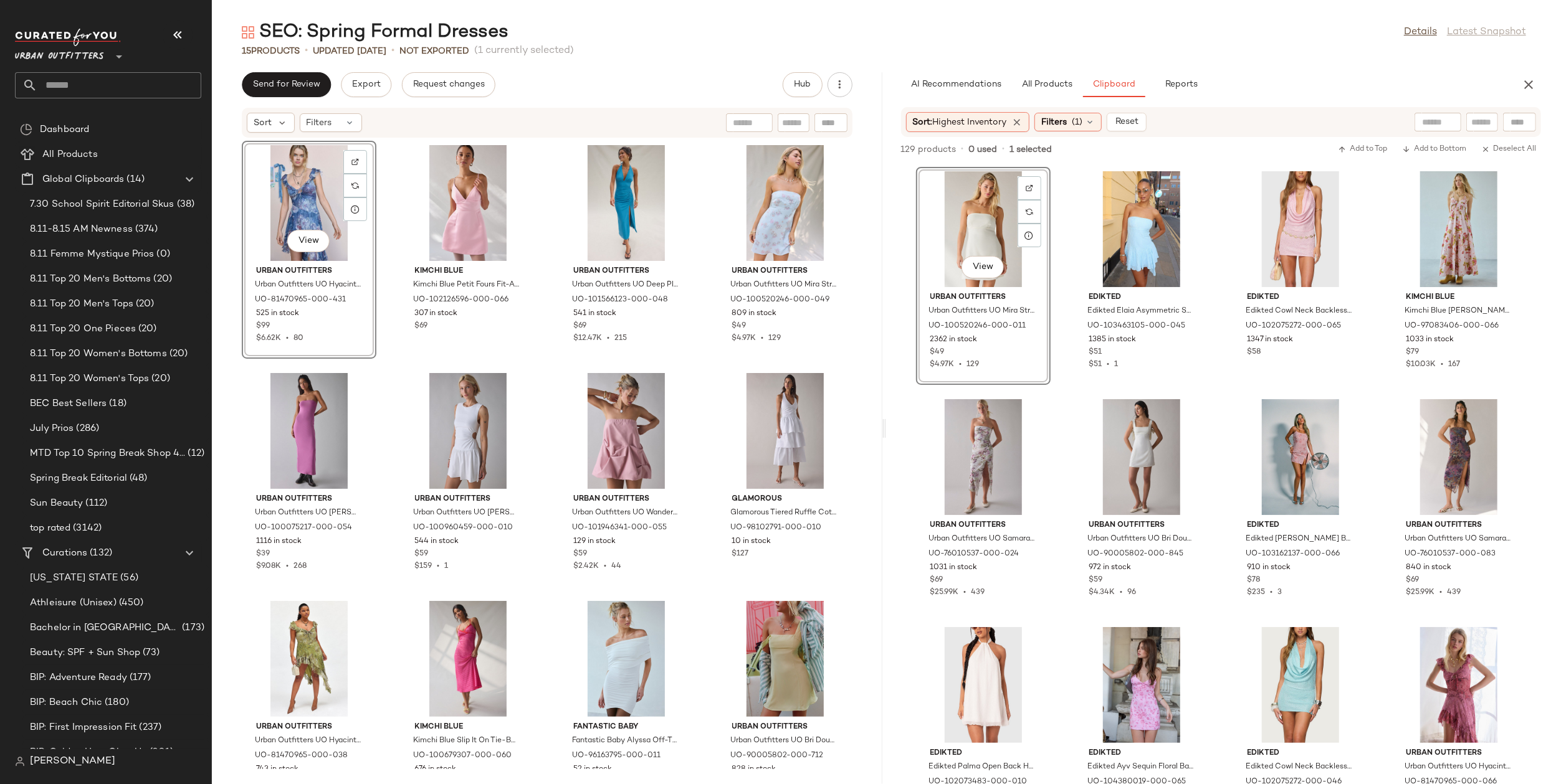
click at [545, 488] on div "View Urban Outfitters Urban Outfitters UO Hyacinth Lace Spliced Midi Dress in M…" at bounding box center [547, 454] width 670 height 631
click at [293, 222] on div "View" at bounding box center [309, 203] width 126 height 116
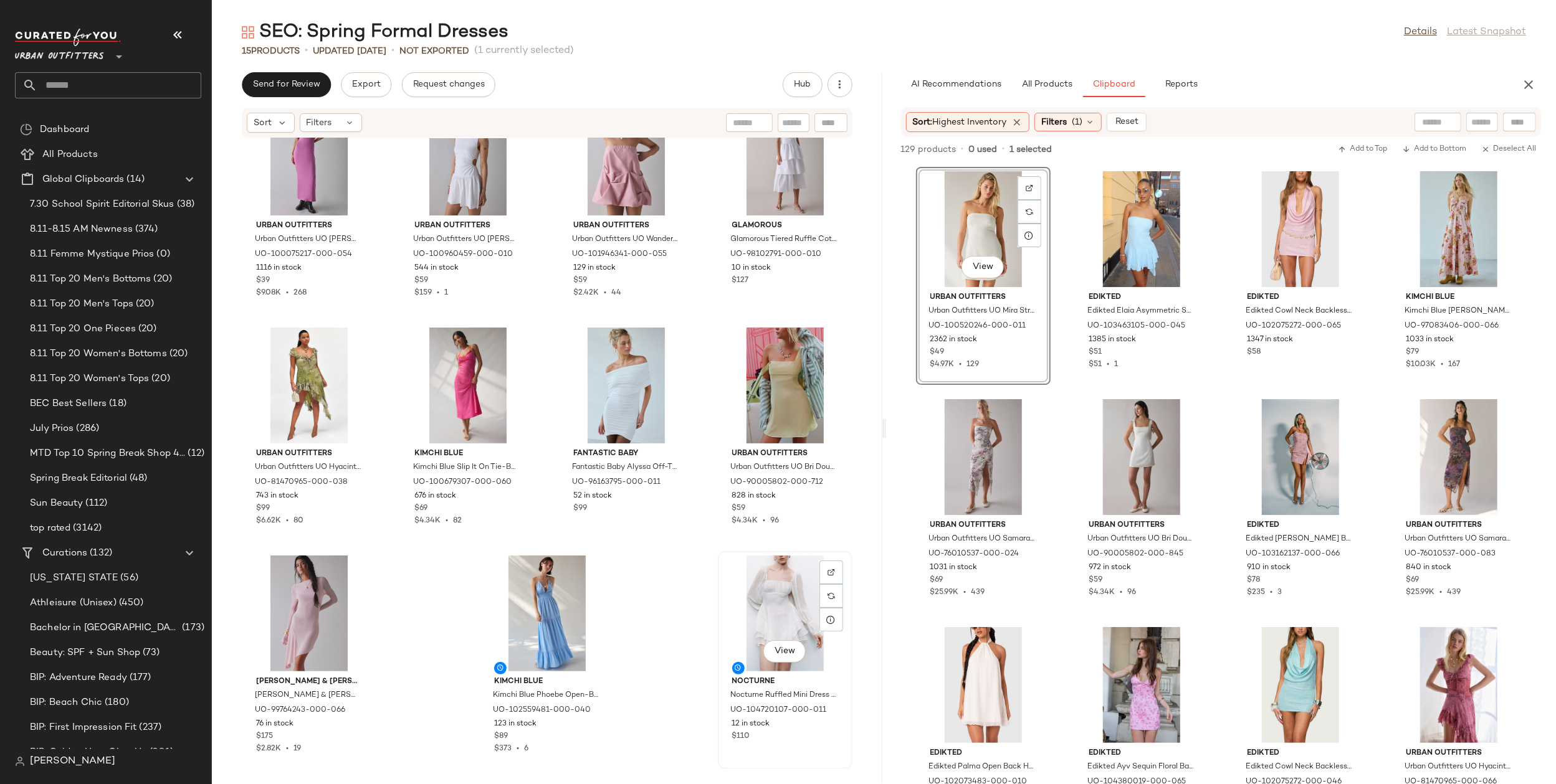
click at [779, 596] on div "View" at bounding box center [785, 613] width 126 height 116
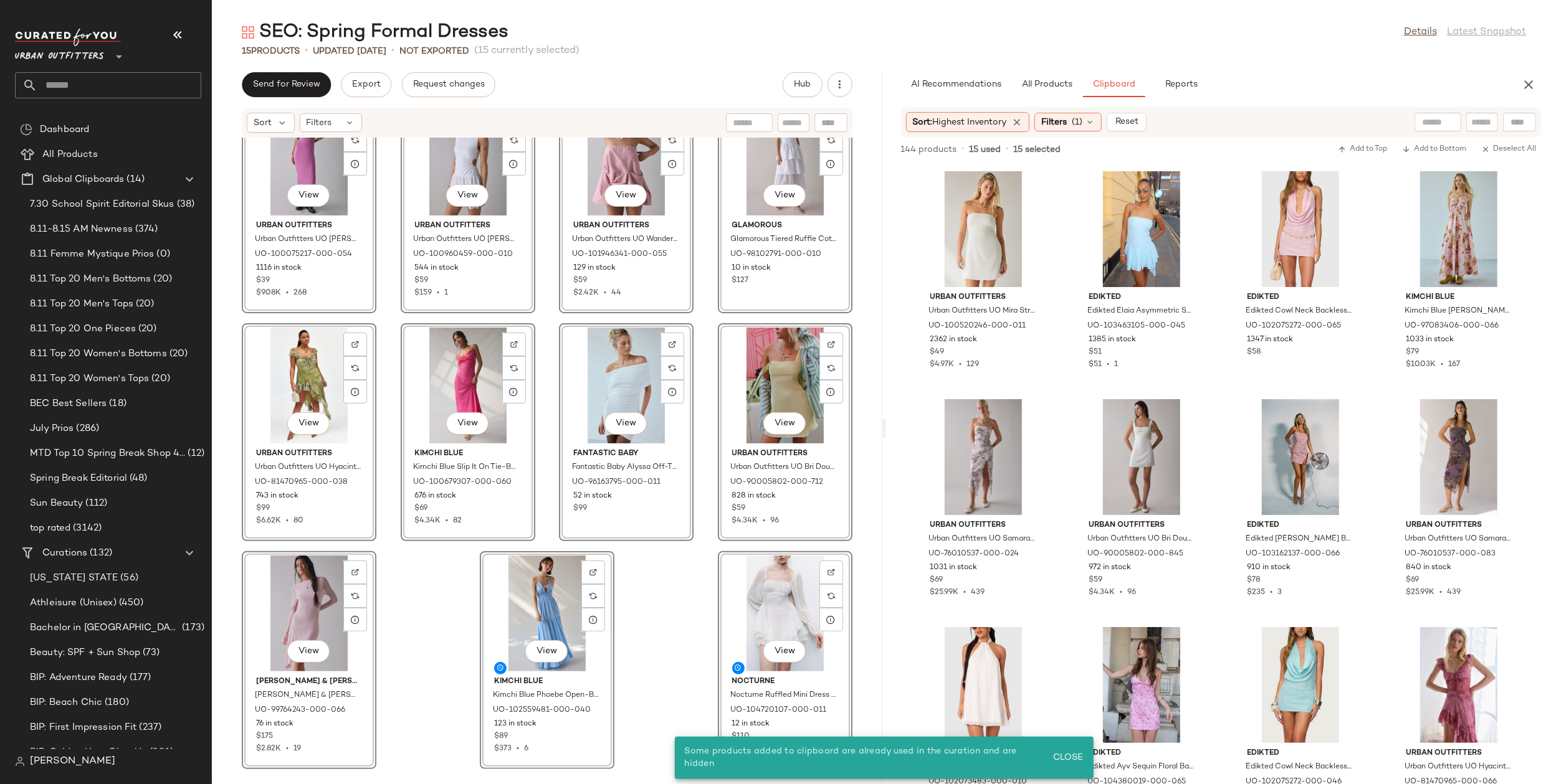
click at [651, 593] on div "View Urban Outfitters Urban Outfitters UO Hyacinth Lace Spliced Midi Dress in M…" at bounding box center [547, 454] width 670 height 631
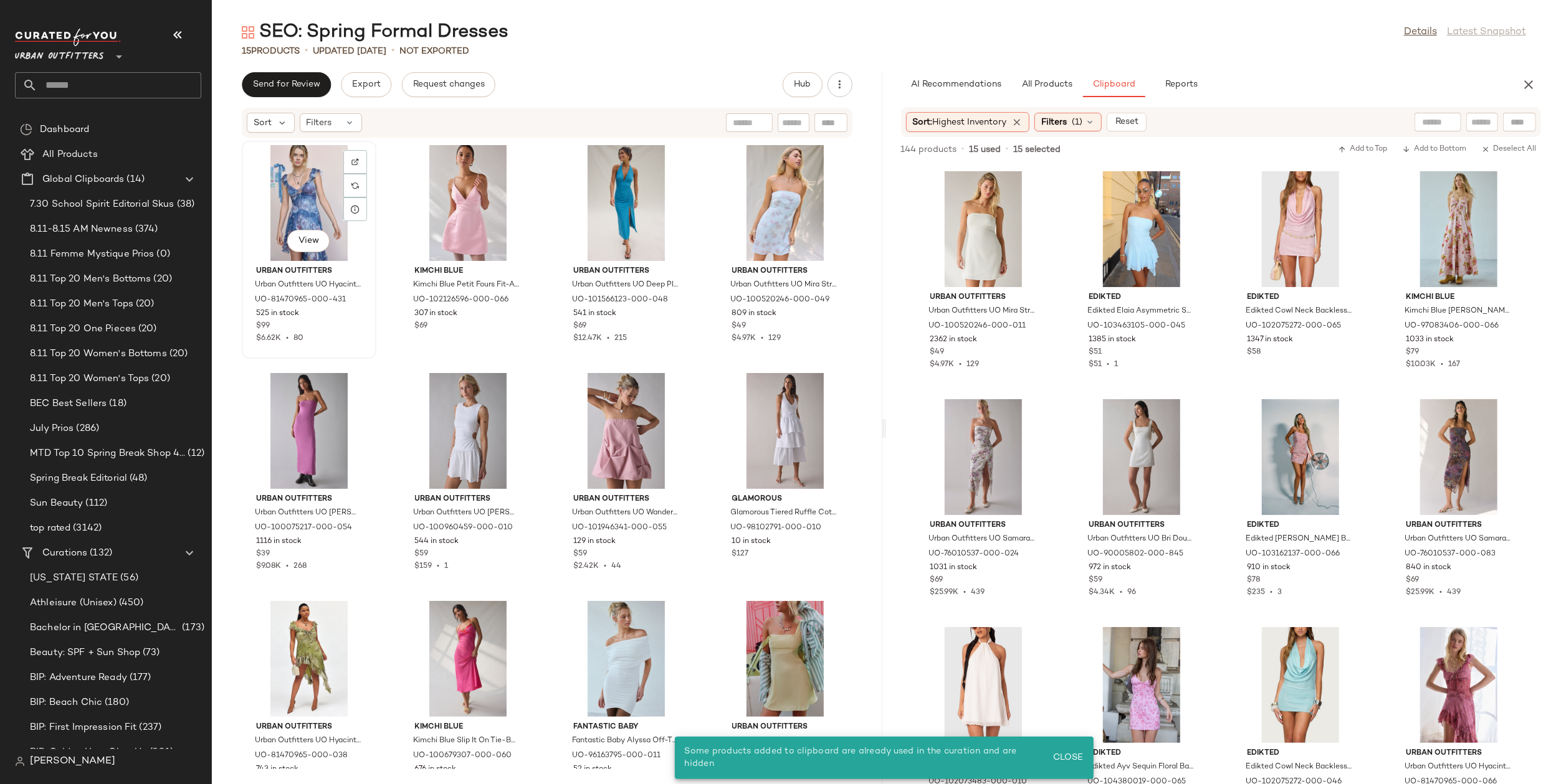
click at [306, 196] on div "View" at bounding box center [309, 203] width 126 height 116
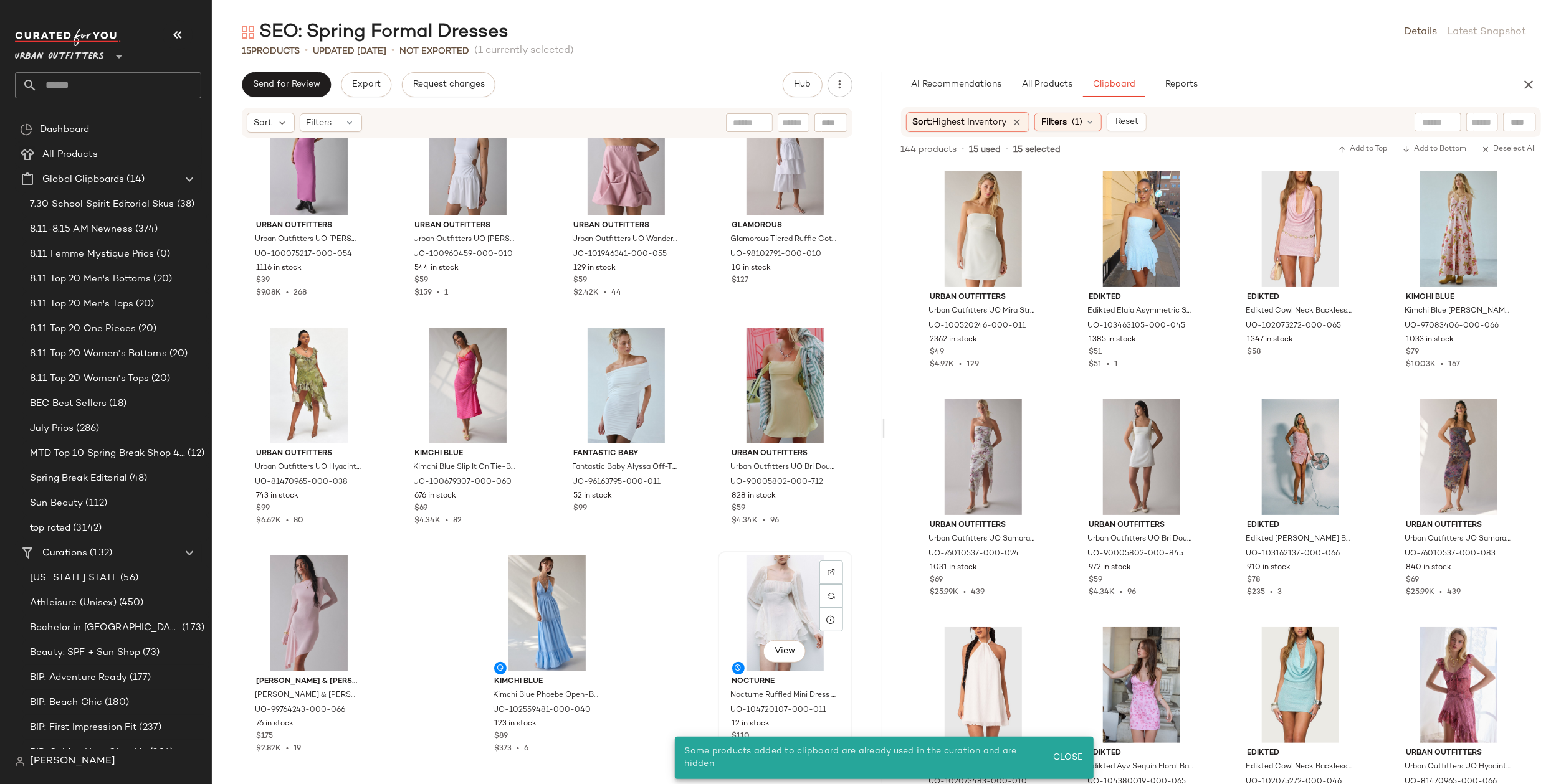
click at [758, 589] on div "View" at bounding box center [785, 613] width 126 height 116
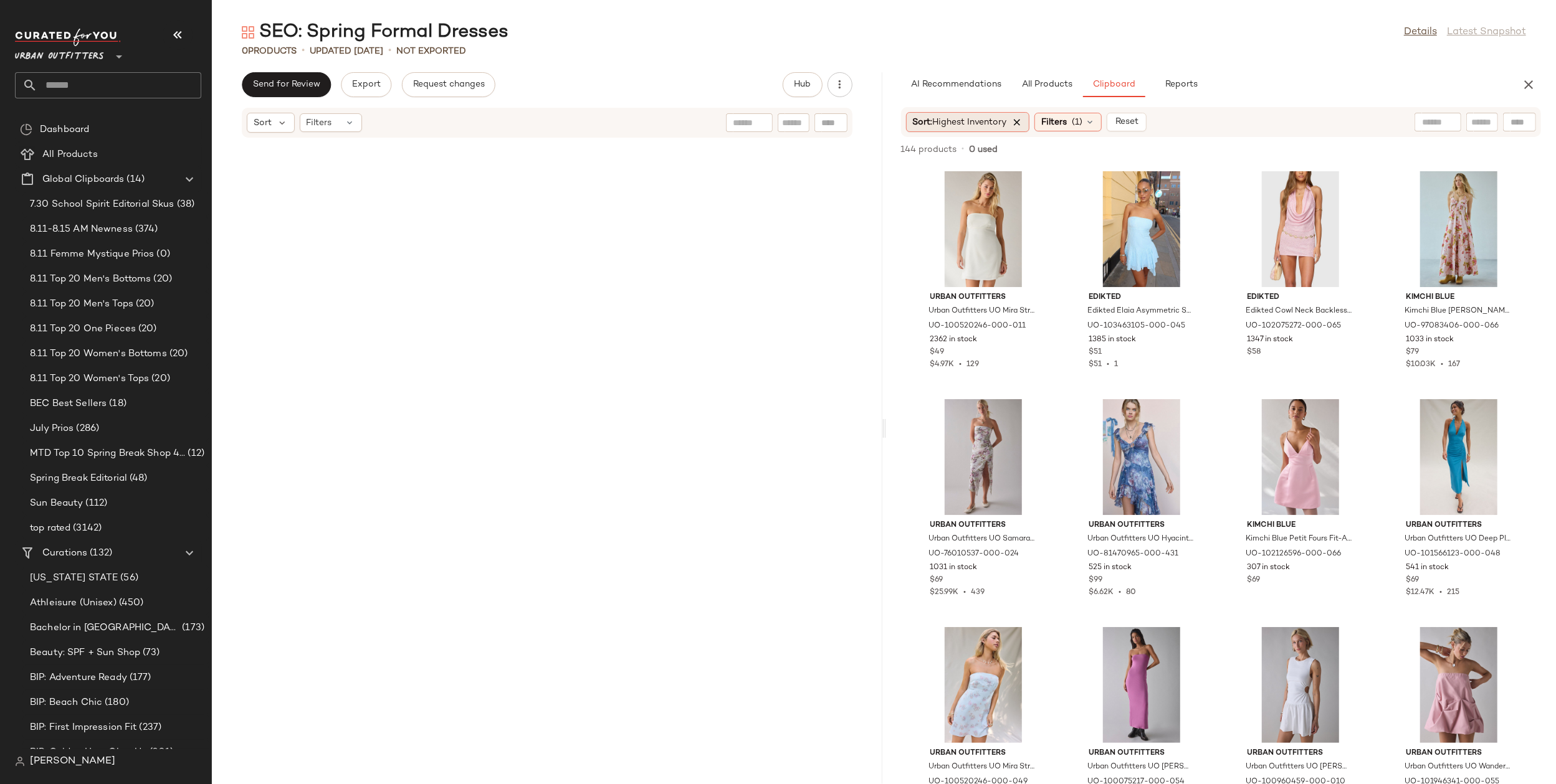
click at [1023, 122] on icon at bounding box center [1018, 122] width 12 height 12
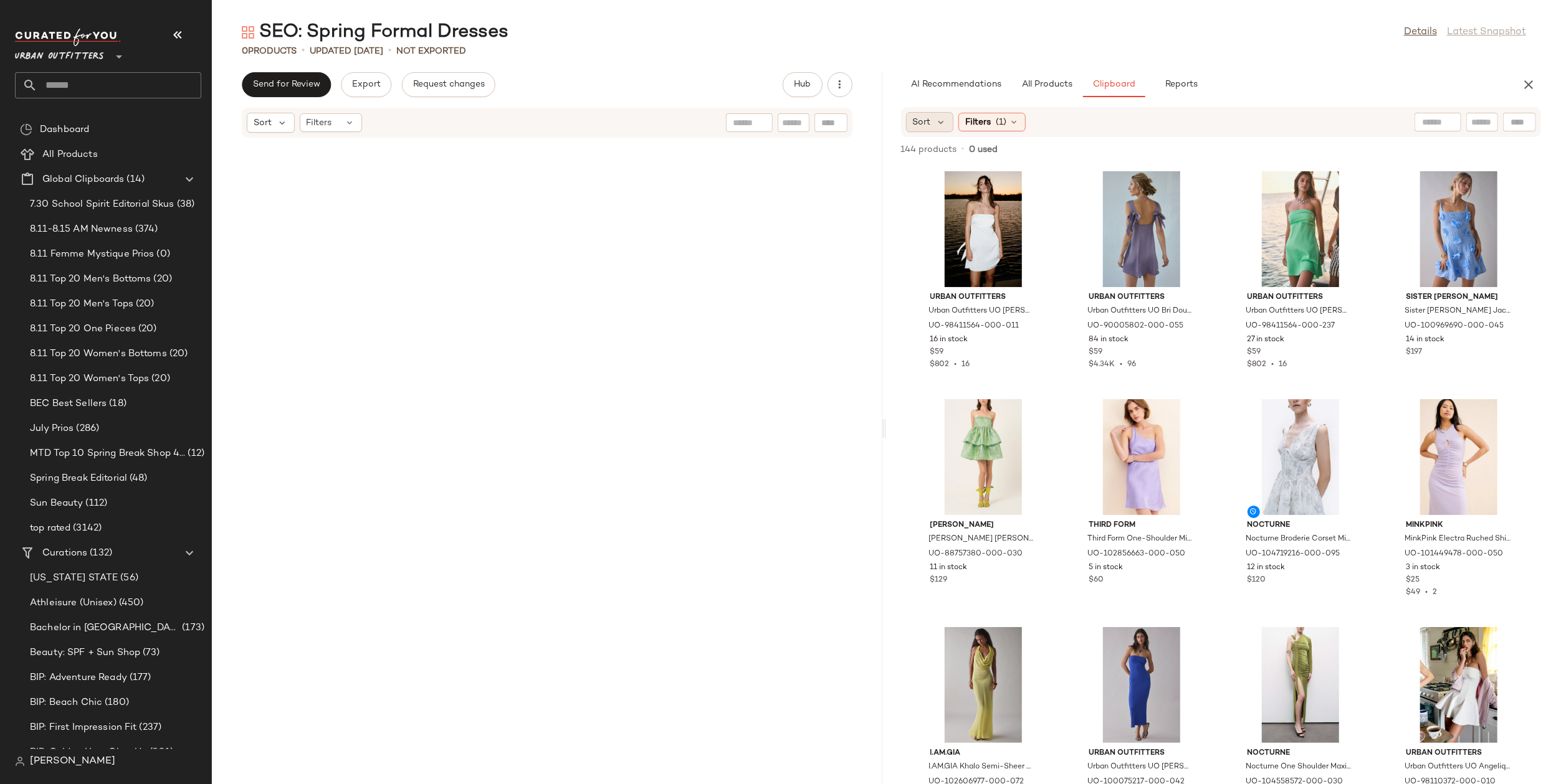
click at [934, 117] on div "Sort" at bounding box center [930, 122] width 48 height 20
click at [985, 175] on label "Highest Inventory" at bounding box center [982, 183] width 101 height 17
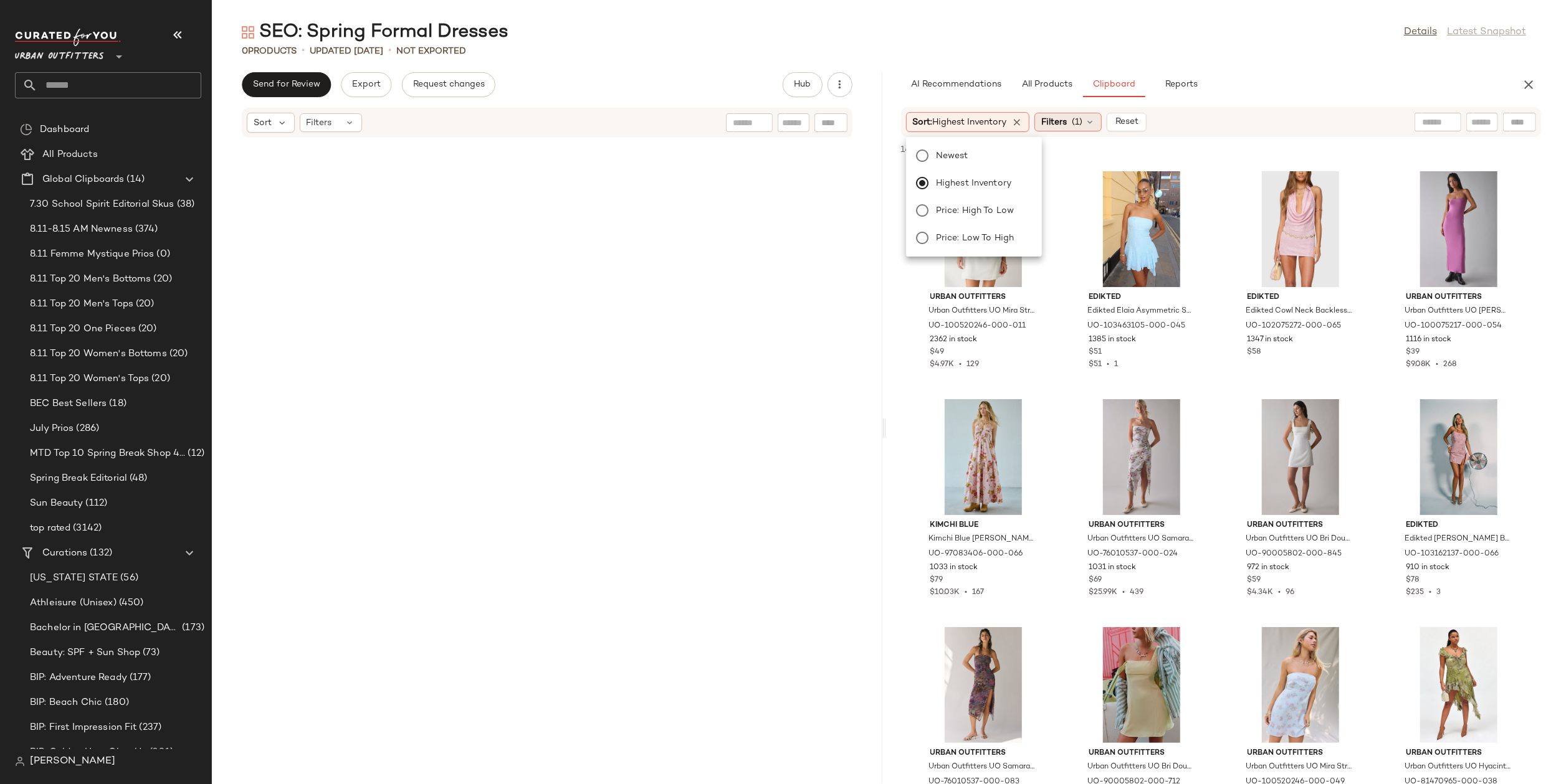
click at [1067, 120] on span "Filters" at bounding box center [1054, 122] width 26 height 13
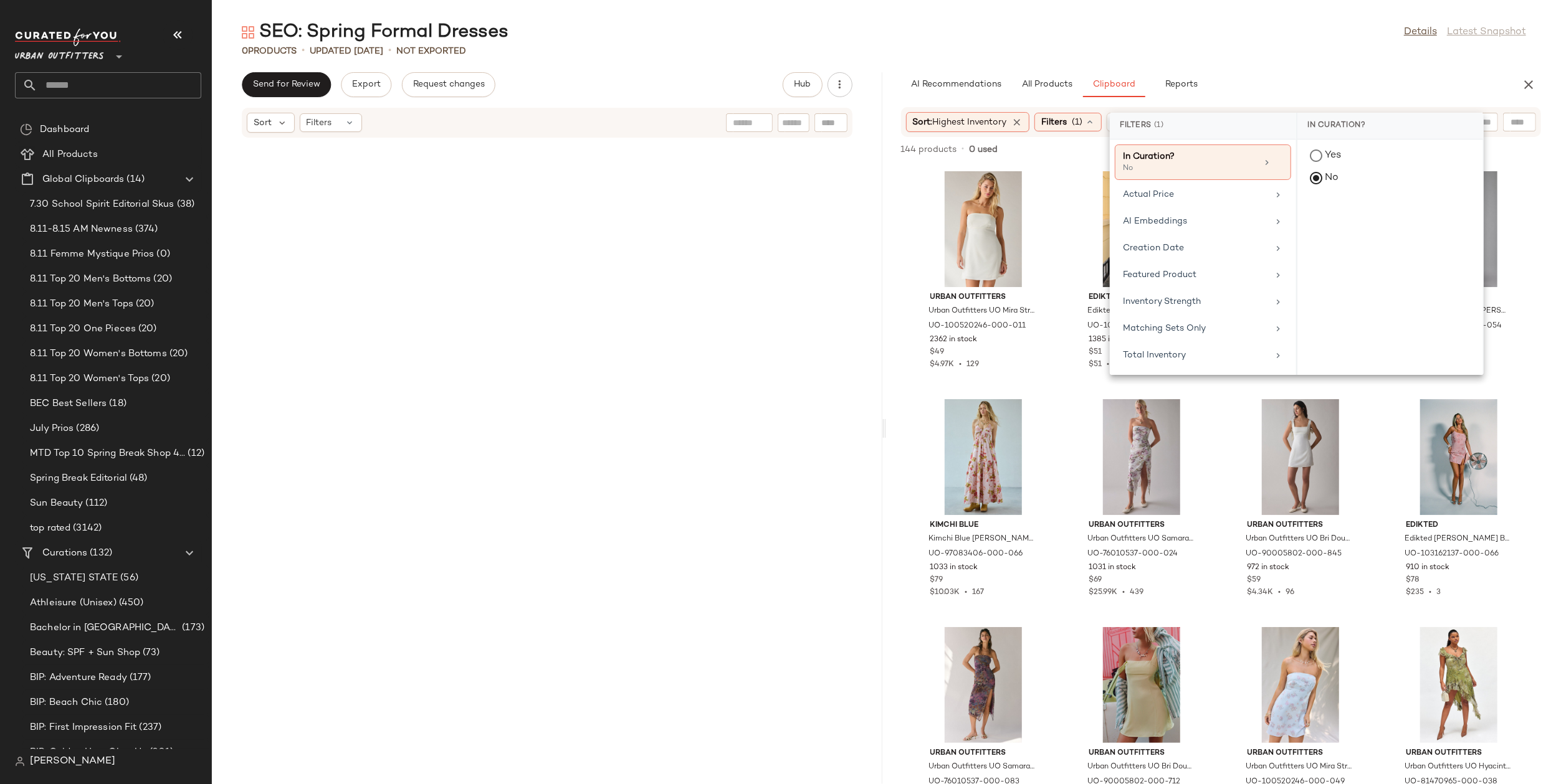
click at [1271, 67] on div "SEO: Spring Formal Dresses Details Latest Snapshot 0 Products • updated Aug 14t…" at bounding box center [884, 402] width 1344 height 764
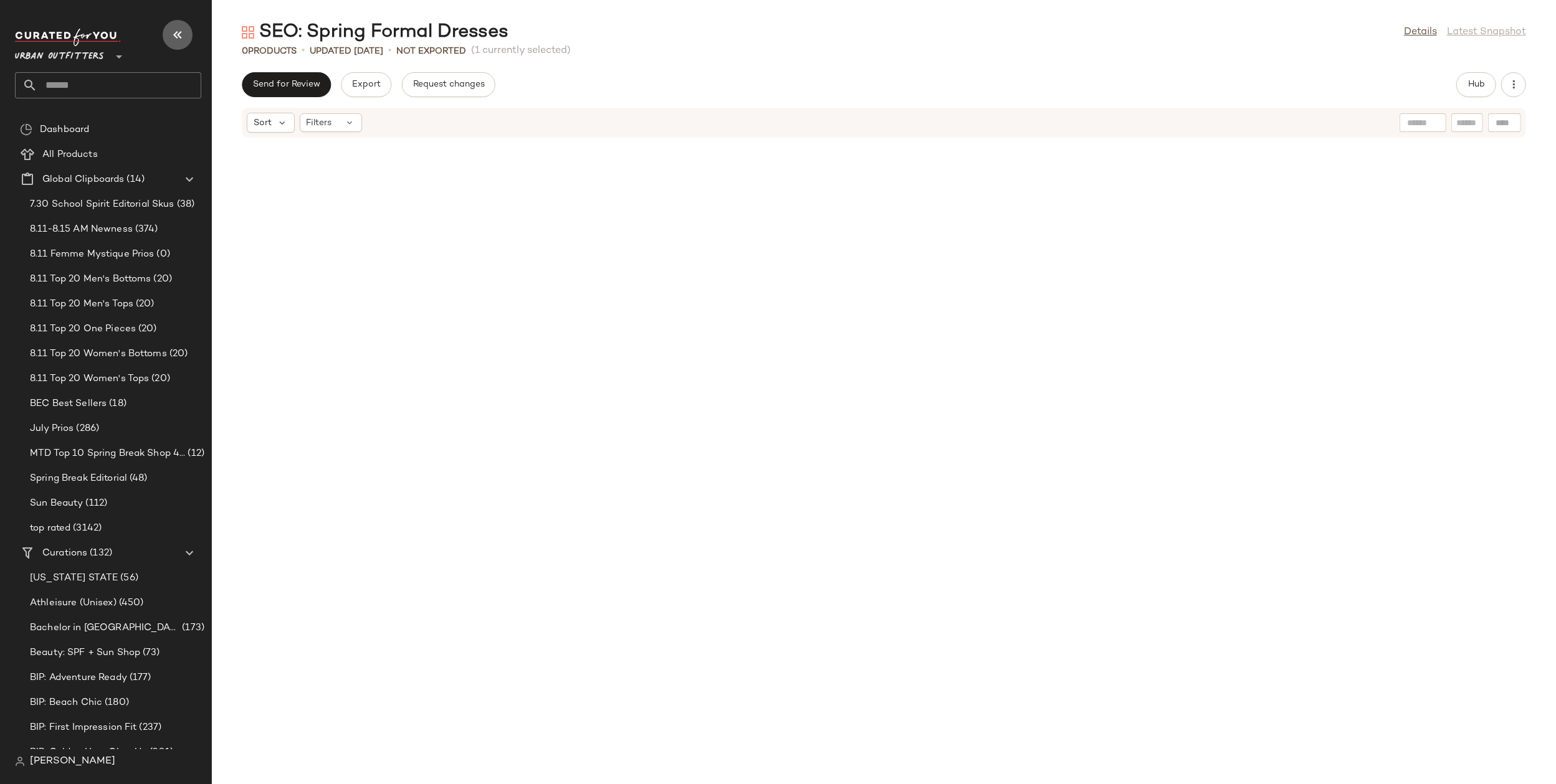
click at [183, 44] on button "button" at bounding box center [177, 35] width 30 height 30
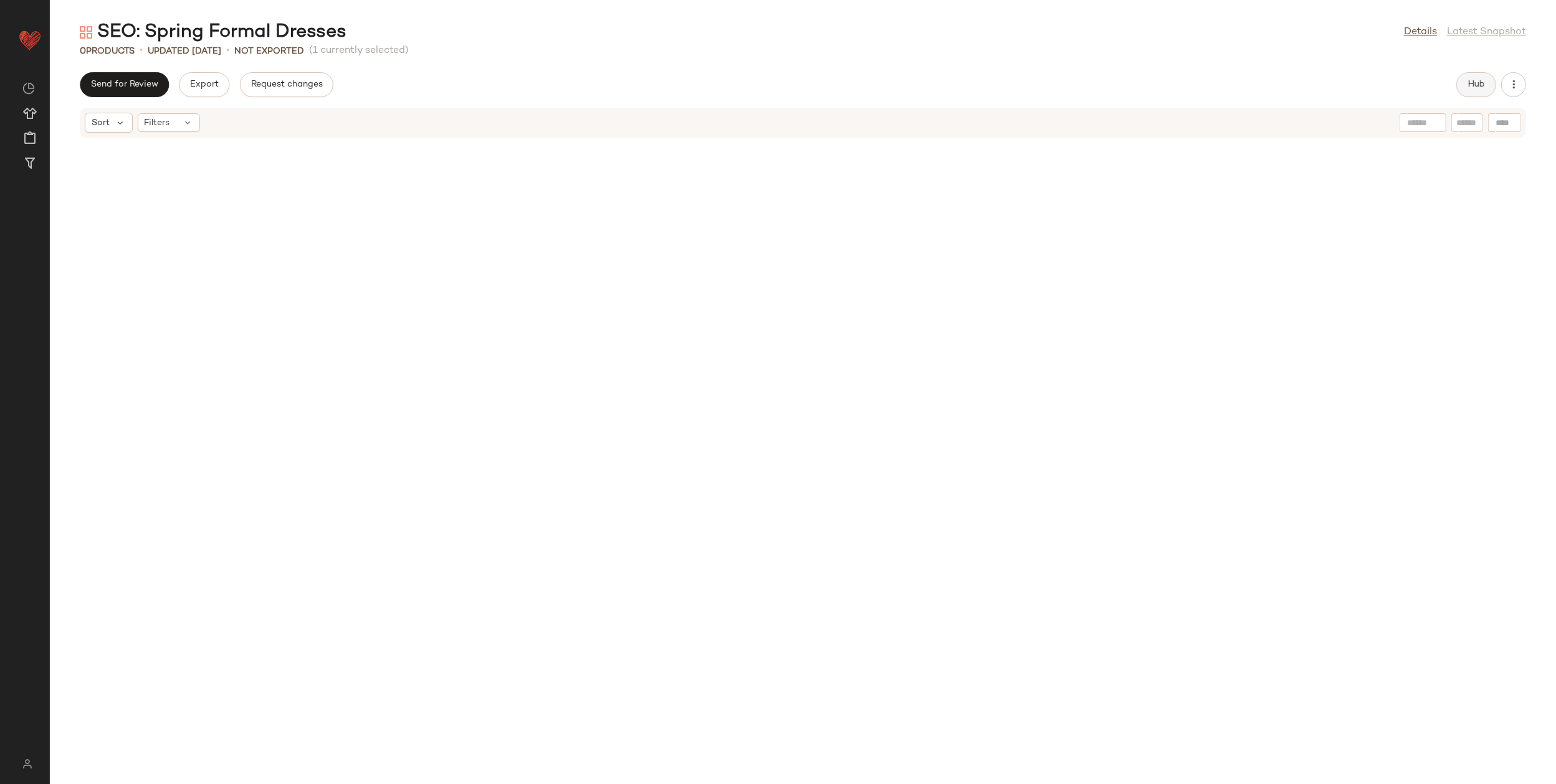
click at [1476, 83] on span "Hub" at bounding box center [1476, 85] width 17 height 10
click at [1031, 86] on span "Clipboard" at bounding box center [1033, 85] width 43 height 10
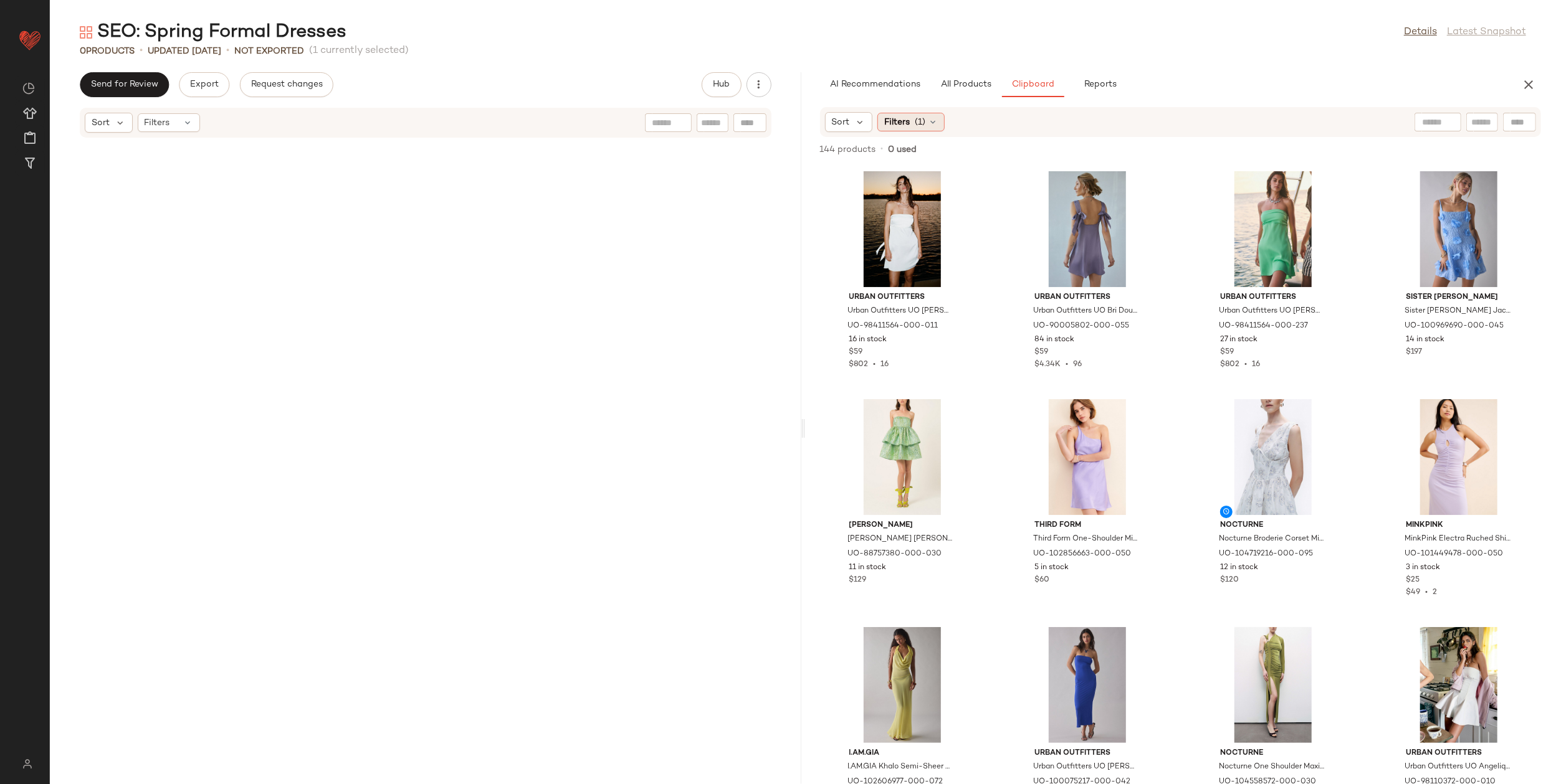
click at [898, 119] on span "Filters" at bounding box center [897, 122] width 26 height 13
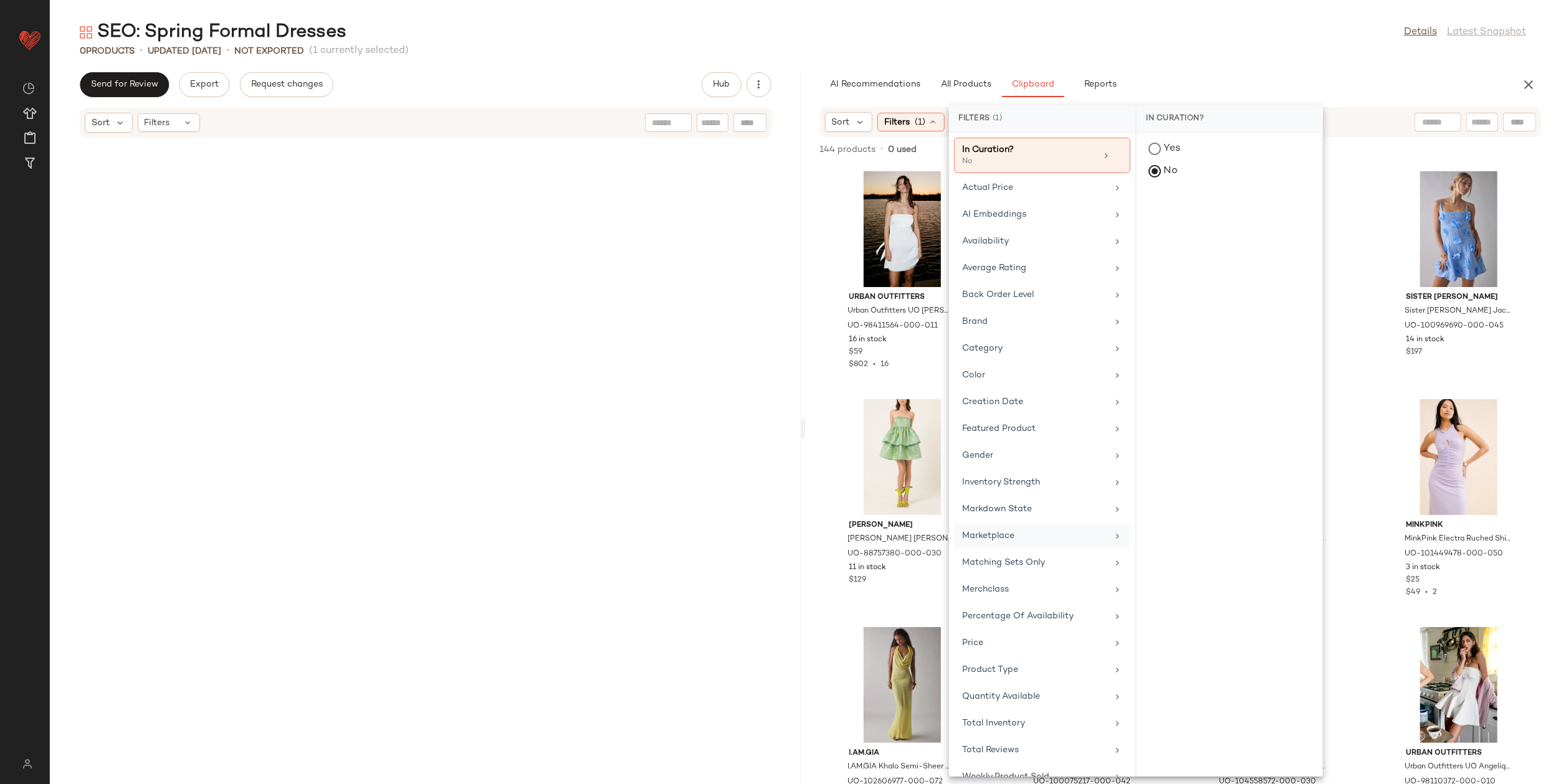
click at [1008, 529] on div "Marketplace" at bounding box center [1035, 536] width 145 height 13
click at [1149, 225] on div "false" at bounding box center [1229, 240] width 186 height 30
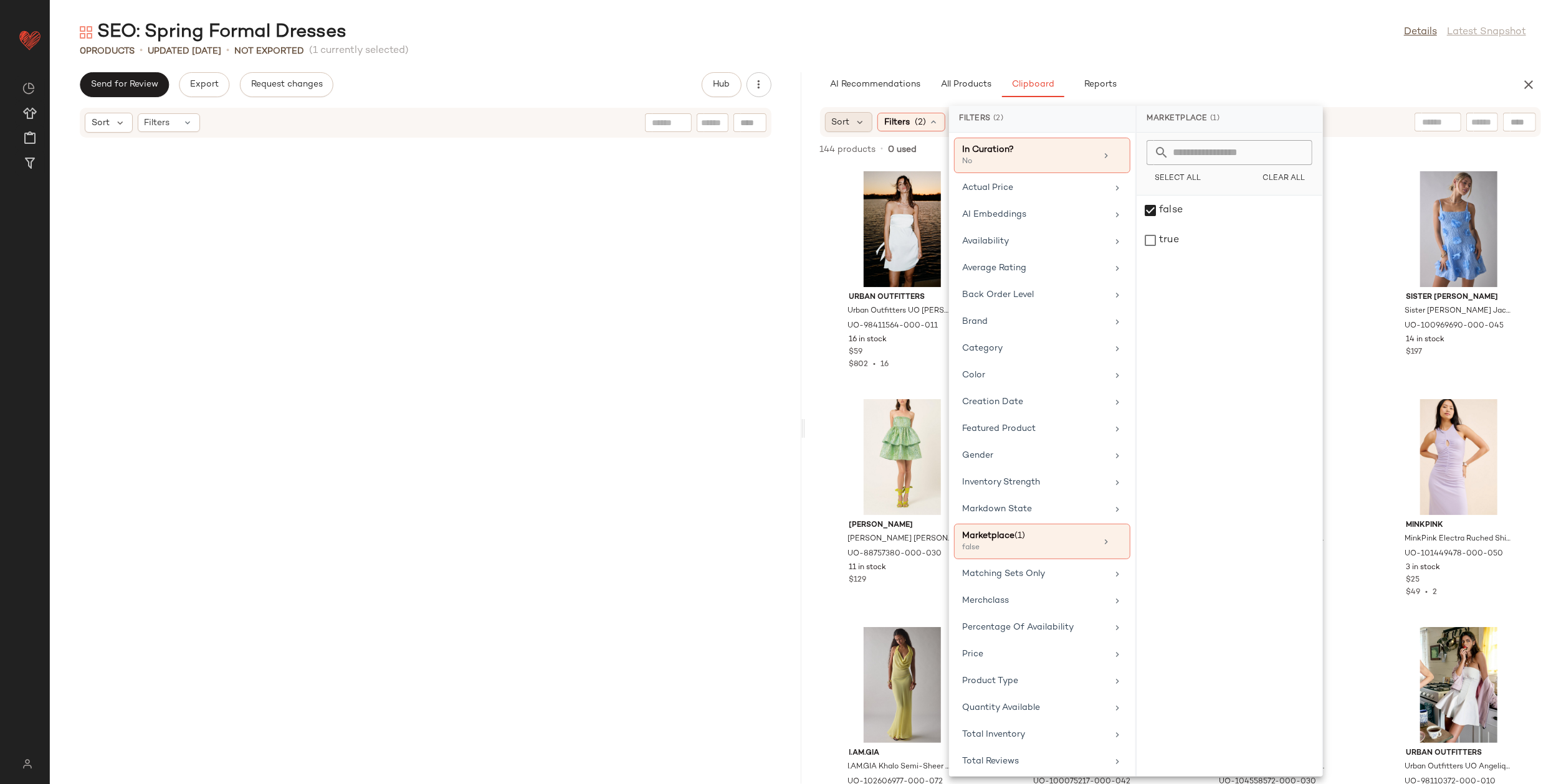
click at [838, 122] on span "Sort" at bounding box center [841, 122] width 18 height 13
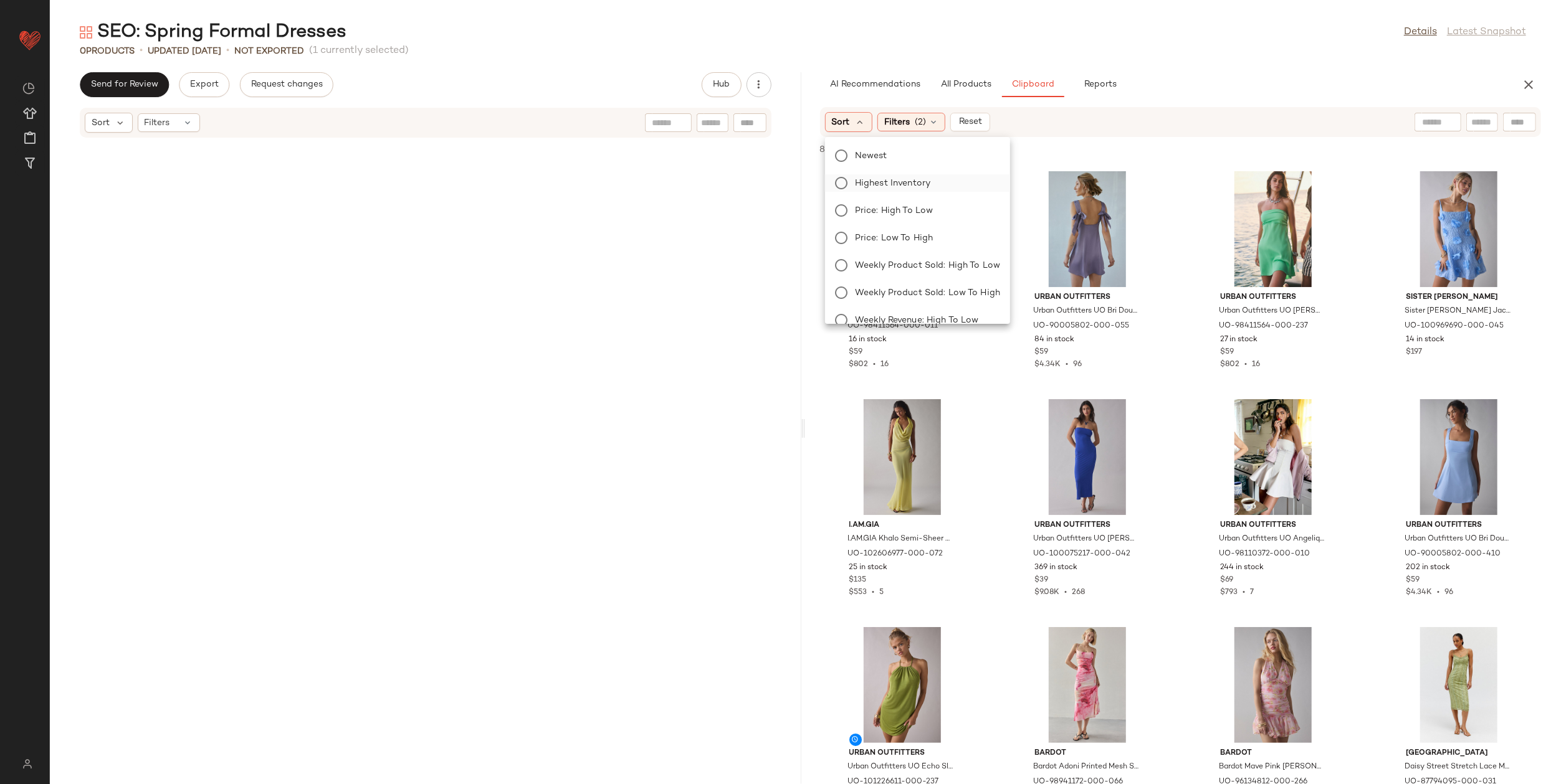
click at [888, 179] on span "Highest Inventory" at bounding box center [893, 183] width 76 height 13
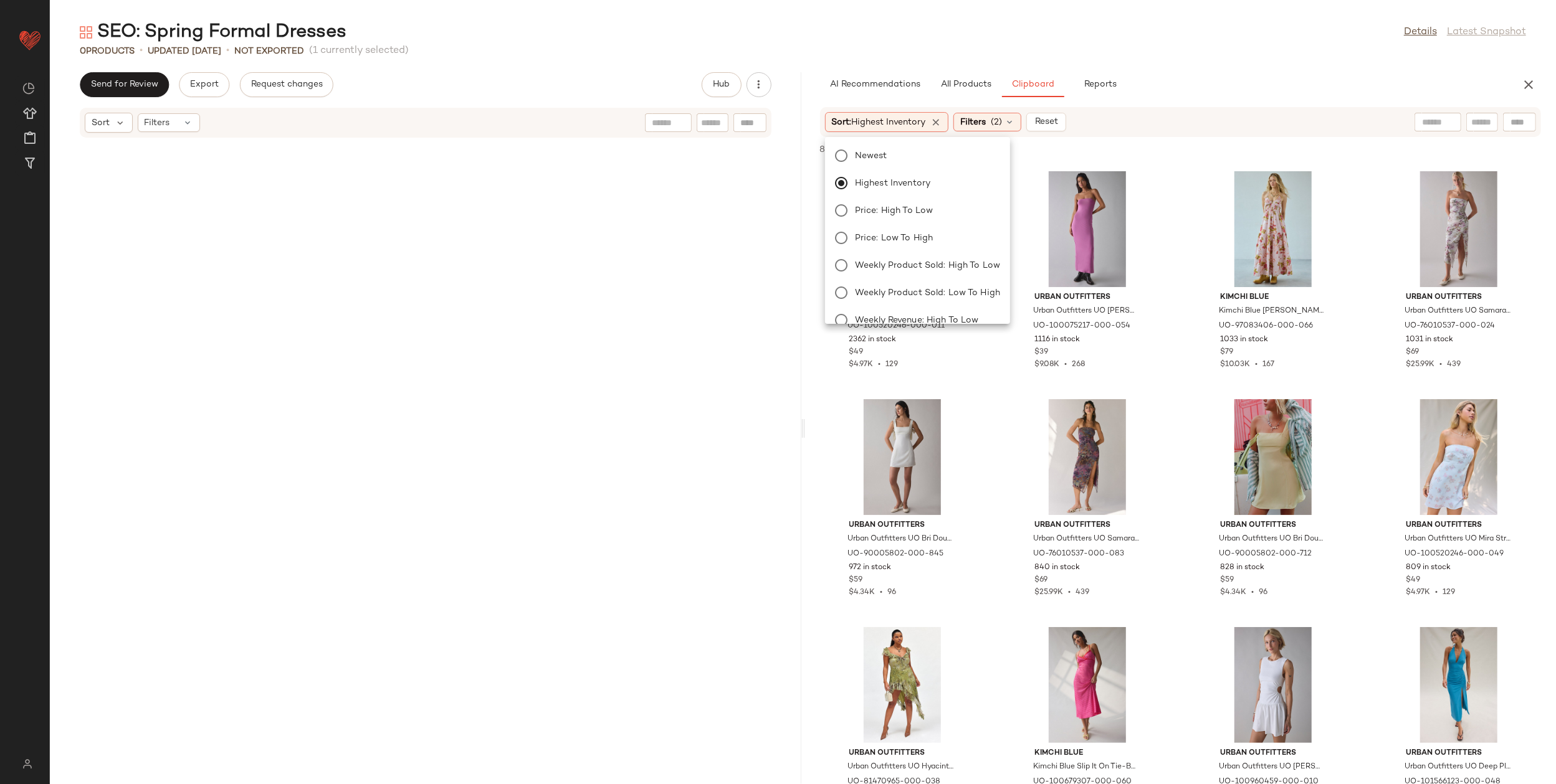
click at [1247, 50] on div "0 Products • updated [DATE] • Not Exported (1 currently selected)" at bounding box center [803, 51] width 1506 height 12
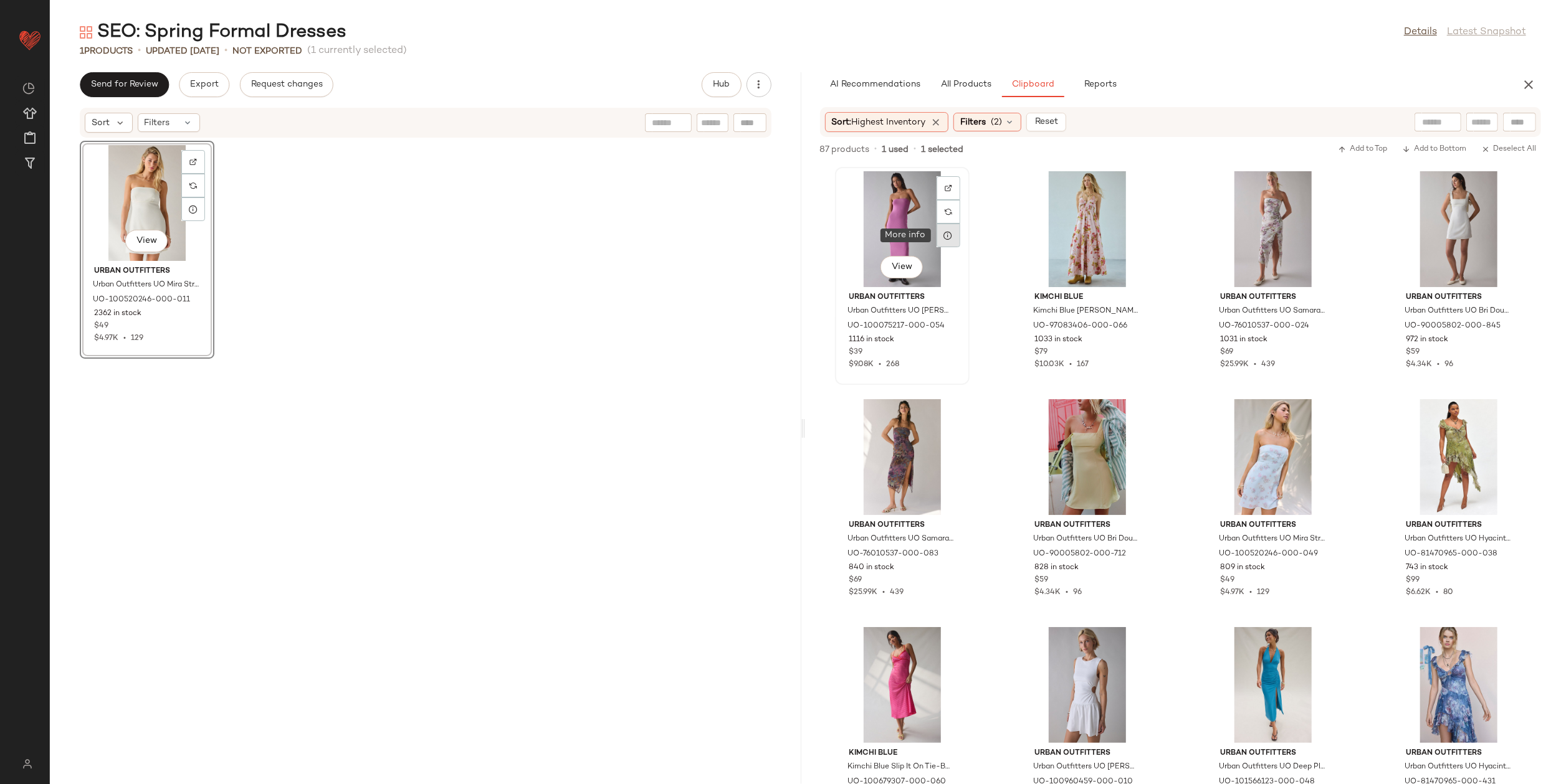
click at [949, 239] on icon at bounding box center [949, 236] width 10 height 10
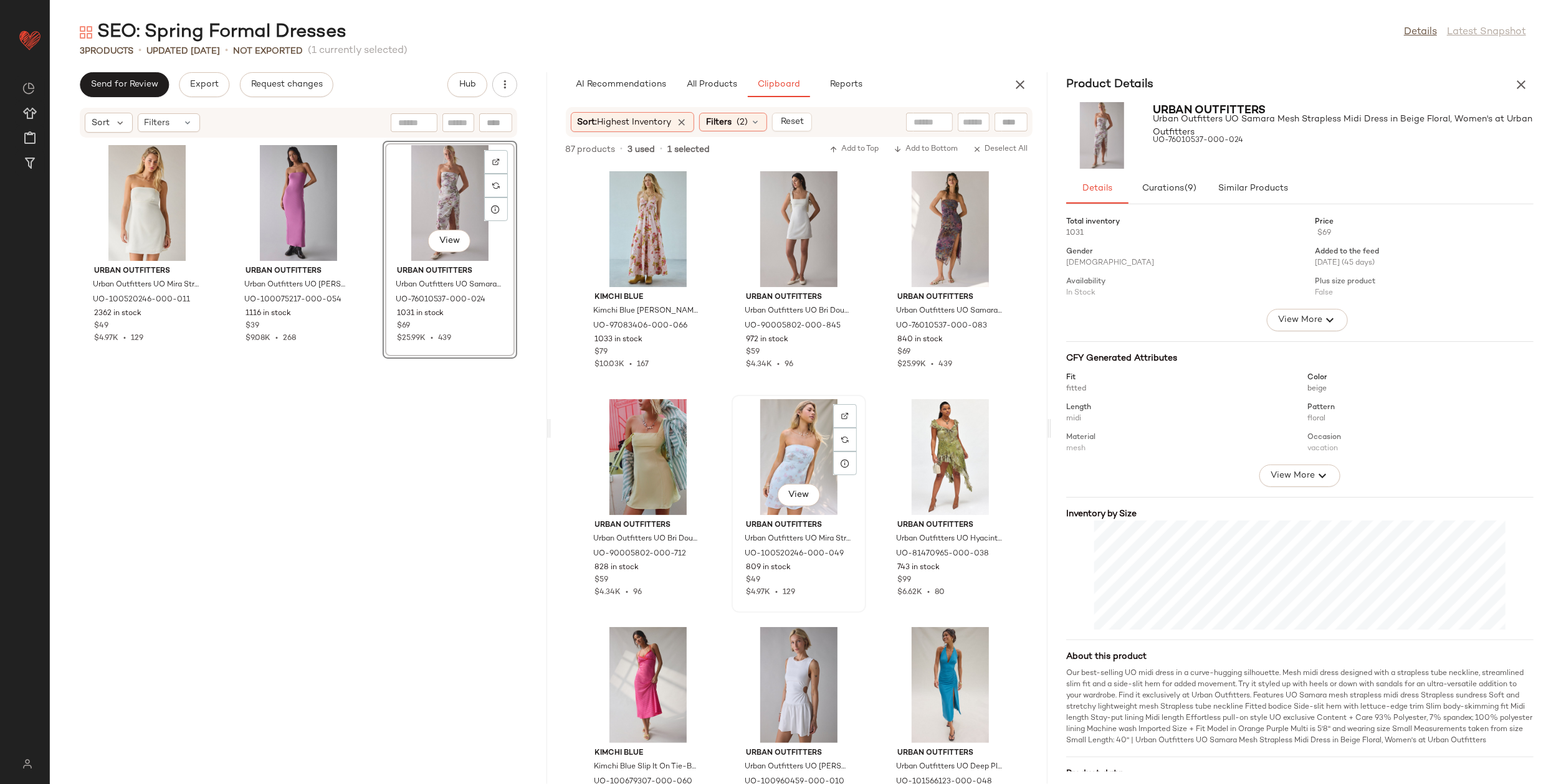
click at [770, 437] on div "View" at bounding box center [798, 457] width 126 height 116
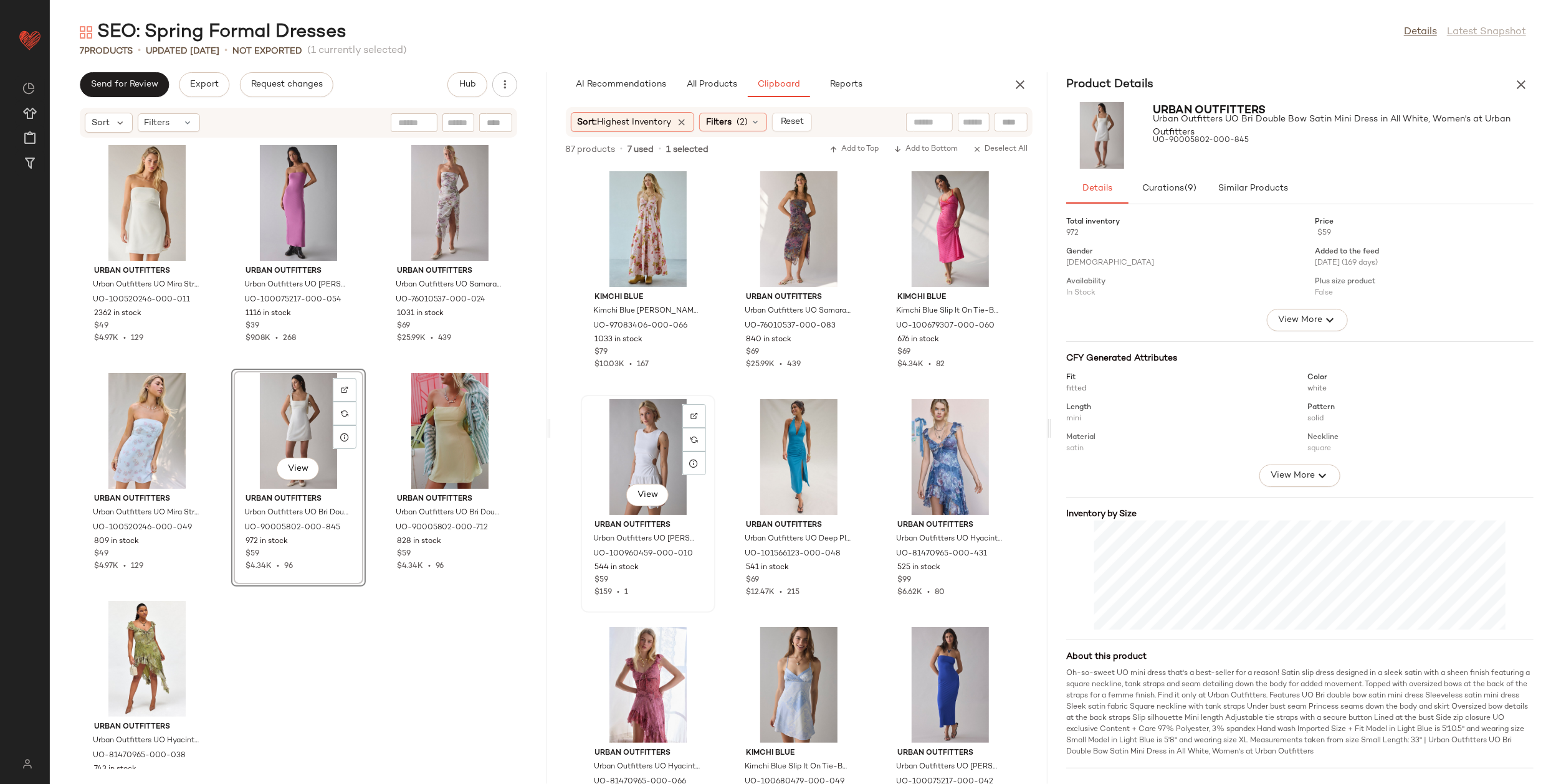
click at [638, 444] on div "View" at bounding box center [648, 457] width 126 height 116
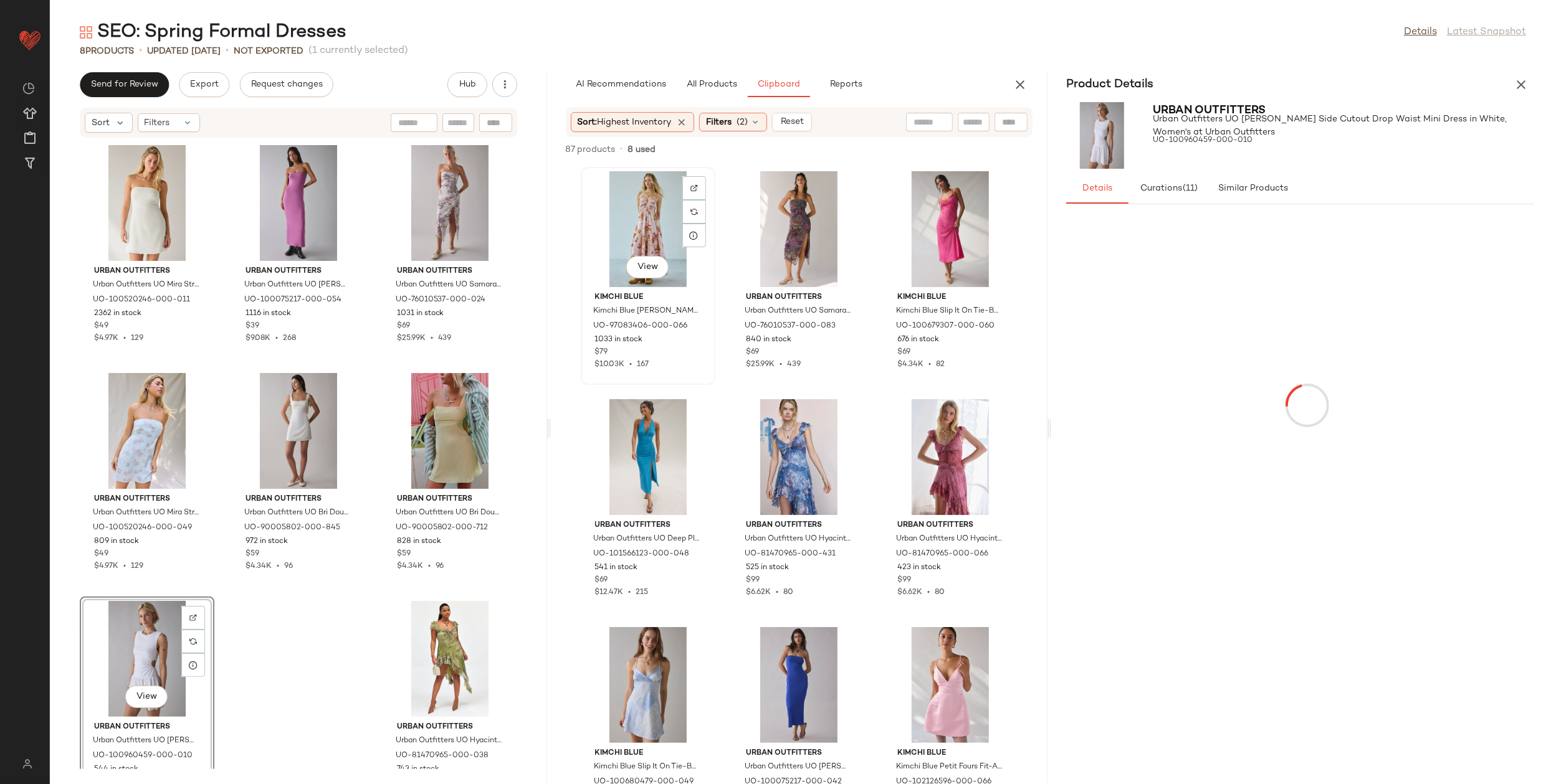
click at [641, 241] on div "View" at bounding box center [648, 229] width 126 height 116
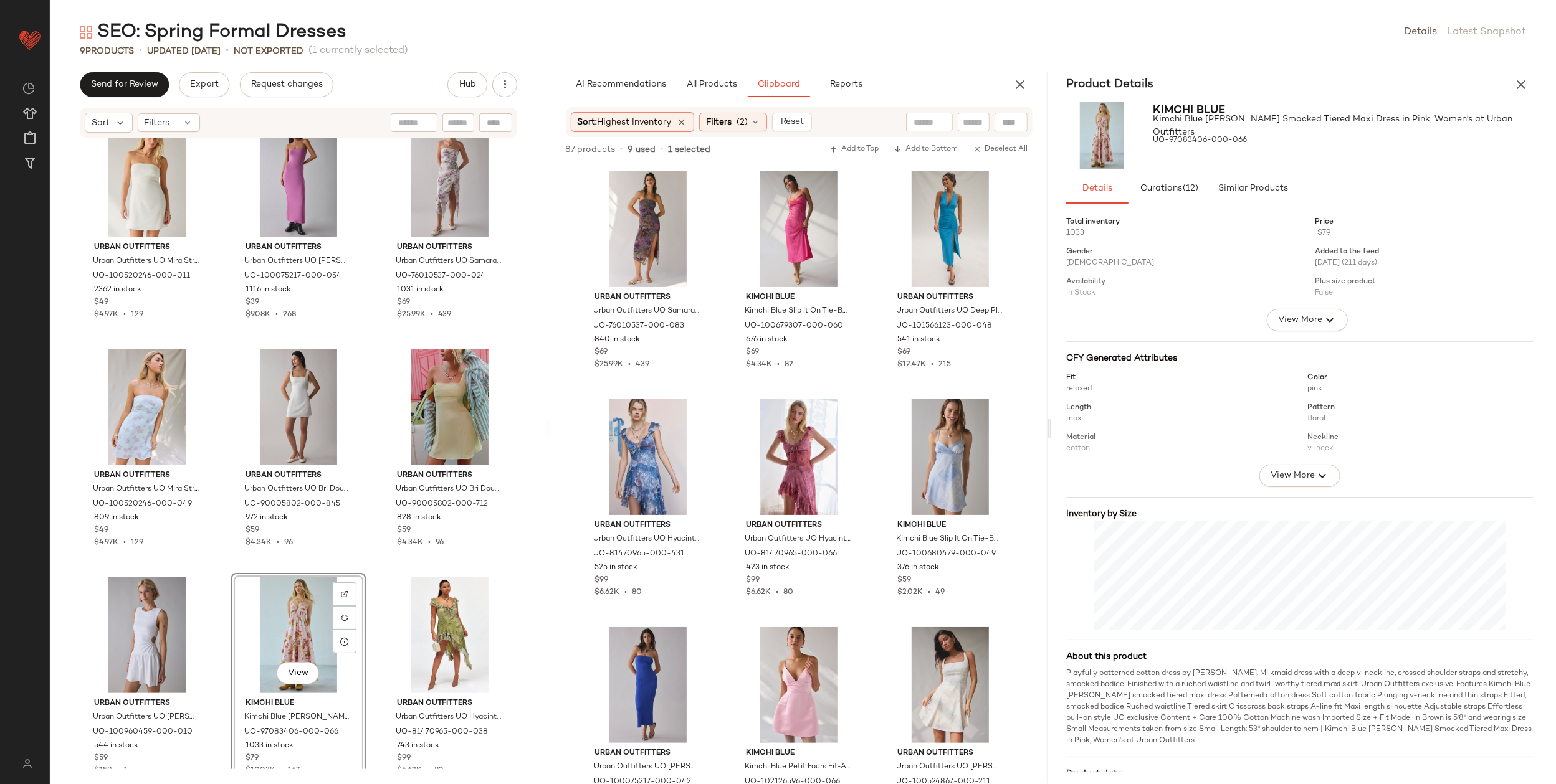
scroll to position [12, 0]
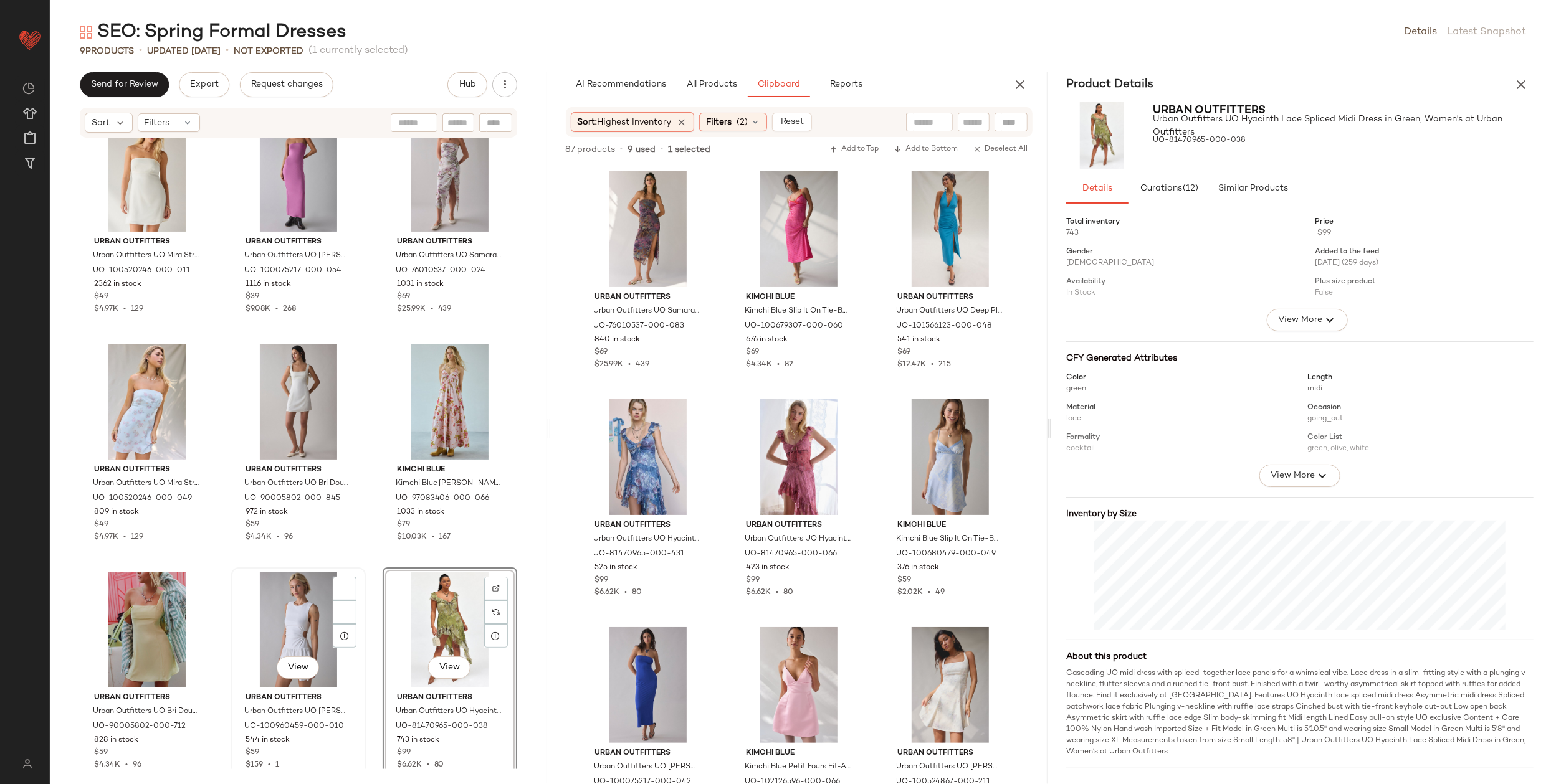
scroll to position [36, 0]
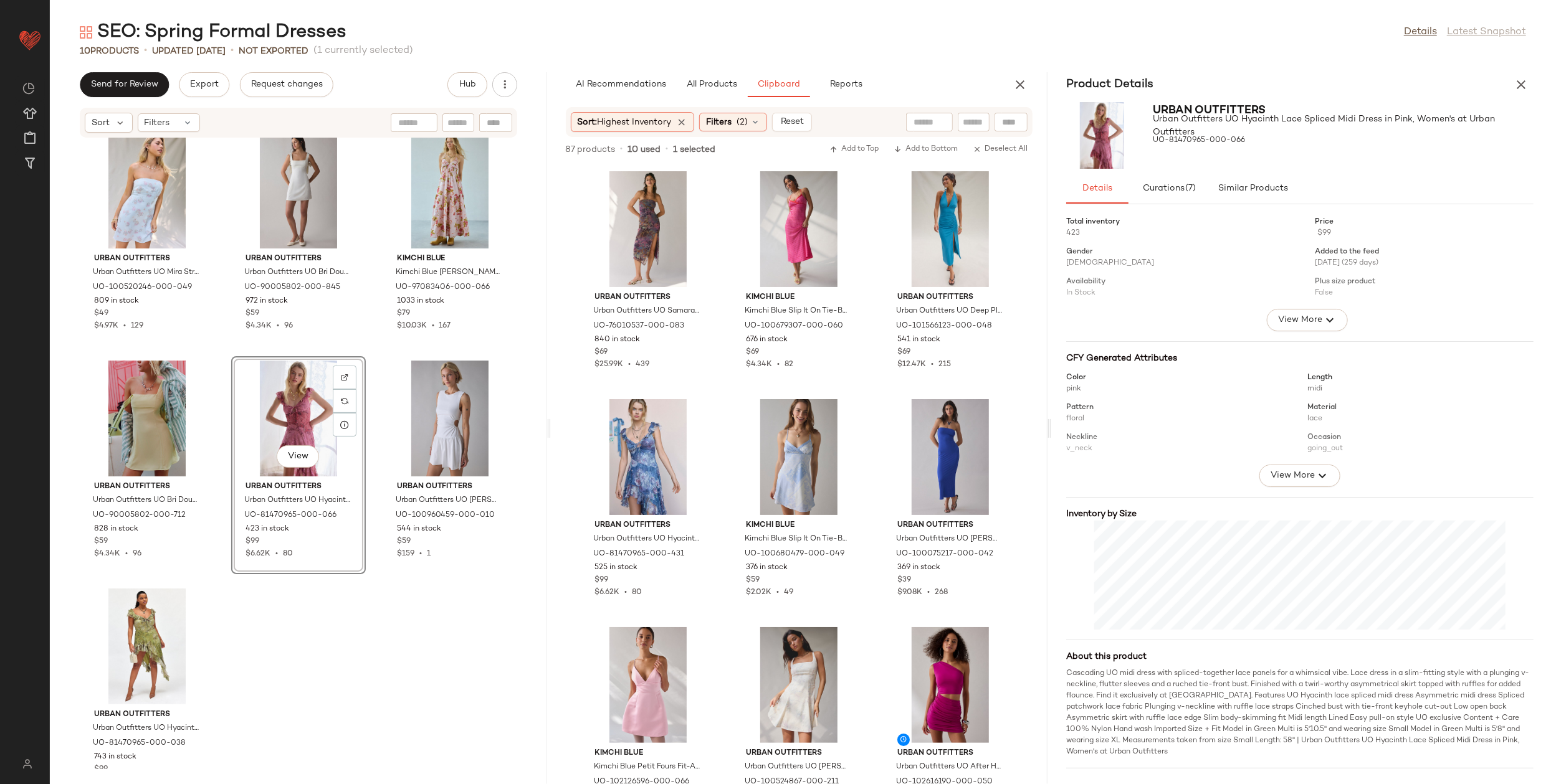
scroll to position [284, 0]
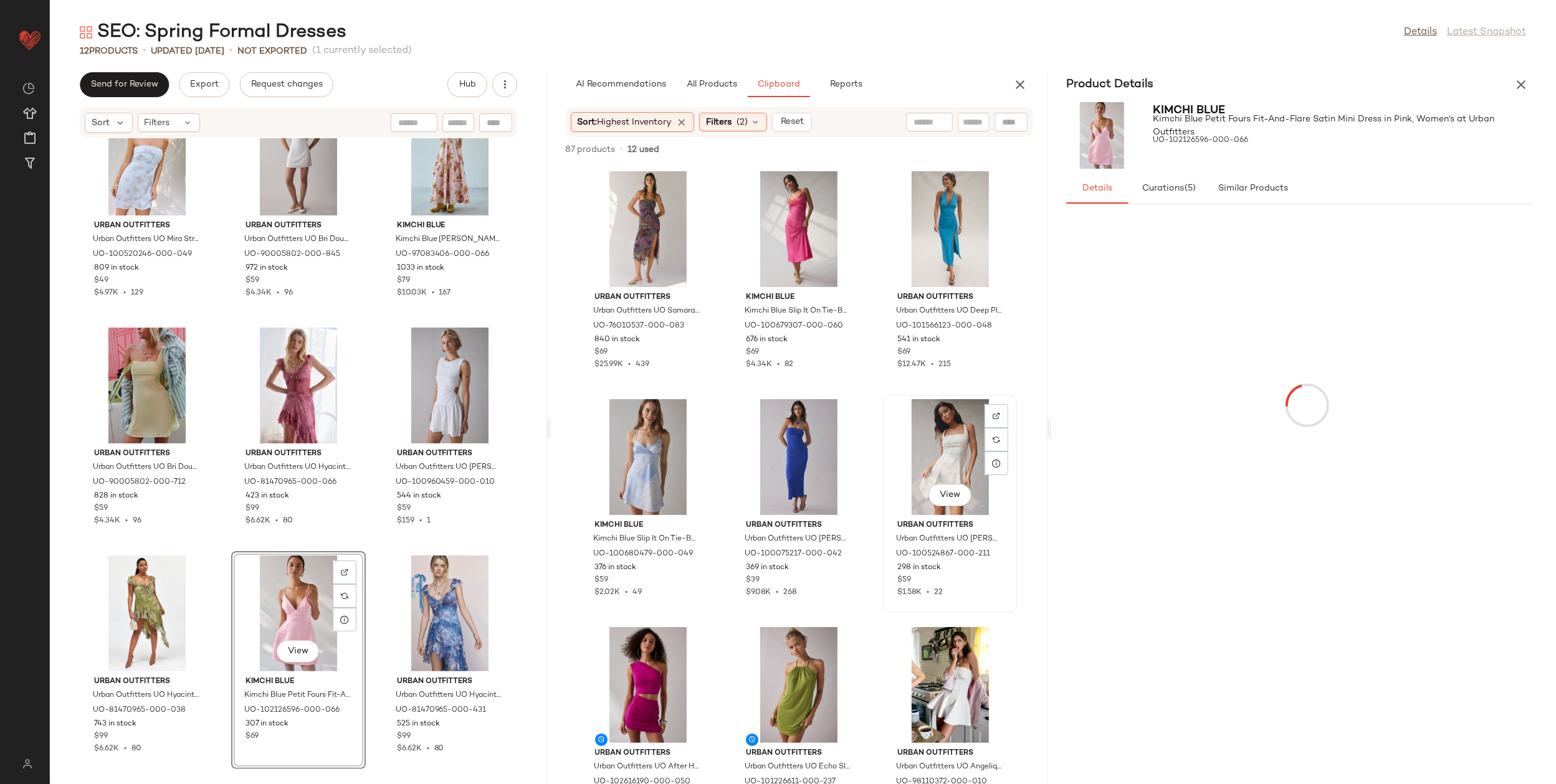
click at [918, 479] on div "View" at bounding box center [950, 457] width 126 height 116
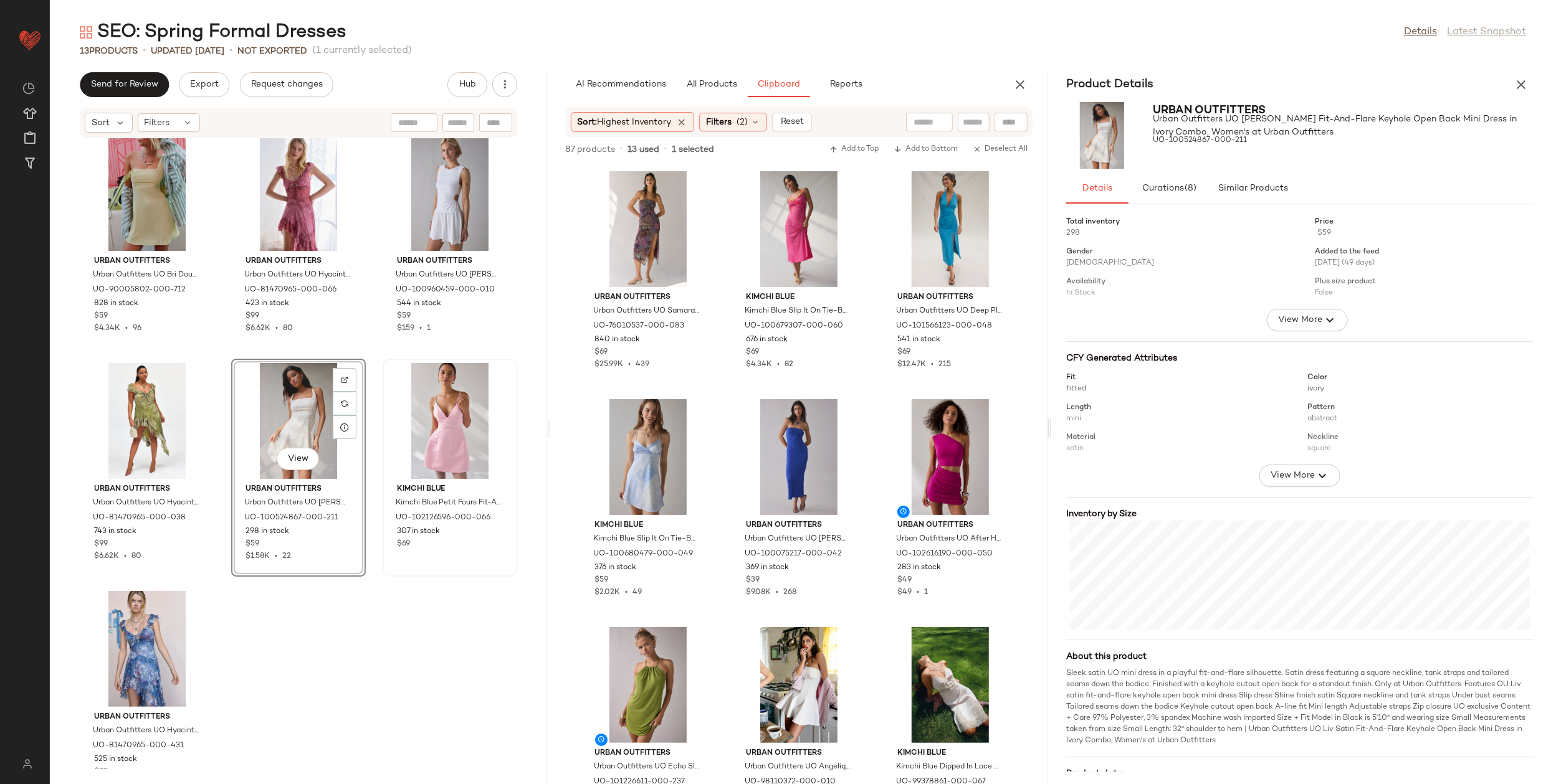
scroll to position [511, 0]
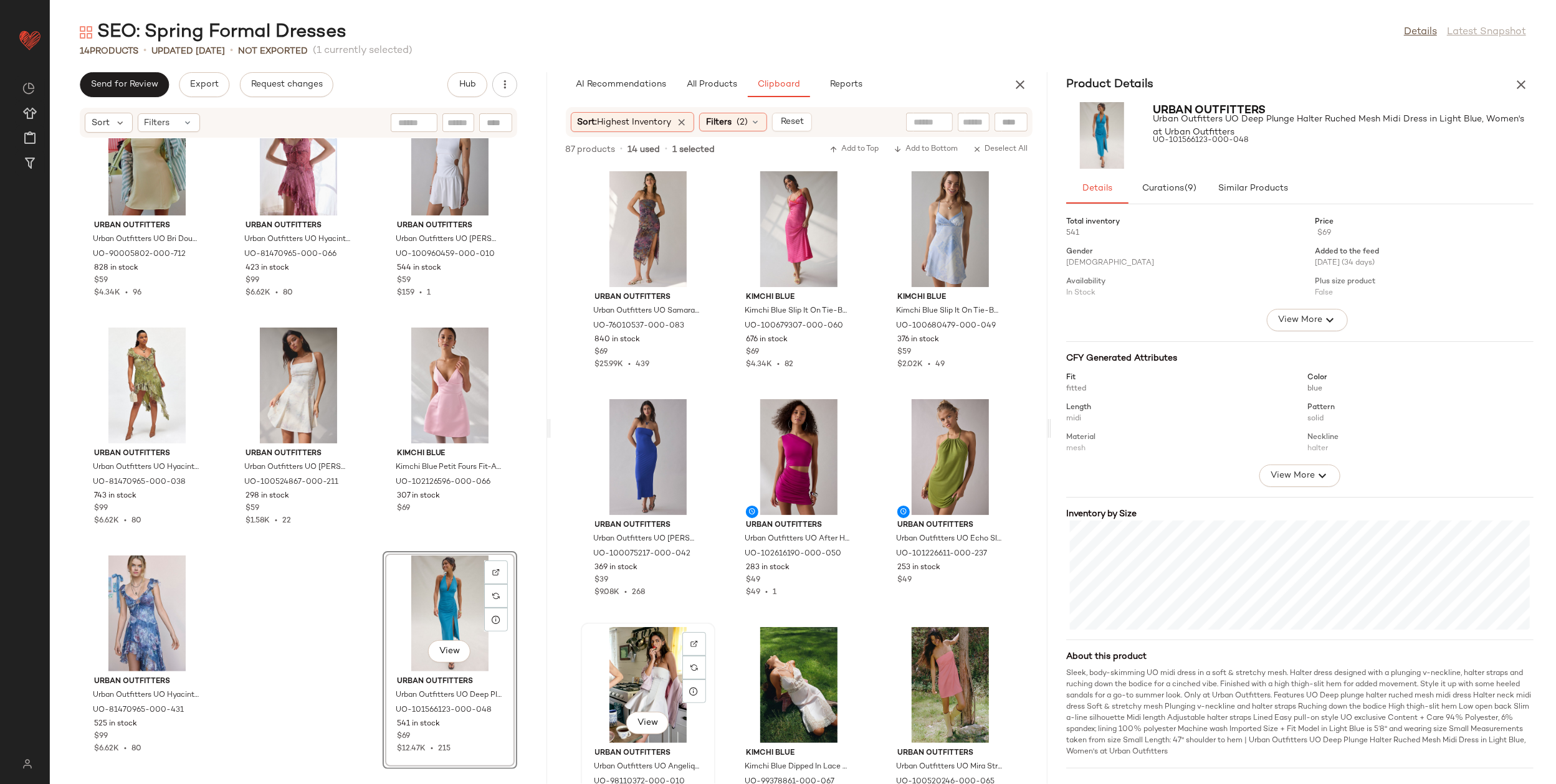
click at [631, 680] on div "View" at bounding box center [648, 685] width 126 height 116
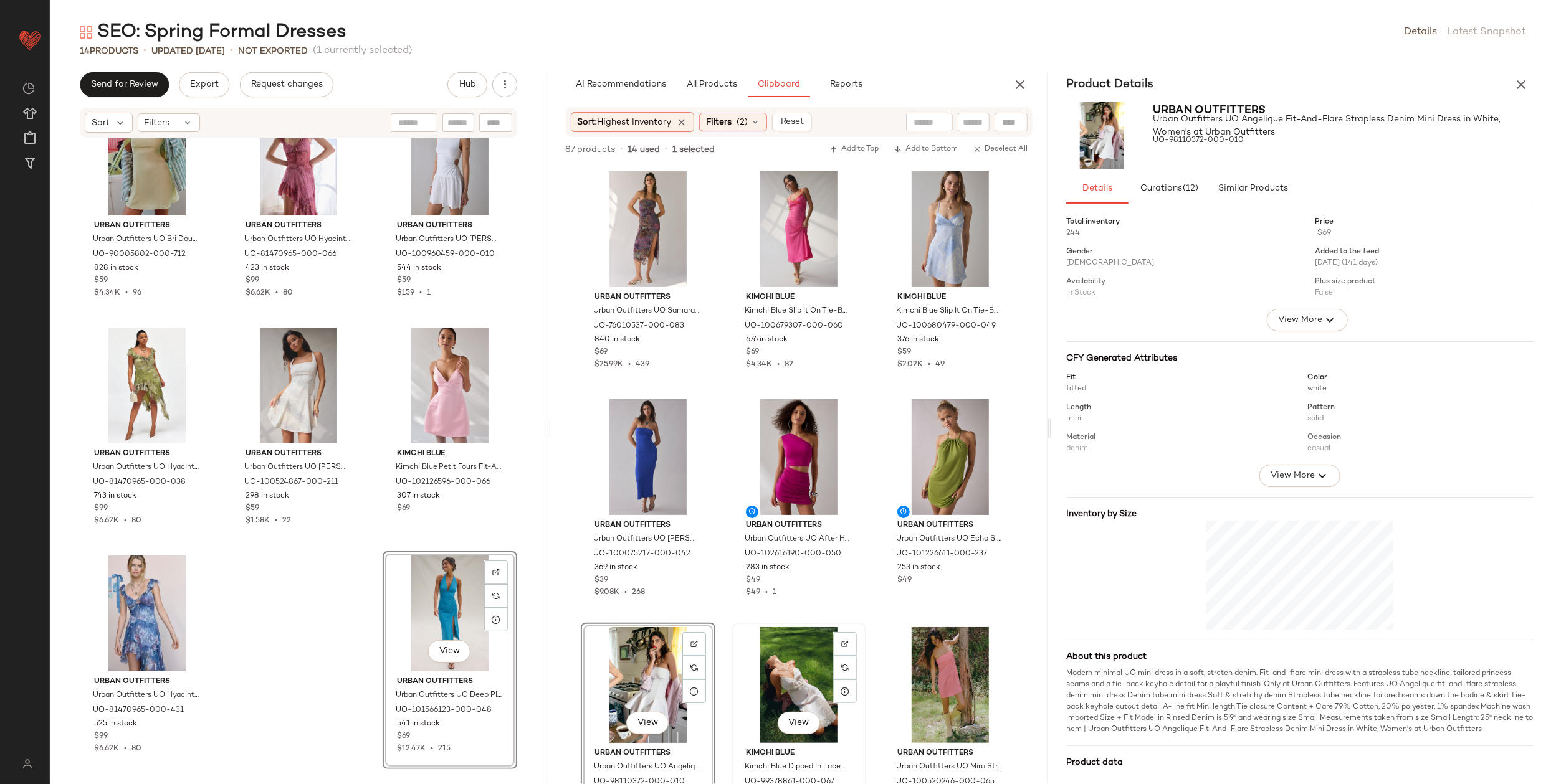
click at [786, 659] on div "View" at bounding box center [798, 685] width 126 height 116
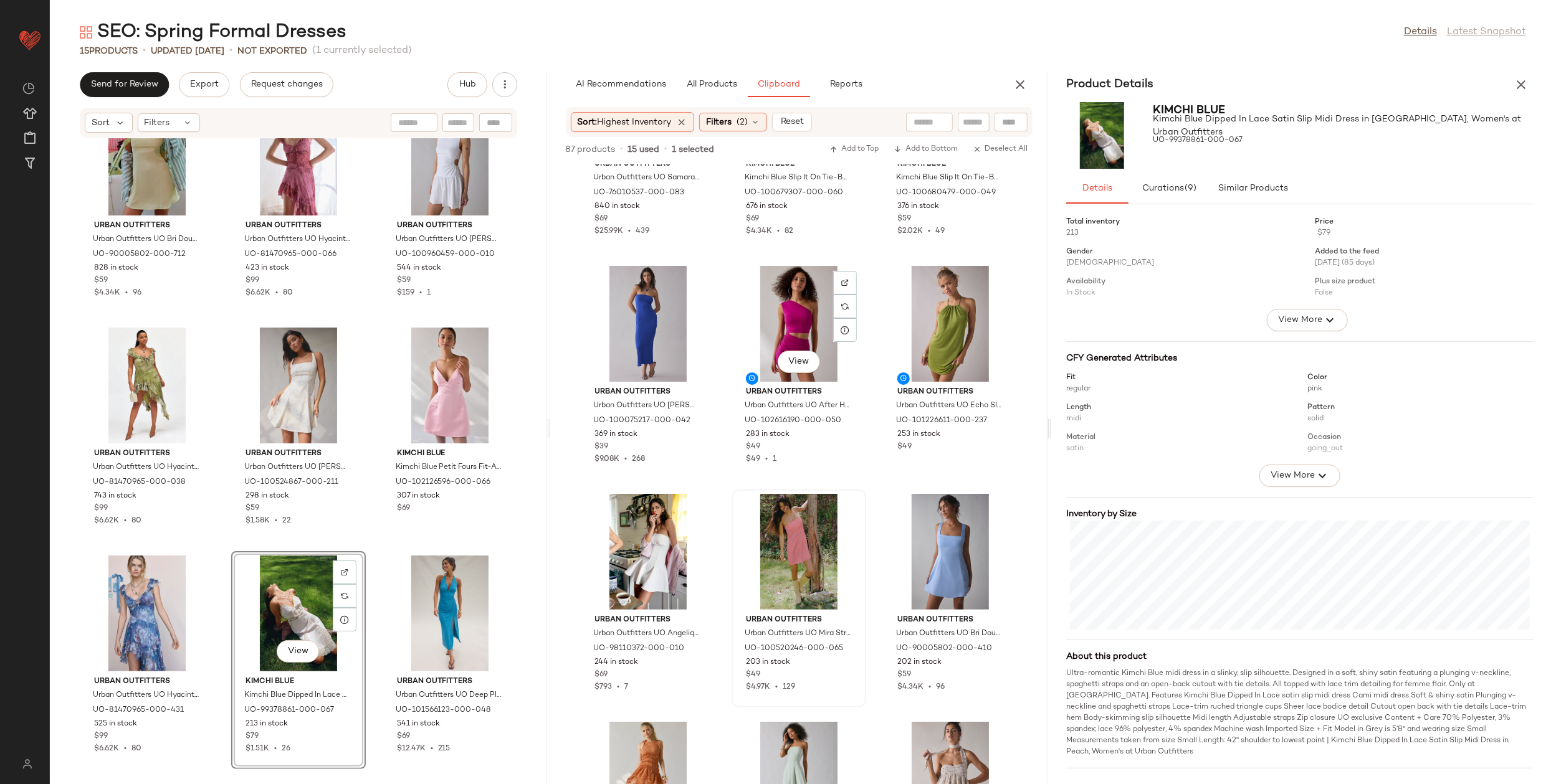
scroll to position [257, 0]
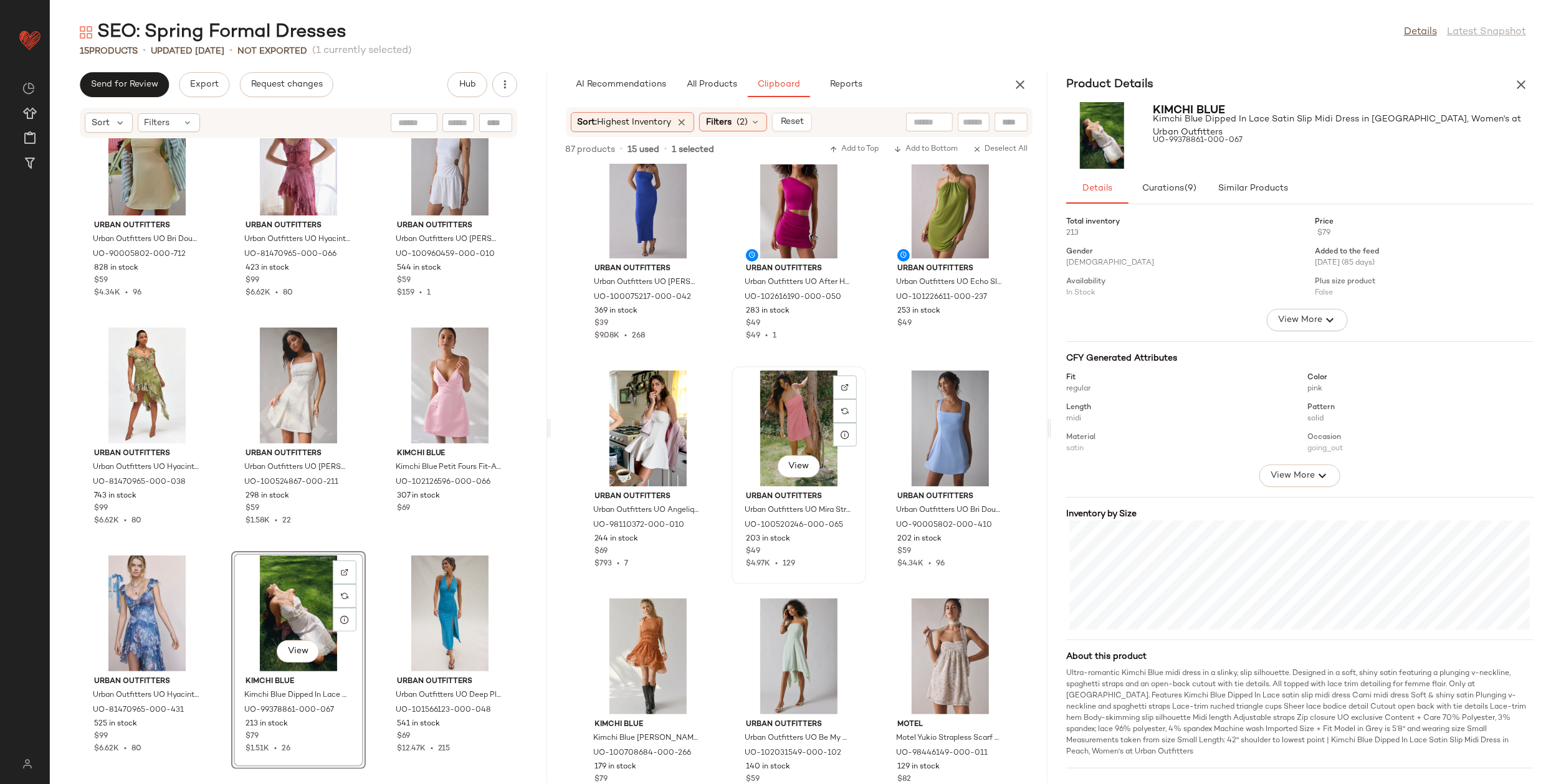
click at [800, 409] on div "View" at bounding box center [798, 428] width 126 height 116
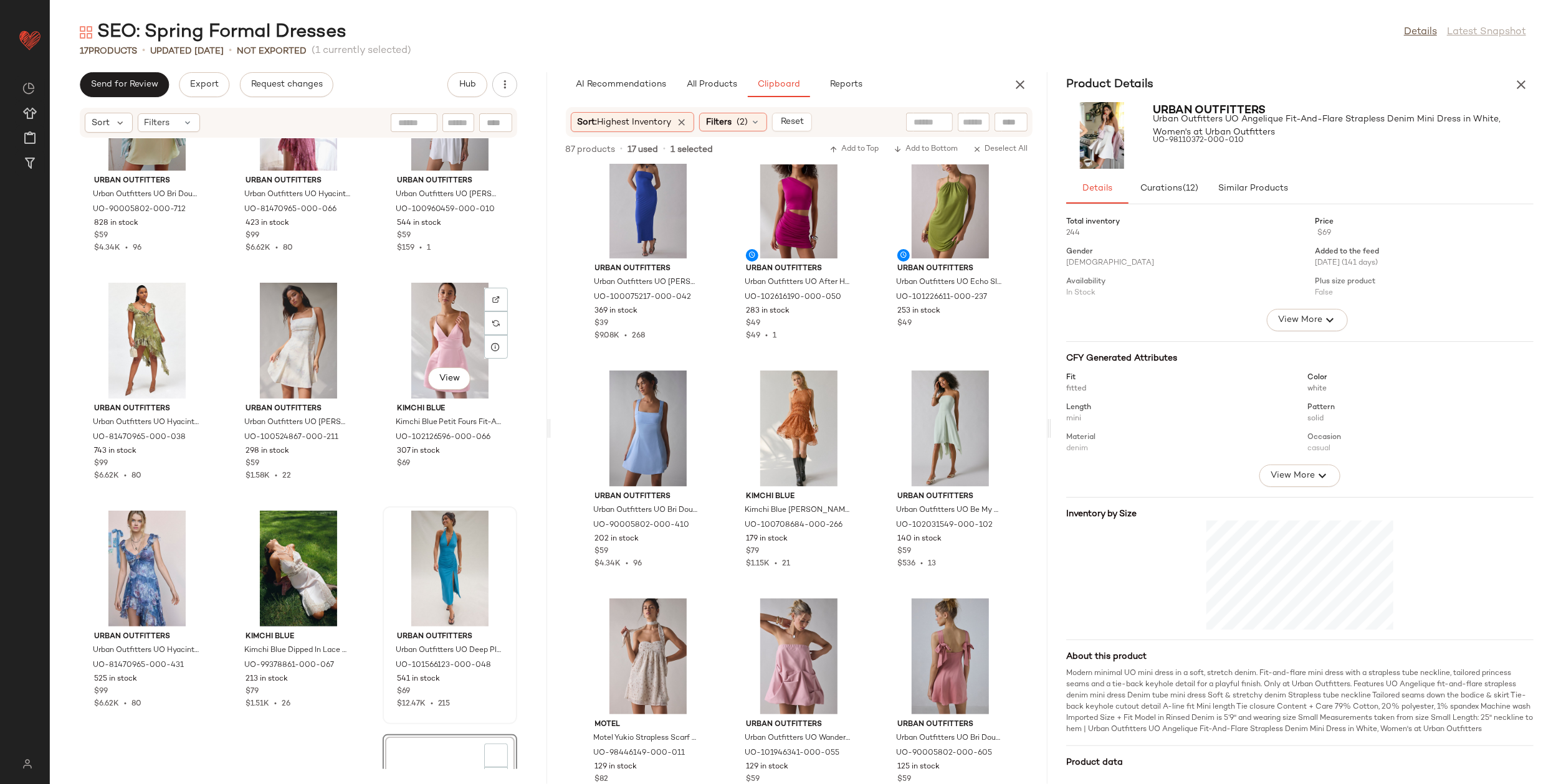
scroll to position [600, 0]
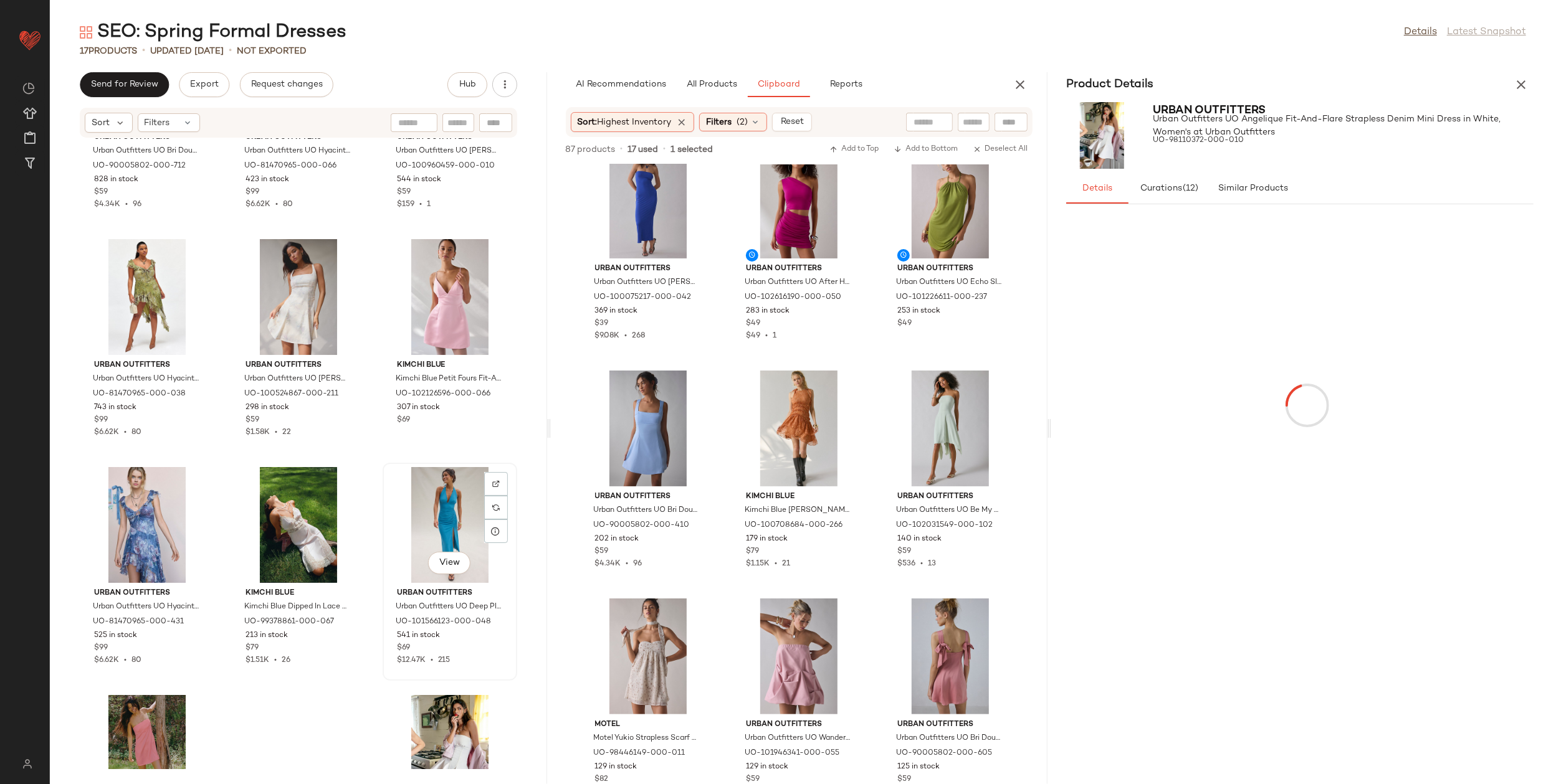
click at [417, 513] on div "View" at bounding box center [450, 525] width 126 height 116
click at [295, 512] on div "View" at bounding box center [298, 525] width 126 height 116
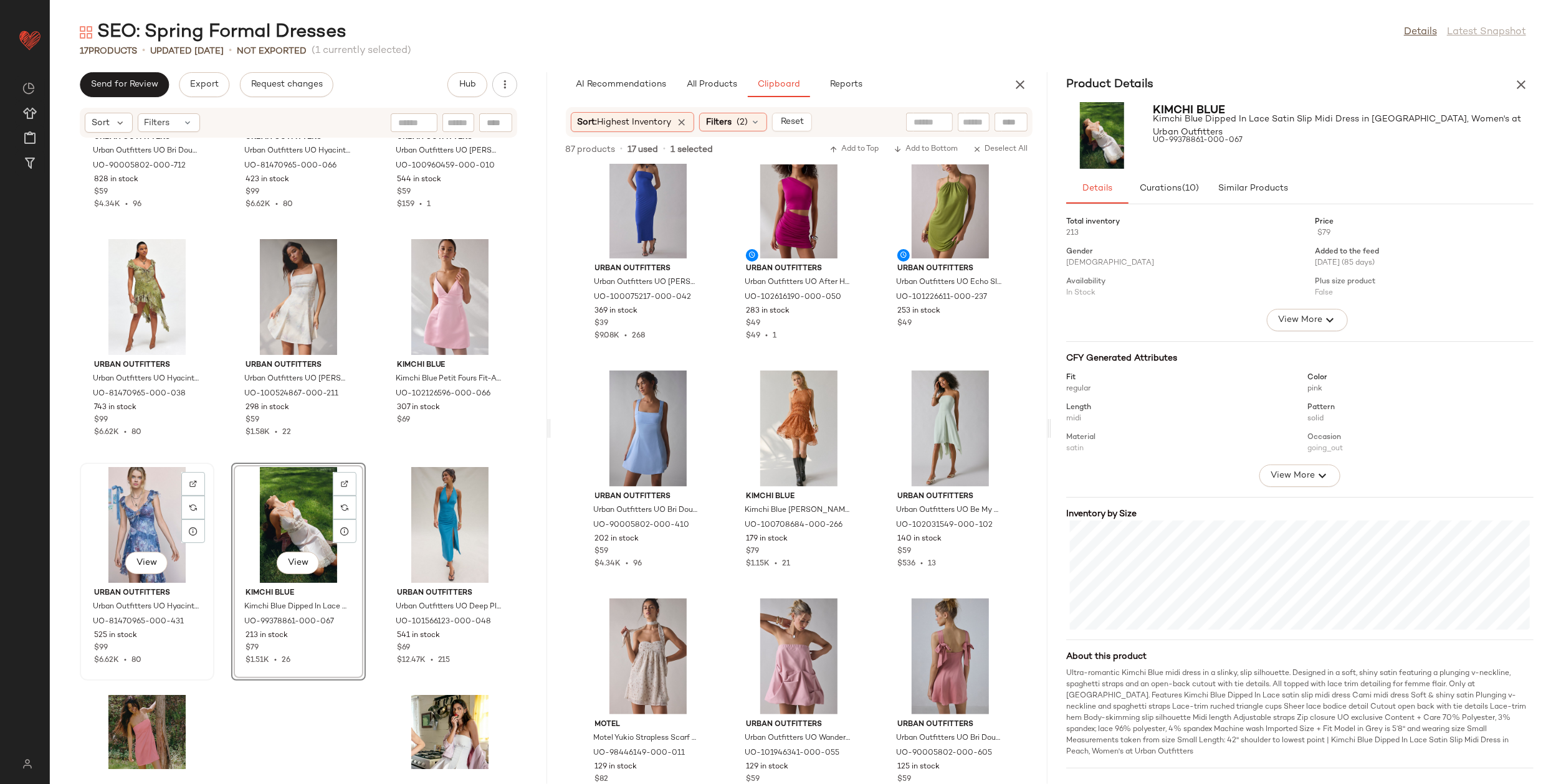
click at [140, 509] on div "View" at bounding box center [147, 525] width 126 height 116
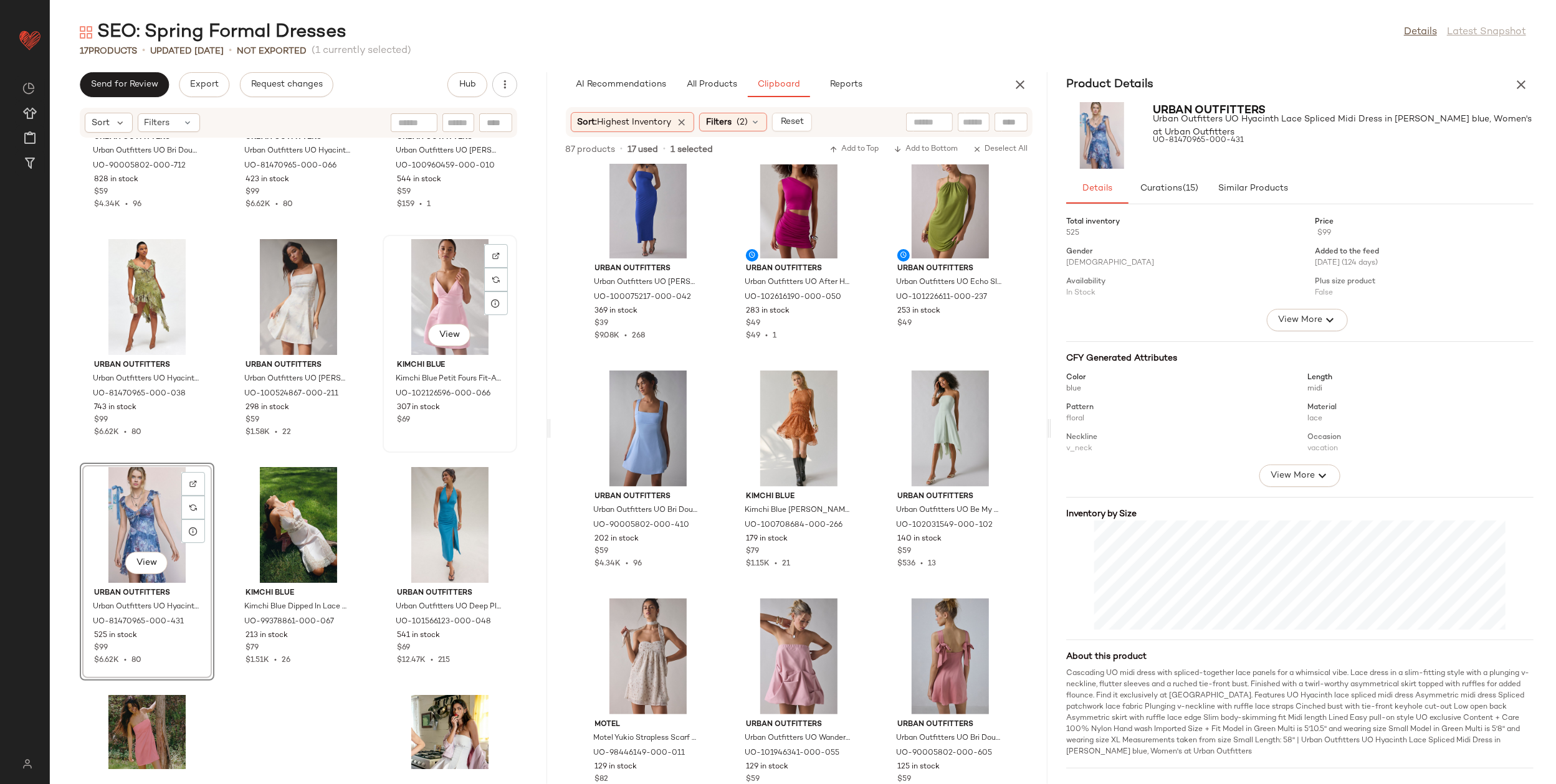
click at [404, 306] on div "View" at bounding box center [450, 297] width 126 height 116
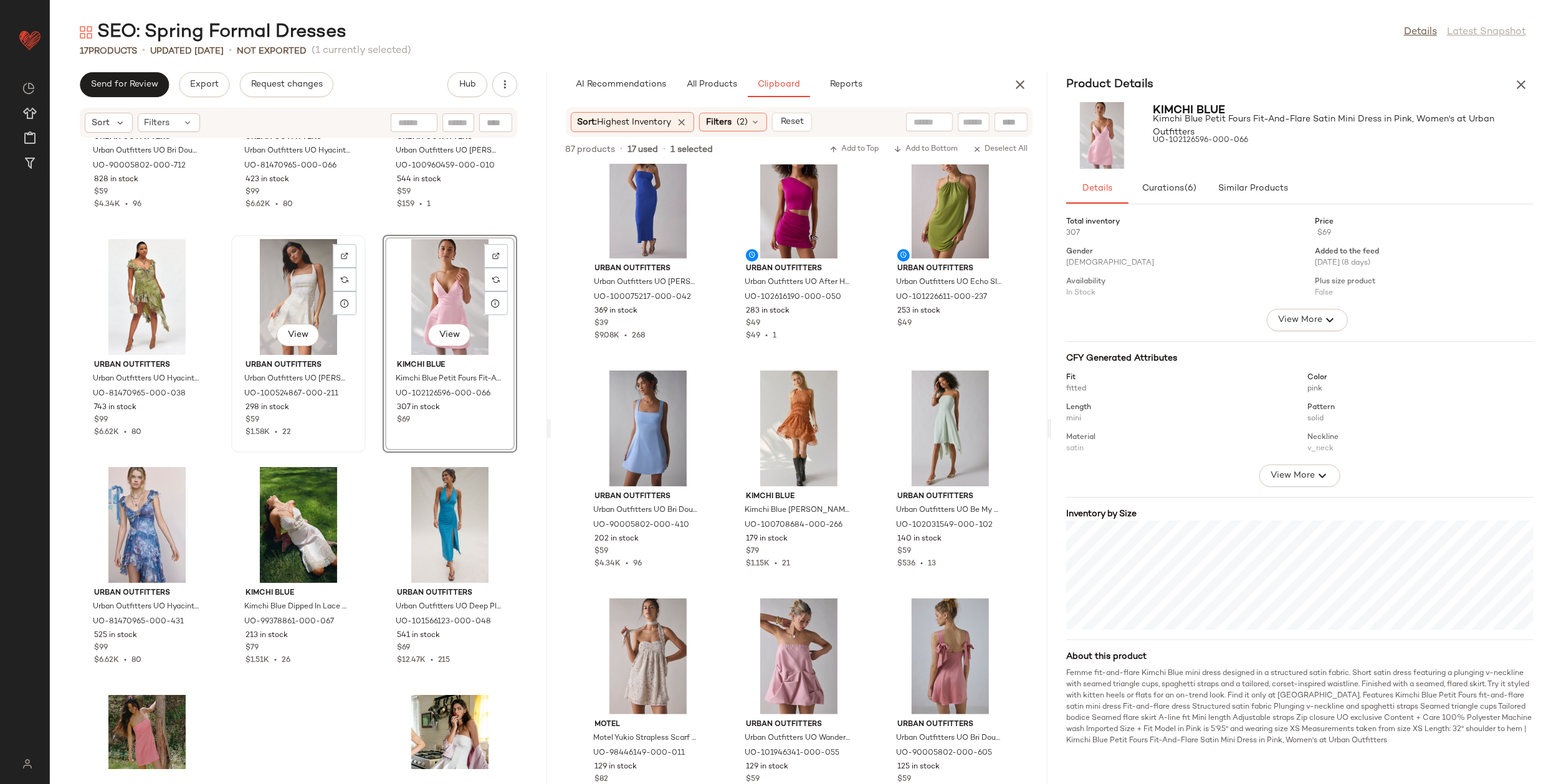
click at [286, 299] on div "View" at bounding box center [298, 297] width 126 height 116
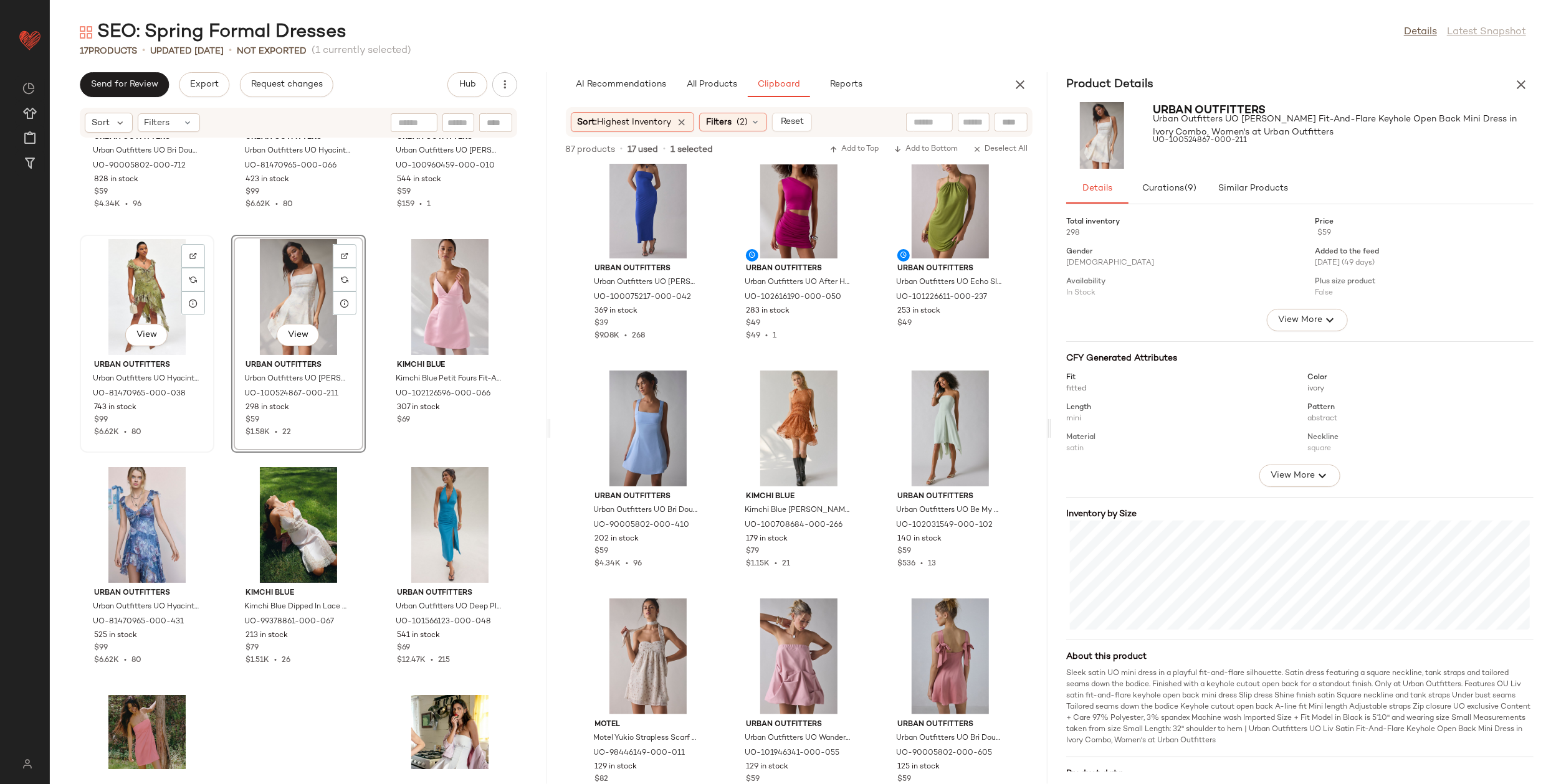
click at [149, 295] on div "View" at bounding box center [147, 297] width 126 height 116
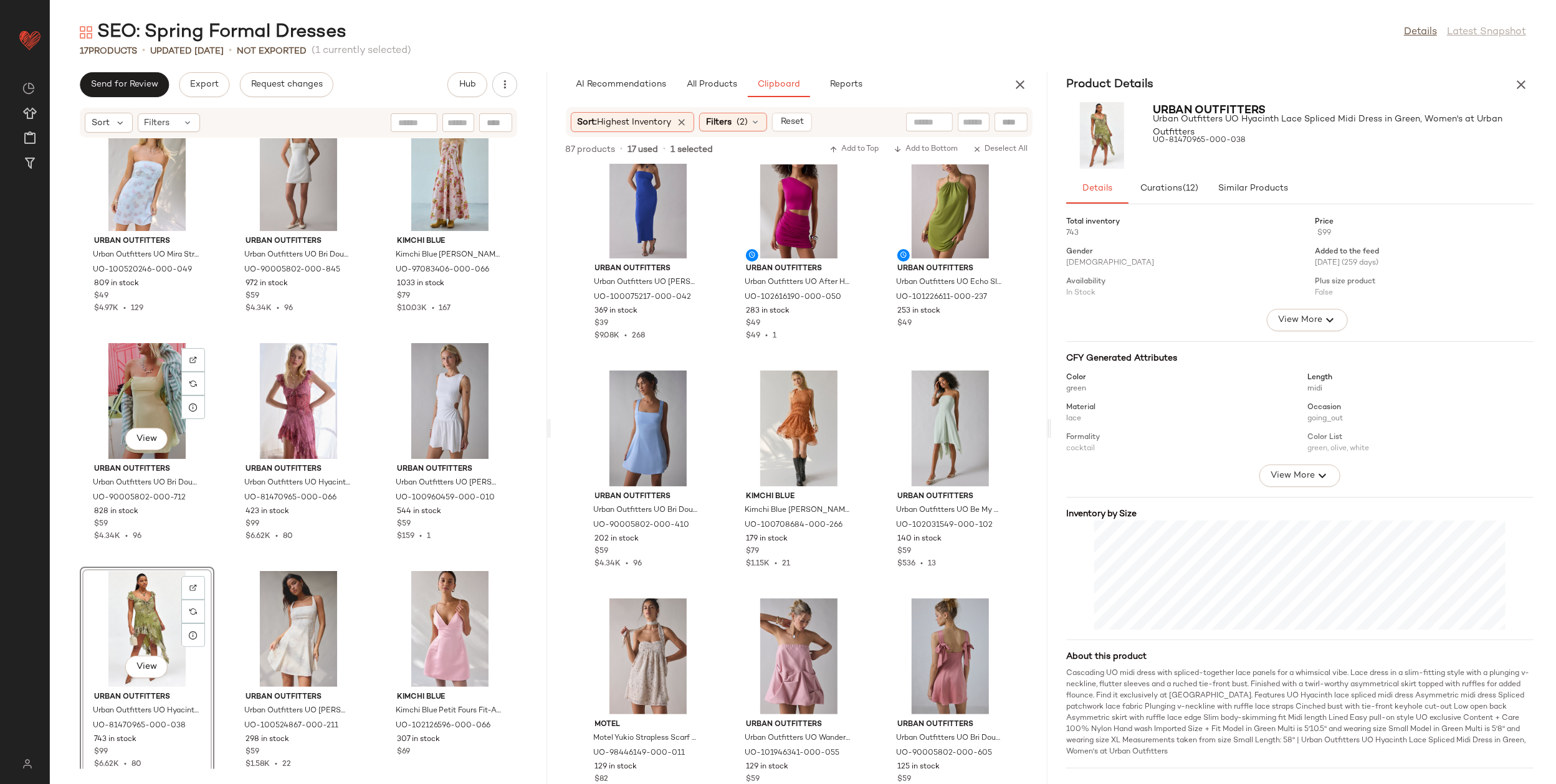
scroll to position [268, 0]
click at [145, 419] on div "View" at bounding box center [147, 401] width 126 height 116
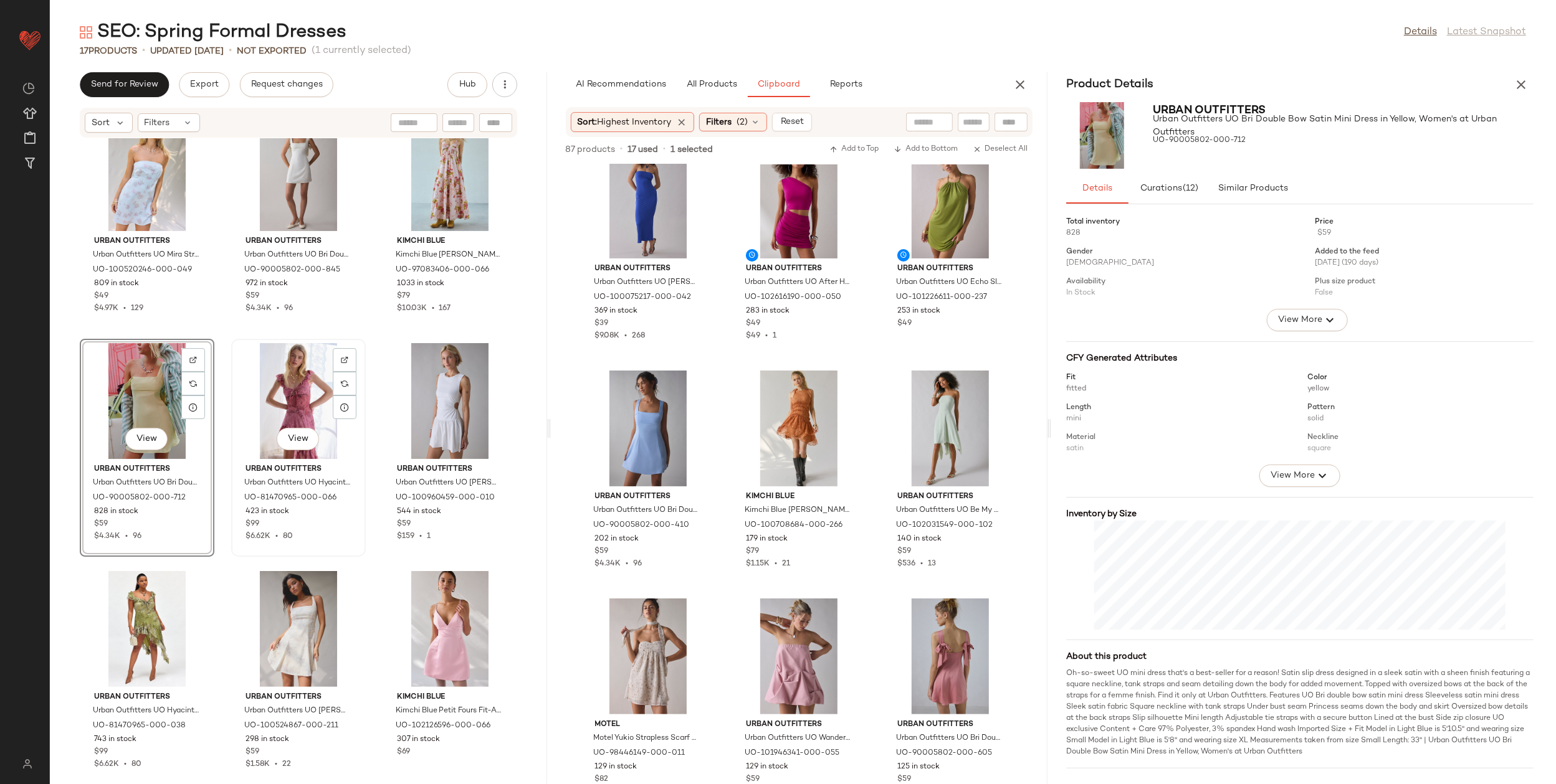
click at [293, 398] on div "View" at bounding box center [298, 401] width 126 height 116
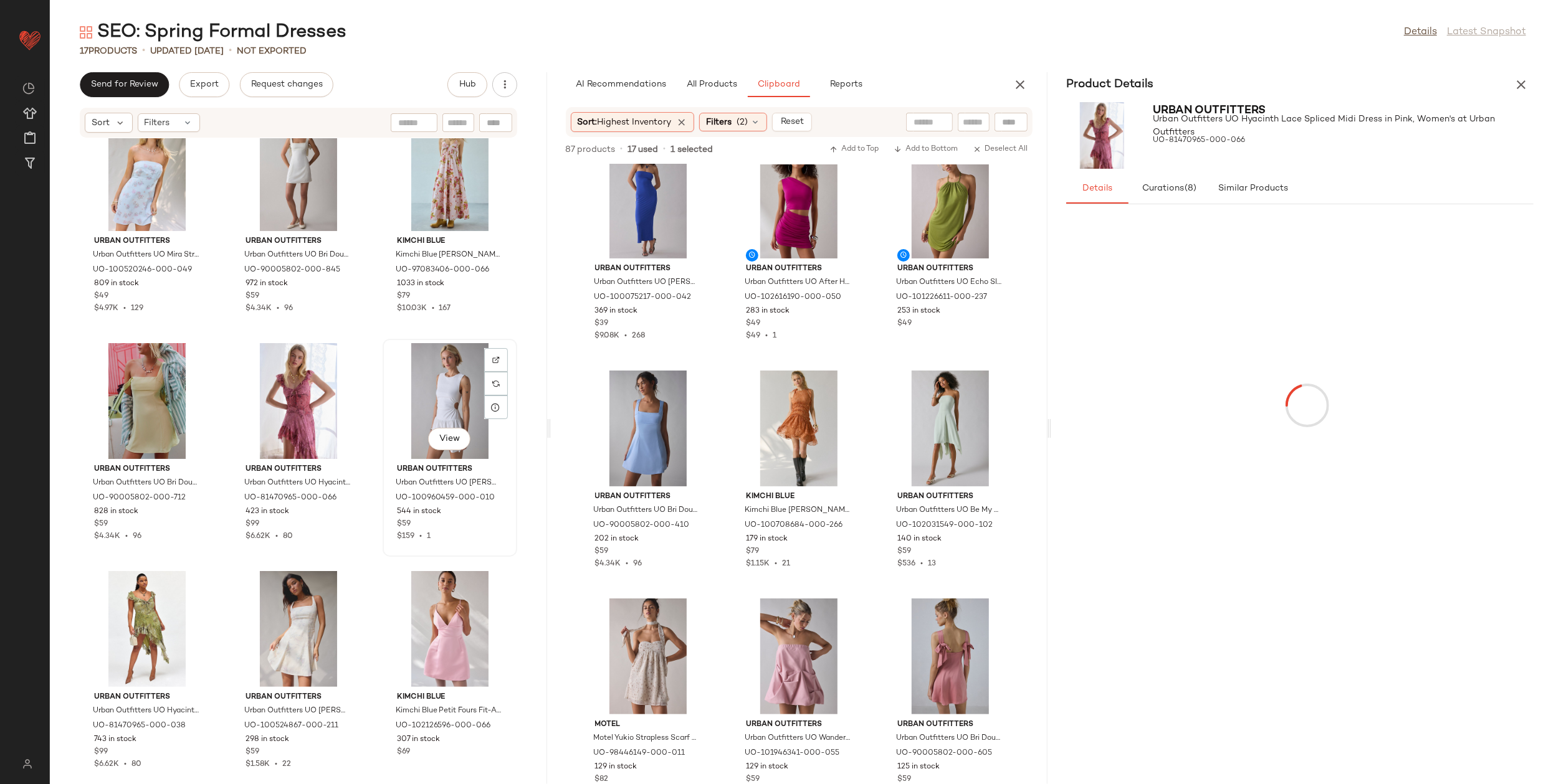
click at [404, 396] on div "View" at bounding box center [450, 401] width 126 height 116
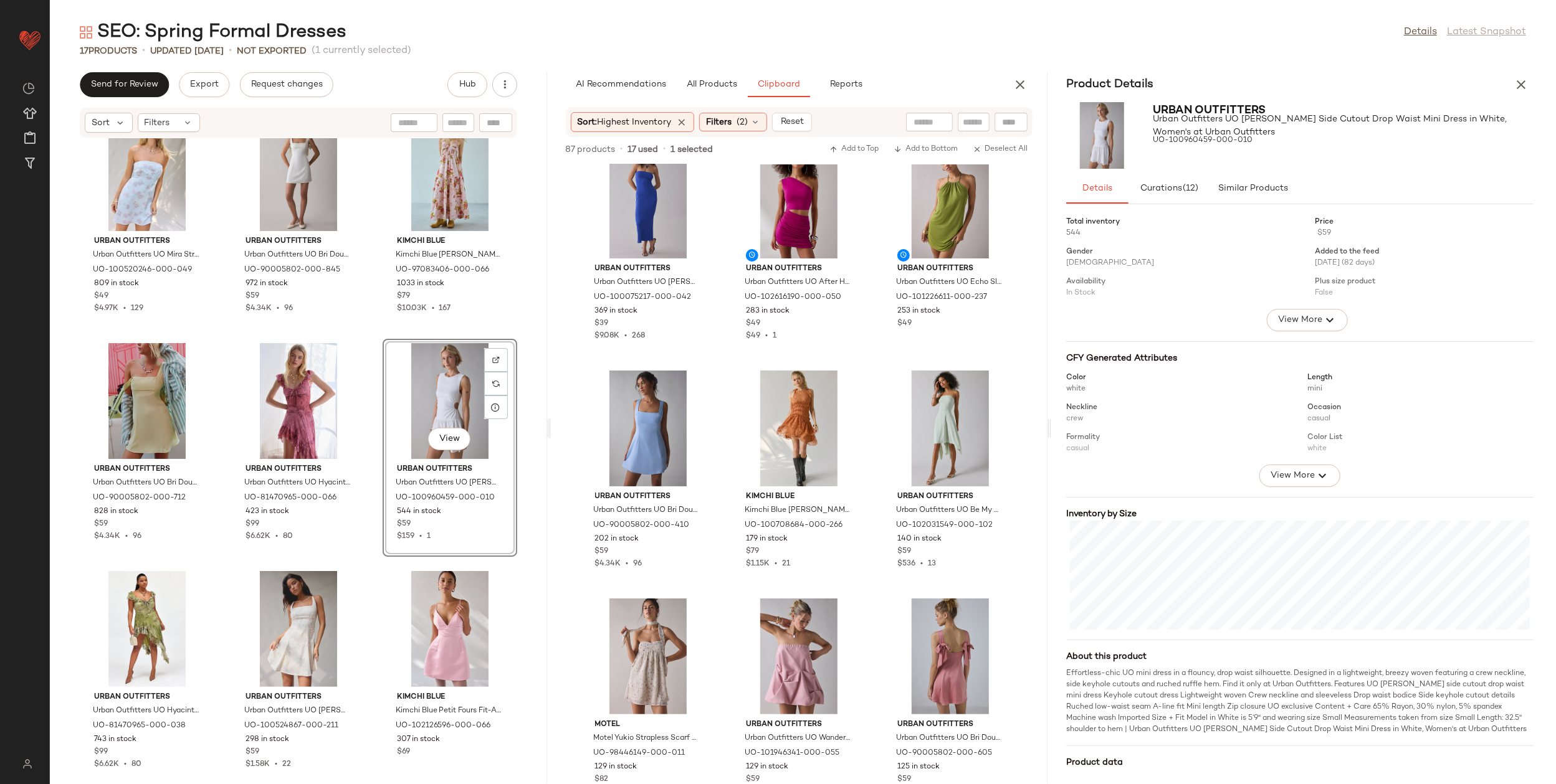
scroll to position [8, 0]
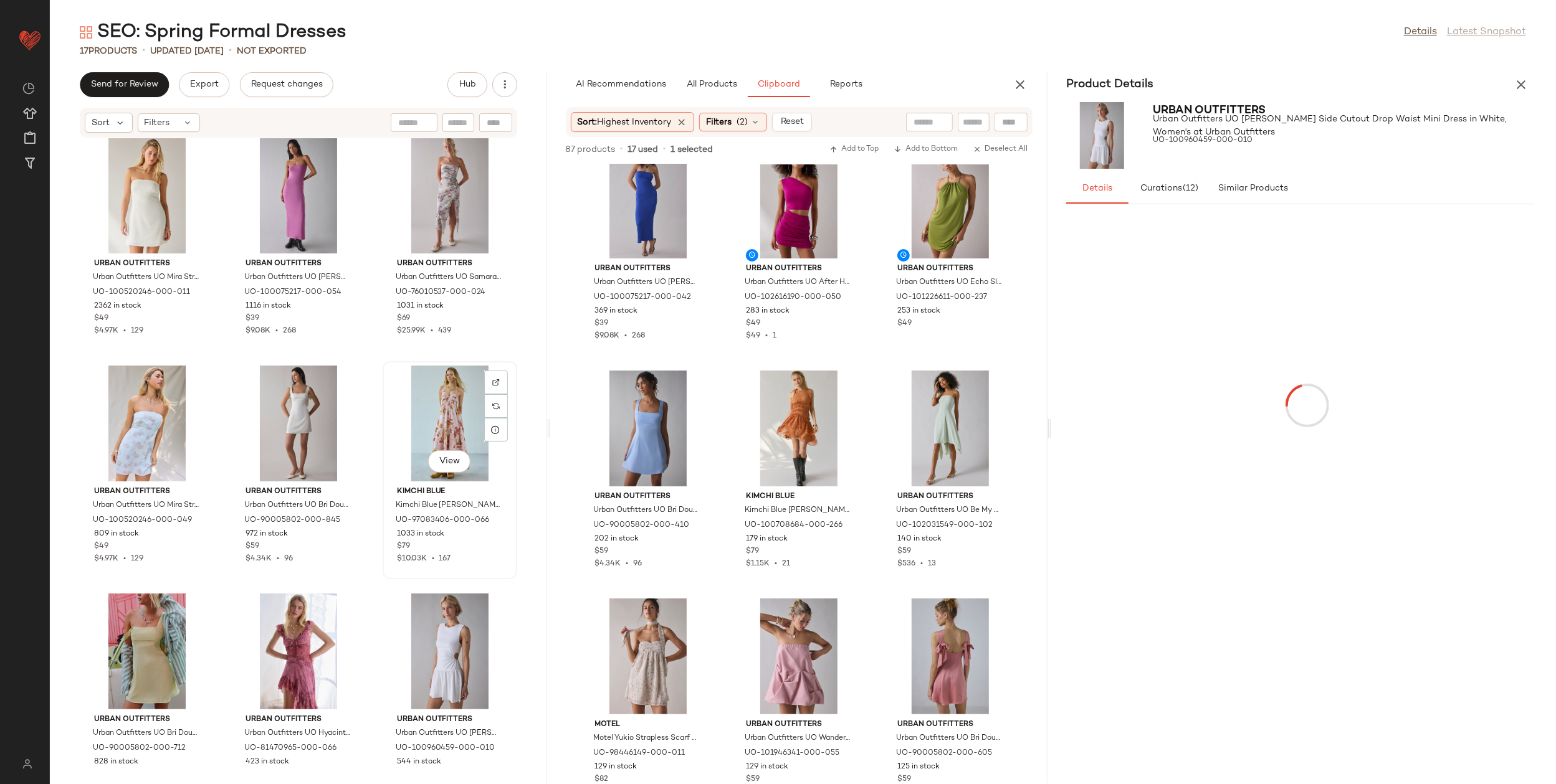
click at [441, 403] on div "View" at bounding box center [450, 423] width 126 height 116
click at [291, 408] on div "View" at bounding box center [298, 423] width 126 height 116
click at [143, 419] on div "View" at bounding box center [147, 423] width 126 height 116
click at [142, 185] on div "View" at bounding box center [147, 195] width 126 height 116
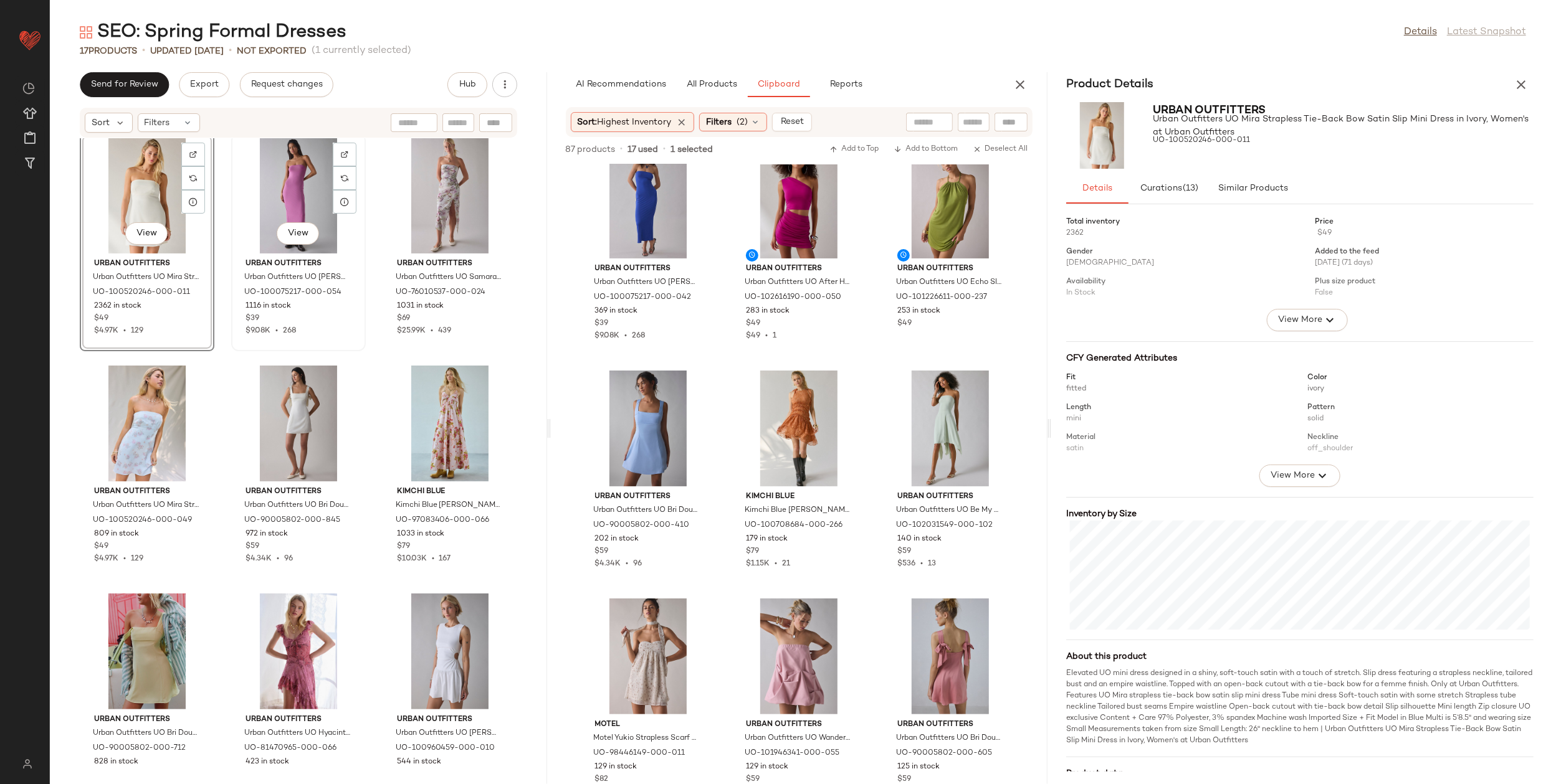
click at [278, 193] on div "View" at bounding box center [298, 195] width 126 height 116
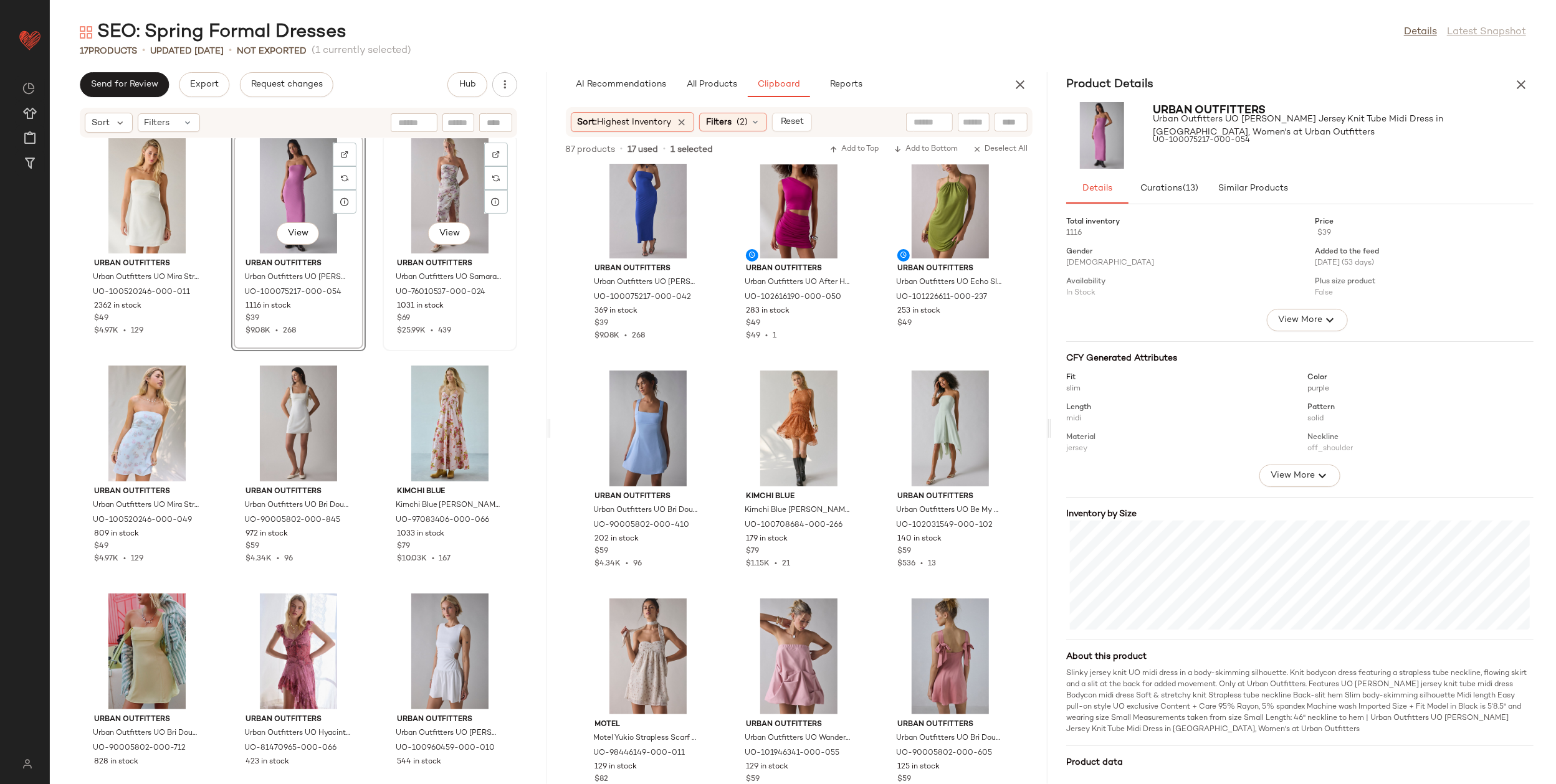
click at [420, 188] on div "View" at bounding box center [450, 195] width 126 height 116
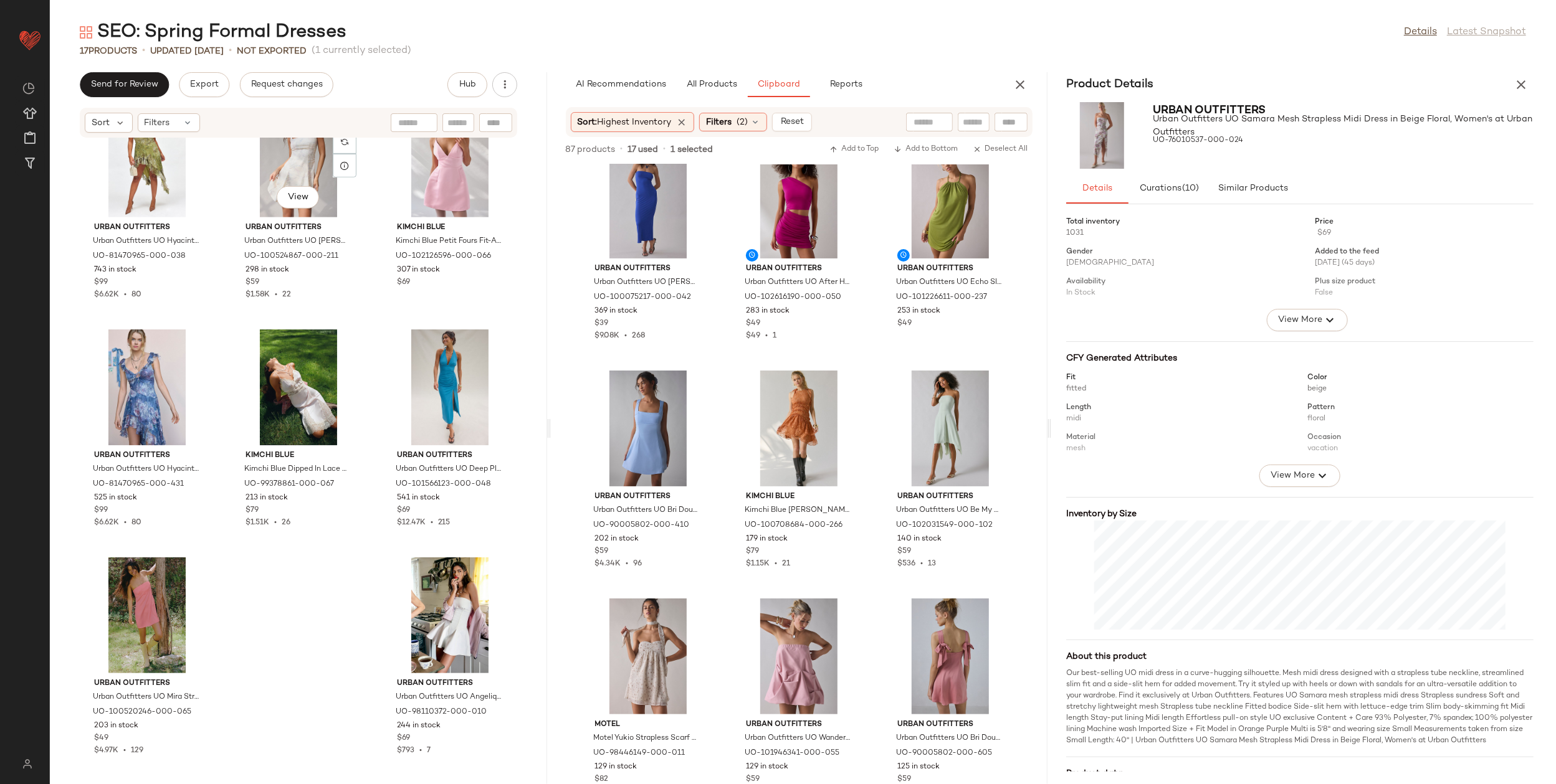
scroll to position [739, 0]
click at [344, 607] on div "Urban Outfitters Urban Outfitters UO Hyacinth Lace Spliced Midi Dress in Green,…" at bounding box center [298, 454] width 498 height 631
click at [744, 117] on span "(2)" at bounding box center [742, 122] width 12 height 13
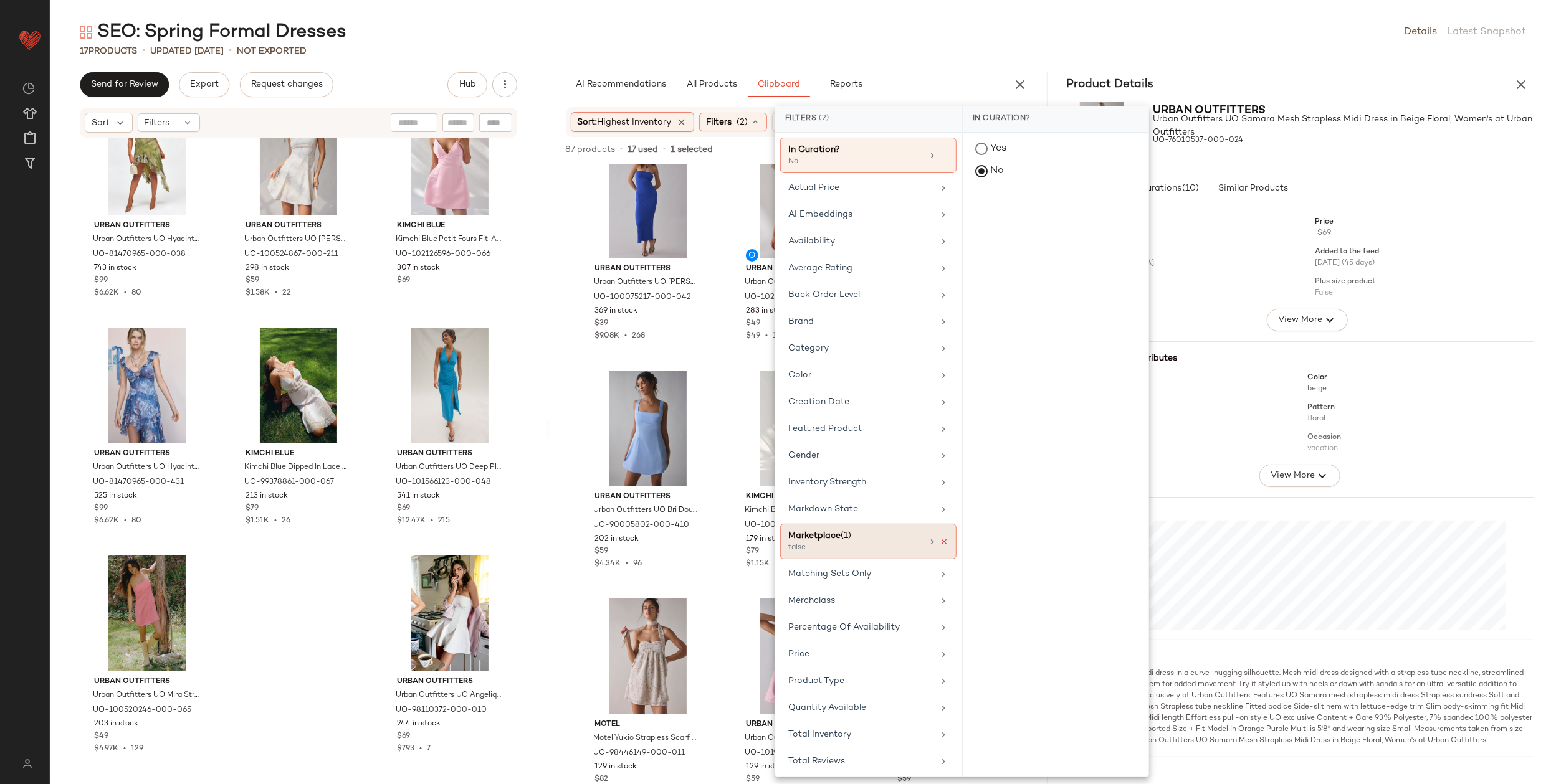
click at [941, 538] on icon at bounding box center [944, 542] width 9 height 9
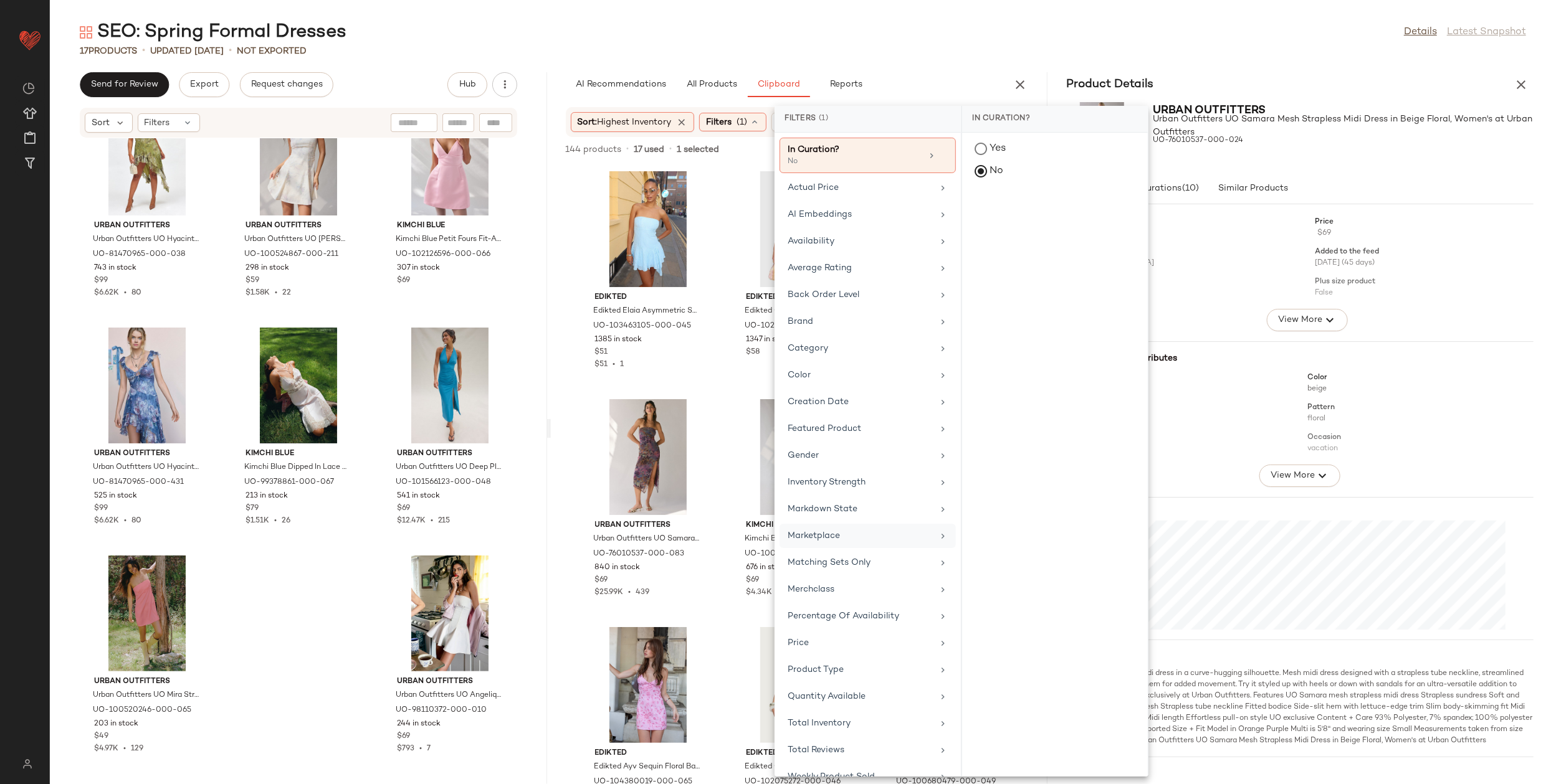
click at [939, 39] on div "SEO: Spring Formal Dresses Details Latest Snapshot" at bounding box center [803, 32] width 1506 height 25
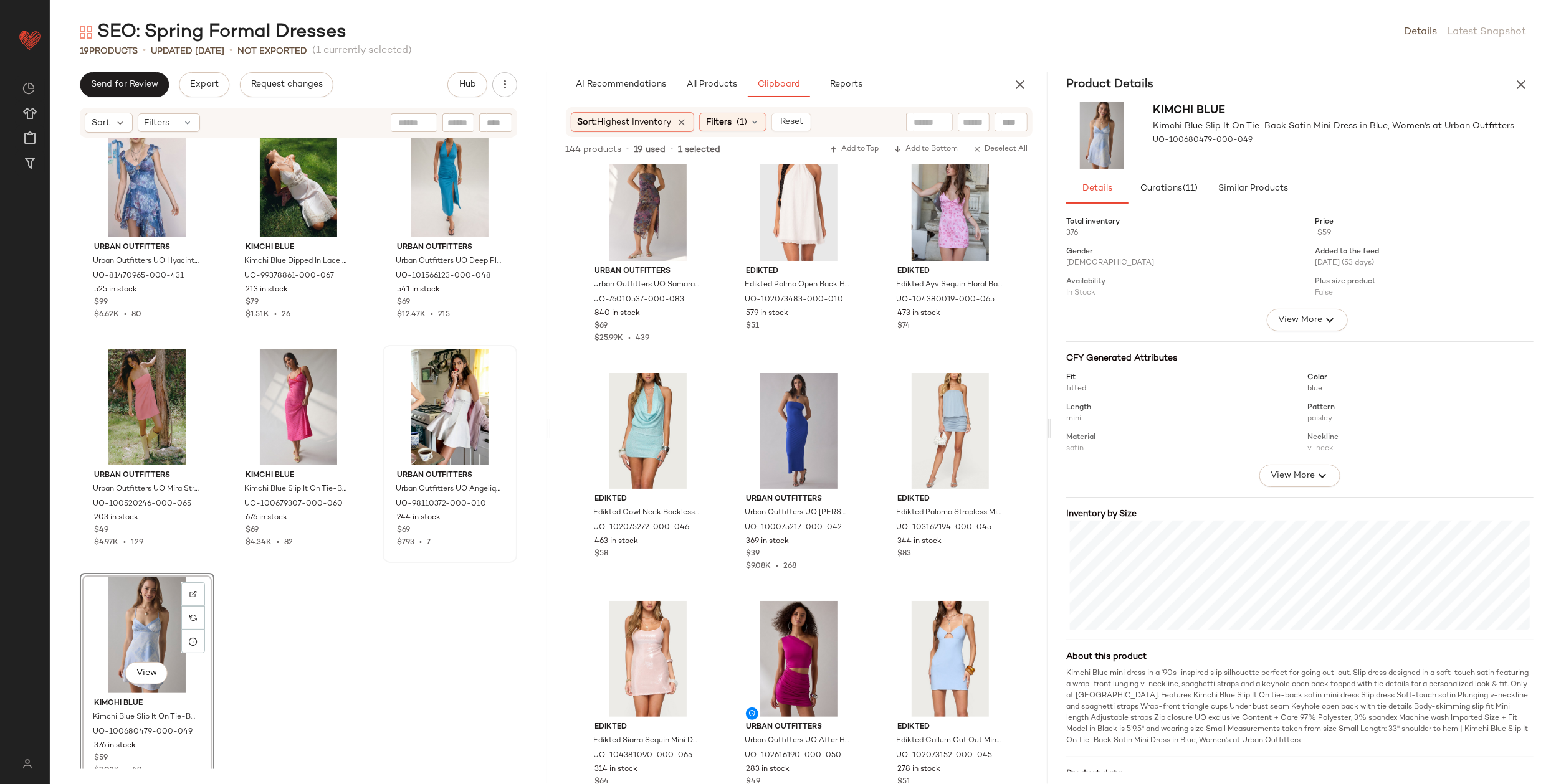
scroll to position [967, 0]
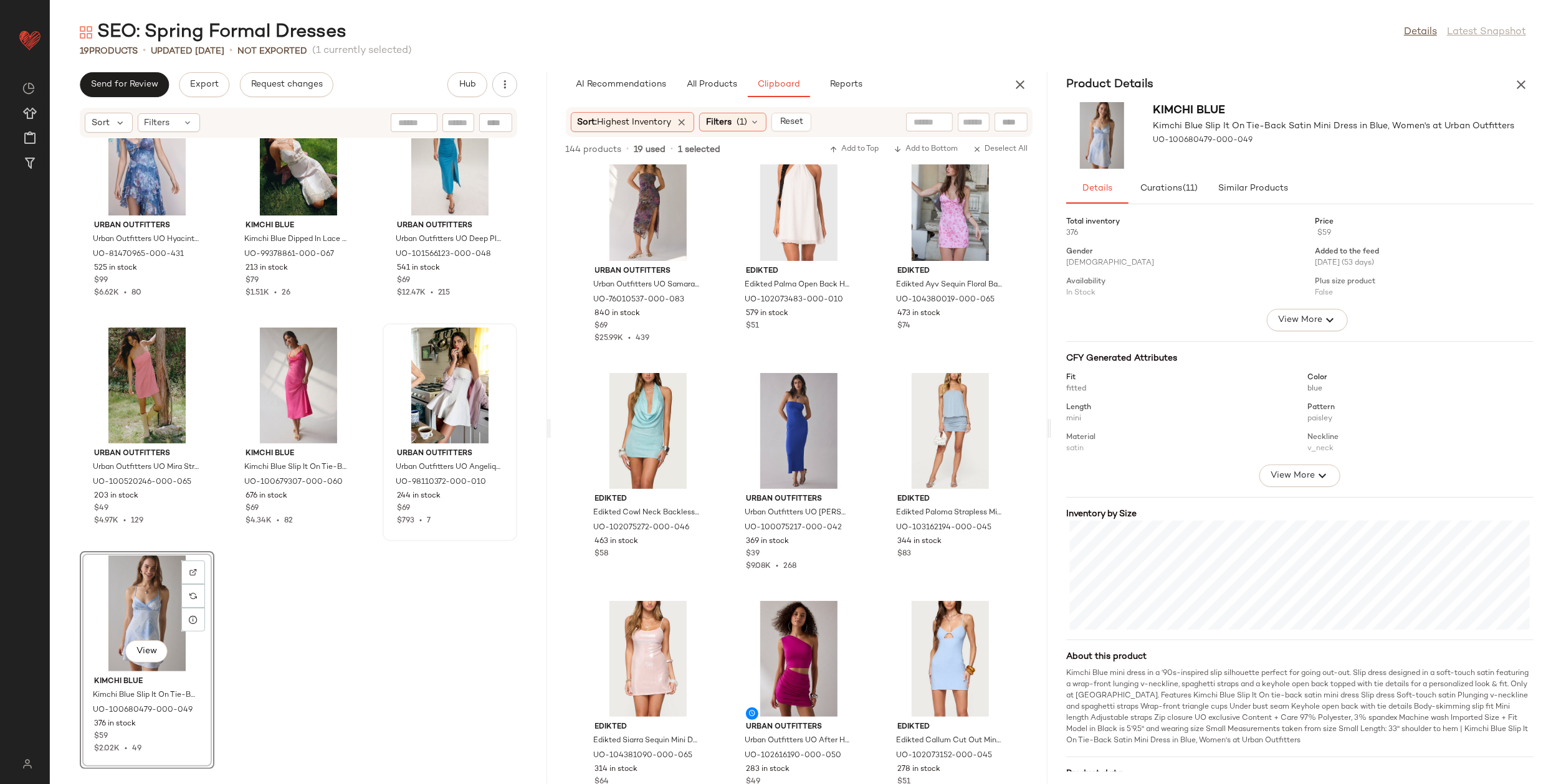
click at [435, 671] on div "Urban Outfitters Urban Outfitters UO Hyacinth Lace Spliced Midi Dress in Misty …" at bounding box center [298, 454] width 498 height 631
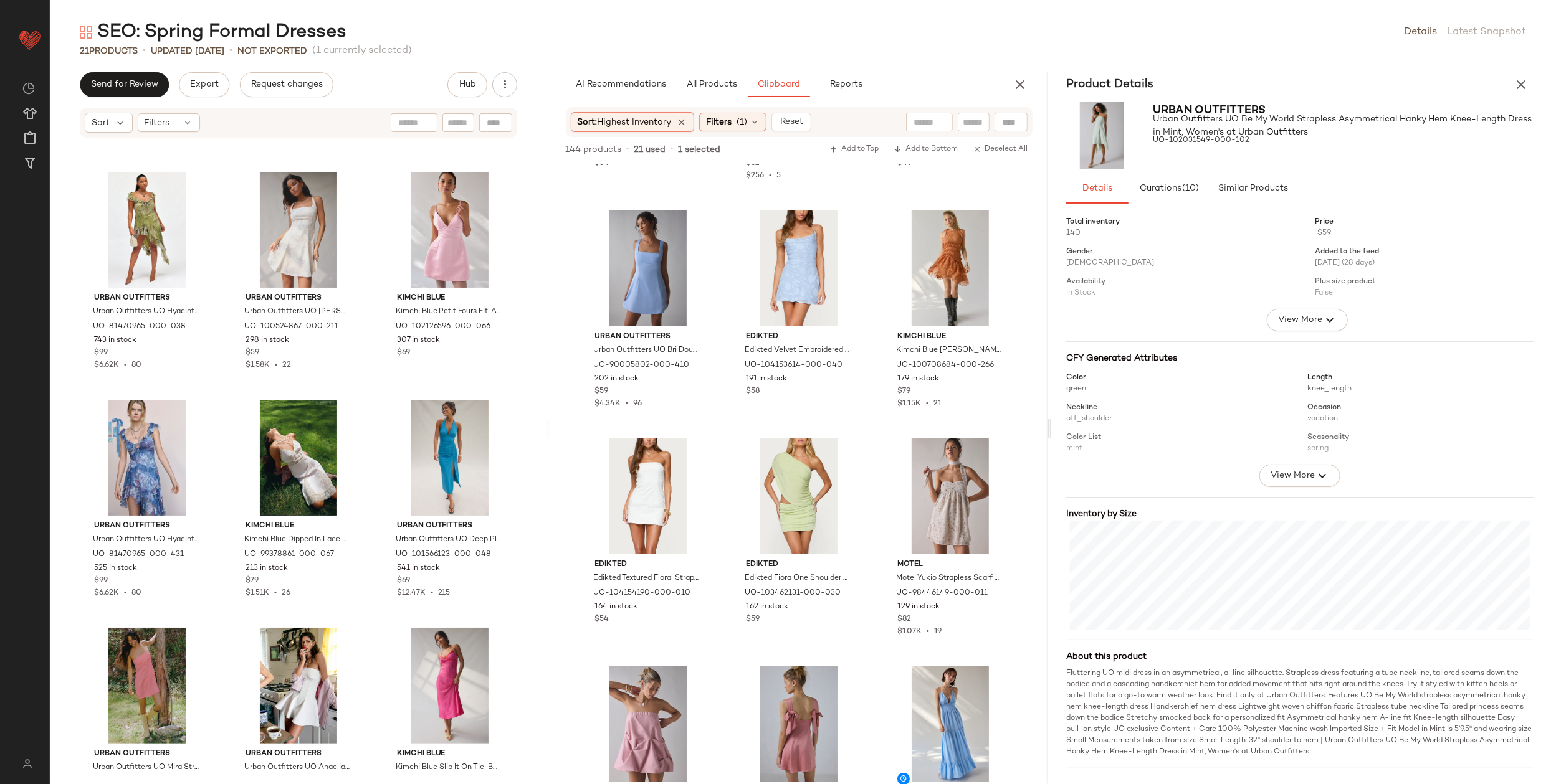
scroll to position [340, 0]
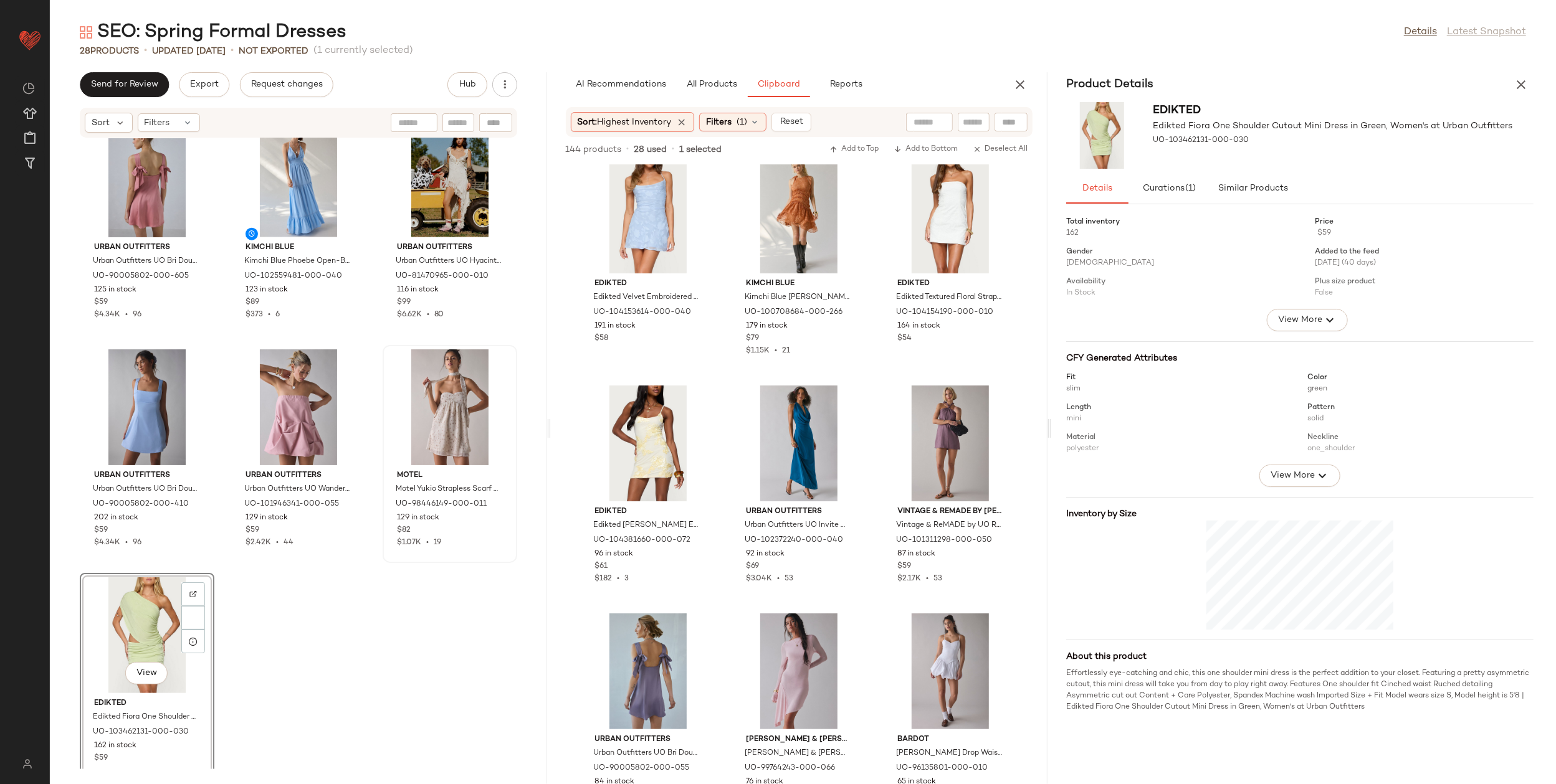
scroll to position [1651, 0]
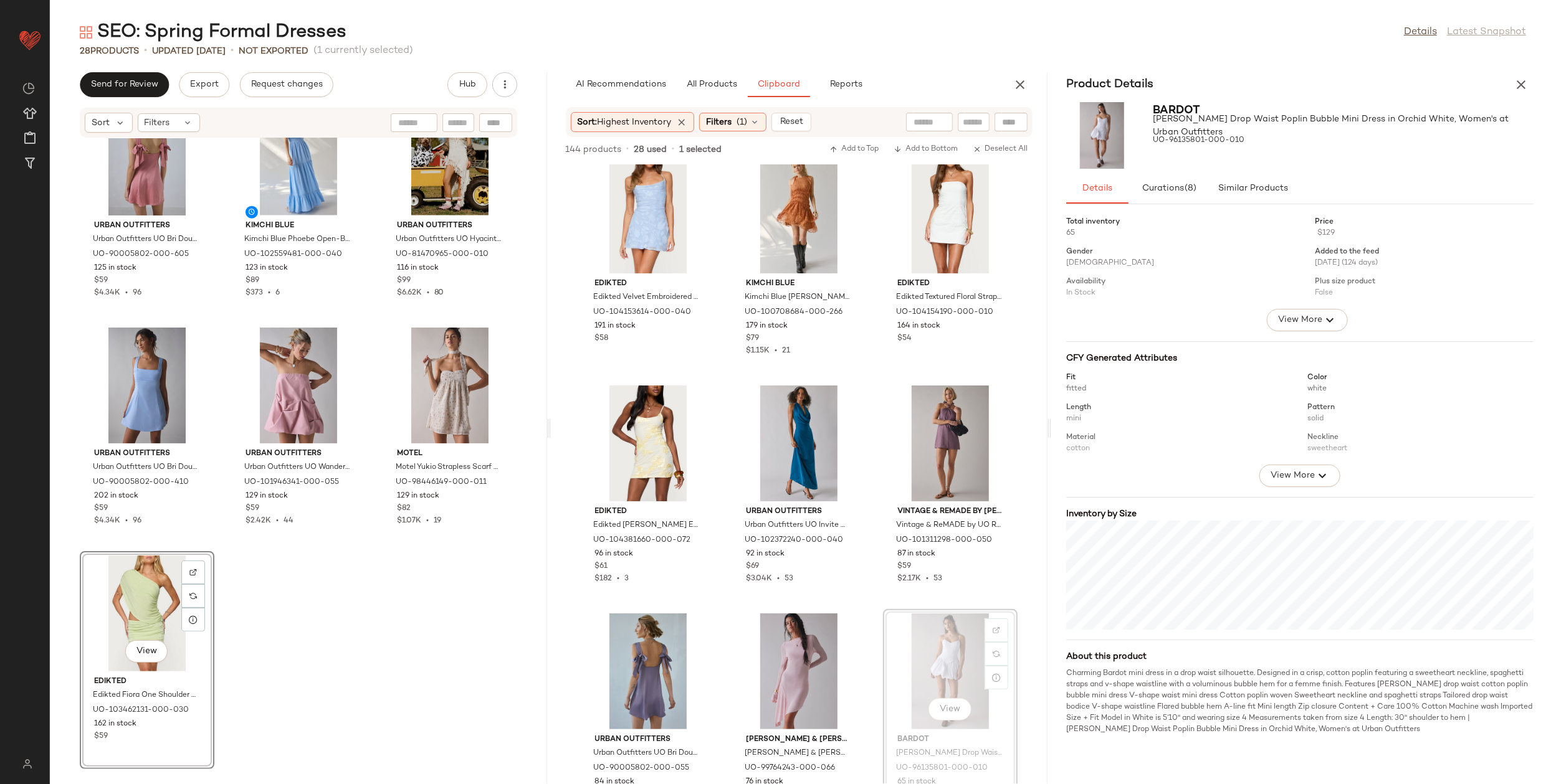
drag, startPoint x: 925, startPoint y: 648, endPoint x: 904, endPoint y: 666, distance: 27.7
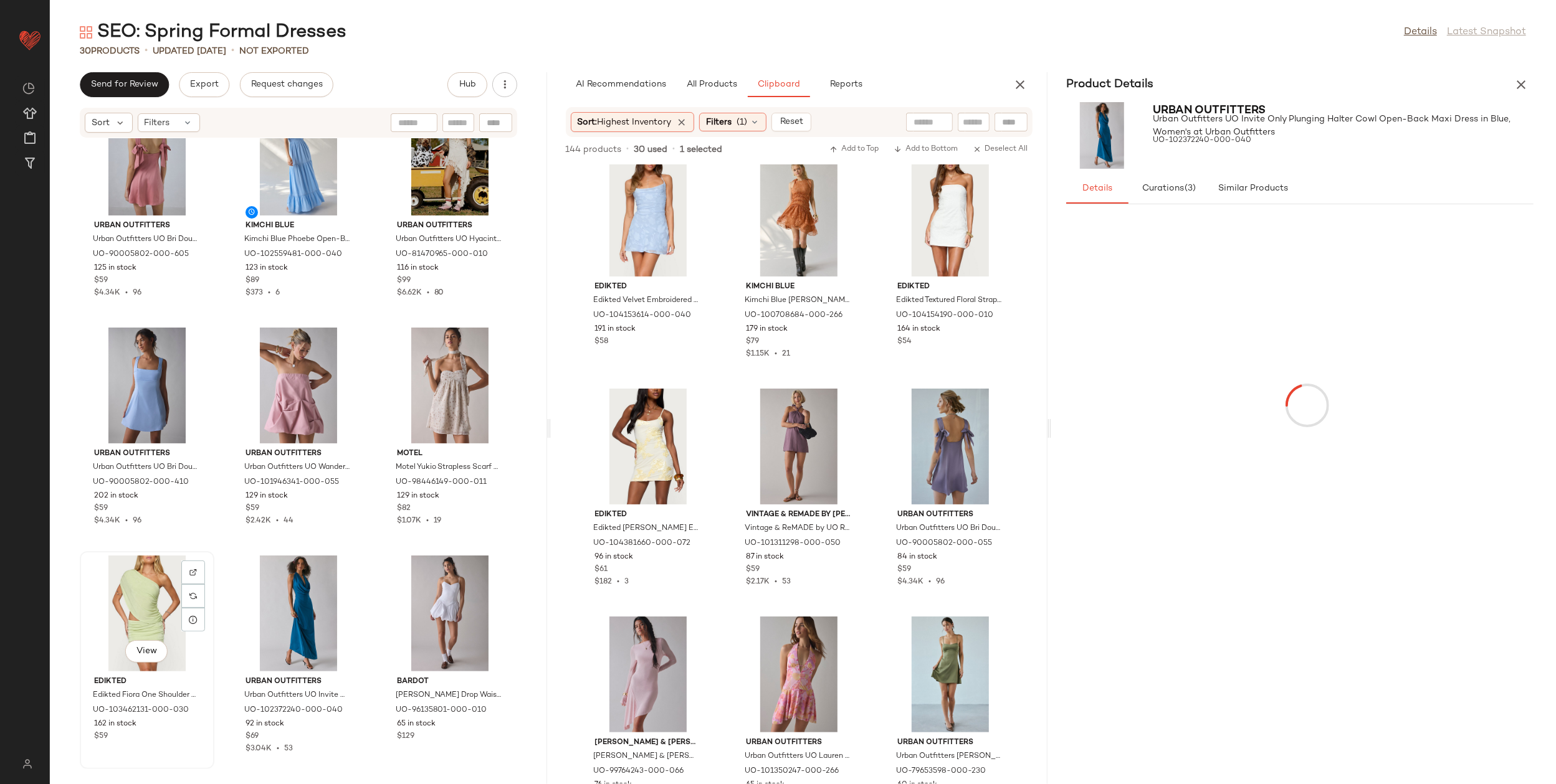
click at [147, 594] on div "View" at bounding box center [147, 613] width 126 height 116
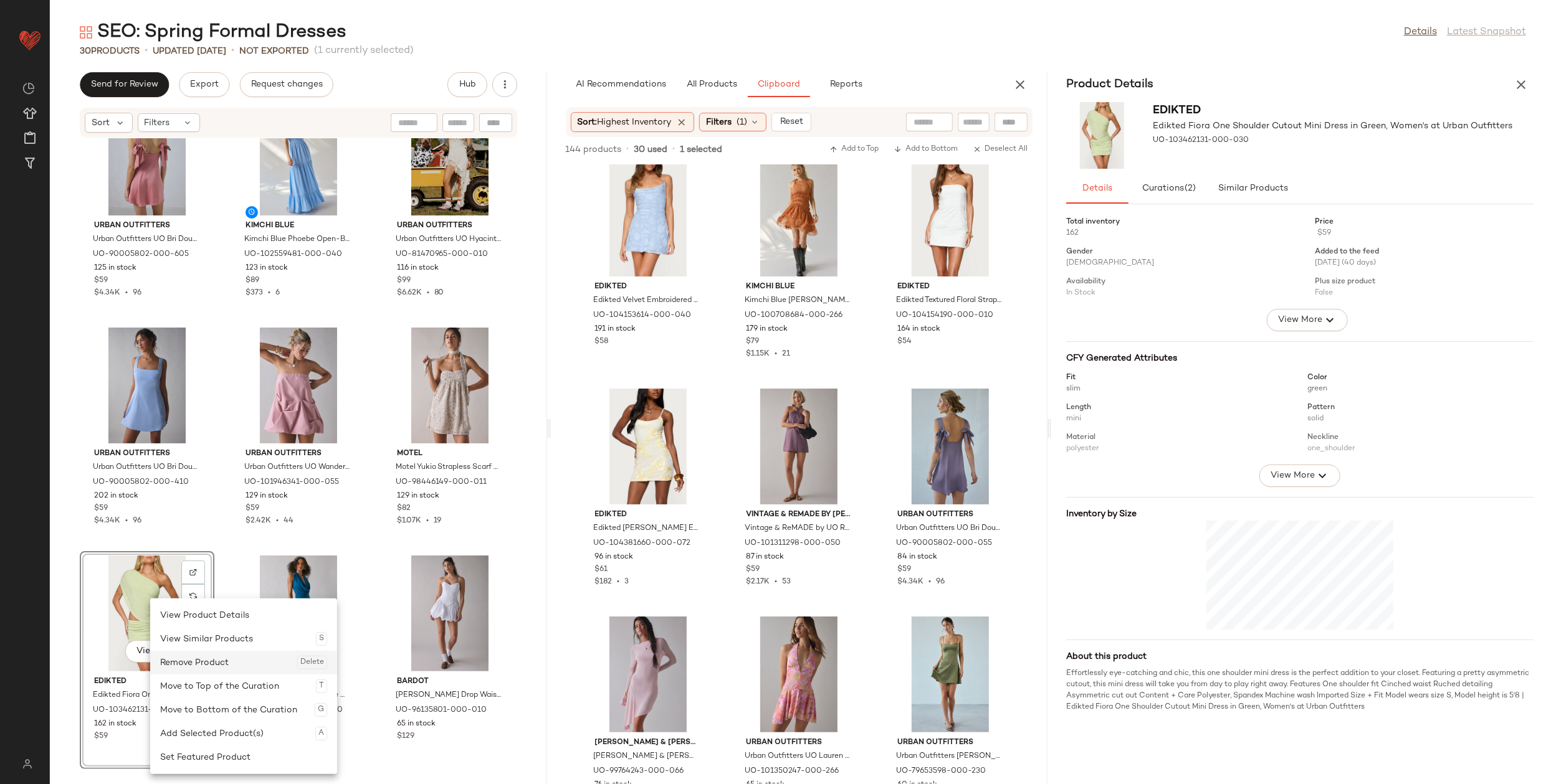
click at [216, 670] on div "Remove Product Delete" at bounding box center [243, 662] width 167 height 24
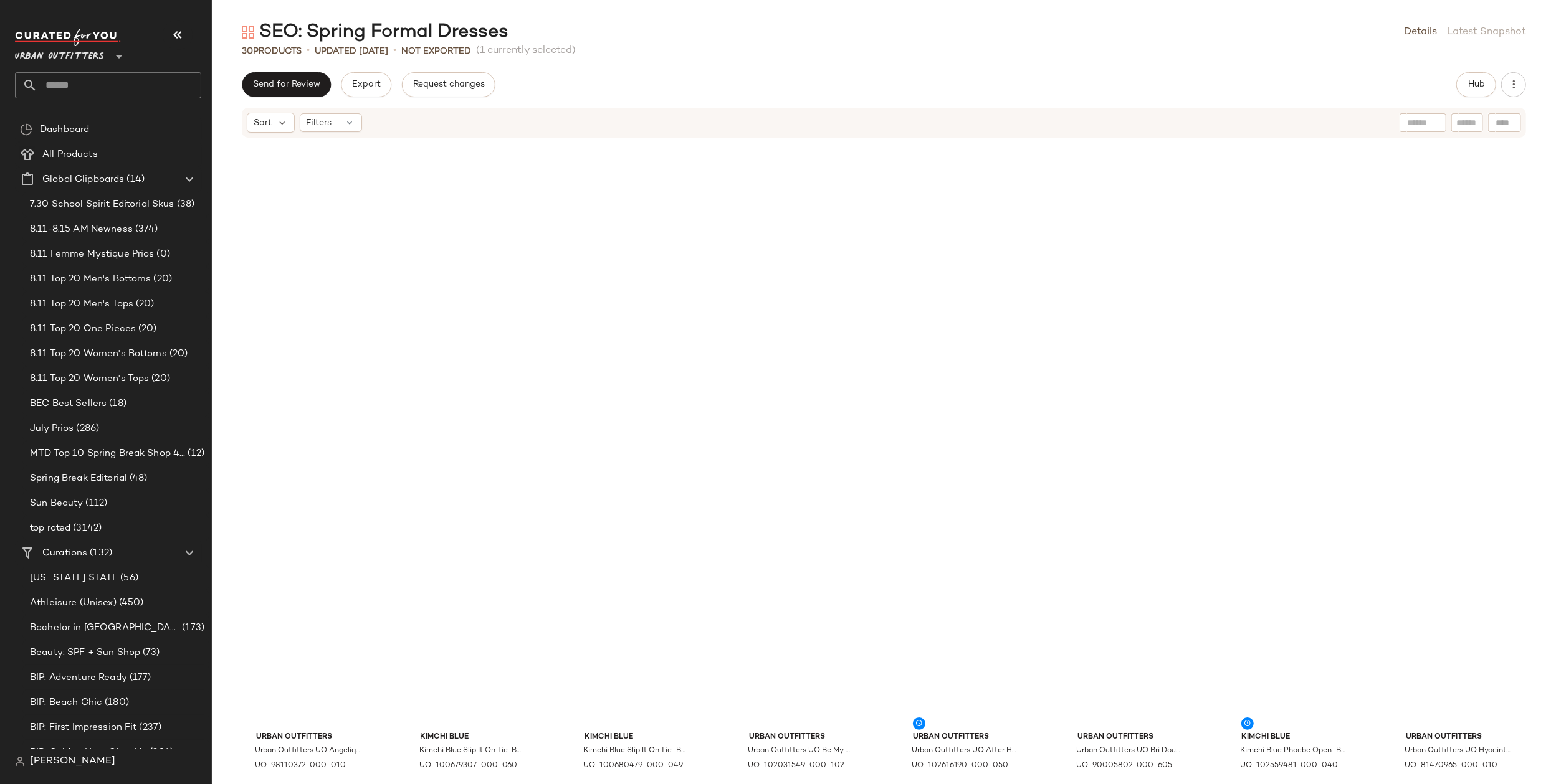
scroll to position [284, 0]
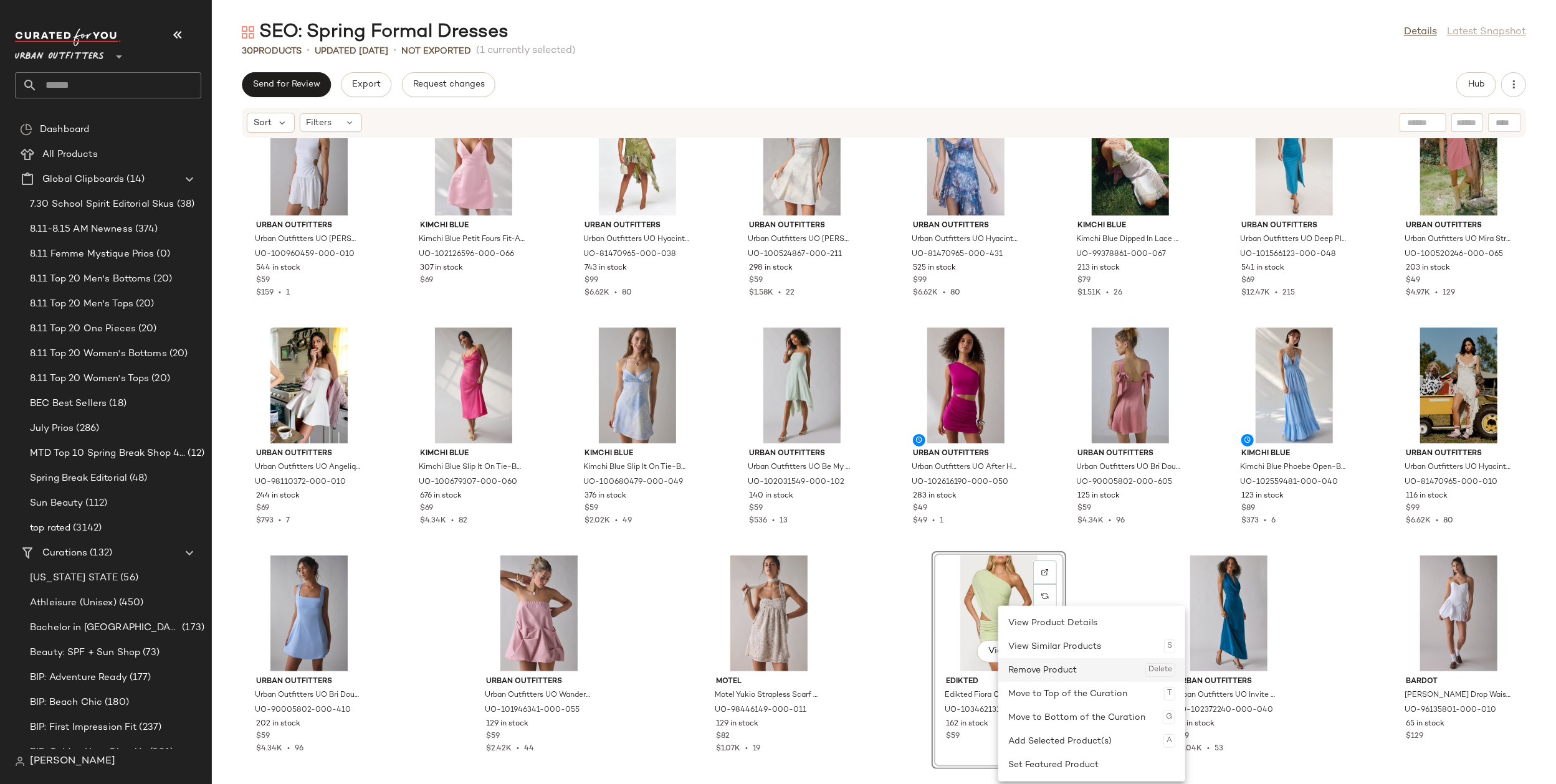
click at [1057, 672] on div "Remove Product Delete" at bounding box center [1092, 670] width 167 height 24
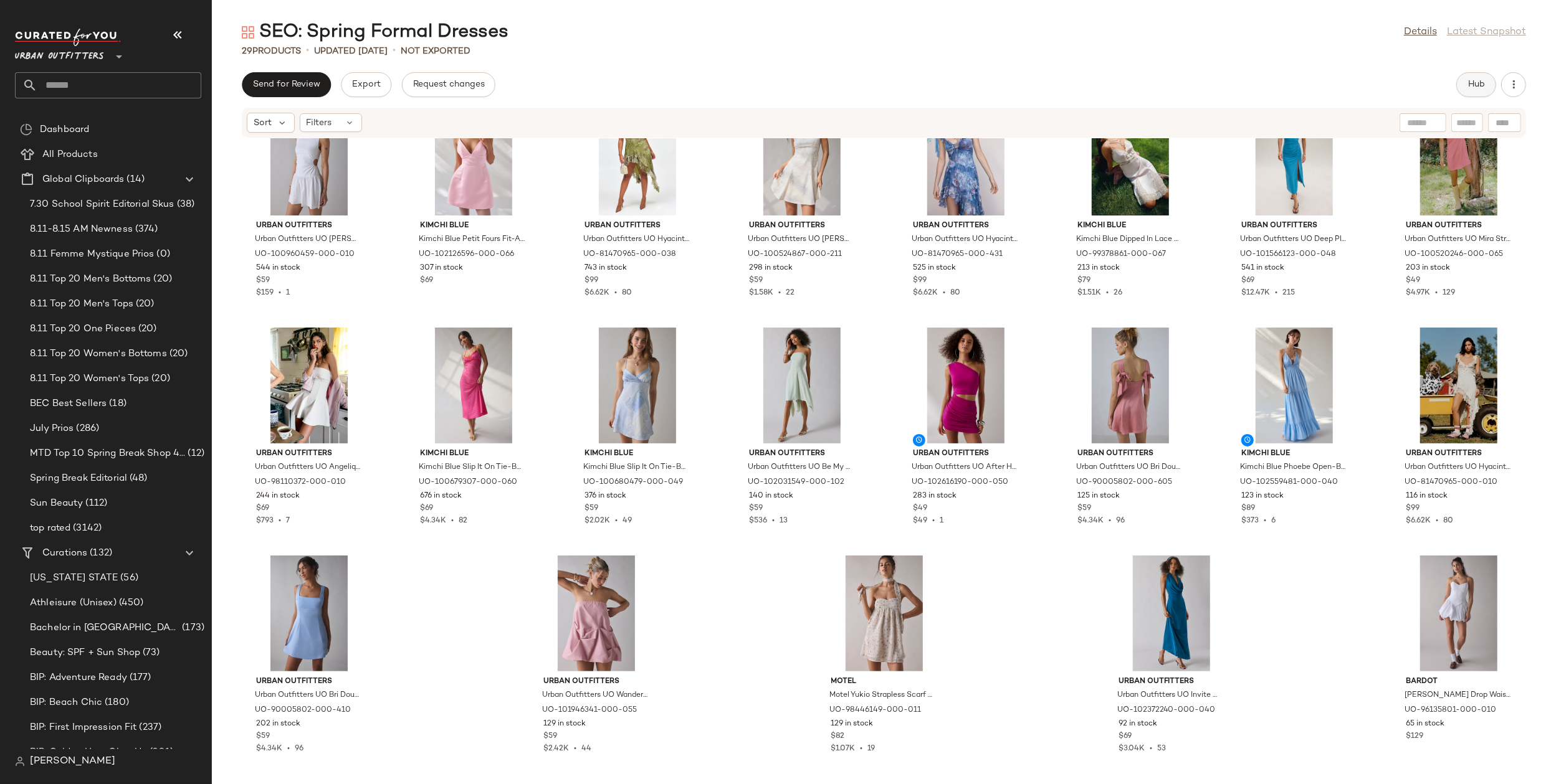
click at [1473, 89] on span "Hub" at bounding box center [1476, 85] width 17 height 10
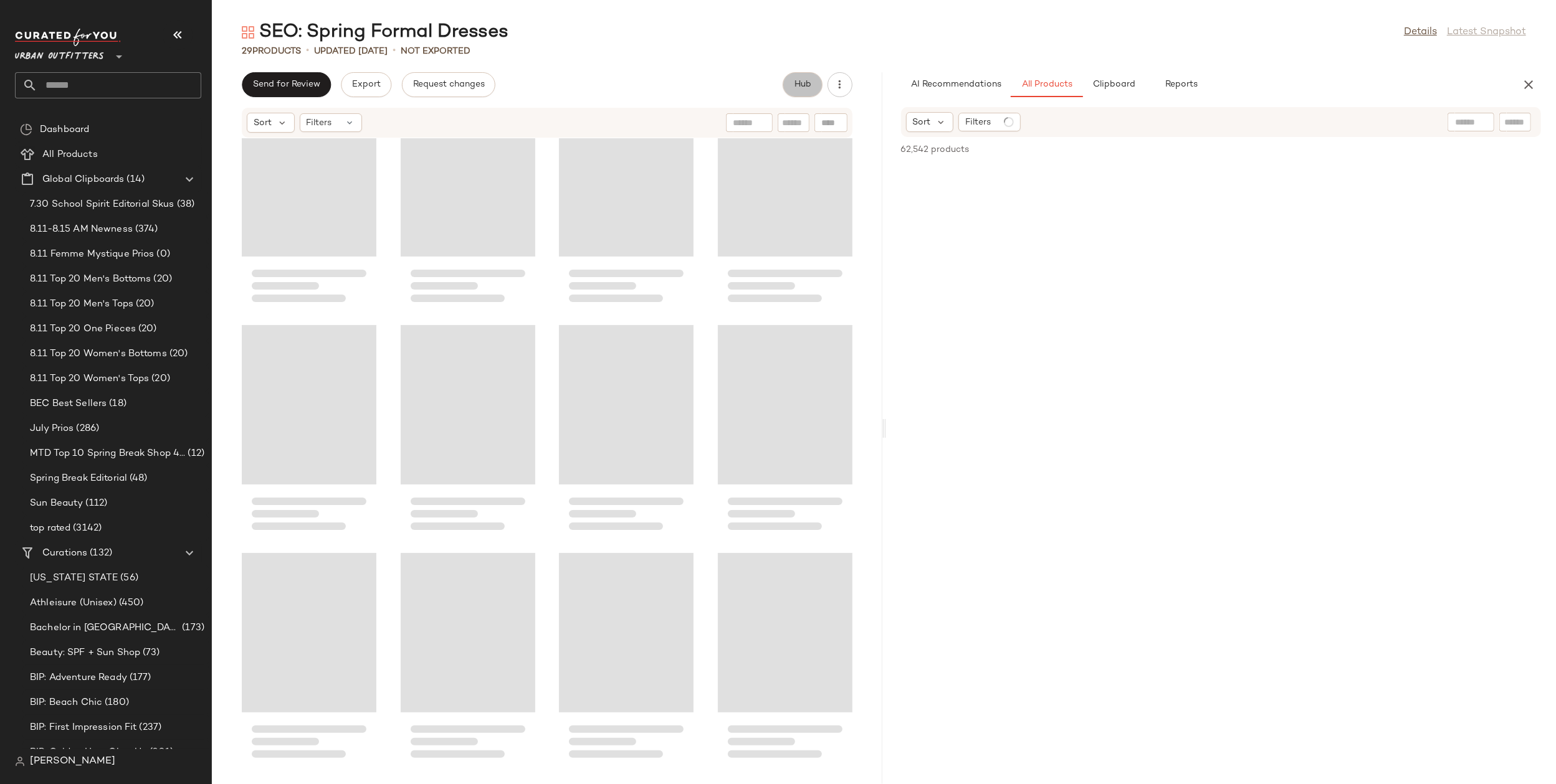
scroll to position [739, 0]
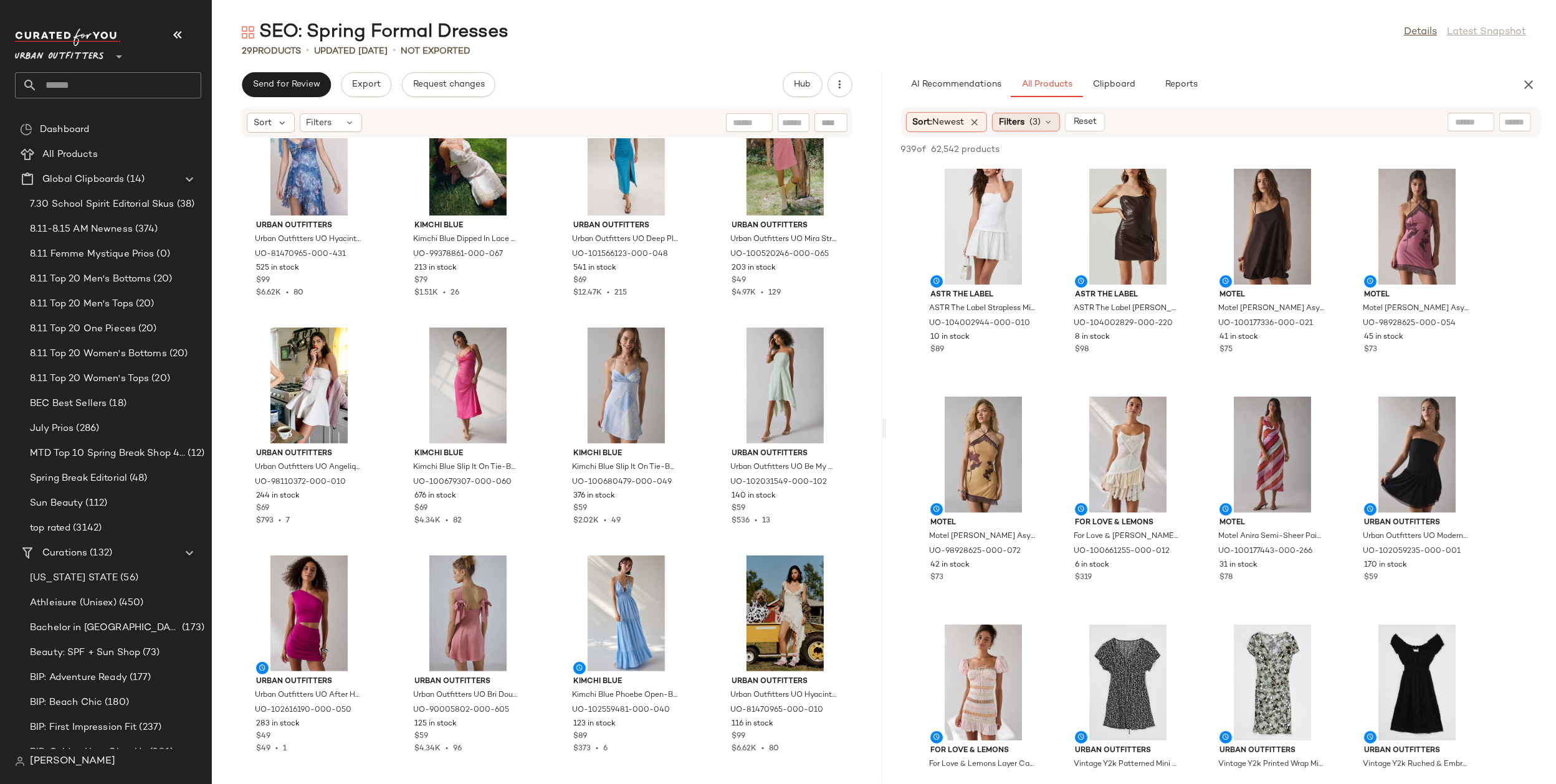
click at [1017, 123] on span "Filters" at bounding box center [1012, 122] width 26 height 13
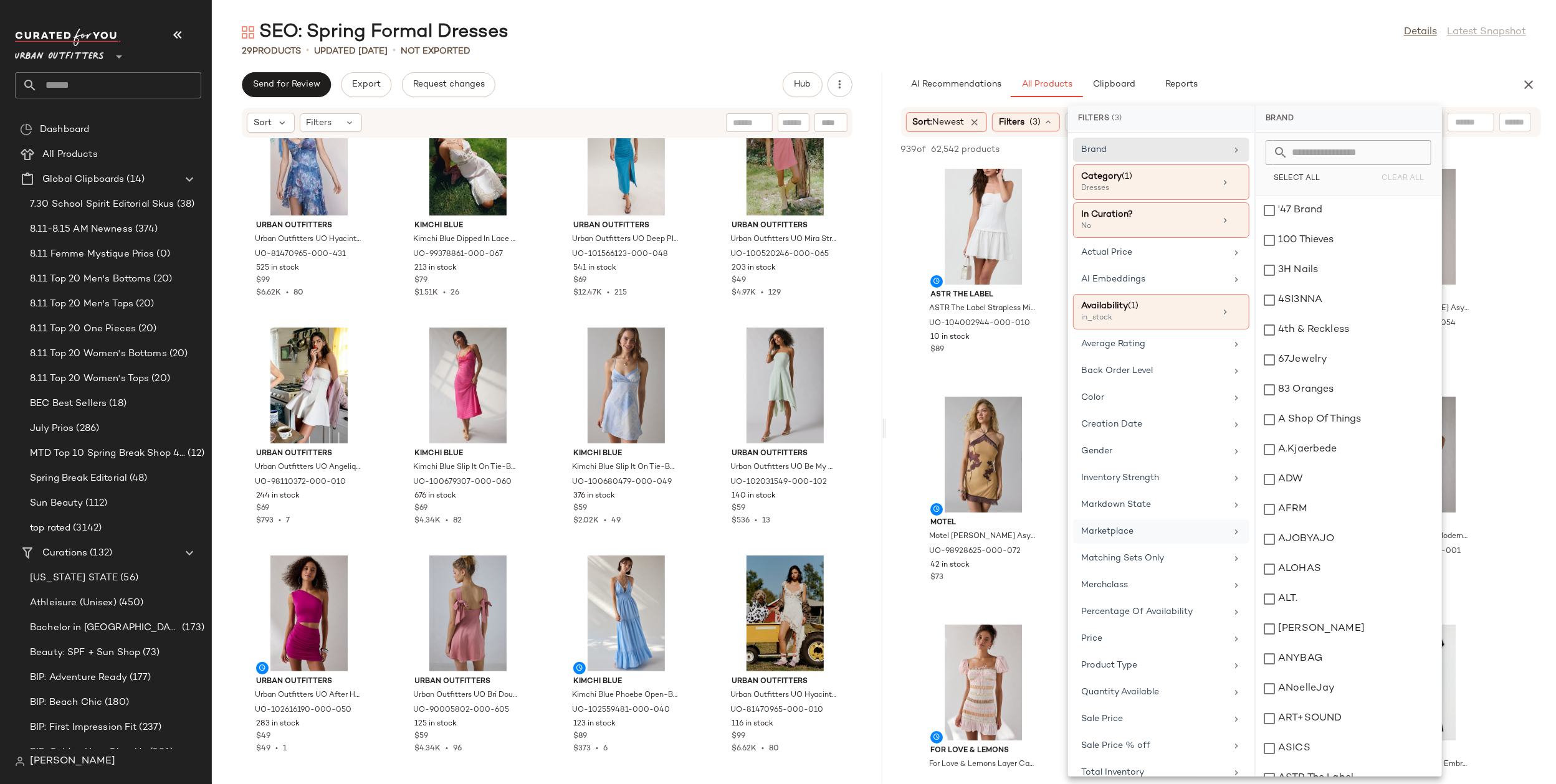
click at [1124, 547] on div "Marketplace" at bounding box center [1161, 559] width 176 height 24
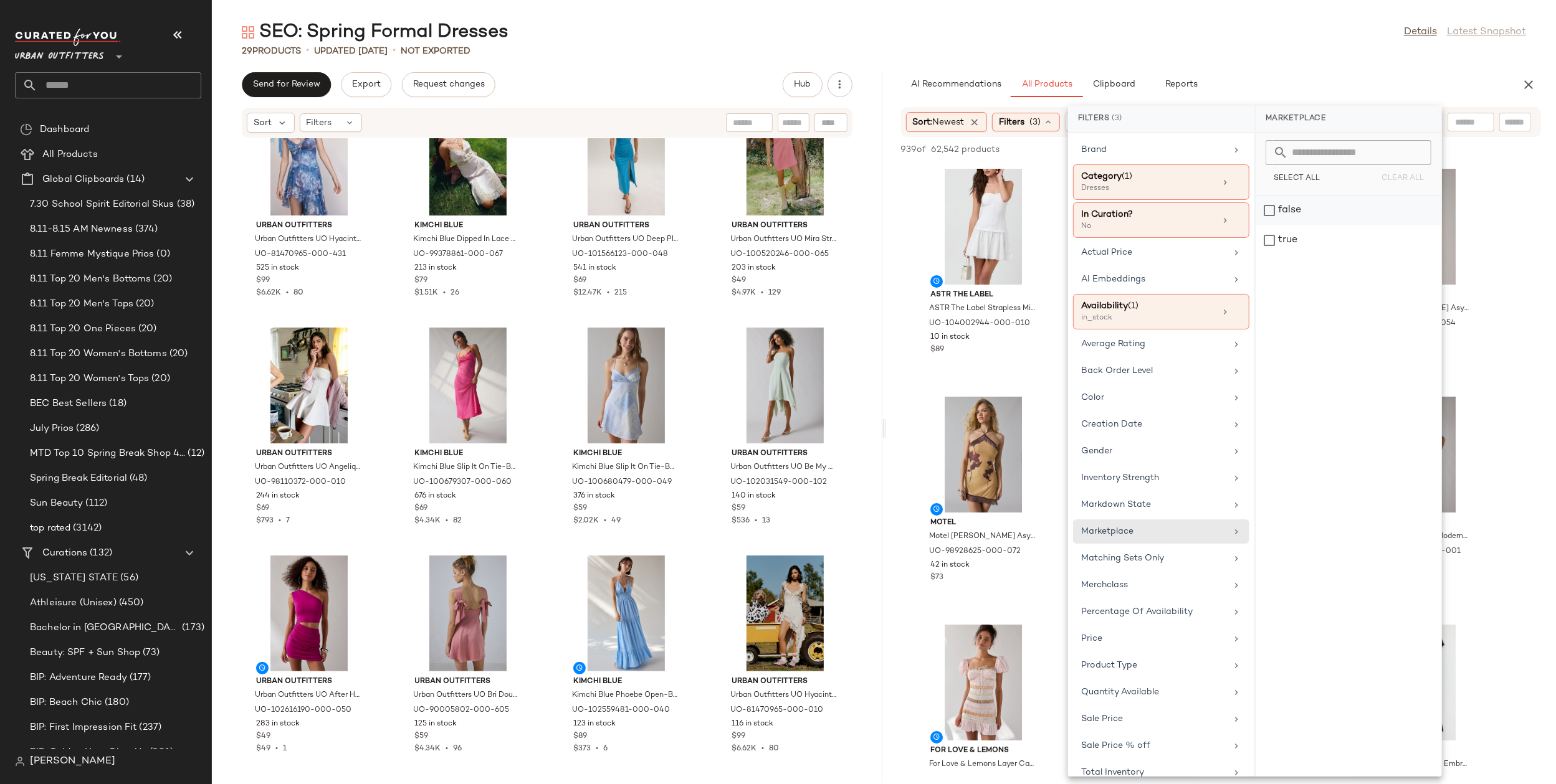
click at [1319, 225] on div "false" at bounding box center [1349, 240] width 186 height 30
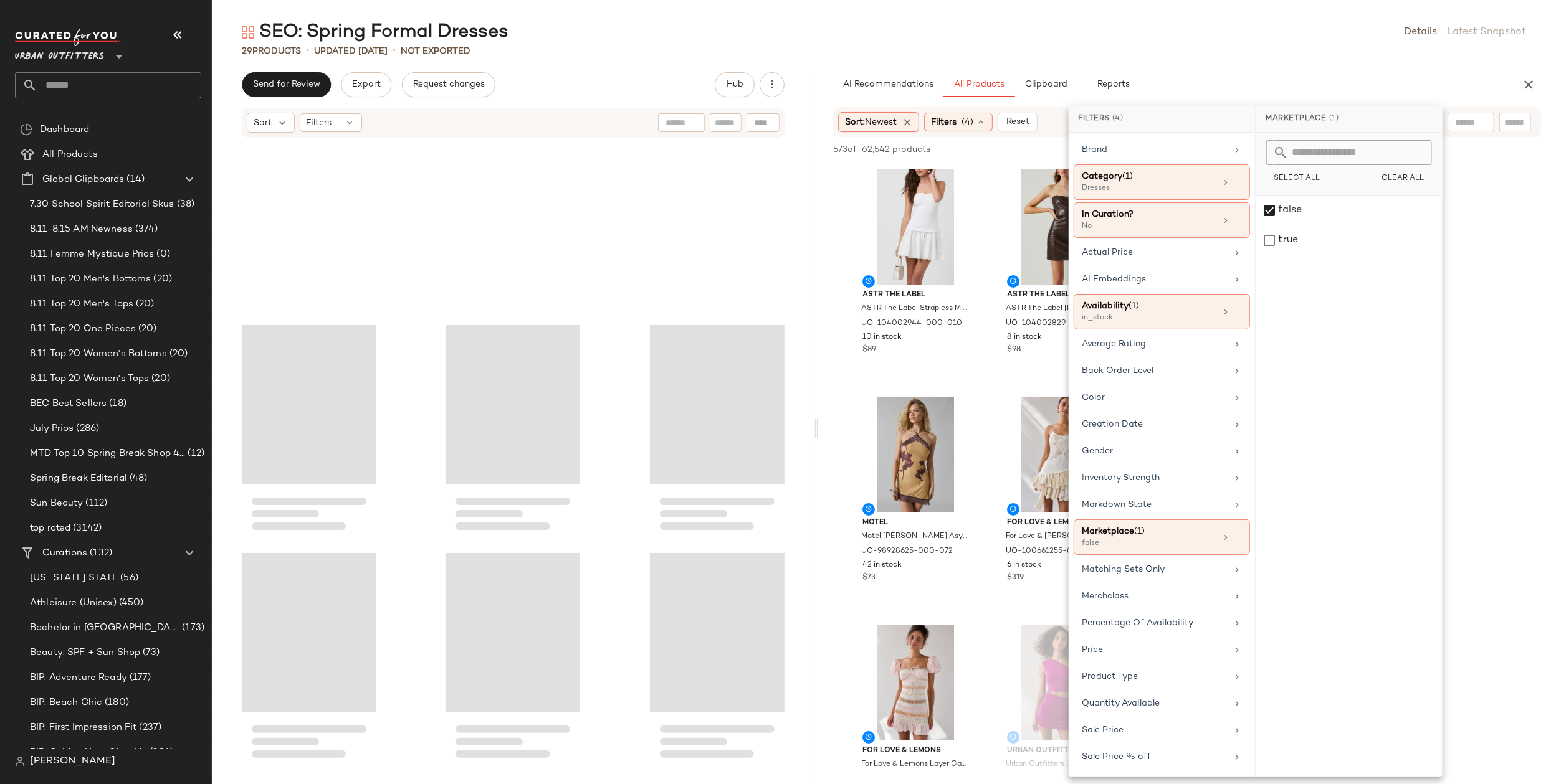
scroll to position [967, 0]
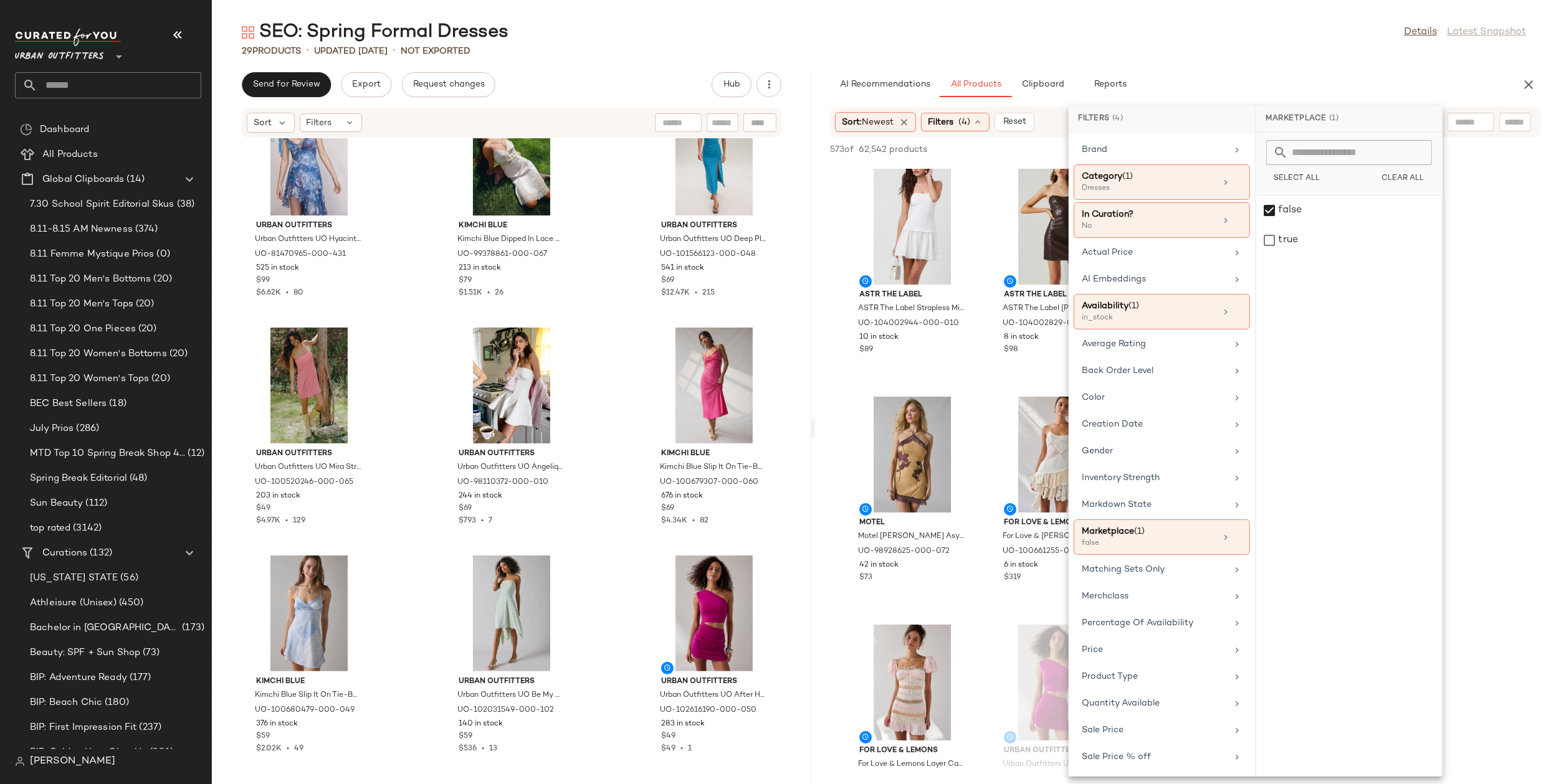
drag, startPoint x: 882, startPoint y: 427, endPoint x: 814, endPoint y: 451, distance: 72.1
click at [814, 451] on div "SEO: Spring Formal Dresses Details Latest Snapshot 29 Products • updated Aug 14…" at bounding box center [884, 402] width 1344 height 764
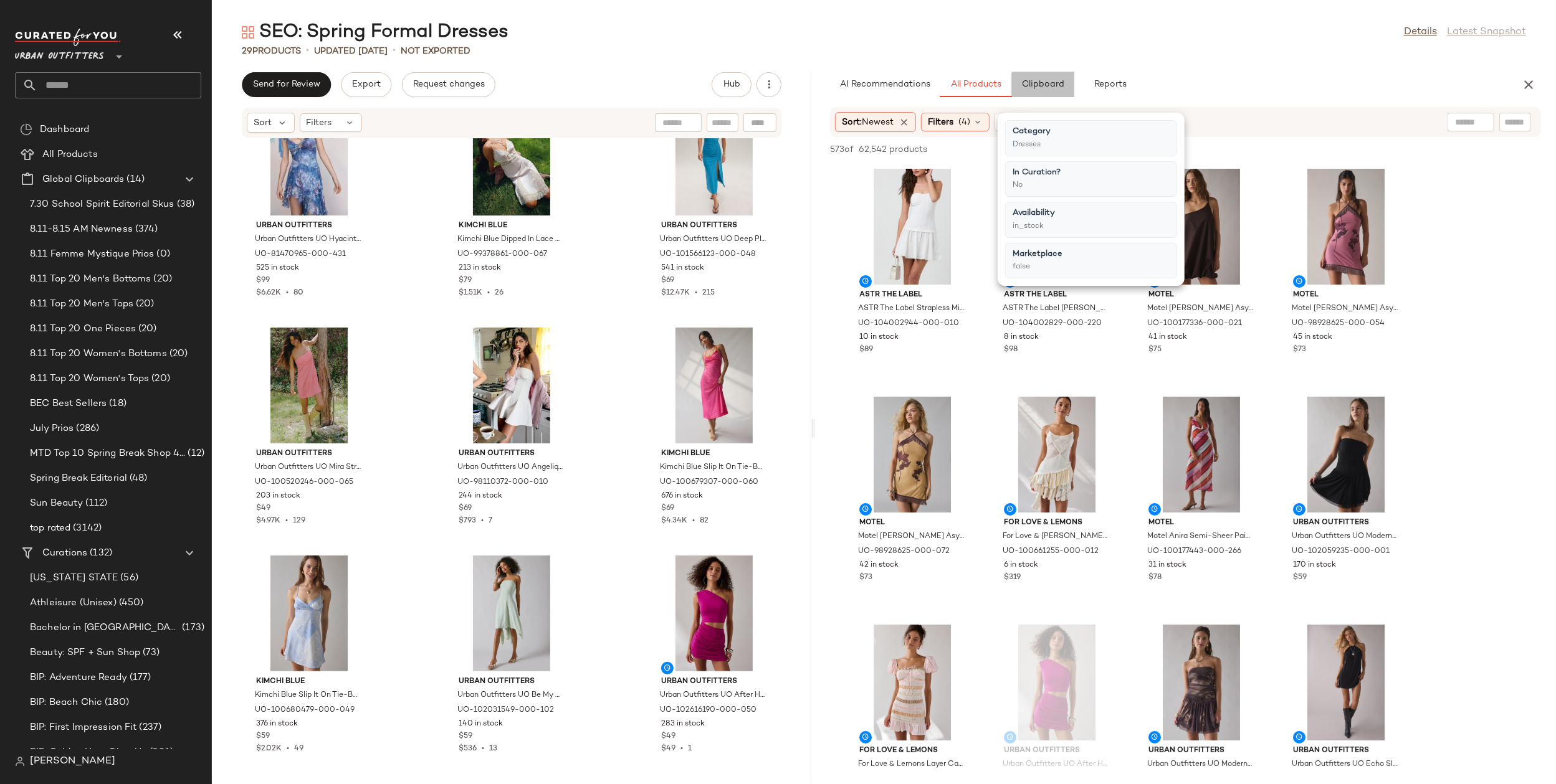
click at [1049, 93] on button "Clipboard" at bounding box center [1043, 84] width 62 height 25
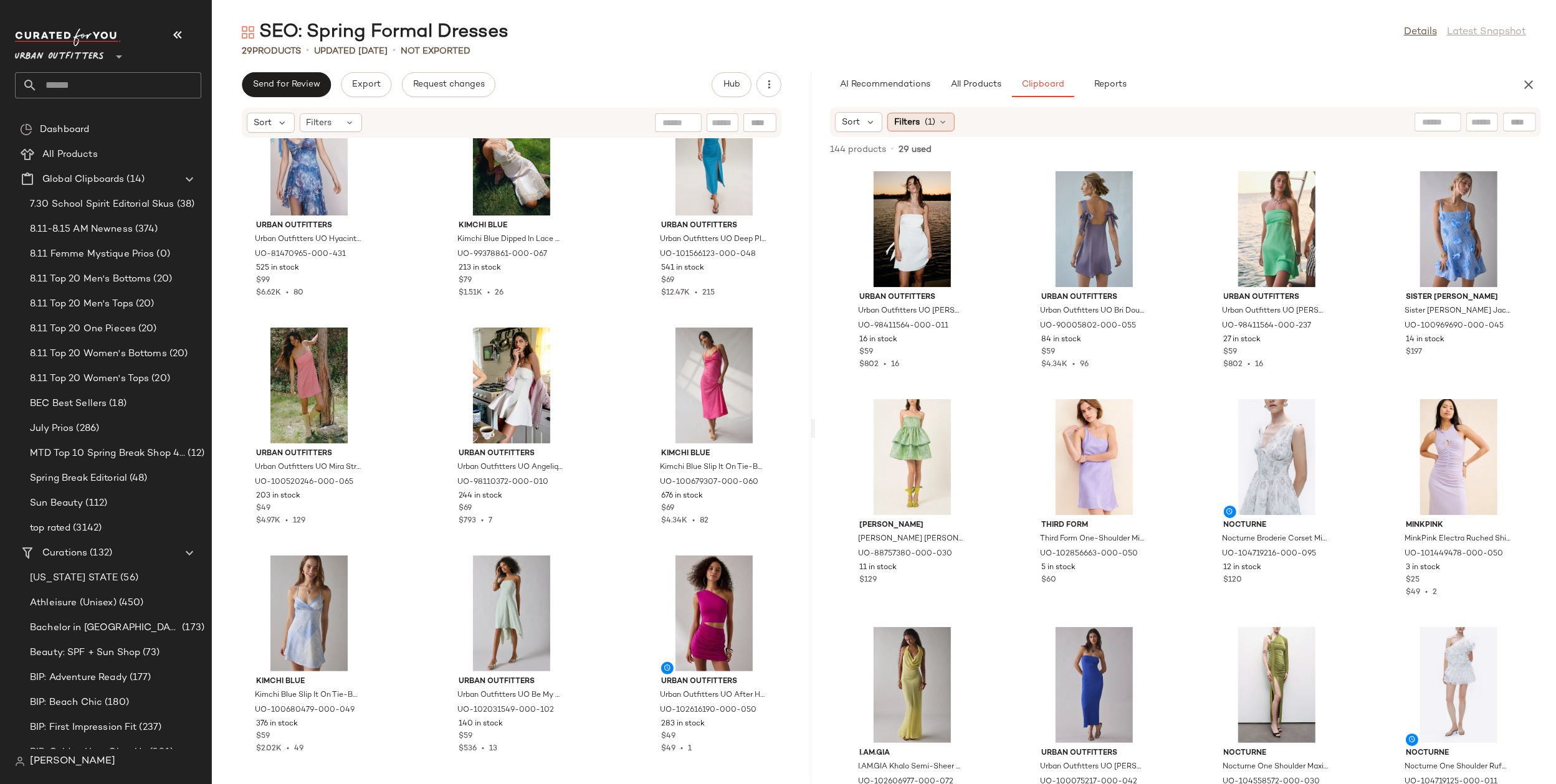
click at [921, 123] on div "Filters (1)" at bounding box center [921, 122] width 67 height 19
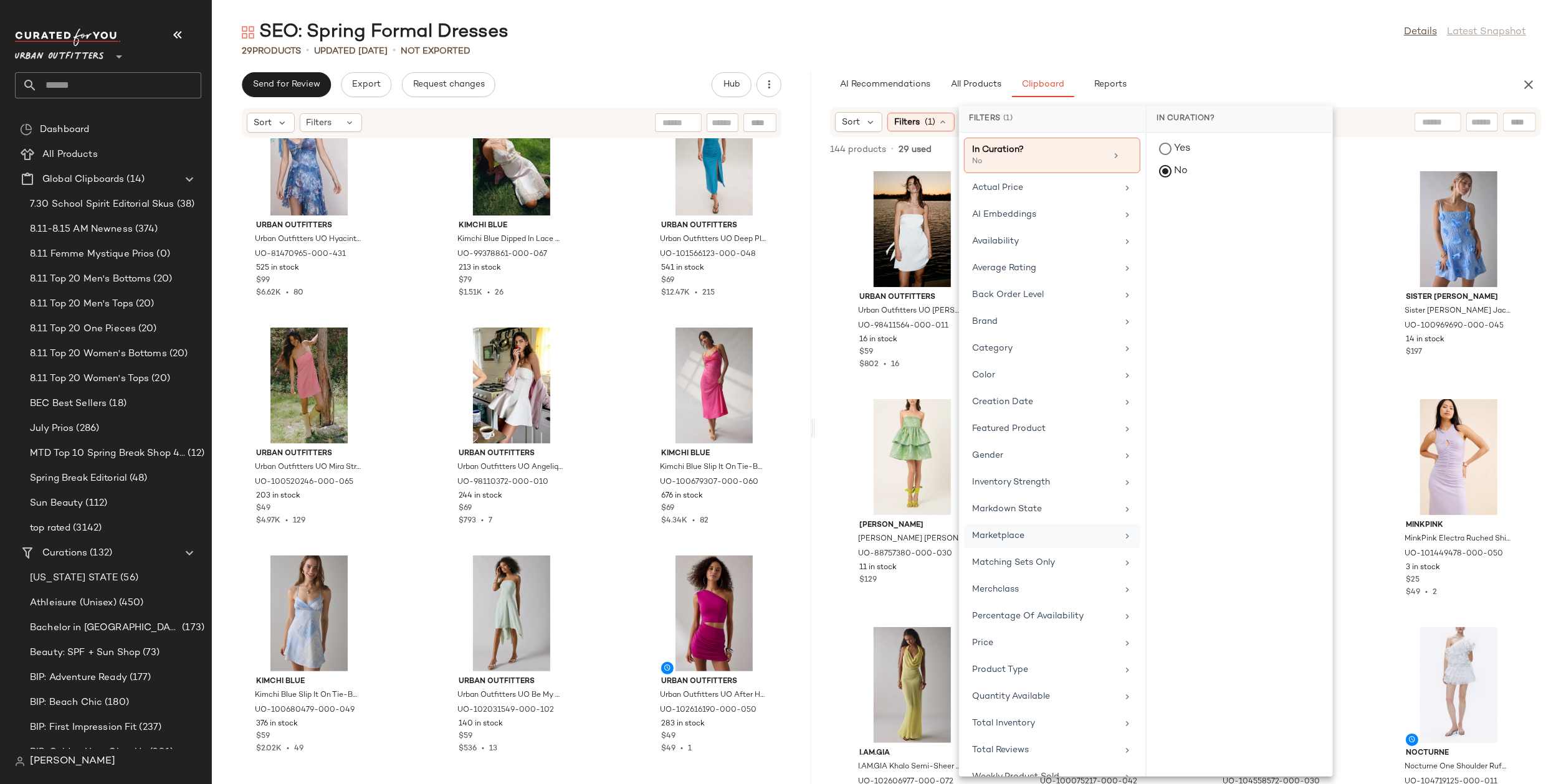
click at [1011, 550] on div "Marketplace" at bounding box center [1052, 563] width 176 height 24
click at [1176, 225] on div "false" at bounding box center [1240, 240] width 186 height 30
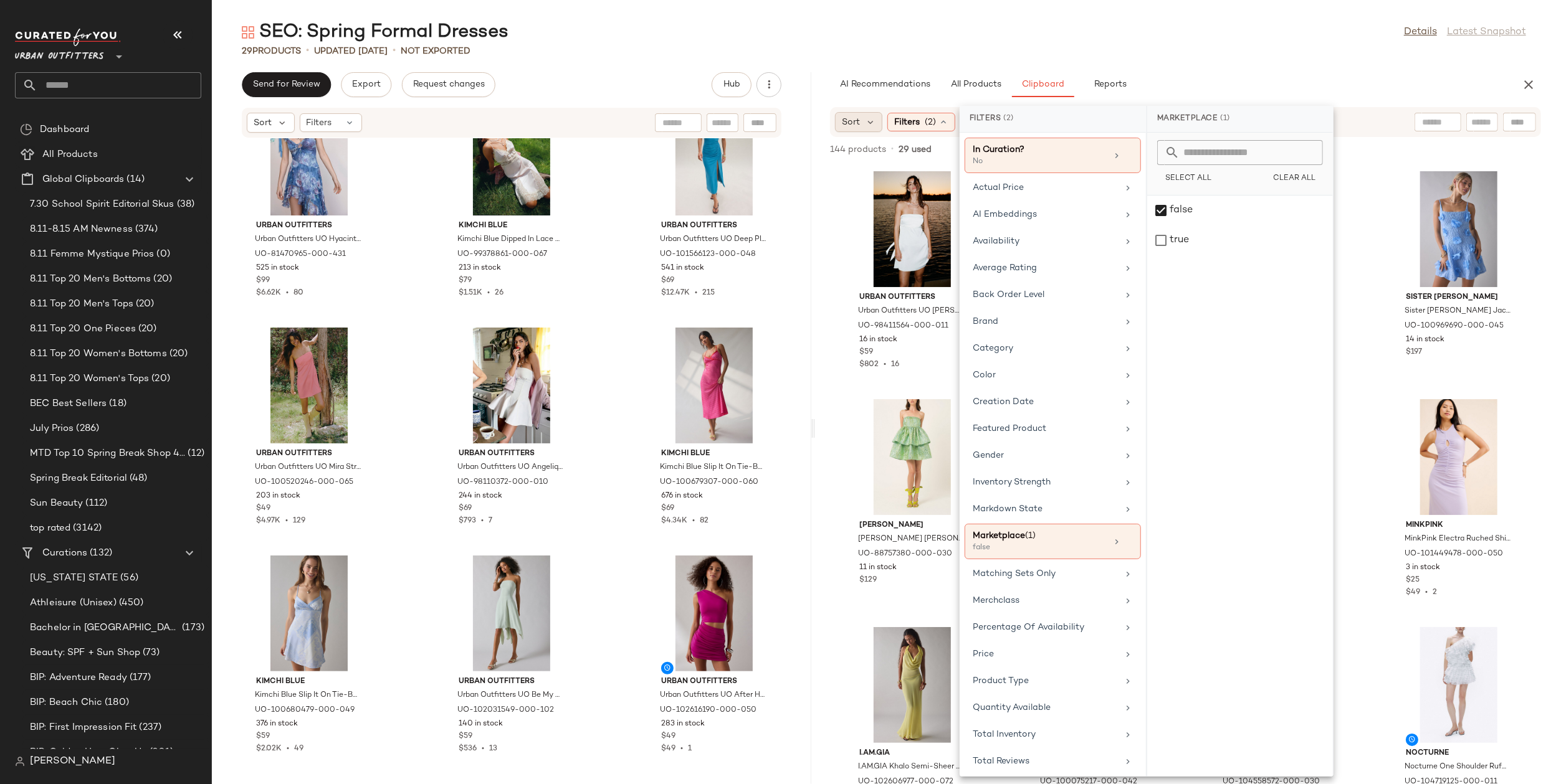
click at [856, 124] on span "Sort" at bounding box center [851, 122] width 18 height 13
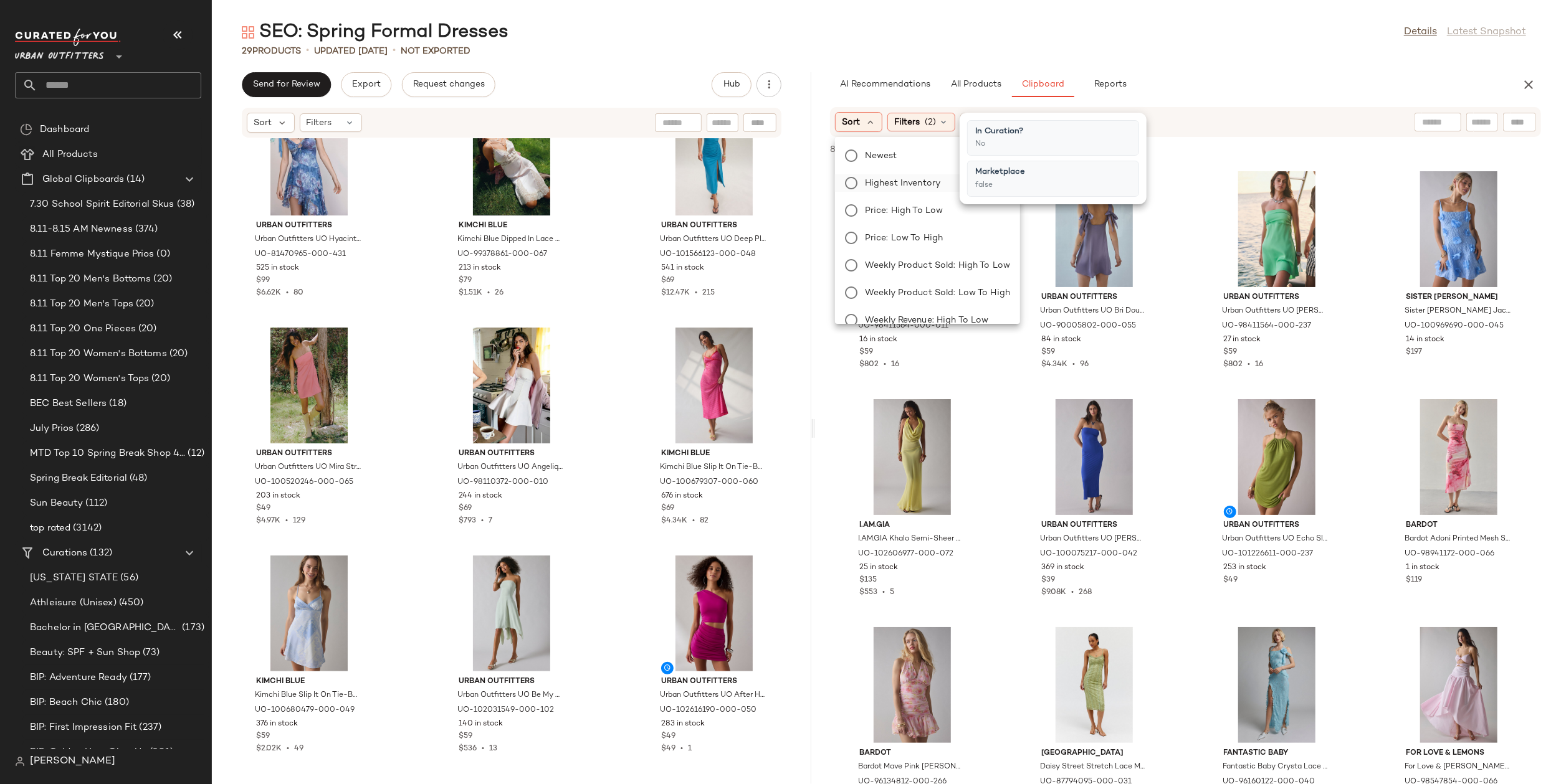
click at [892, 178] on span "Highest Inventory" at bounding box center [903, 183] width 76 height 13
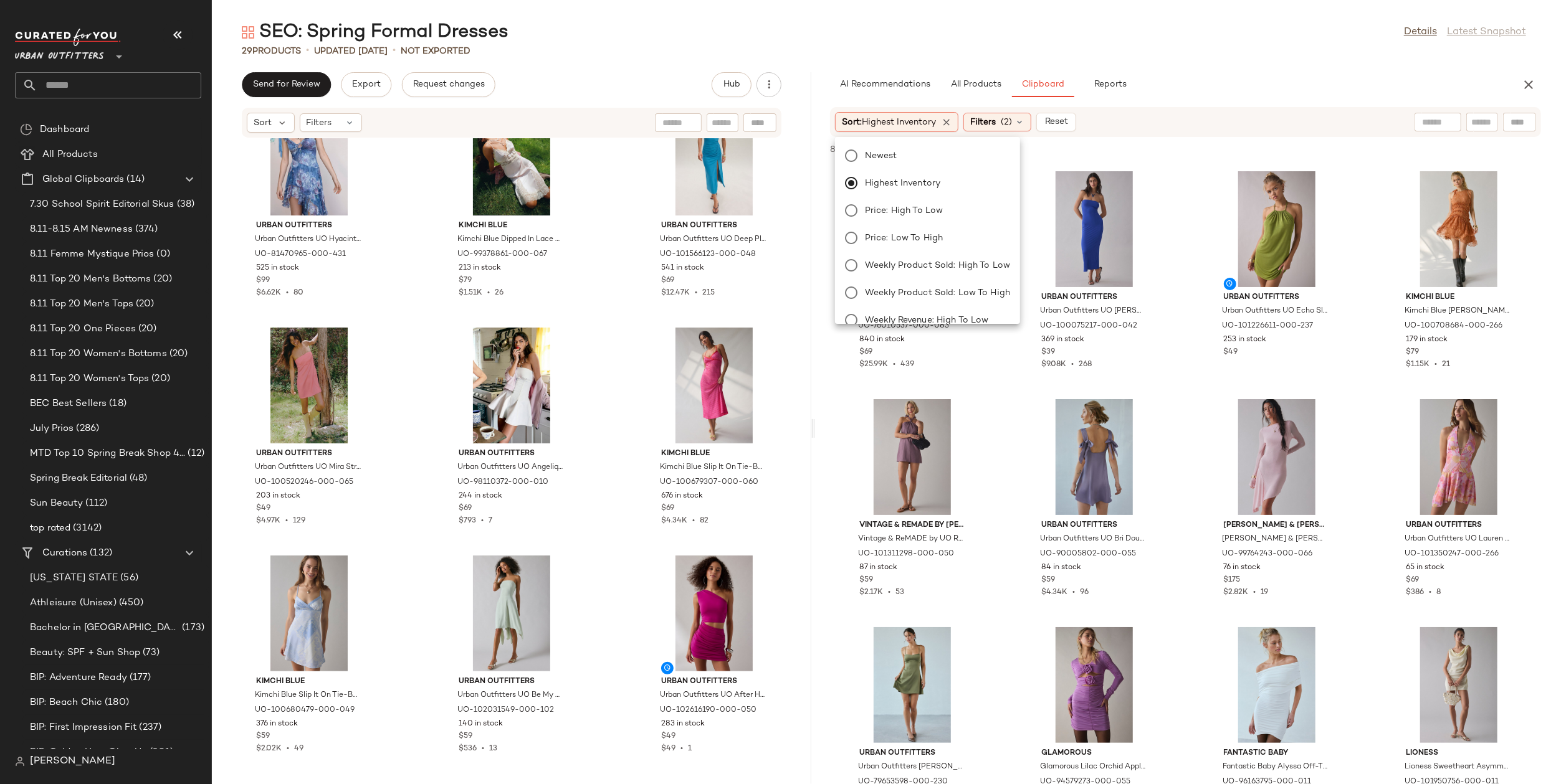
click at [1283, 51] on div "29 Products • updated Aug 14th • Not Exported" at bounding box center [884, 51] width 1344 height 12
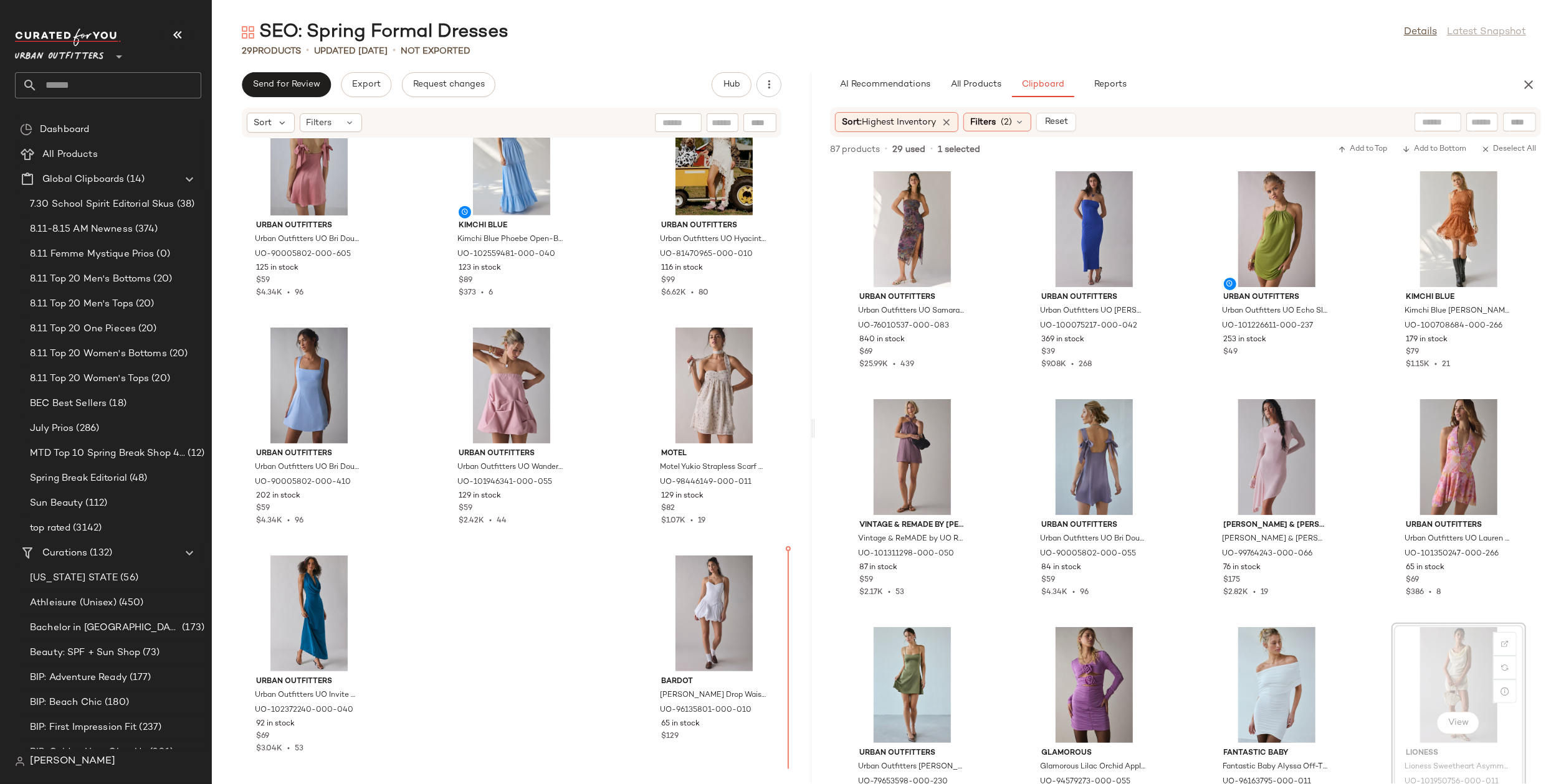
scroll to position [1, 0]
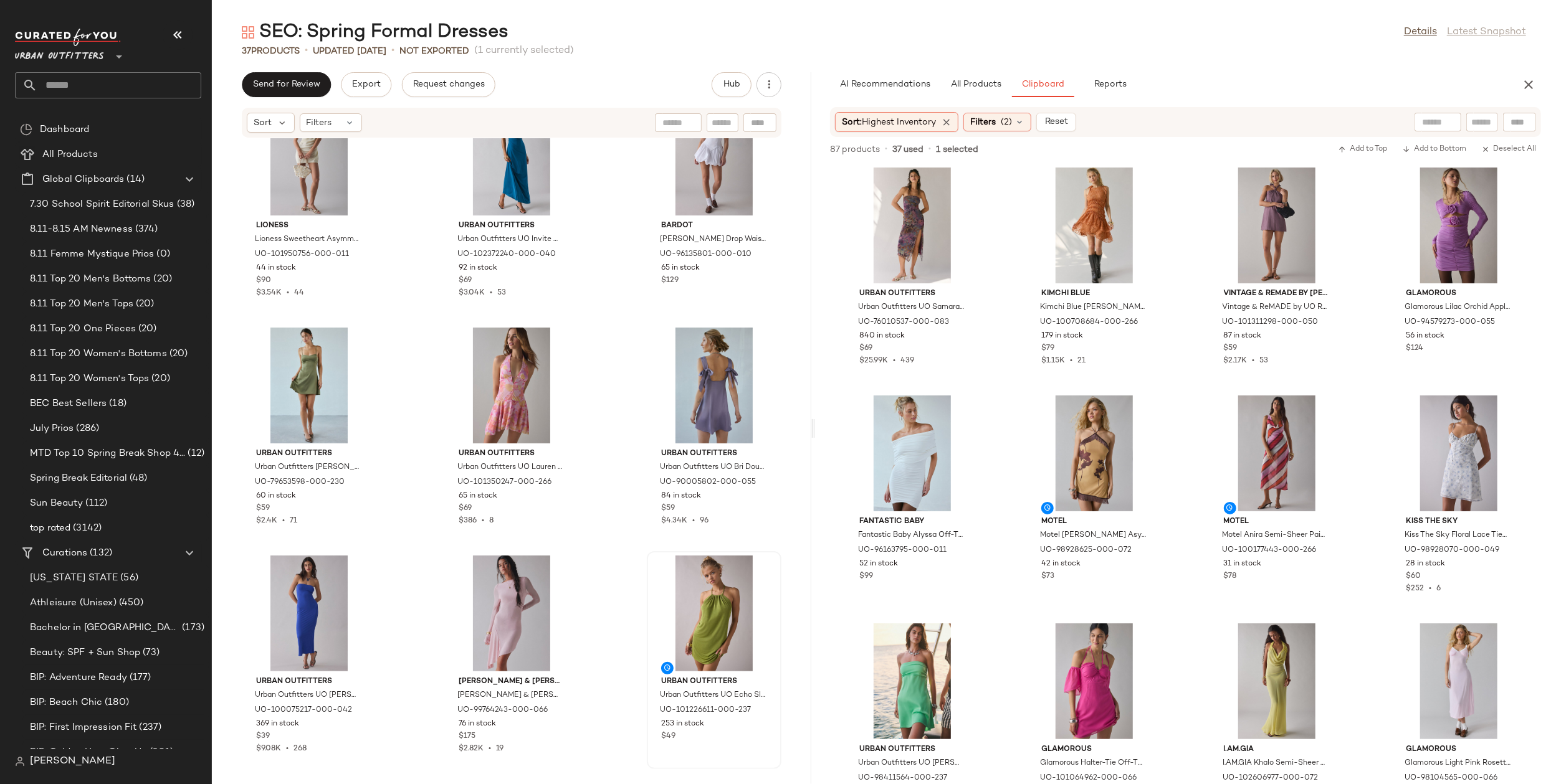
scroll to position [2335, 0]
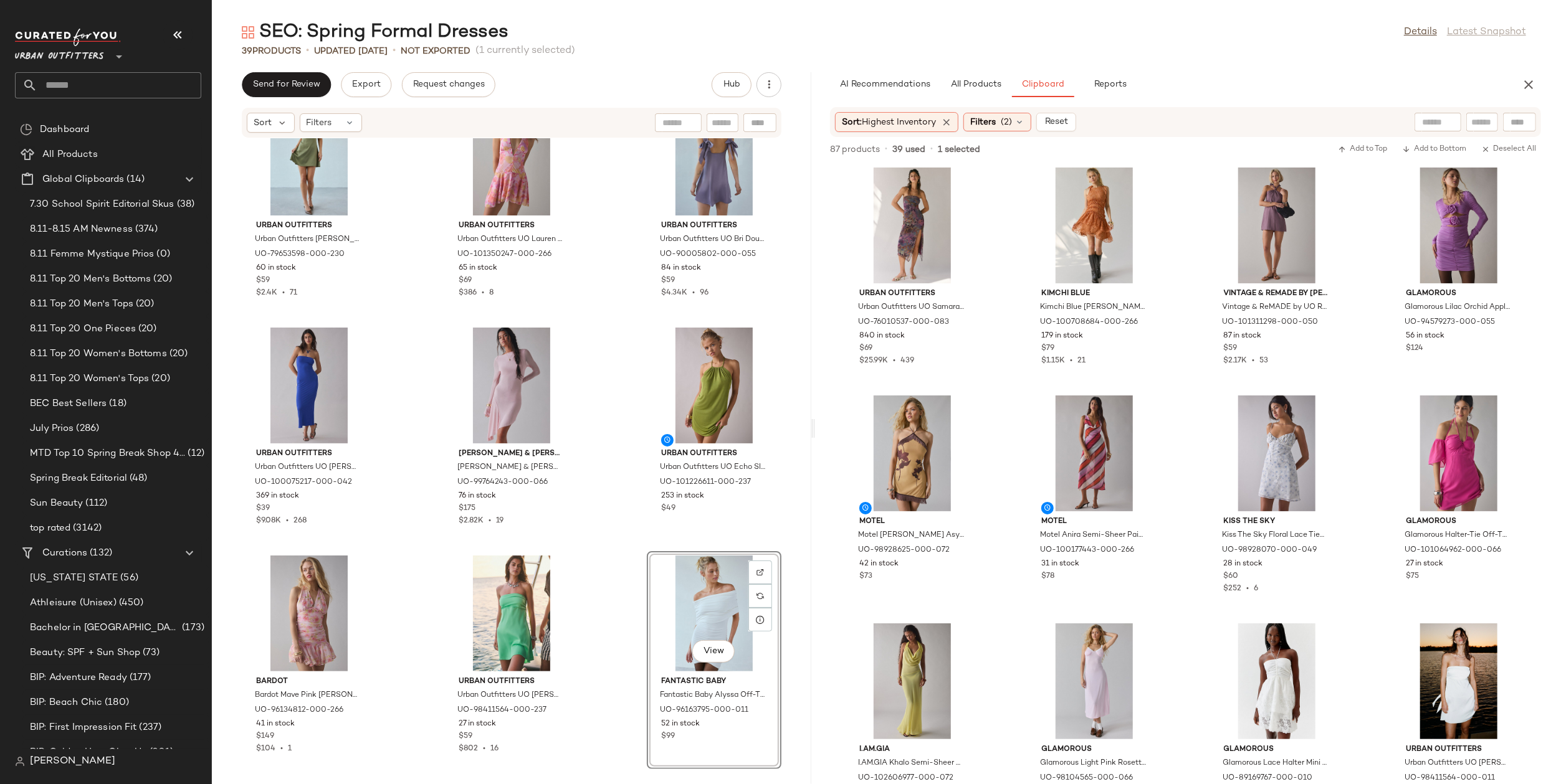
click at [1190, 566] on div "Urban Outfitters Urban Outfitters UO Samara Mesh Strapless Midi Dress in Orange…" at bounding box center [1185, 474] width 741 height 620
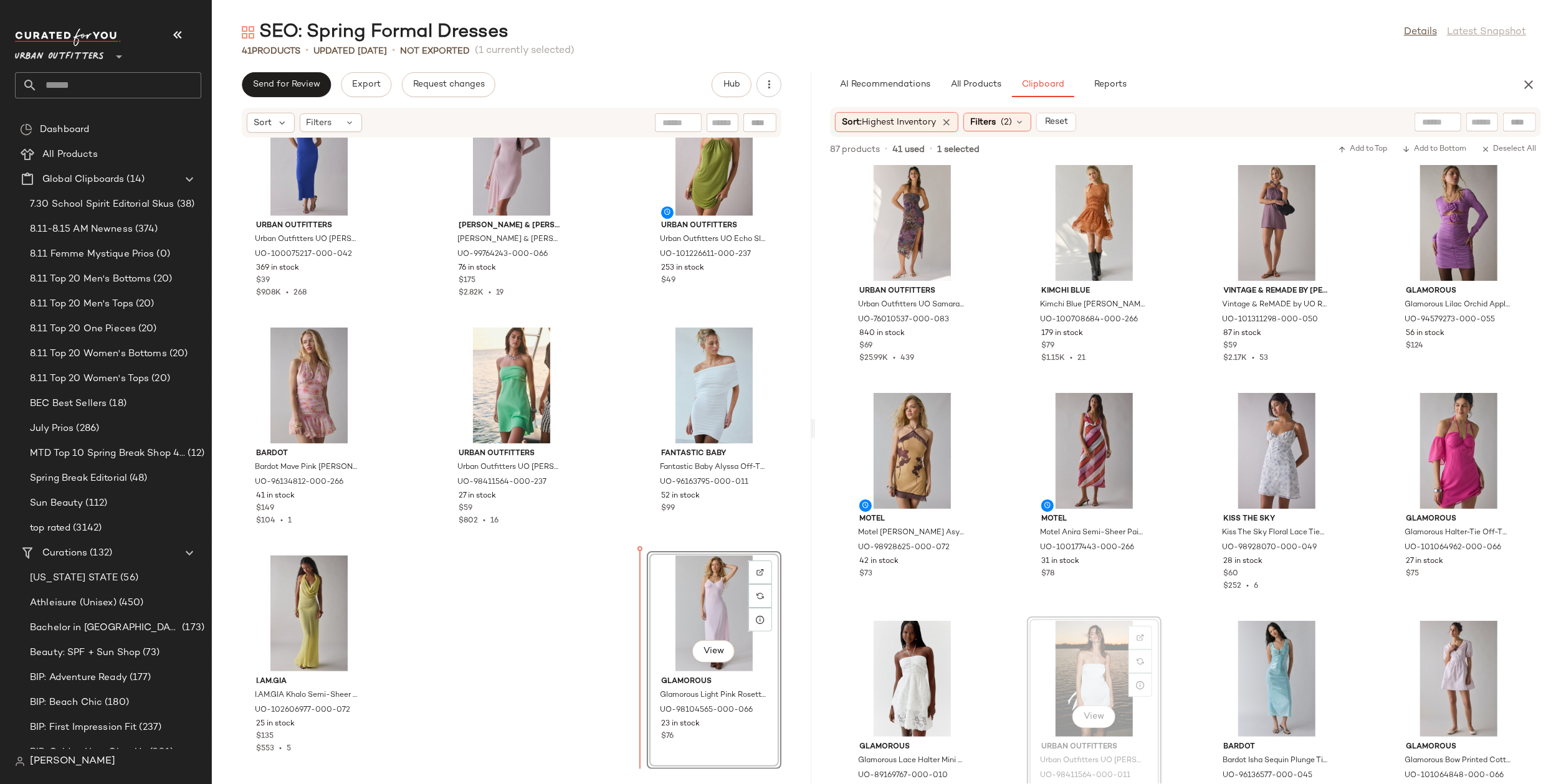
scroll to position [8, 0]
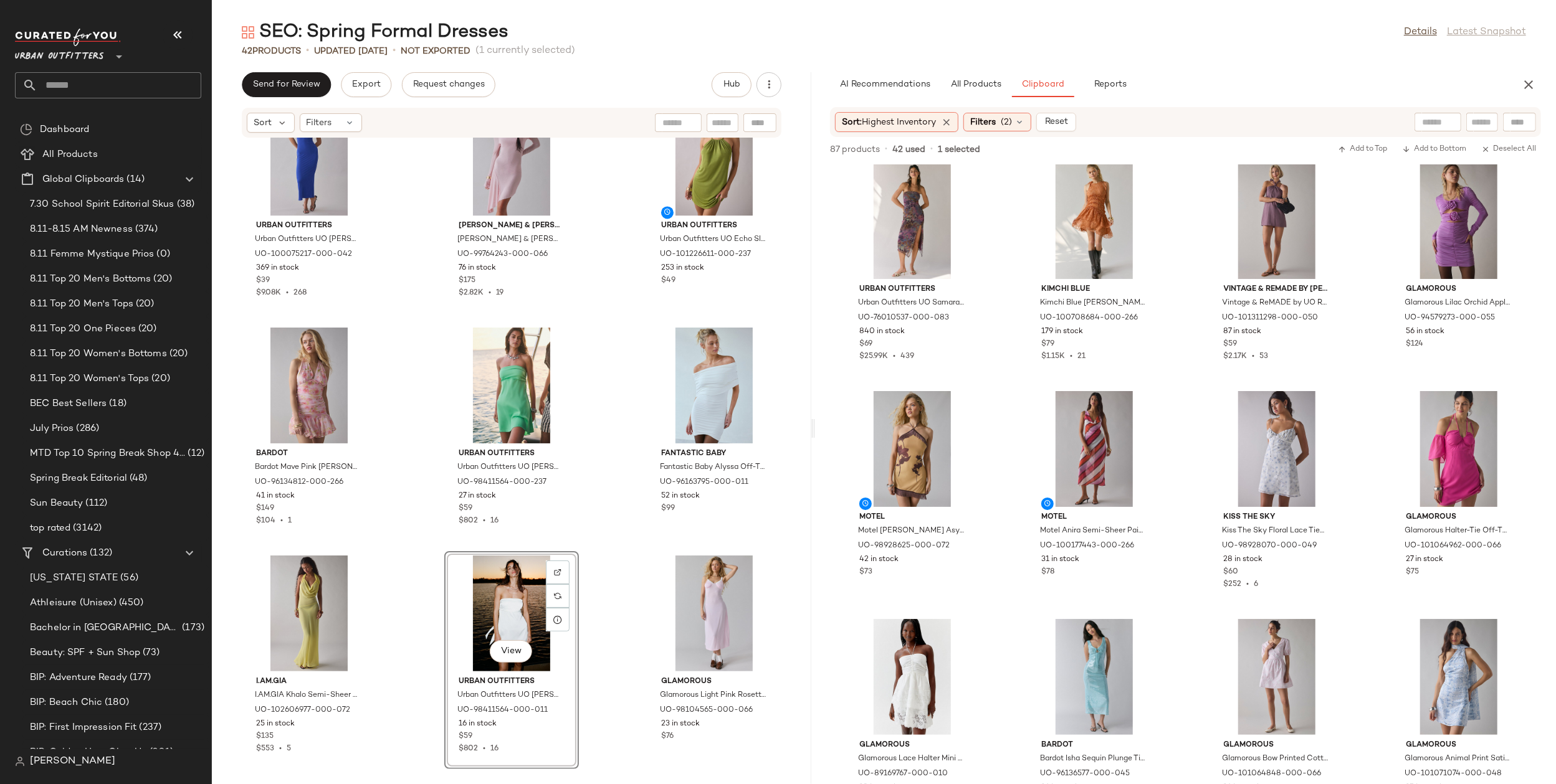
drag, startPoint x: 1083, startPoint y: 688, endPoint x: 909, endPoint y: 6, distance: 703.8
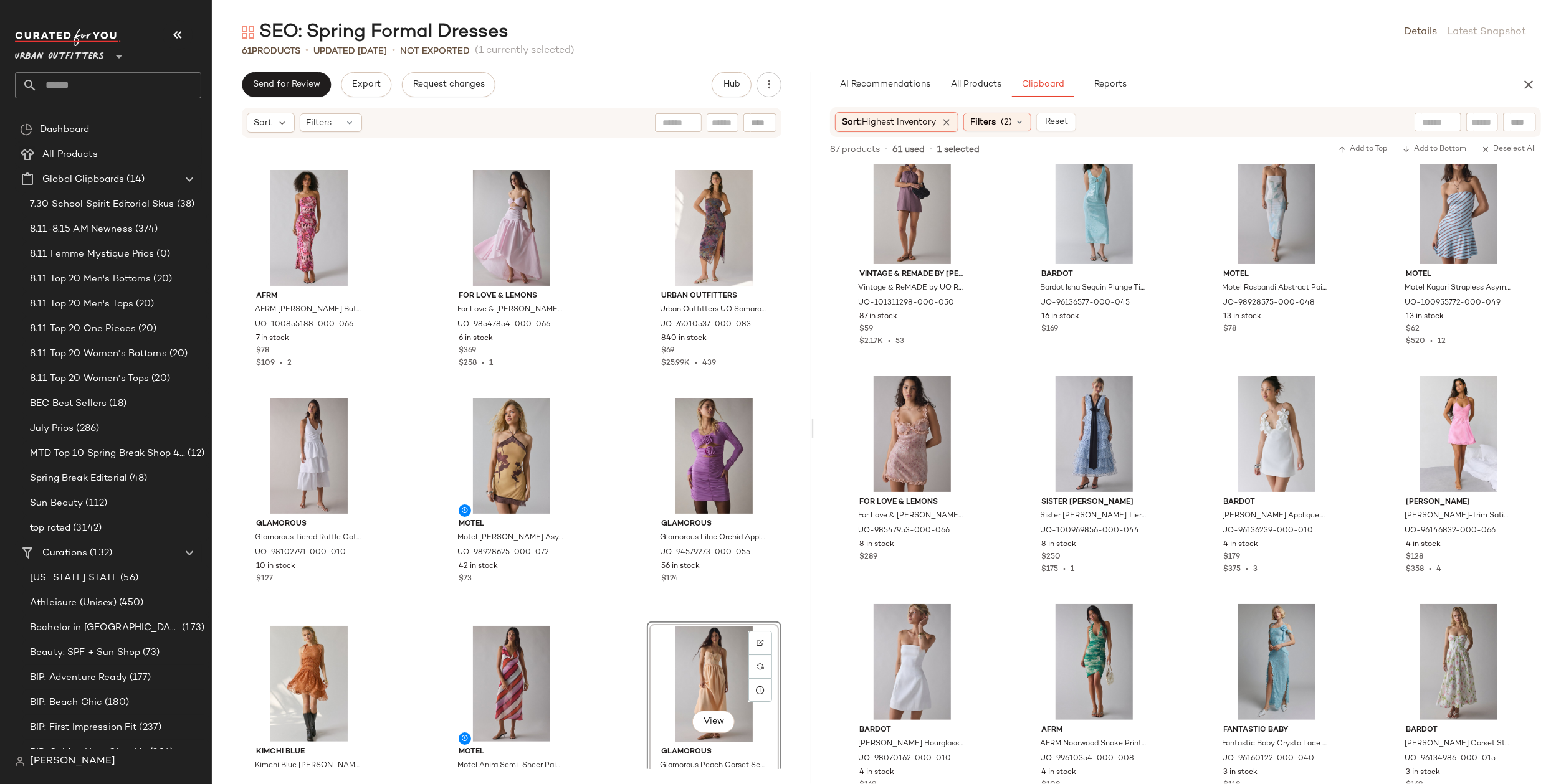
scroll to position [3925, 0]
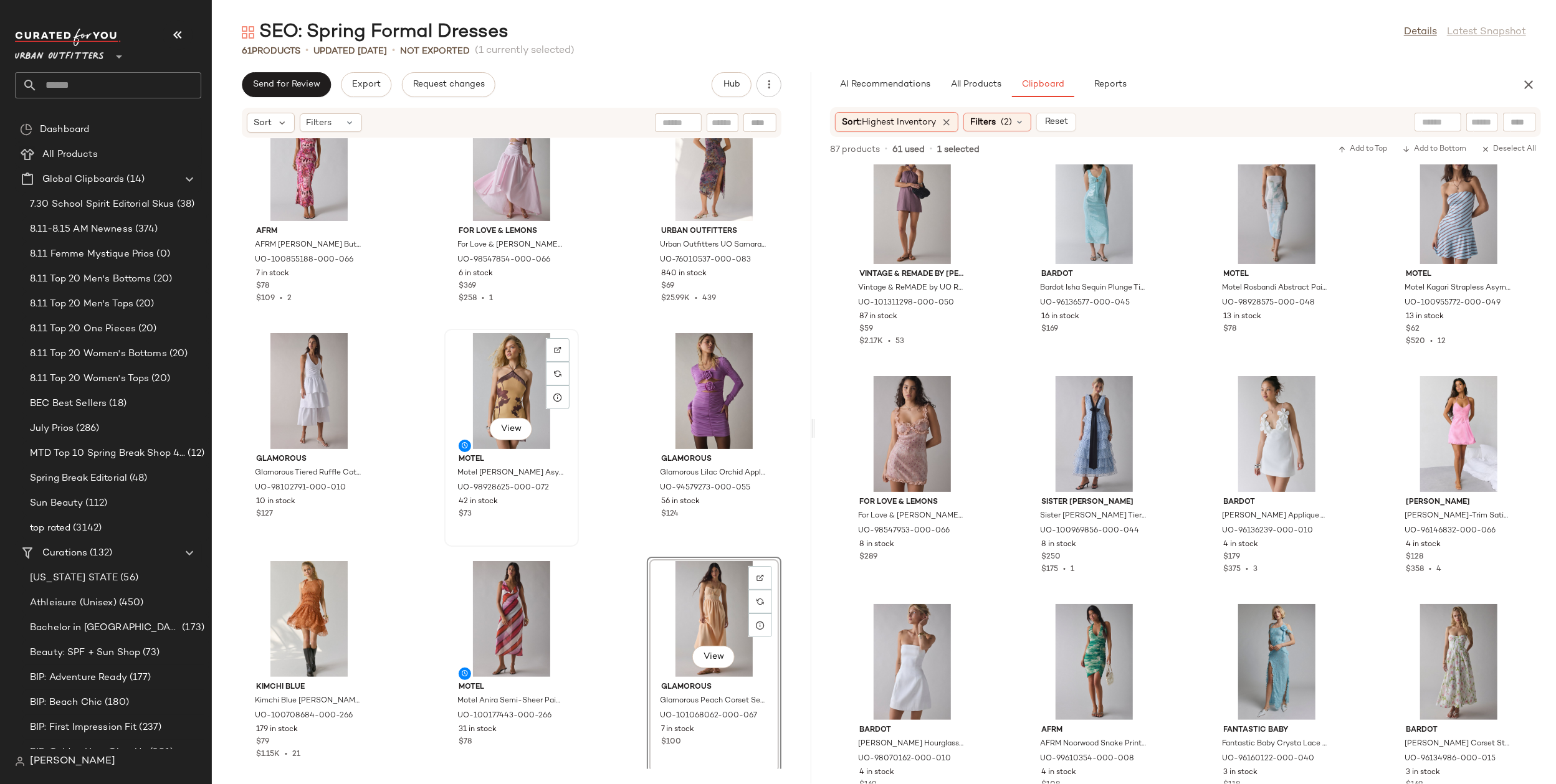
click at [501, 367] on div "View" at bounding box center [512, 391] width 126 height 116
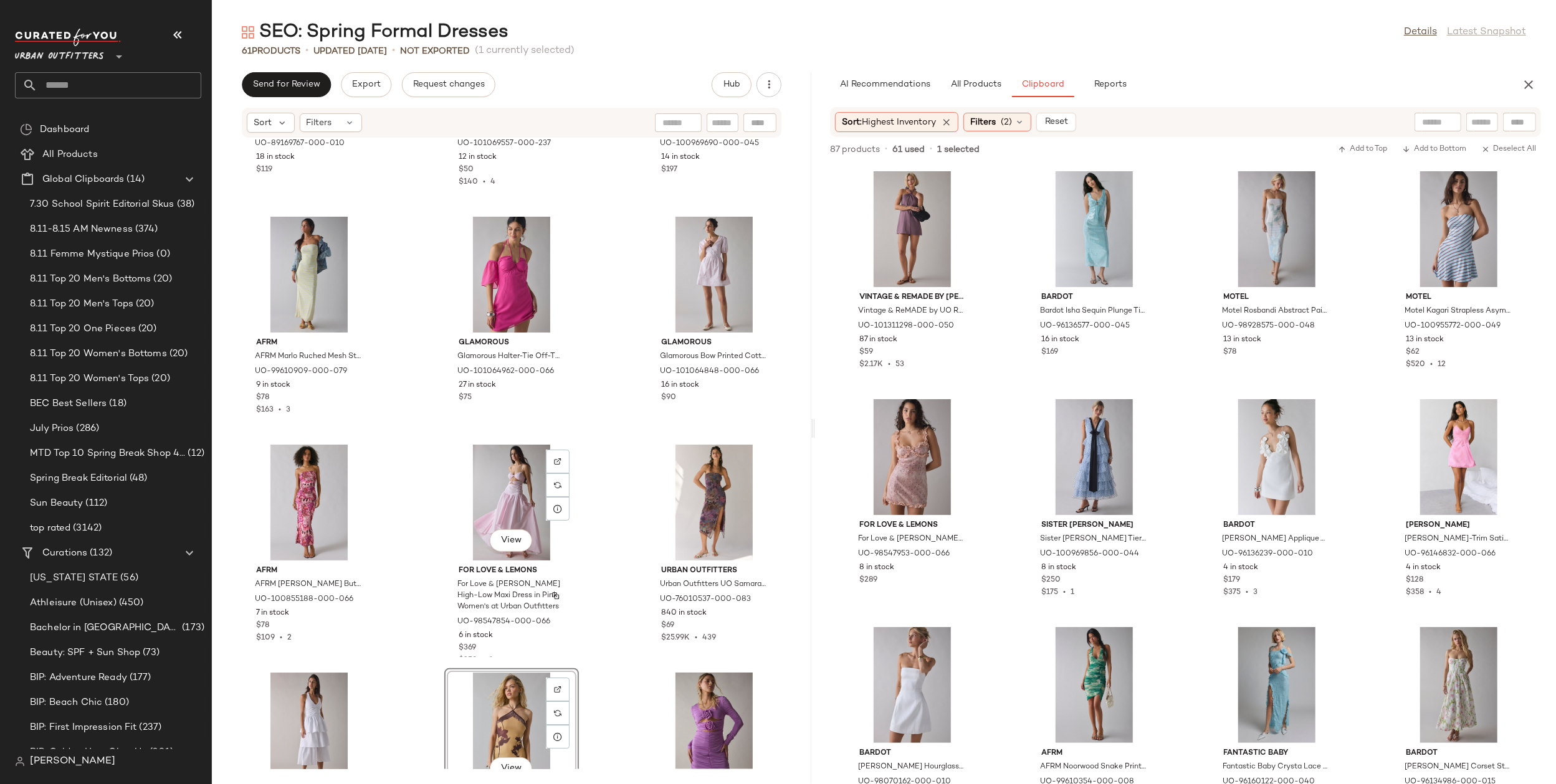
scroll to position [3409, 0]
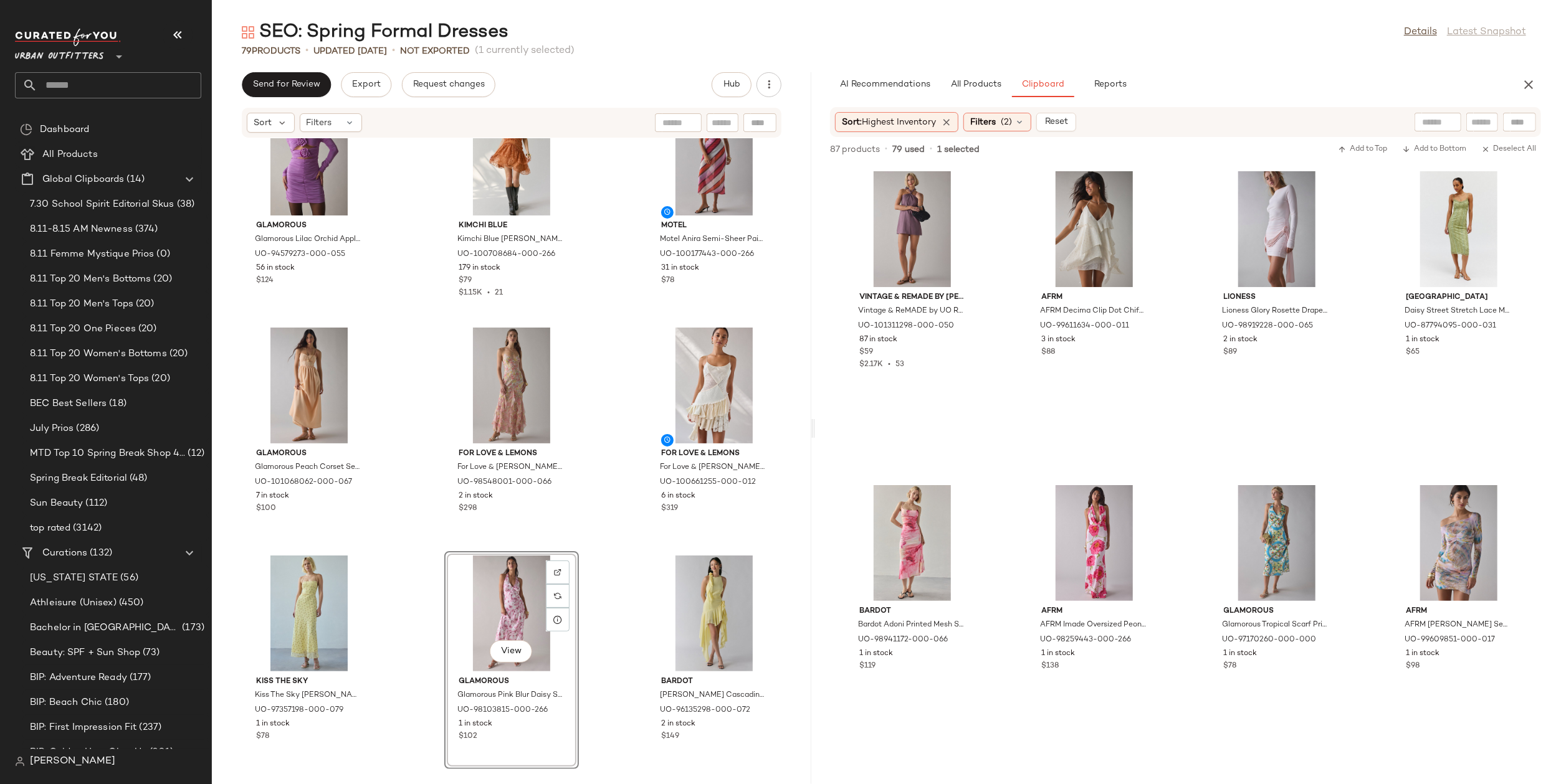
scroll to position [5527, 0]
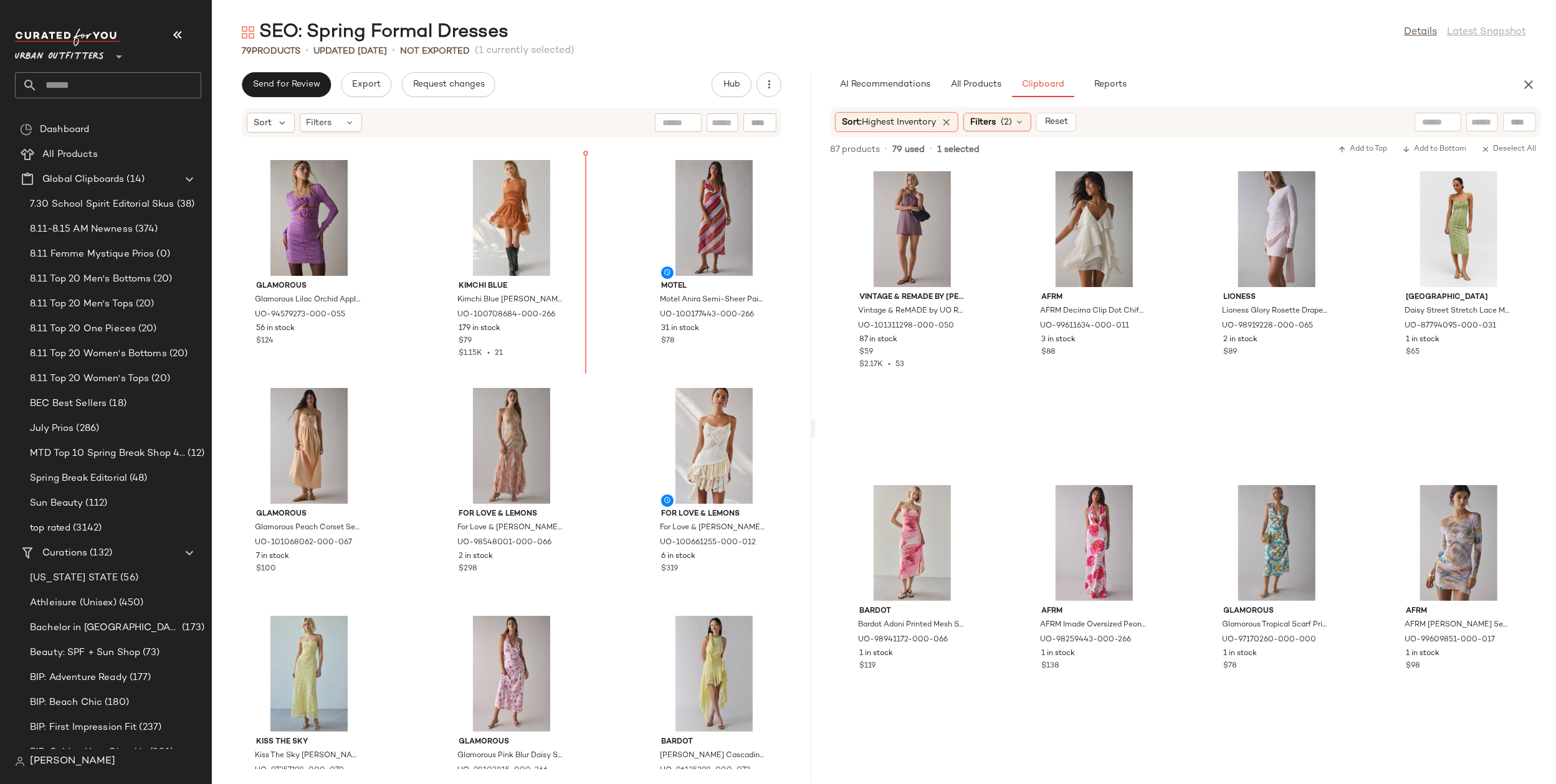
scroll to position [5204, 0]
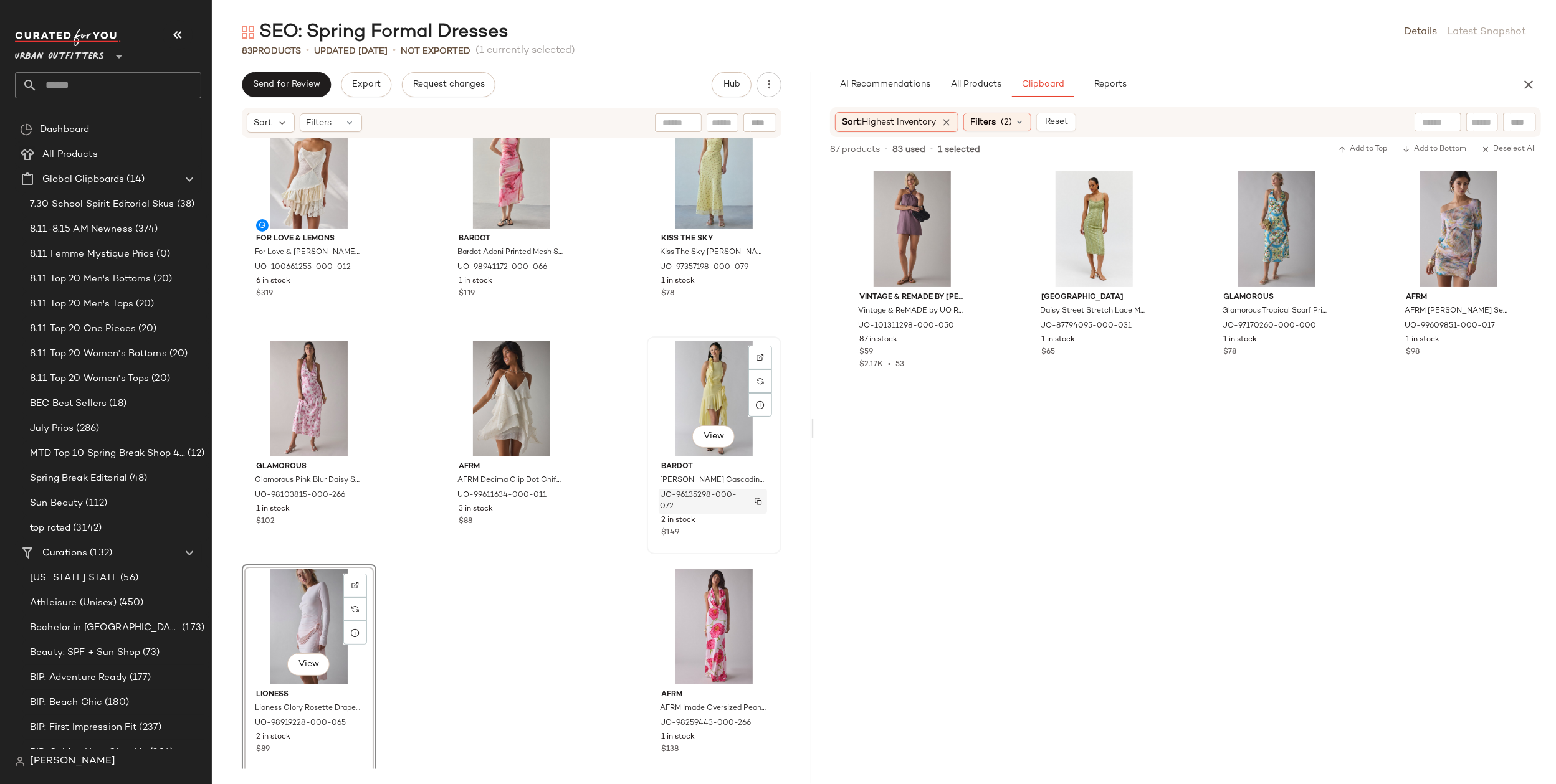
scroll to position [5755, 0]
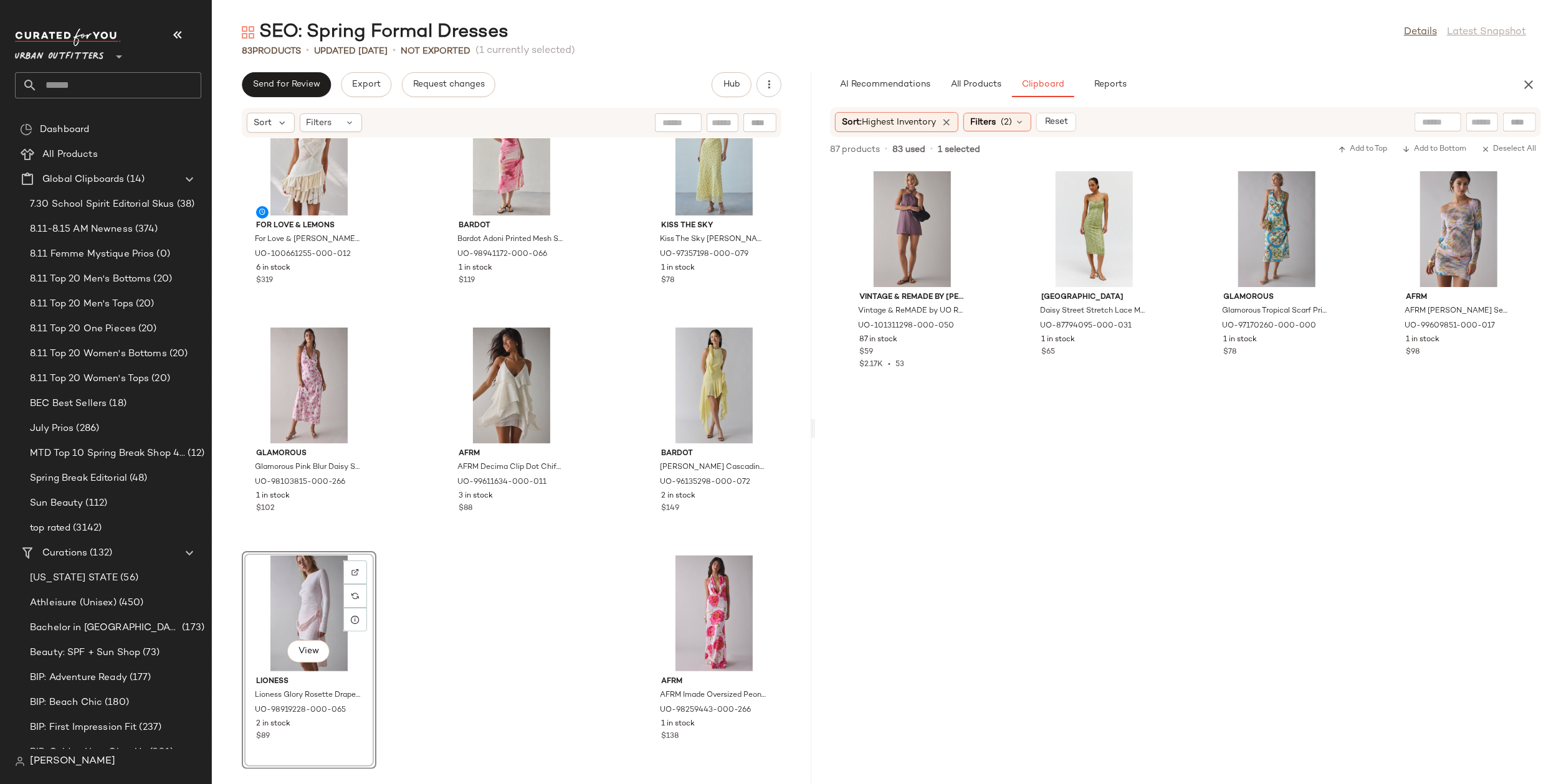
click at [507, 637] on div "For Love & Lemons For Love & Lemons Paulina Patchwork Asymmetric Drop Waist Min…" at bounding box center [512, 454] width 599 height 631
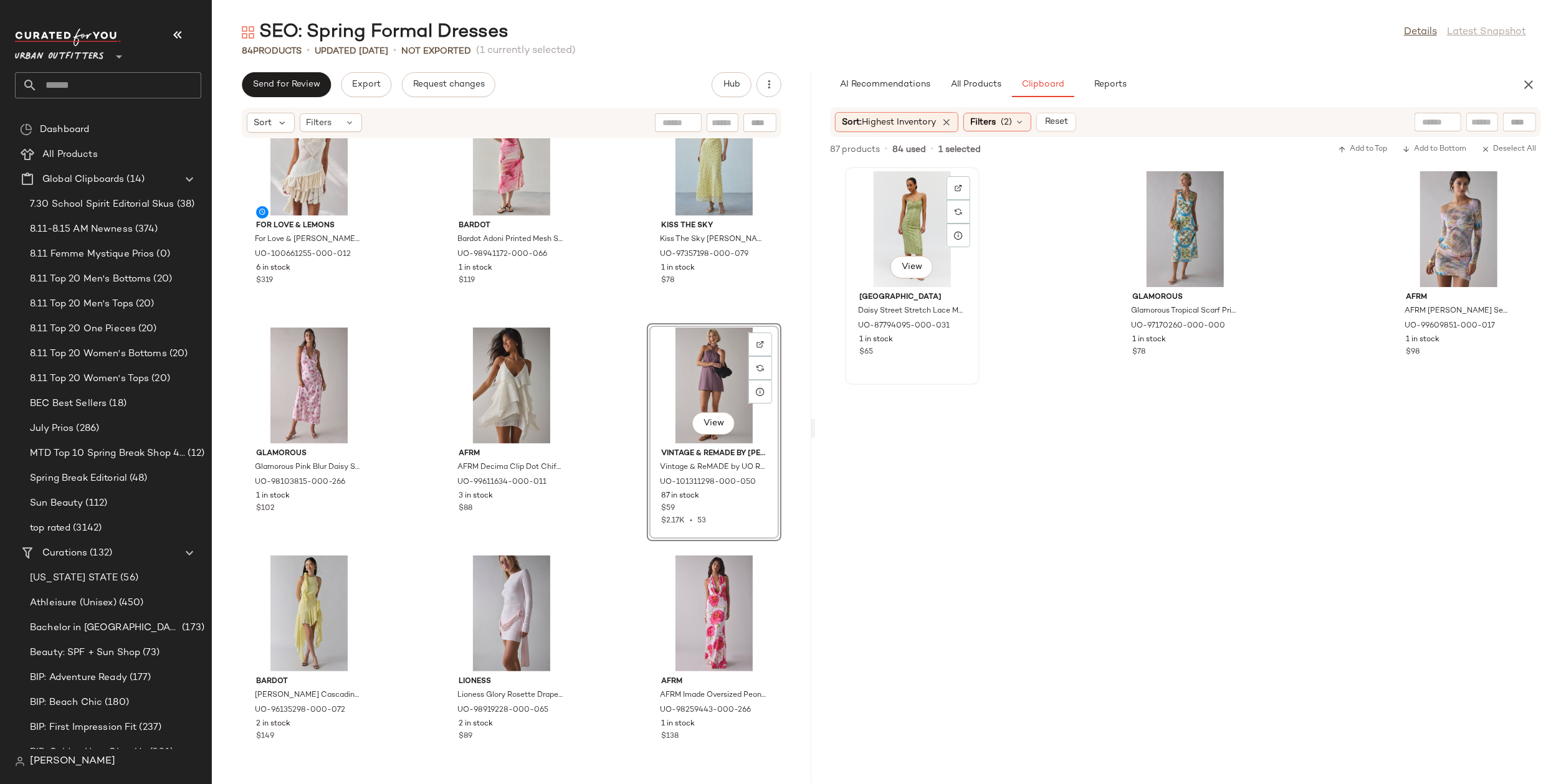
click at [893, 223] on div "View" at bounding box center [912, 229] width 126 height 116
click at [1406, 232] on div "View" at bounding box center [1459, 229] width 126 height 116
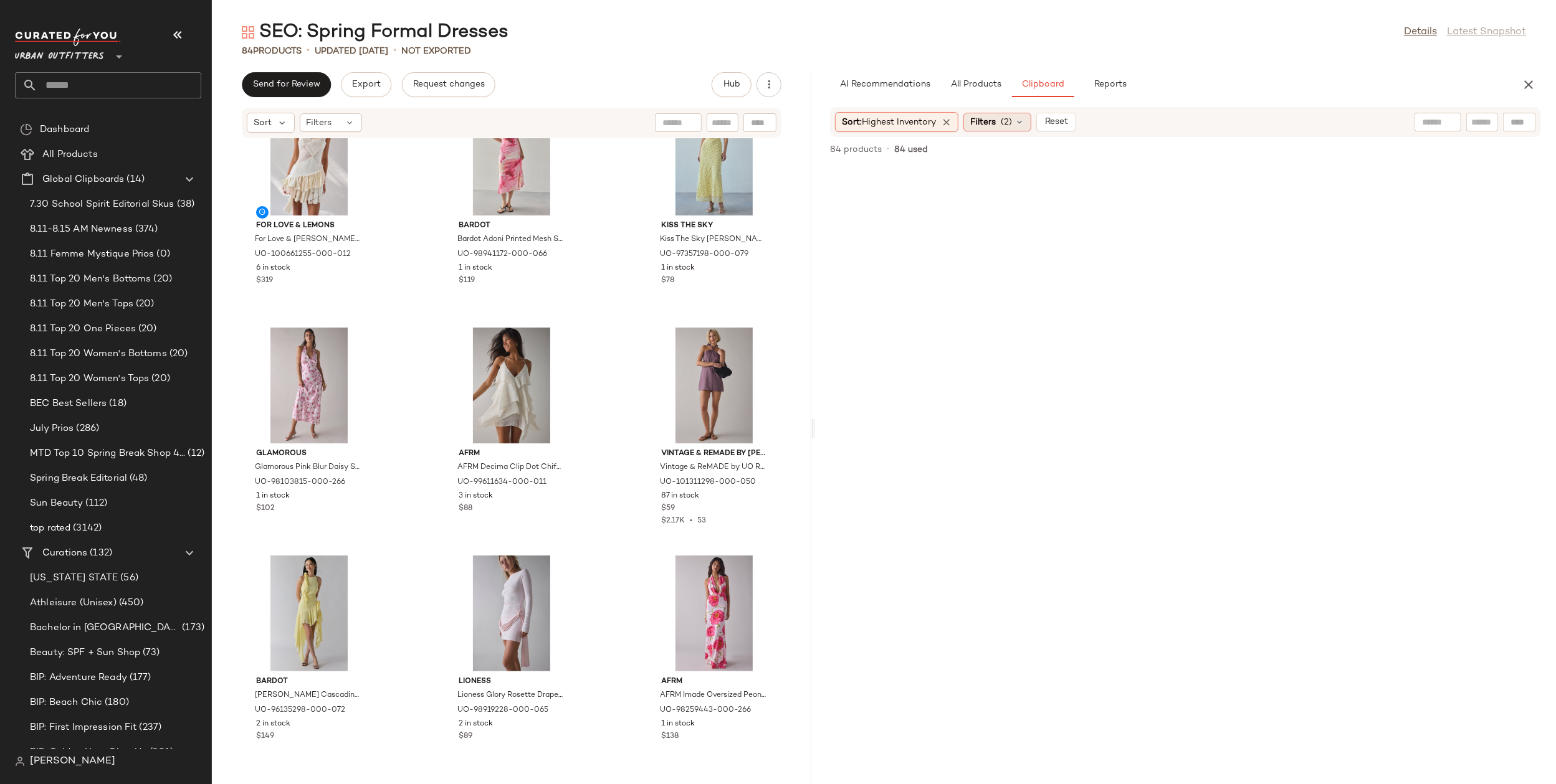
click at [1017, 127] on div "Filters (2)" at bounding box center [998, 122] width 68 height 19
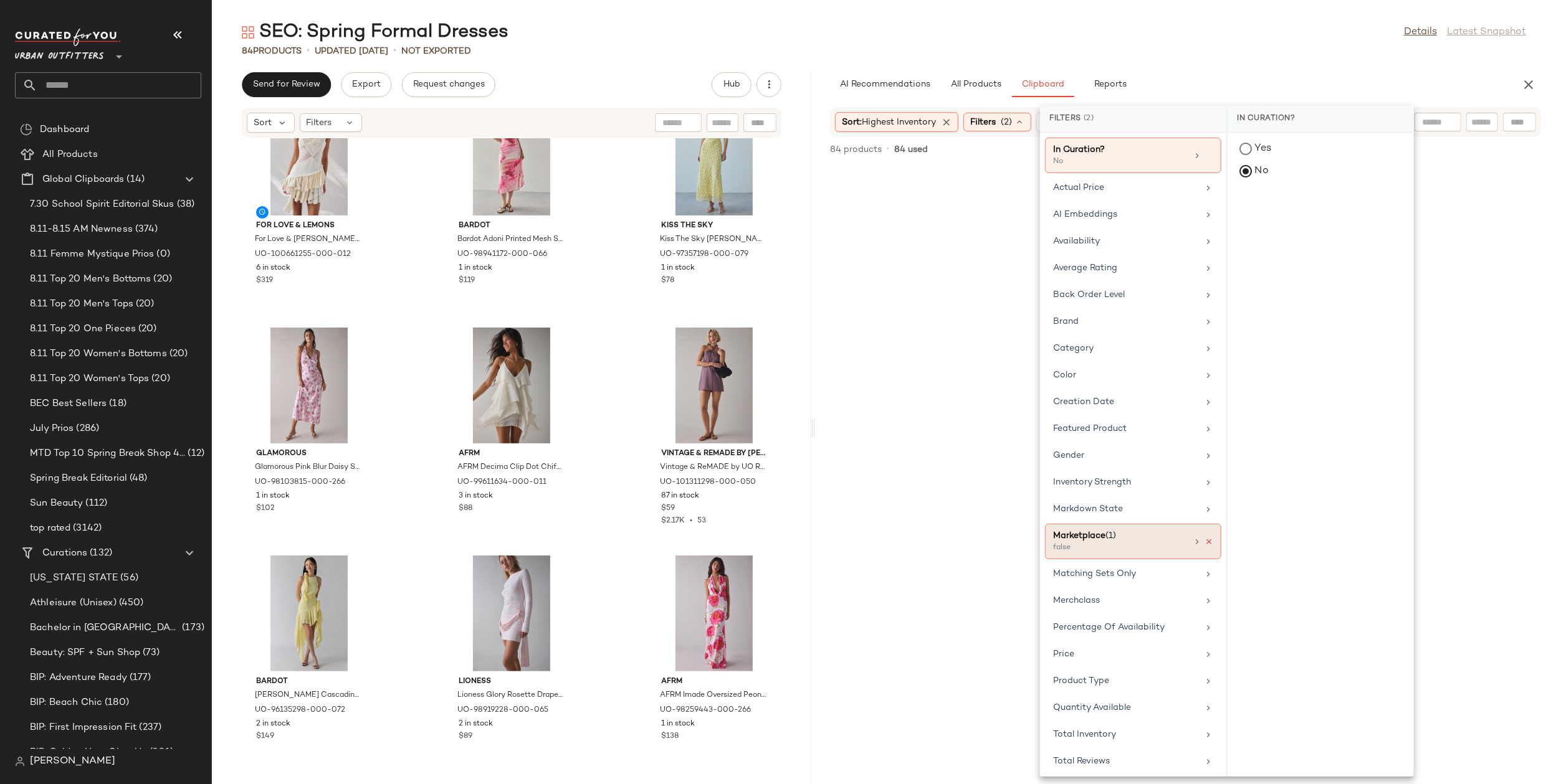
click at [1206, 538] on icon at bounding box center [1209, 542] width 9 height 9
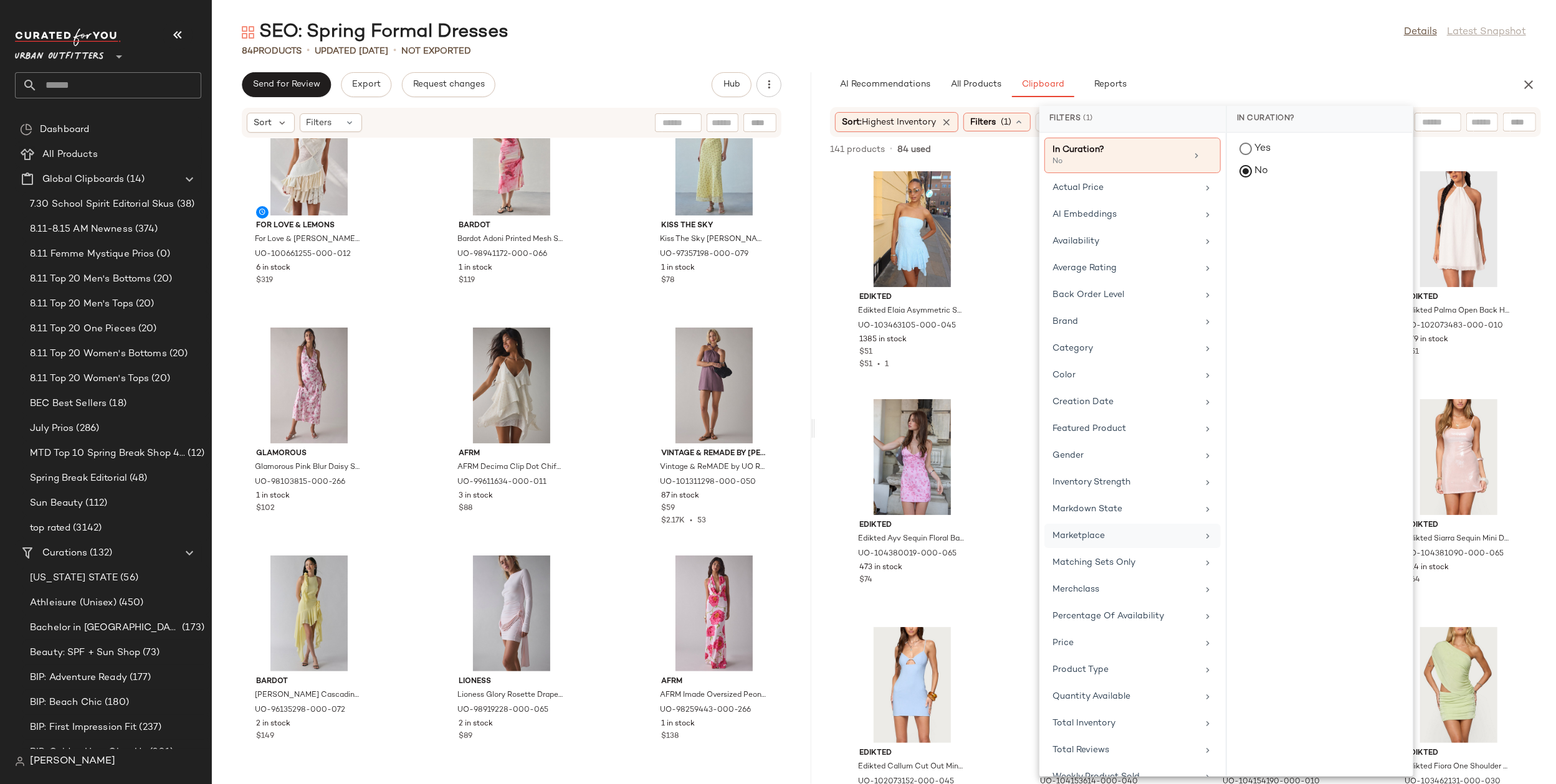
click at [1247, 47] on div "84 Products • updated Aug 14th • Not Exported" at bounding box center [884, 51] width 1344 height 12
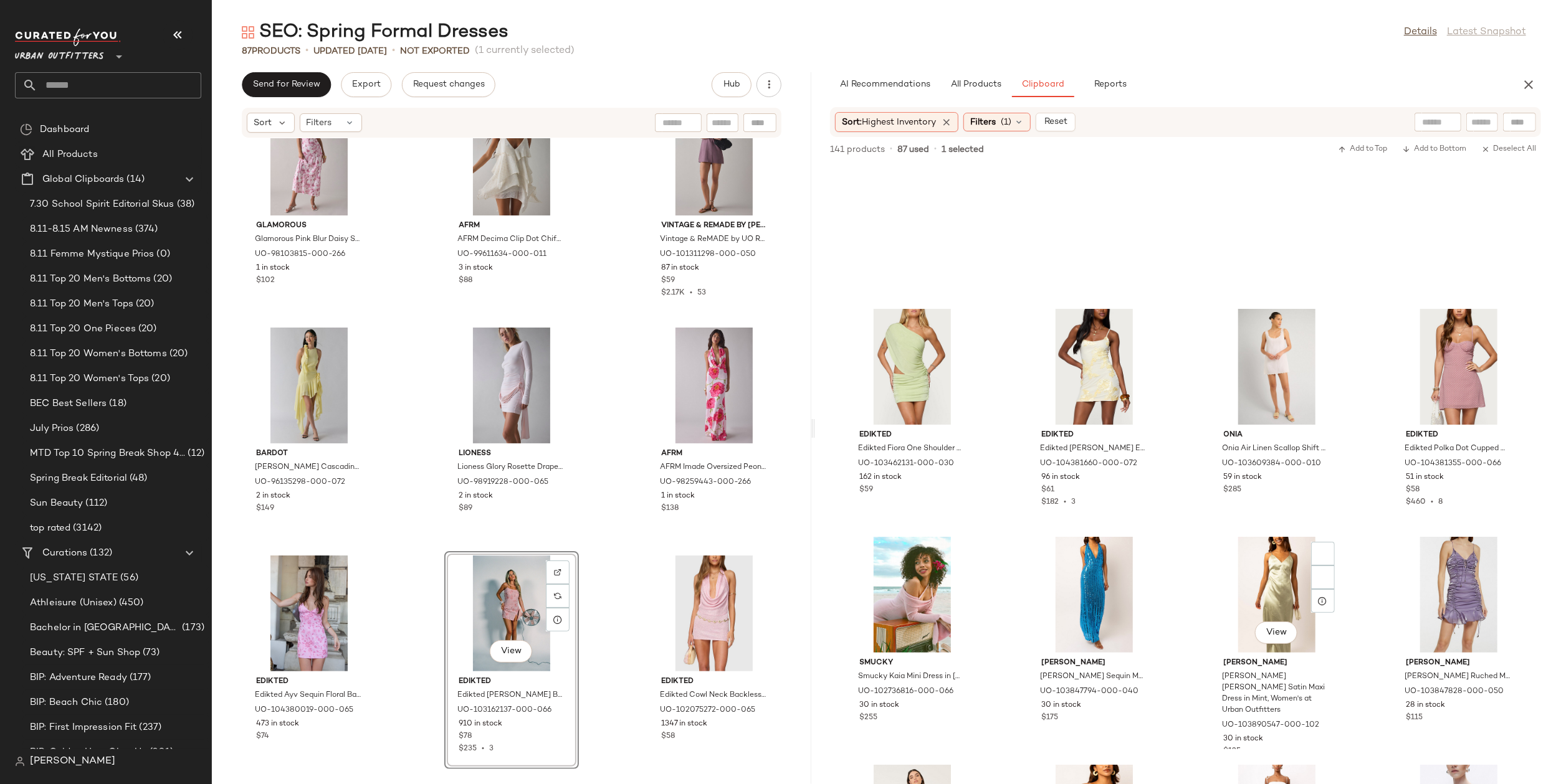
scroll to position [612, 0]
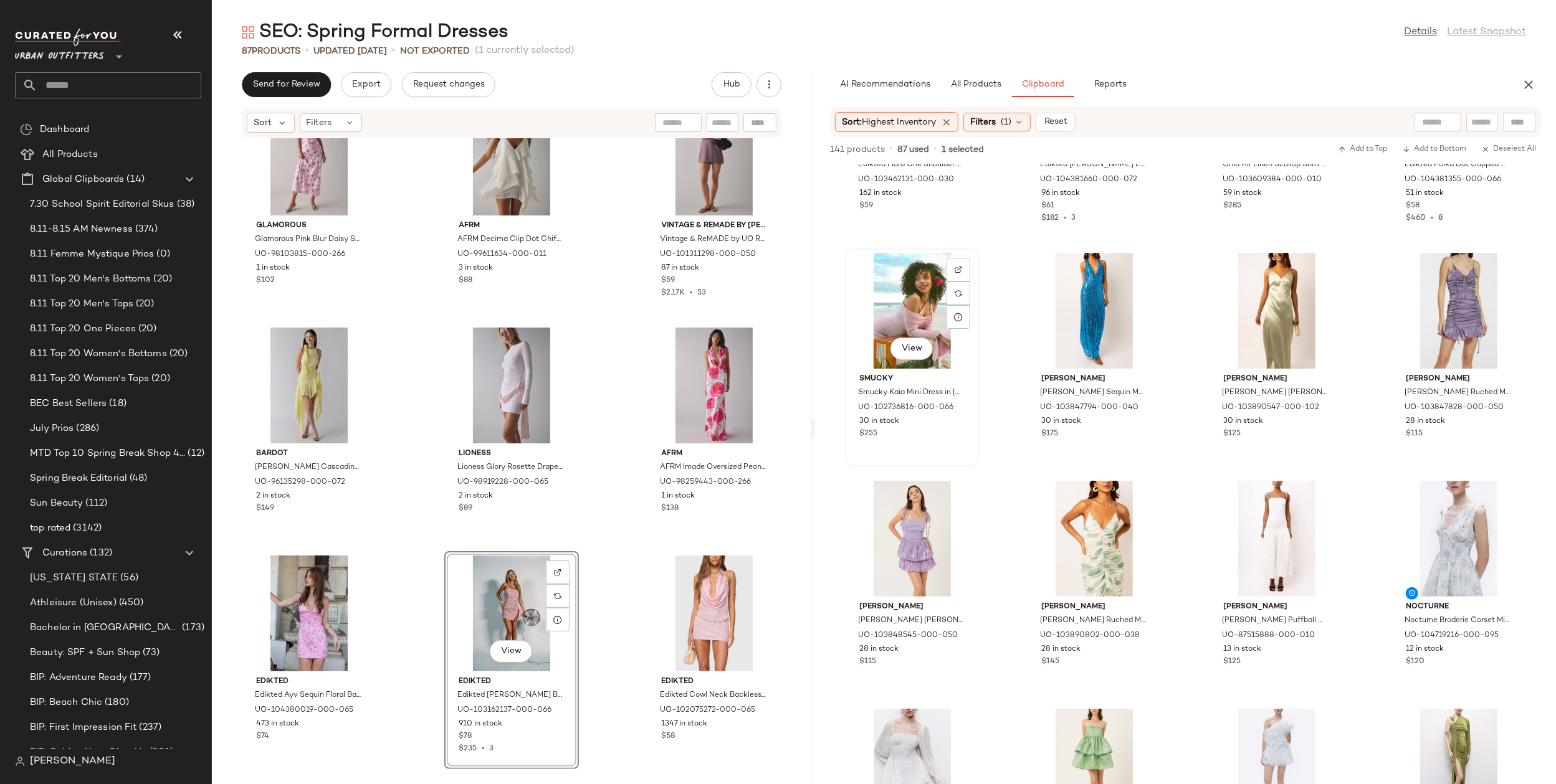
click at [929, 315] on div "View" at bounding box center [912, 310] width 126 height 116
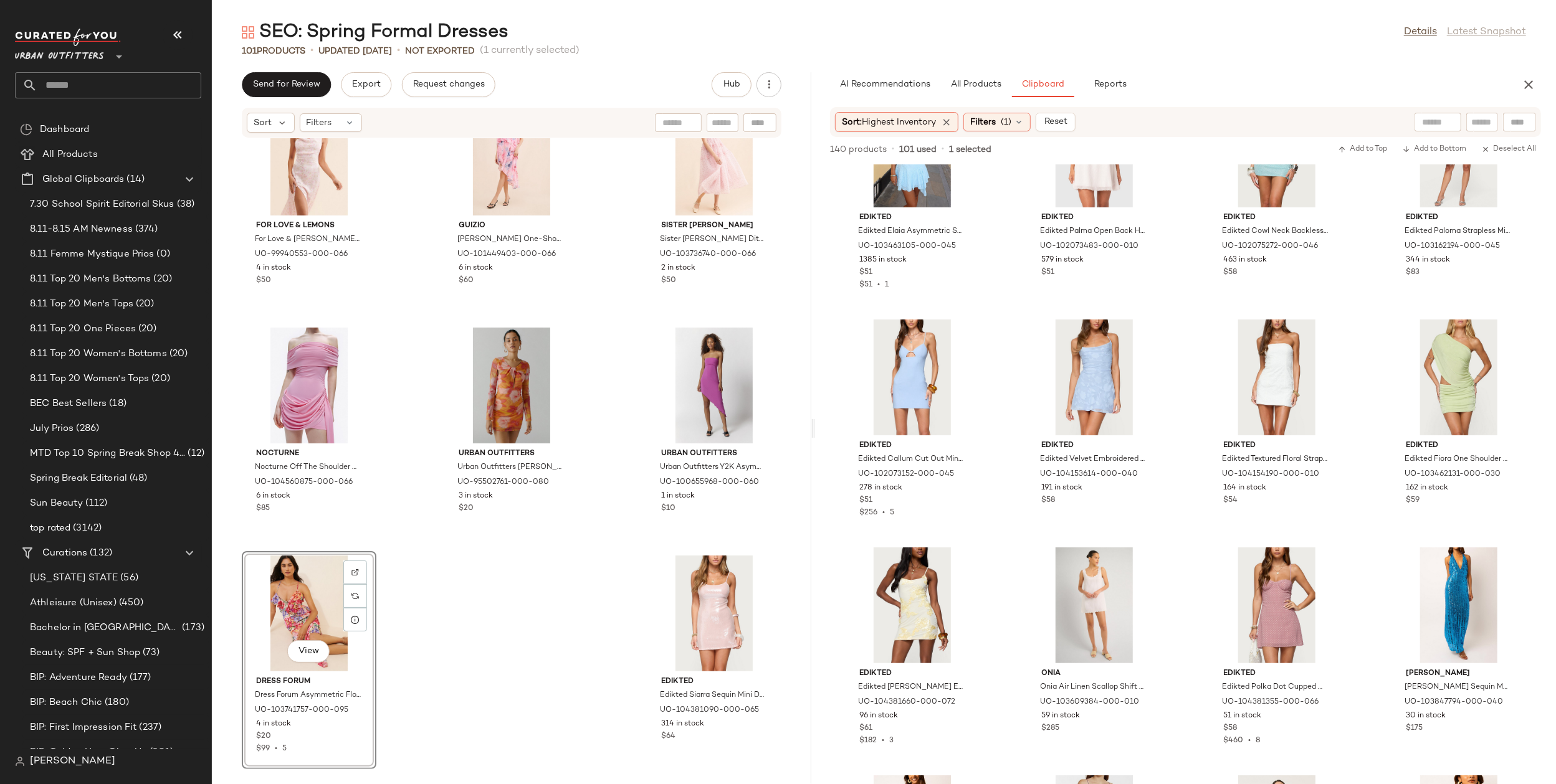
scroll to position [0, 0]
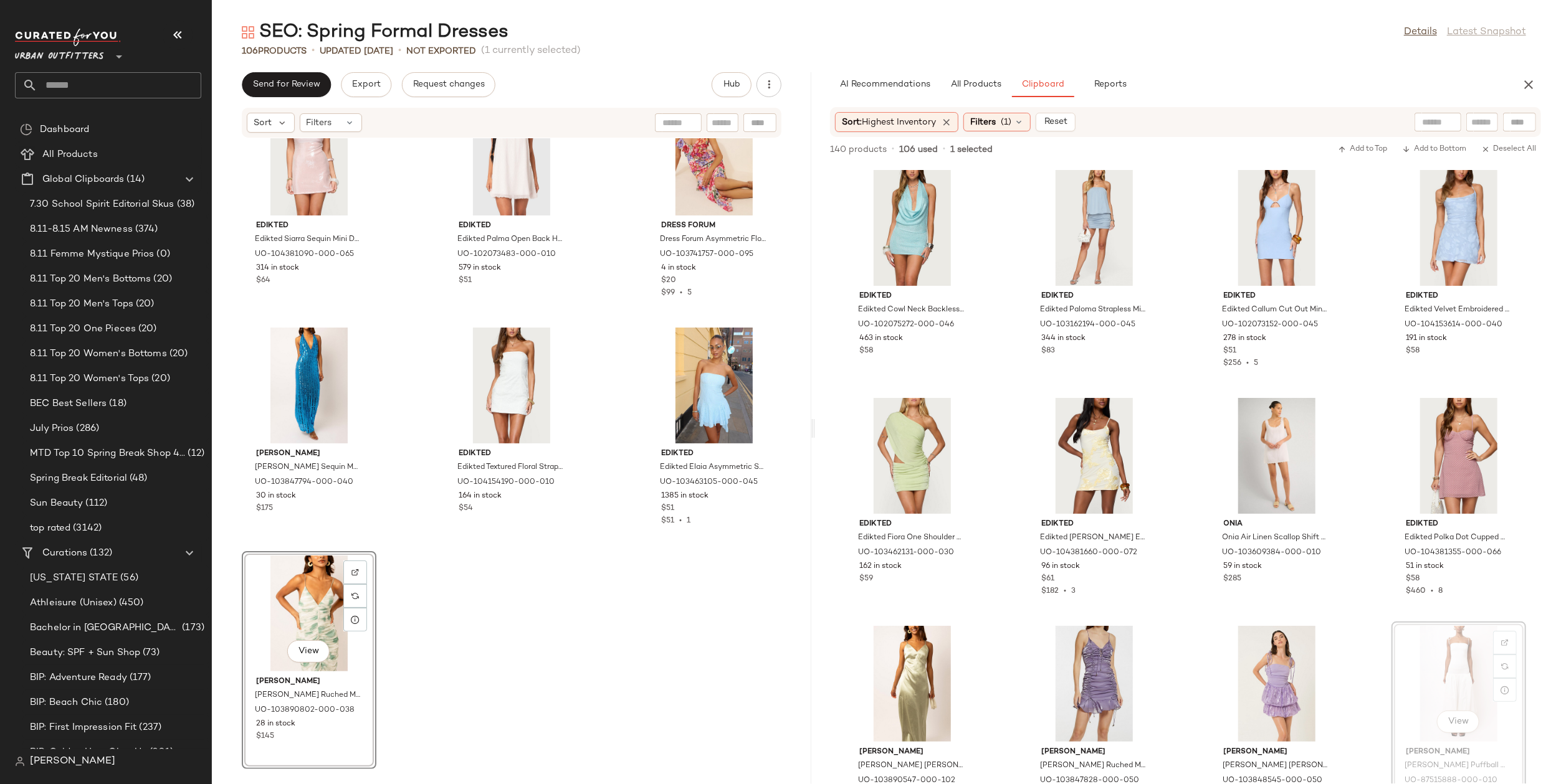
scroll to position [3, 0]
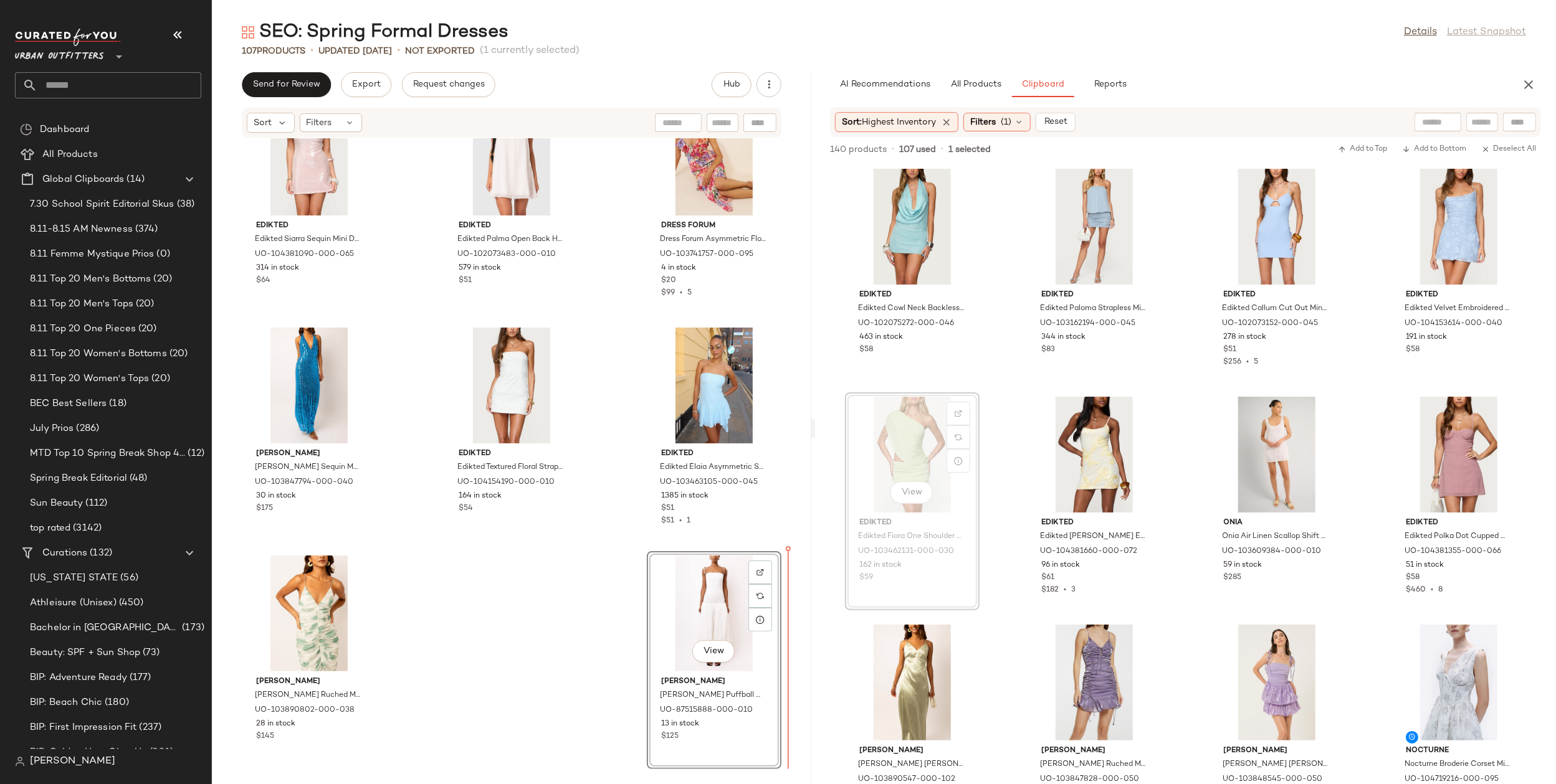
drag, startPoint x: 889, startPoint y: 458, endPoint x: 880, endPoint y: 513, distance: 55.7
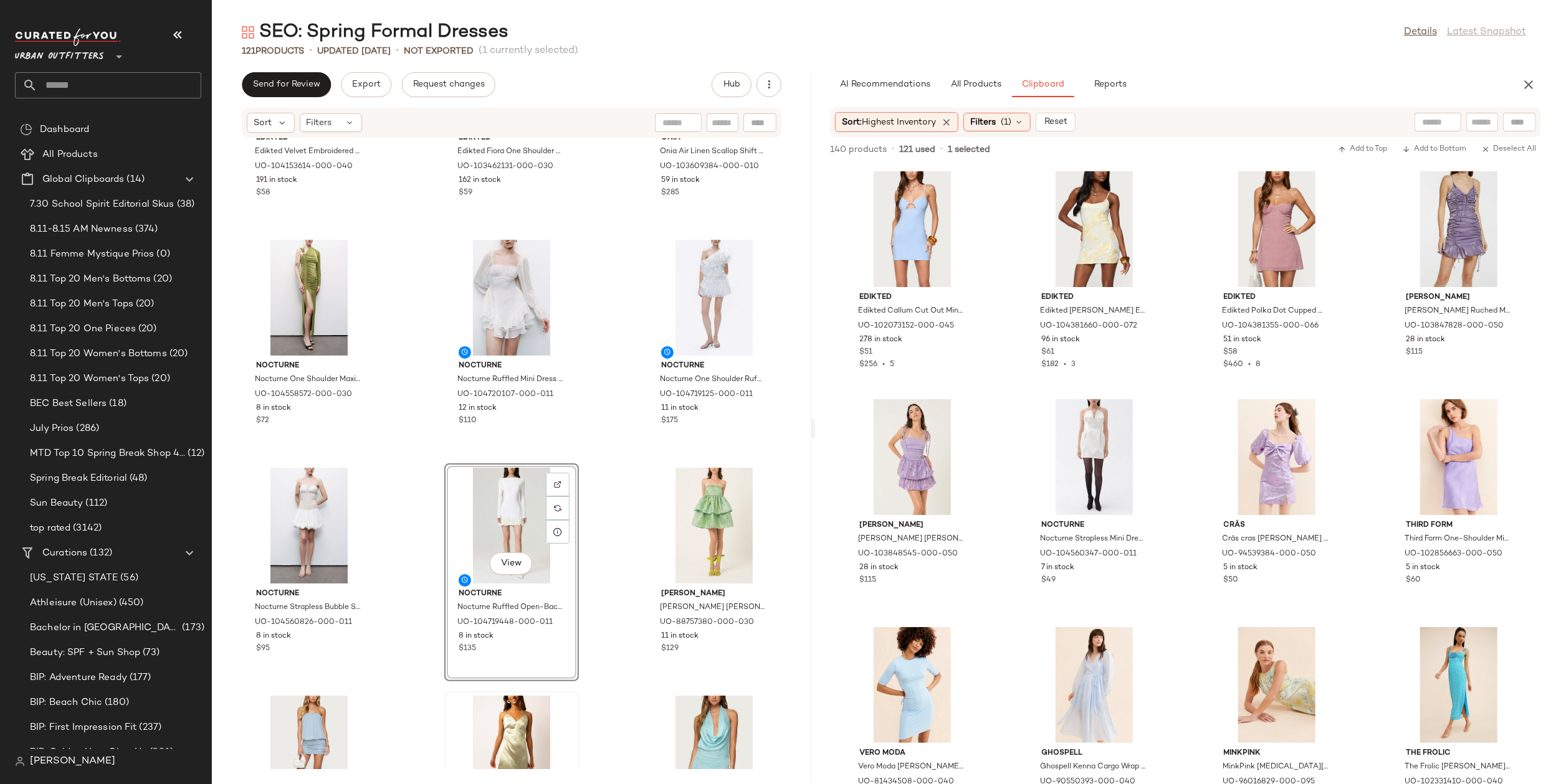
scroll to position [8376, 0]
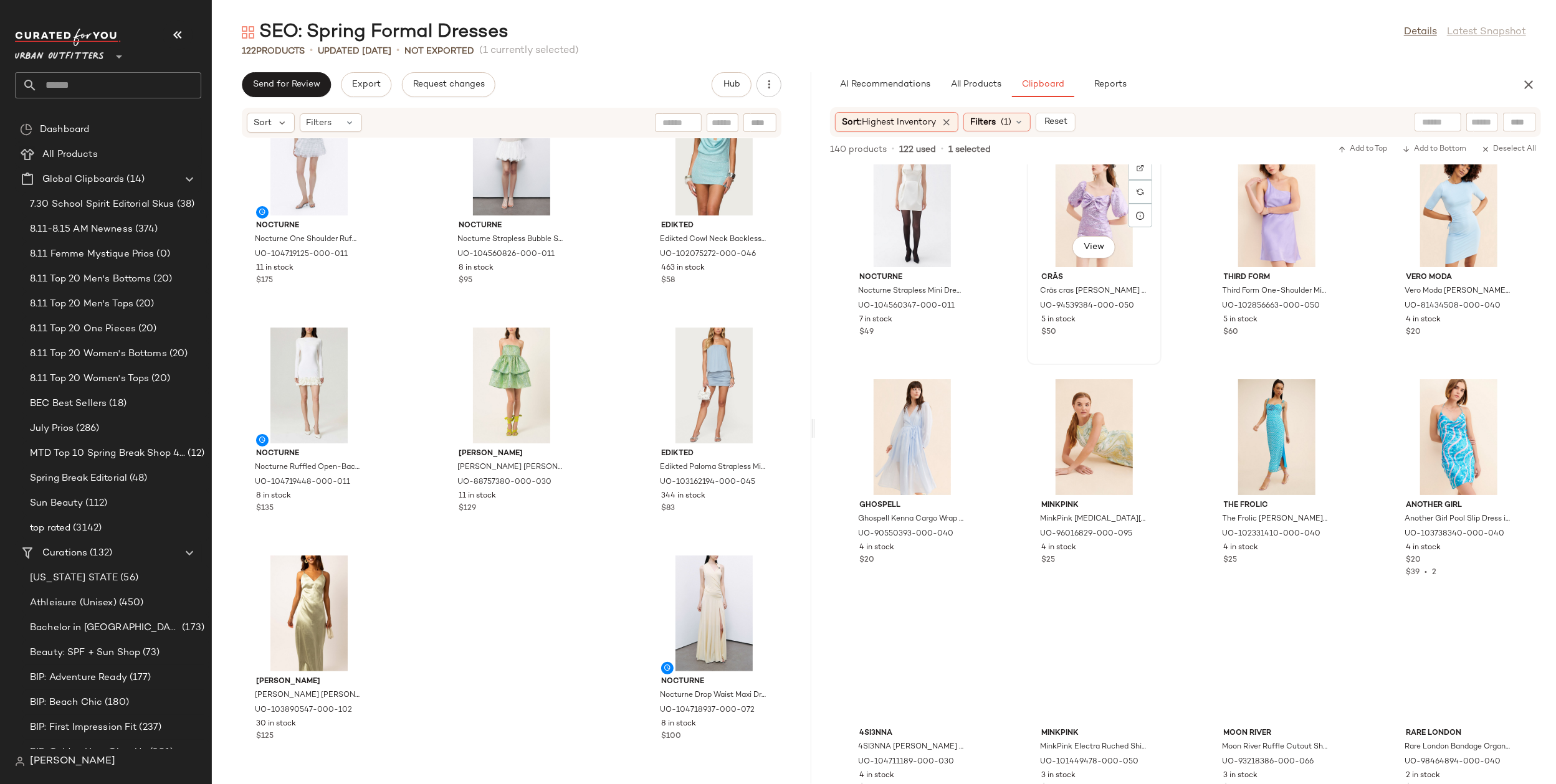
scroll to position [291, 0]
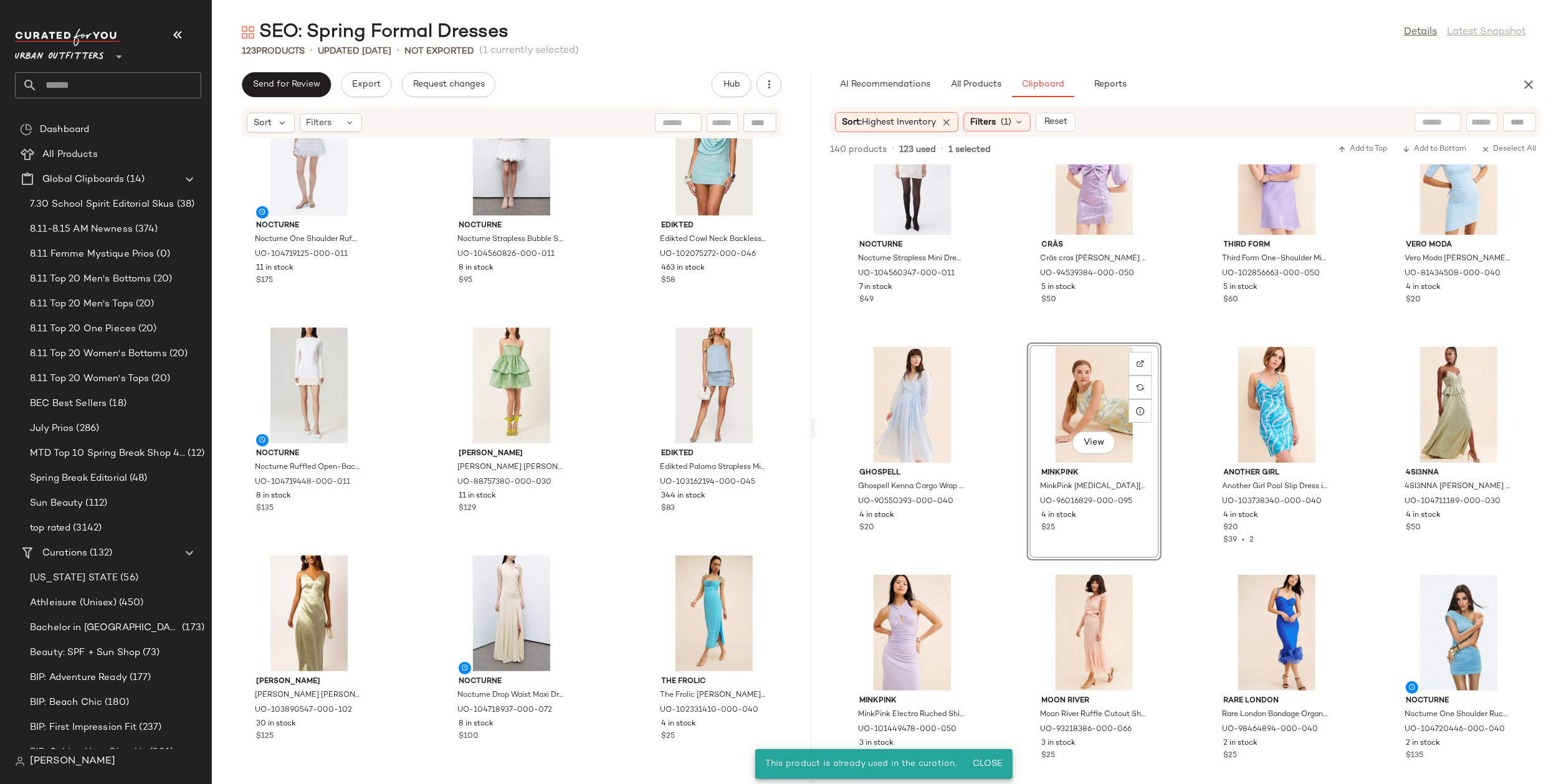
click at [1006, 563] on div "Nocturne Nocturne Strapless Mini Dress in Ivory, Women's at Urban Outfitters UO…" at bounding box center [1185, 474] width 741 height 620
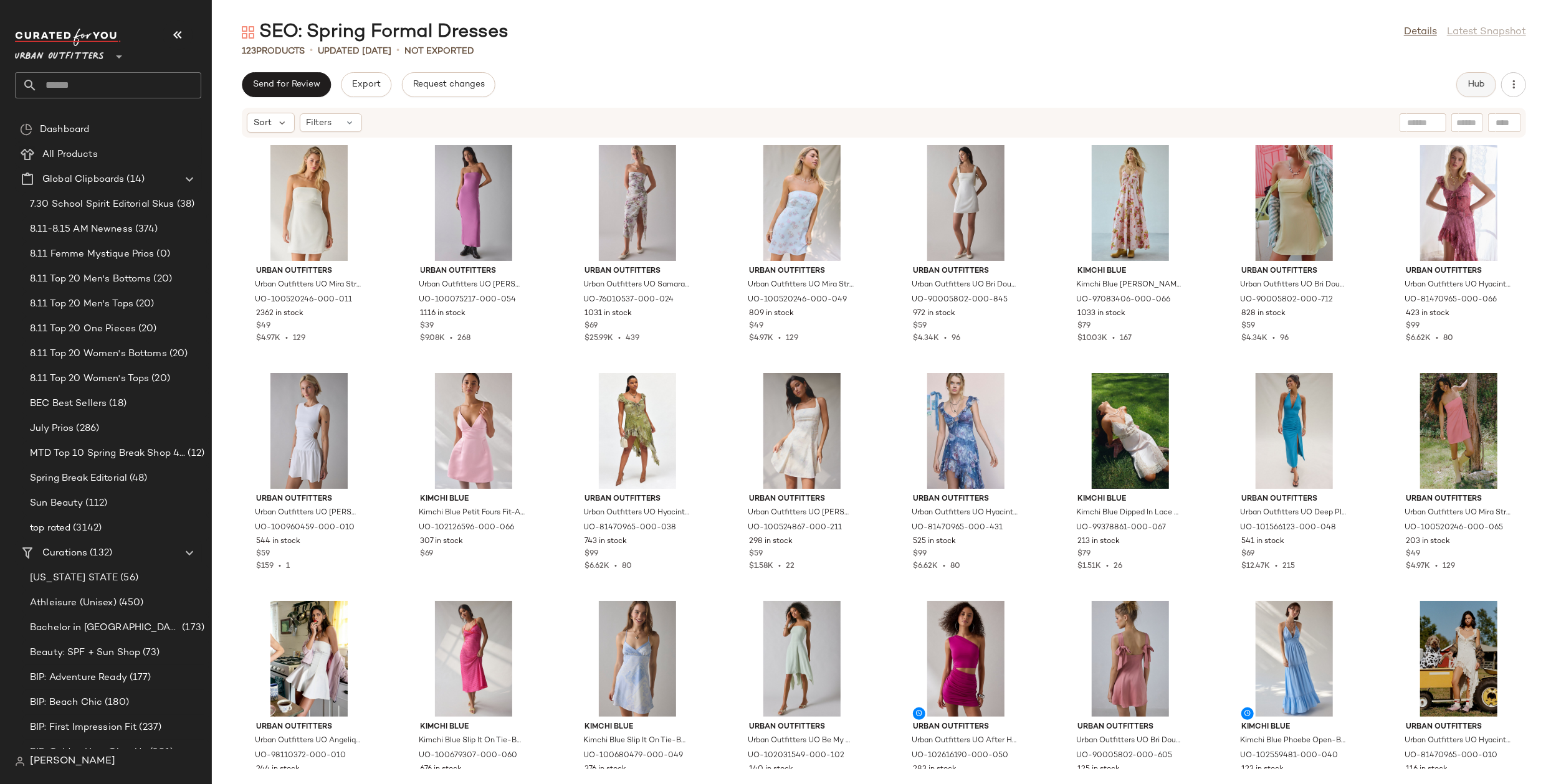
click at [1472, 76] on button "Hub" at bounding box center [1476, 84] width 40 height 25
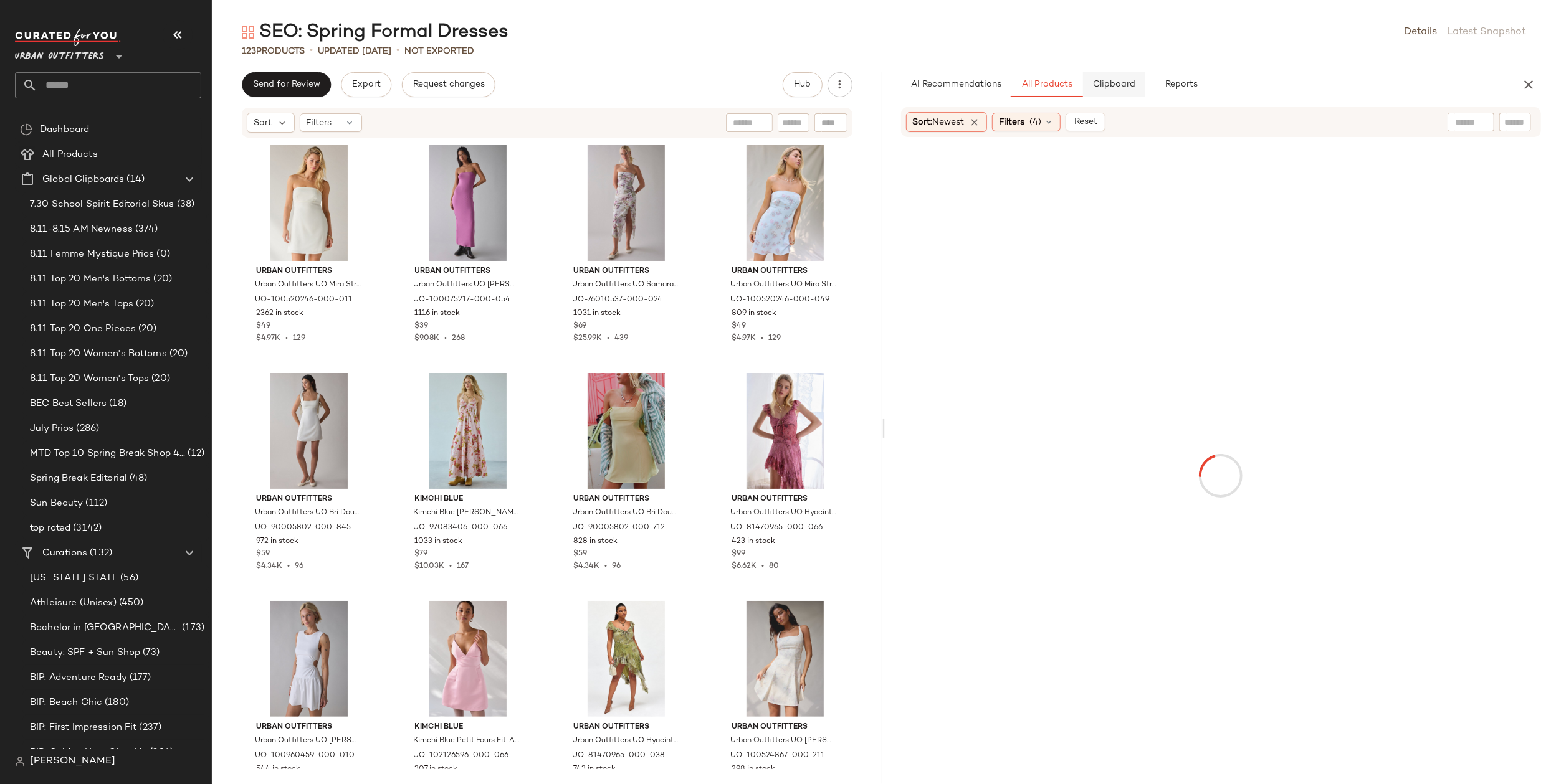
click at [1119, 88] on span "Clipboard" at bounding box center [1114, 85] width 43 height 10
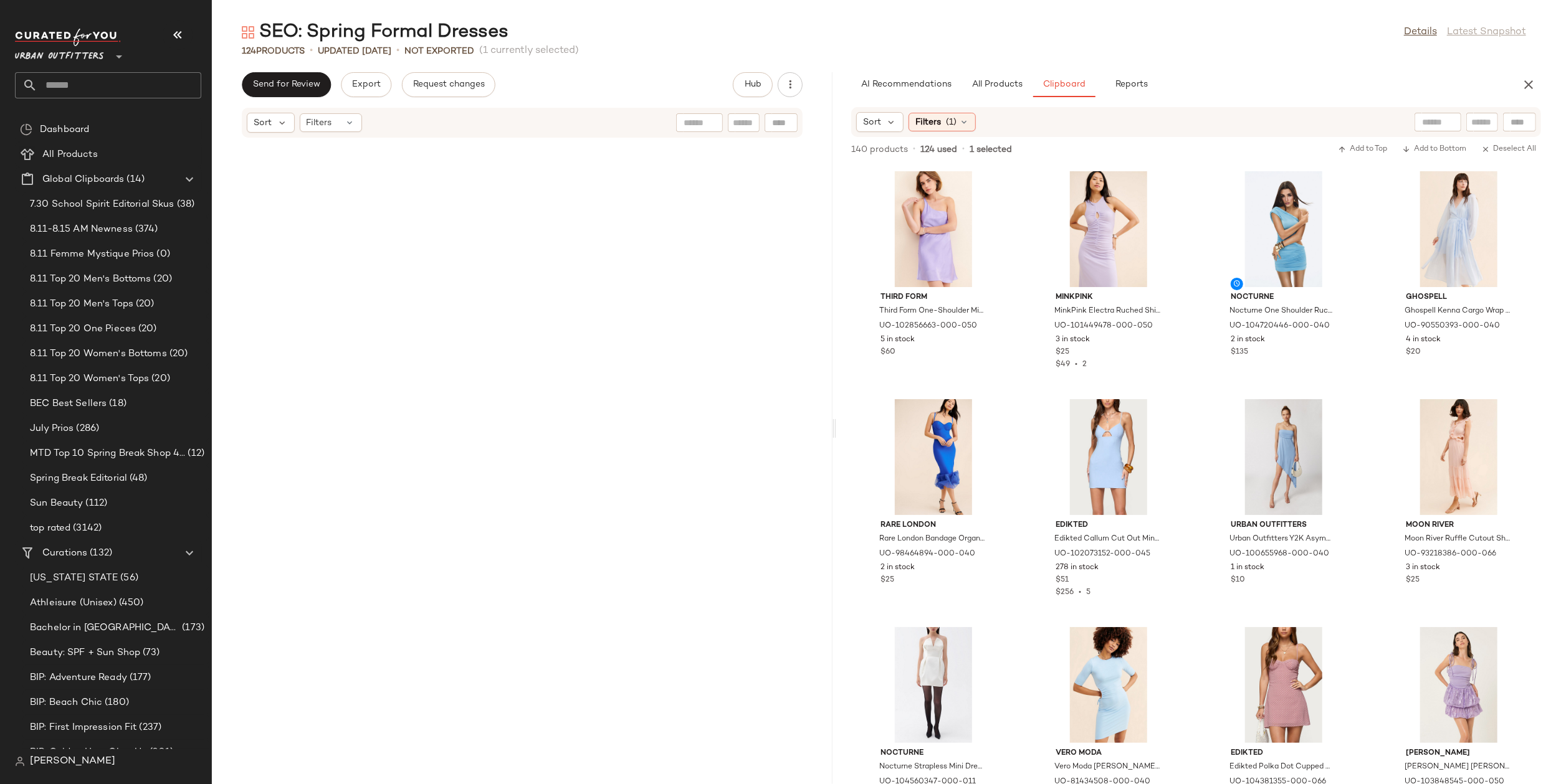
scroll to position [8207, 0]
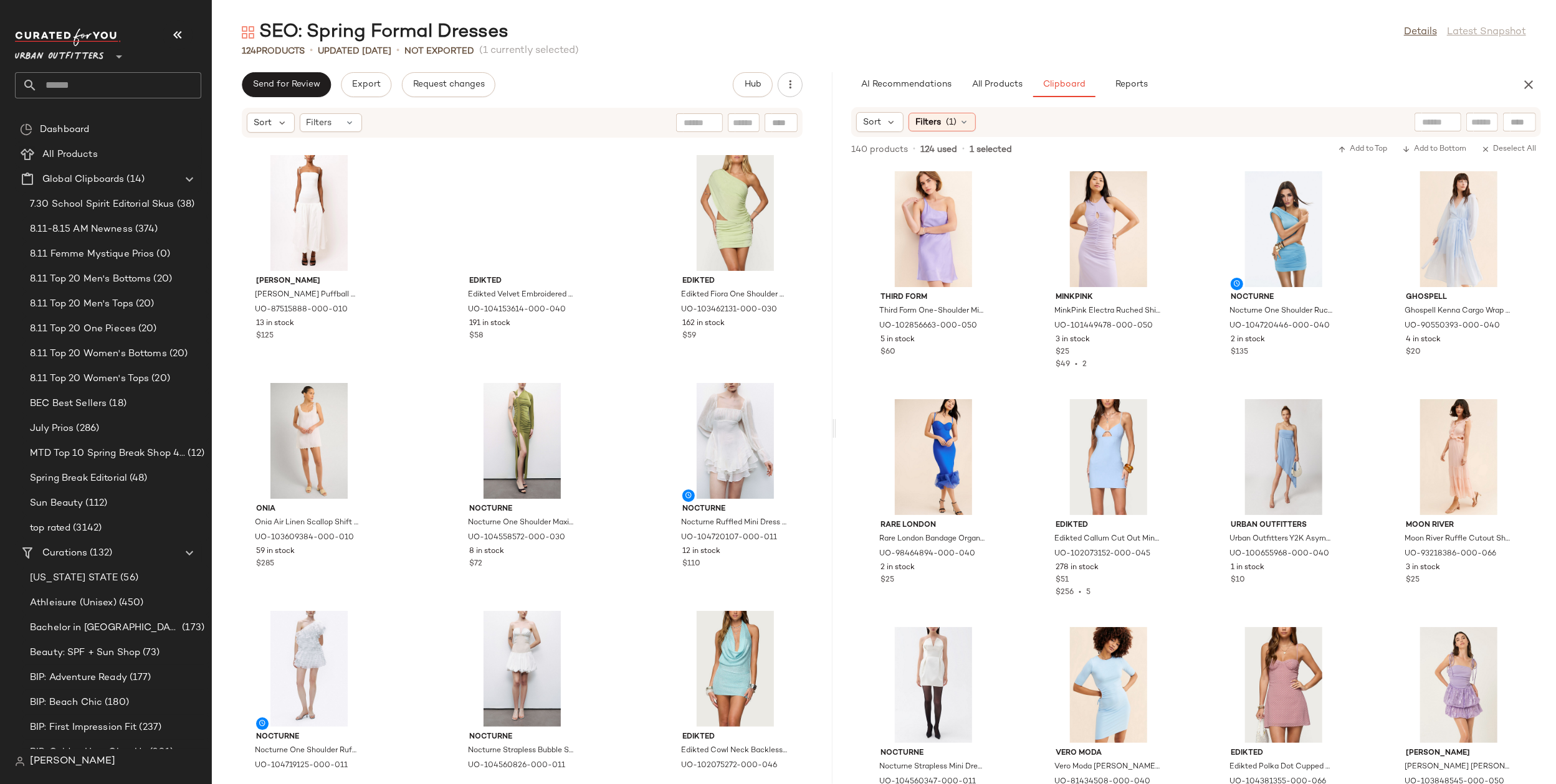
drag, startPoint x: 882, startPoint y: 425, endPoint x: 834, endPoint y: 436, distance: 49.2
click at [834, 436] on div "SEO: Spring Formal Dresses Details Latest Snapshot 124 Products • updated [DATE…" at bounding box center [884, 402] width 1344 height 764
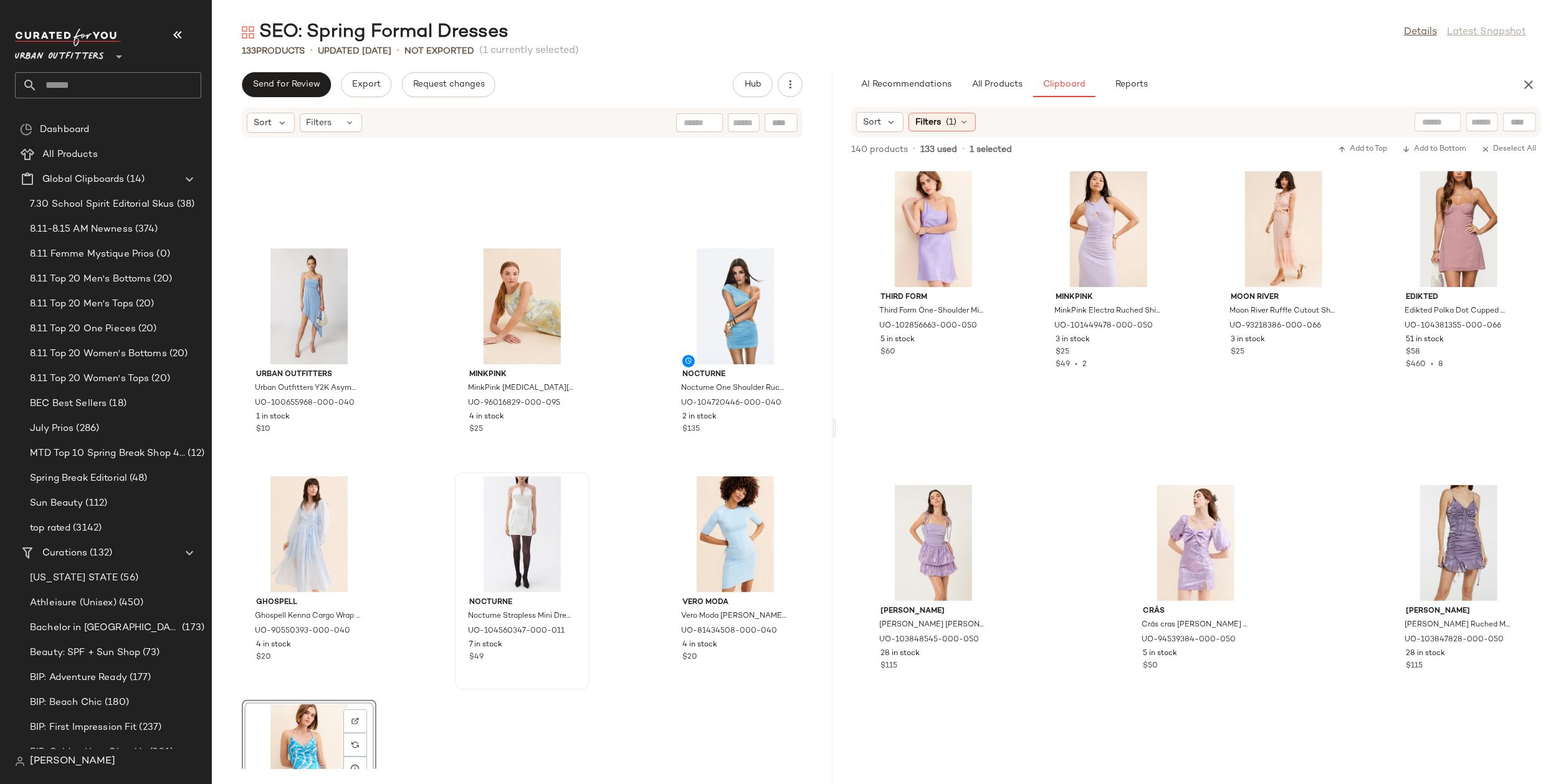
scroll to position [9630, 0]
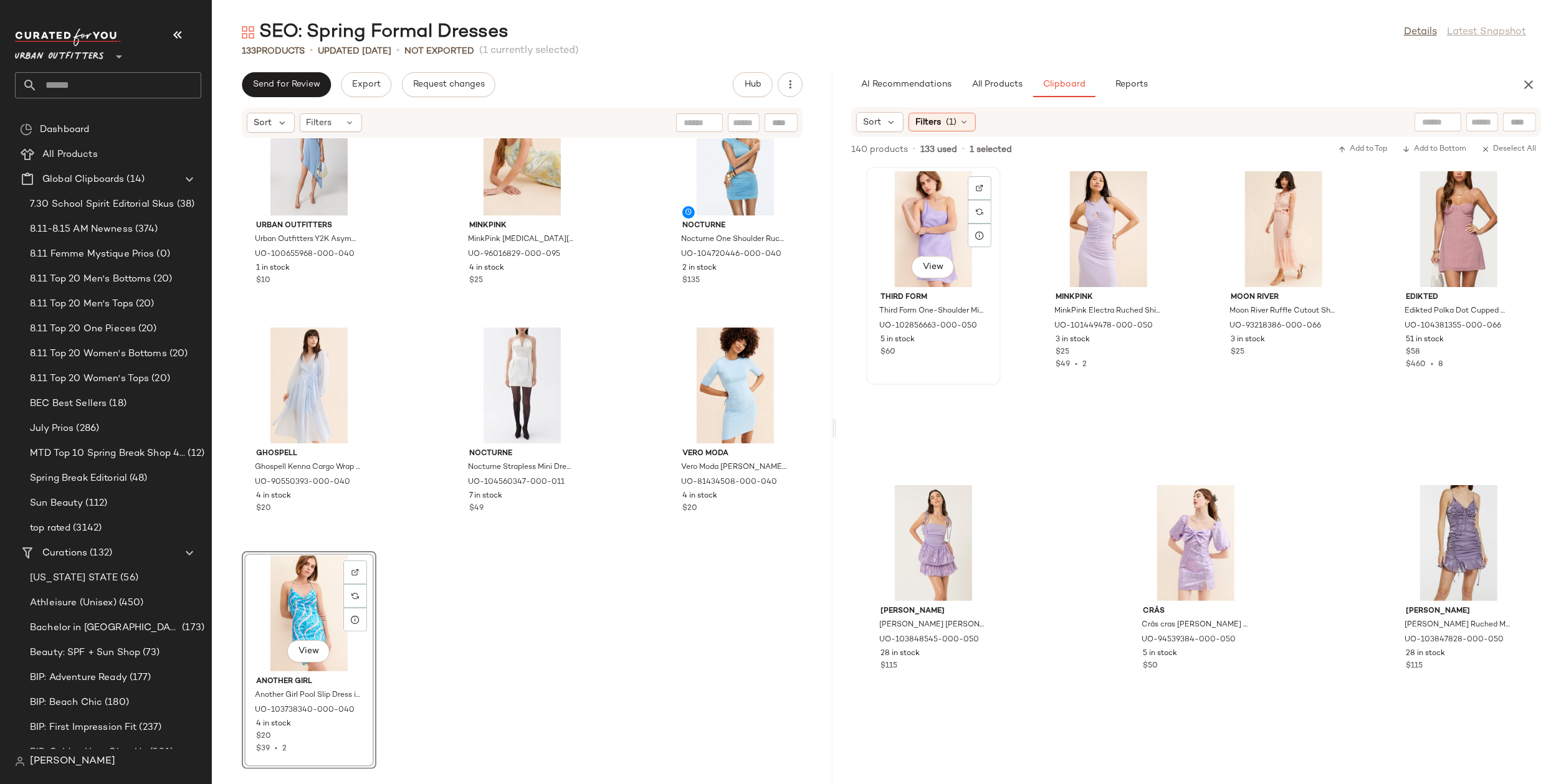
click at [920, 230] on div "View" at bounding box center [934, 229] width 126 height 116
click at [1438, 527] on div "View" at bounding box center [1459, 543] width 126 height 116
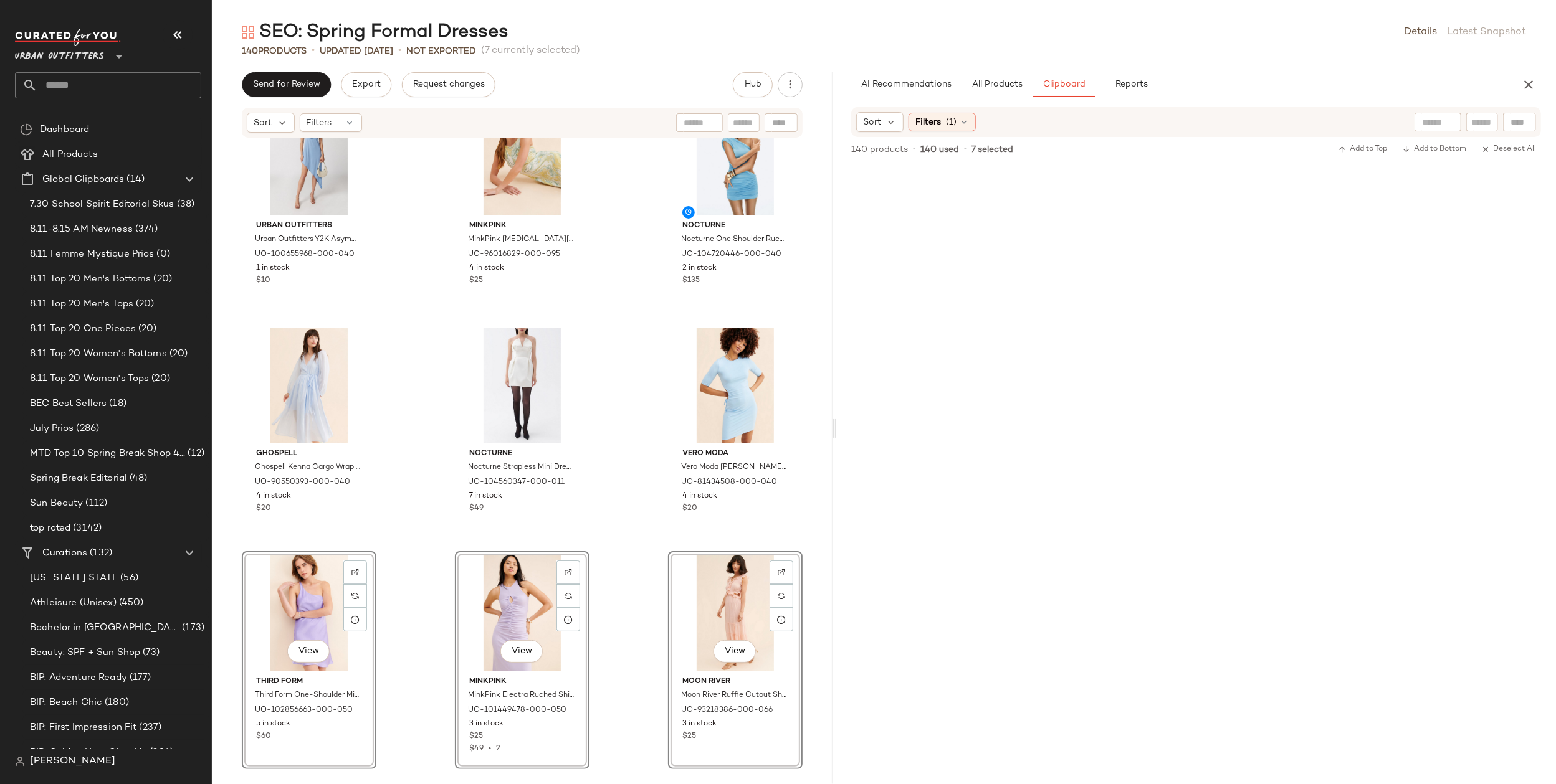
click at [645, 638] on div "Urban Outfitters Urban Outfitters Y2K Asymmetrical Midi Dress in Blue, Women's …" at bounding box center [522, 454] width 620 height 631
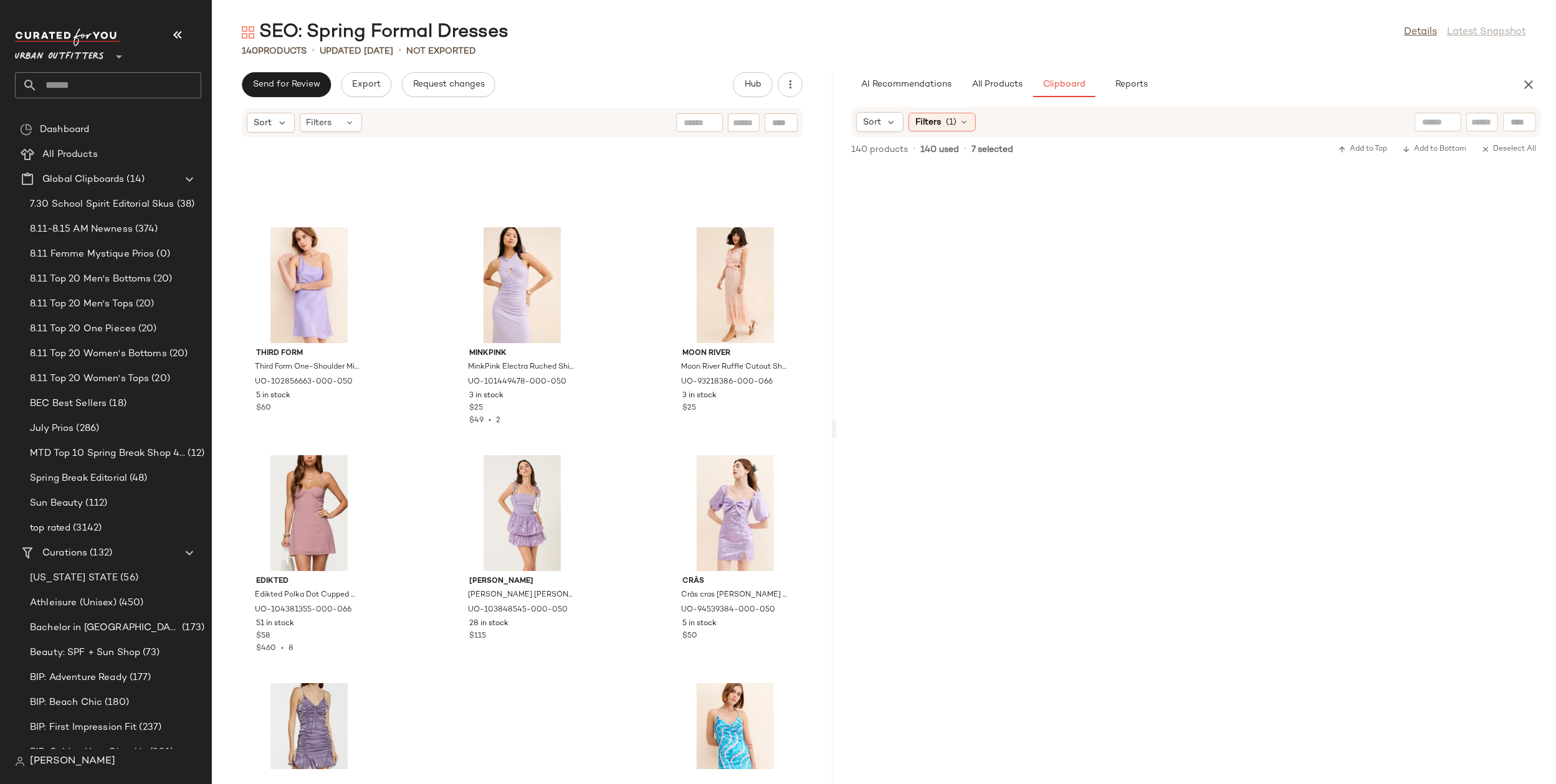
scroll to position [10086, 0]
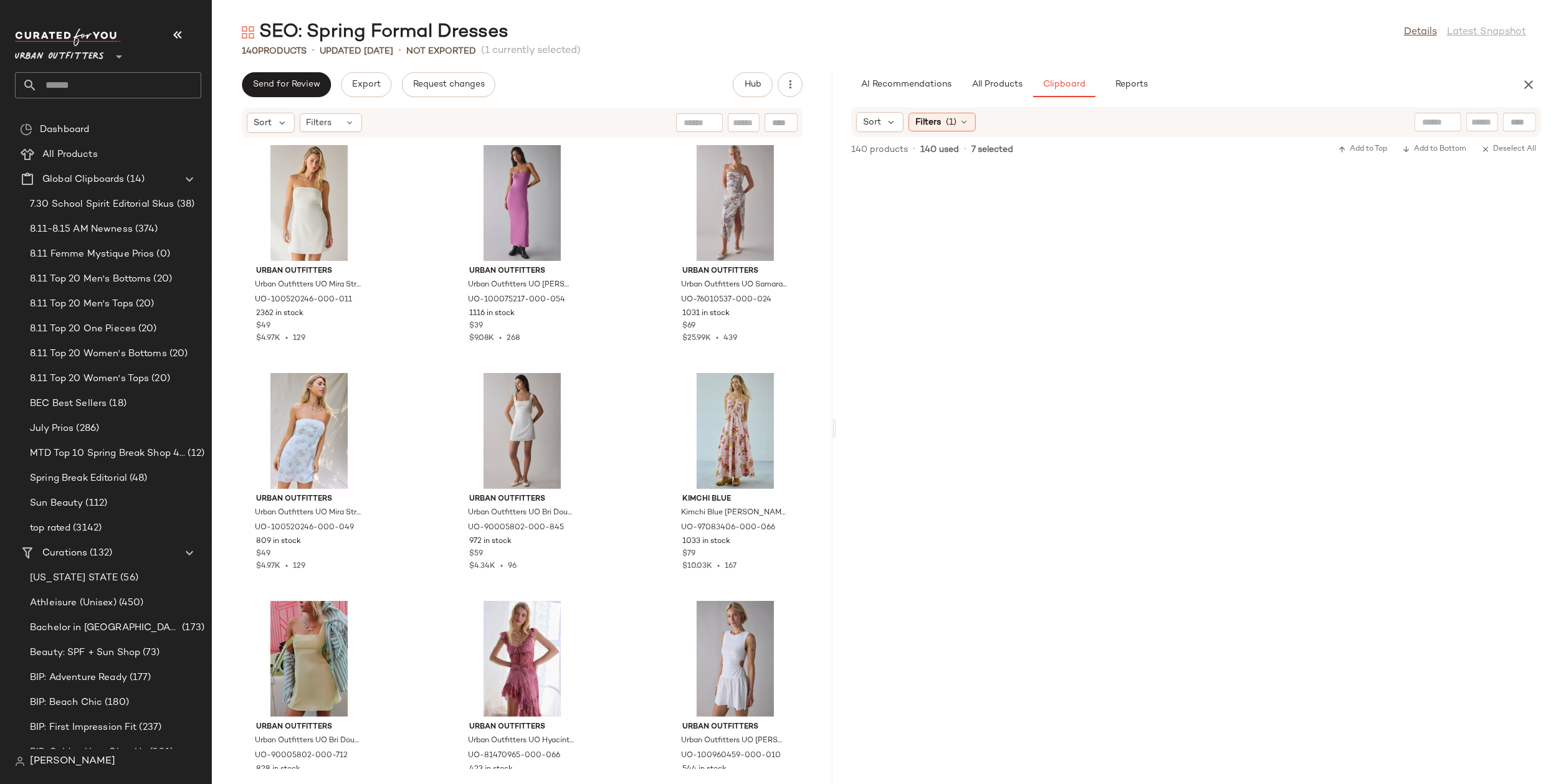
drag, startPoint x: 735, startPoint y: 625, endPoint x: 439, endPoint y: 9, distance: 683.4
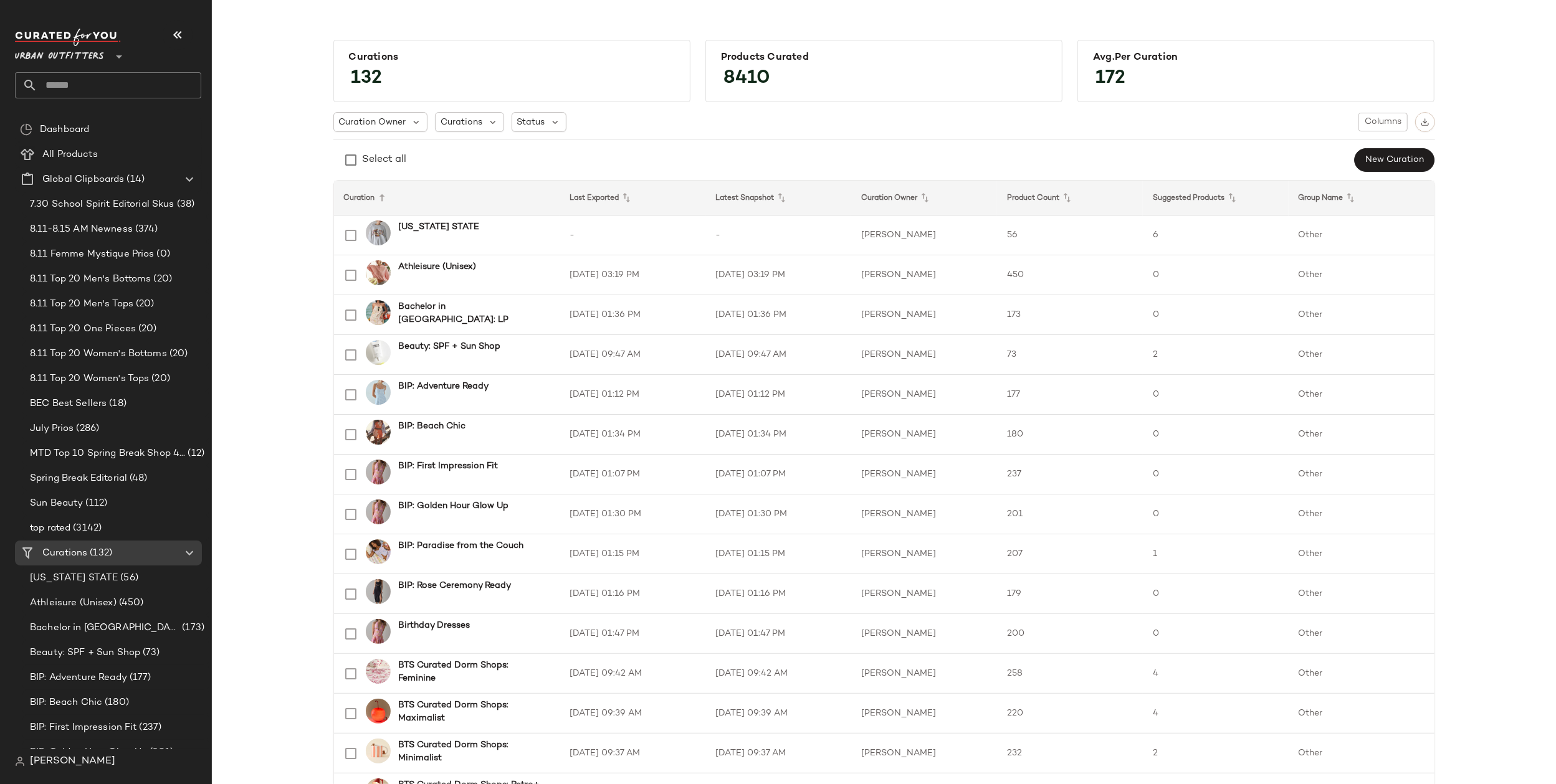
click at [85, 95] on input "text" at bounding box center [119, 85] width 164 height 26
type input "*******"
click at [85, 125] on span "dding Guest Dresses" at bounding box center [119, 121] width 88 height 13
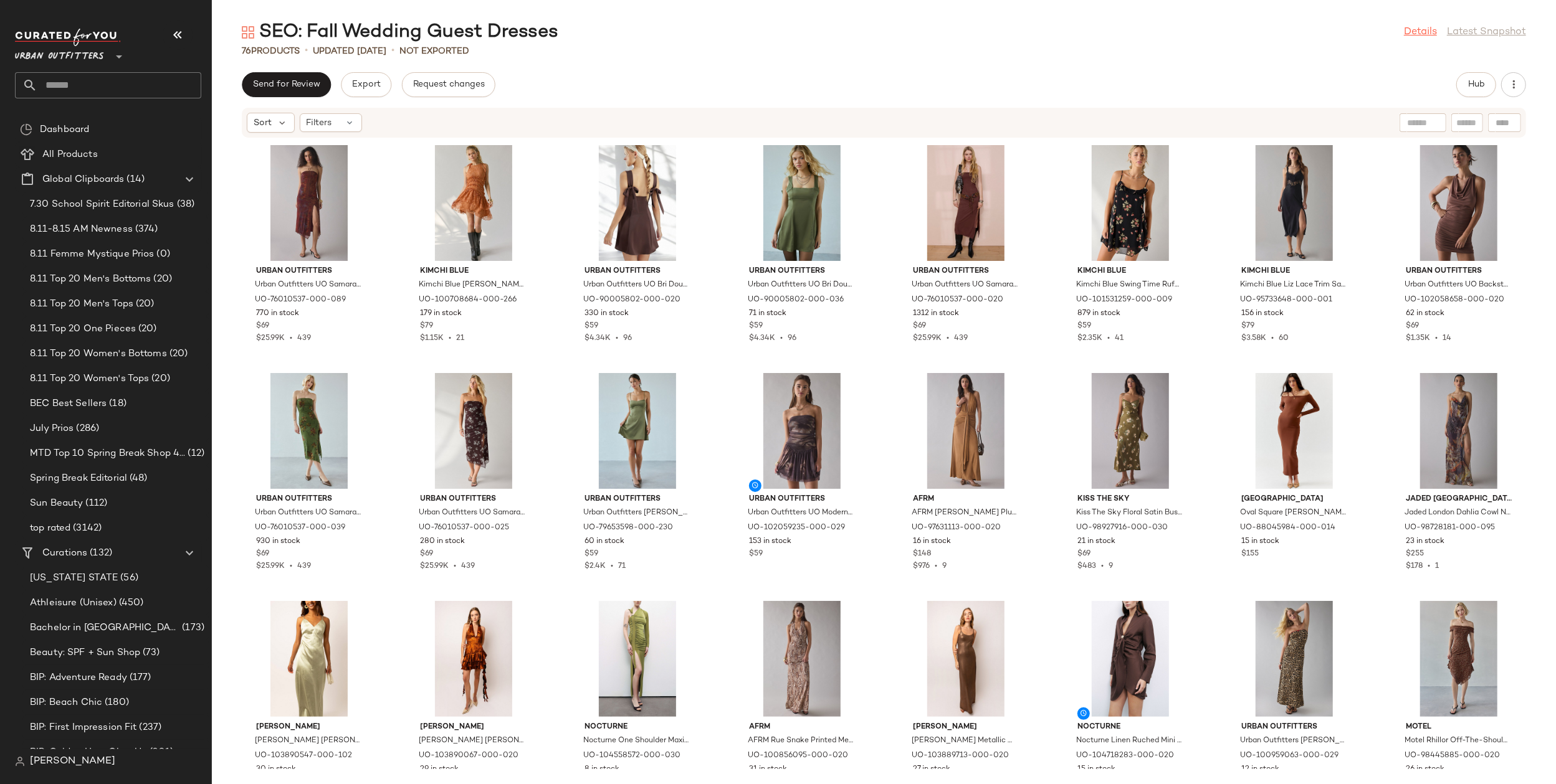
click at [1419, 35] on link "Details" at bounding box center [1421, 32] width 33 height 15
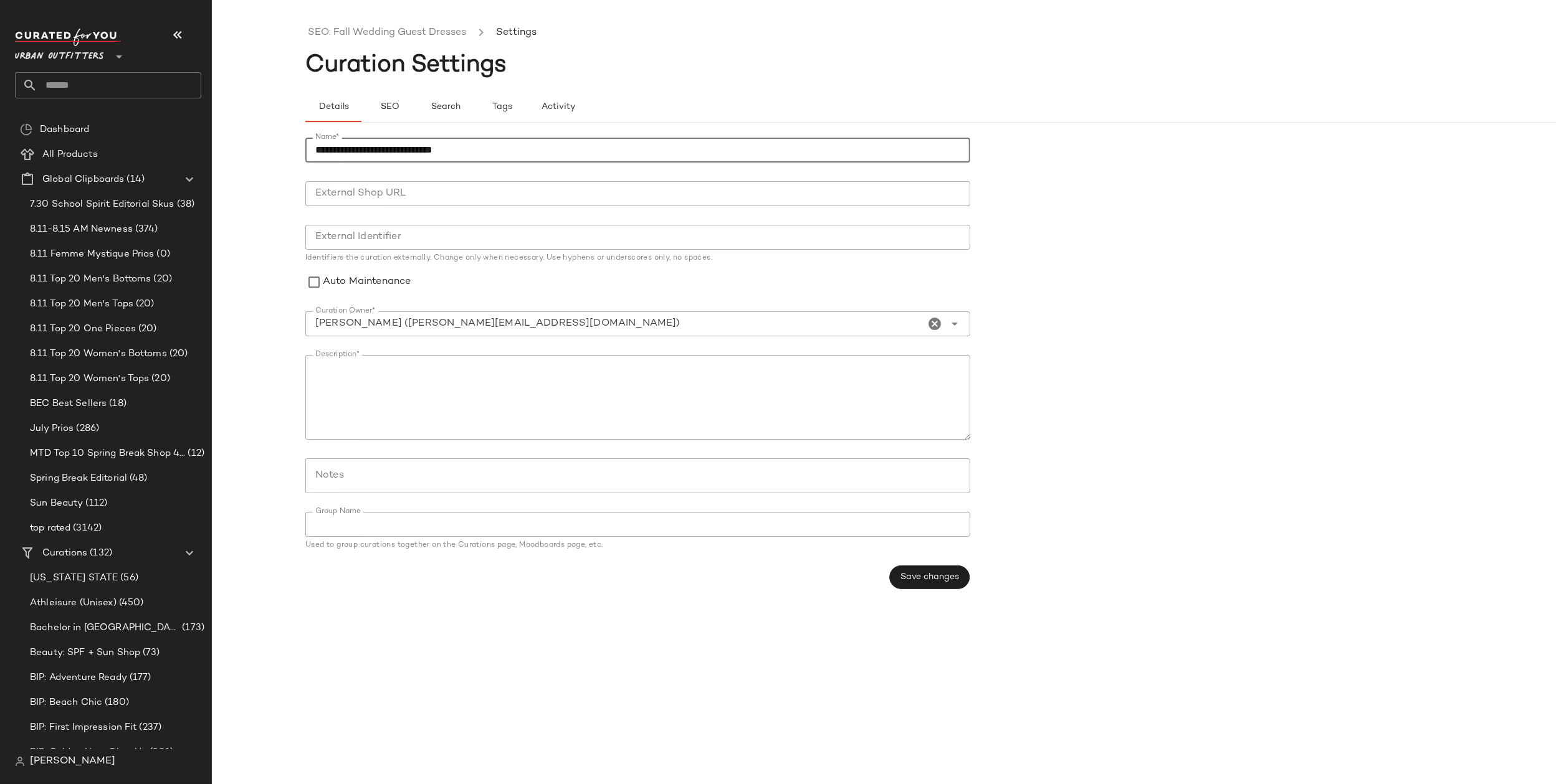
drag, startPoint x: 341, startPoint y: 148, endPoint x: 301, endPoint y: 139, distance: 41.0
click at [300, 145] on div "**********" at bounding box center [778, 402] width 1556 height 764
type input "**********"
click at [920, 579] on span "Save changes" at bounding box center [929, 577] width 59 height 10
click at [414, 35] on link "Fall Wedding Guest Dresses" at bounding box center [374, 33] width 133 height 16
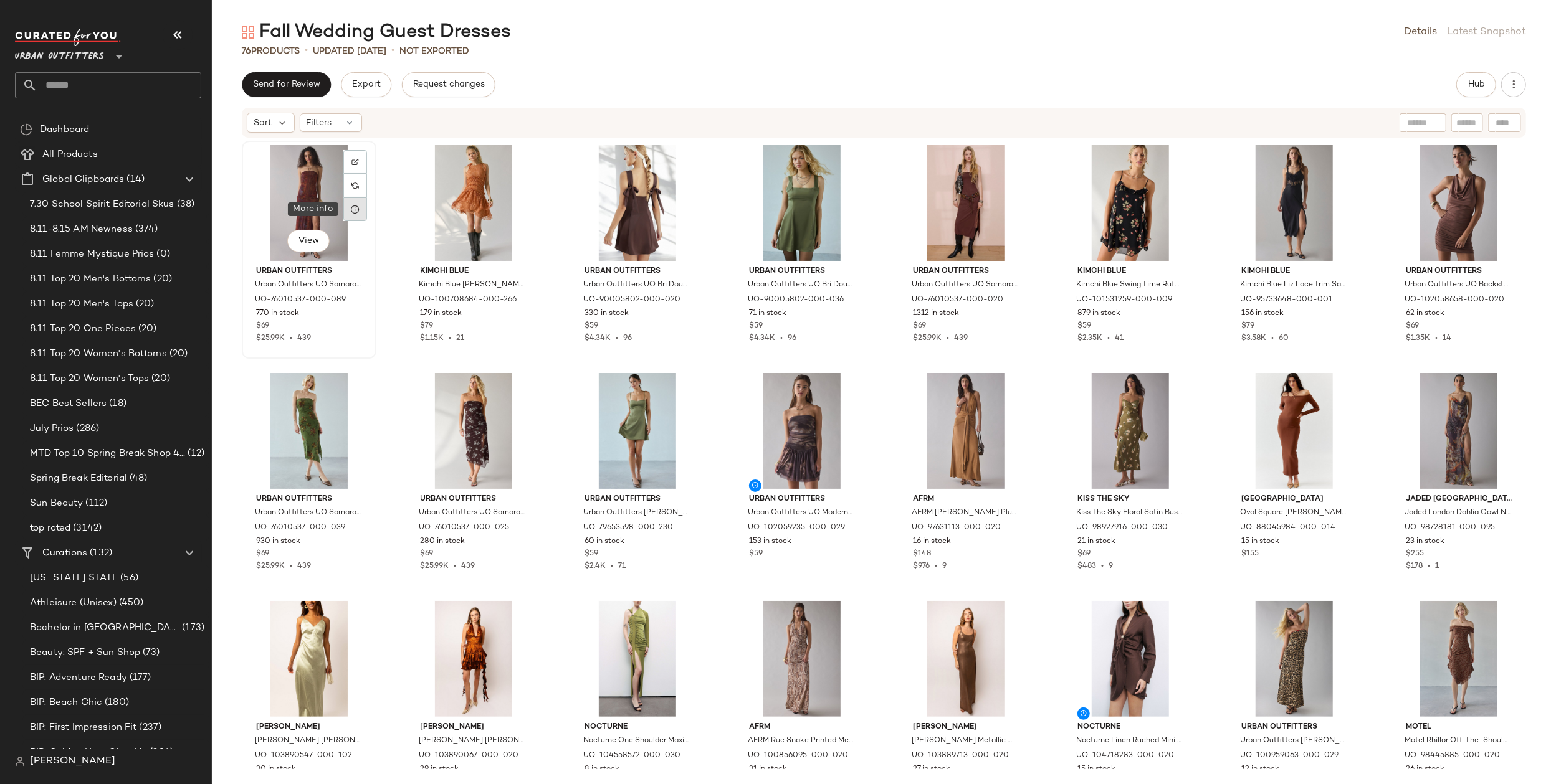
click at [361, 211] on div at bounding box center [355, 209] width 24 height 24
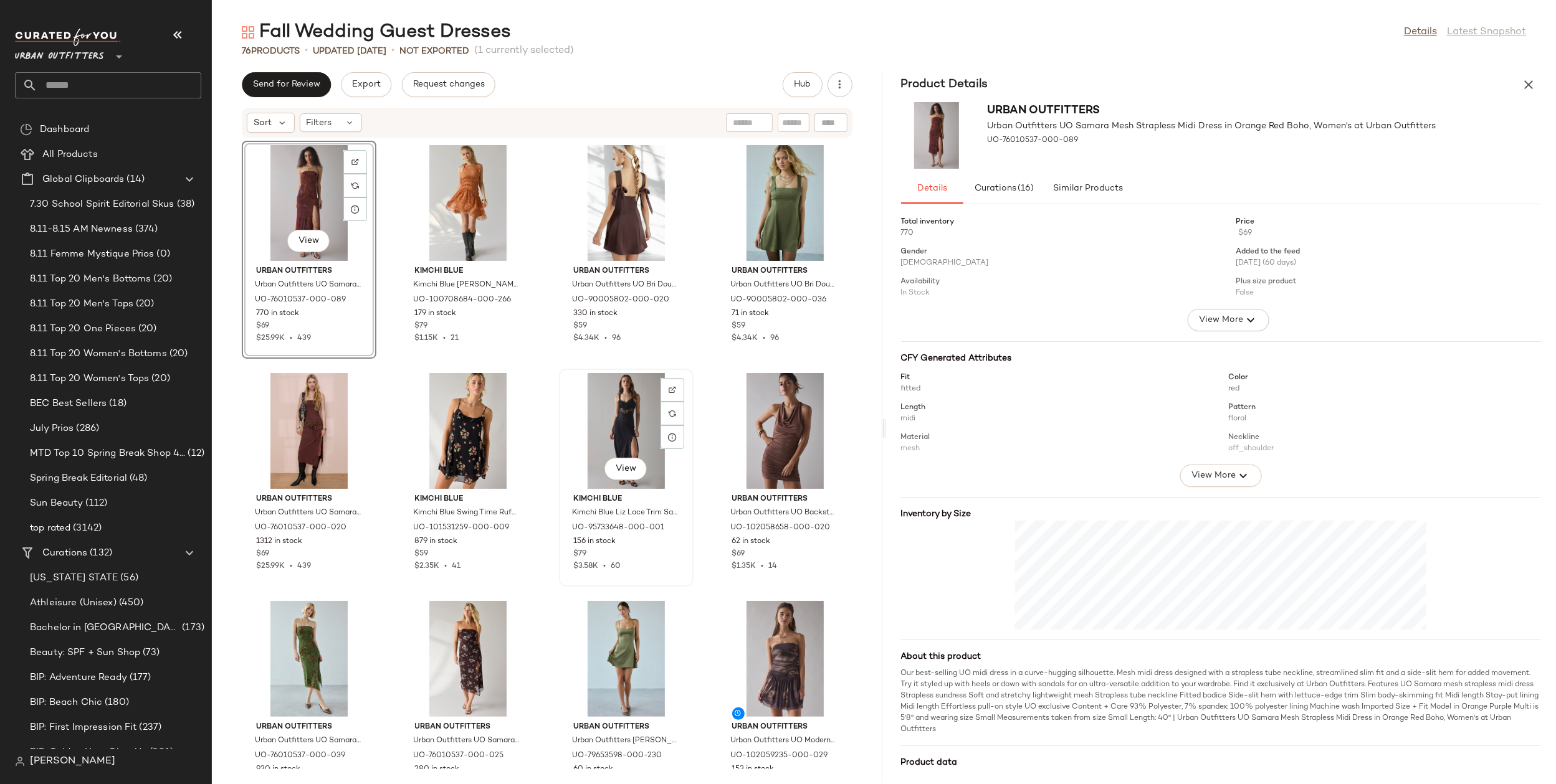
click at [635, 428] on div "View" at bounding box center [626, 431] width 126 height 116
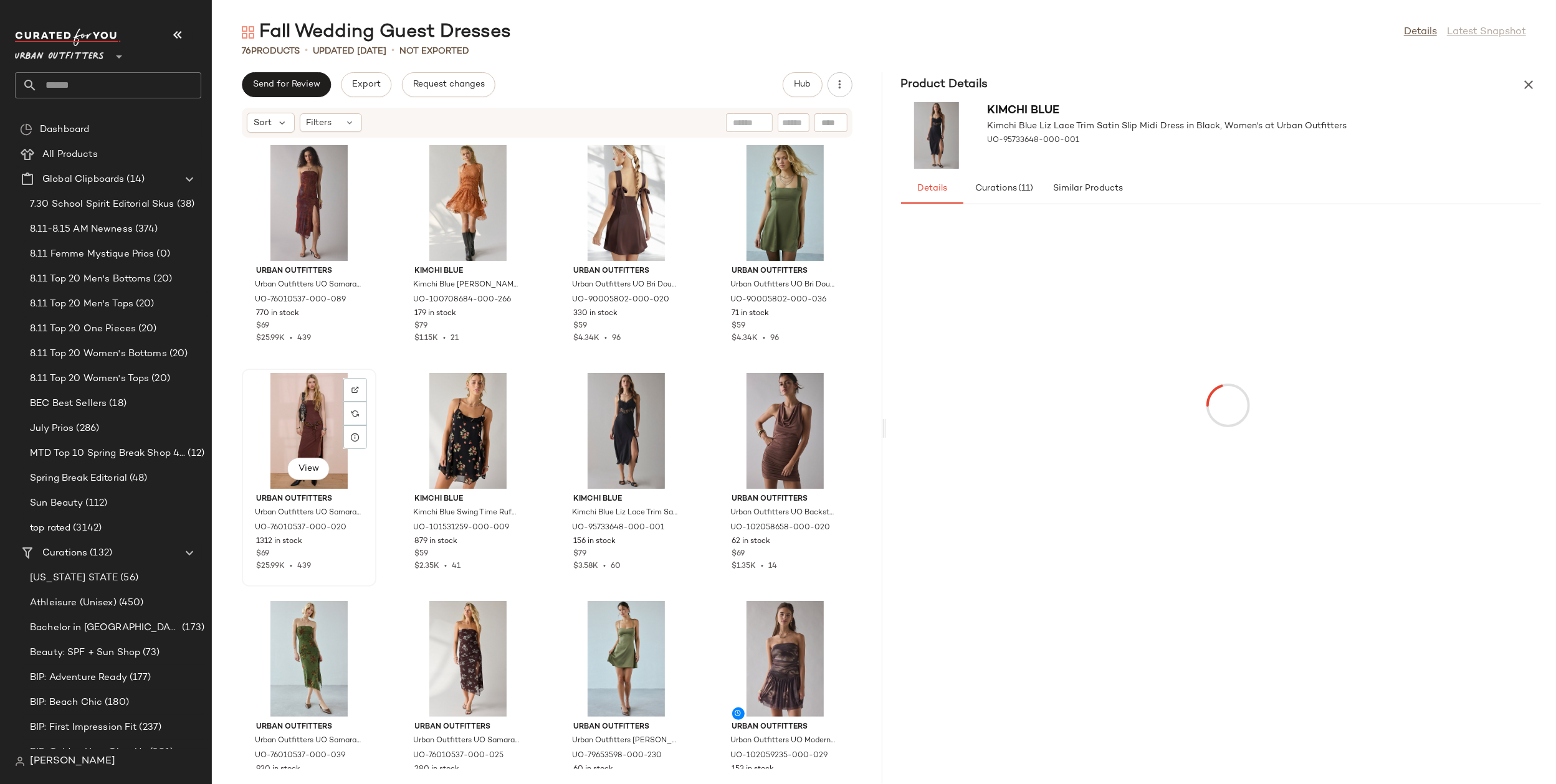
click at [296, 420] on div "View" at bounding box center [309, 431] width 126 height 116
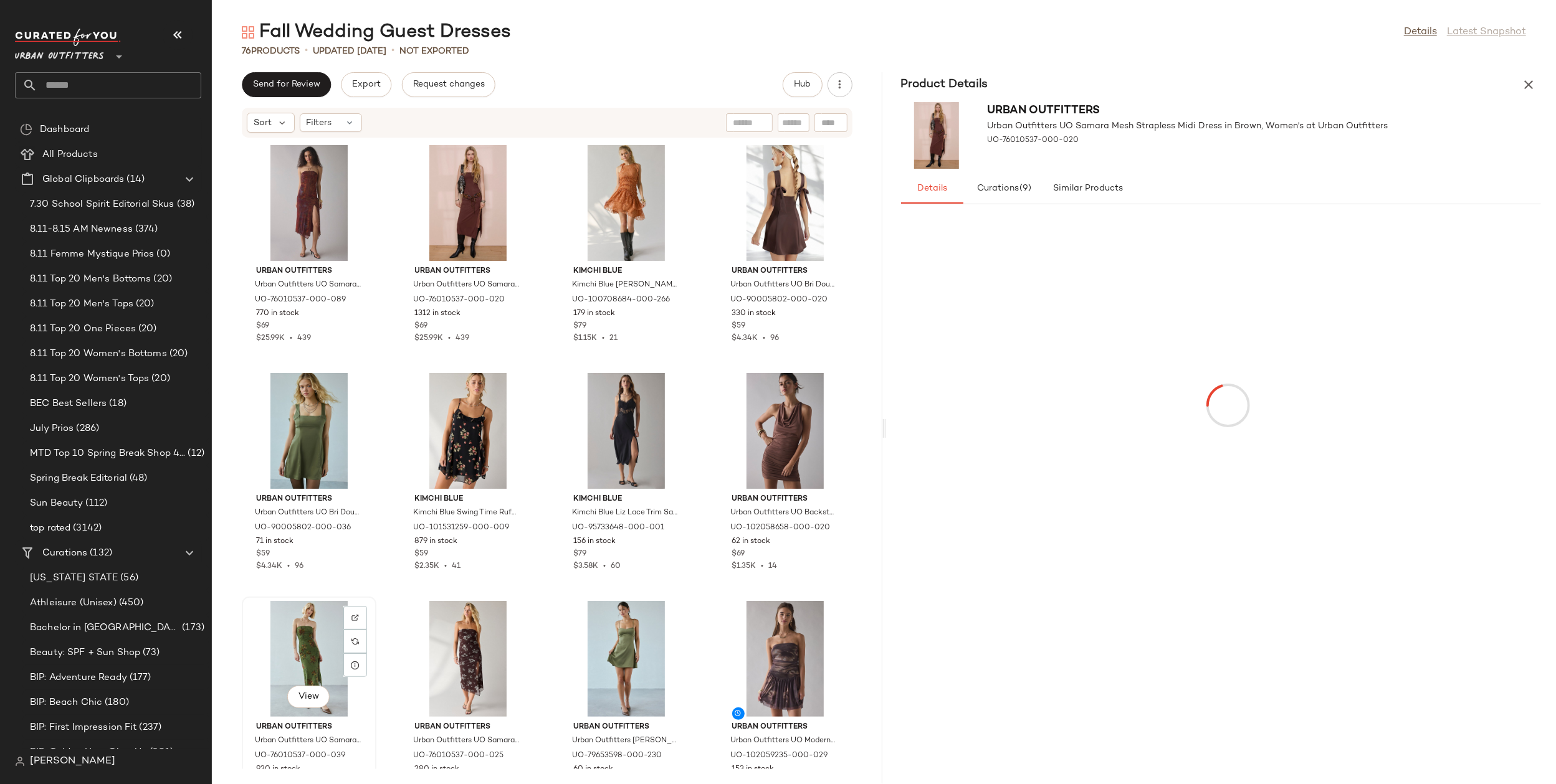
click at [302, 623] on div "View" at bounding box center [309, 659] width 126 height 116
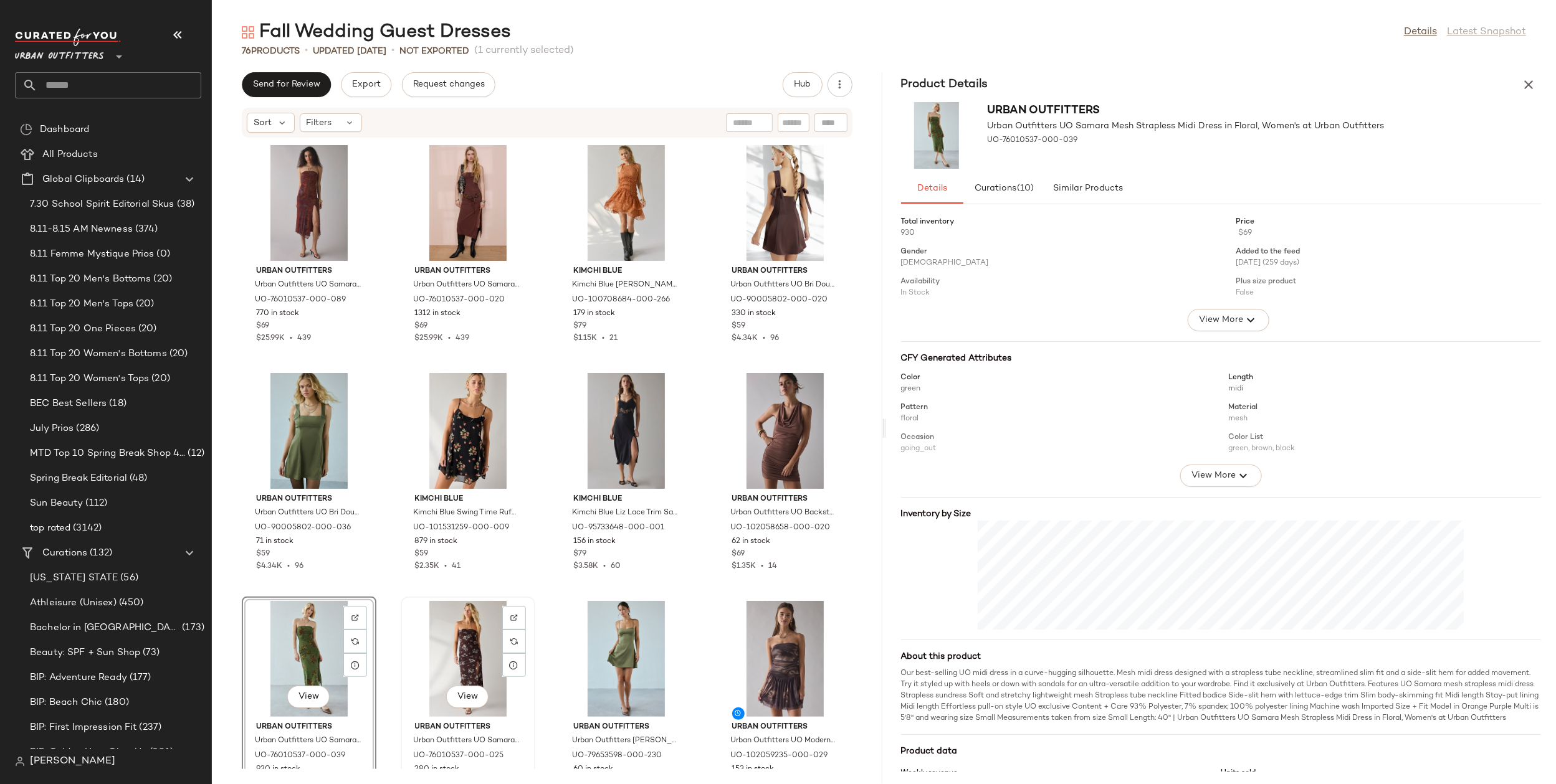
click at [453, 660] on div "View" at bounding box center [468, 659] width 126 height 116
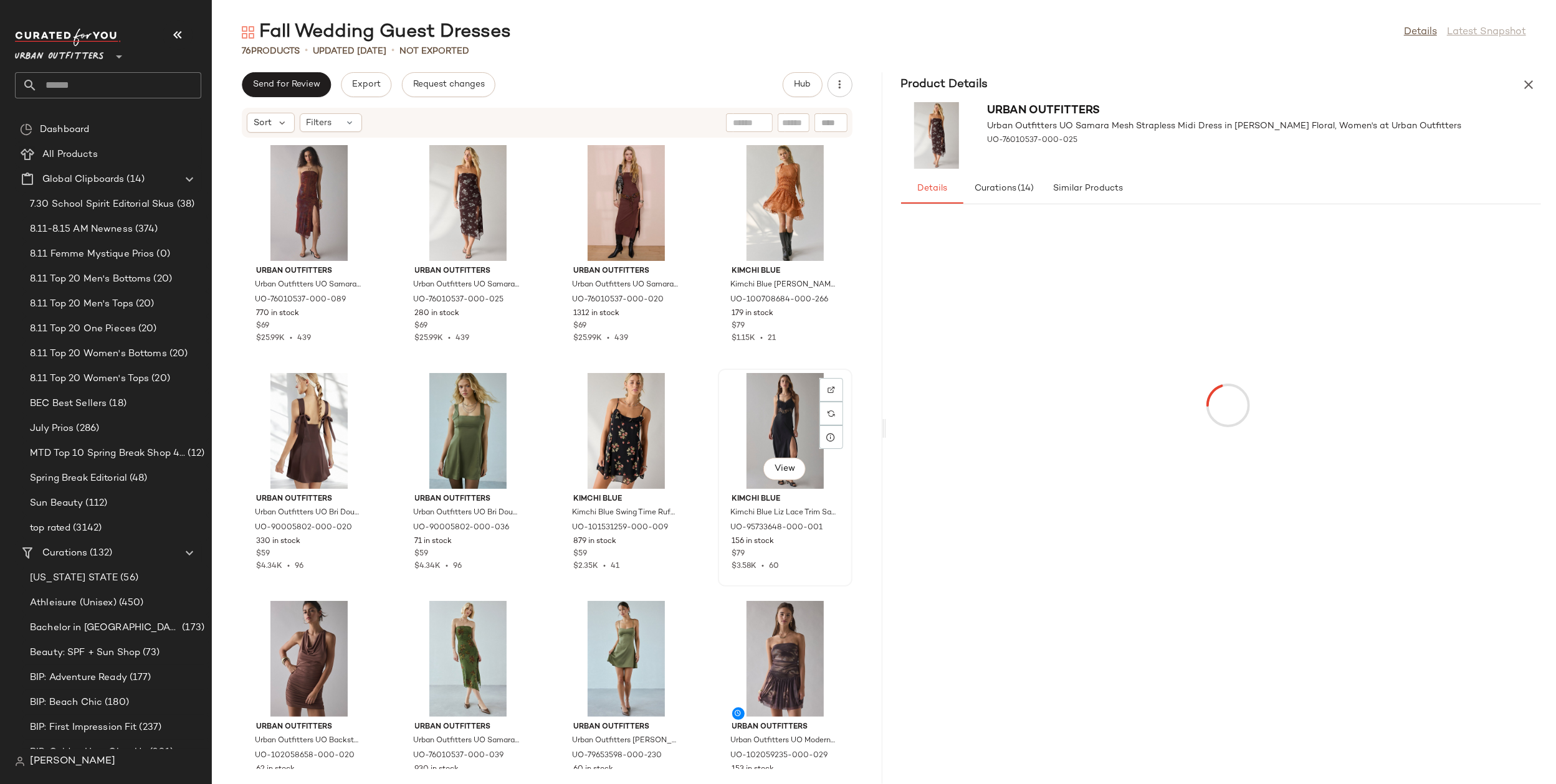
click at [740, 416] on div "View" at bounding box center [785, 431] width 126 height 116
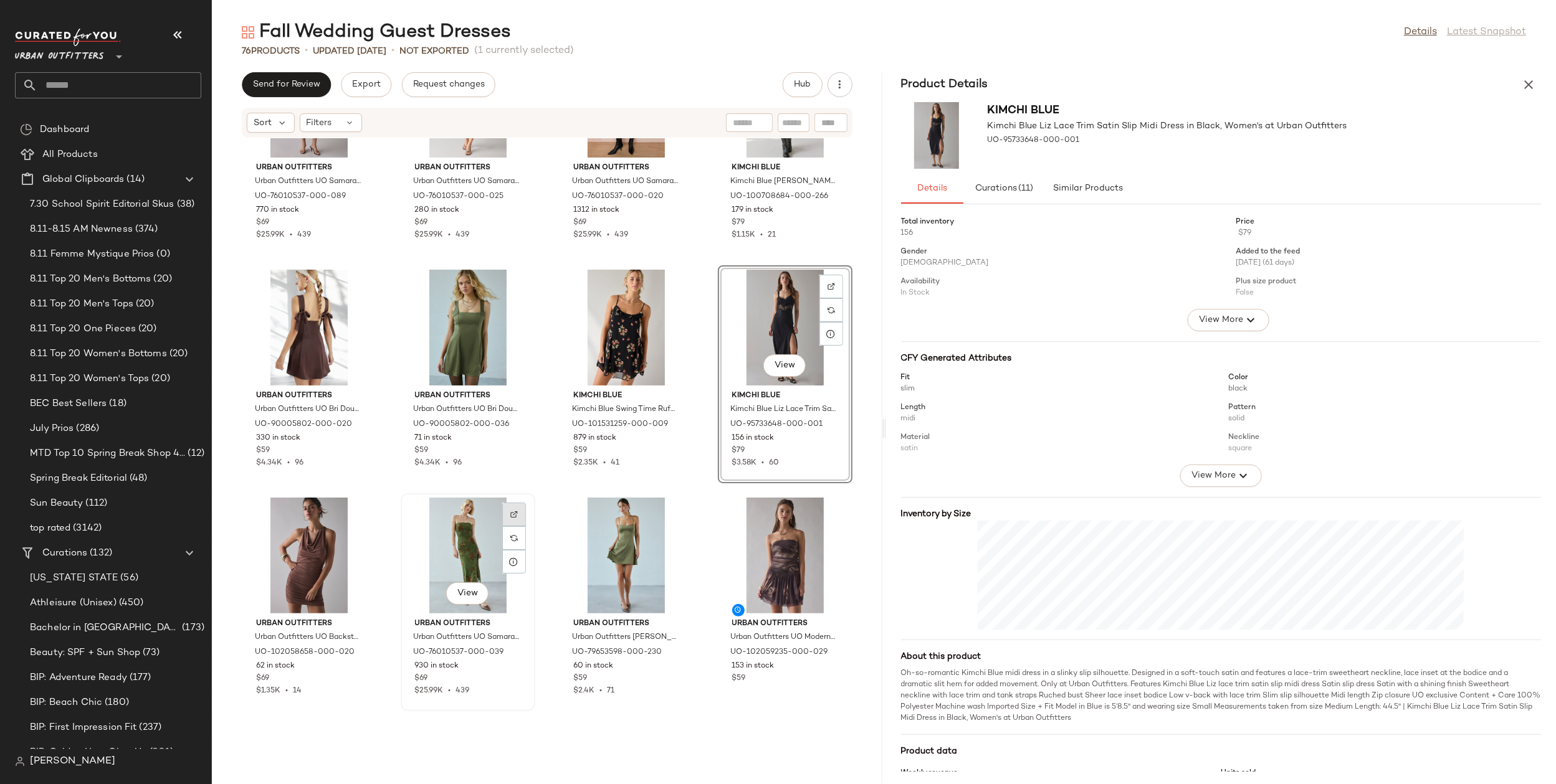
scroll to position [241, 0]
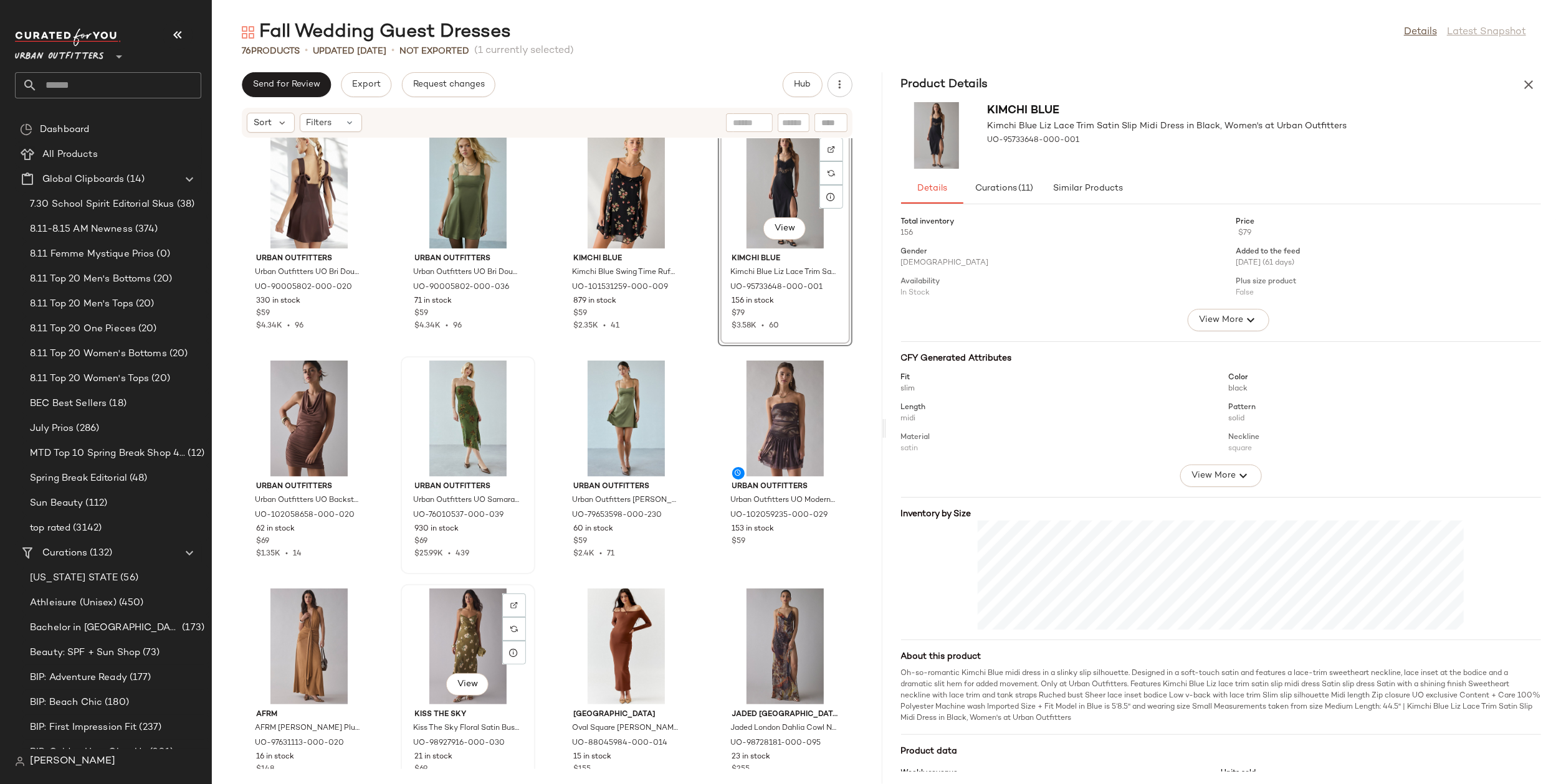
click at [478, 630] on div "View" at bounding box center [468, 646] width 126 height 116
click at [606, 626] on div "View" at bounding box center [626, 646] width 126 height 116
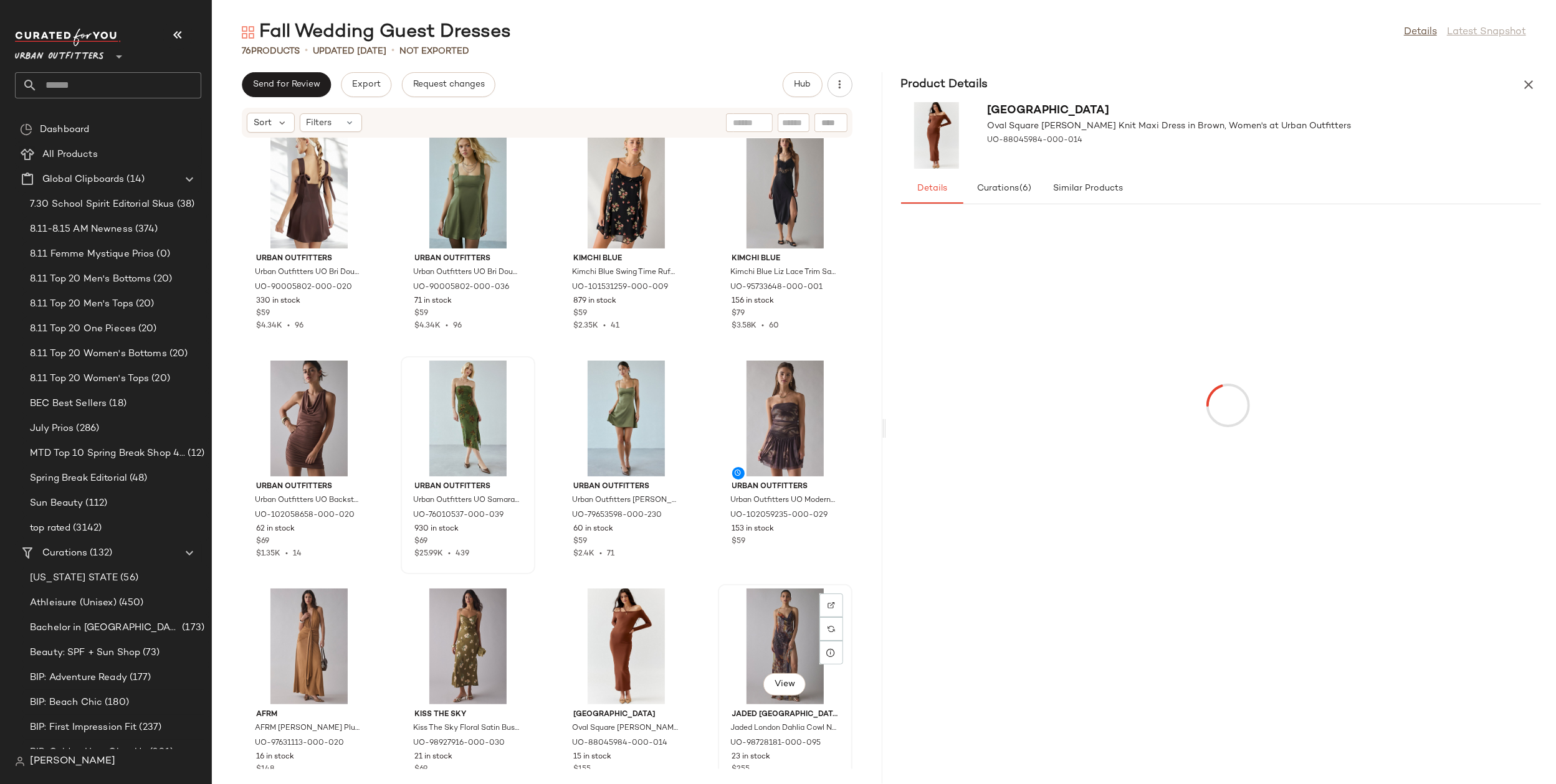
click at [748, 625] on div "View" at bounding box center [785, 646] width 126 height 116
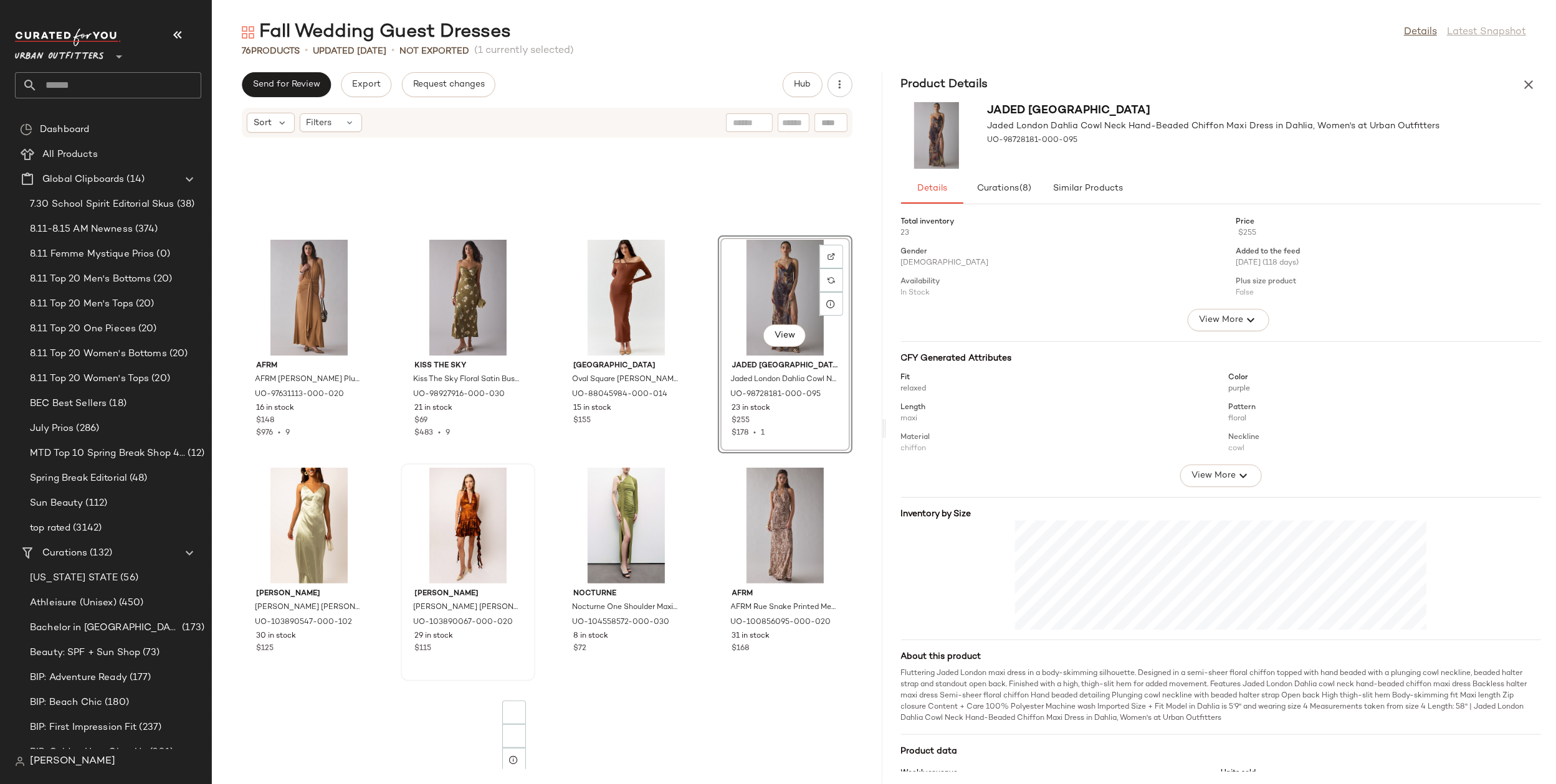
scroll to position [757, 0]
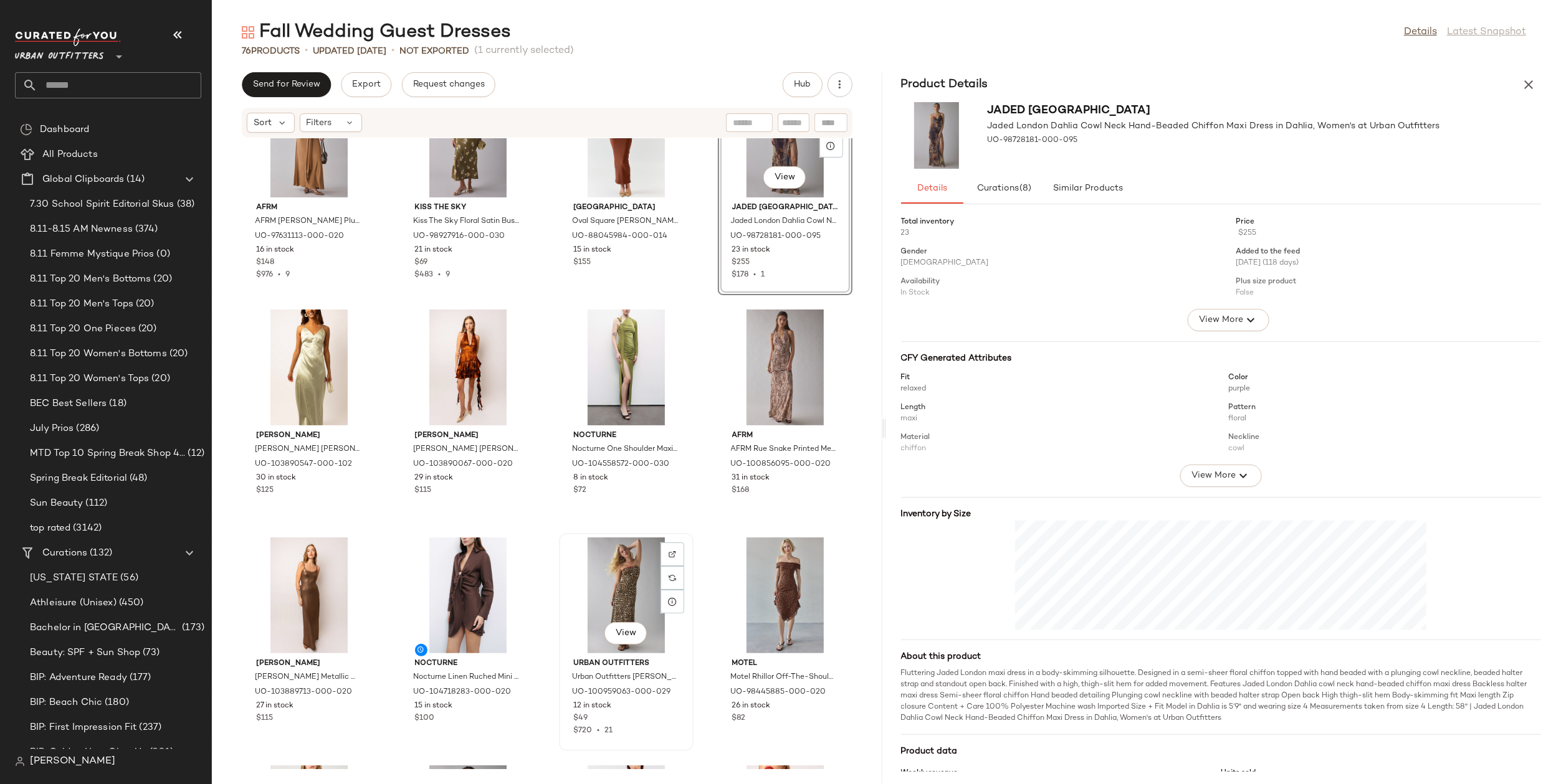
click at [625, 586] on div "View" at bounding box center [626, 595] width 126 height 116
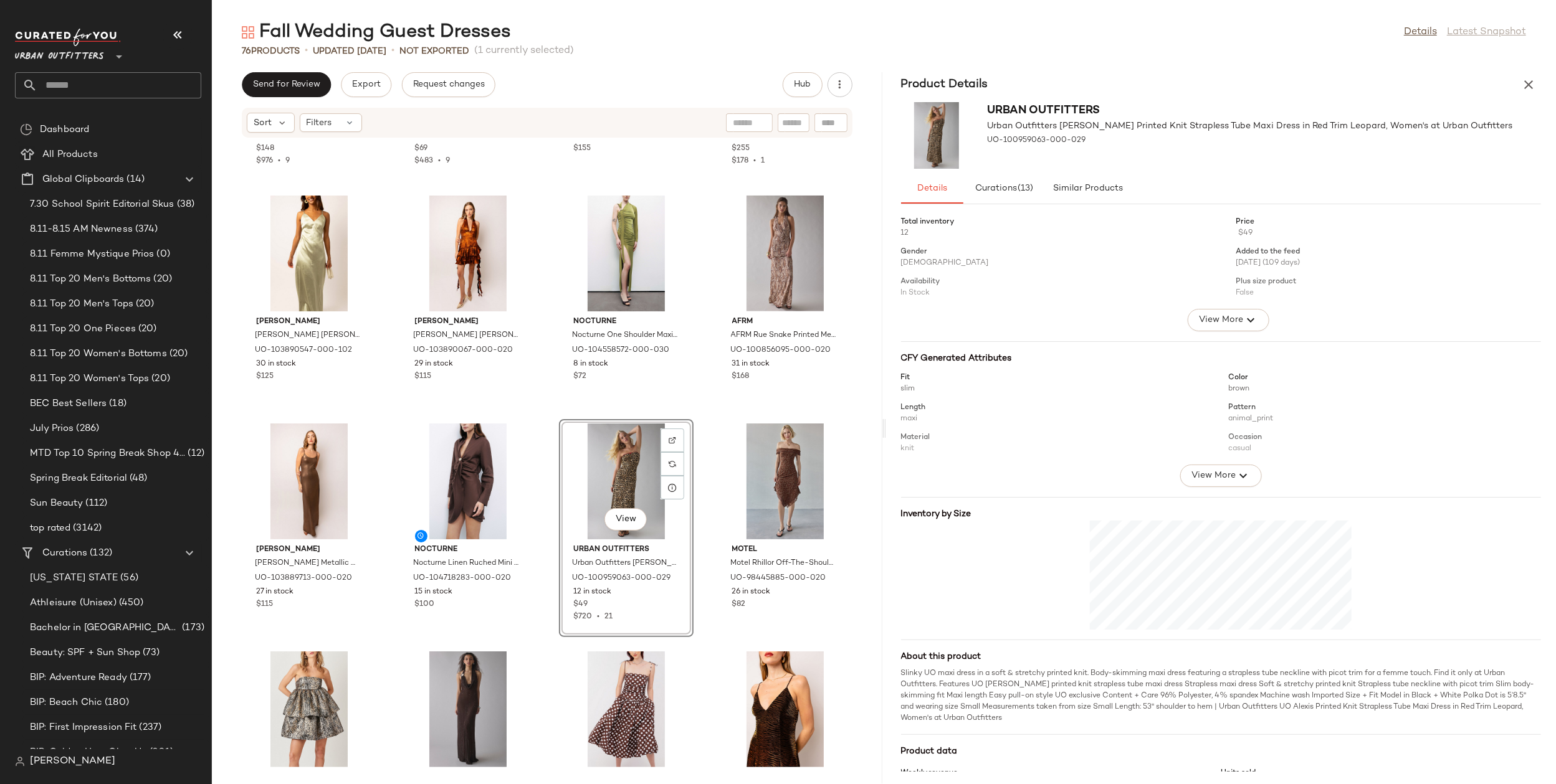
scroll to position [1012, 0]
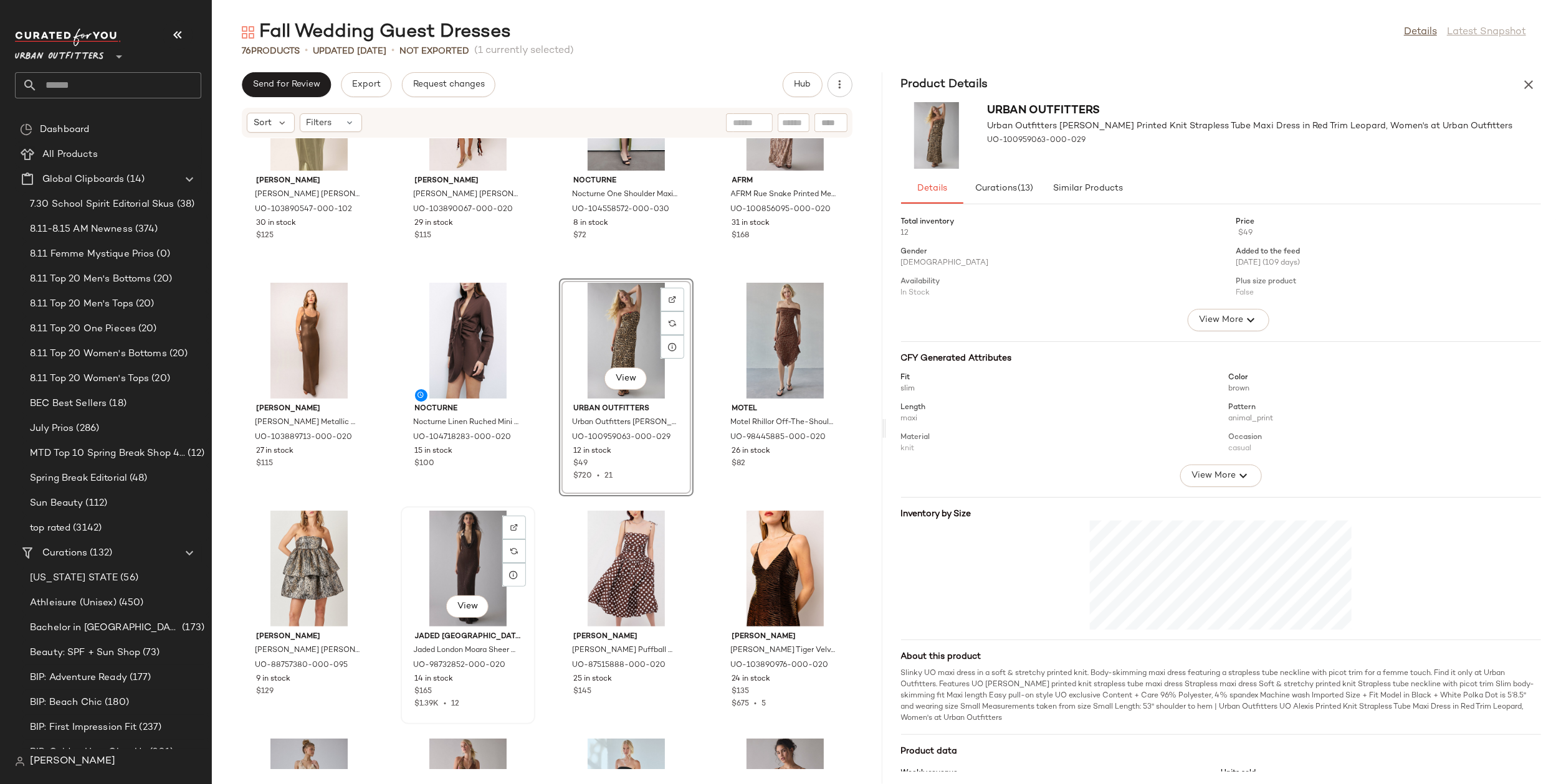
click at [461, 559] on div "View" at bounding box center [468, 568] width 126 height 116
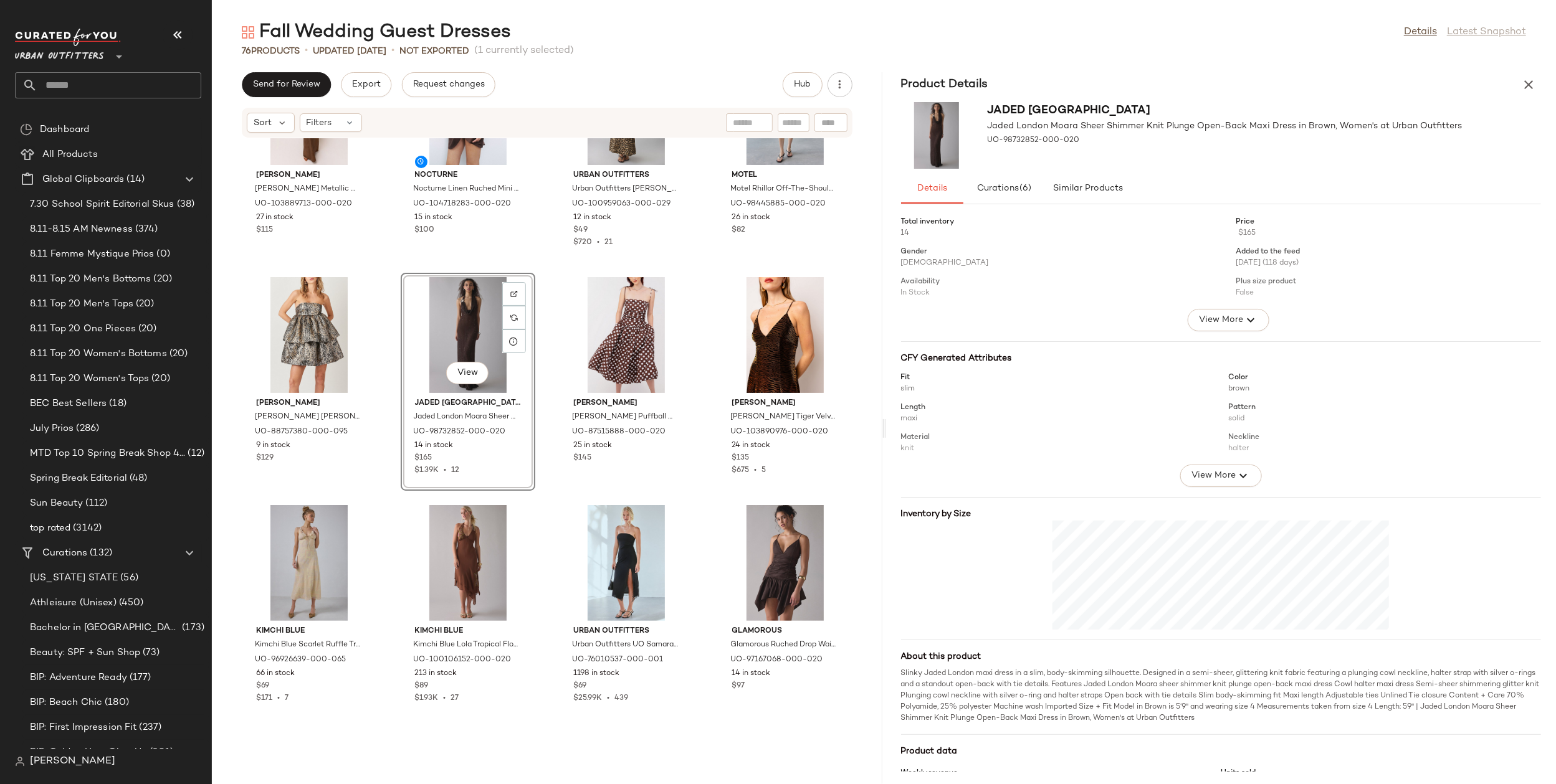
scroll to position [1251, 0]
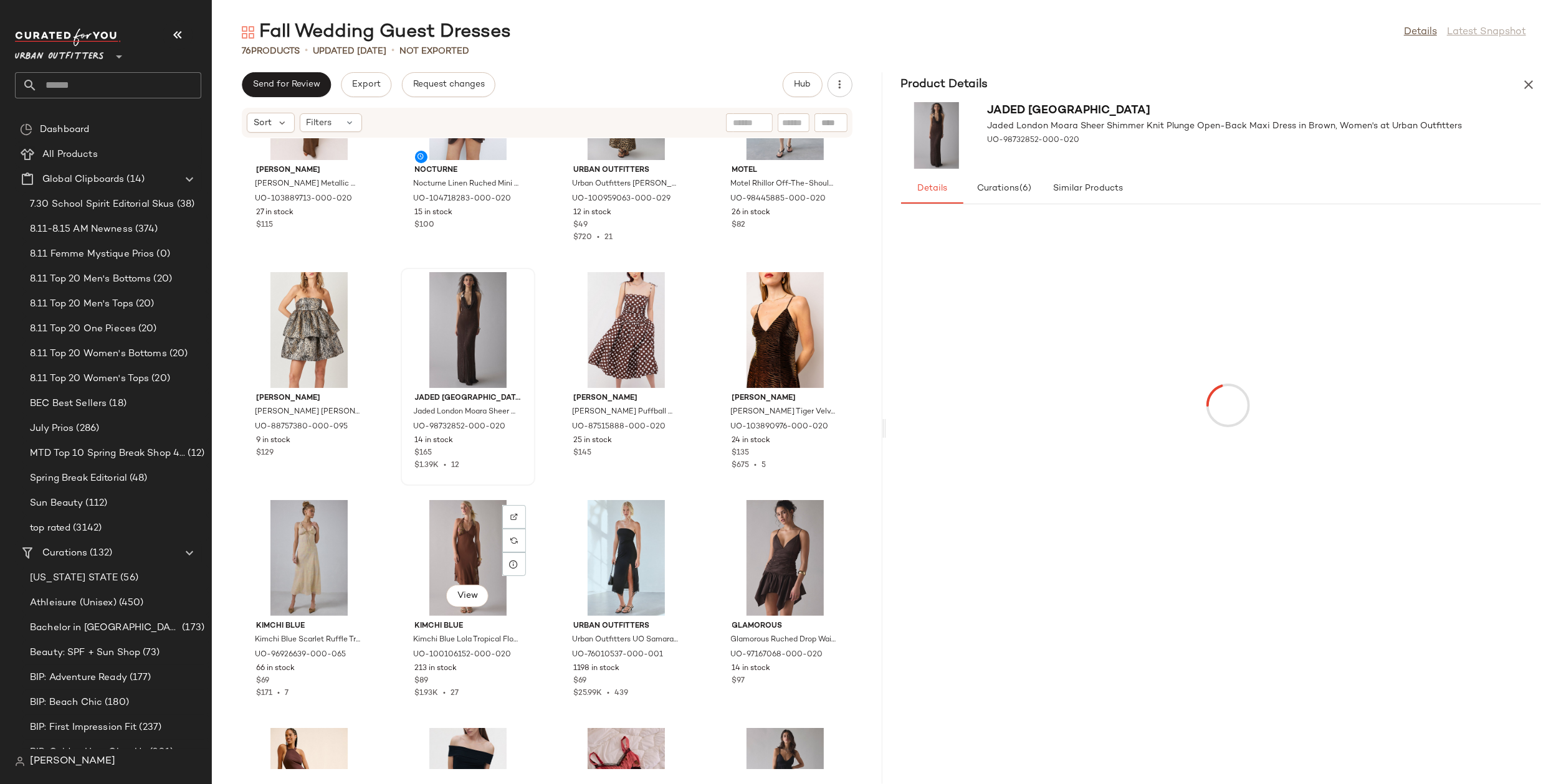
click at [461, 559] on div "View" at bounding box center [468, 558] width 126 height 116
click at [580, 548] on div "View" at bounding box center [626, 558] width 126 height 116
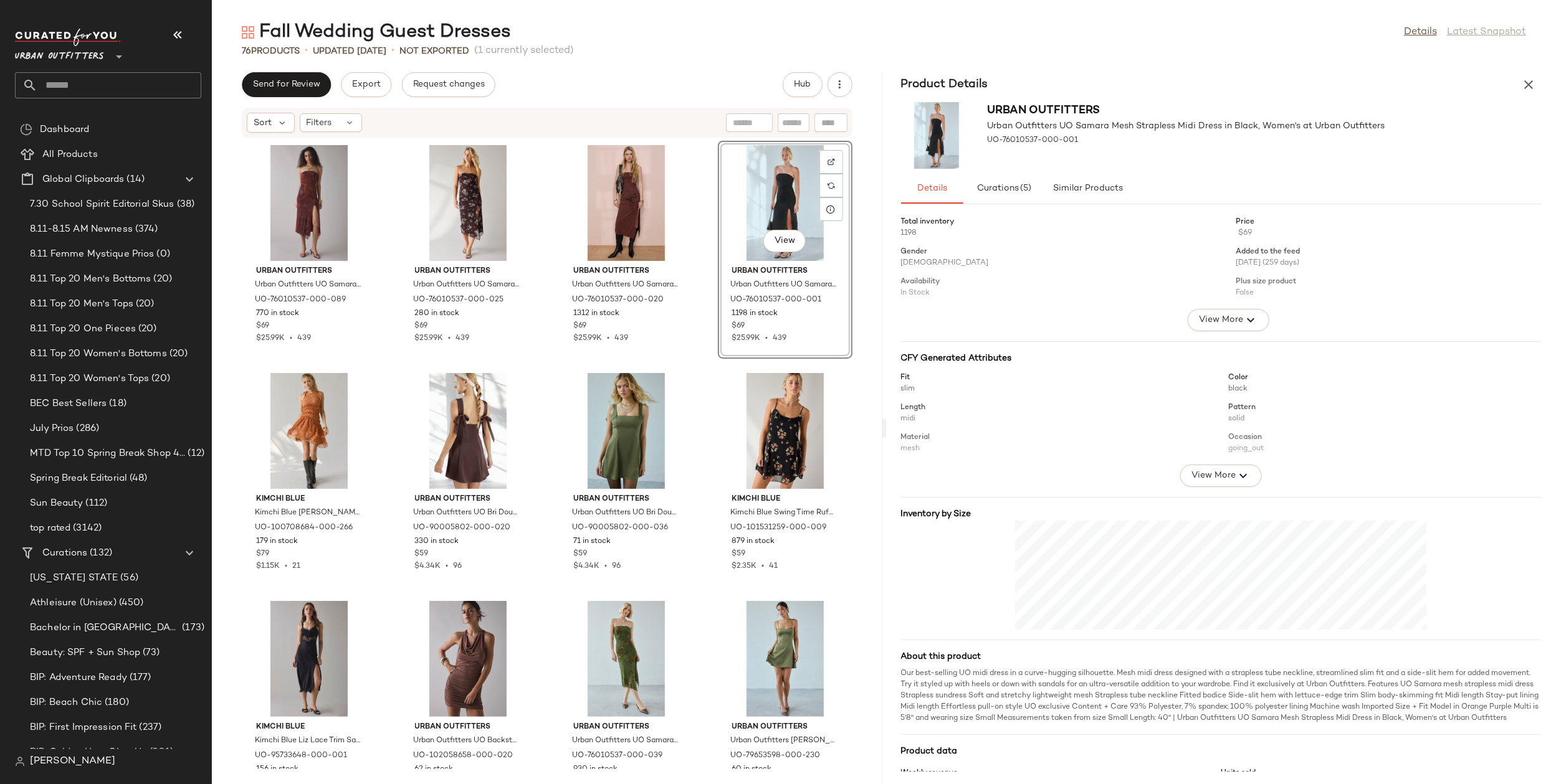
drag, startPoint x: 580, startPoint y: 548, endPoint x: 473, endPoint y: 3, distance: 555.4
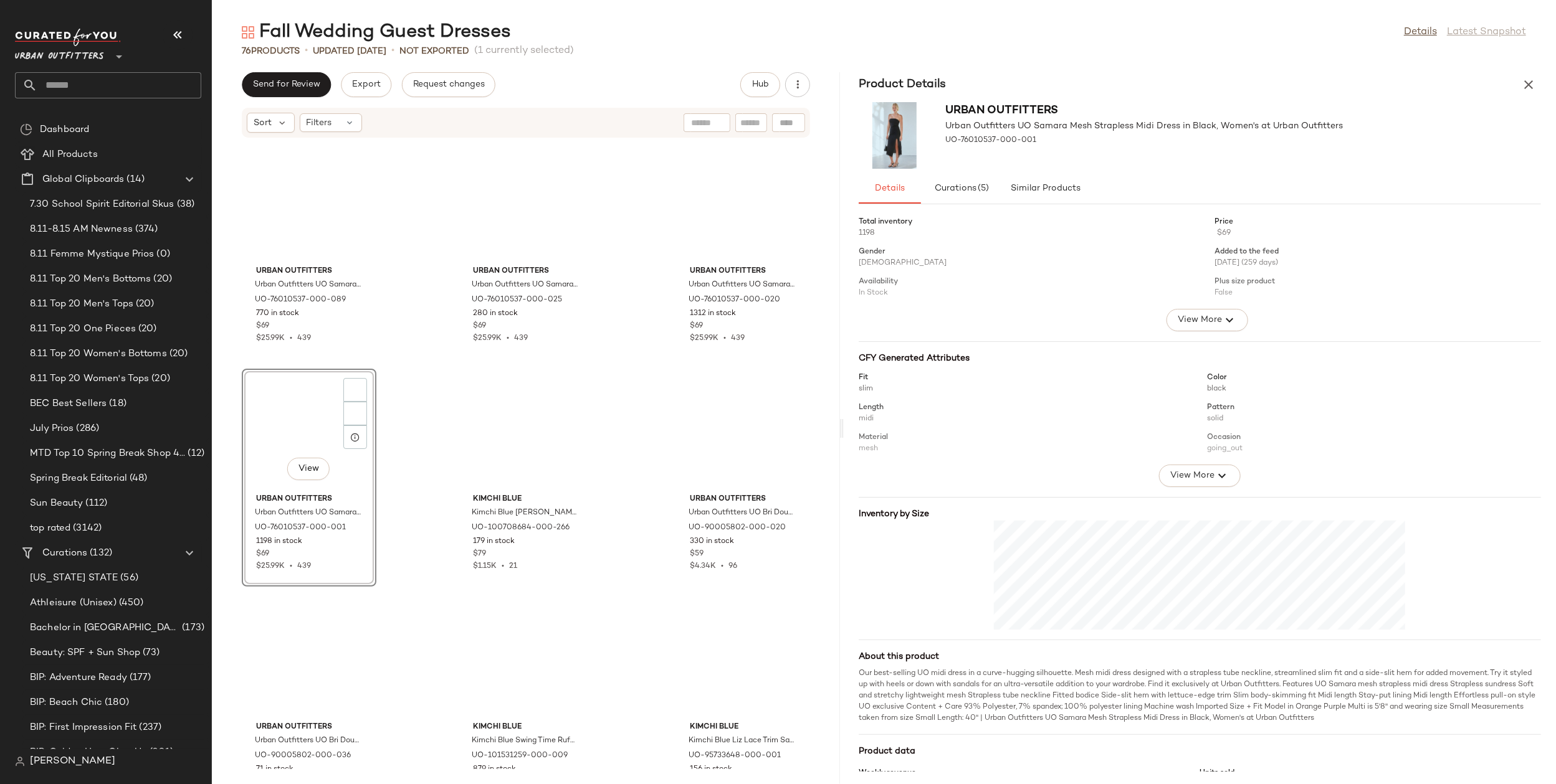
drag, startPoint x: 884, startPoint y: 427, endPoint x: 844, endPoint y: 442, distance: 42.7
click at [844, 442] on div "Fall Wedding Guest Dresses Details Latest Snapshot 76 Products • updated [DATE]…" at bounding box center [884, 402] width 1344 height 764
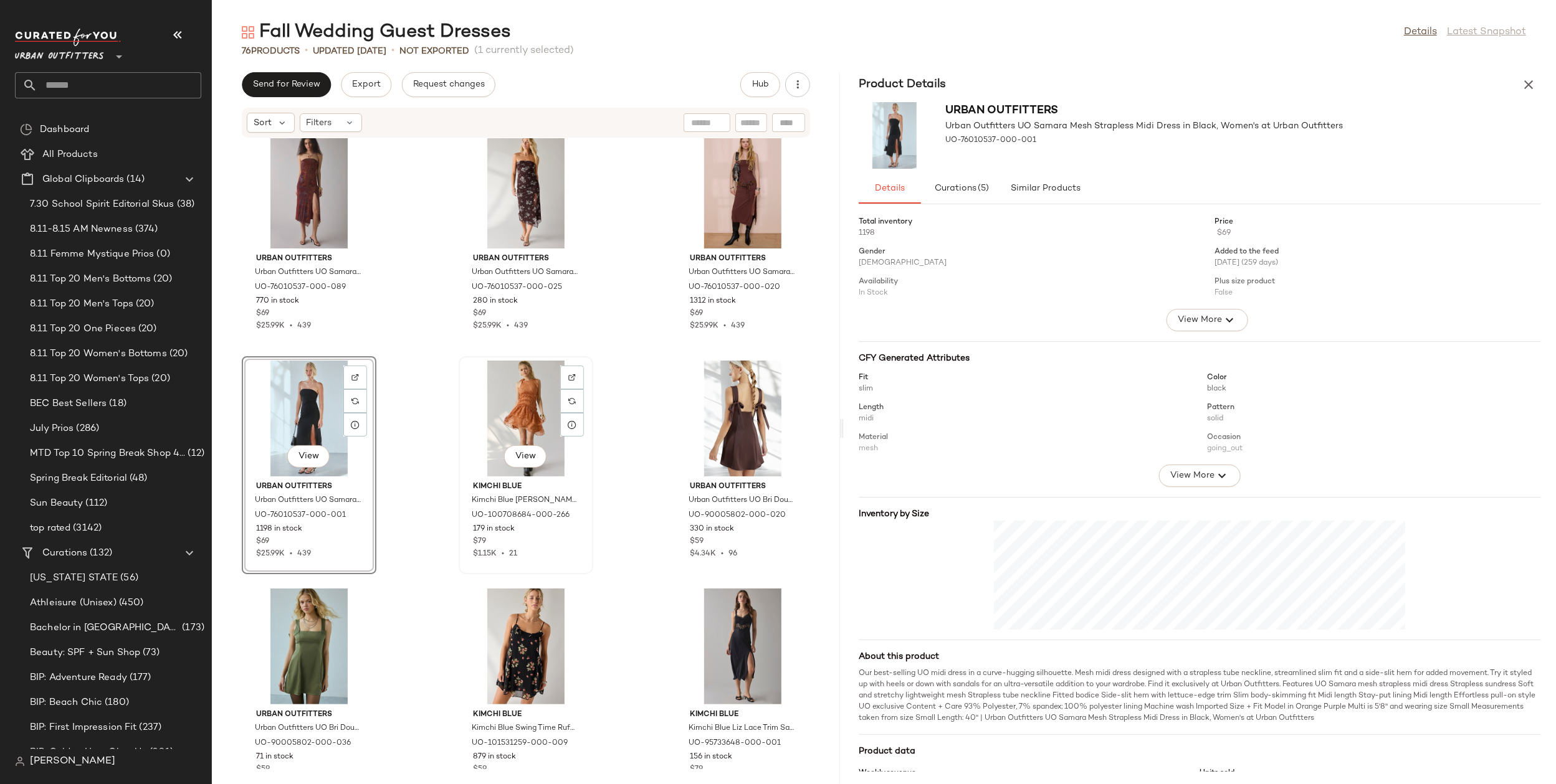
scroll to position [20, 0]
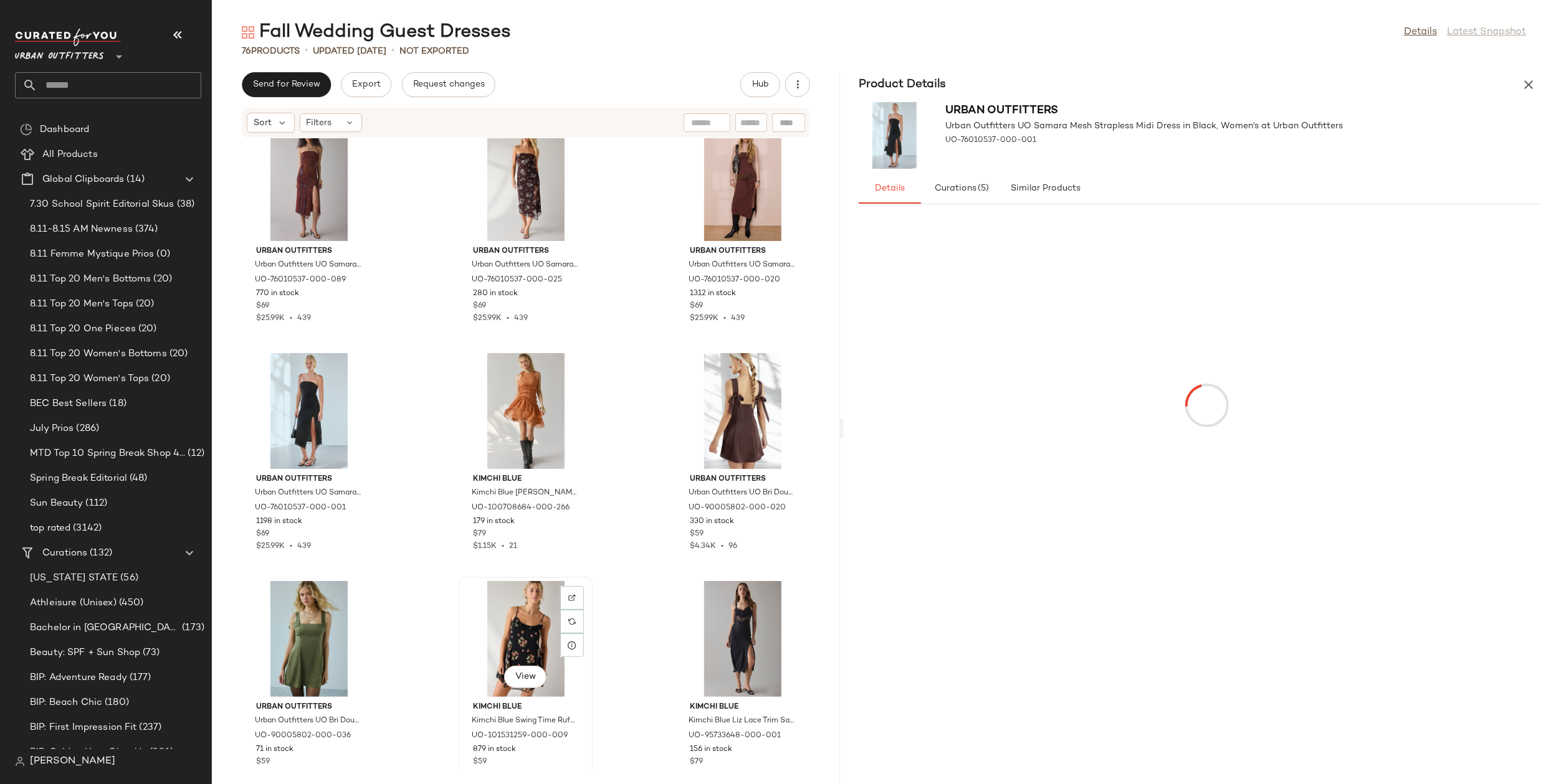
click at [527, 632] on div "View" at bounding box center [526, 639] width 126 height 116
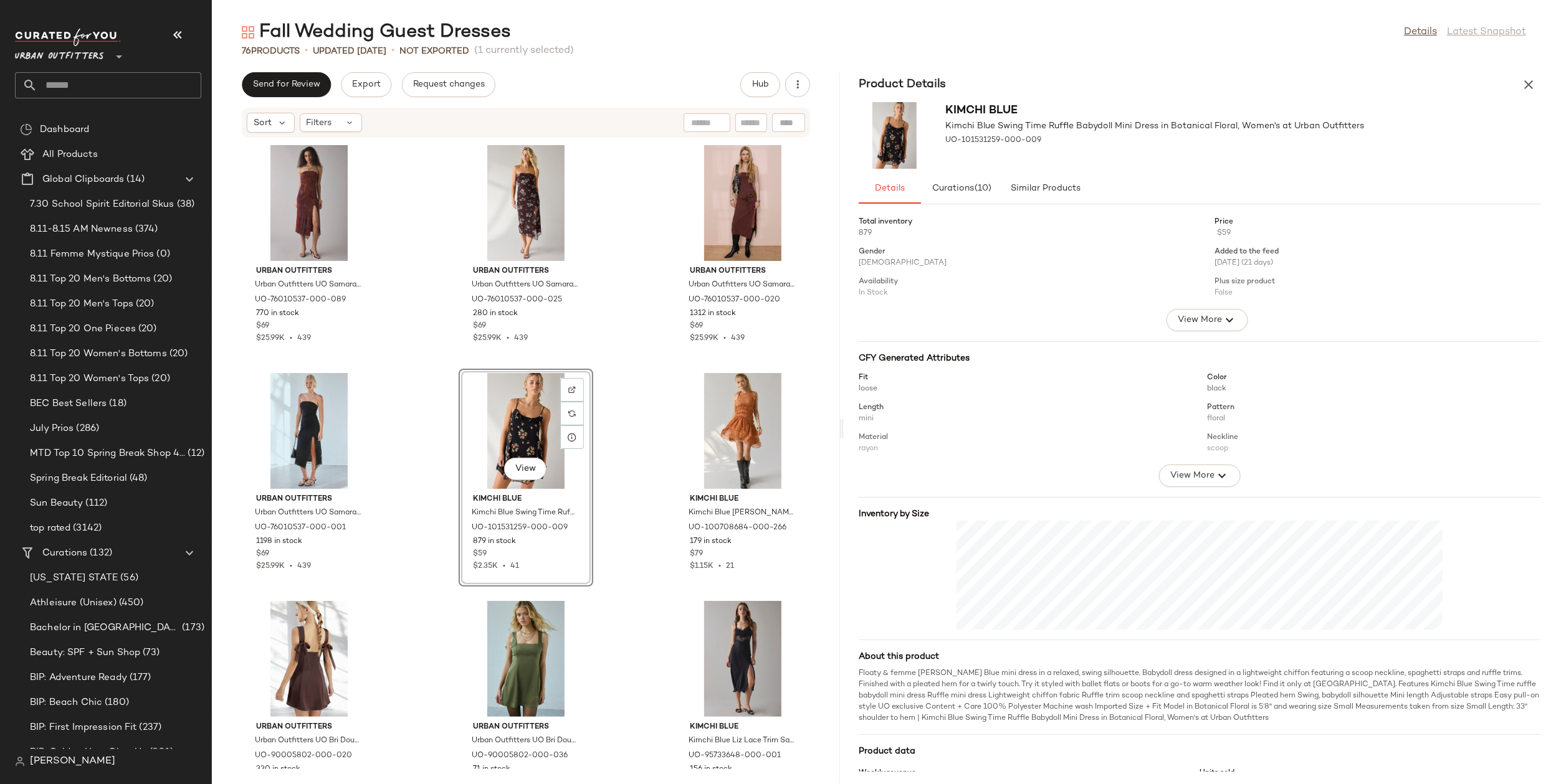
click at [664, 526] on div "Urban Outfitters Urban Outfitters UO Samara Mesh Strapless Midi Dress in Orange…" at bounding box center [526, 454] width 628 height 631
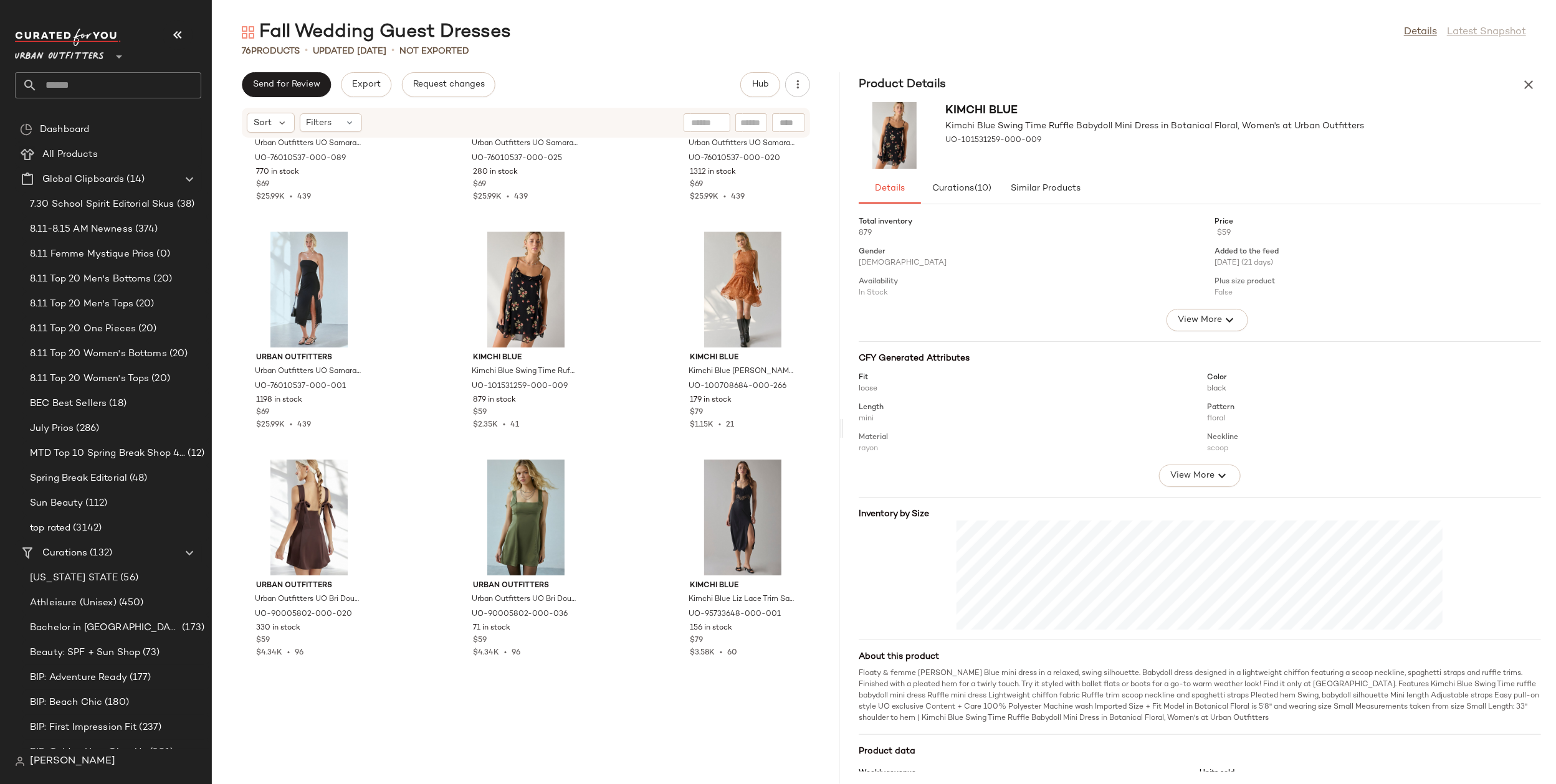
scroll to position [244, 0]
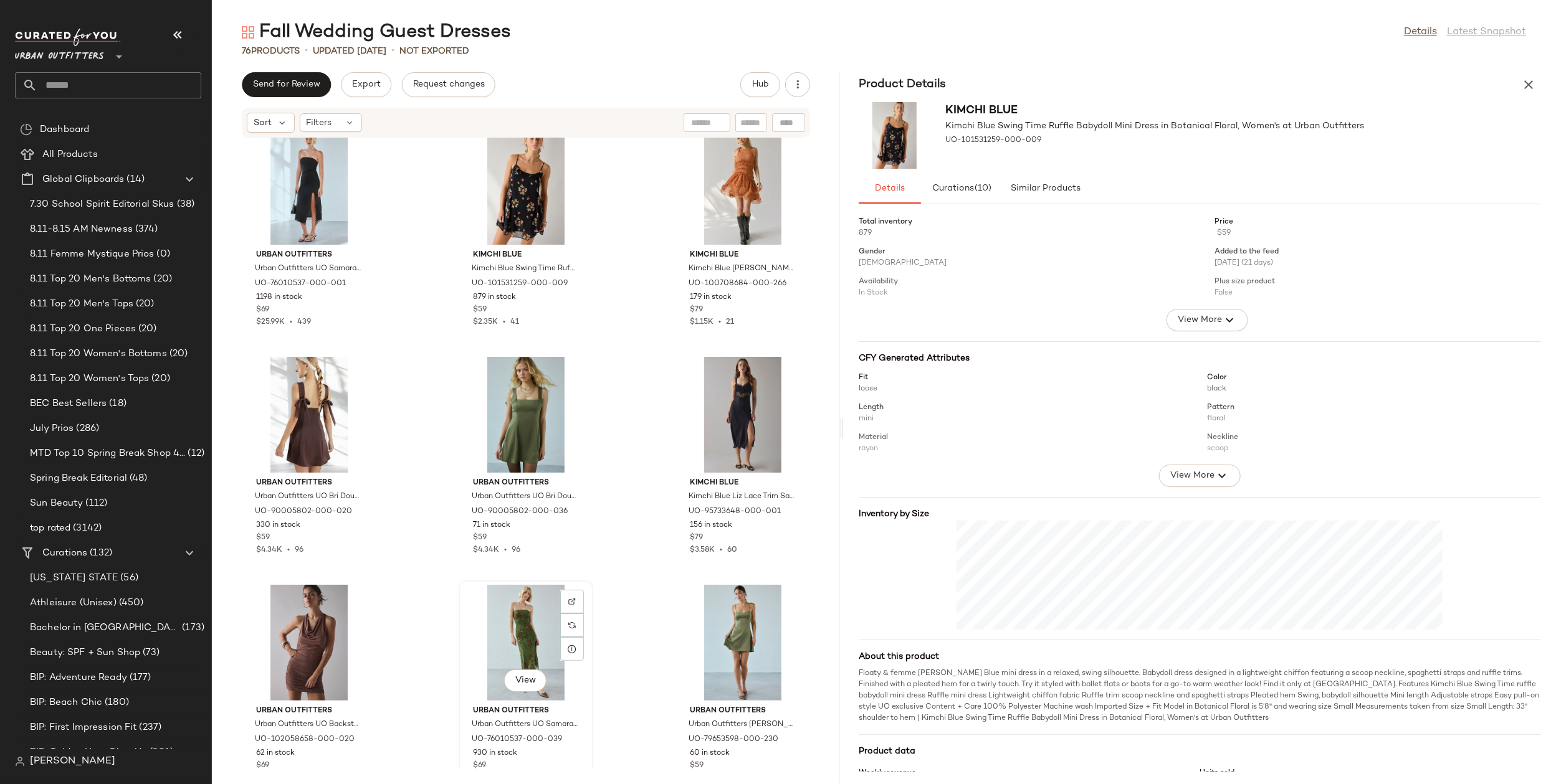
click at [528, 648] on div "View" at bounding box center [526, 643] width 126 height 116
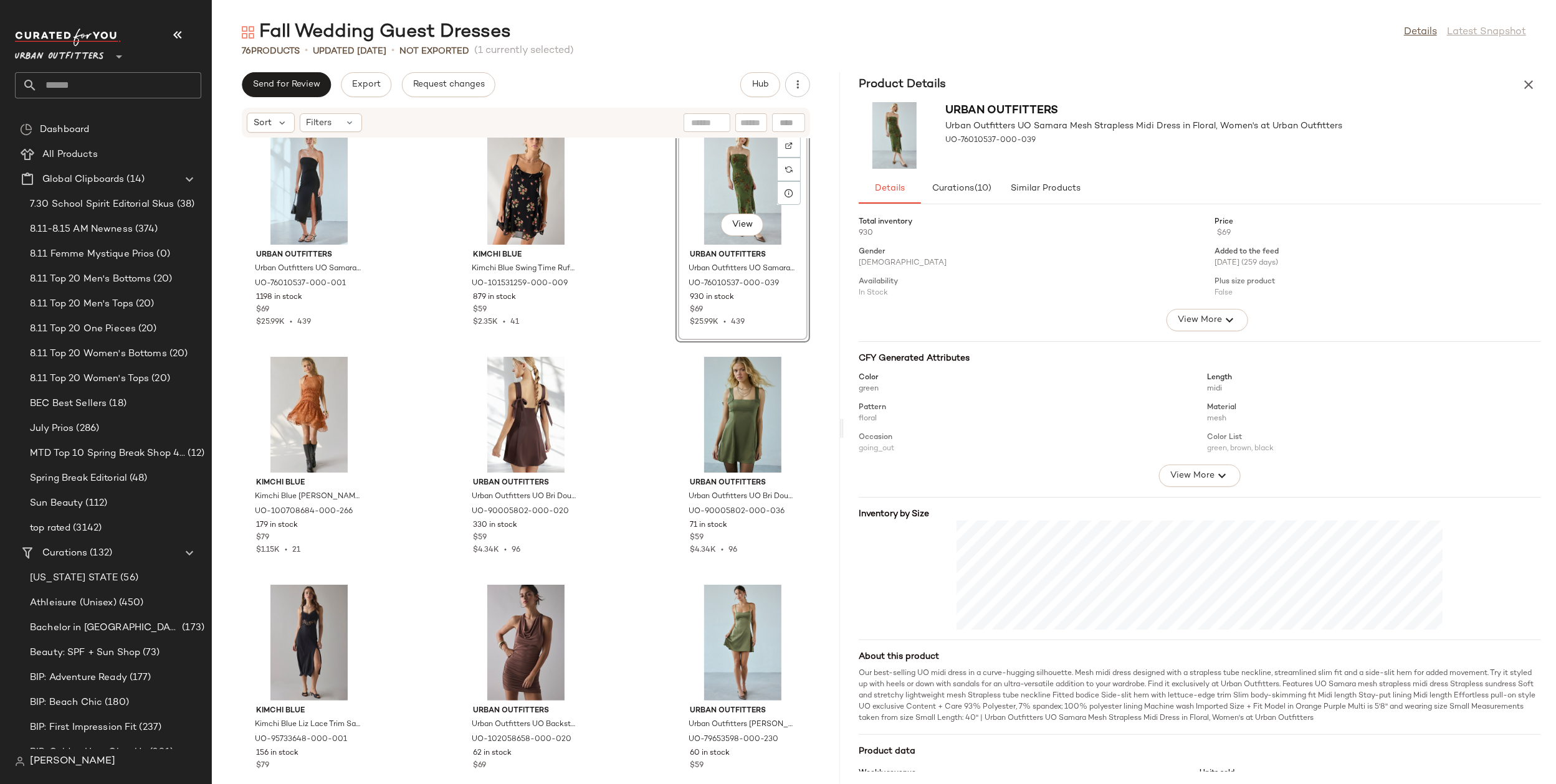
click at [613, 384] on div "Urban Outfitters Urban Outfitters UO Samara Mesh Strapless Midi Dress in Orange…" at bounding box center [526, 454] width 628 height 631
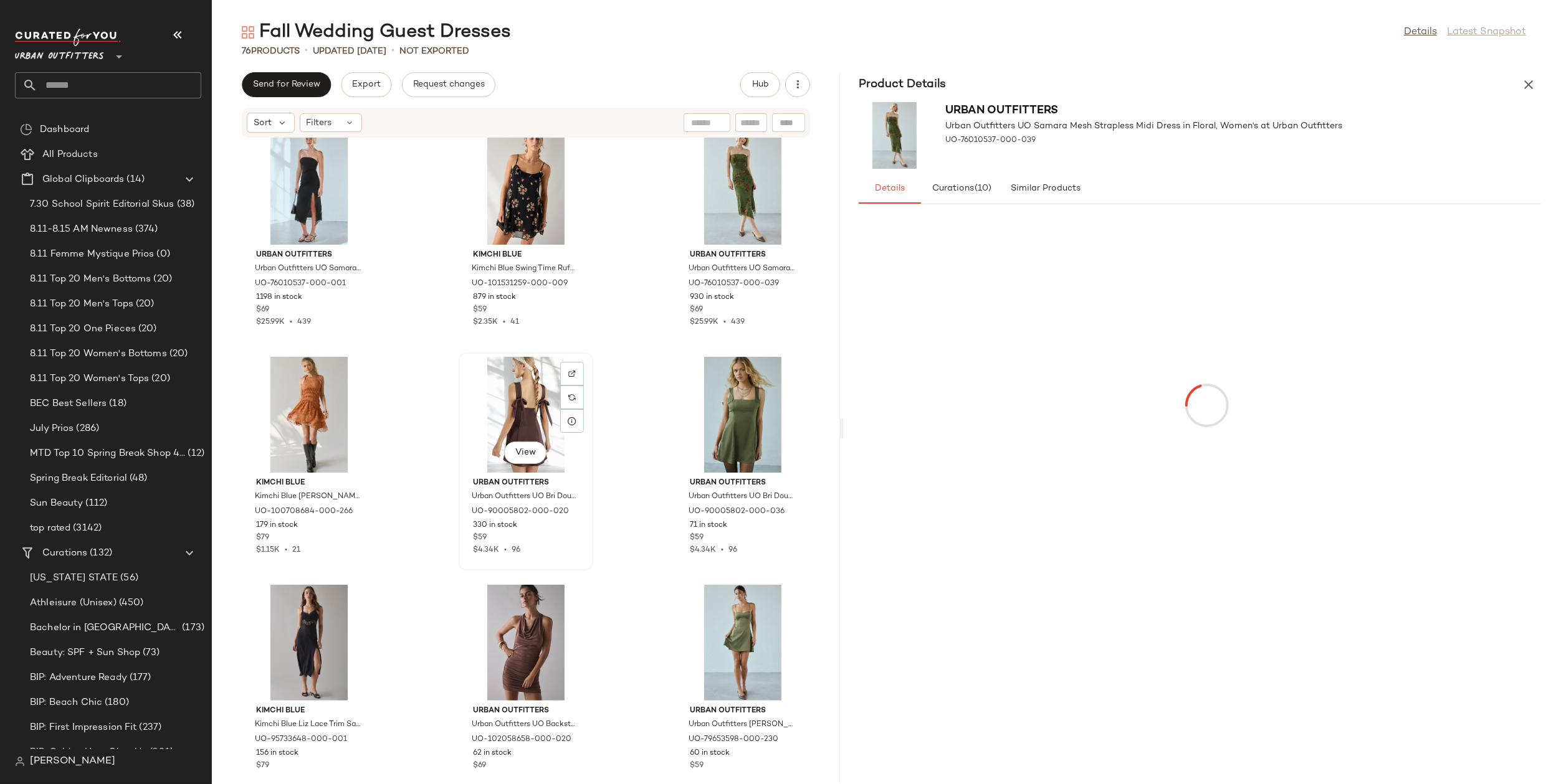
click at [510, 413] on div "View" at bounding box center [526, 415] width 126 height 116
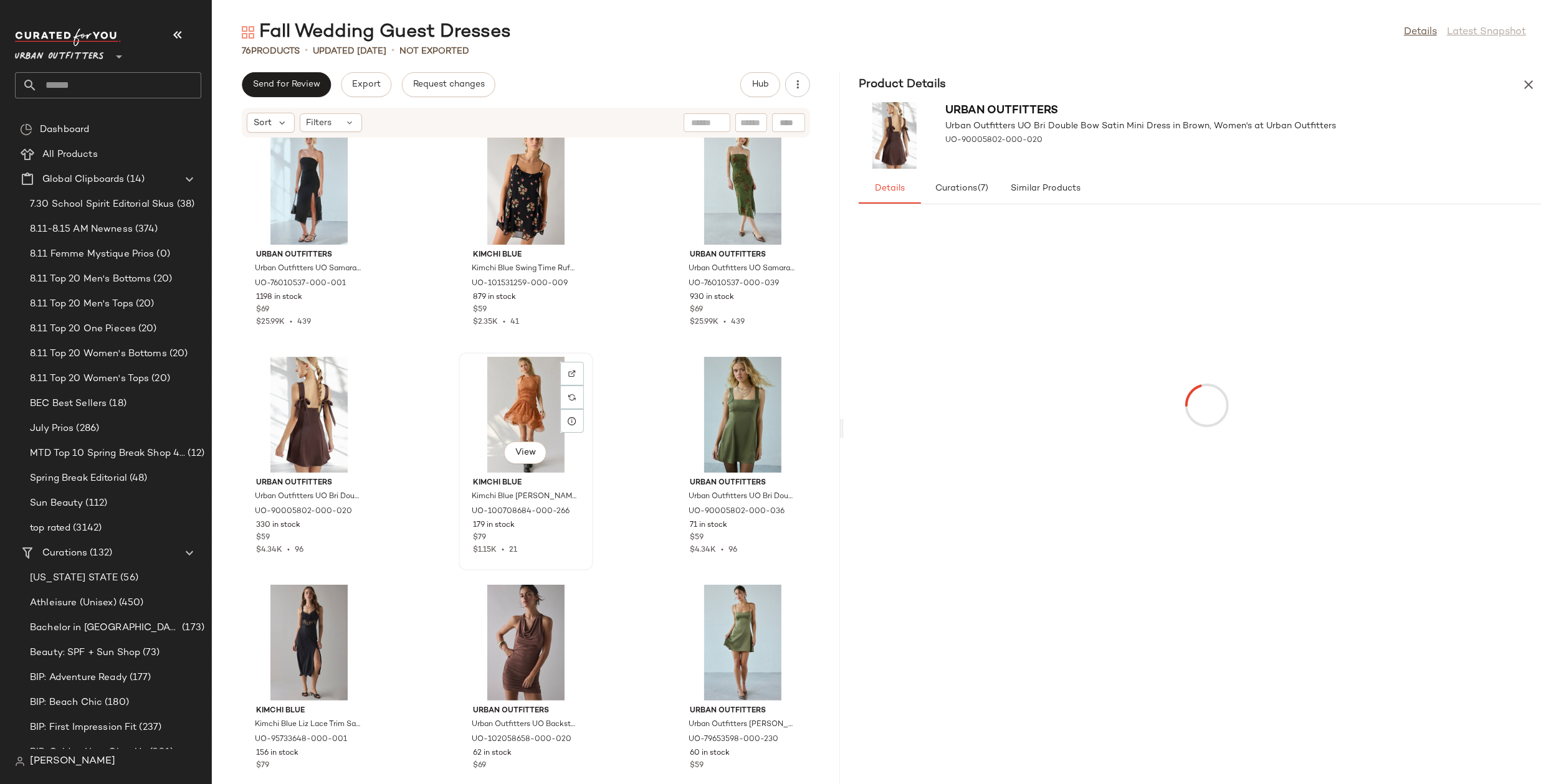
click at [520, 411] on div "View" at bounding box center [526, 415] width 126 height 116
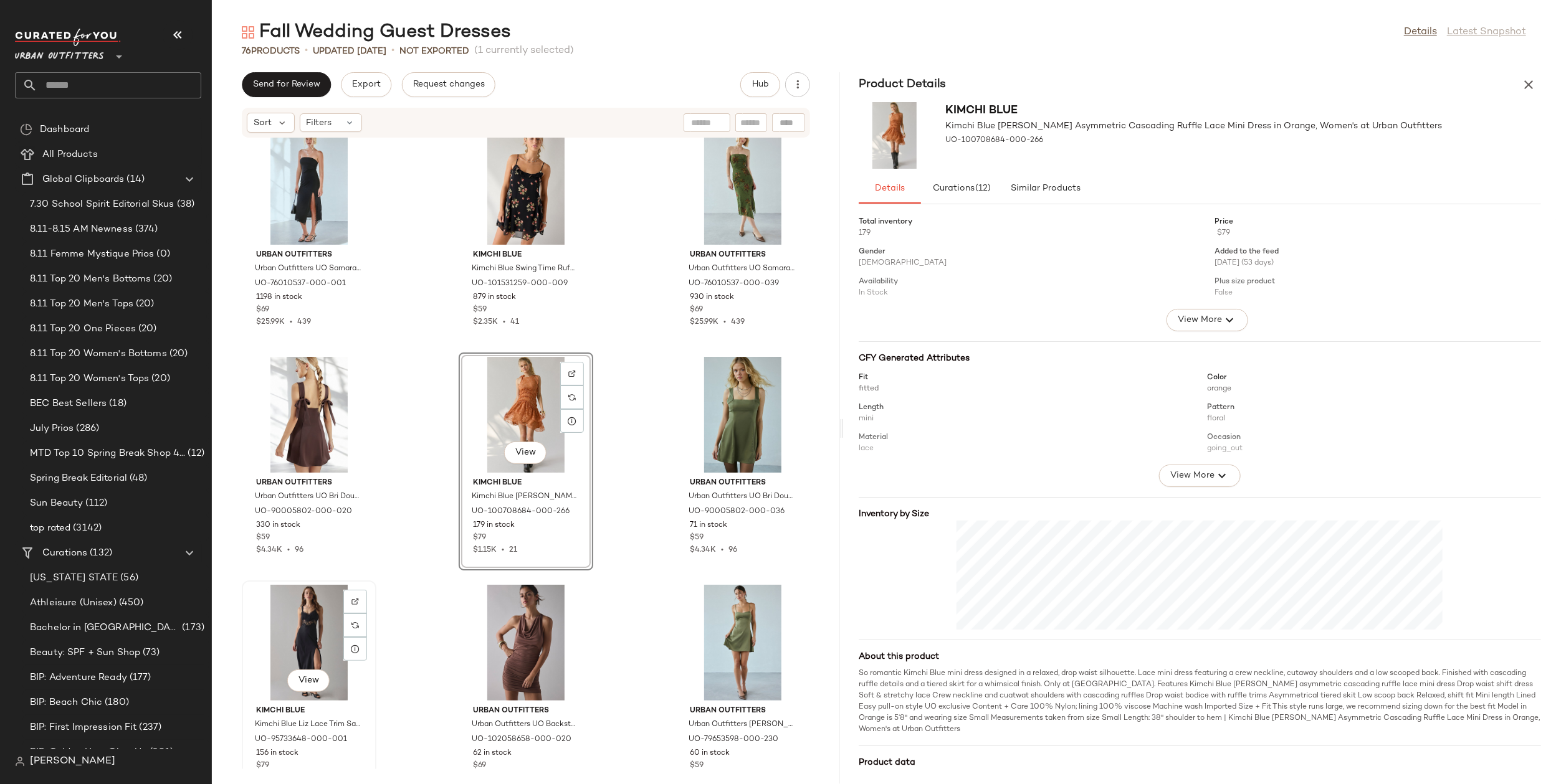
click at [318, 614] on div "View" at bounding box center [309, 643] width 126 height 116
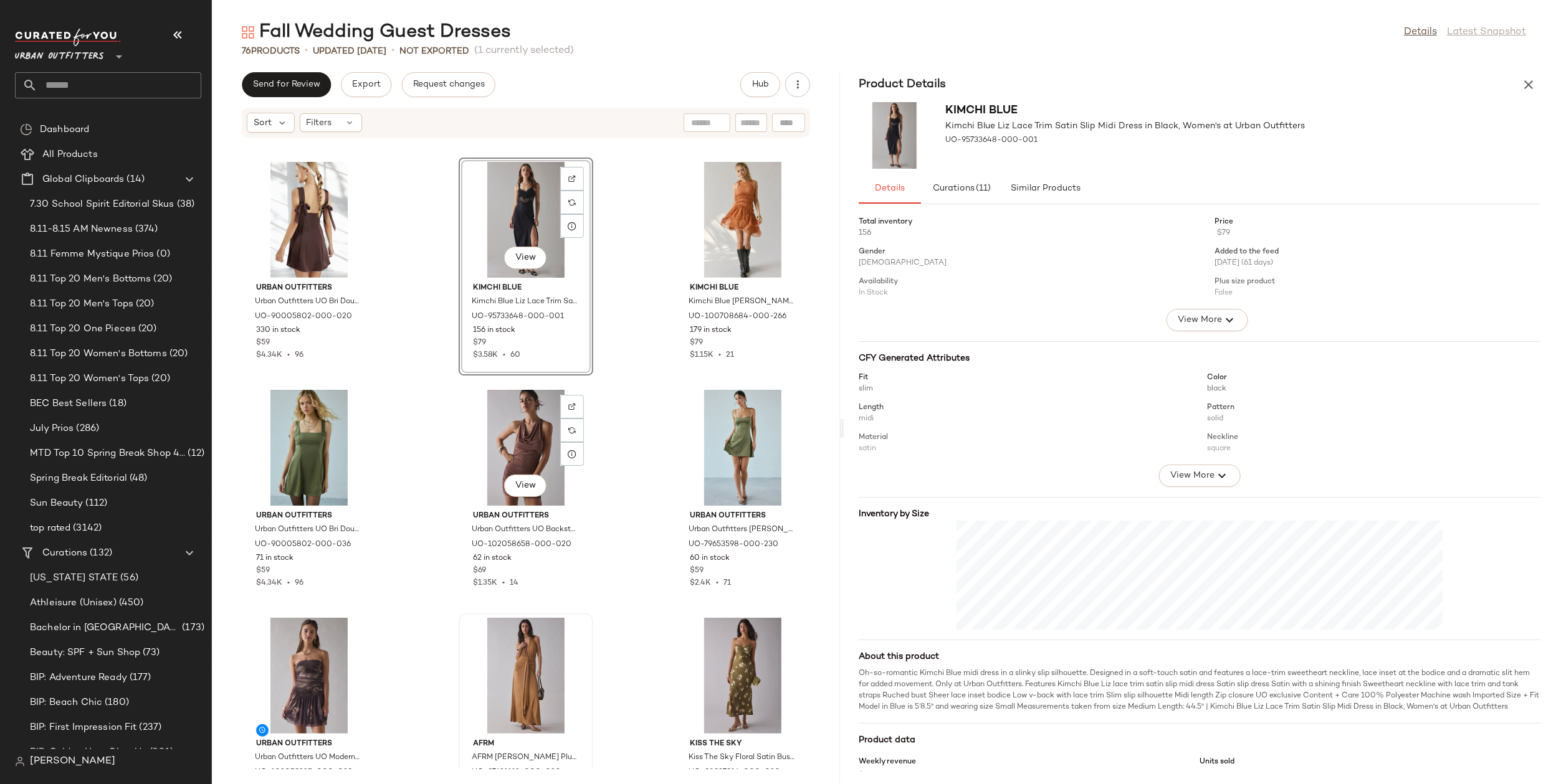
scroll to position [450, 0]
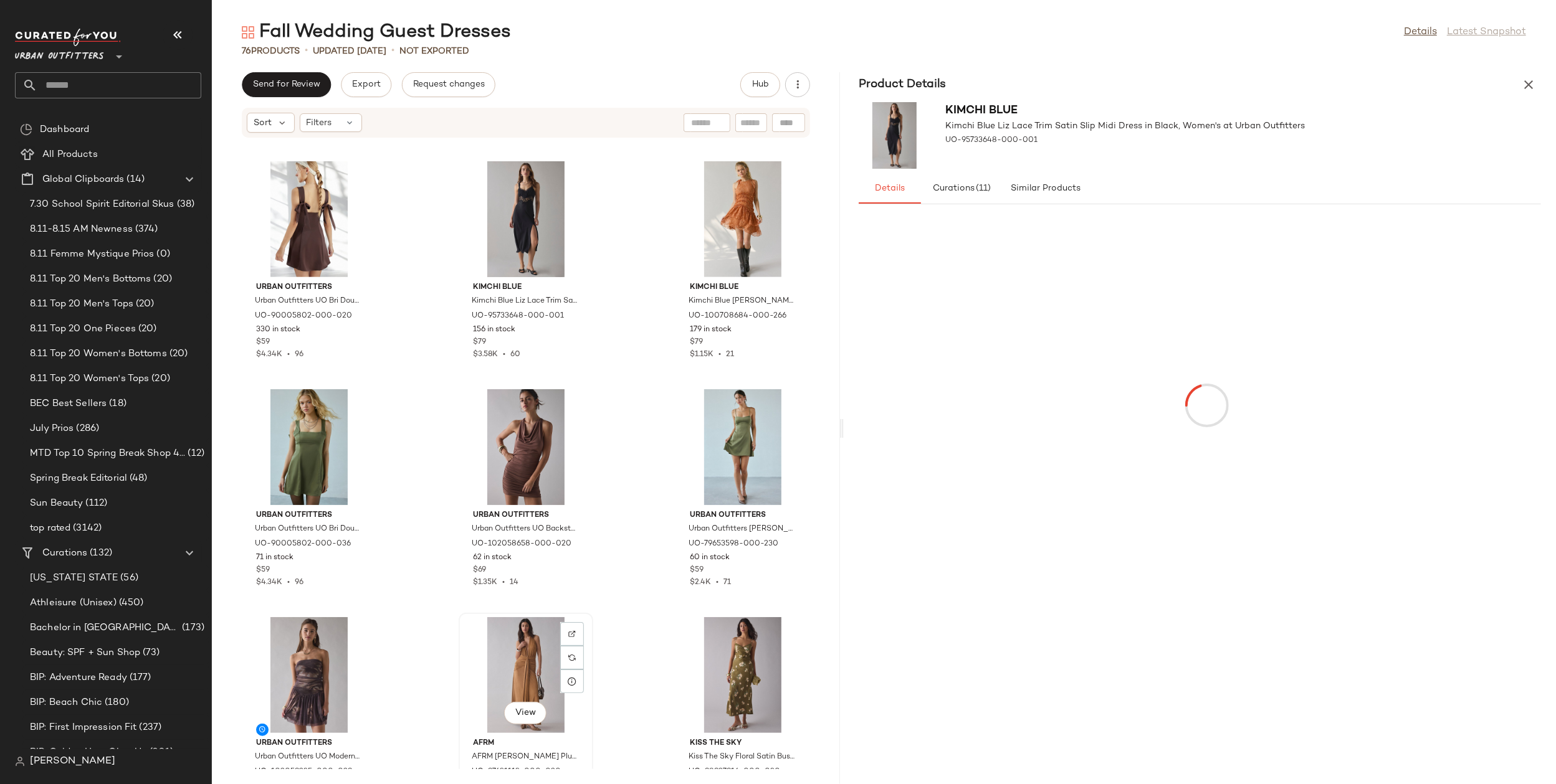
click at [498, 652] on div "View" at bounding box center [526, 675] width 126 height 116
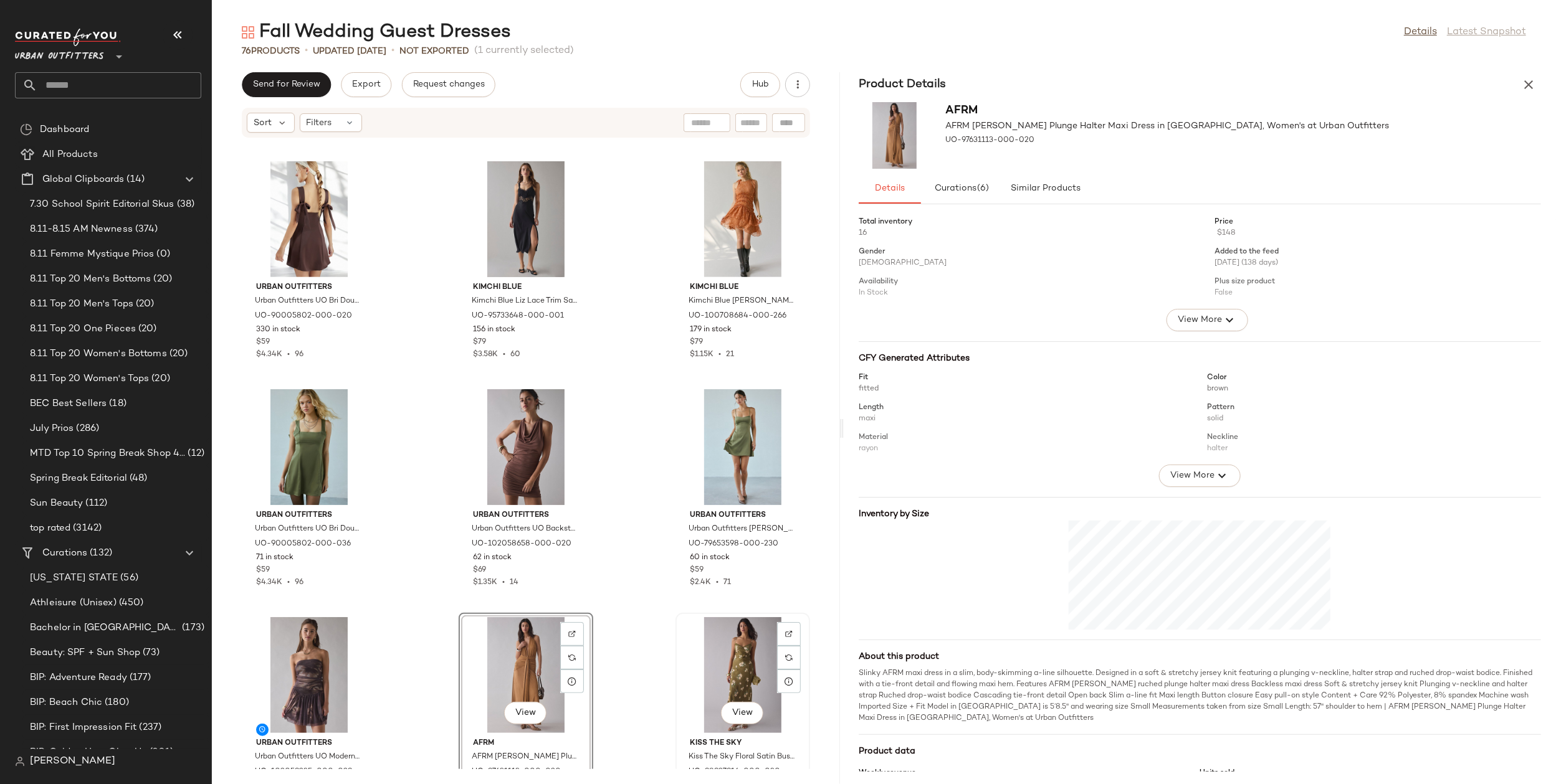
click at [688, 648] on div "View" at bounding box center [743, 675] width 126 height 116
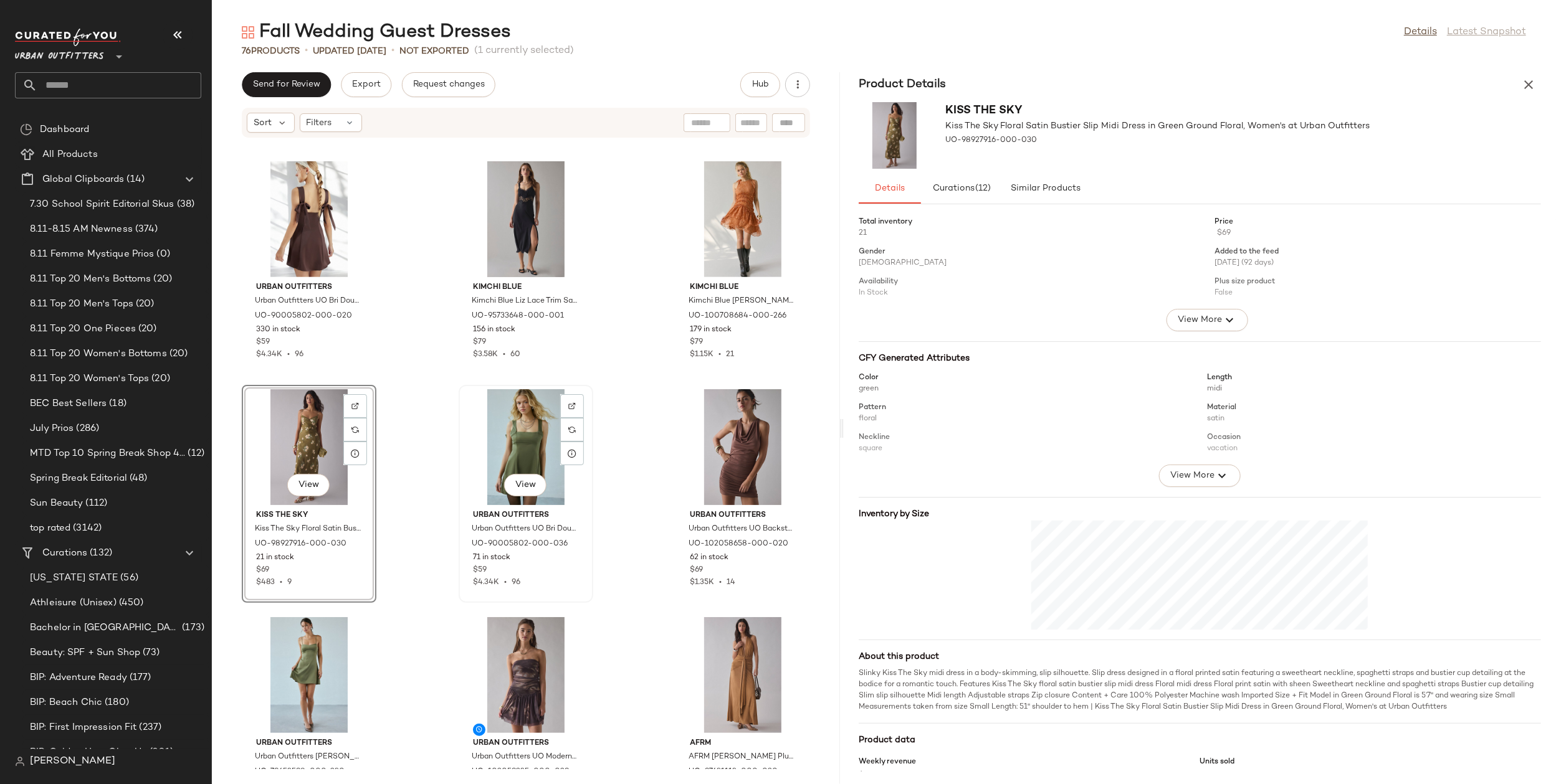
click at [508, 447] on div "View" at bounding box center [526, 447] width 126 height 116
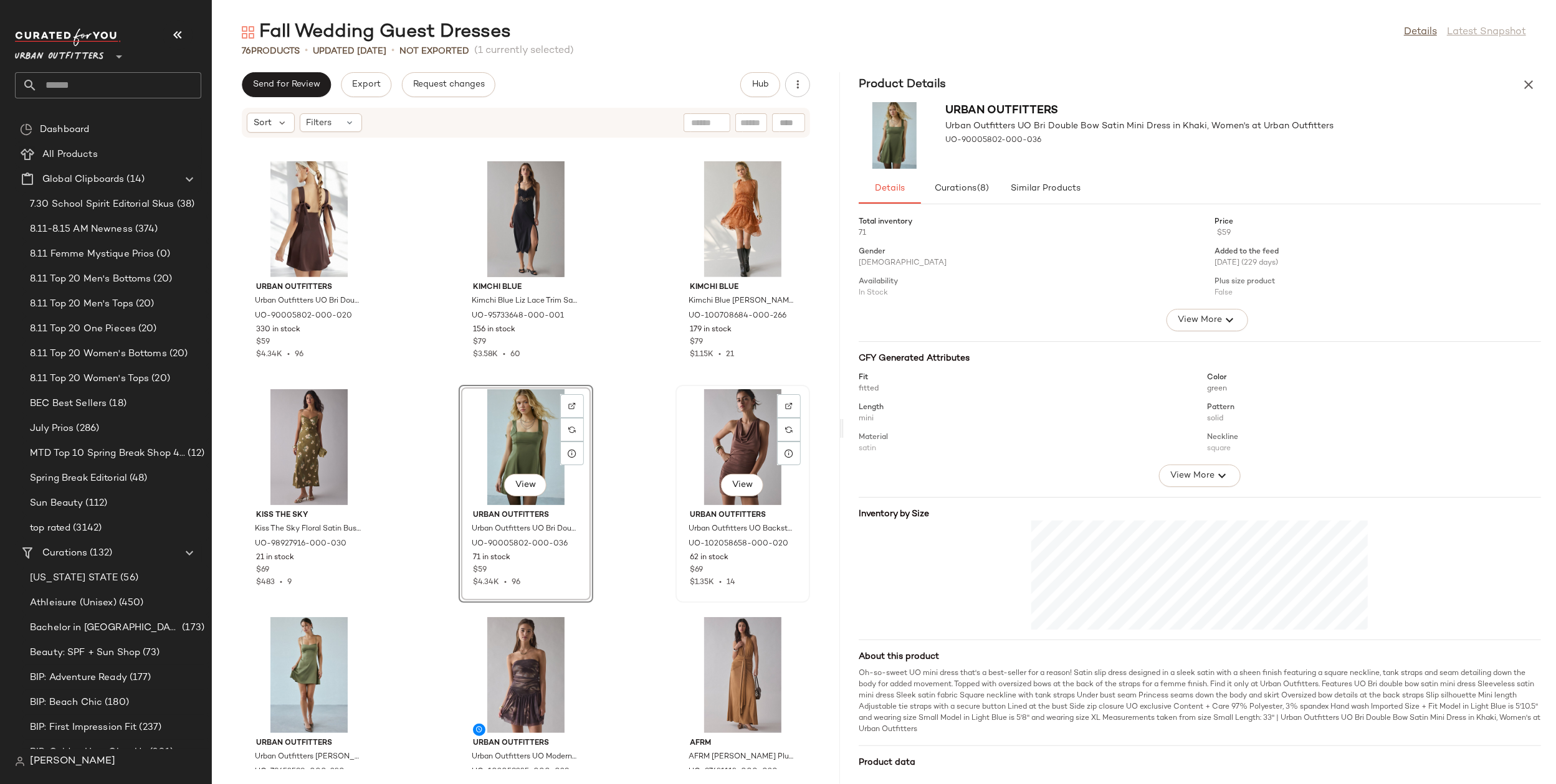
click at [726, 451] on div "View" at bounding box center [743, 447] width 126 height 116
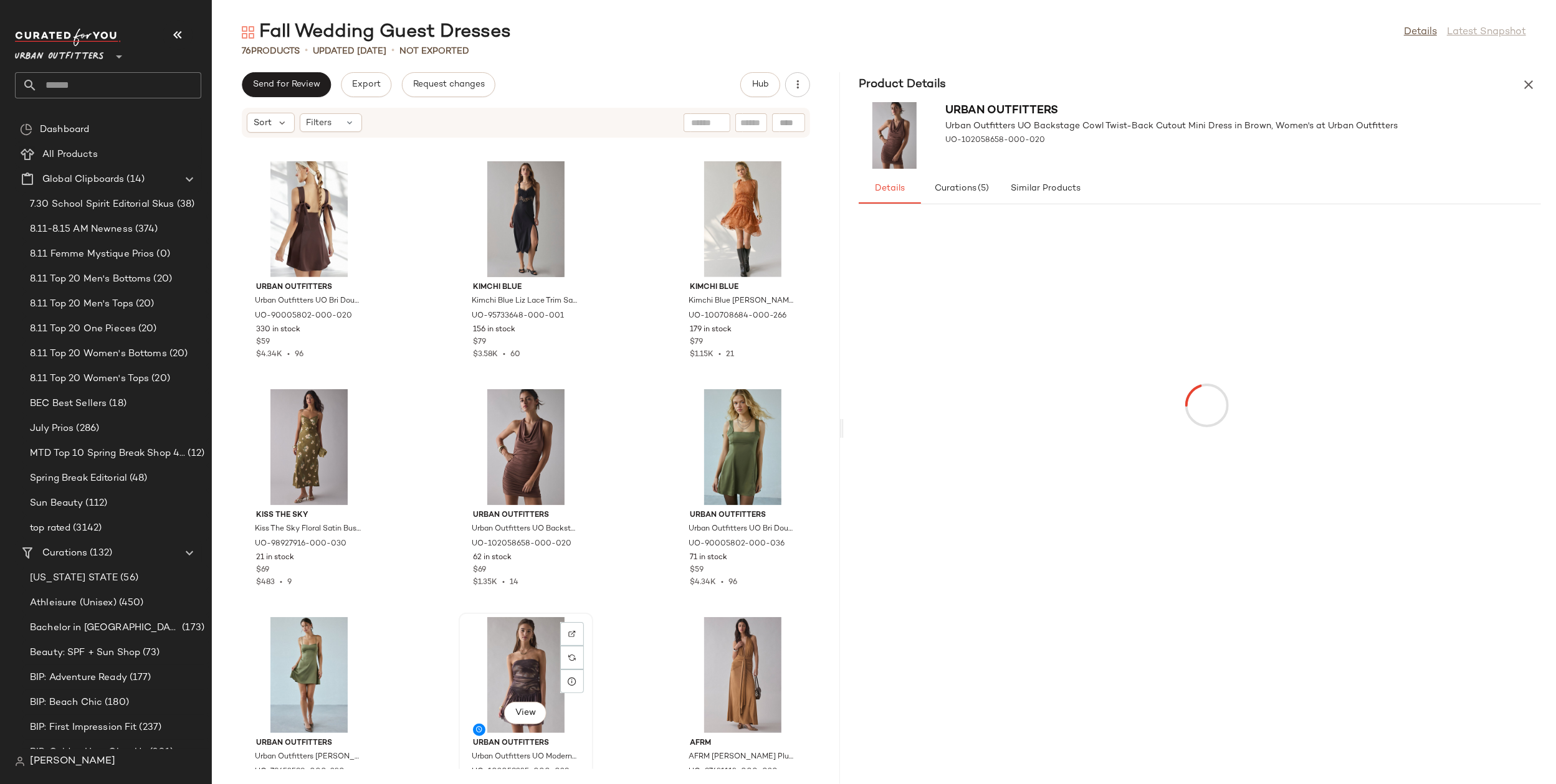
click at [517, 664] on div "View" at bounding box center [526, 675] width 126 height 116
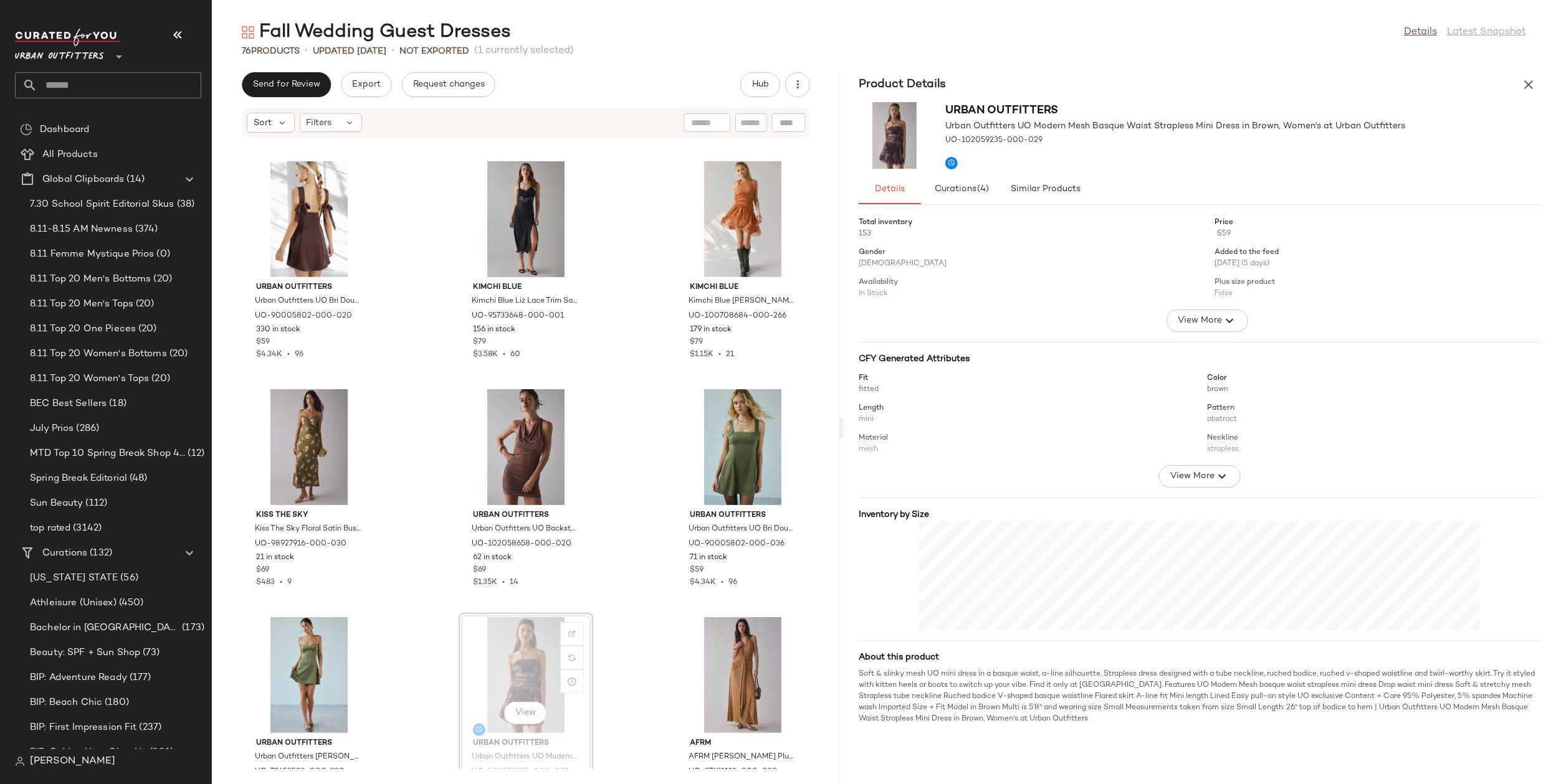
scroll to position [451, 0]
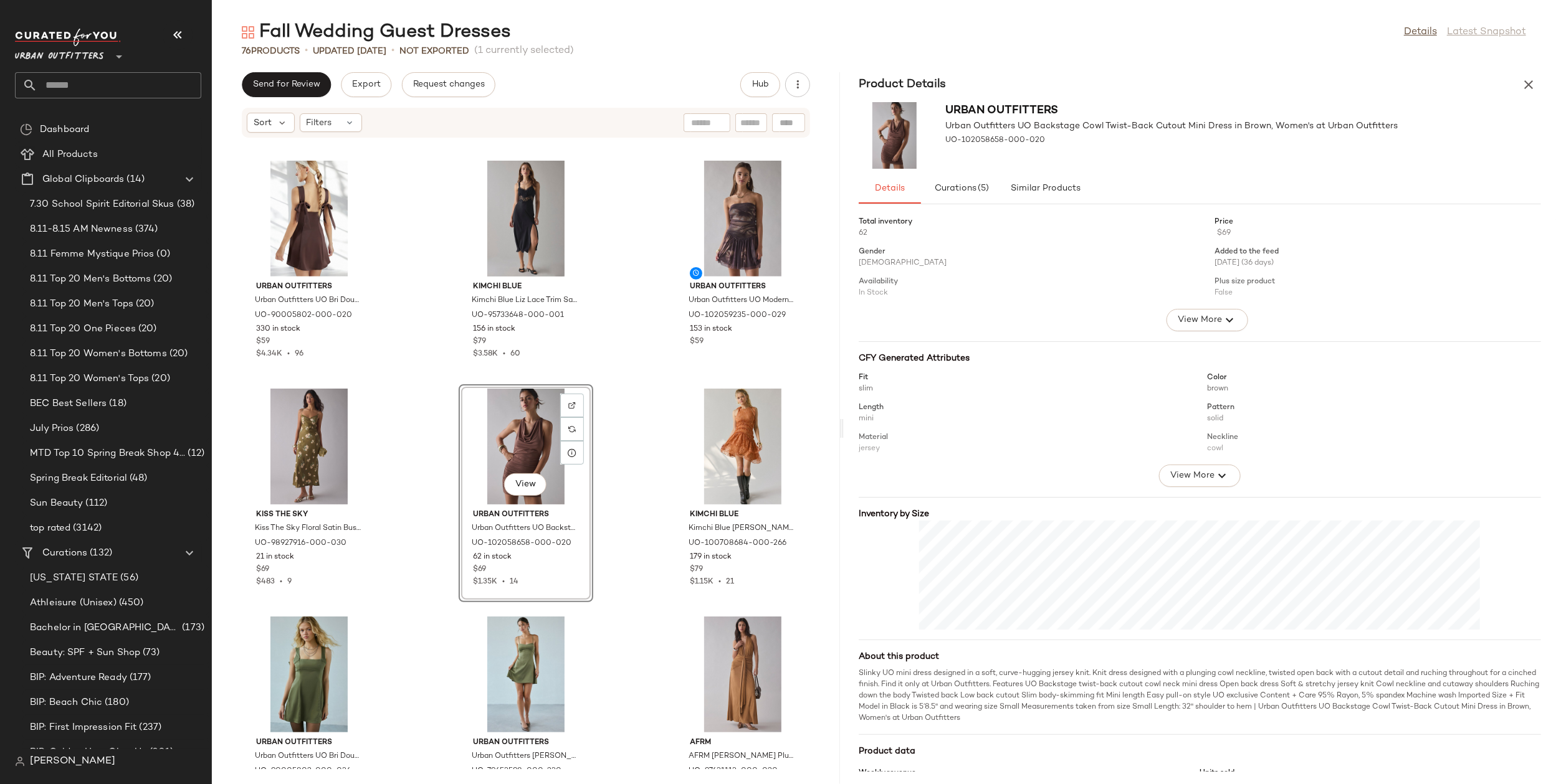
click at [643, 500] on div "Urban Outfitters Urban Outfitters UO Samara Mesh Strapless Midi Dress in Black,…" at bounding box center [526, 454] width 628 height 631
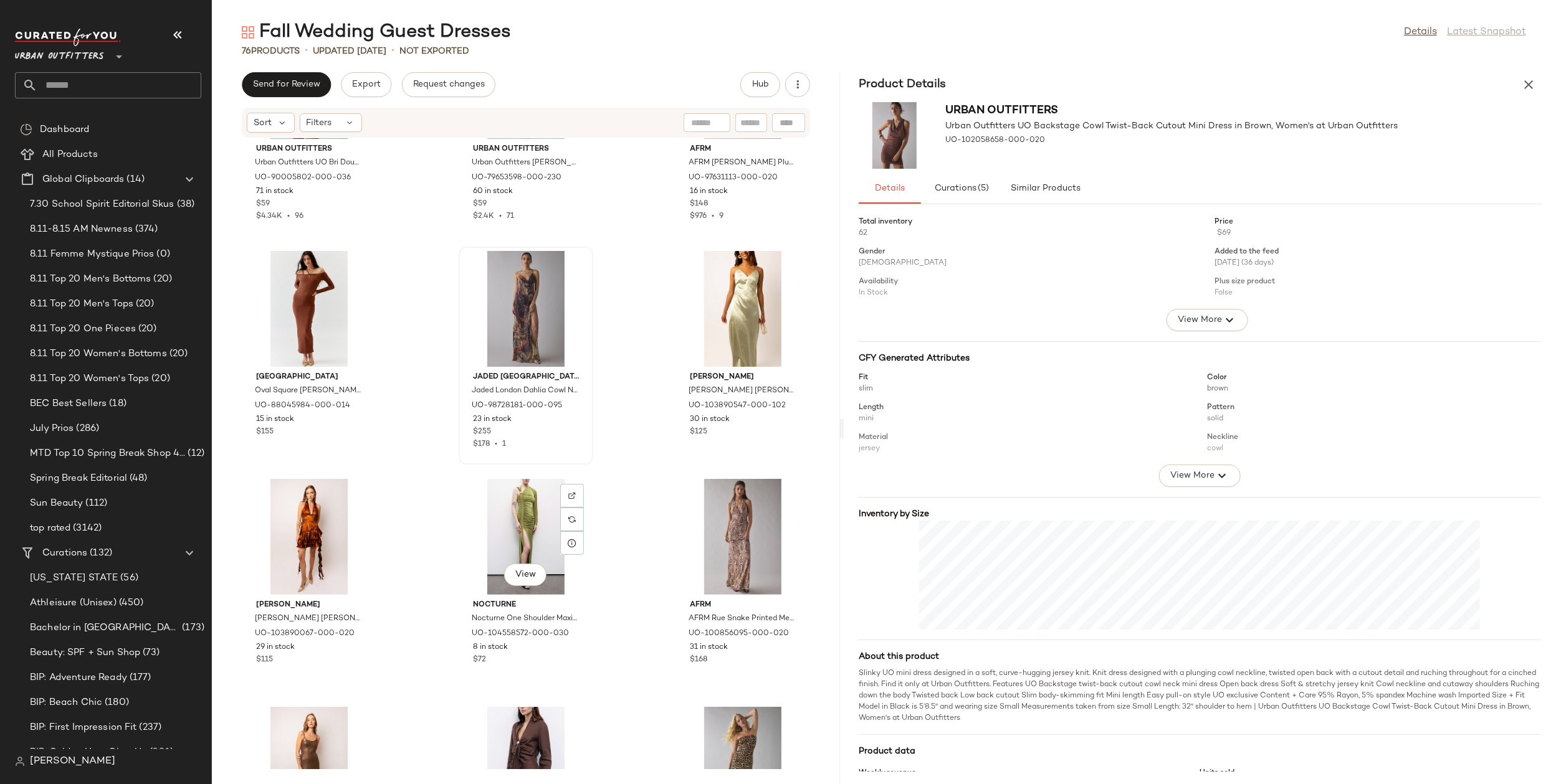
scroll to position [1190, 0]
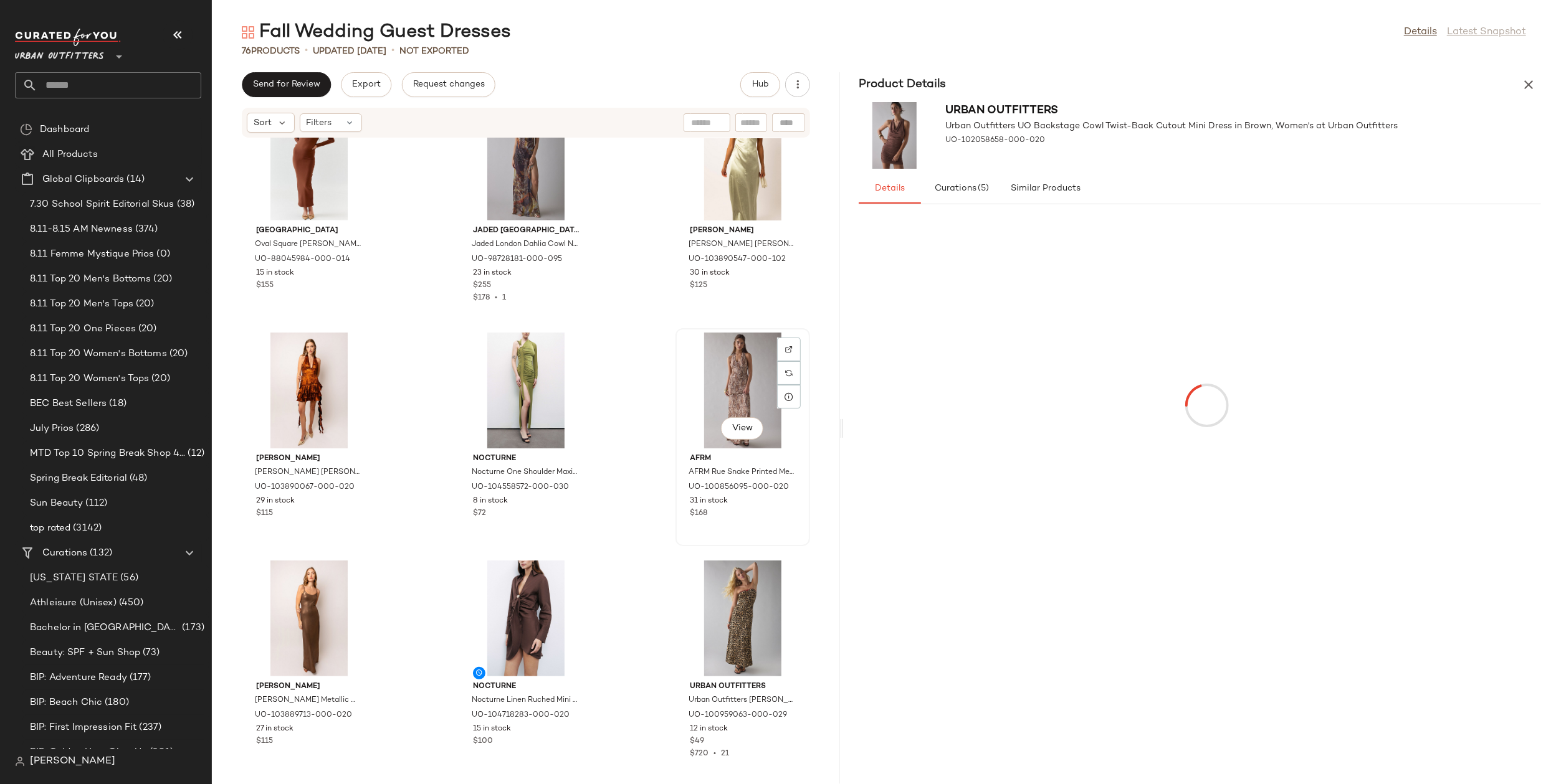
click at [706, 410] on div "View" at bounding box center [743, 390] width 126 height 116
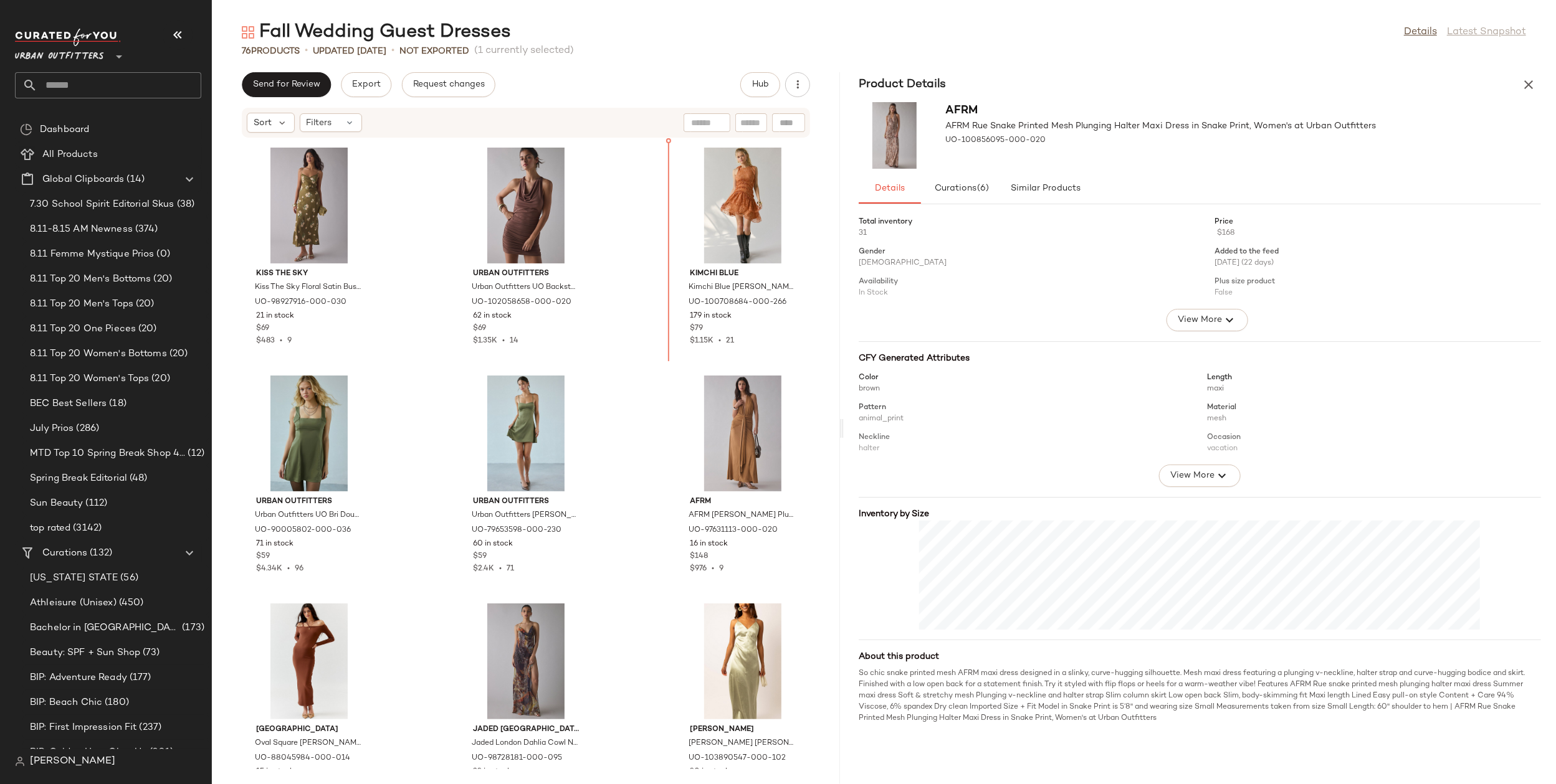
scroll to position [659, 0]
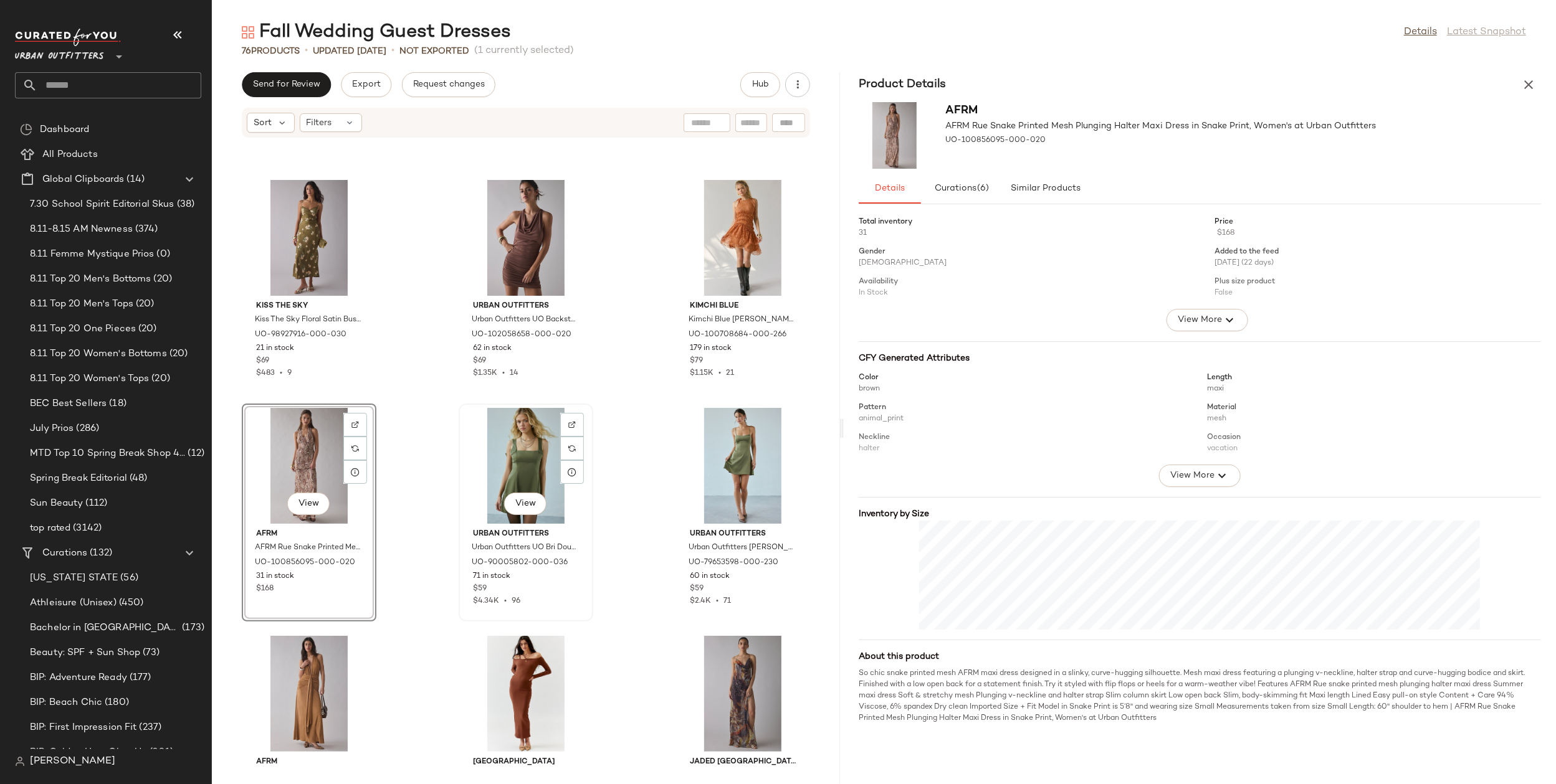
click at [487, 459] on div "View" at bounding box center [526, 465] width 126 height 116
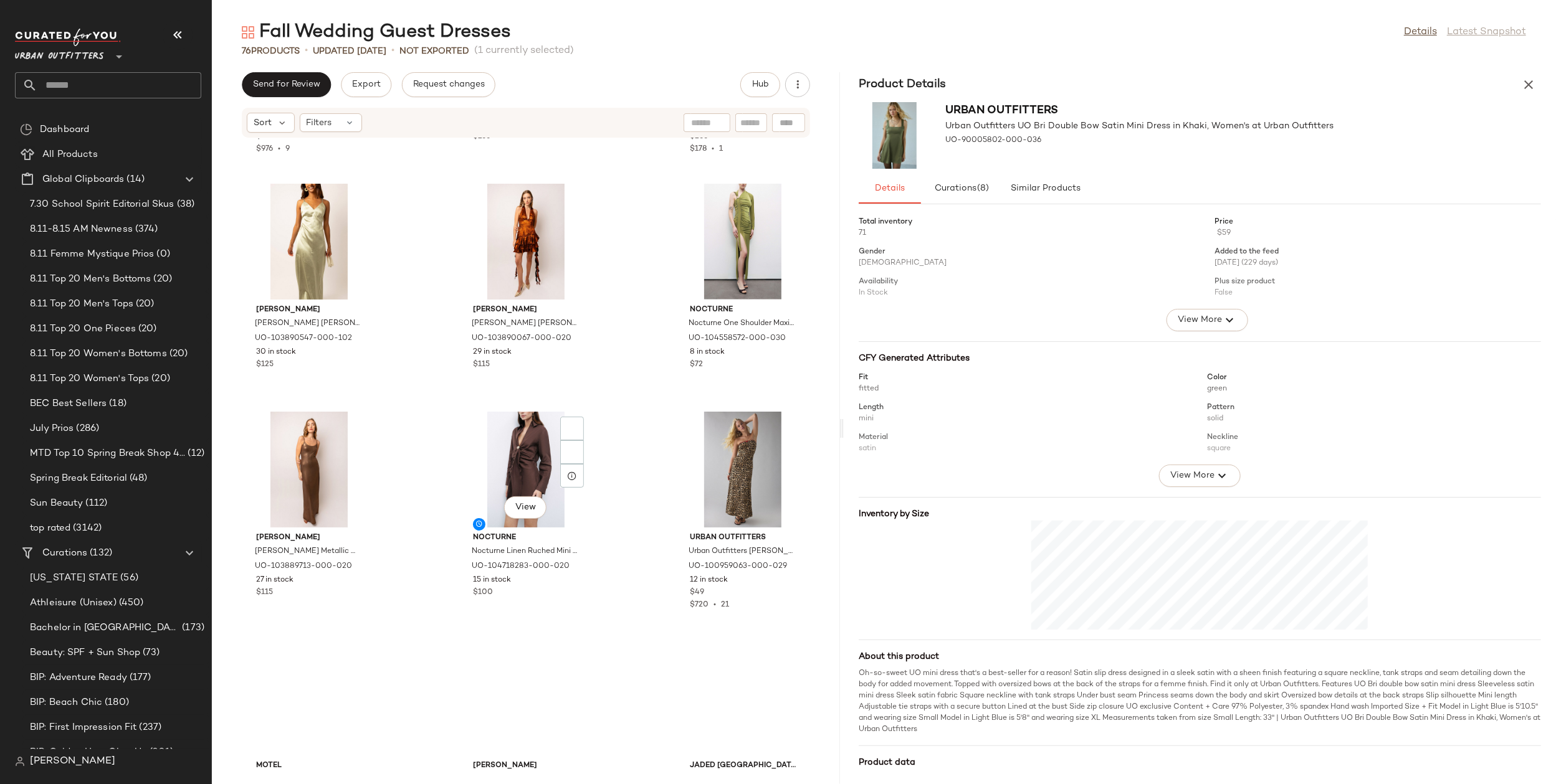
scroll to position [1343, 0]
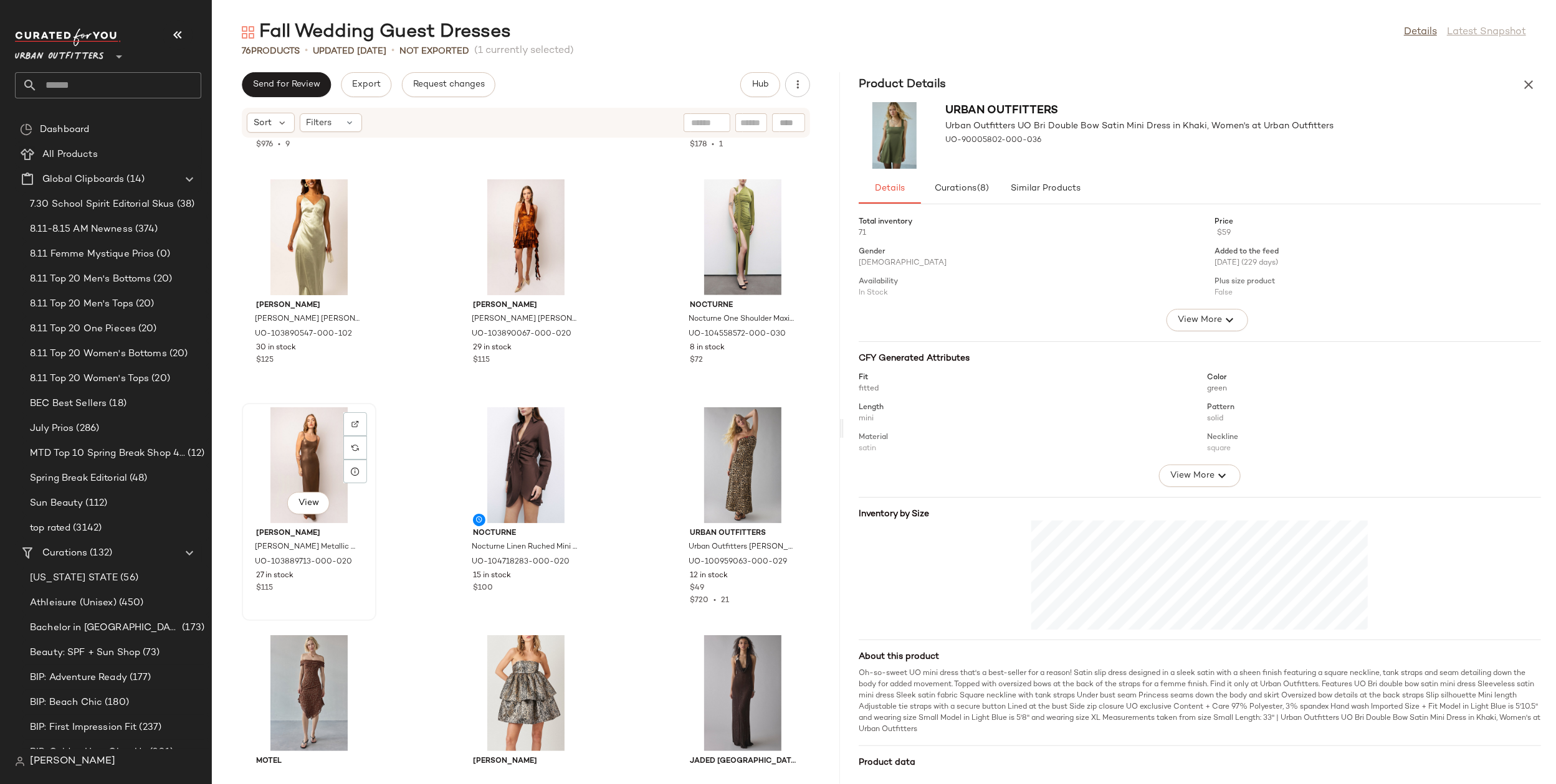
click at [309, 467] on div "View" at bounding box center [309, 465] width 126 height 116
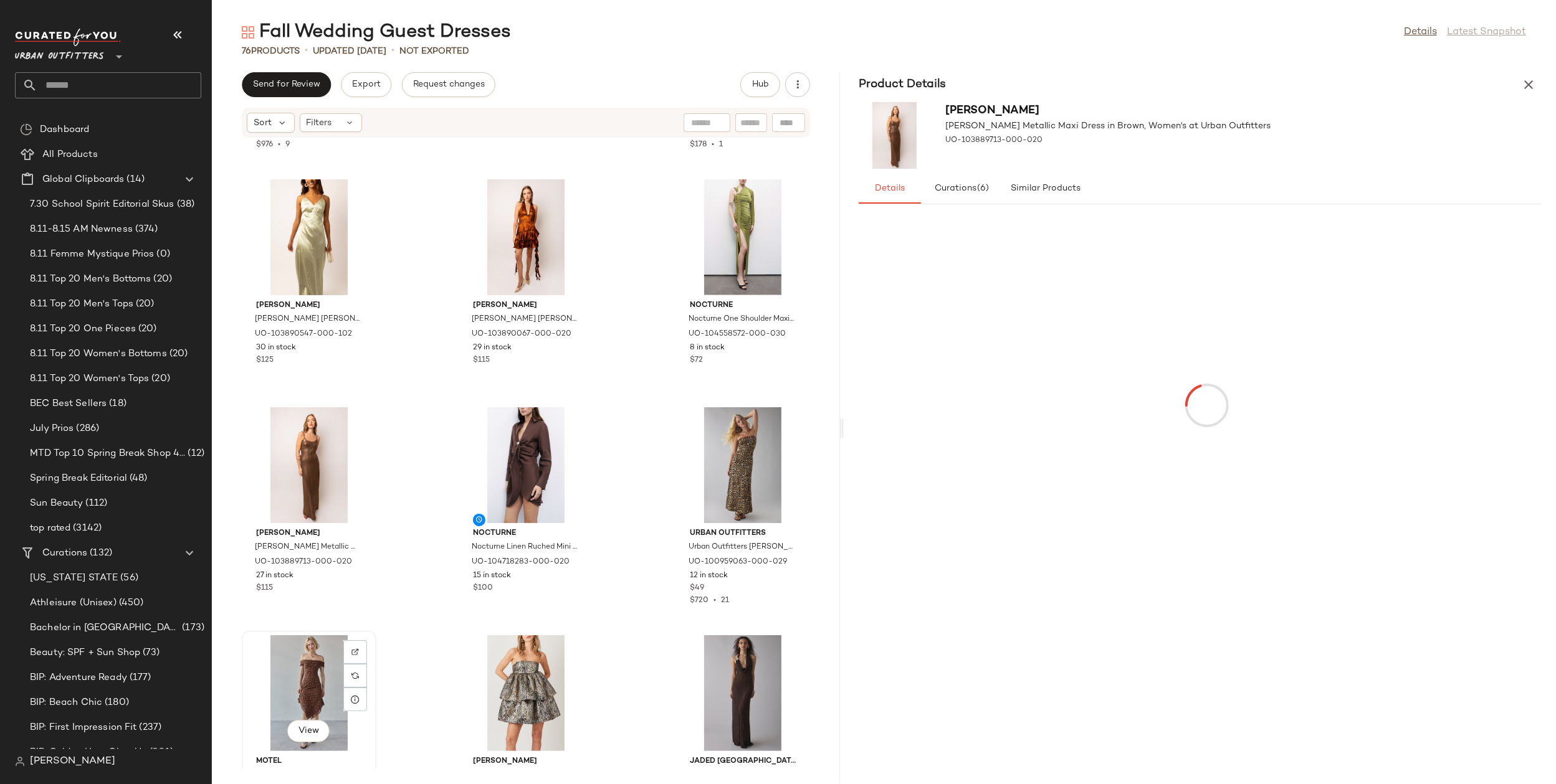
click at [305, 665] on div "View" at bounding box center [309, 693] width 126 height 116
click at [690, 683] on div "View" at bounding box center [743, 693] width 126 height 116
click at [724, 464] on div "View" at bounding box center [743, 465] width 126 height 116
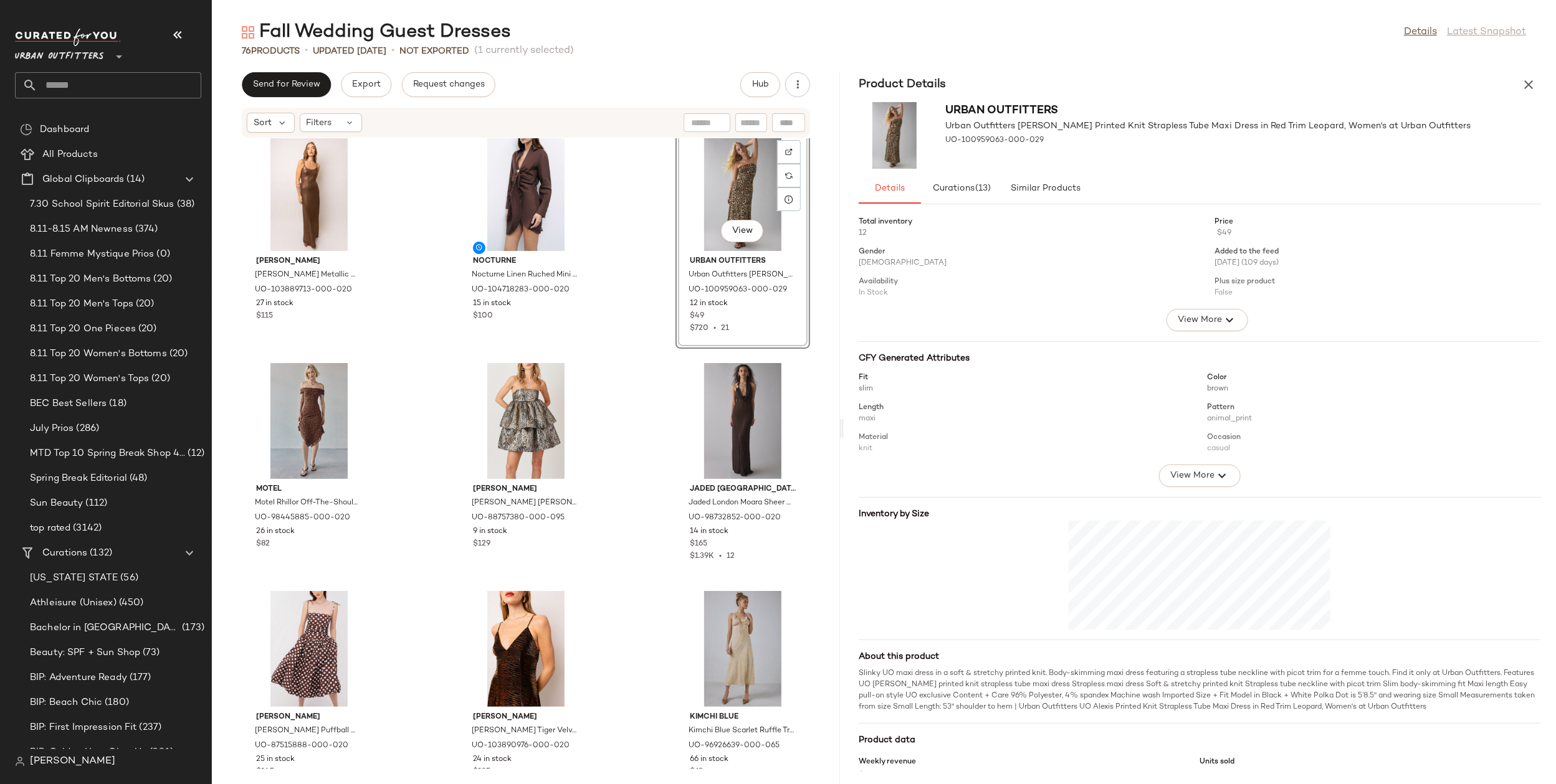
scroll to position [1857, 0]
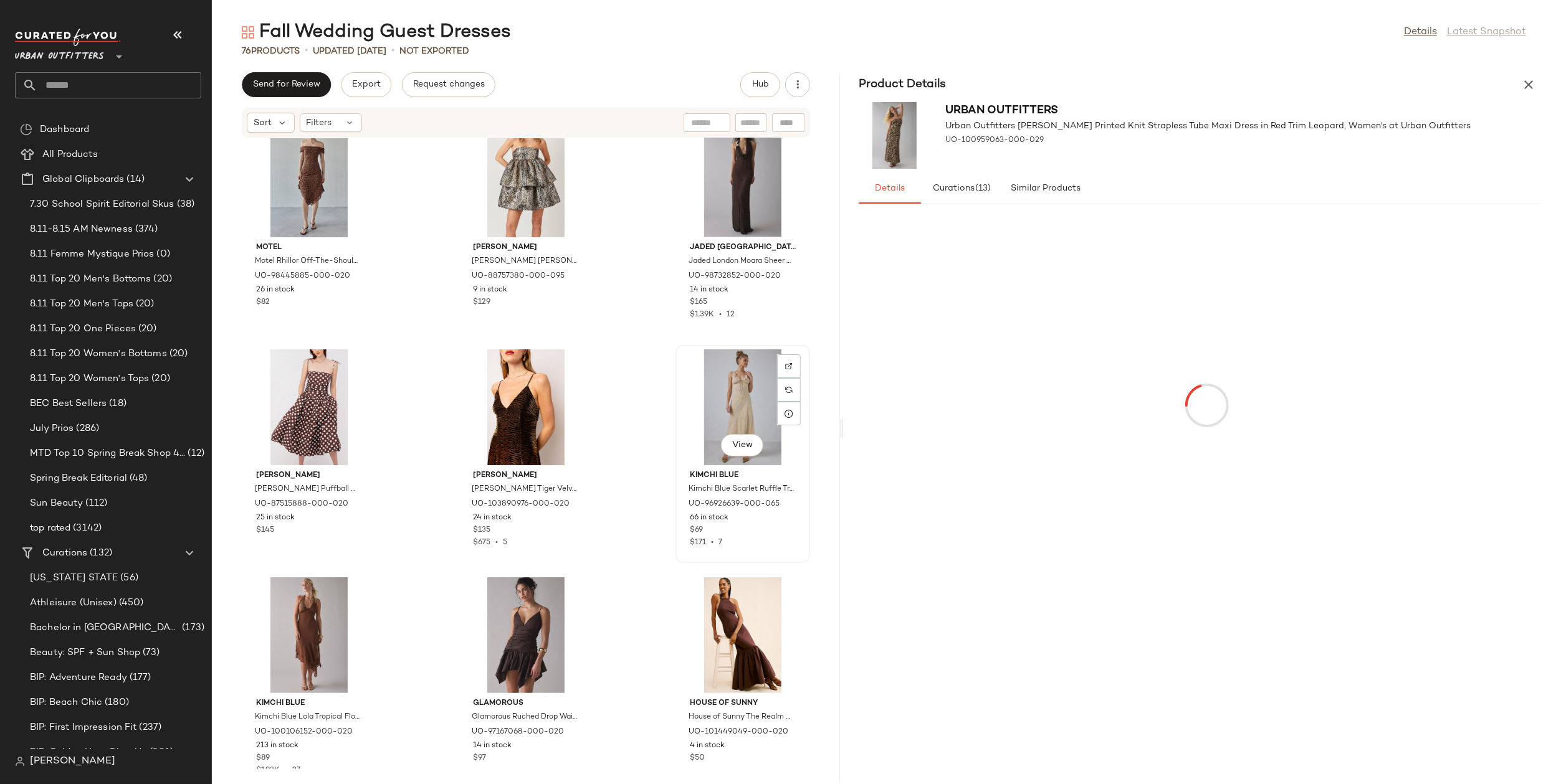
click at [740, 385] on div "View" at bounding box center [743, 407] width 126 height 116
click at [295, 627] on div "View" at bounding box center [309, 635] width 126 height 116
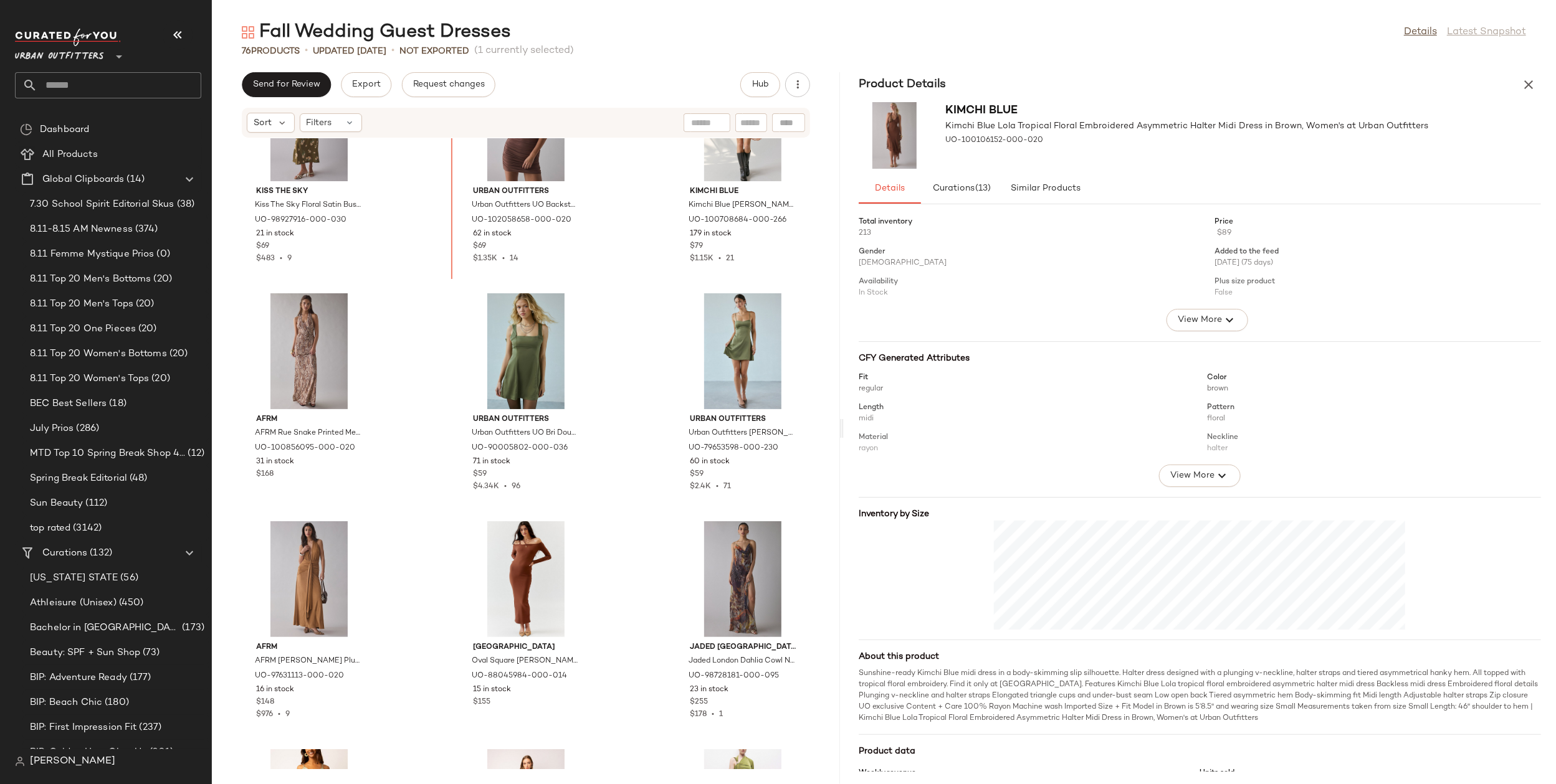
scroll to position [746, 0]
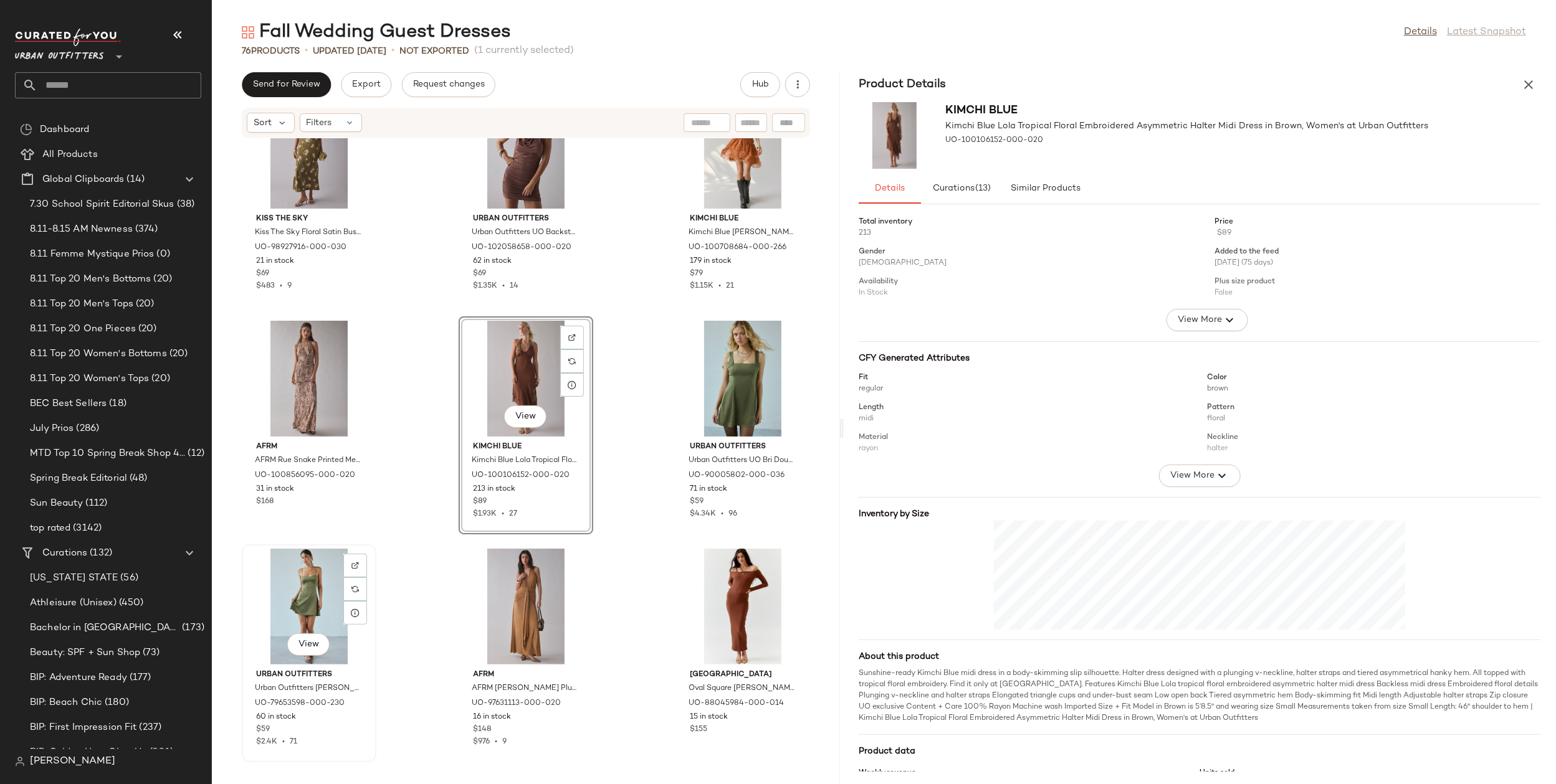
click at [300, 588] on div "View" at bounding box center [309, 606] width 126 height 116
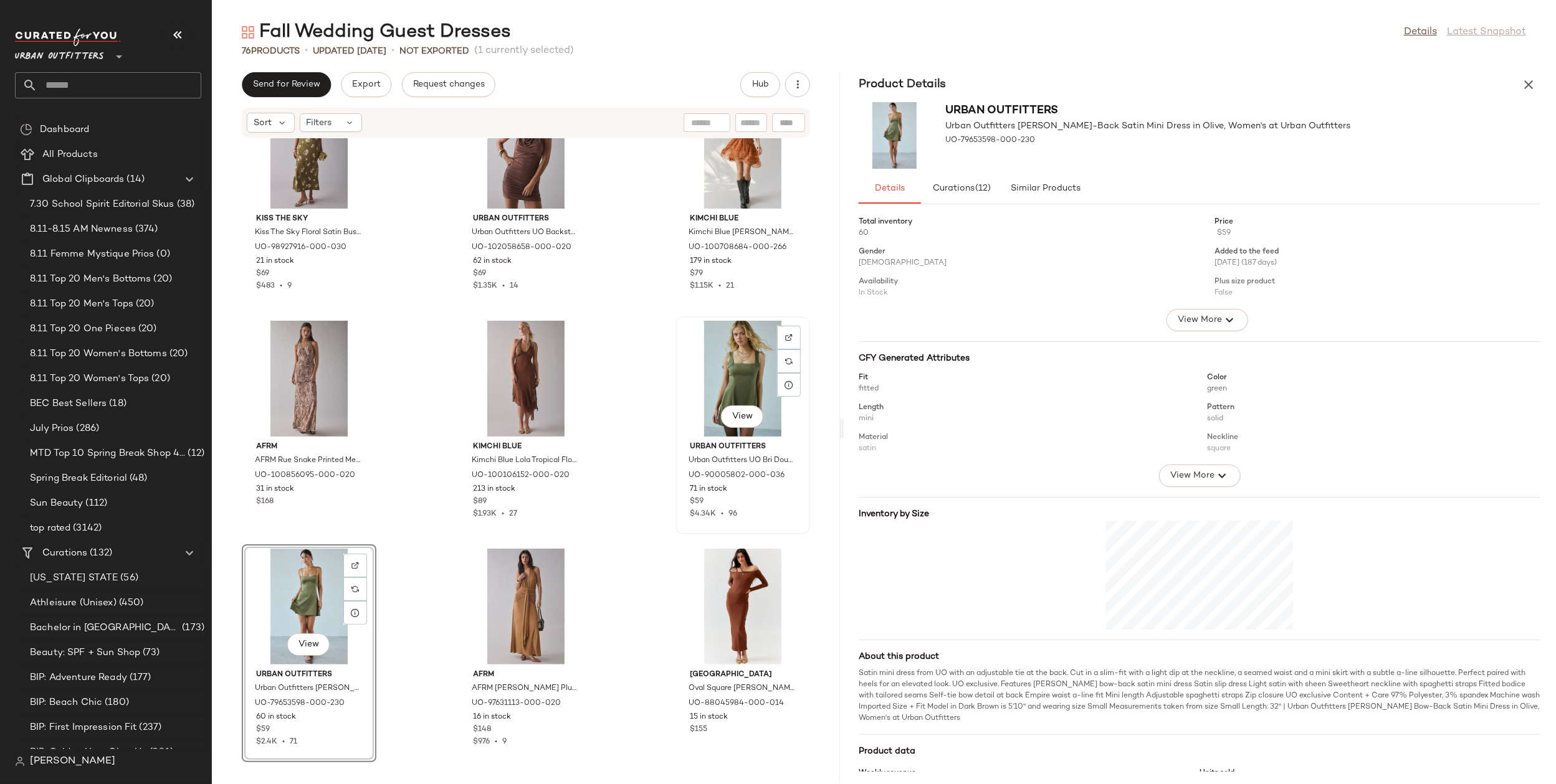
click at [720, 358] on div "View" at bounding box center [743, 378] width 126 height 116
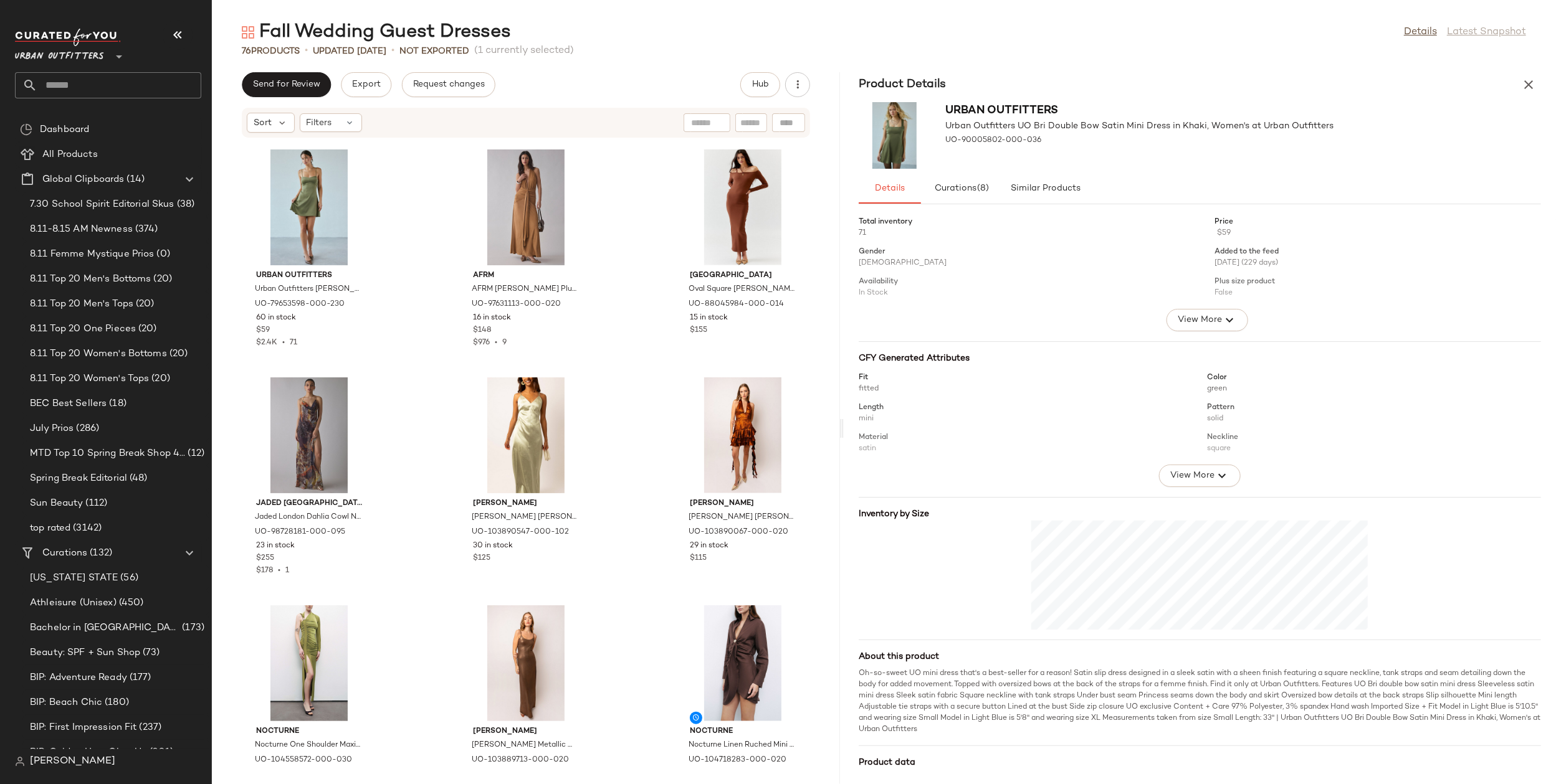
scroll to position [1162, 0]
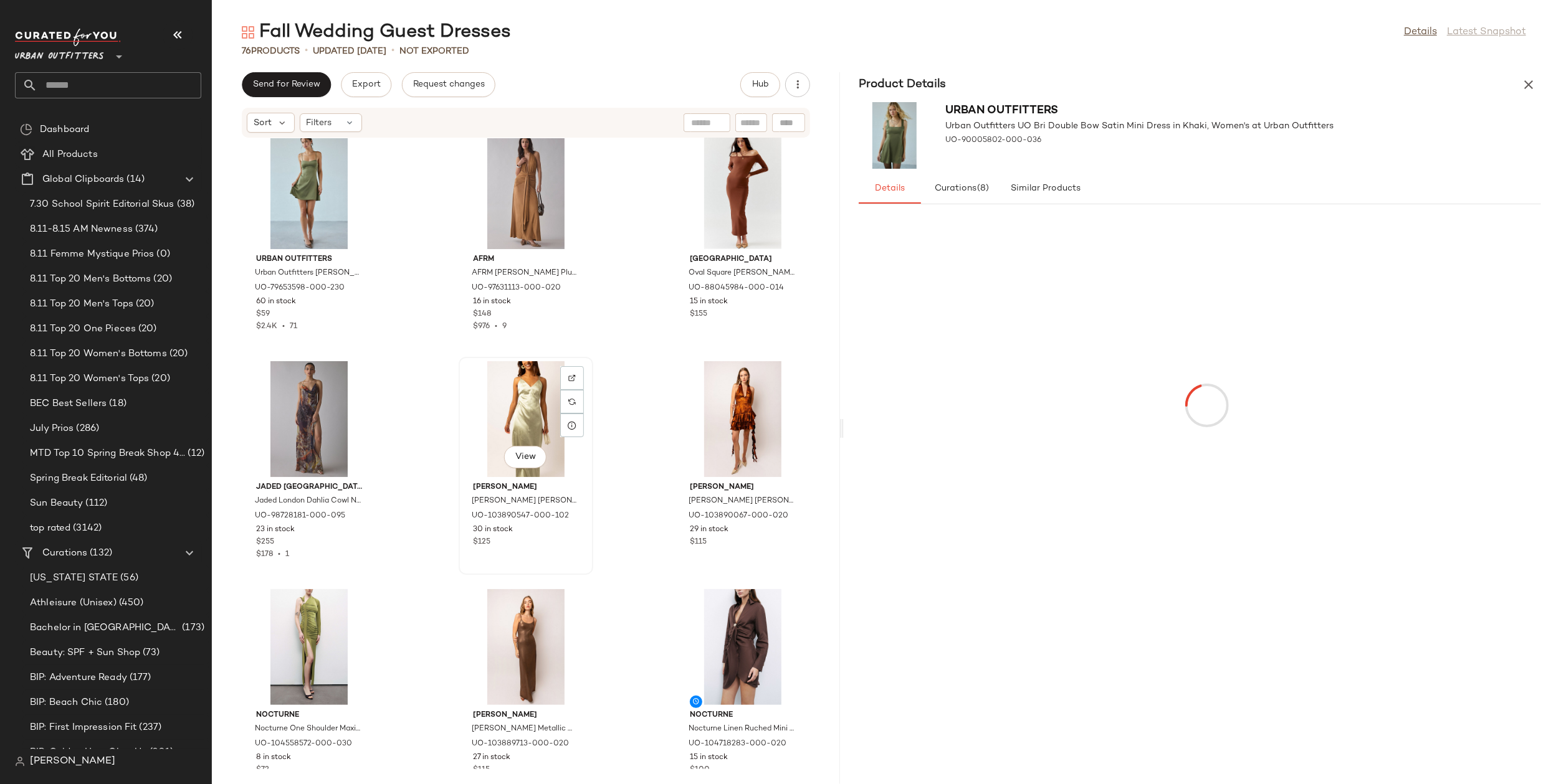
click at [520, 416] on div "View" at bounding box center [526, 419] width 126 height 116
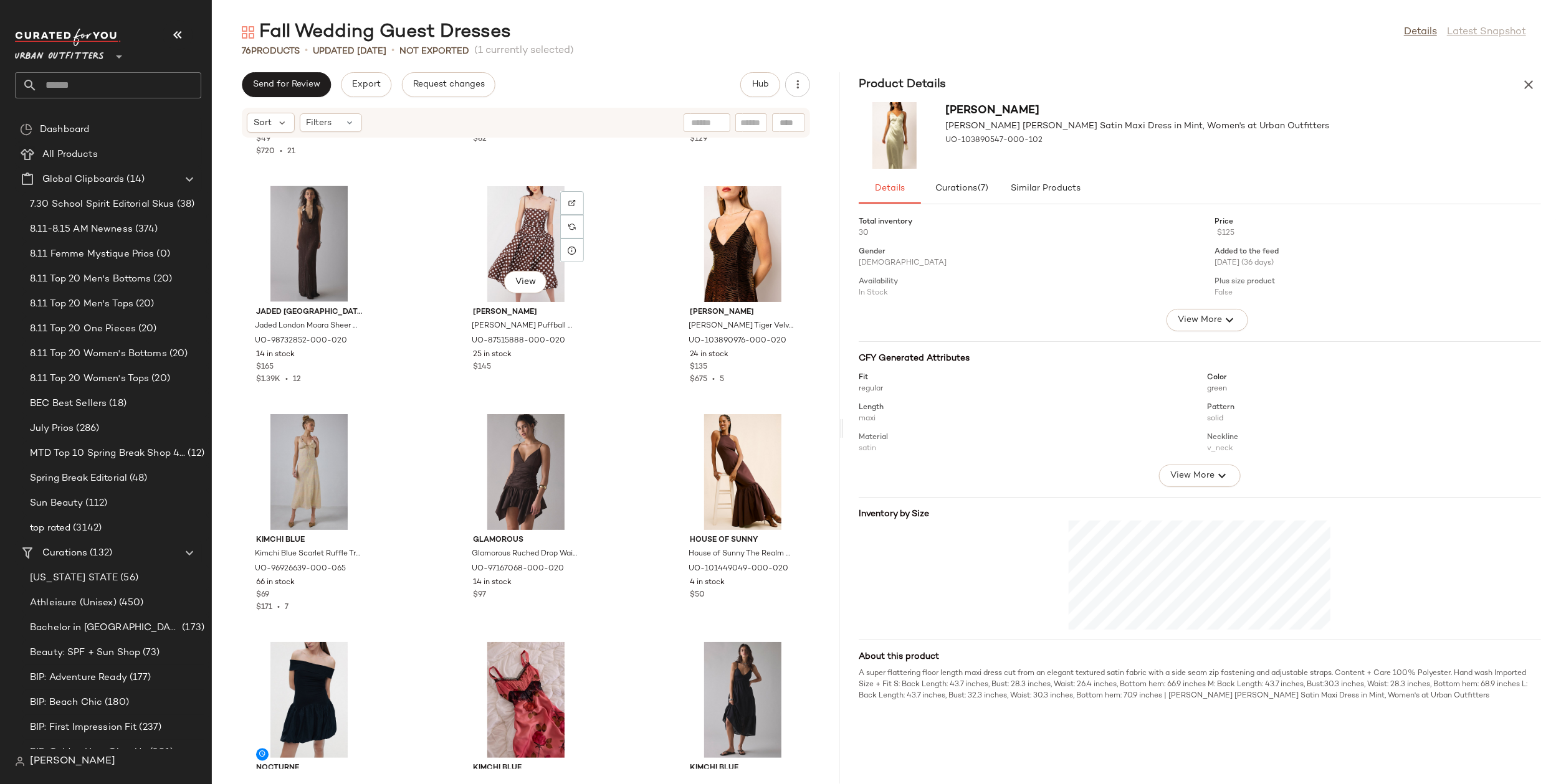
scroll to position [2024, 0]
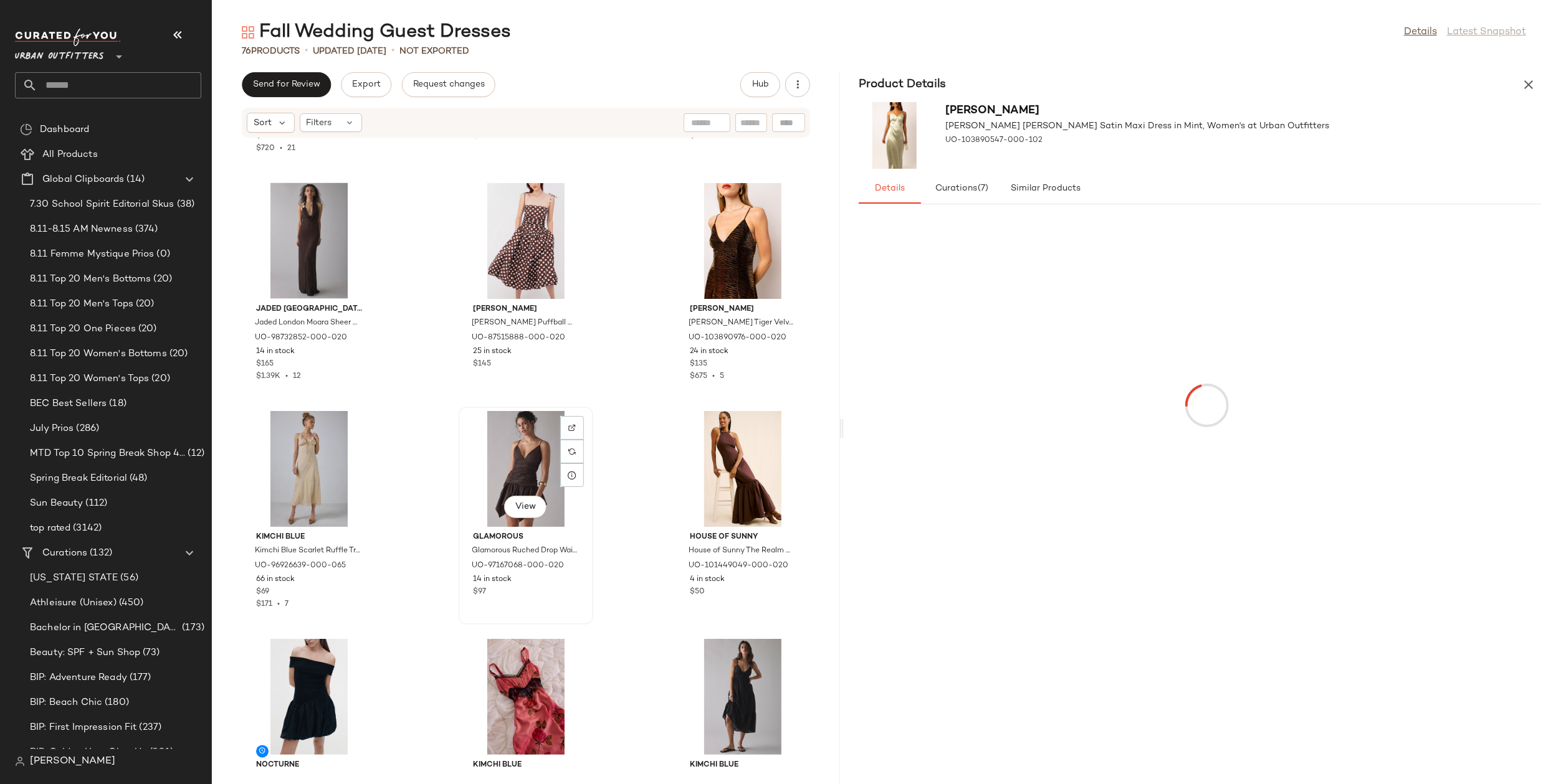
click at [526, 452] on div "View" at bounding box center [526, 468] width 126 height 116
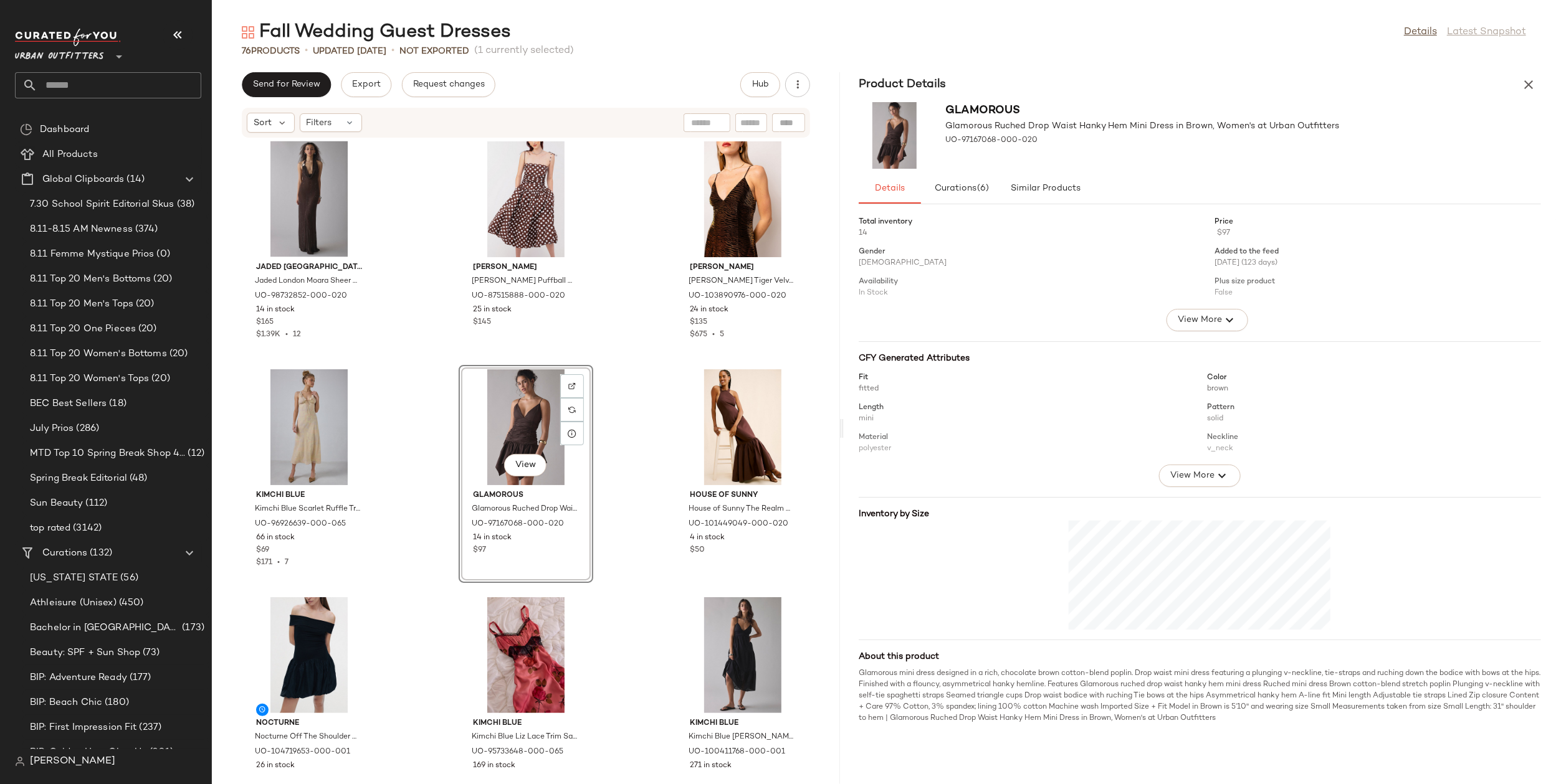
scroll to position [2113, 0]
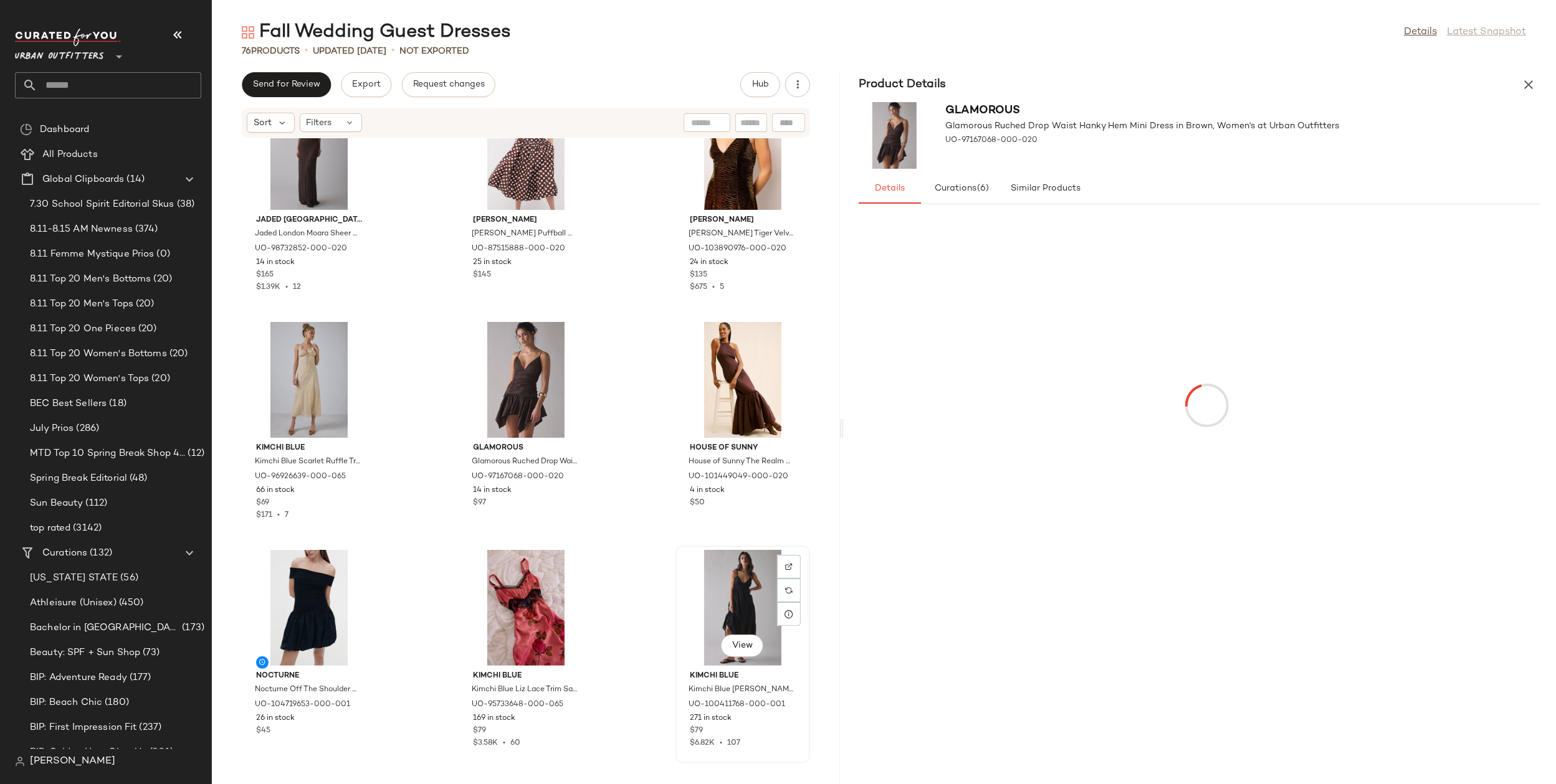
click at [697, 584] on div "View" at bounding box center [743, 607] width 126 height 116
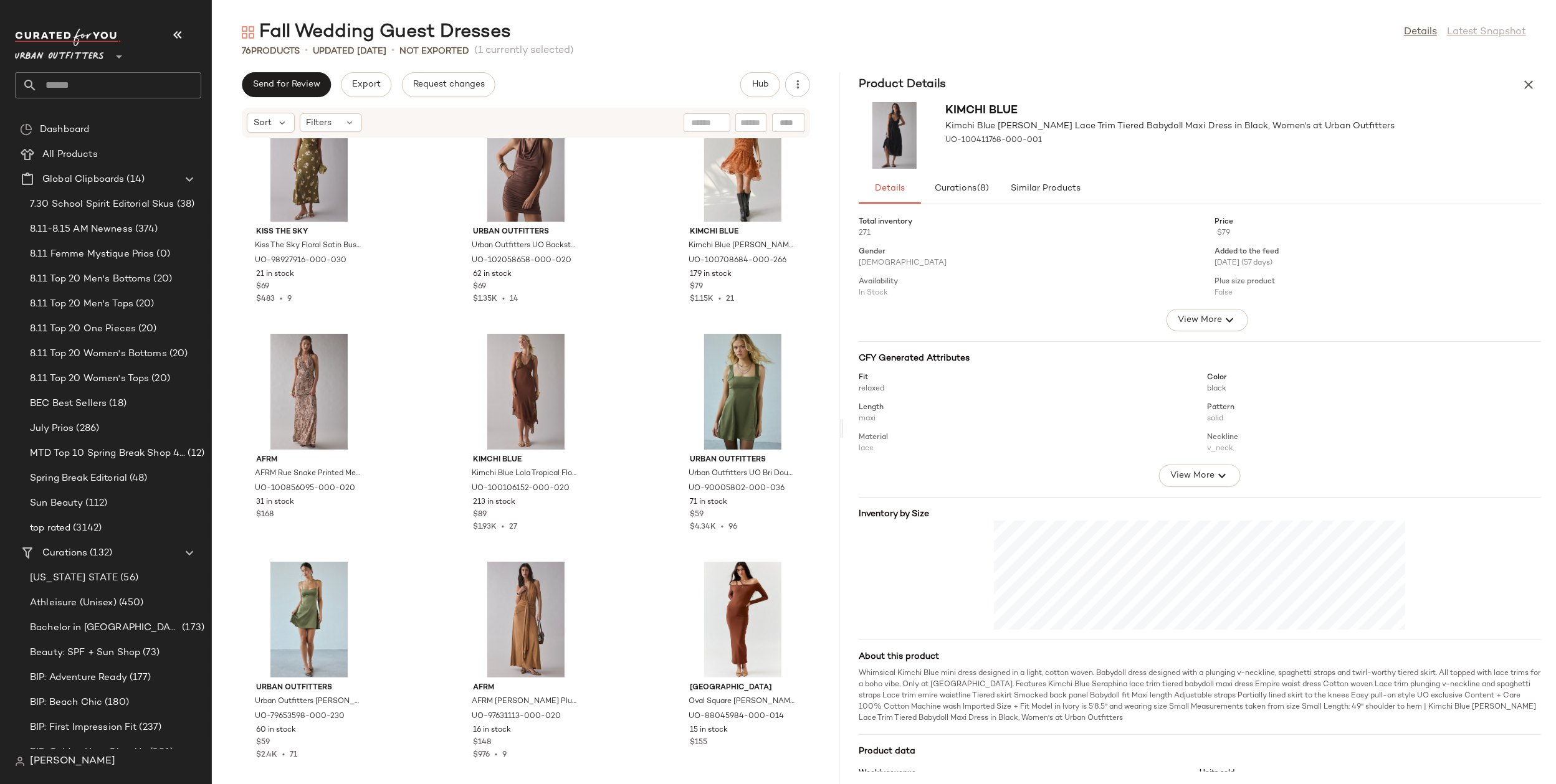
scroll to position [703, 0]
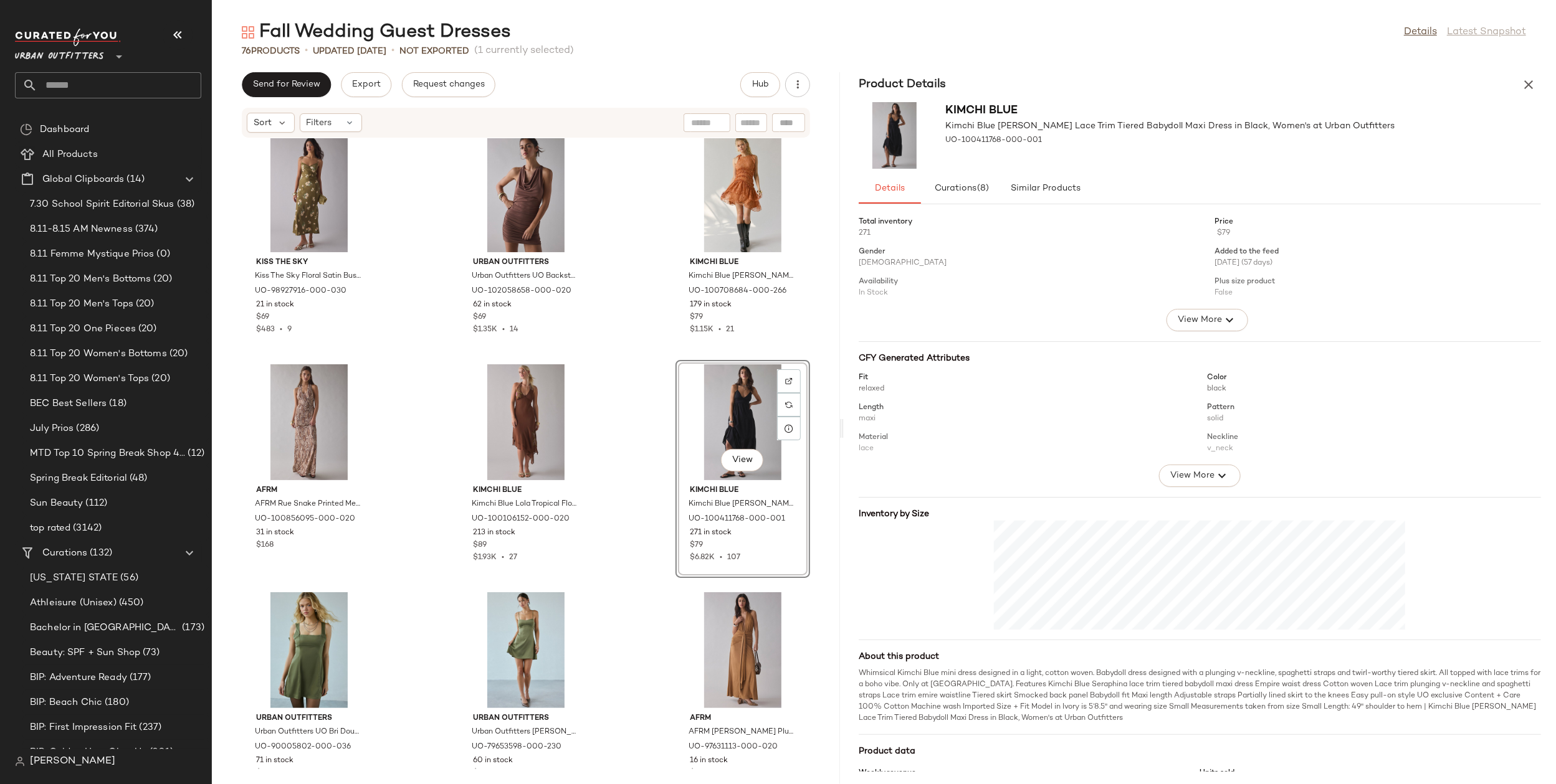
click at [628, 482] on div "Kiss The Sky Kiss The Sky Floral Satin Bustier Slip Midi Dress in Green Ground …" at bounding box center [526, 454] width 628 height 631
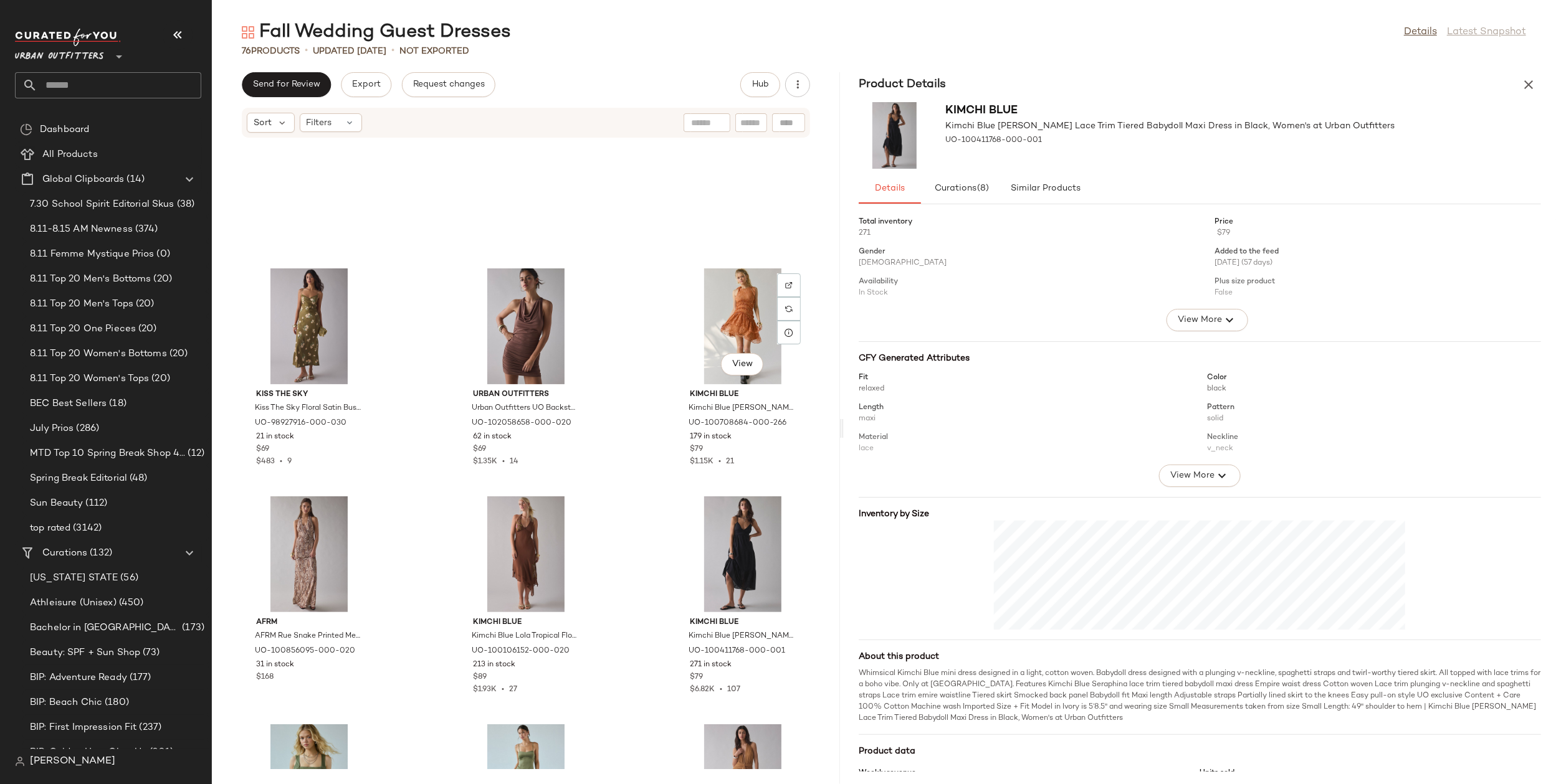
scroll to position [741, 0]
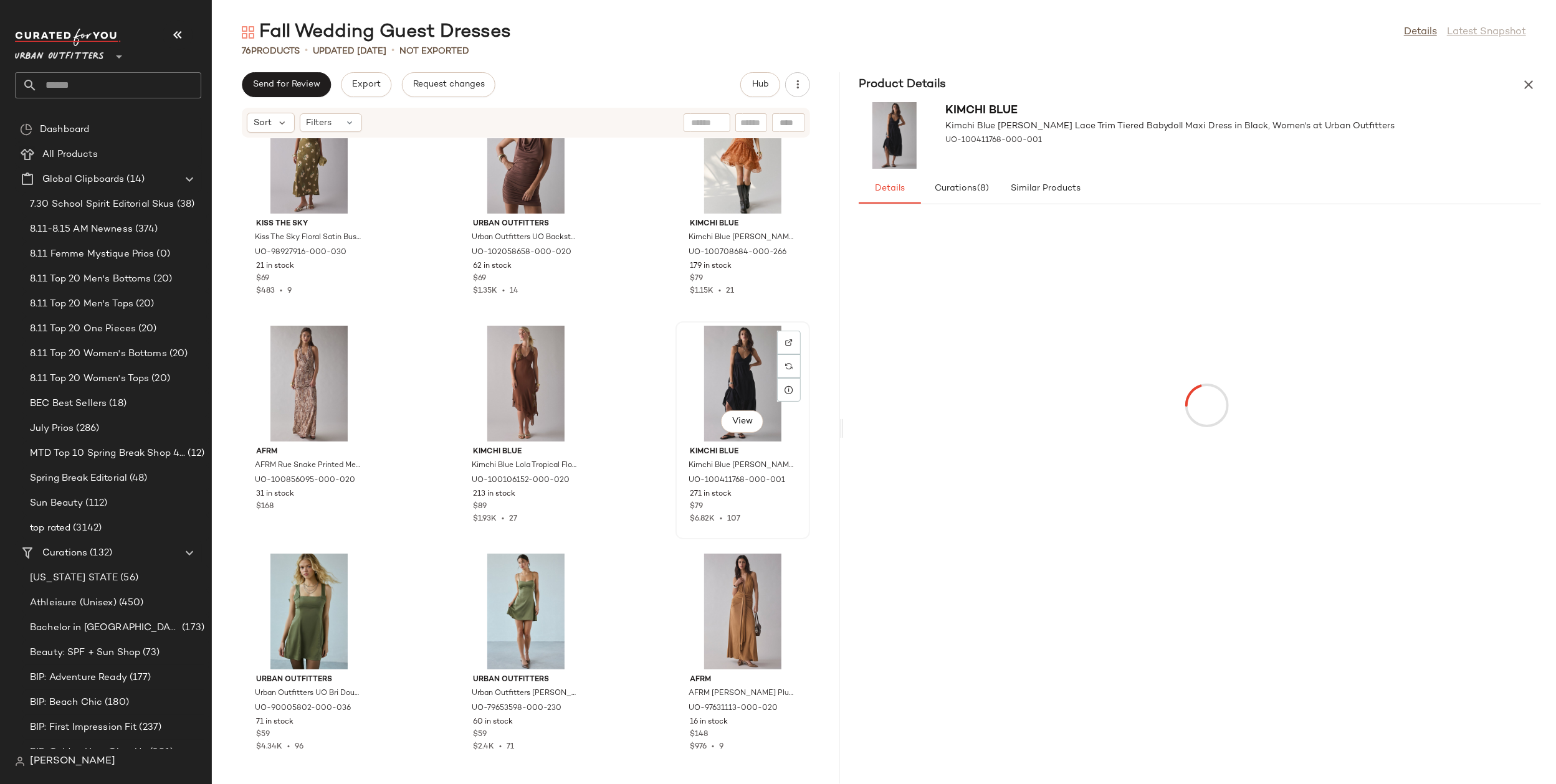
click at [722, 370] on div "View" at bounding box center [743, 383] width 126 height 116
click at [523, 382] on div "View" at bounding box center [526, 383] width 126 height 116
click at [307, 372] on div "View" at bounding box center [309, 383] width 126 height 116
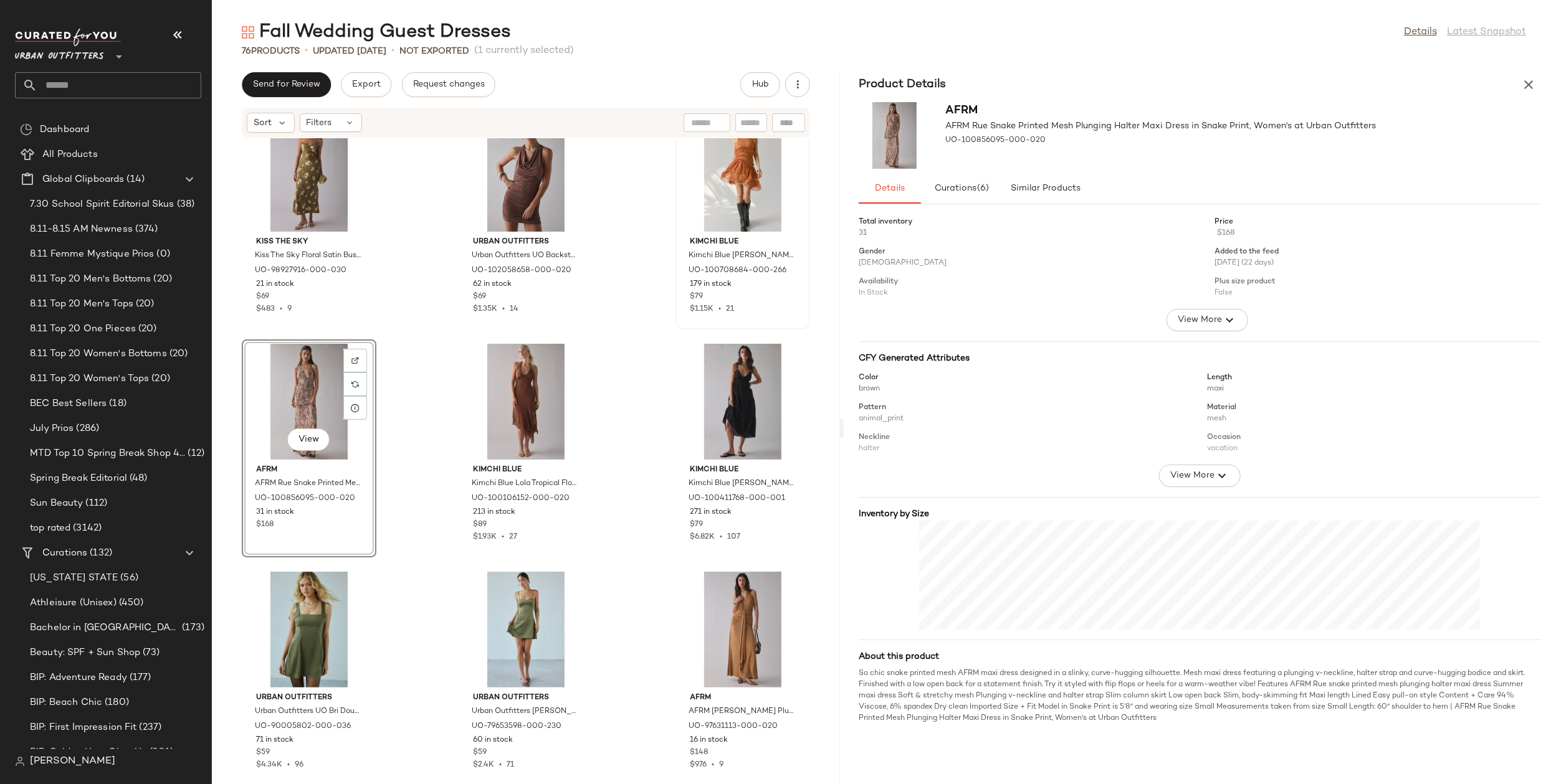
scroll to position [711, 0]
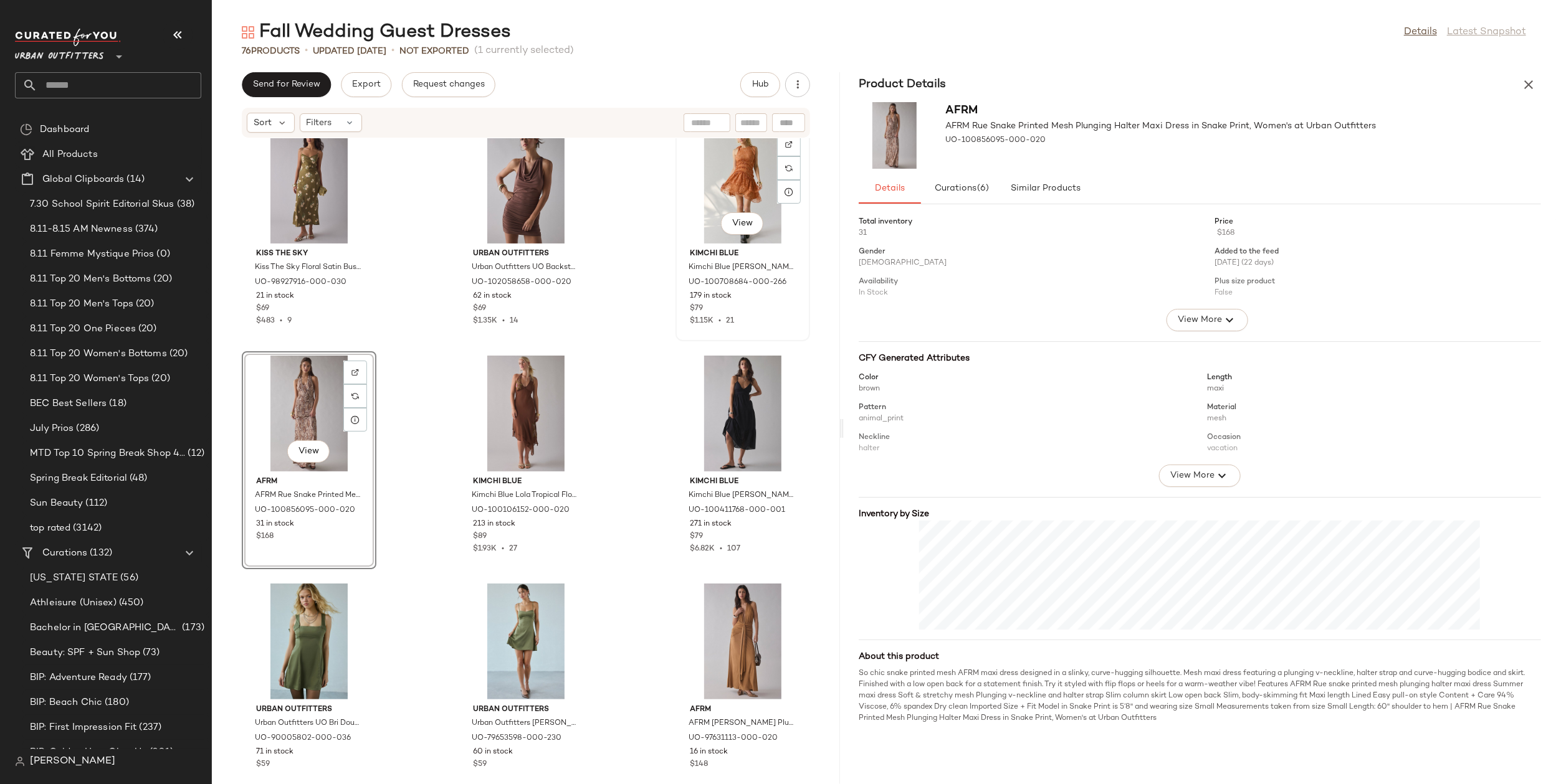
click at [741, 187] on div "View" at bounding box center [743, 186] width 126 height 116
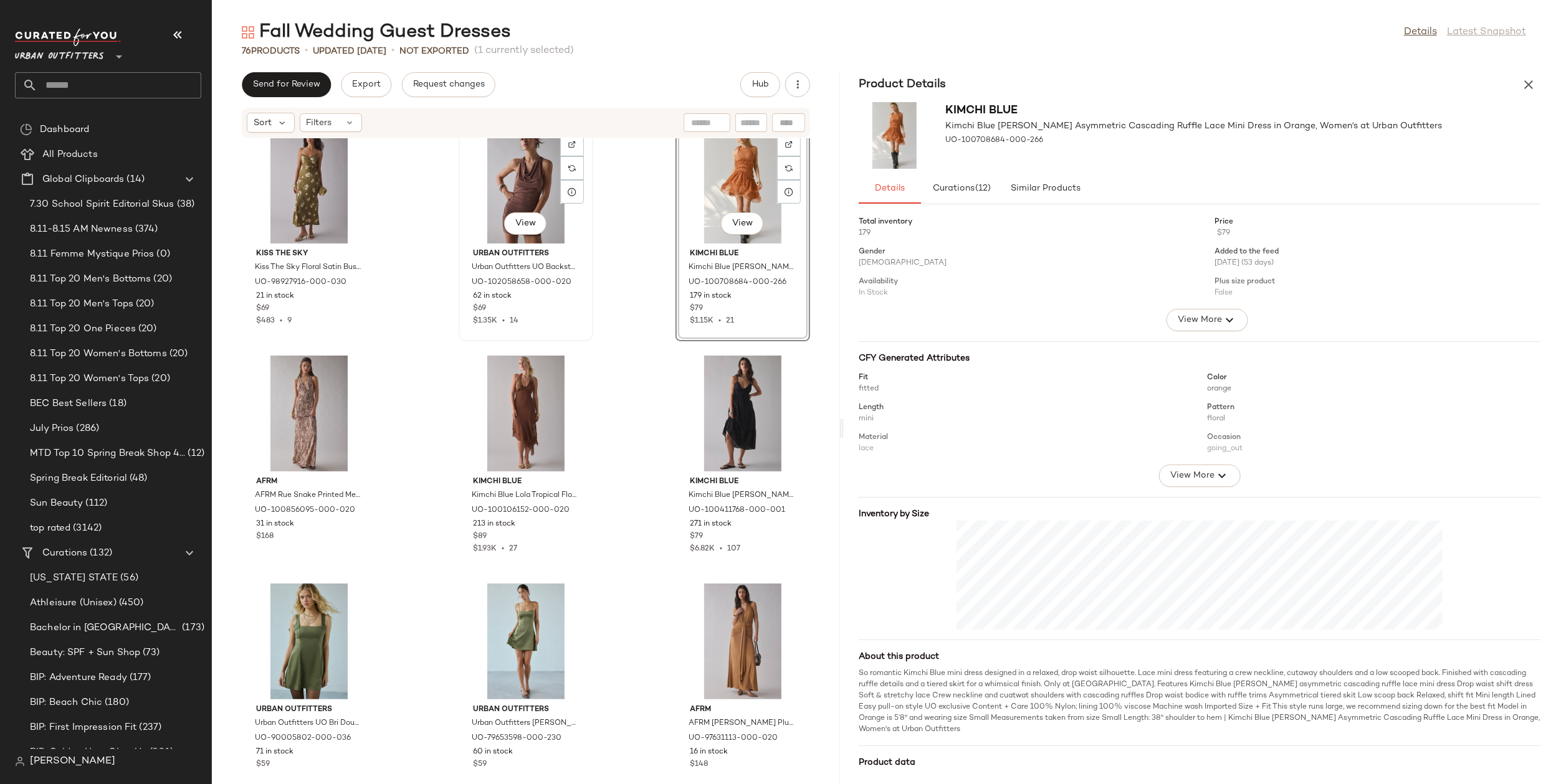
click at [487, 207] on div "View" at bounding box center [526, 186] width 126 height 116
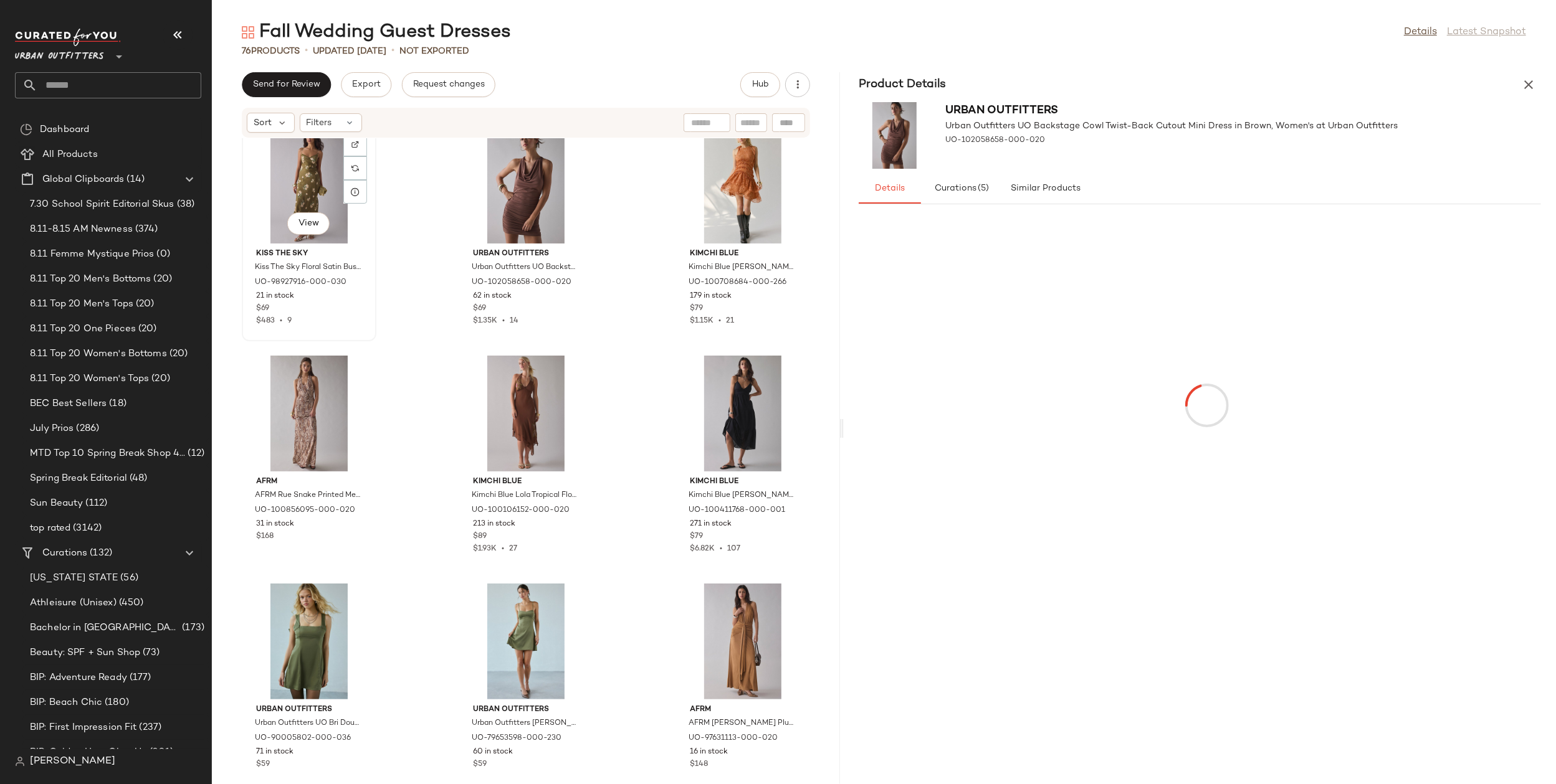
click at [292, 202] on div "View" at bounding box center [309, 186] width 126 height 116
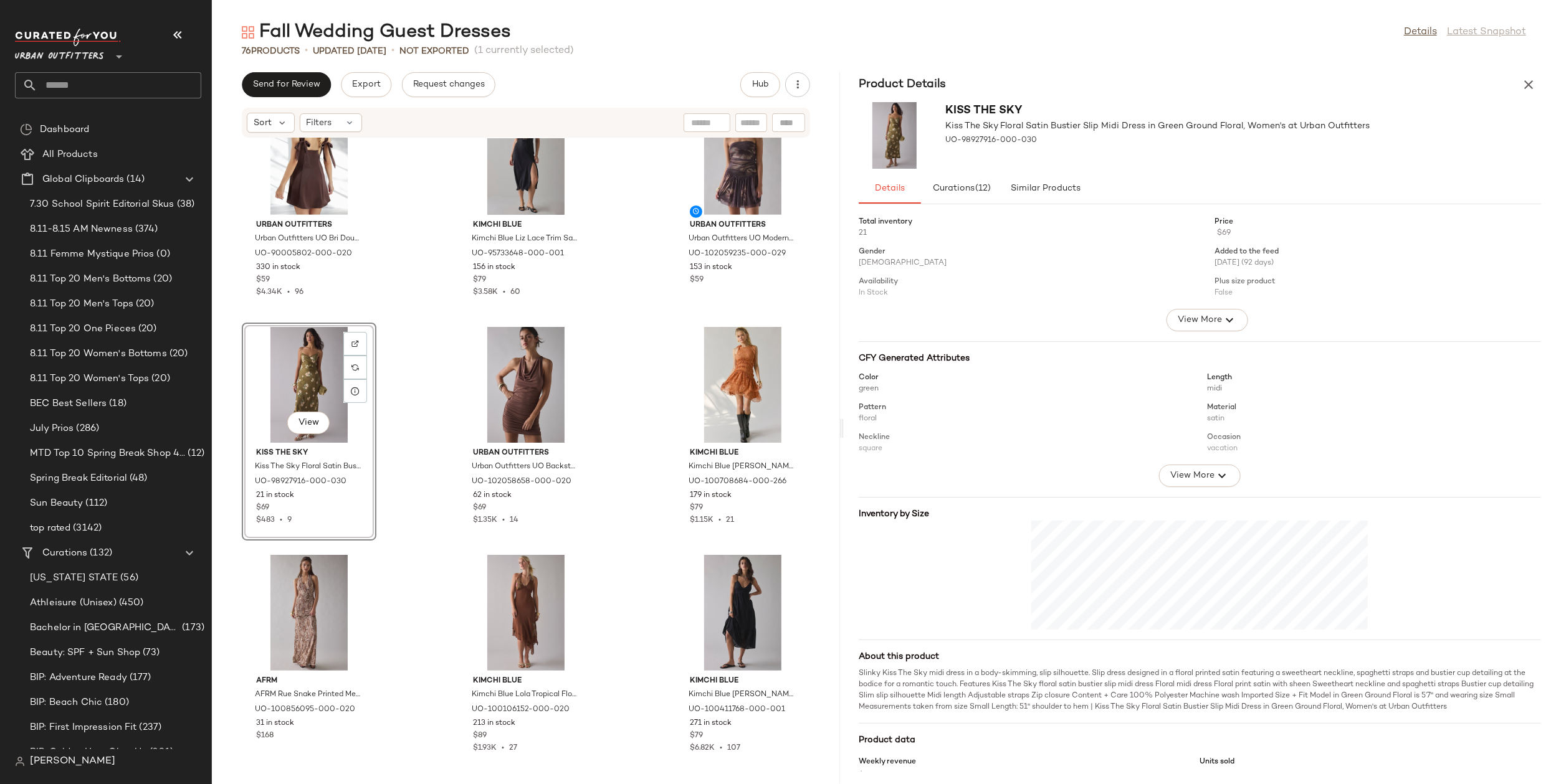
scroll to position [375, 0]
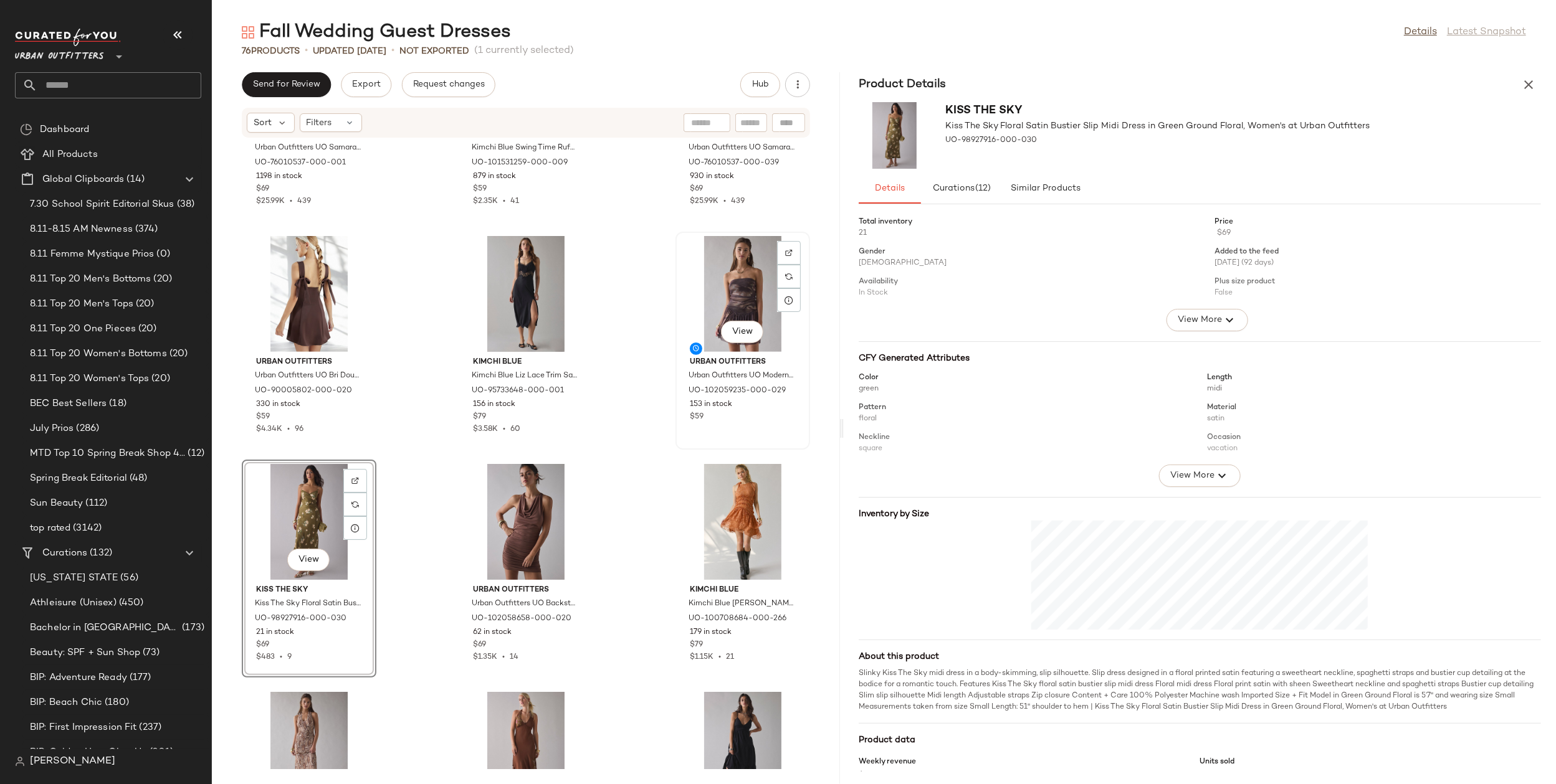
click at [727, 298] on div "View" at bounding box center [743, 294] width 126 height 116
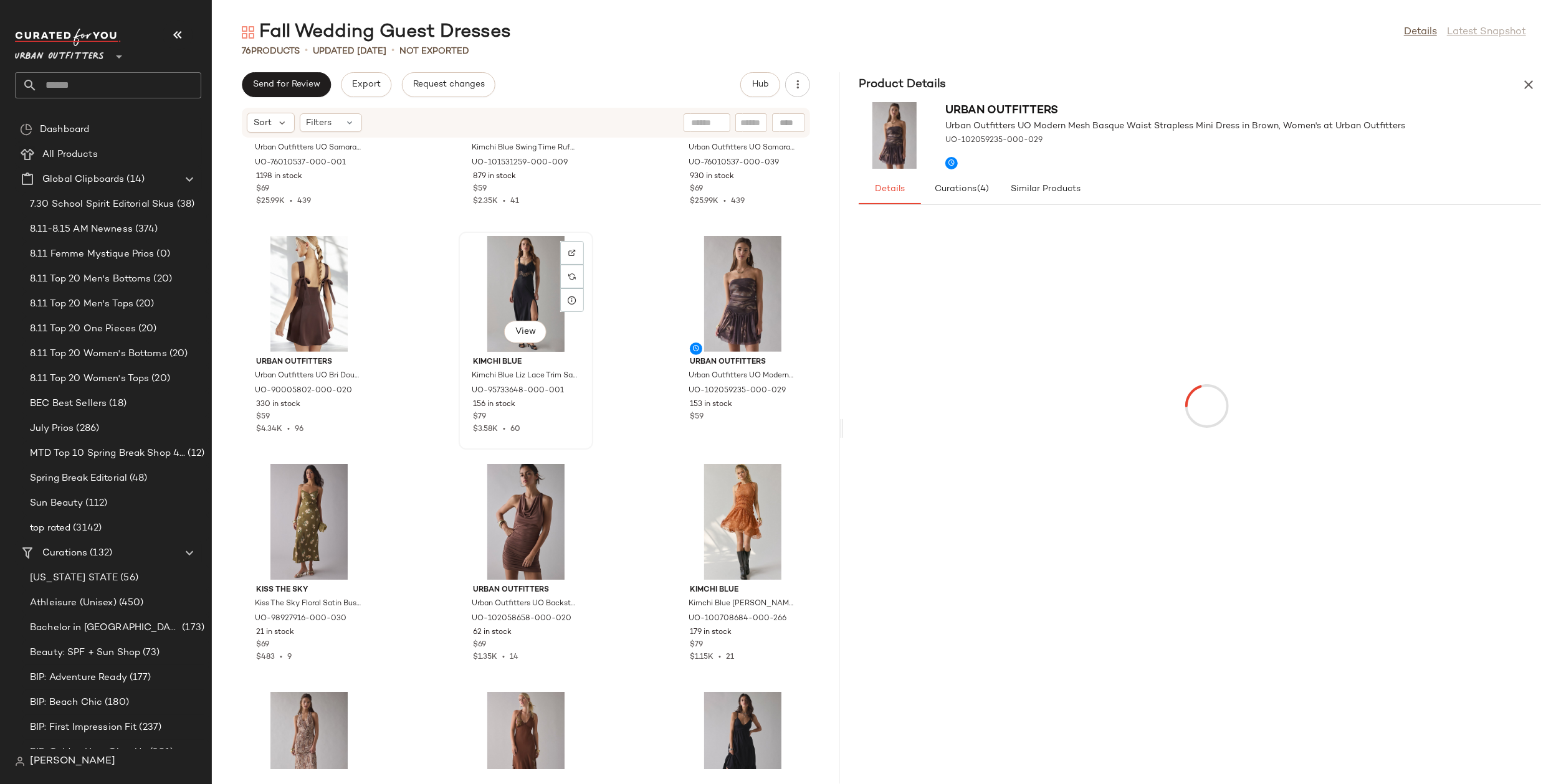
click at [531, 282] on div "View" at bounding box center [526, 294] width 126 height 116
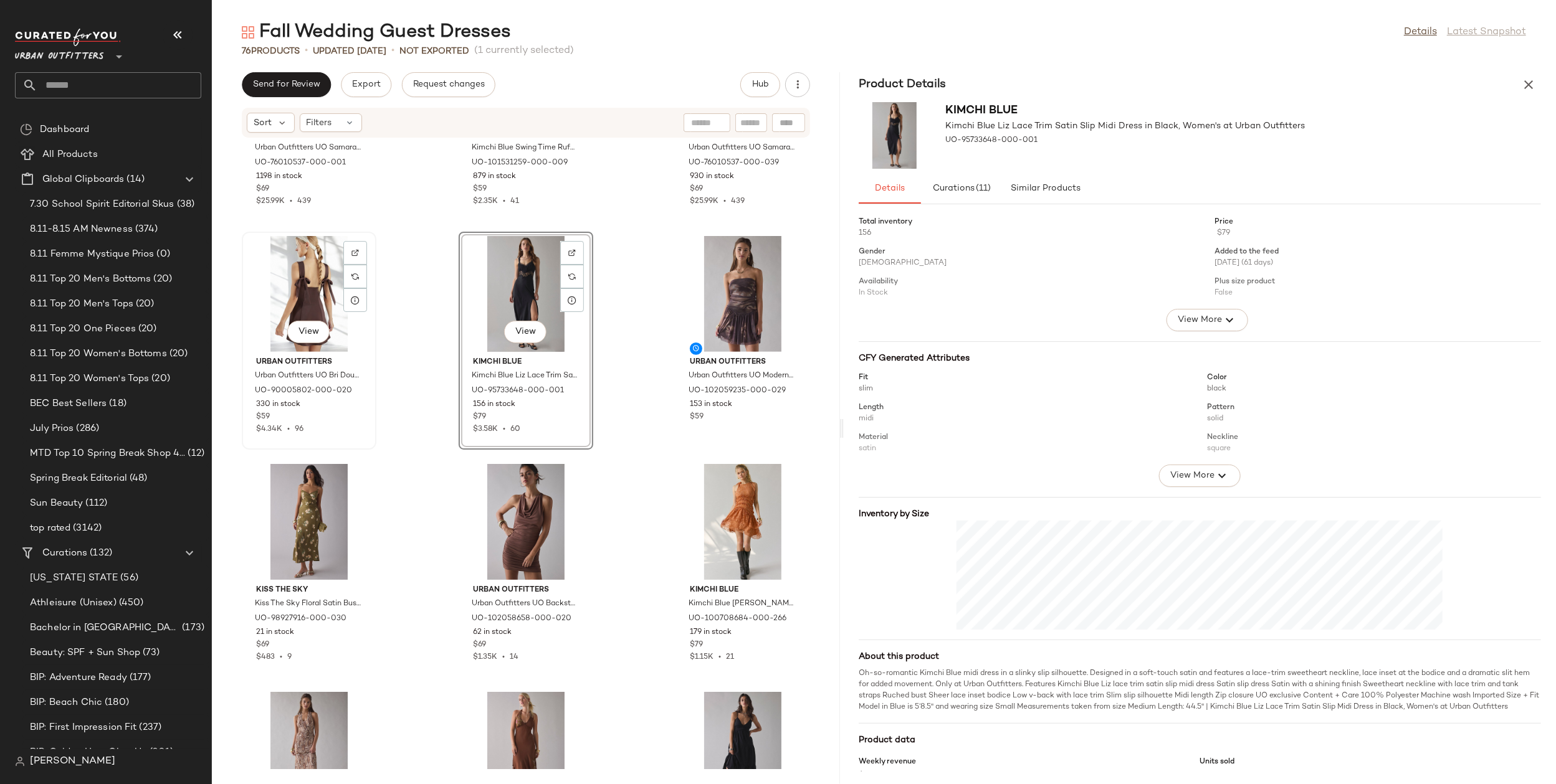
click at [325, 291] on div "View" at bounding box center [309, 294] width 126 height 116
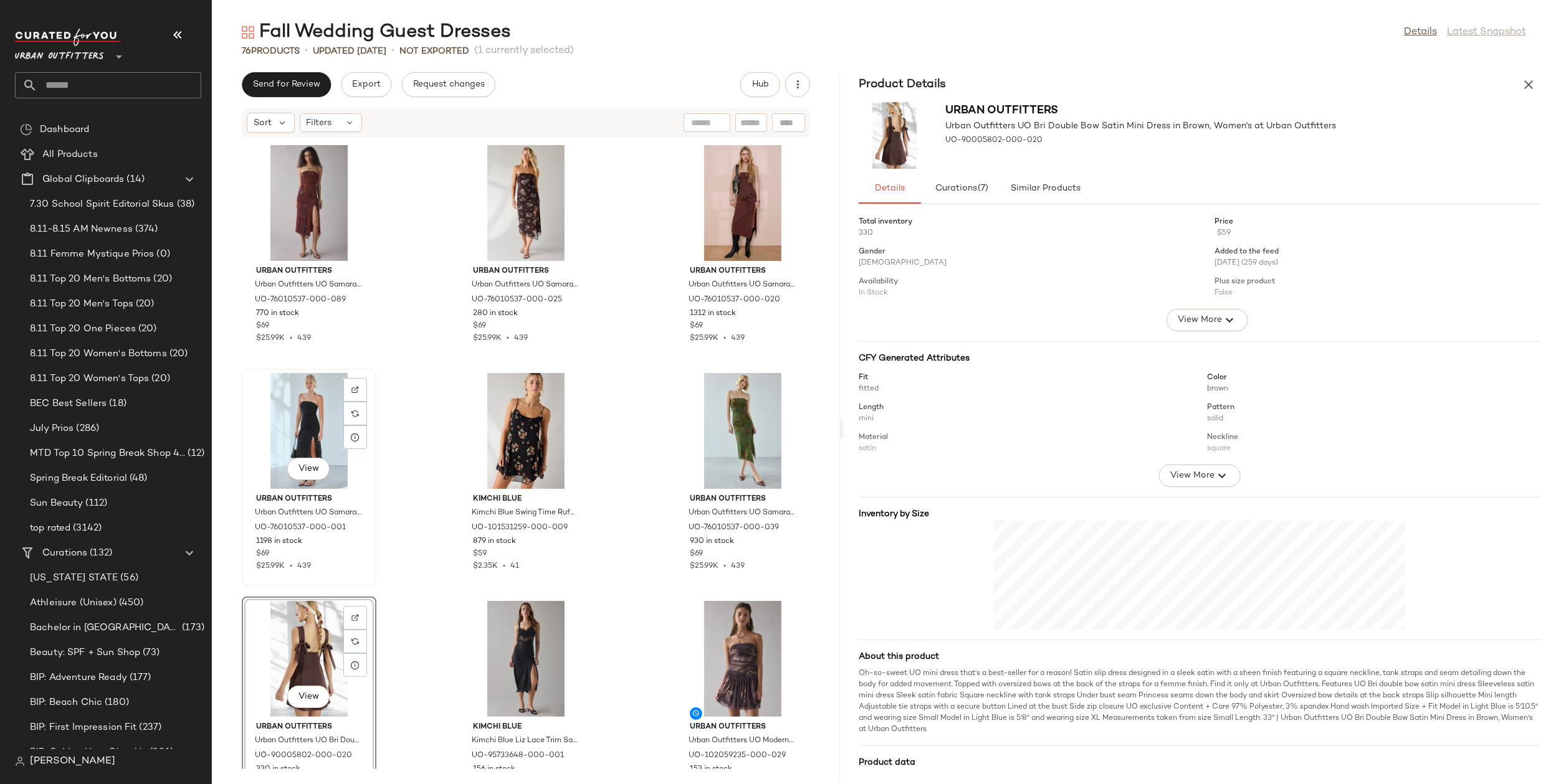
click at [316, 410] on div "View" at bounding box center [309, 431] width 126 height 116
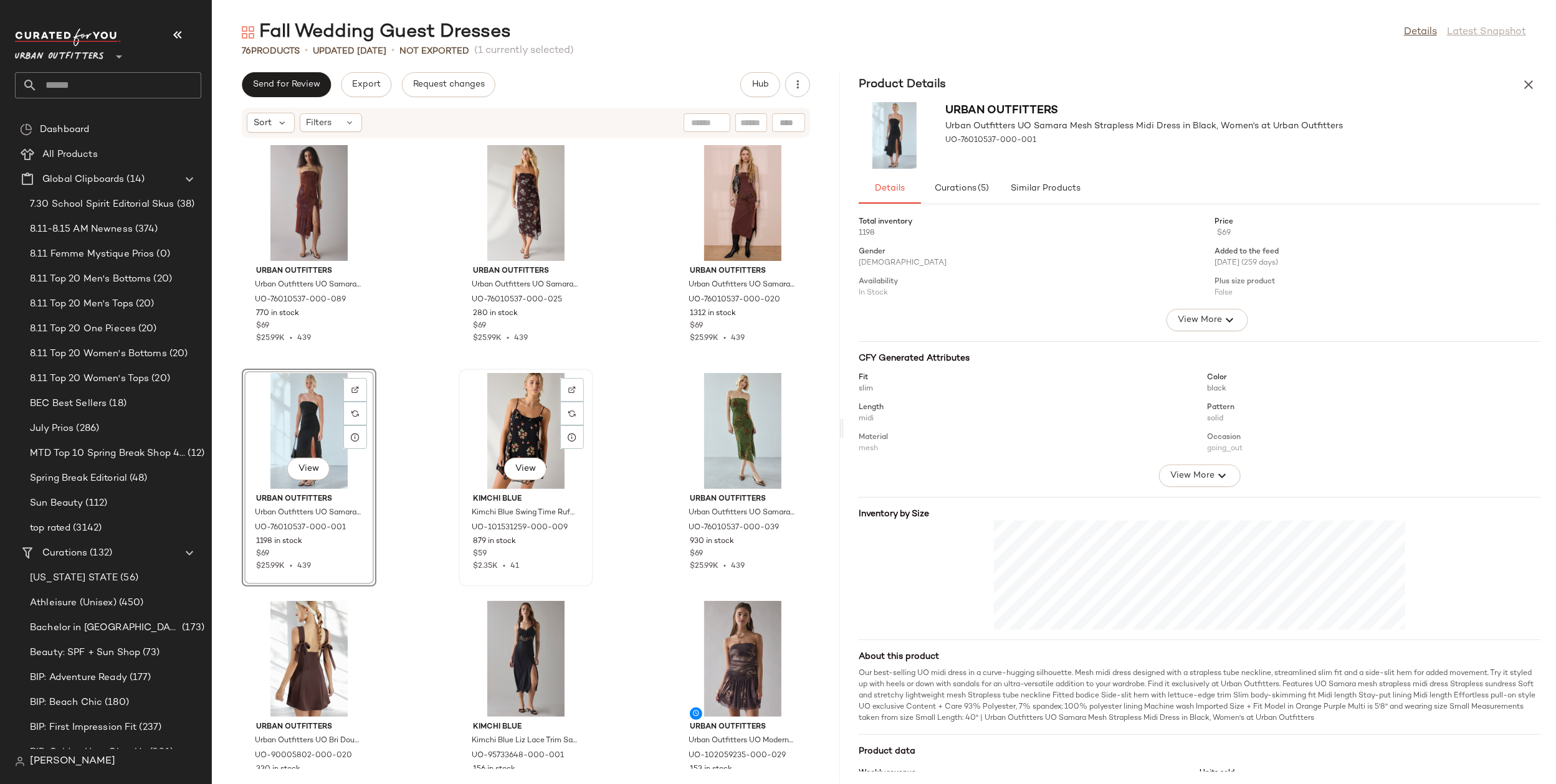
click at [526, 428] on div "View" at bounding box center [526, 431] width 126 height 116
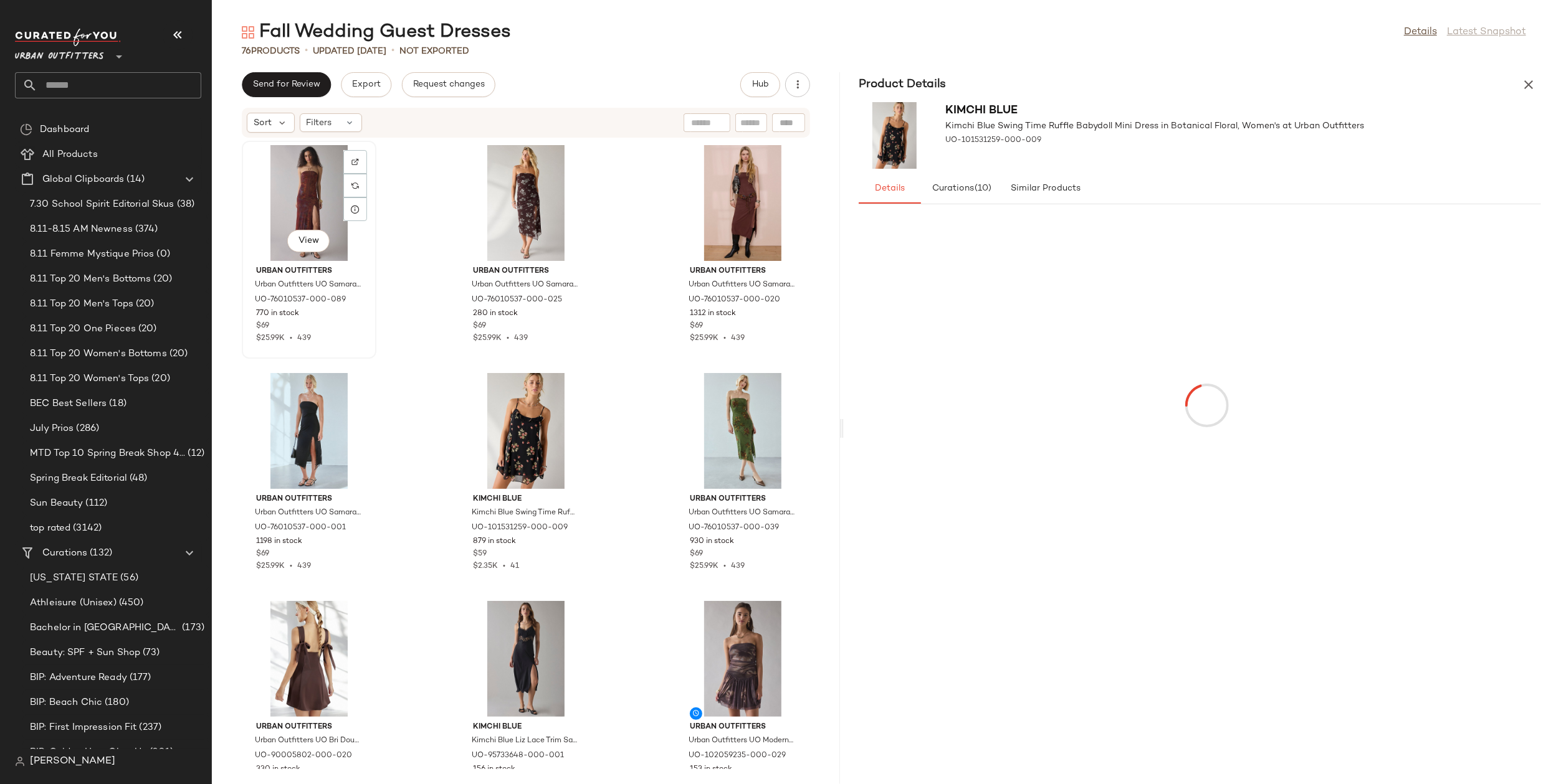
click at [277, 191] on div "View" at bounding box center [309, 203] width 126 height 116
click at [482, 187] on div "View" at bounding box center [526, 203] width 126 height 116
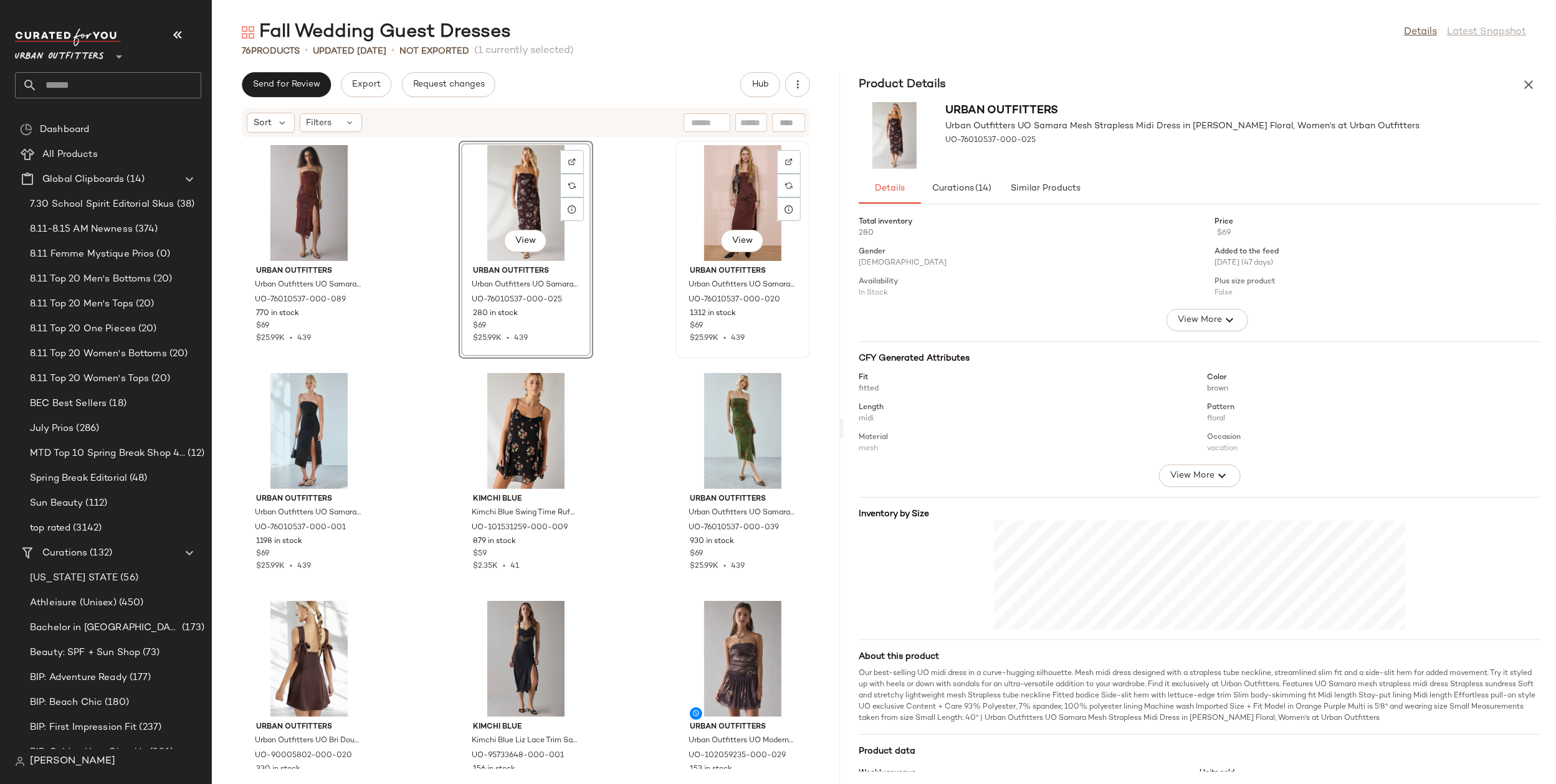
click at [724, 189] on div "View" at bounding box center [743, 203] width 126 height 116
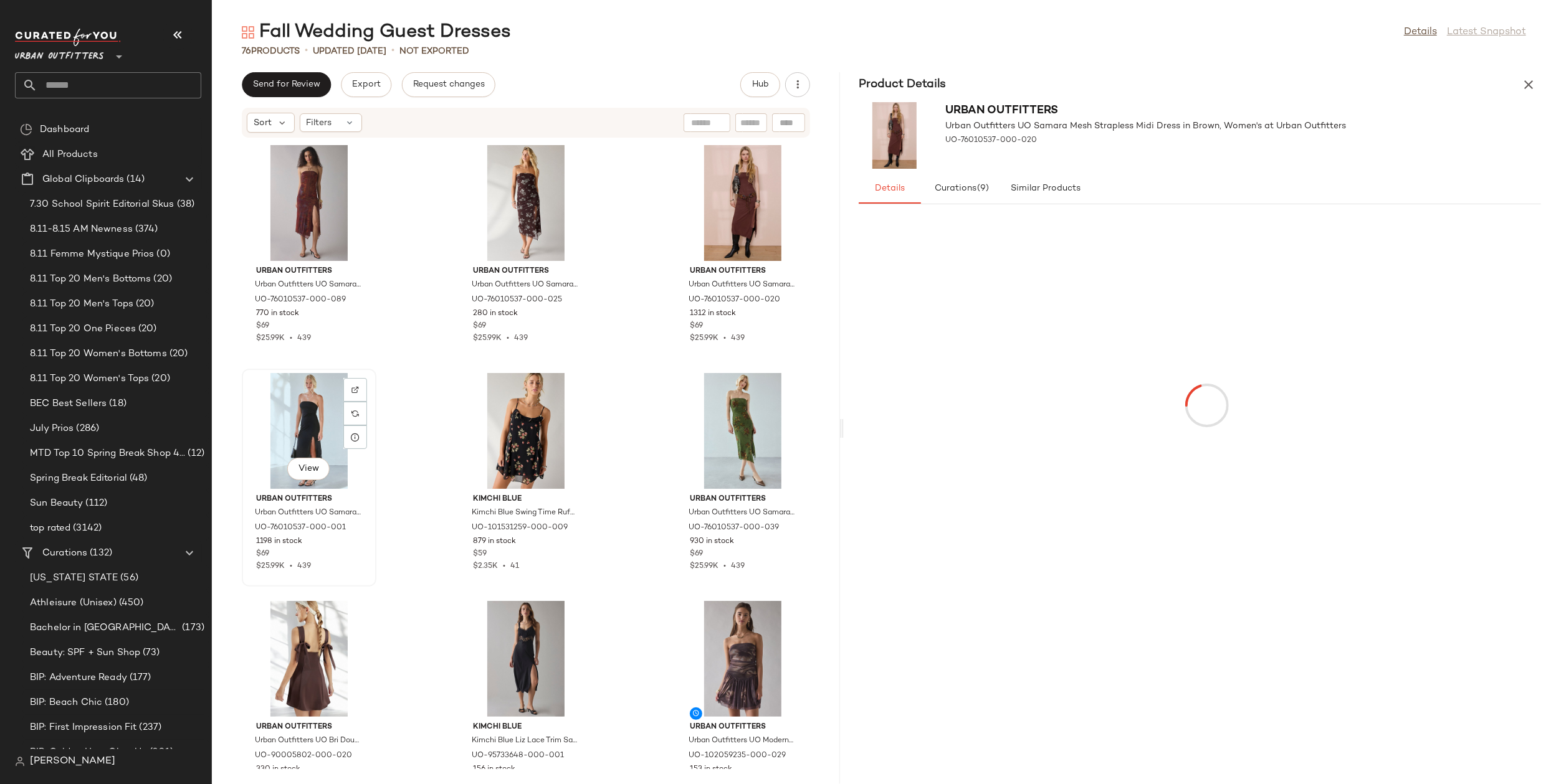
click at [287, 428] on div "View" at bounding box center [309, 431] width 126 height 116
click at [473, 421] on div "View" at bounding box center [526, 431] width 126 height 116
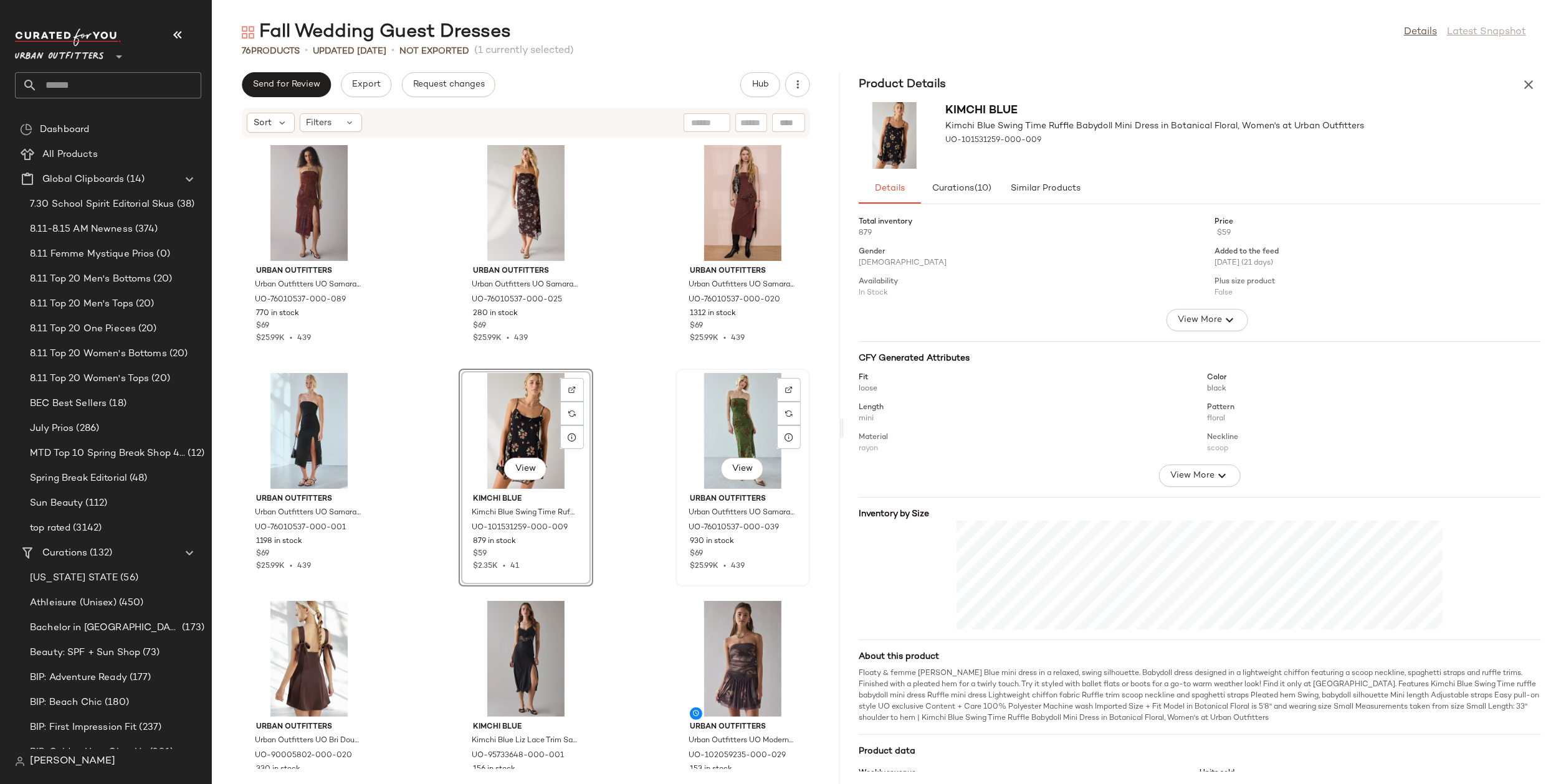
click at [680, 403] on div "View" at bounding box center [743, 431] width 126 height 116
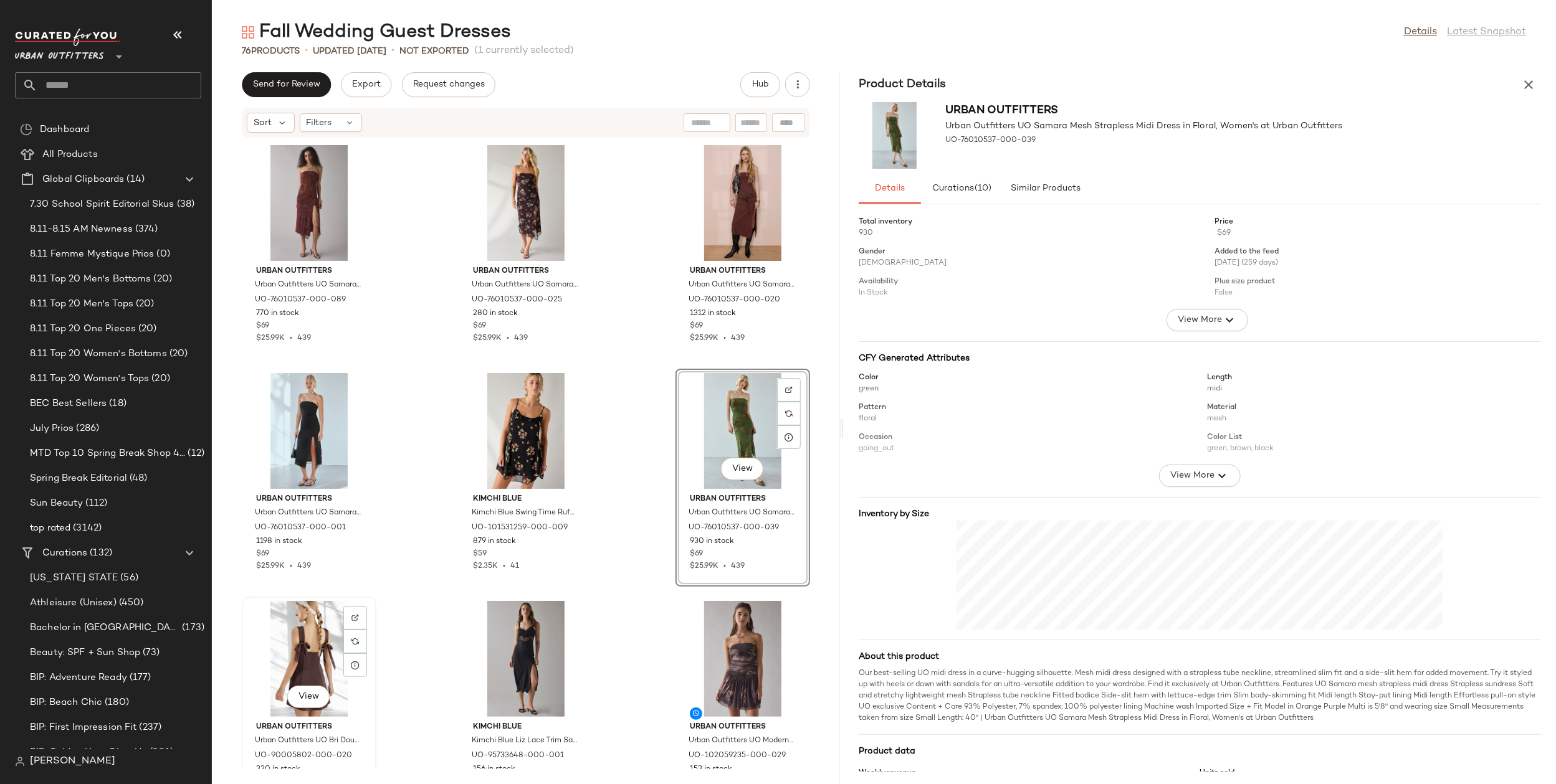
click at [286, 641] on div "View" at bounding box center [309, 659] width 126 height 116
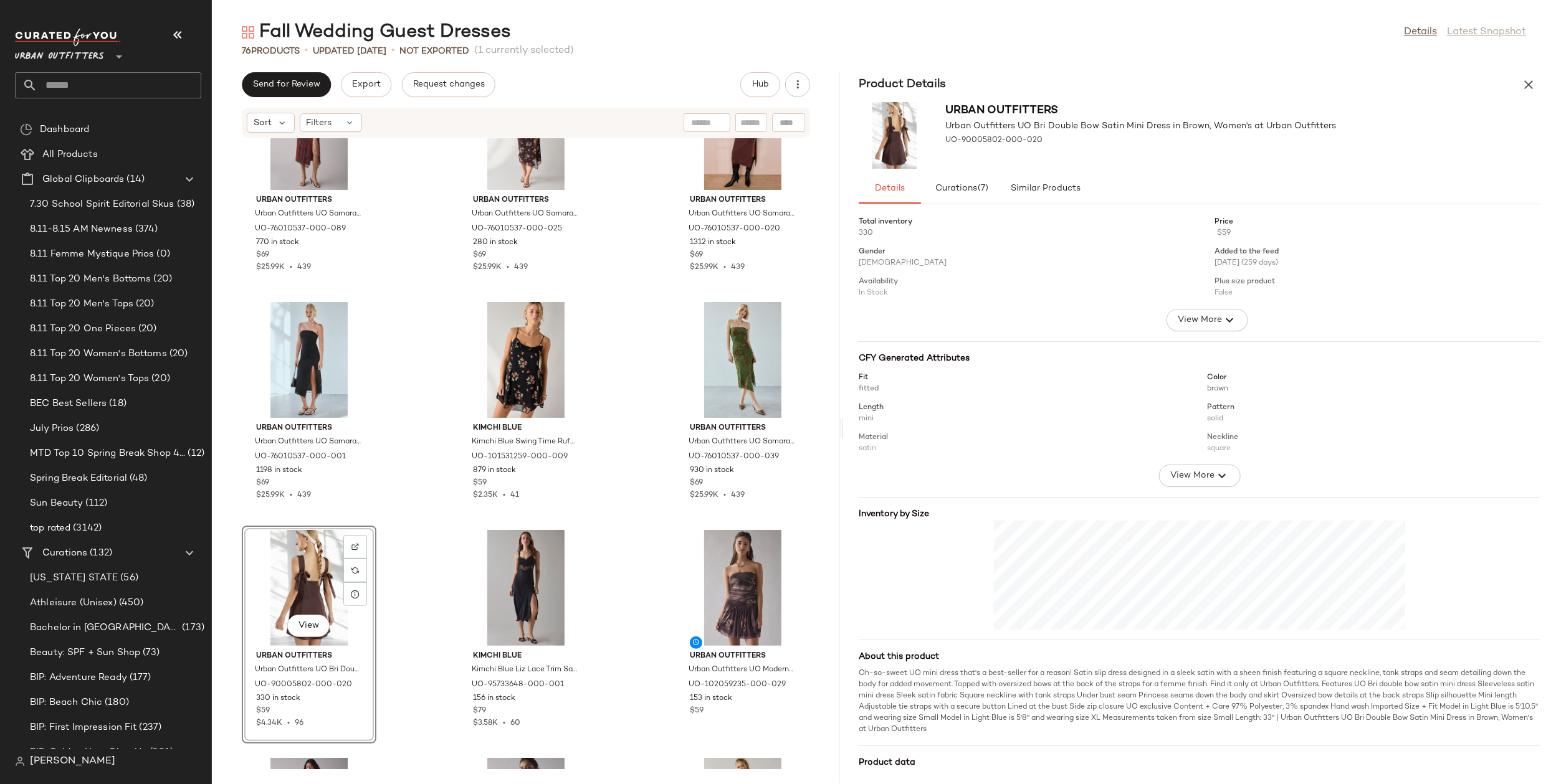
scroll to position [115, 0]
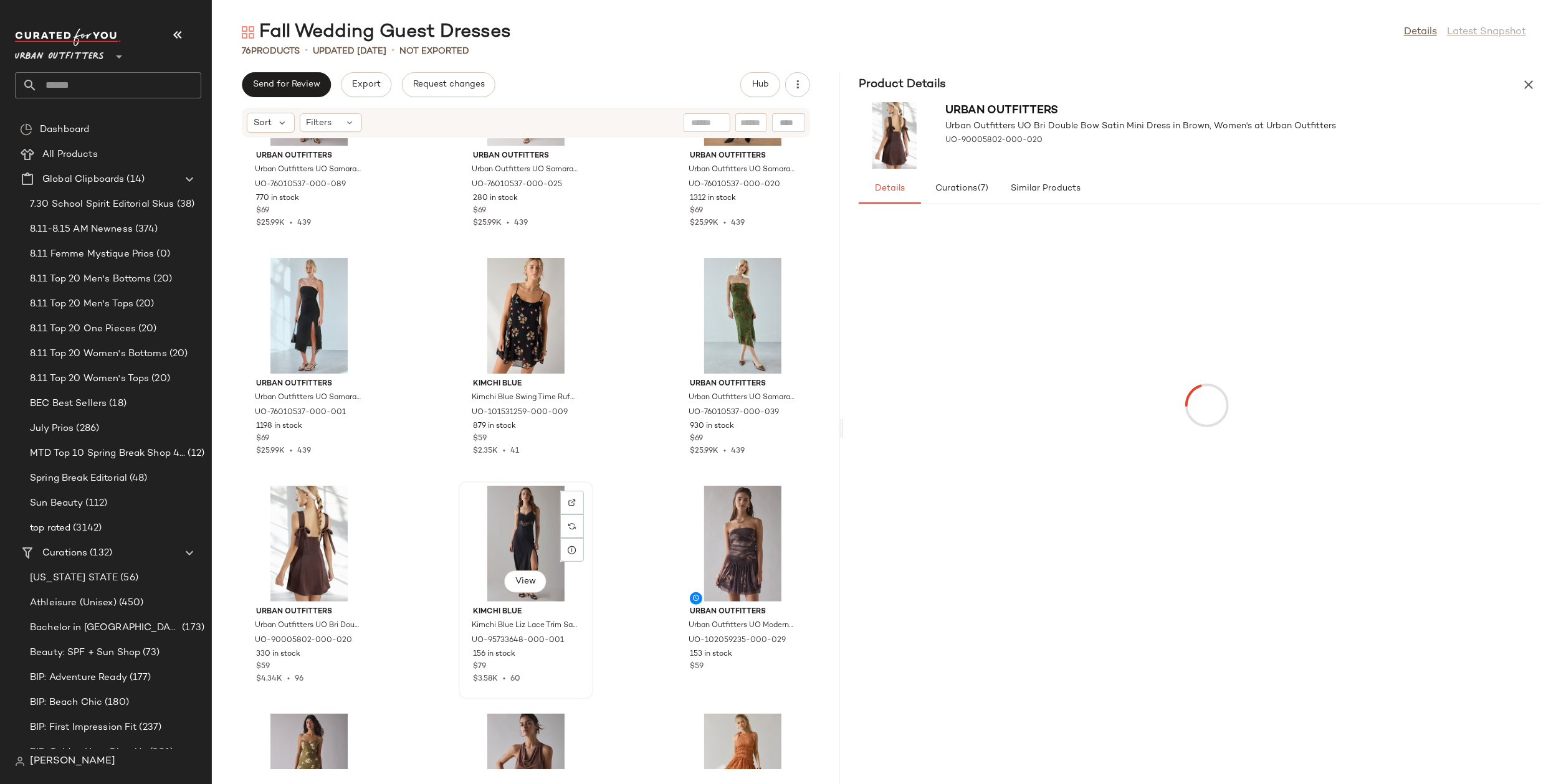
click at [517, 517] on div "View" at bounding box center [526, 543] width 126 height 116
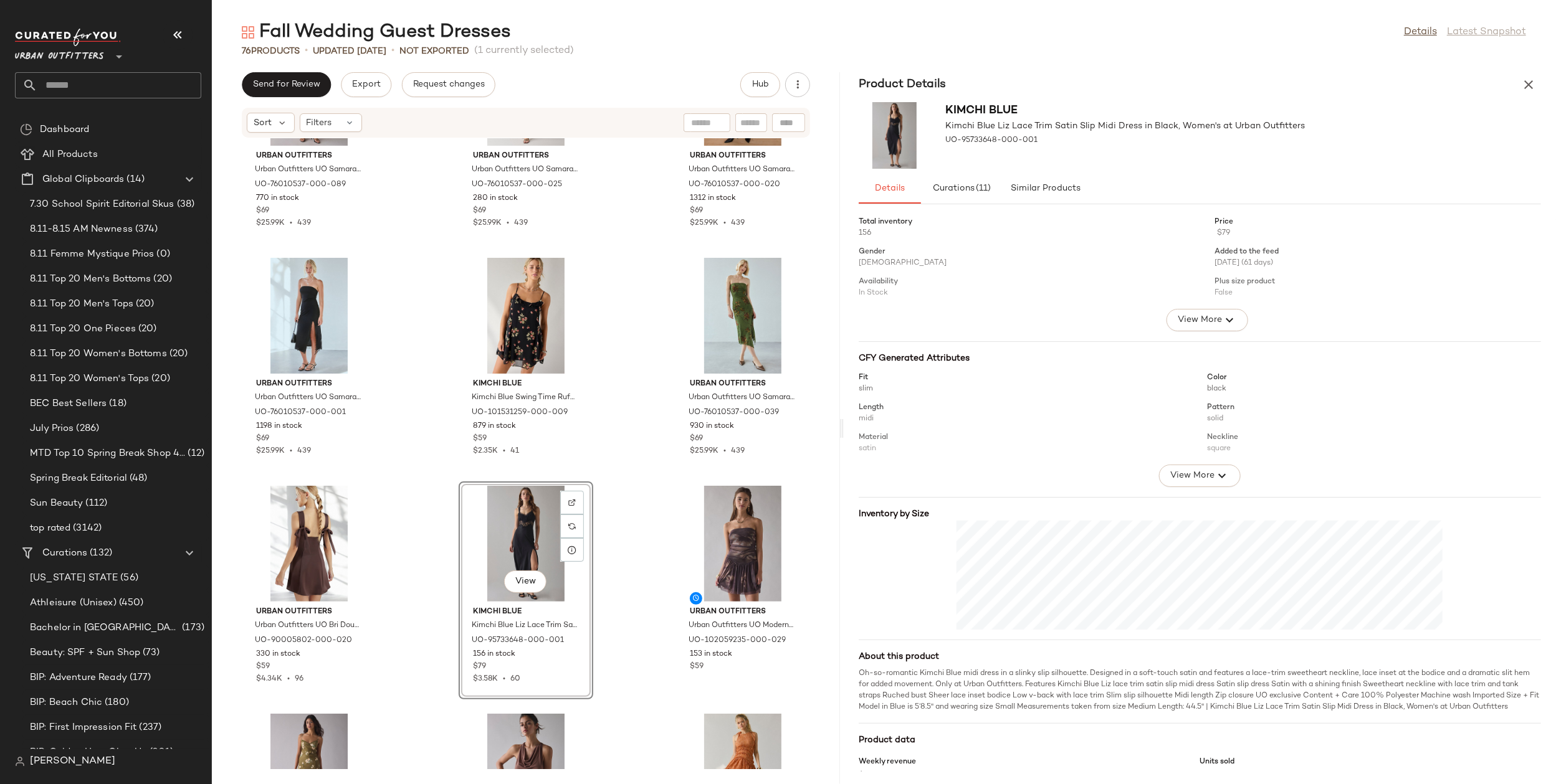
scroll to position [118, 0]
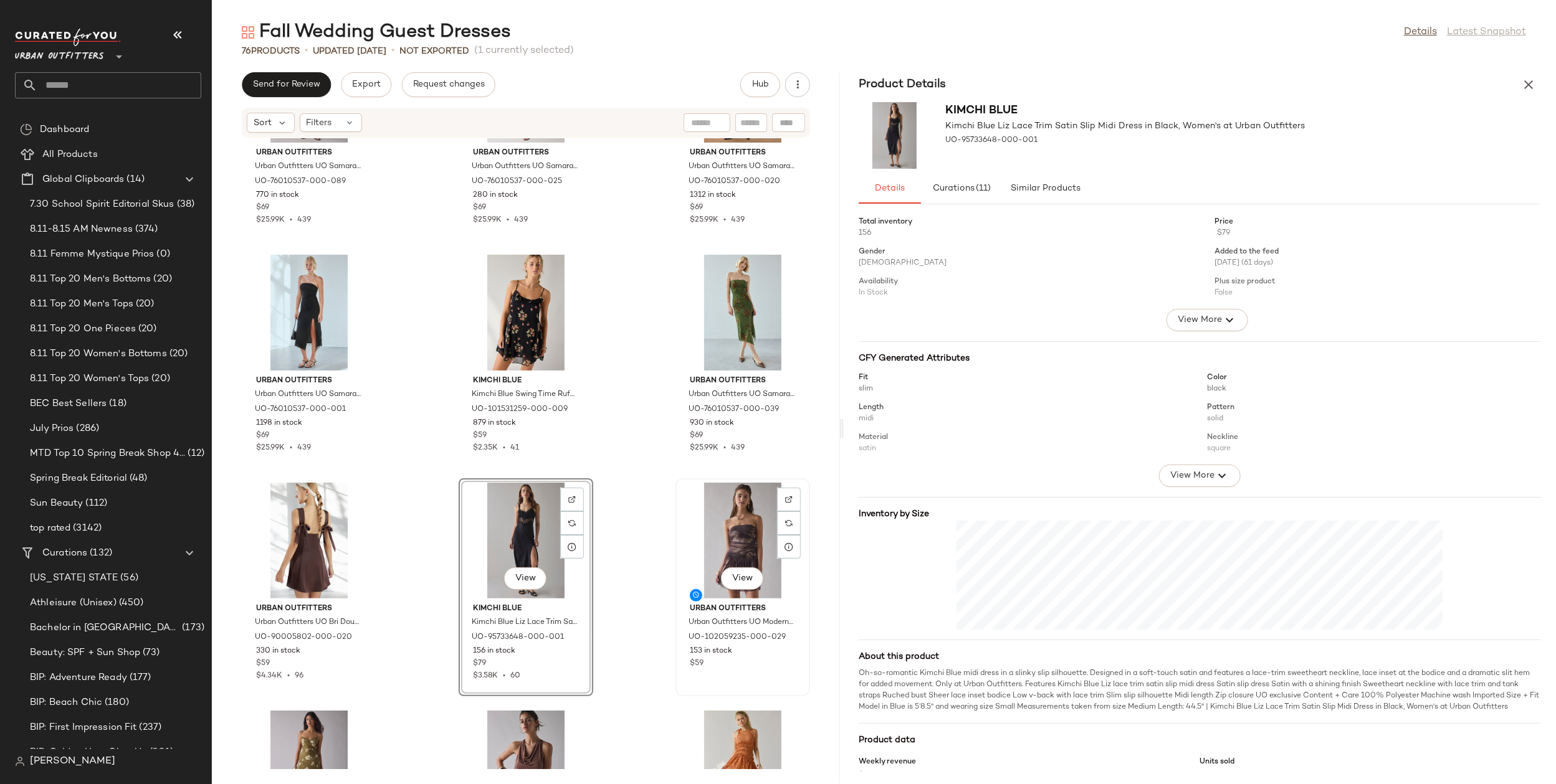
click at [680, 539] on div "View" at bounding box center [743, 540] width 126 height 116
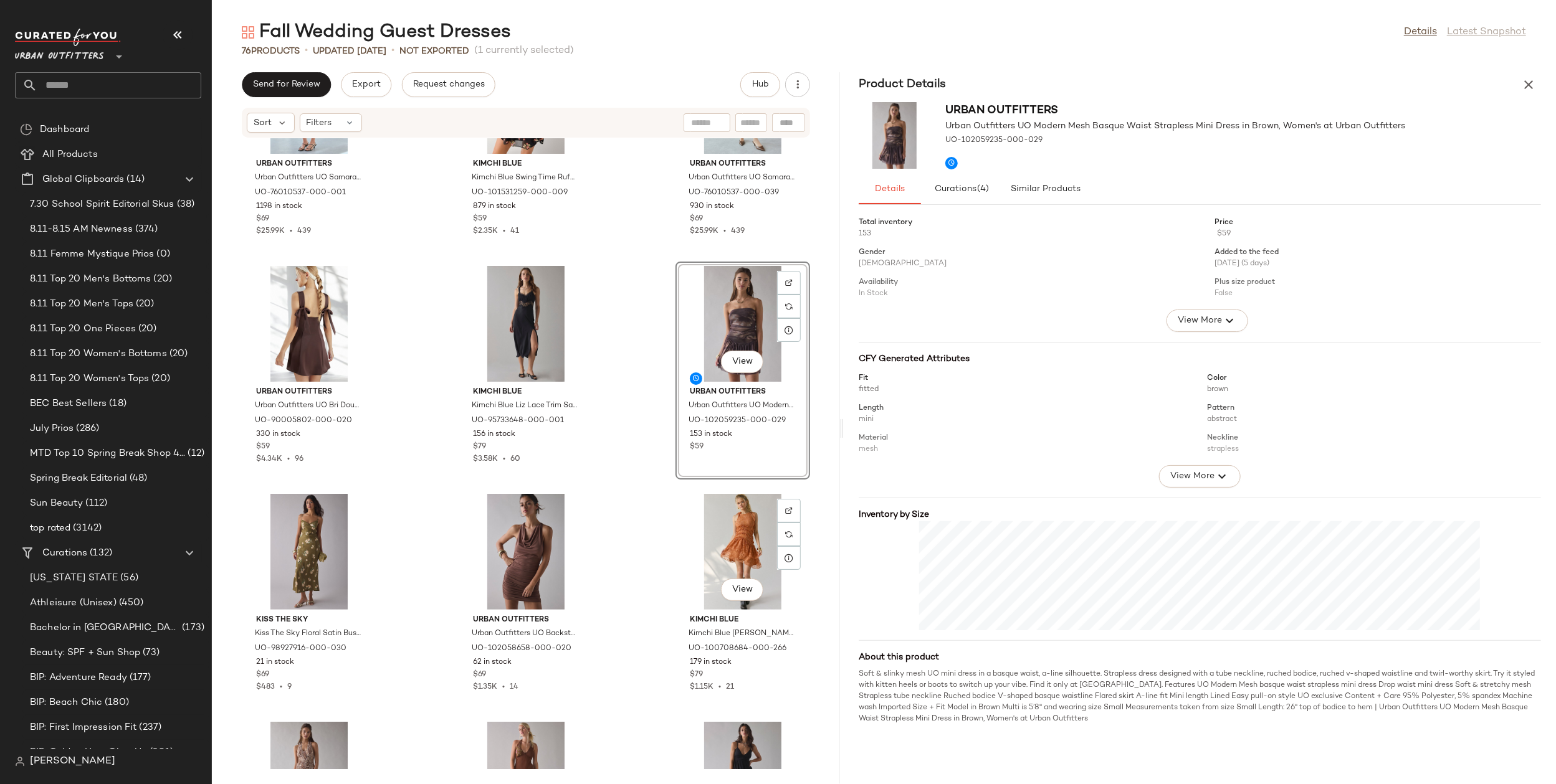
scroll to position [348, 0]
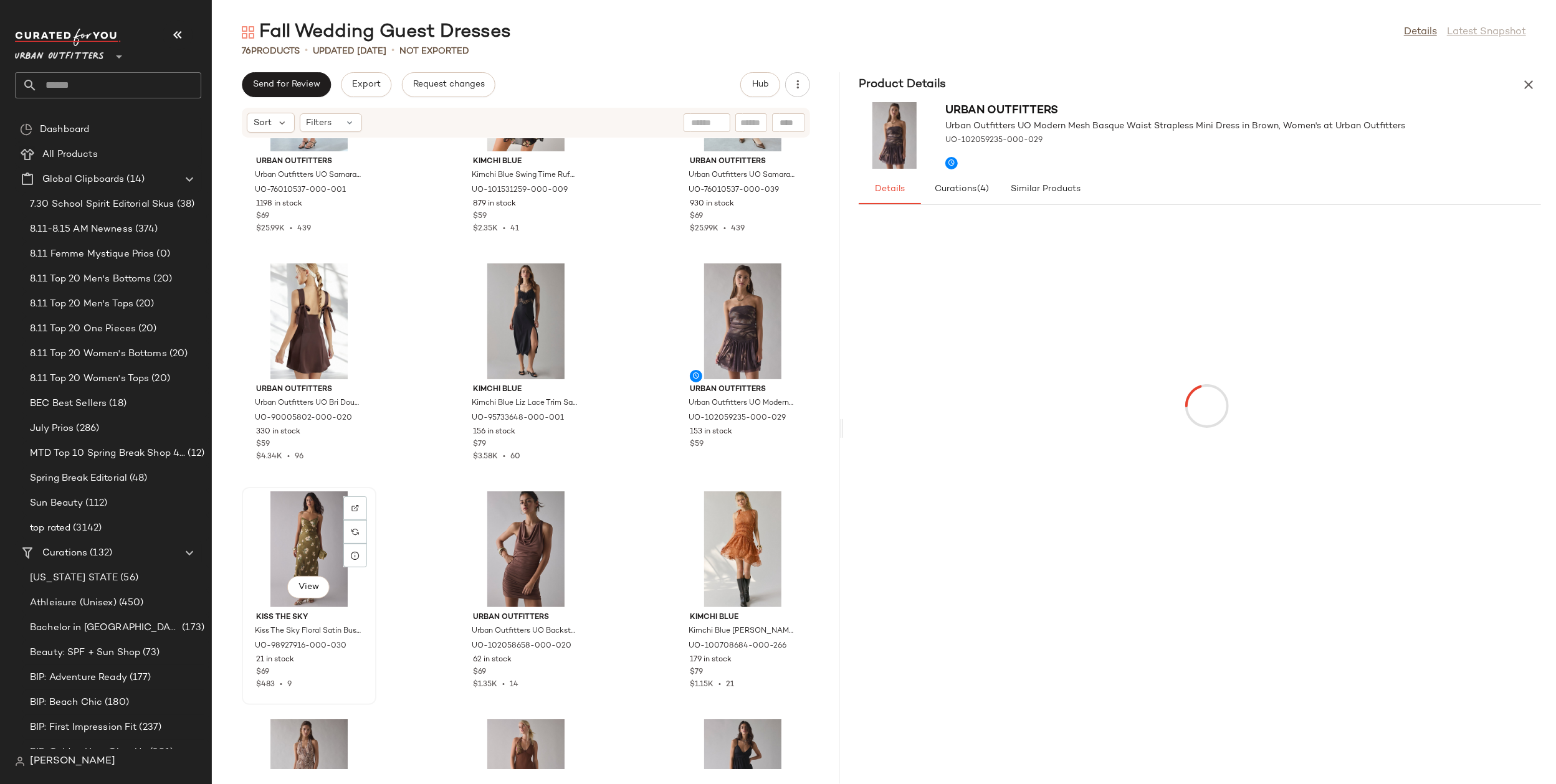
click at [279, 548] on div "View" at bounding box center [309, 549] width 126 height 116
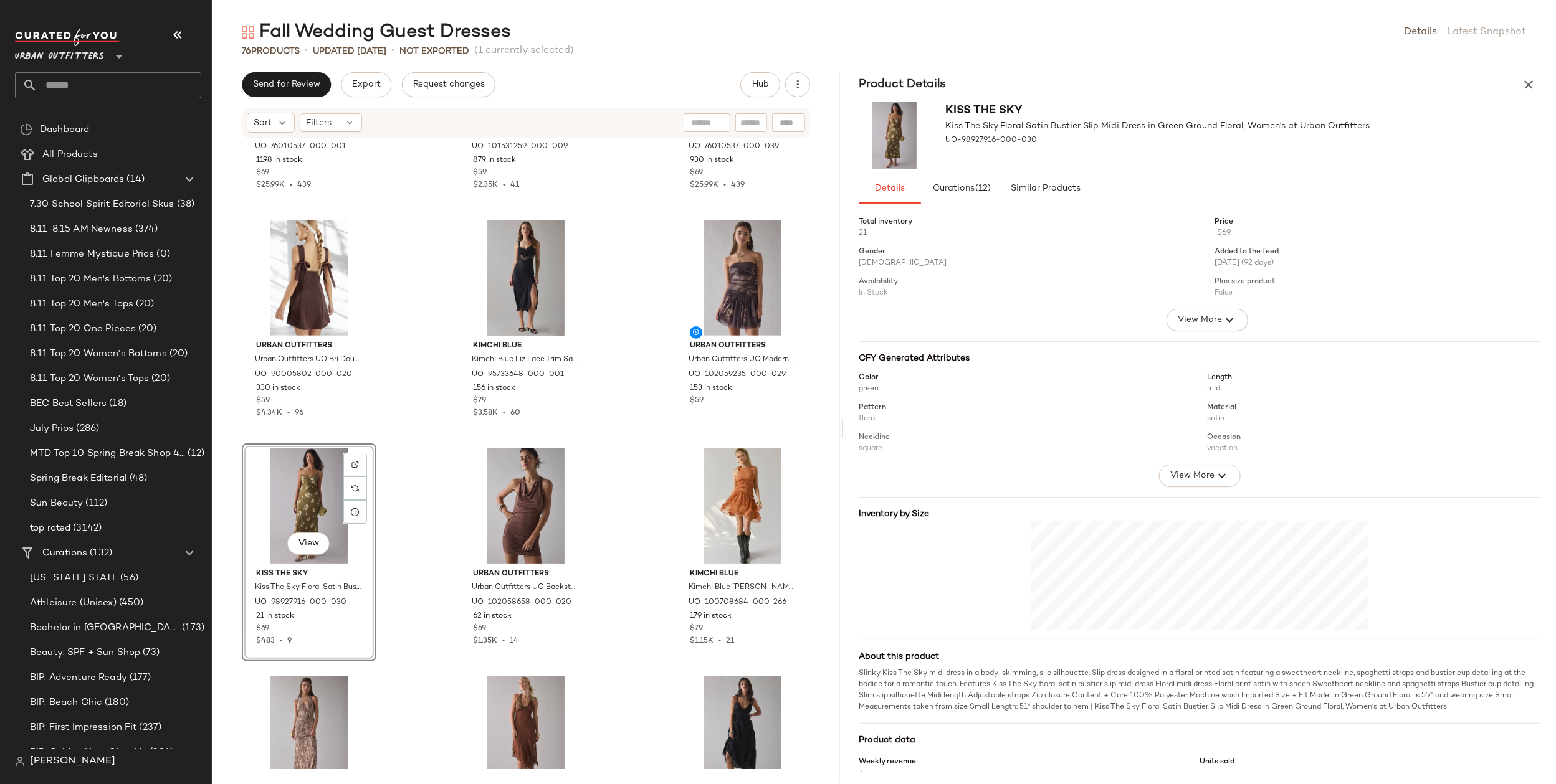
scroll to position [446, 0]
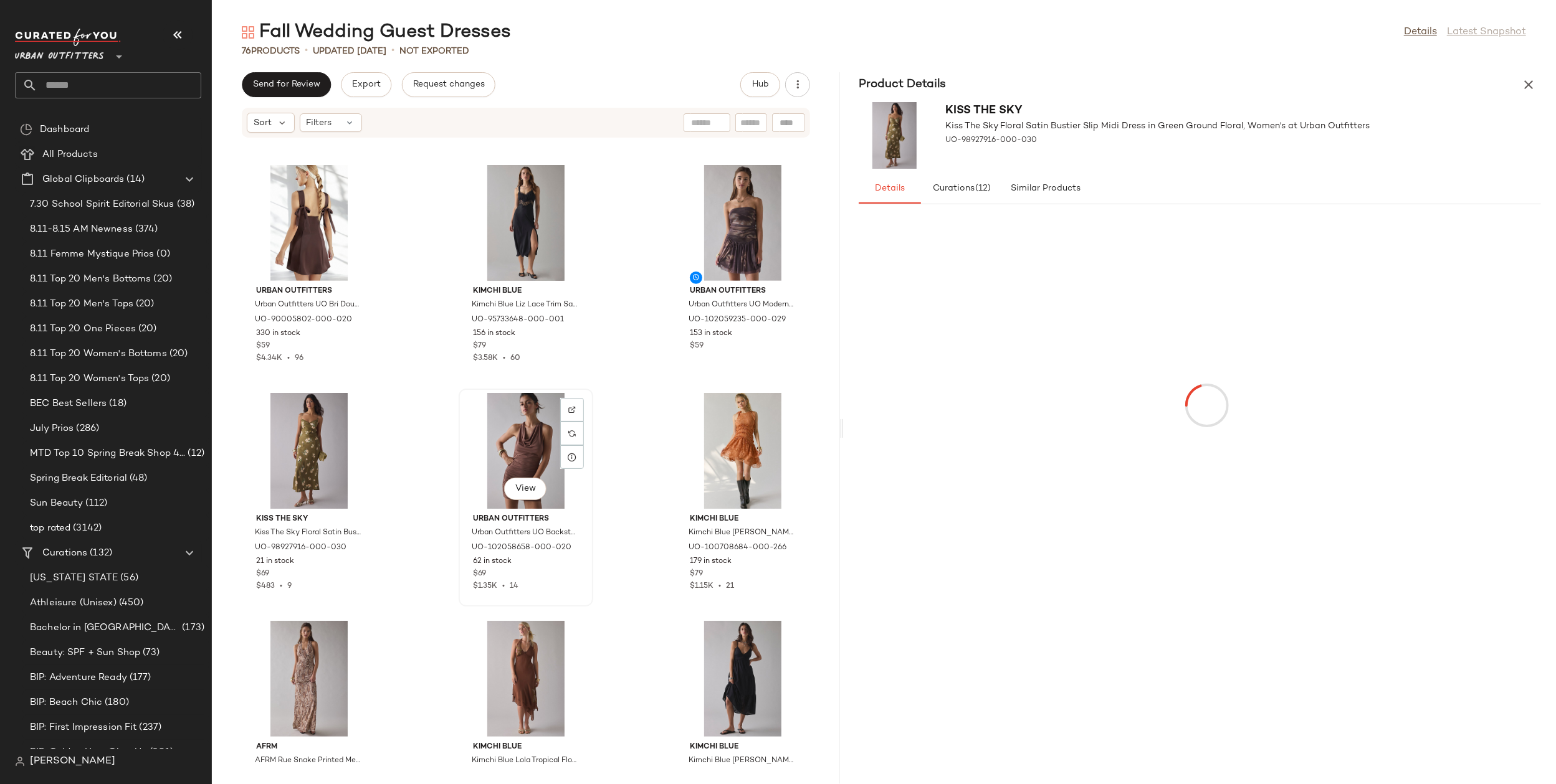
click at [494, 438] on div "View" at bounding box center [526, 451] width 126 height 116
click at [727, 440] on div "View" at bounding box center [743, 451] width 126 height 116
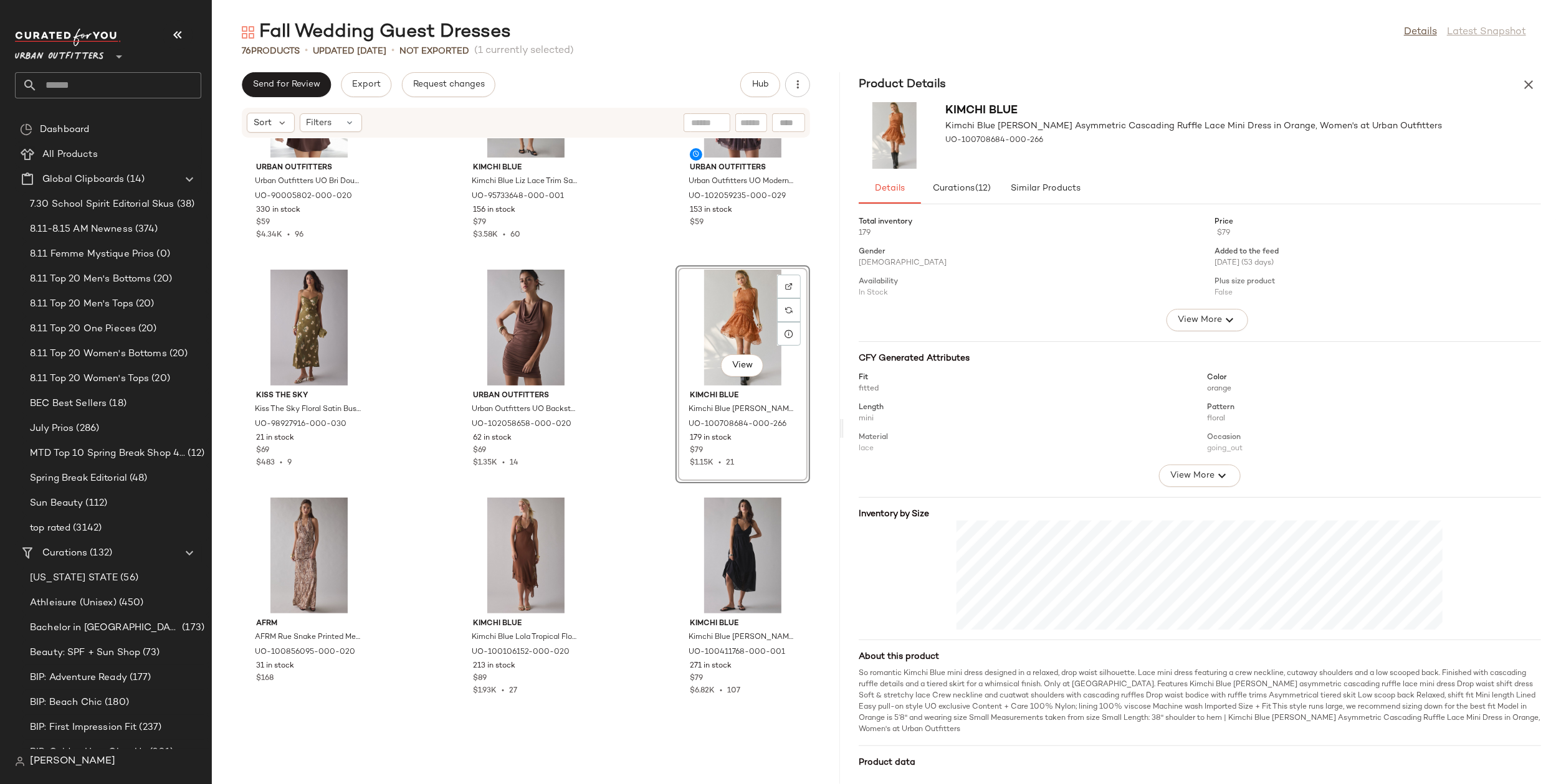
scroll to position [578, 0]
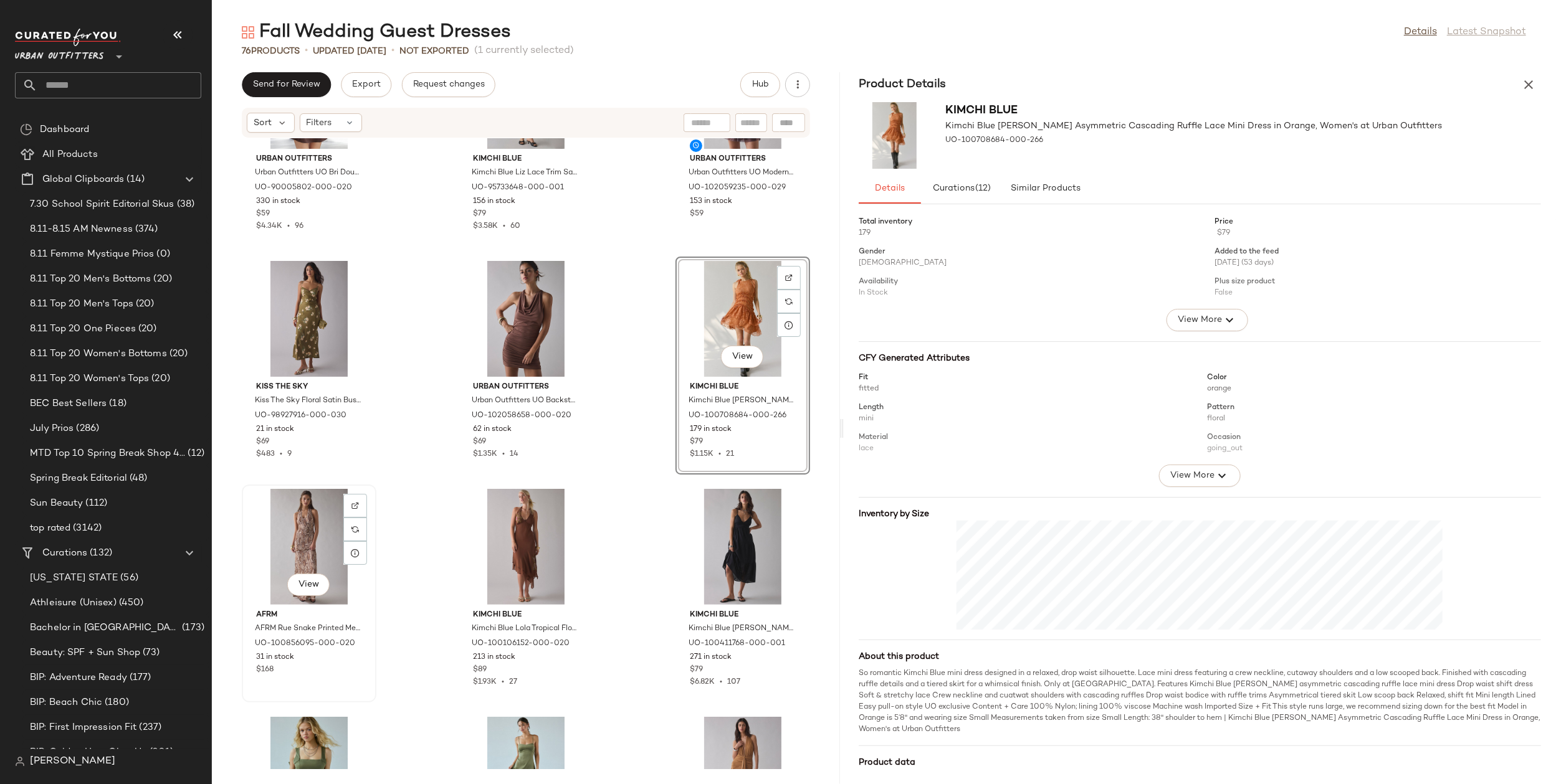
click at [308, 532] on div "View" at bounding box center [309, 547] width 126 height 116
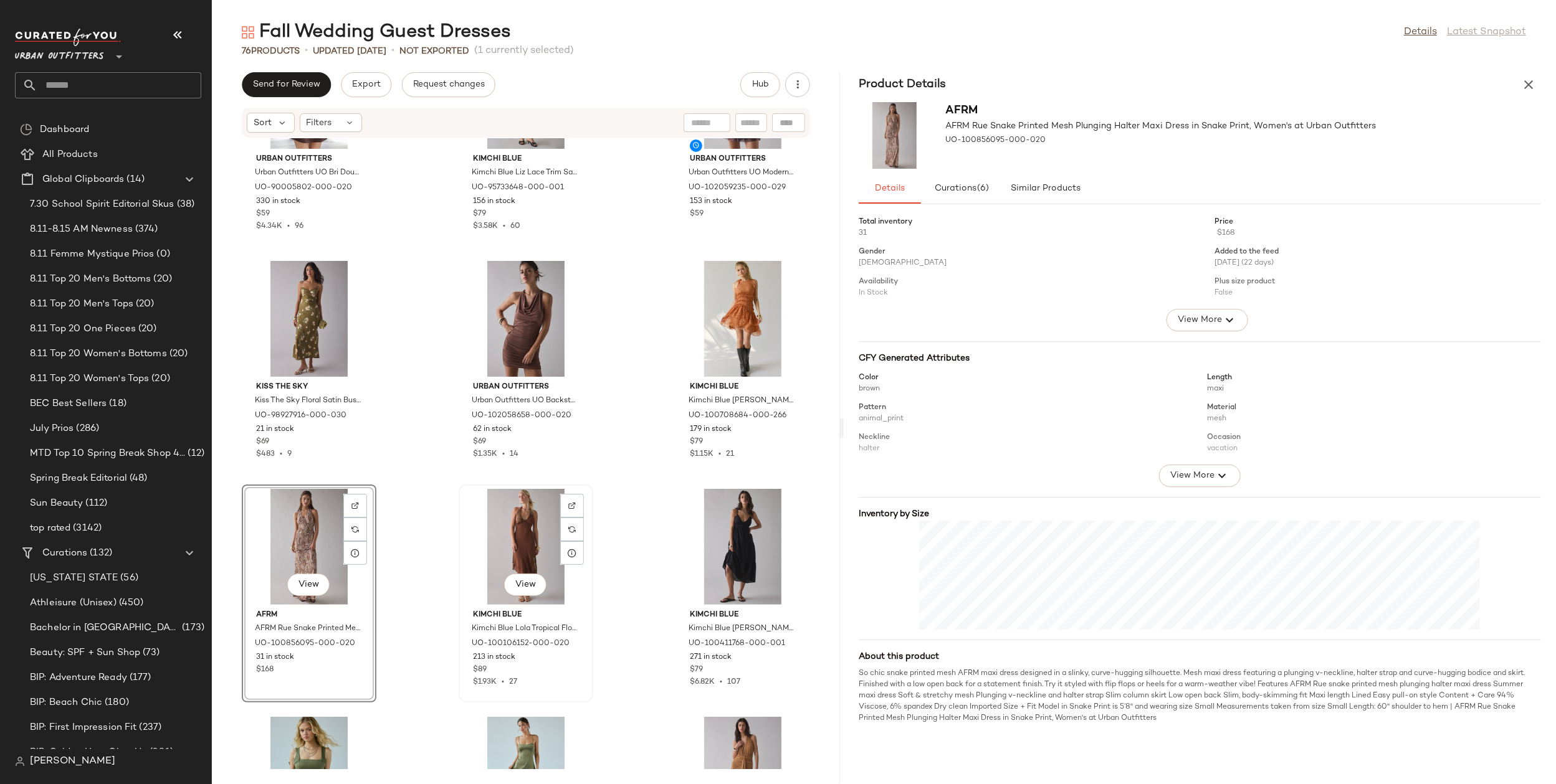
click at [542, 529] on div "View" at bounding box center [526, 547] width 126 height 116
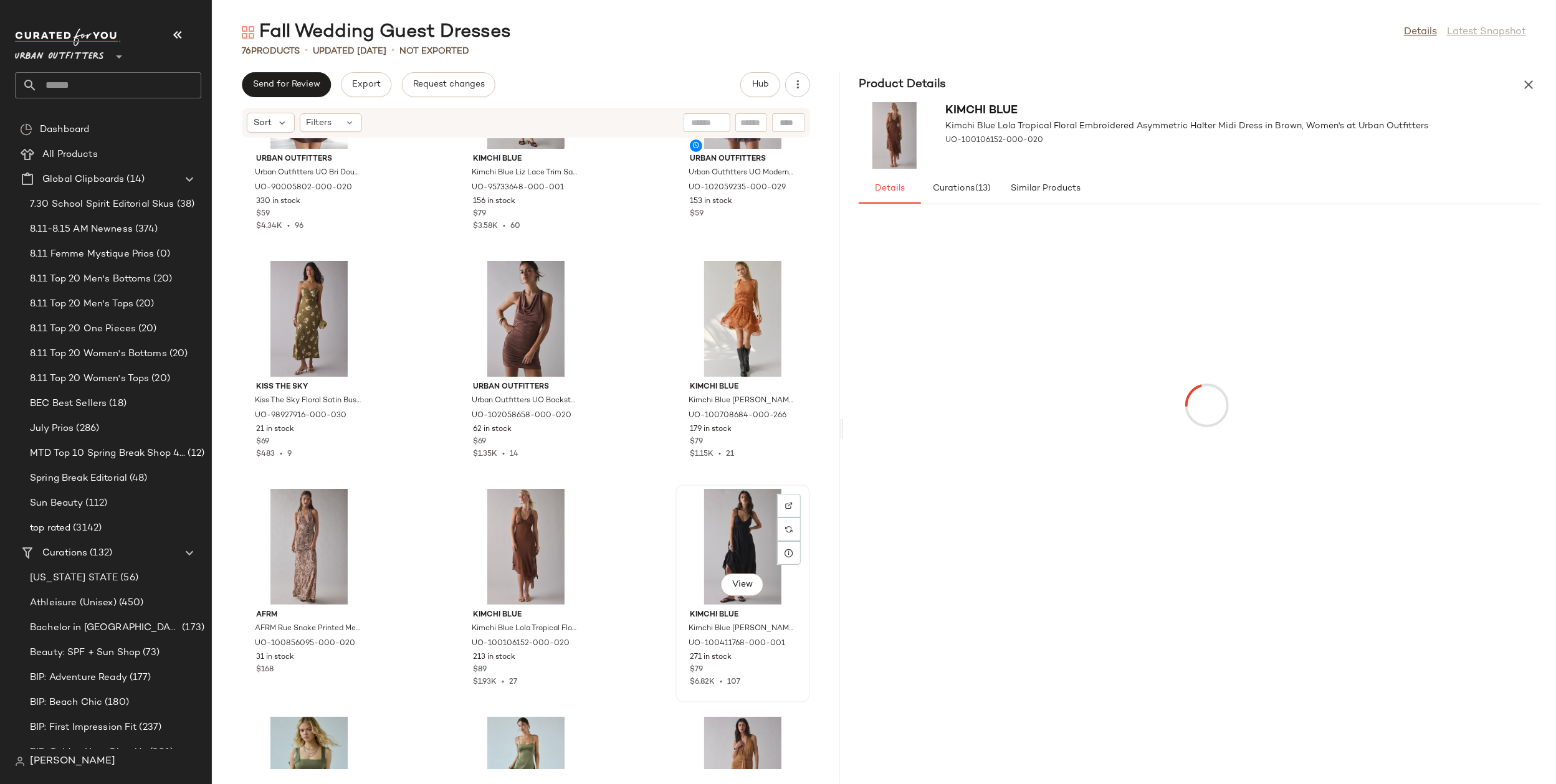
click at [715, 542] on div "View" at bounding box center [743, 547] width 126 height 116
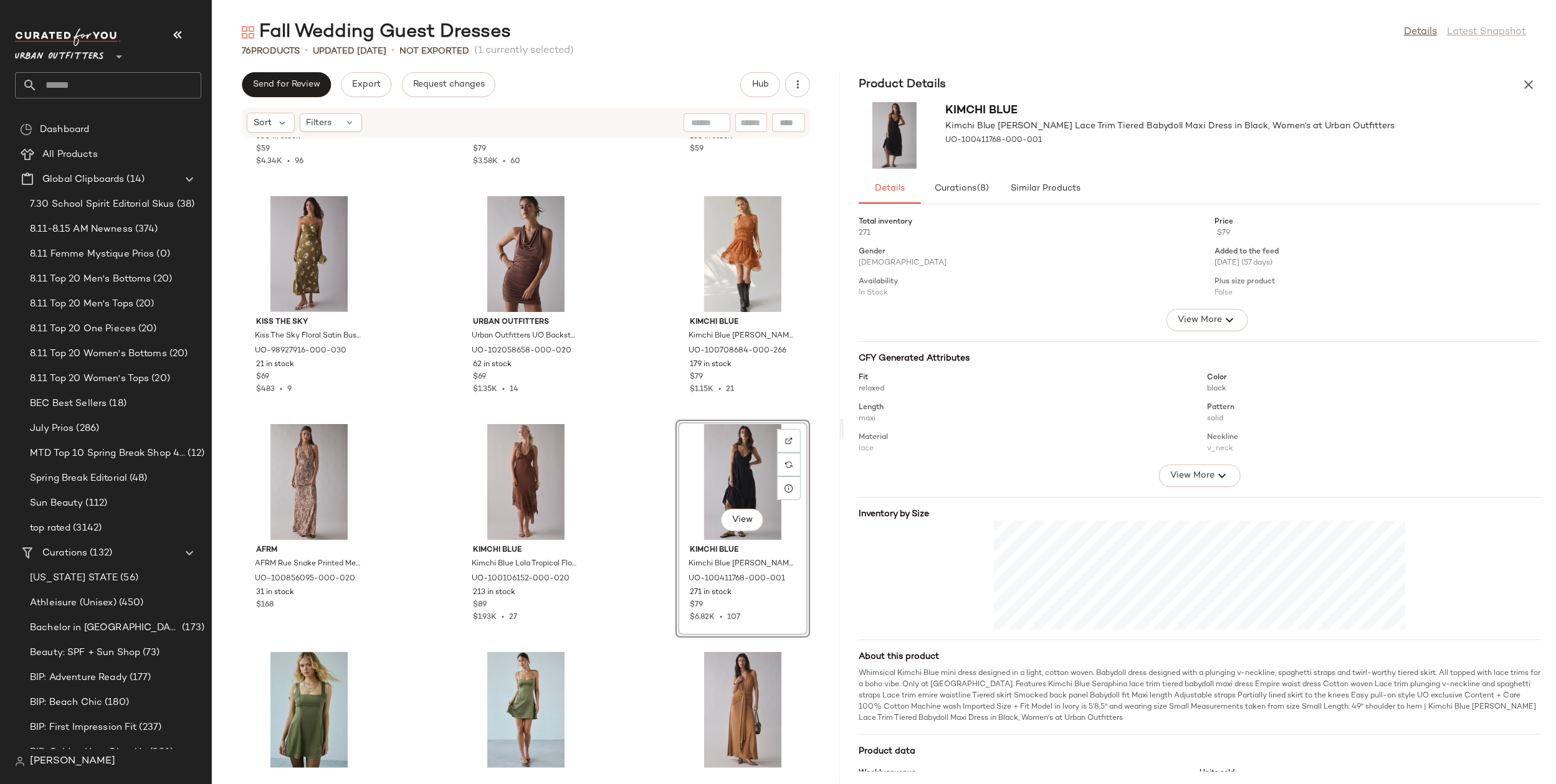
scroll to position [840, 0]
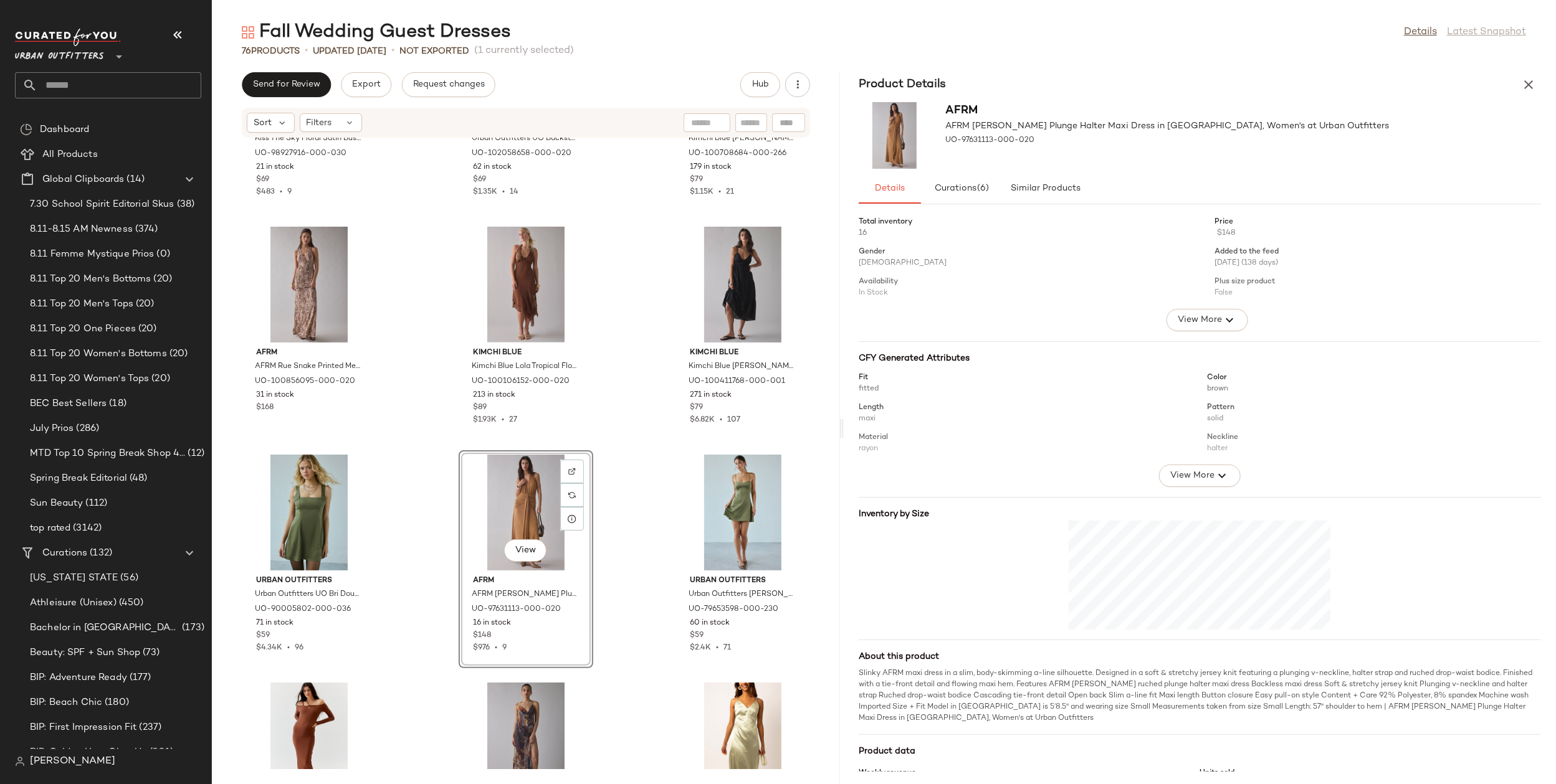
click at [604, 548] on div "Kiss The Sky Kiss The Sky Floral Satin Bustier Slip Midi Dress in Green Ground …" at bounding box center [526, 454] width 628 height 631
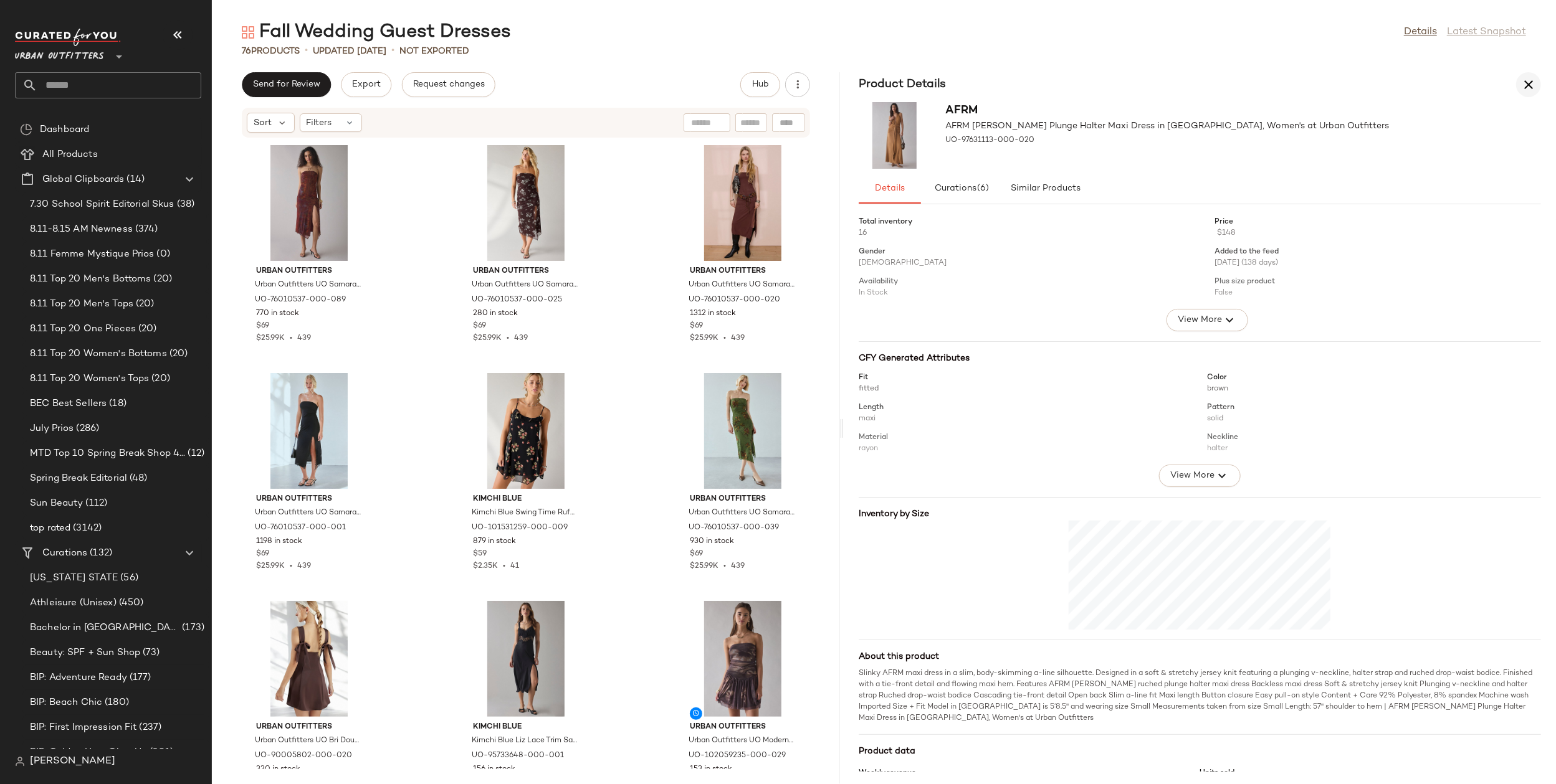
click at [1521, 81] on icon "button" at bounding box center [1528, 84] width 15 height 15
